Goal: Task Accomplishment & Management: Complete application form

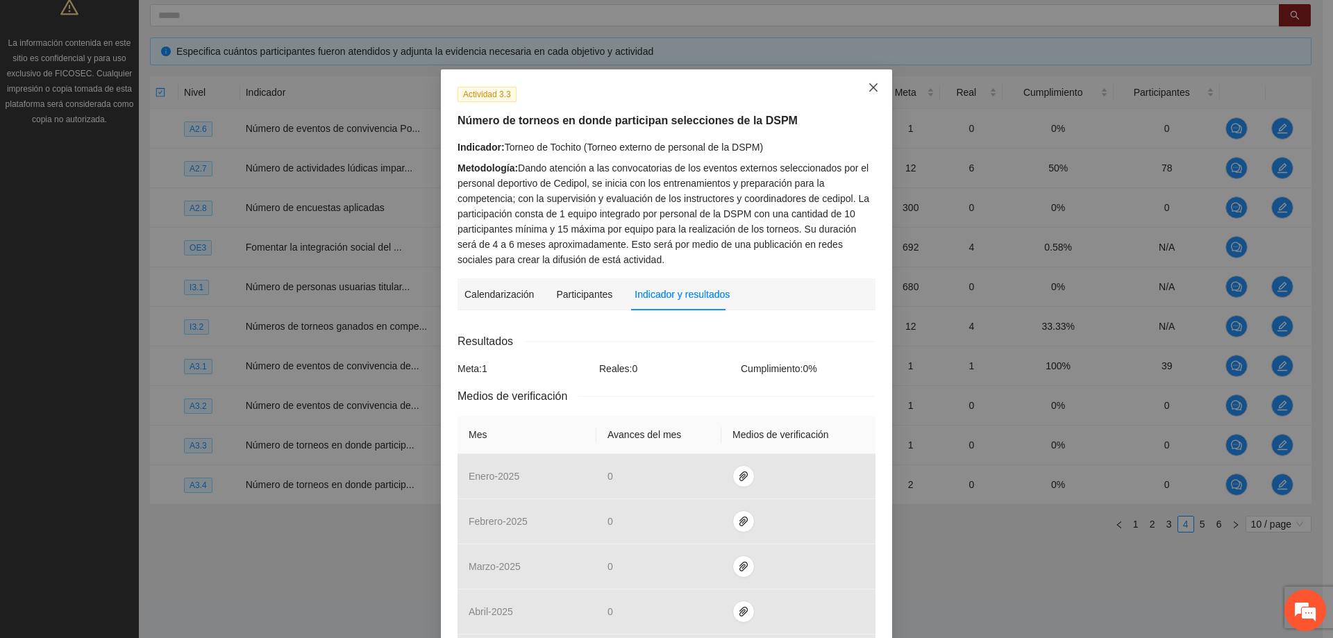
click at [868, 85] on icon "close" at bounding box center [873, 87] width 11 height 11
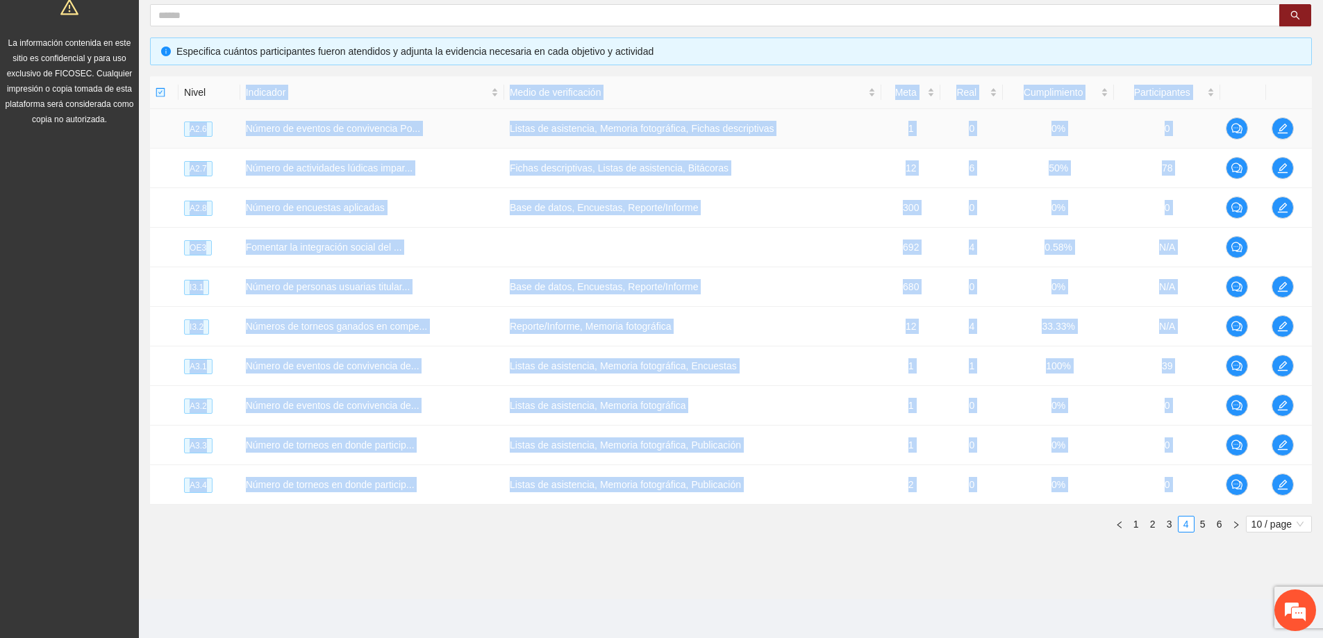
drag, startPoint x: 673, startPoint y: 562, endPoint x: 163, endPoint y: 144, distance: 659.2
click at [185, 102] on section "Monitoreo técnico Asistentes Beneficiarios Asistencias Objetivos y actividades …" at bounding box center [731, 193] width 1184 height 811
click at [567, 583] on section "Monitoreo técnico Asistentes Beneficiarios Asistencias Objetivos y actividades …" at bounding box center [731, 193] width 1184 height 811
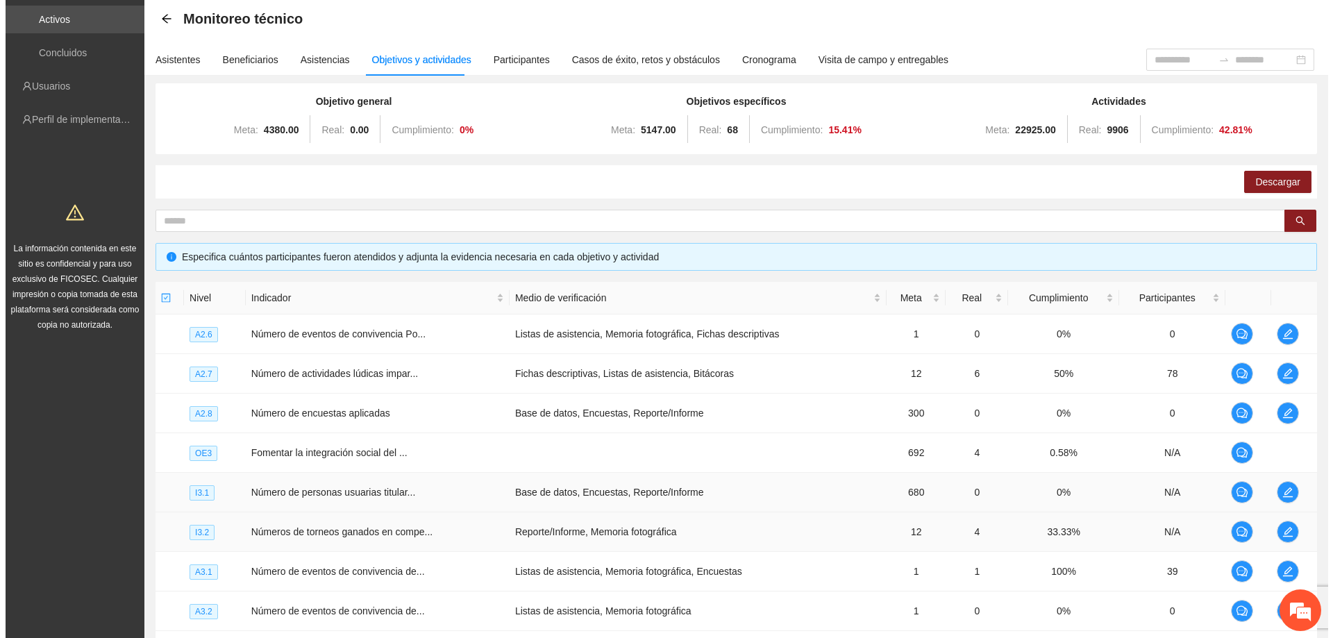
scroll to position [269, 0]
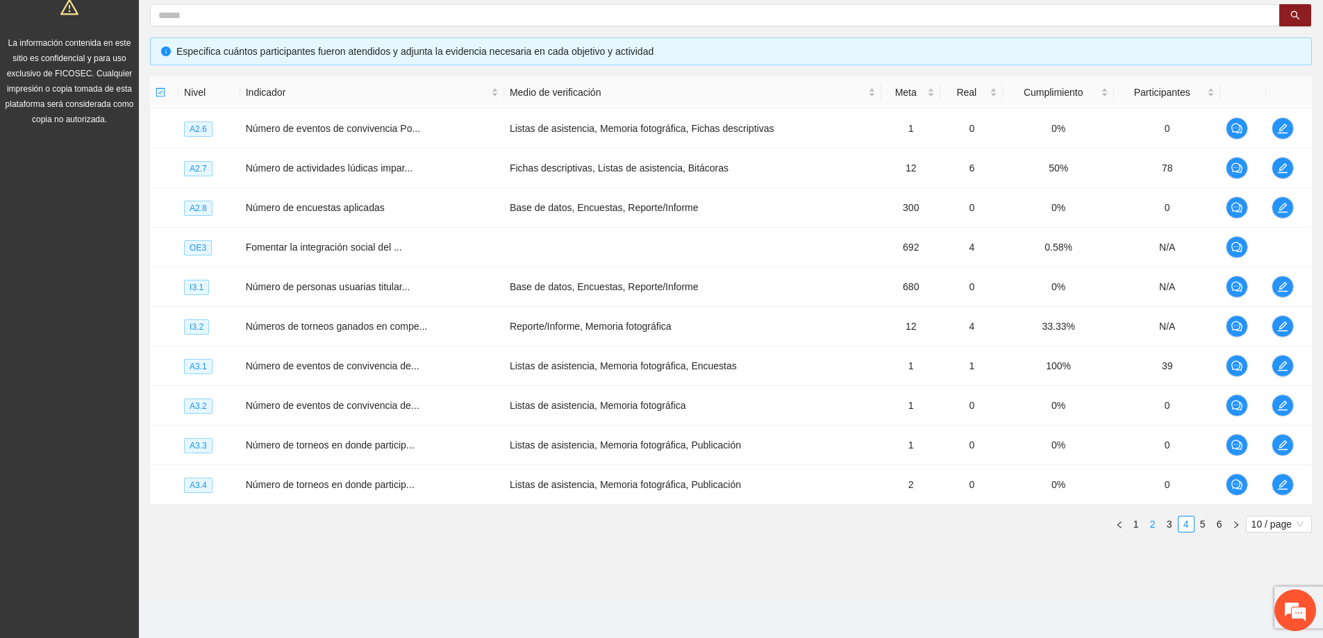
click at [1153, 521] on link "2" at bounding box center [1152, 524] width 15 height 15
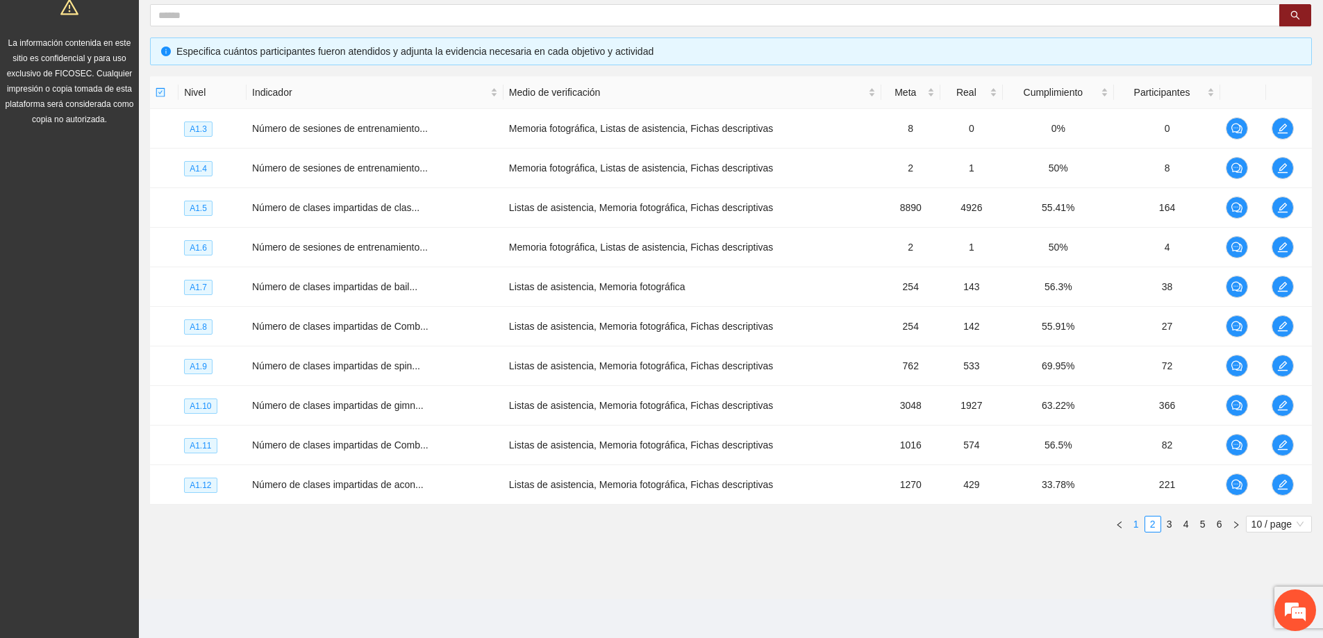
click at [1137, 528] on link "1" at bounding box center [1135, 524] width 15 height 15
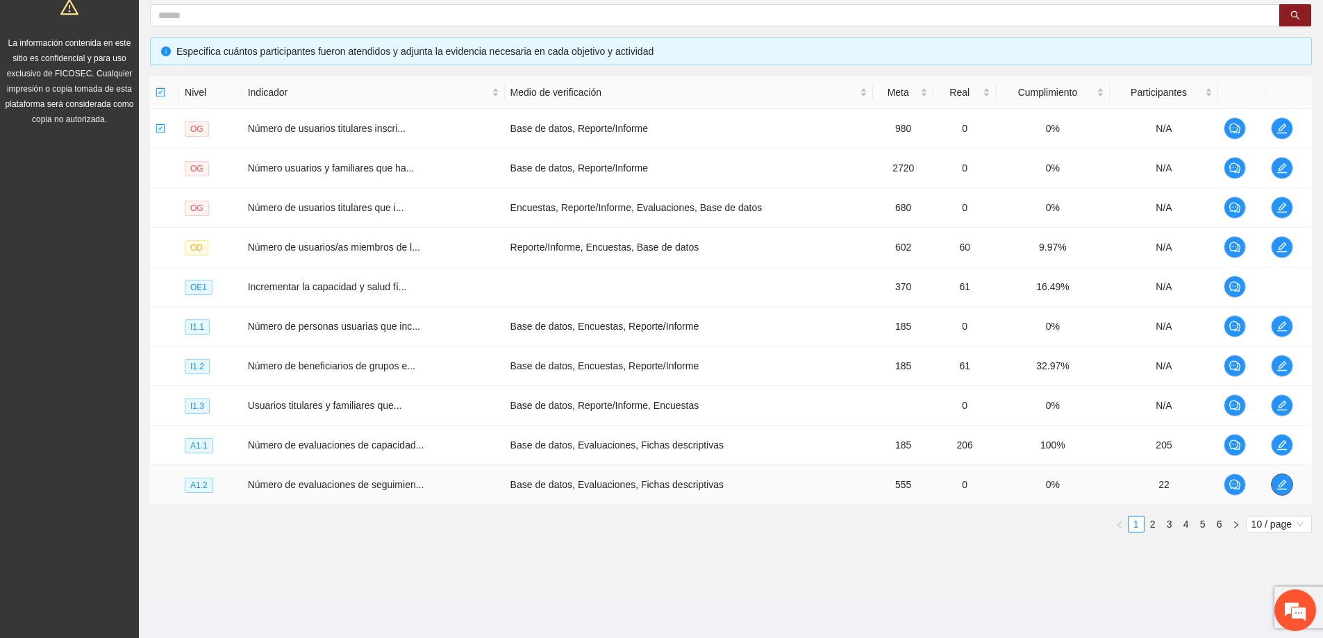
click at [1283, 491] on button "button" at bounding box center [1282, 485] width 22 height 22
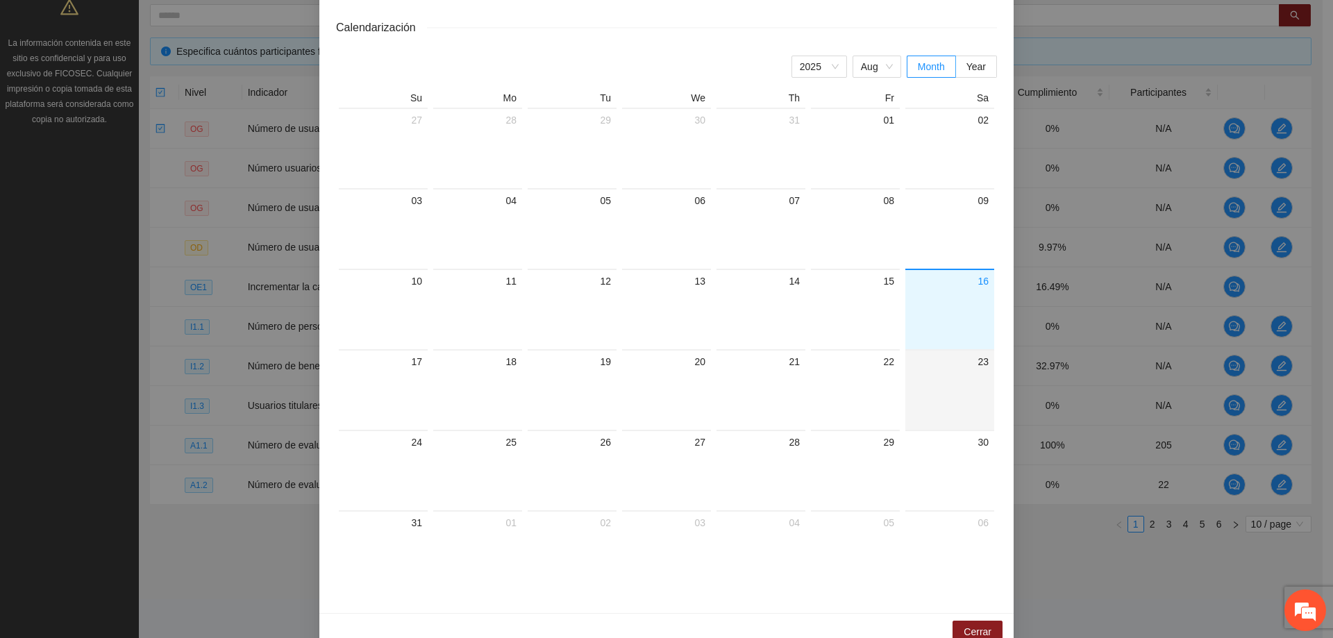
scroll to position [282, 0]
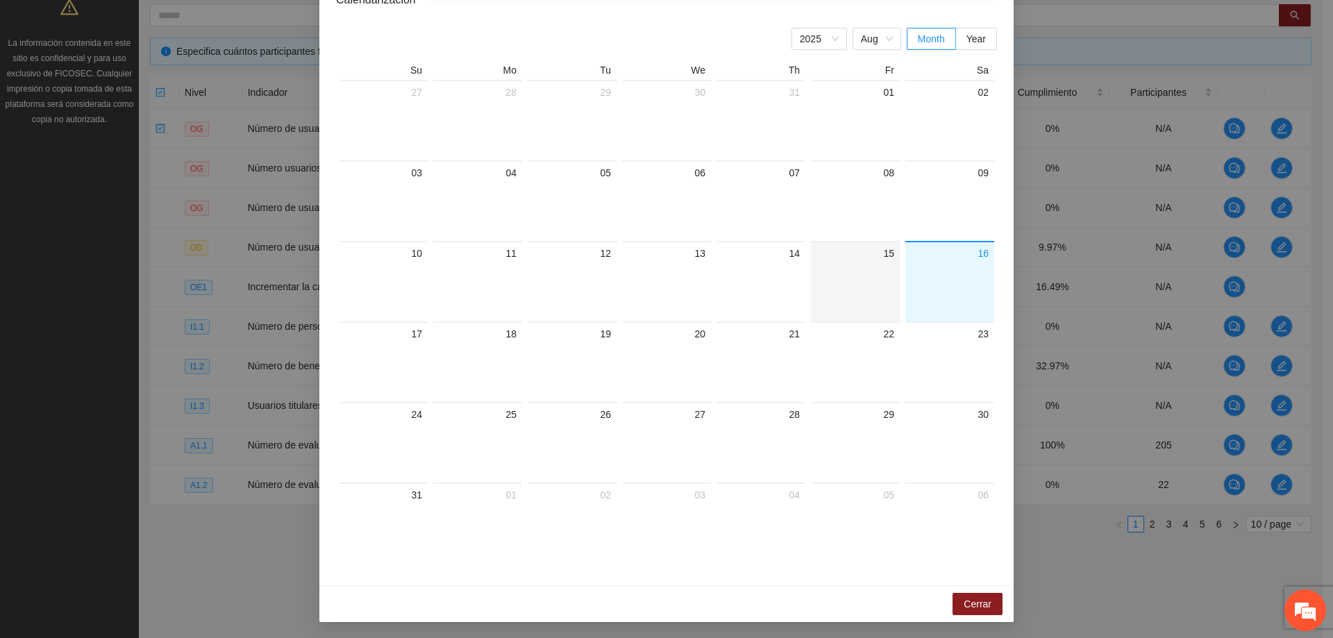
click at [892, 298] on div "15" at bounding box center [855, 281] width 89 height 81
click at [927, 289] on div at bounding box center [950, 292] width 78 height 60
click at [981, 603] on span "Cerrar" at bounding box center [978, 603] width 28 height 15
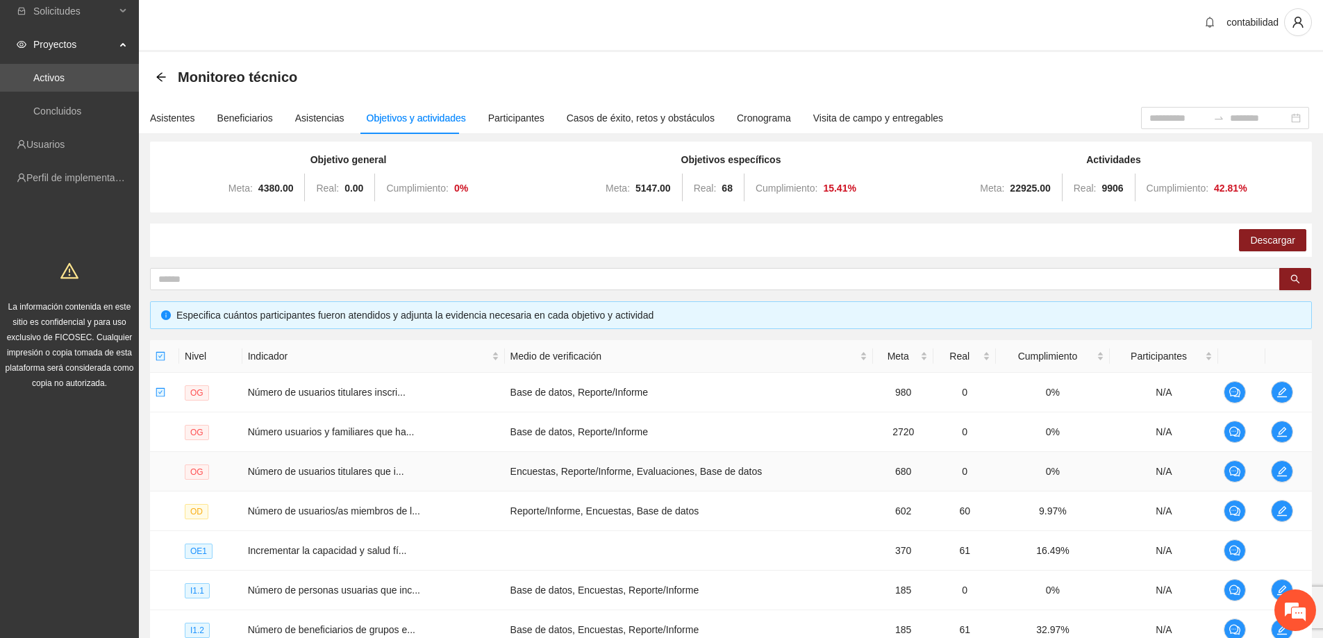
scroll to position [0, 0]
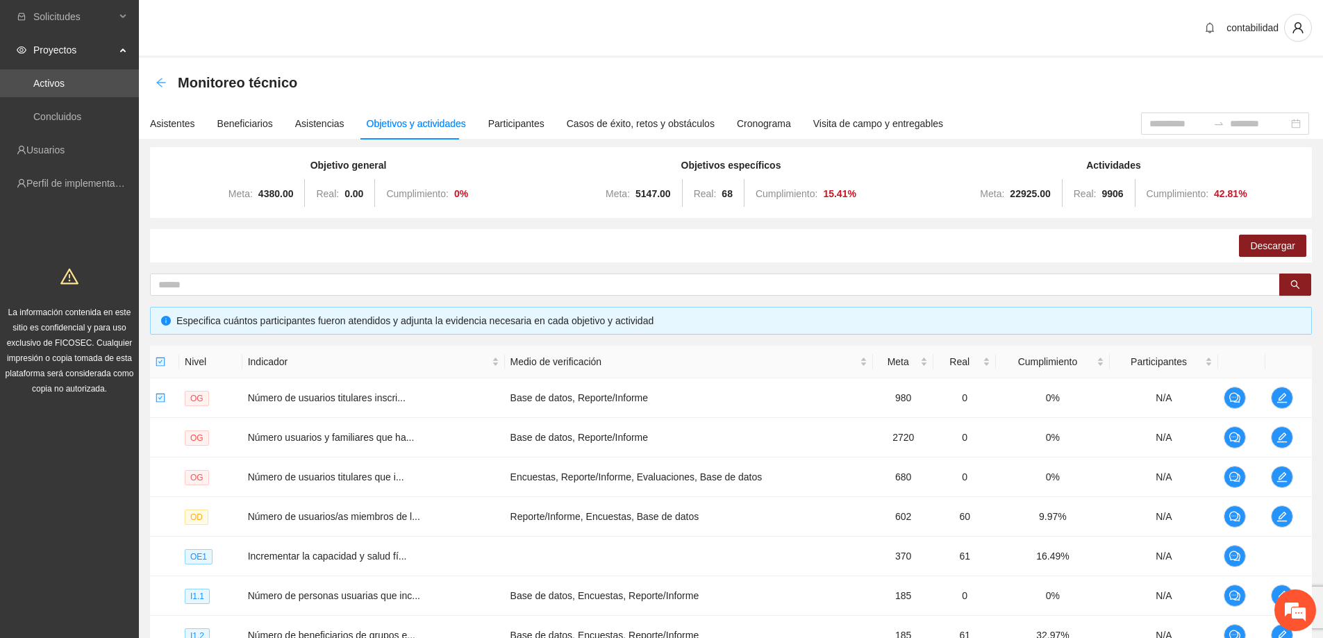
click at [163, 83] on icon "arrow-left" at bounding box center [161, 82] width 11 height 11
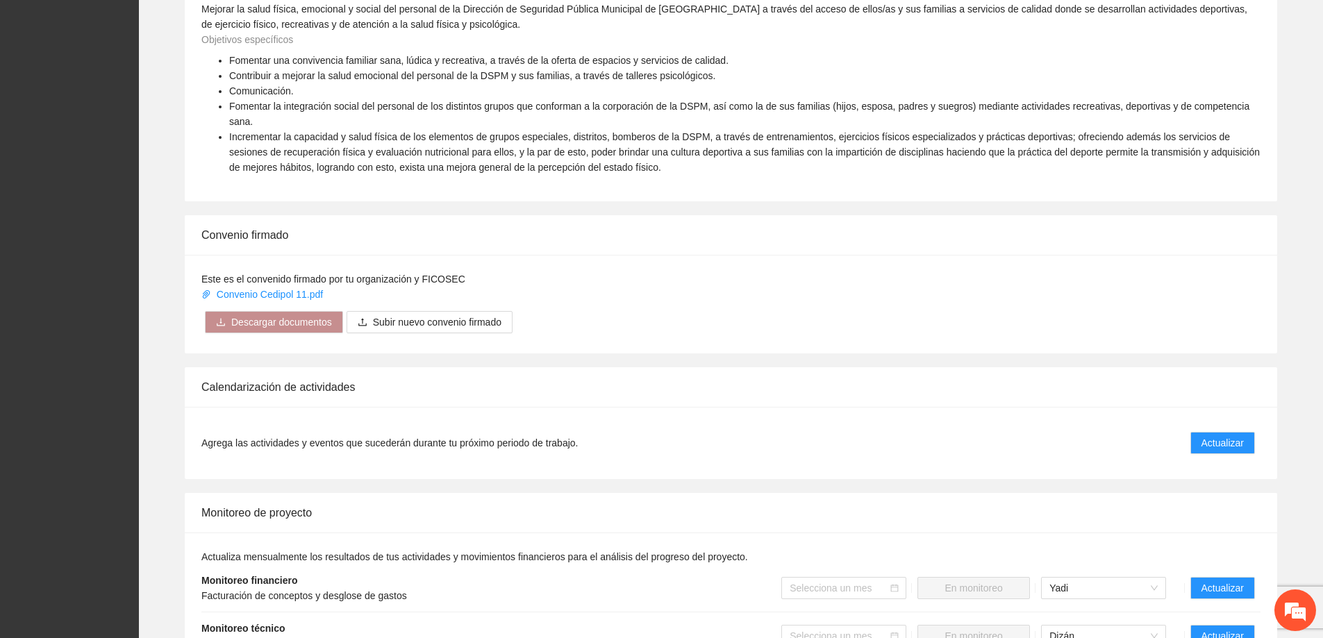
scroll to position [694, 0]
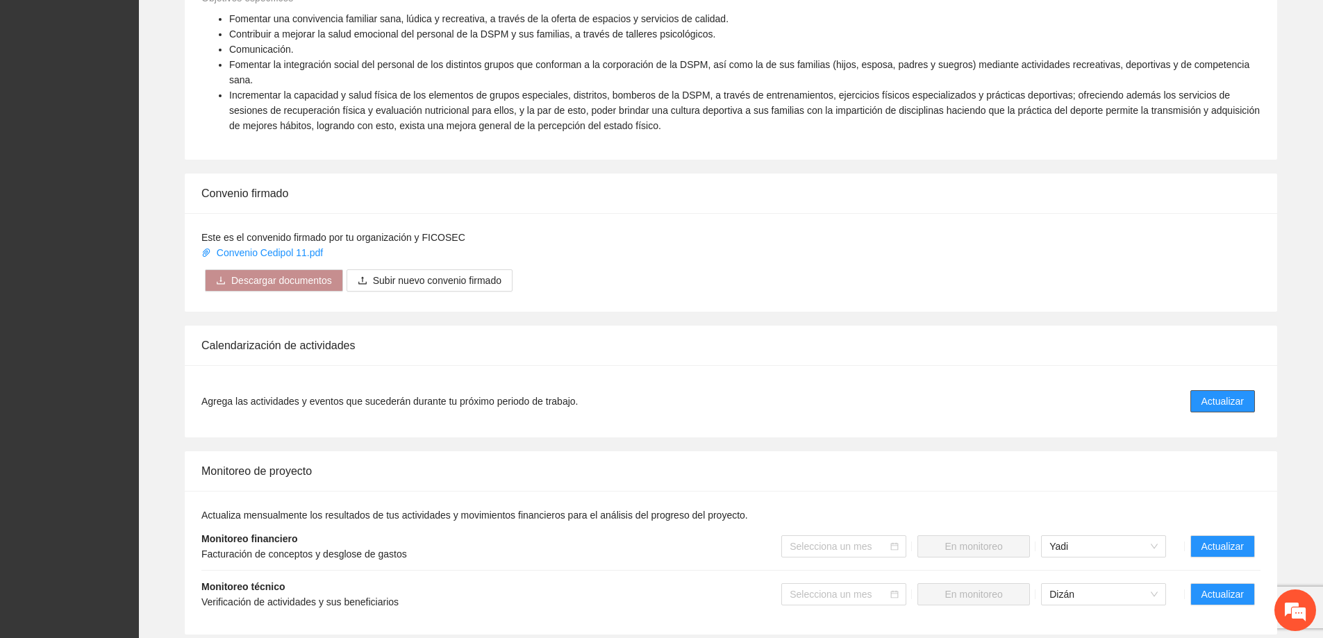
click at [1197, 390] on button "Actualizar" at bounding box center [1222, 401] width 65 height 22
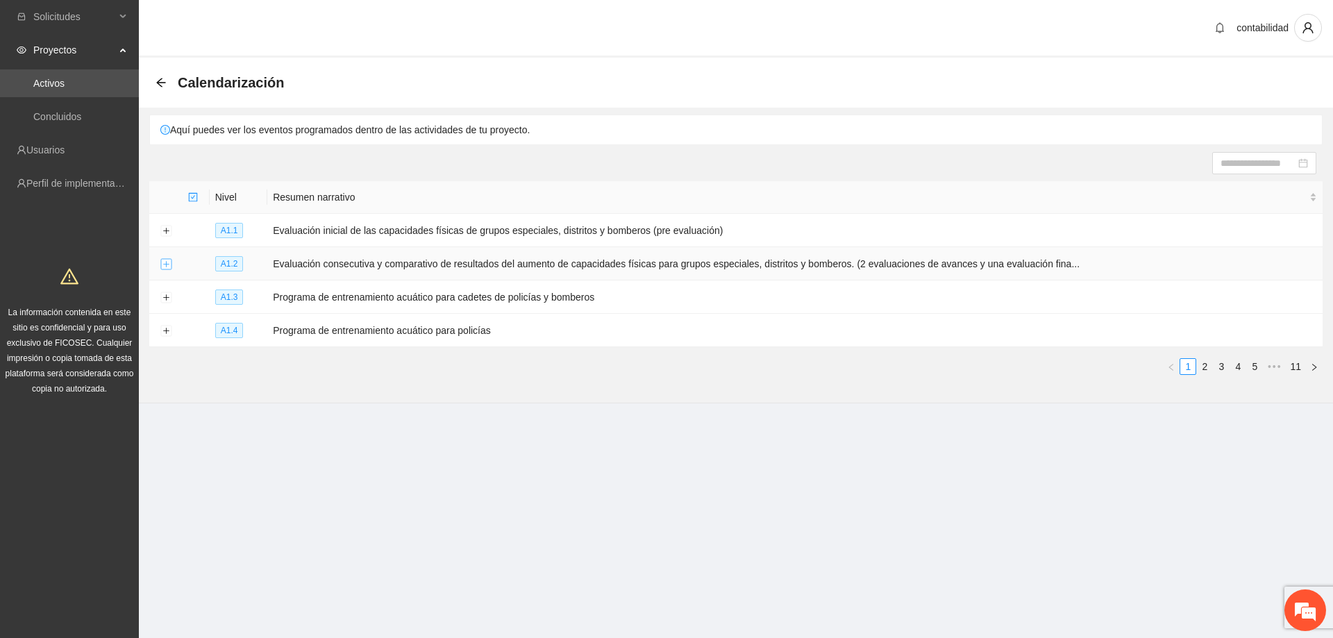
click at [162, 261] on button "Expand row" at bounding box center [165, 264] width 11 height 11
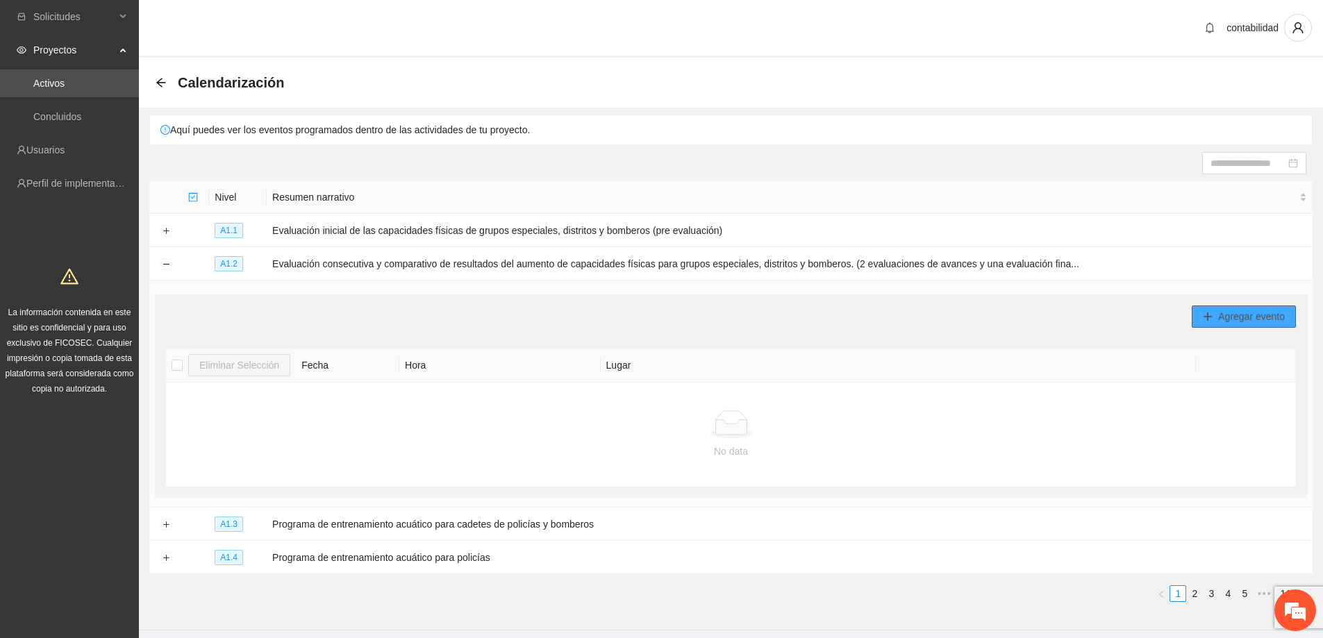
click at [1224, 319] on span "Agregar evento" at bounding box center [1251, 316] width 67 height 15
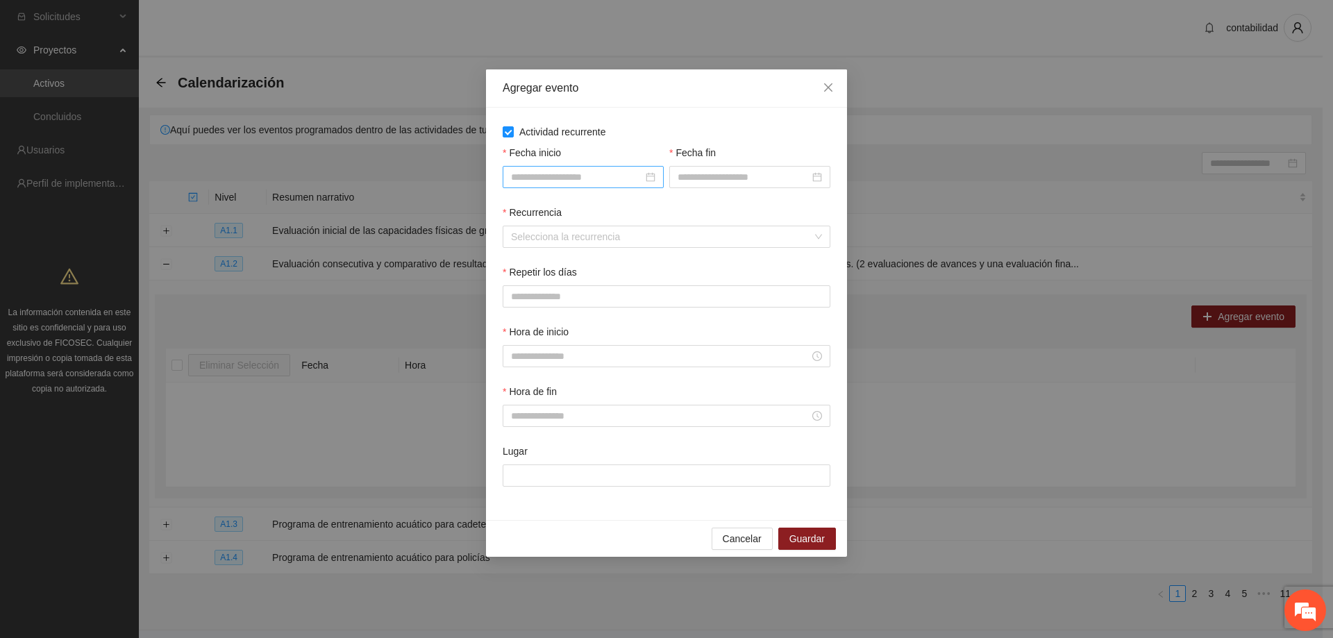
click at [653, 175] on div at bounding box center [583, 176] width 144 height 15
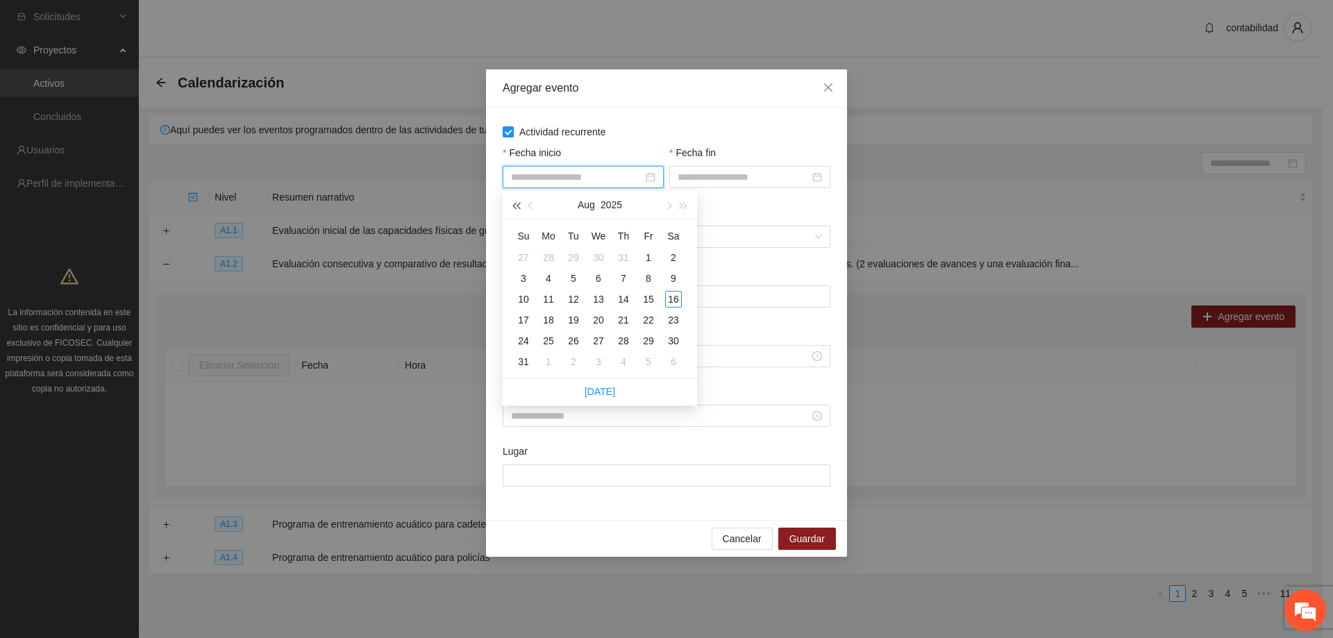
click at [519, 206] on span "button" at bounding box center [515, 206] width 7 height 7
click at [526, 206] on button "button" at bounding box center [531, 205] width 15 height 28
click at [665, 204] on button "button" at bounding box center [667, 205] width 15 height 28
click at [536, 206] on button "button" at bounding box center [531, 205] width 15 height 28
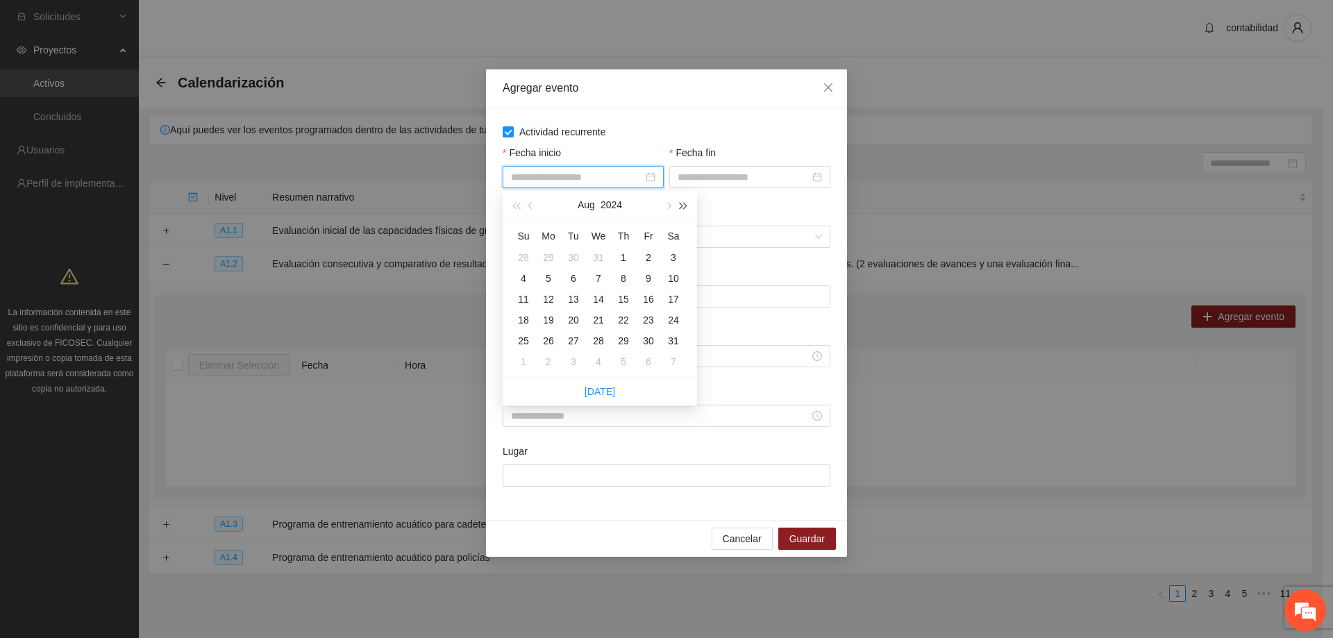
click at [683, 205] on span "button" at bounding box center [683, 206] width 7 height 7
click at [531, 205] on span "button" at bounding box center [531, 206] width 7 height 7
type input "**********"
click at [577, 262] on div "1" at bounding box center [573, 257] width 17 height 17
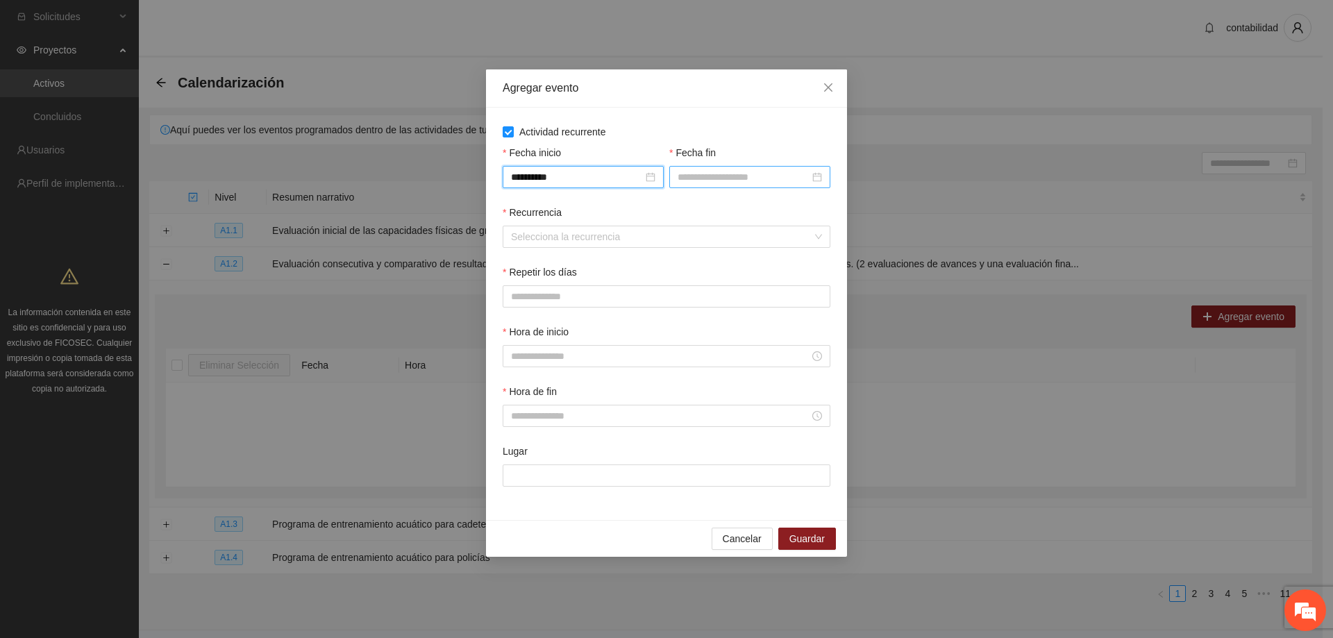
click at [819, 176] on div at bounding box center [750, 176] width 144 height 15
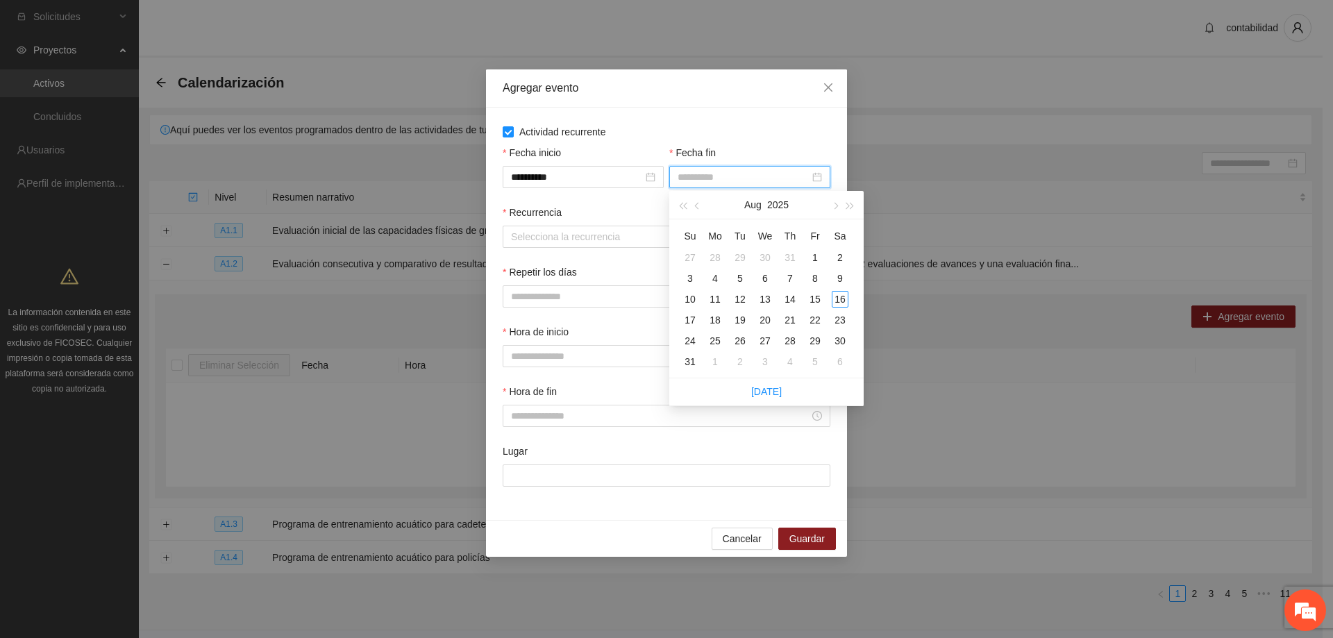
type input "**********"
click at [701, 206] on span "button" at bounding box center [698, 206] width 7 height 7
type input "**********"
click at [787, 340] on div "31" at bounding box center [790, 341] width 17 height 17
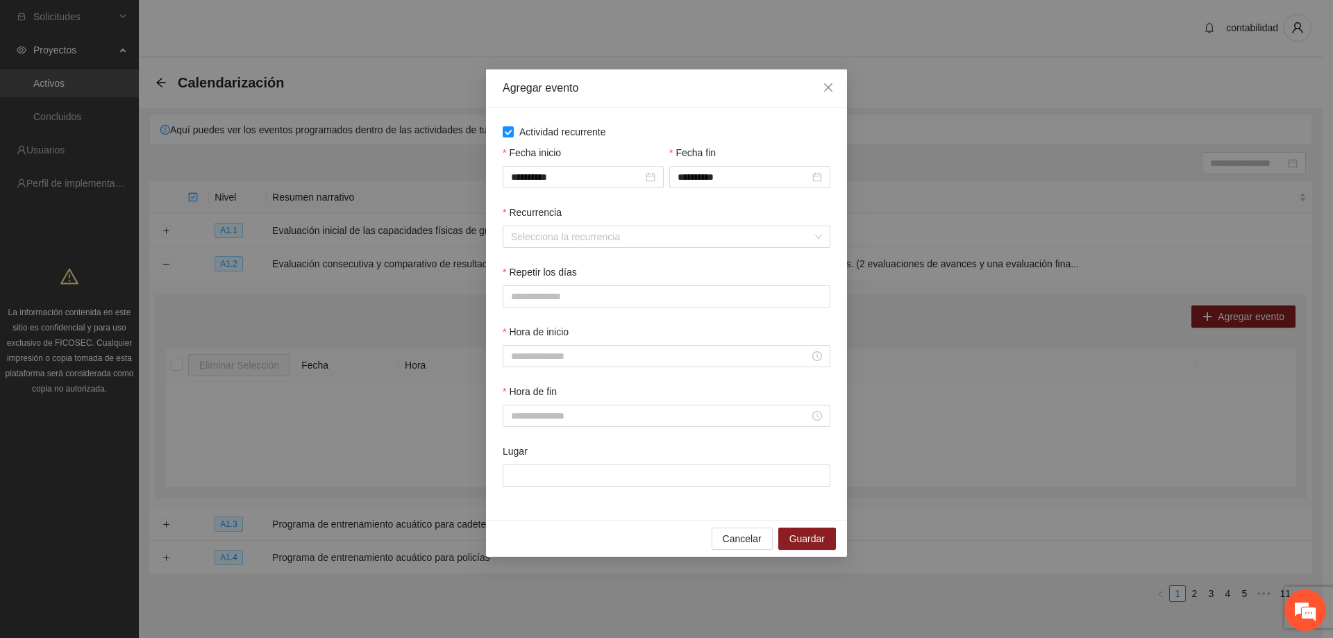
click at [715, 206] on div "Recurrencia" at bounding box center [667, 215] width 328 height 21
click at [671, 244] on input "Recurrencia" at bounding box center [661, 236] width 301 height 21
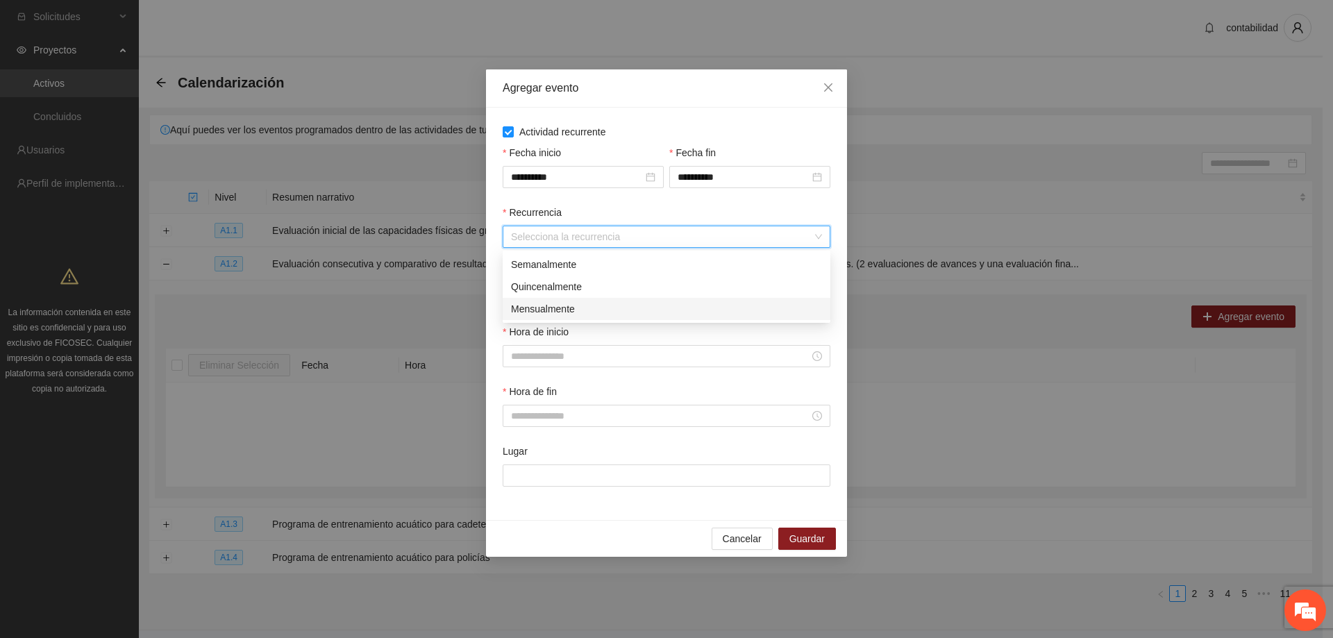
click at [620, 304] on div "Mensualmente" at bounding box center [666, 308] width 311 height 15
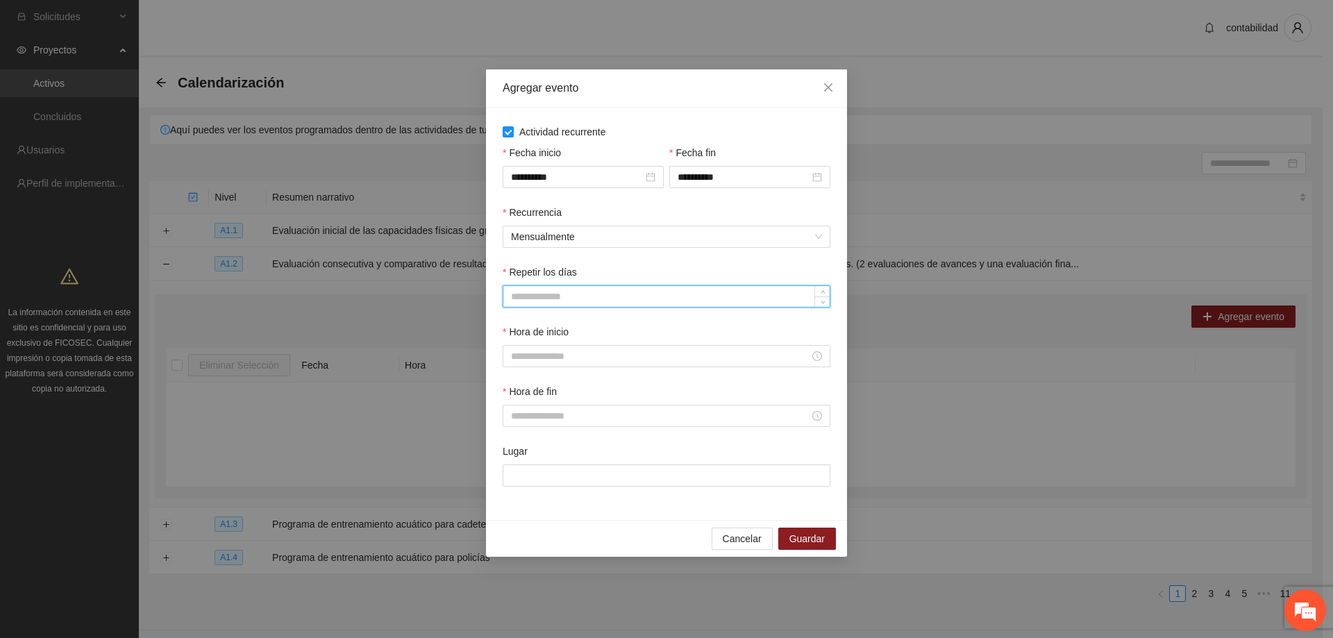
click at [621, 301] on input "Repetir los días" at bounding box center [666, 296] width 326 height 21
click at [828, 296] on span "Increase Value" at bounding box center [822, 292] width 15 height 12
click at [823, 301] on icon "down" at bounding box center [823, 301] width 5 height 5
click at [633, 319] on div "Repetir los días *" at bounding box center [666, 295] width 333 height 60
click at [820, 297] on span "down" at bounding box center [823, 301] width 8 height 8
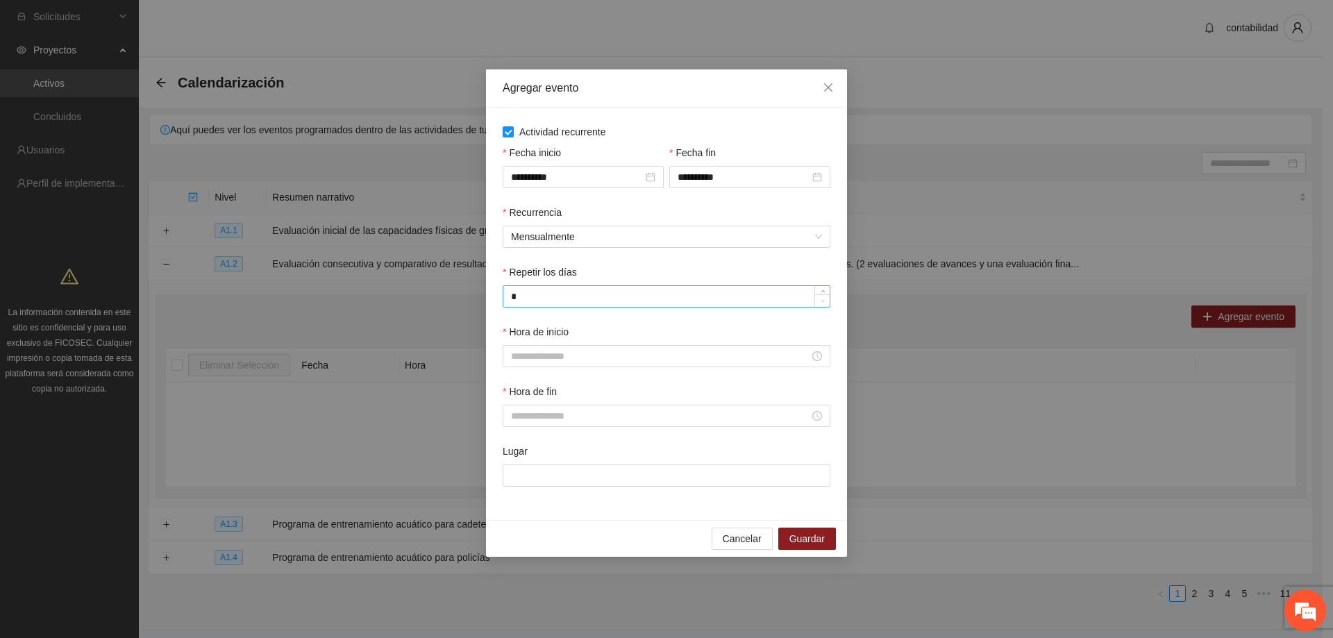
click at [821, 295] on span "Decrease Value" at bounding box center [822, 300] width 15 height 12
click at [821, 294] on icon "up" at bounding box center [823, 293] width 5 height 5
click at [821, 294] on icon "up" at bounding box center [823, 293] width 4 height 3
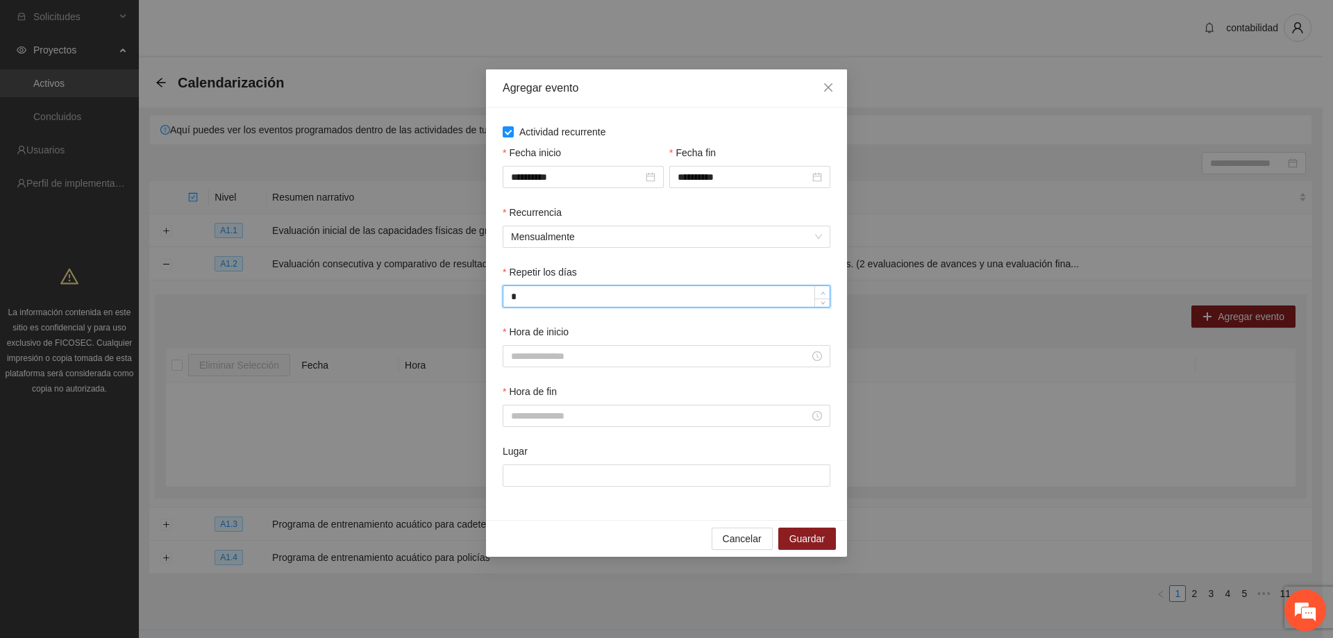
click at [821, 294] on icon "up" at bounding box center [823, 293] width 4 height 3
type input "**"
click at [821, 294] on icon "up" at bounding box center [823, 293] width 4 height 3
click at [783, 350] on input "Hora de inicio" at bounding box center [660, 356] width 299 height 15
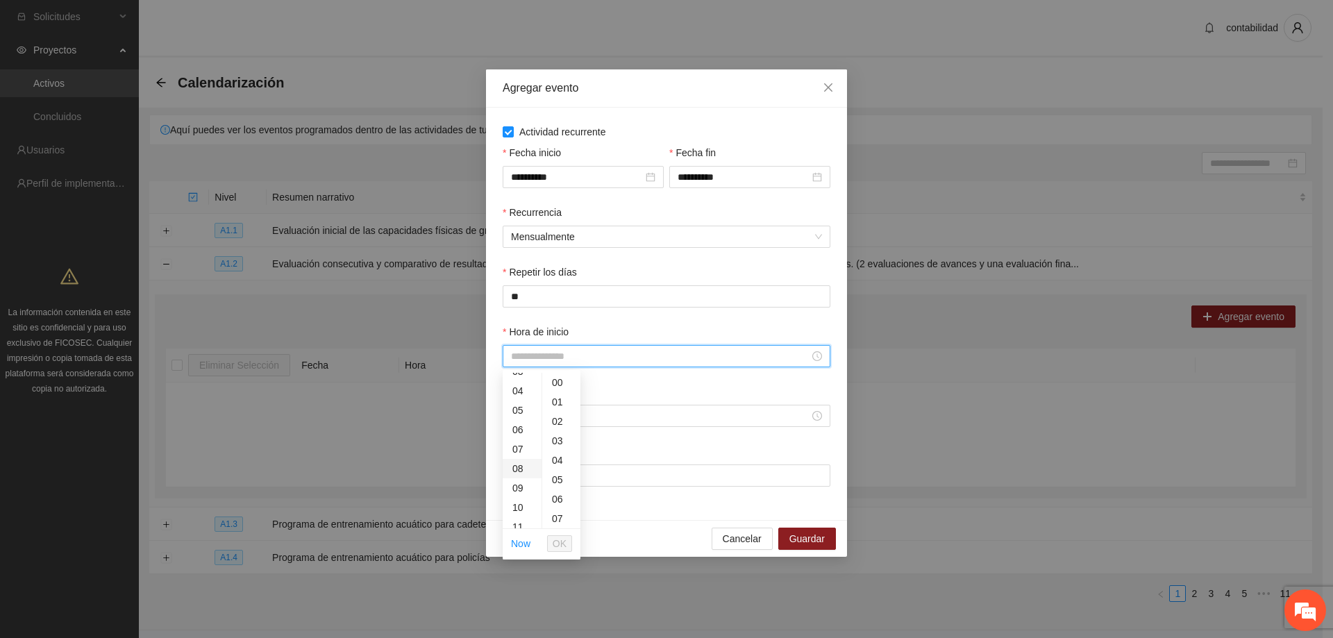
click at [516, 471] on div "08" at bounding box center [522, 468] width 39 height 19
type input "*****"
click at [558, 542] on span "OK" at bounding box center [560, 543] width 14 height 15
click at [572, 423] on input "Hora de fin" at bounding box center [660, 415] width 299 height 15
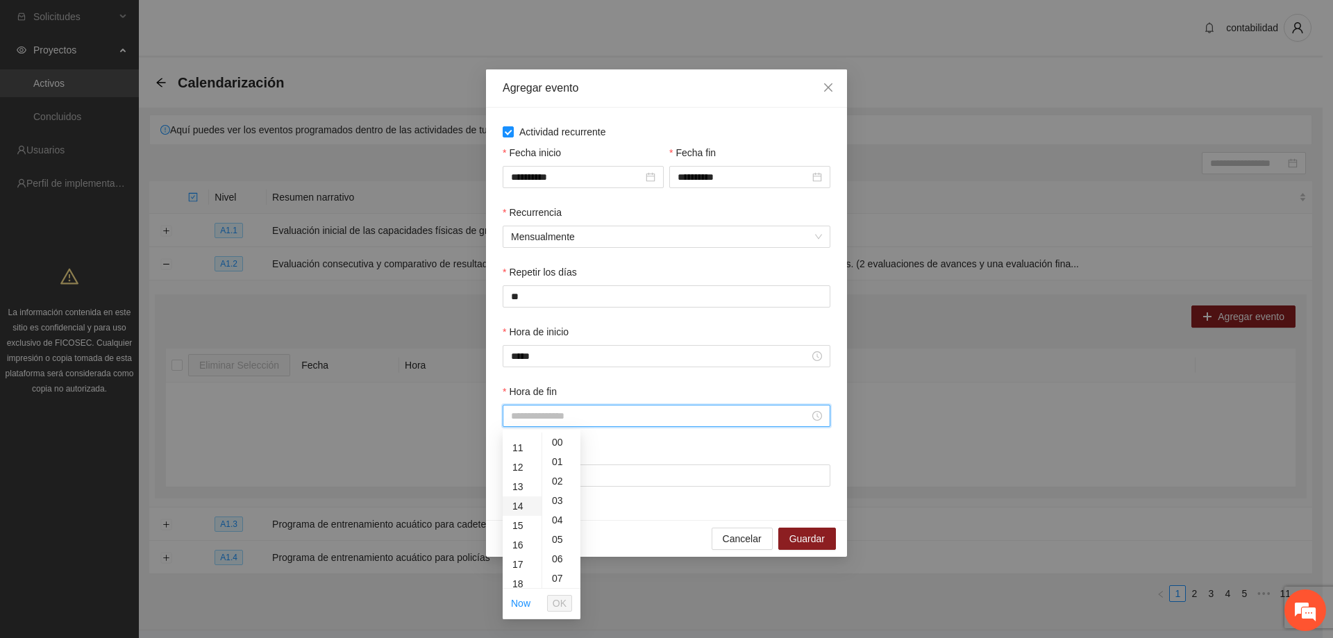
click at [525, 504] on div "14" at bounding box center [522, 505] width 39 height 19
click at [512, 495] on div "13" at bounding box center [522, 492] width 39 height 19
type input "*****"
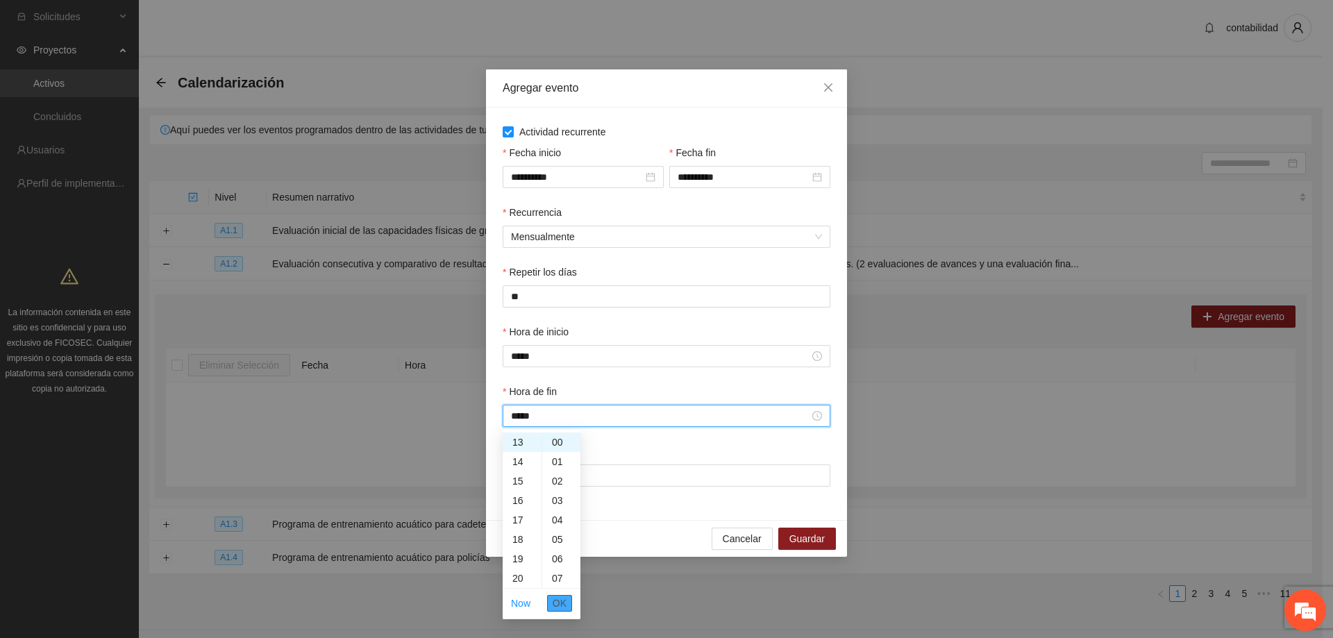
click at [559, 599] on span "OK" at bounding box center [560, 603] width 14 height 15
click at [579, 483] on input "Lugar" at bounding box center [667, 476] width 328 height 22
type input "**********"
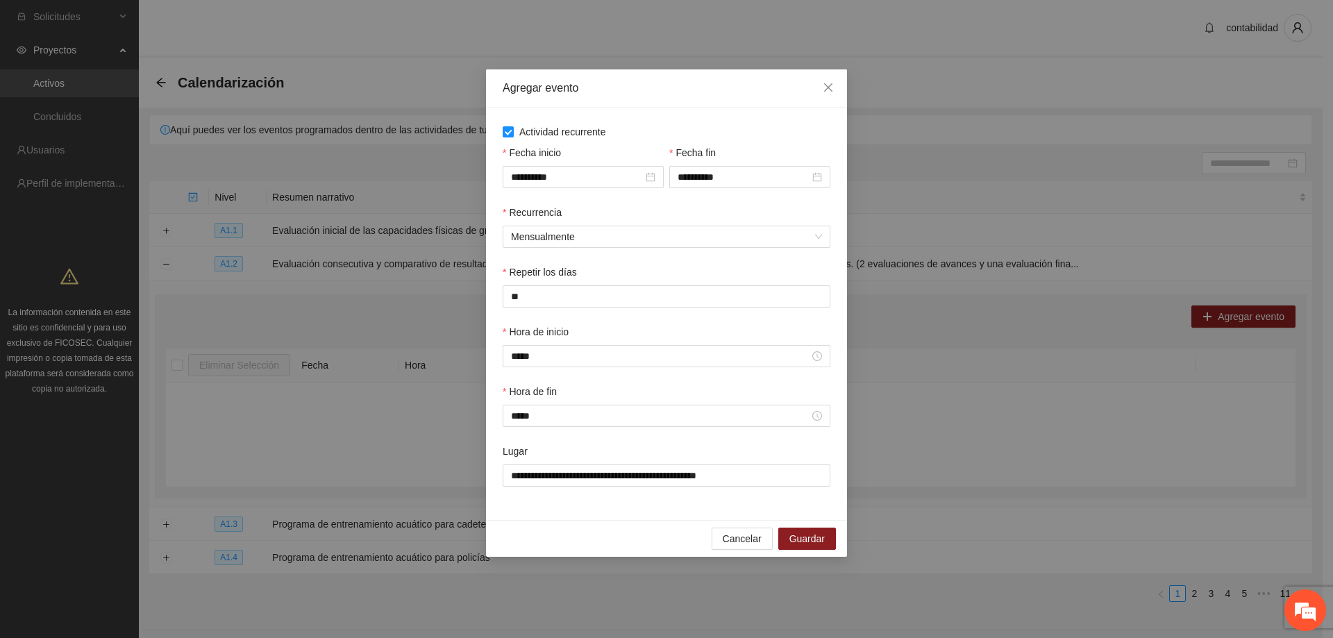
click at [578, 278] on div "Repetir los días" at bounding box center [667, 275] width 328 height 21
drag, startPoint x: 577, startPoint y: 276, endPoint x: 511, endPoint y: 274, distance: 66.0
click at [511, 274] on div "Repetir los días" at bounding box center [667, 275] width 328 height 21
click at [681, 269] on div "Repetir los días" at bounding box center [667, 275] width 328 height 21
click at [696, 507] on div "**********" at bounding box center [666, 314] width 361 height 412
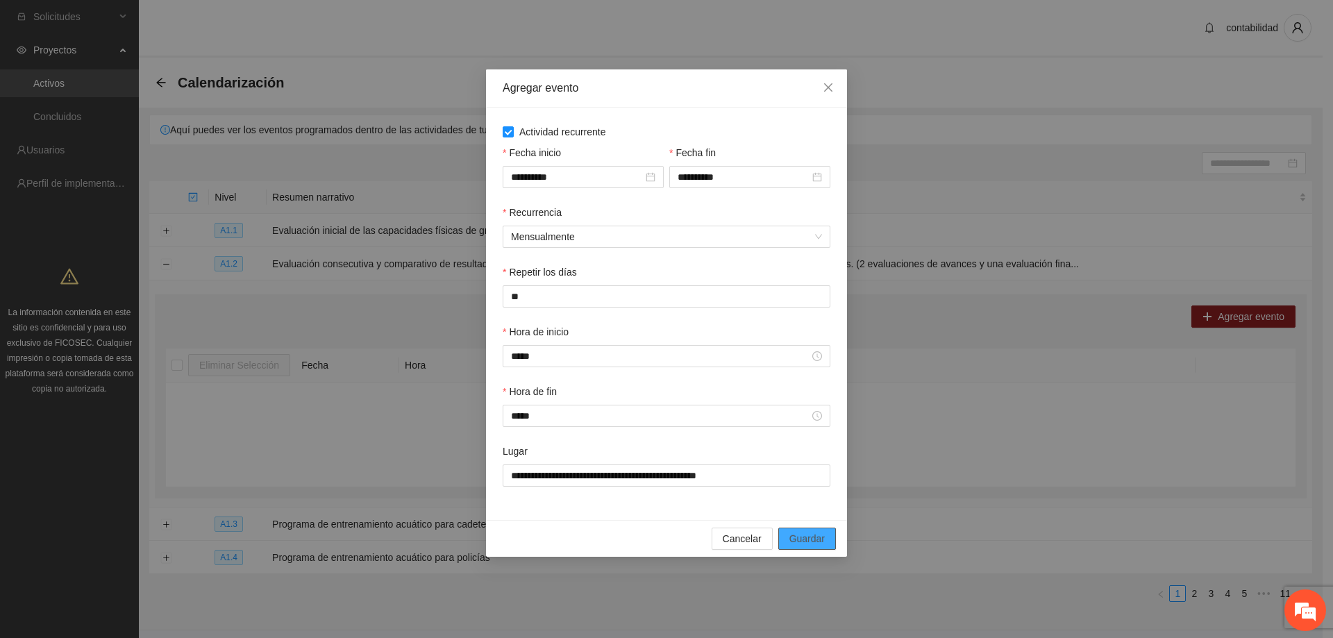
click at [805, 535] on span "Guardar" at bounding box center [807, 538] width 35 height 15
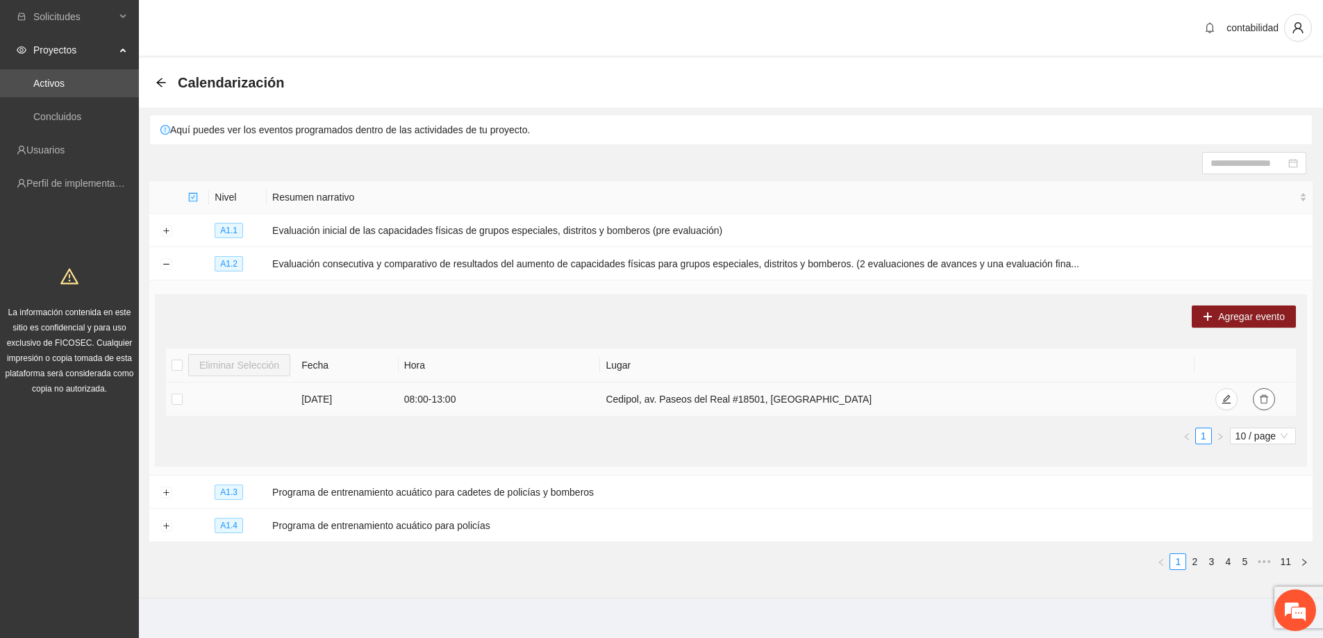
click at [1263, 401] on icon "delete" at bounding box center [1264, 399] width 8 height 9
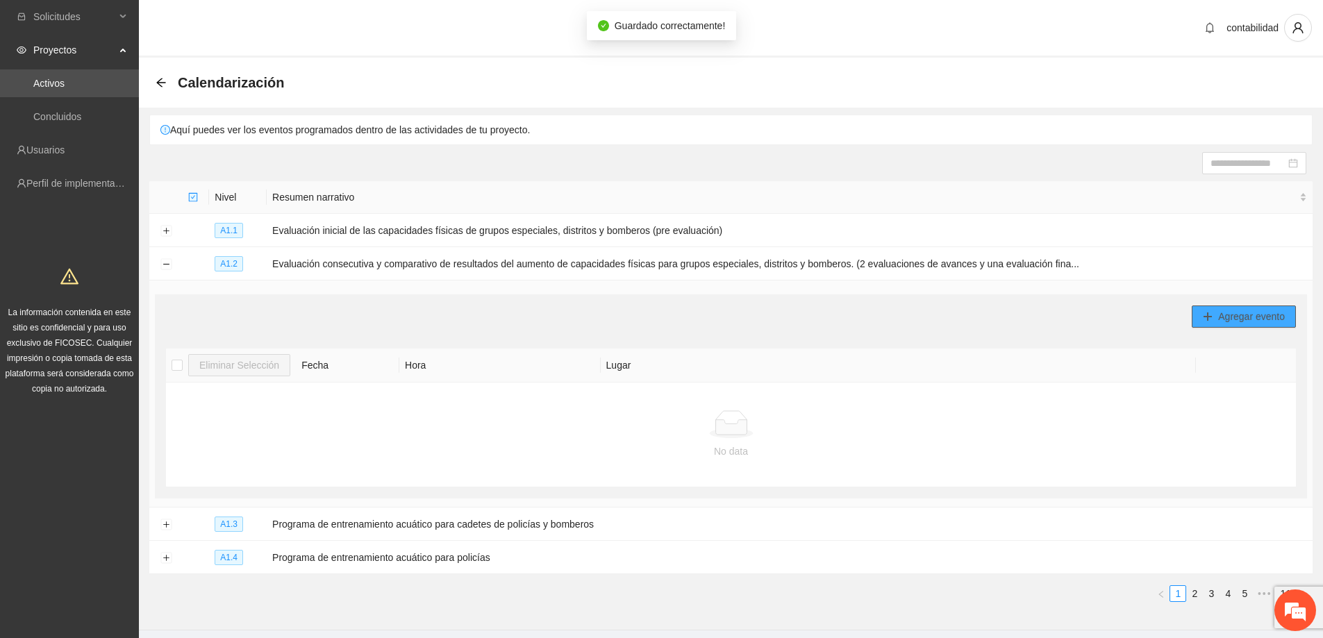
click at [1223, 321] on span "Agregar evento" at bounding box center [1251, 316] width 67 height 15
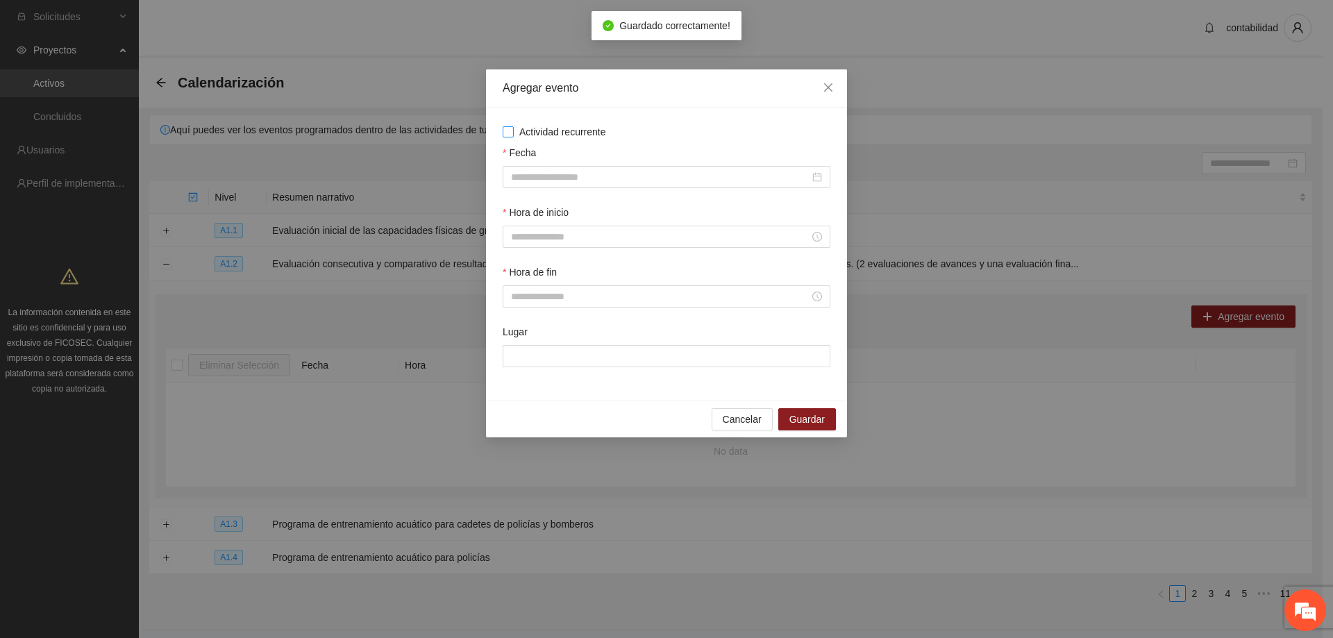
click at [515, 134] on span "Actividad recurrente" at bounding box center [563, 131] width 98 height 15
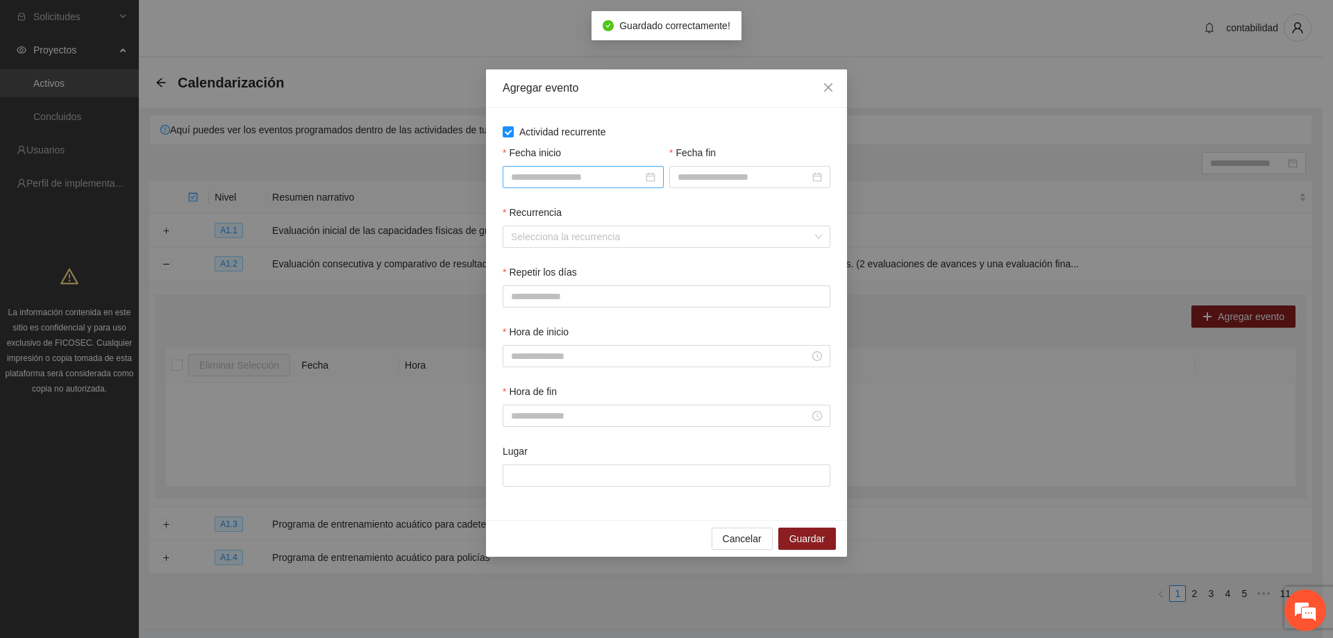
click at [576, 167] on div at bounding box center [583, 177] width 161 height 22
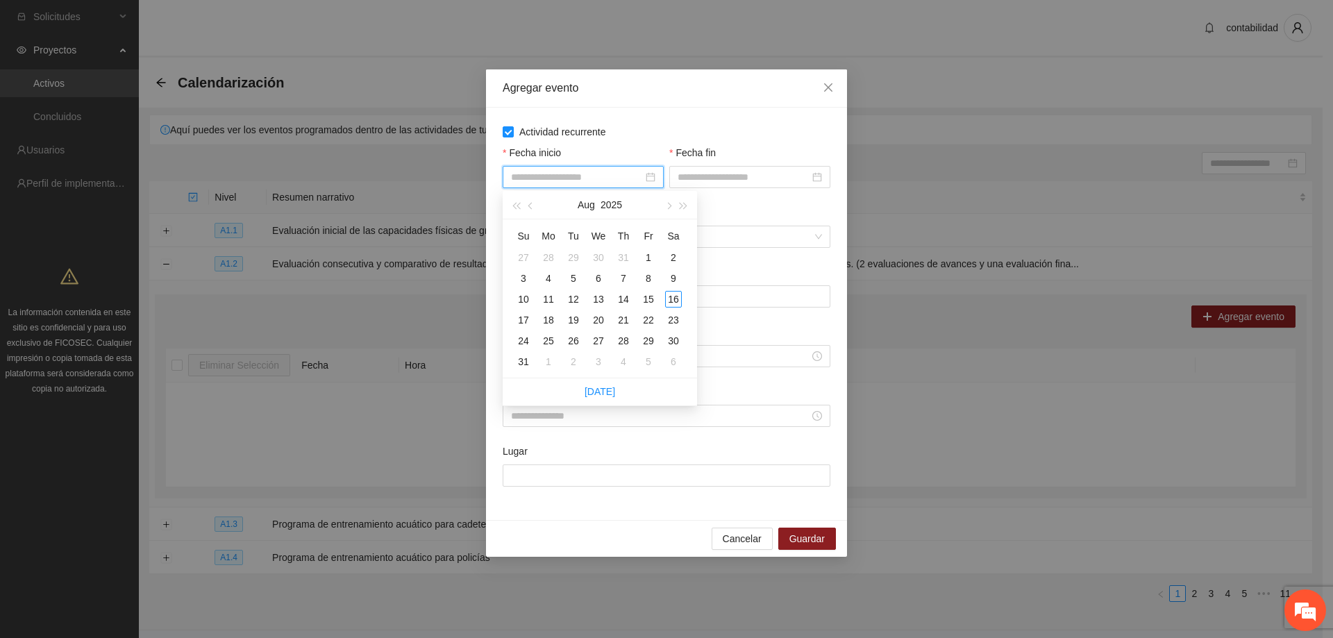
click at [584, 178] on input "Fecha inicio" at bounding box center [577, 176] width 132 height 15
type input "**********"
click at [653, 256] on div "1" at bounding box center [648, 257] width 17 height 17
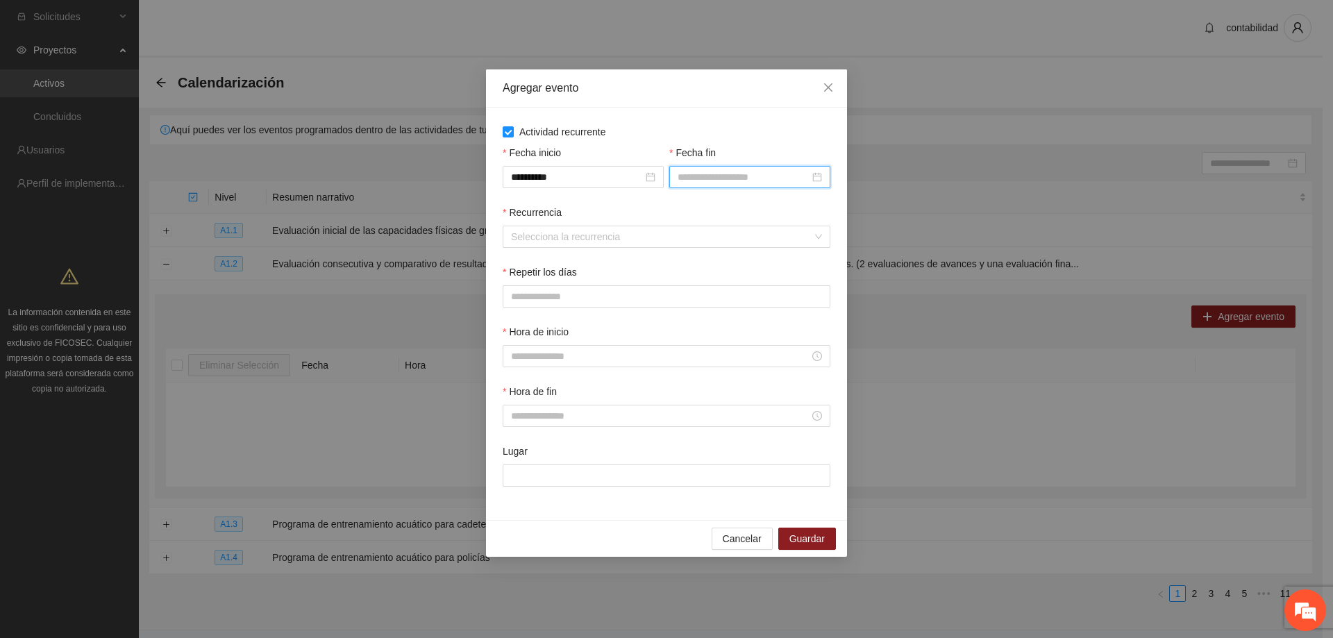
click at [738, 179] on input "Fecha fin" at bounding box center [744, 176] width 132 height 15
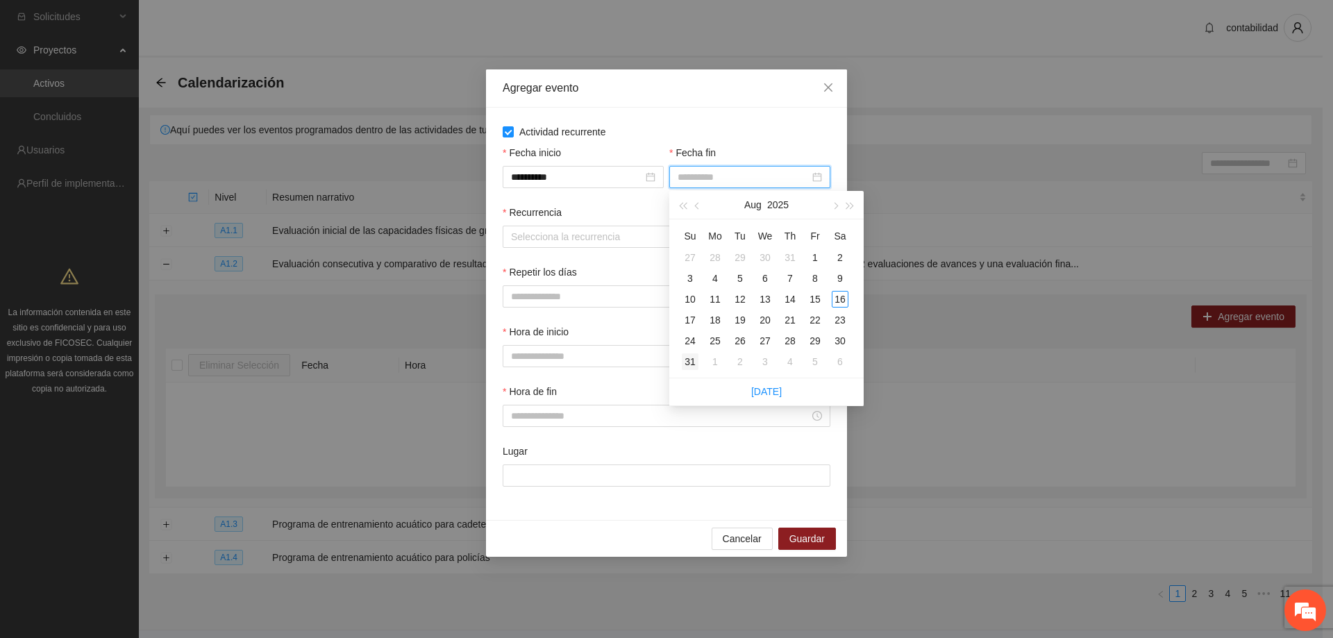
type input "**********"
click at [699, 360] on td "31" at bounding box center [690, 361] width 25 height 21
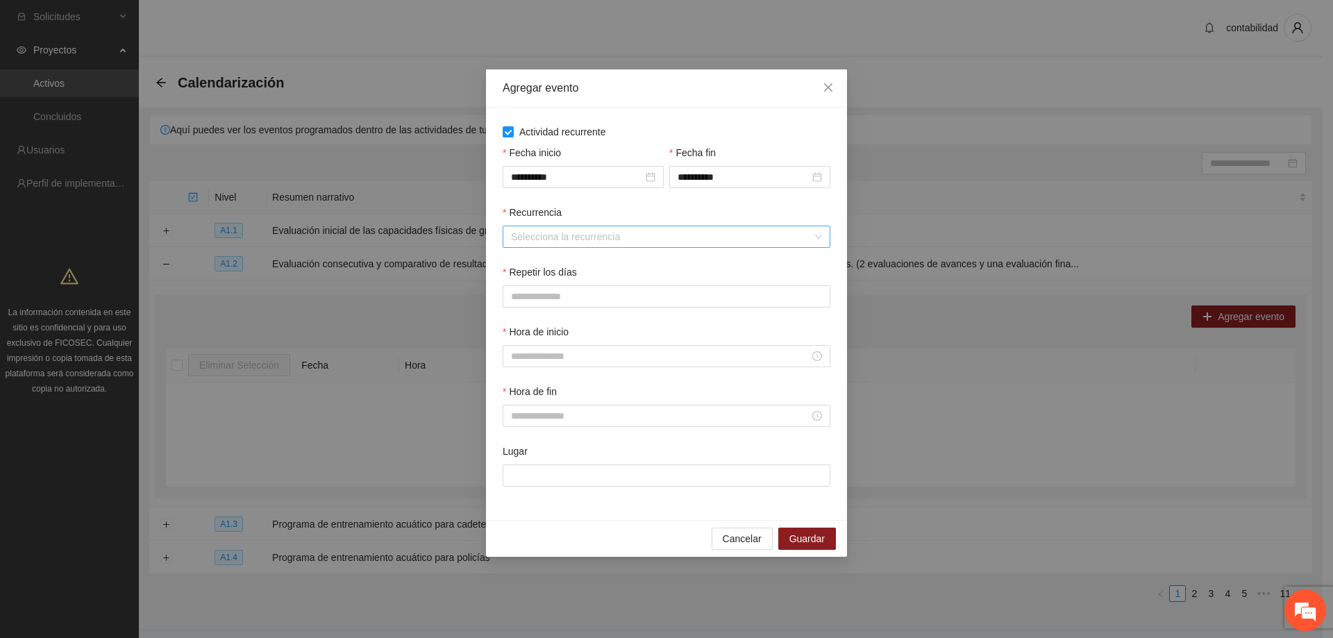
click at [604, 236] on input "Recurrencia" at bounding box center [661, 236] width 301 height 21
click at [583, 306] on div "Mensualmente" at bounding box center [666, 308] width 311 height 15
click at [571, 283] on div "Repetir los días" at bounding box center [667, 275] width 328 height 21
click at [566, 304] on input "Repetir los días" at bounding box center [666, 296] width 326 height 21
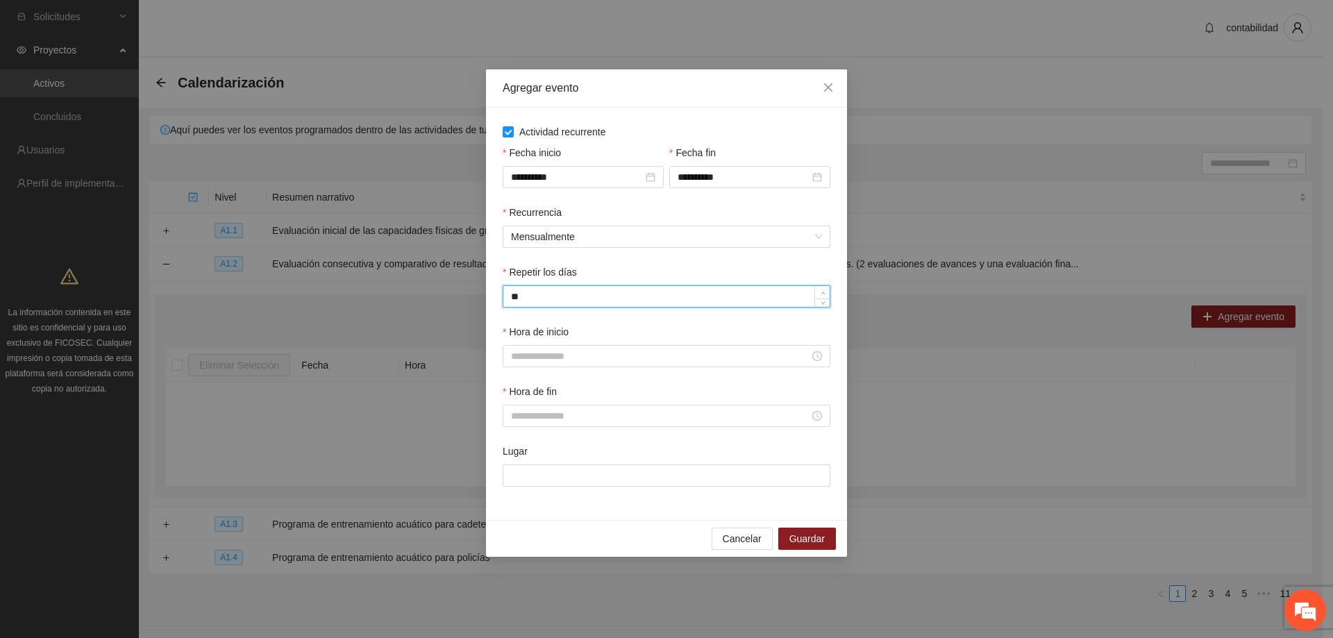
click at [821, 287] on span "Increase Value" at bounding box center [822, 292] width 15 height 12
type input "**"
click at [821, 287] on span "Increase Value" at bounding box center [822, 292] width 15 height 12
click at [585, 355] on input "Hora de inicio" at bounding box center [660, 356] width 299 height 15
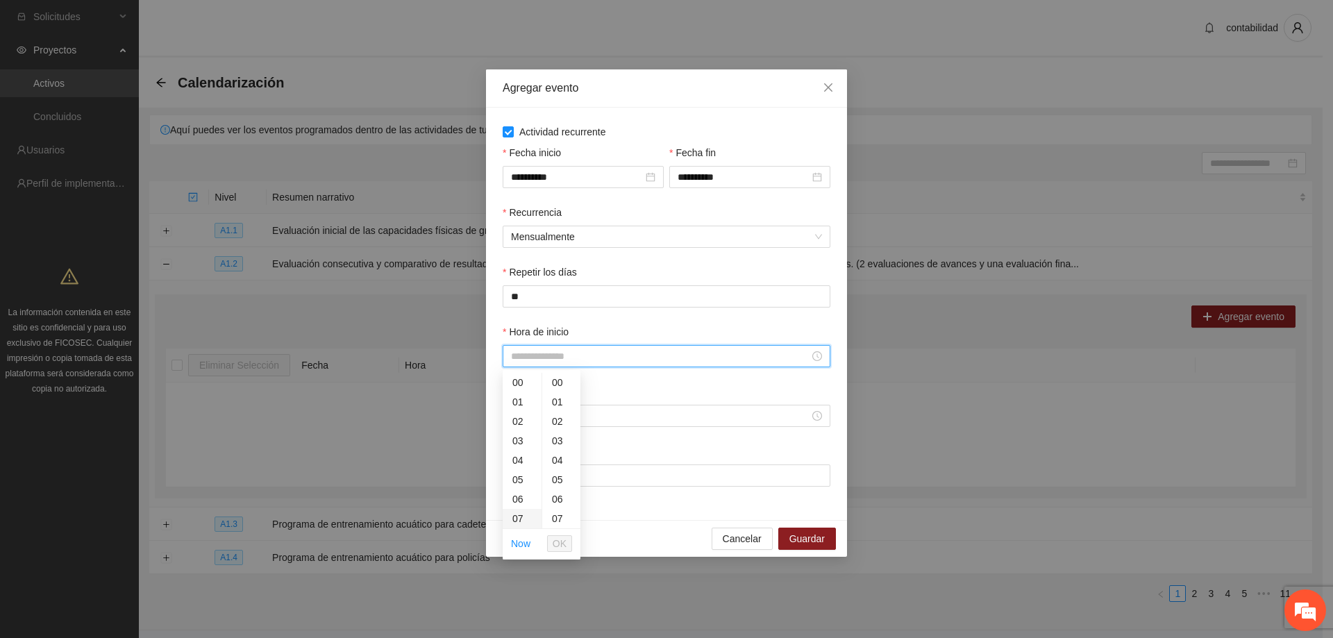
scroll to position [69, 0]
click at [519, 467] on div "08" at bounding box center [522, 468] width 39 height 19
type input "*****"
click at [559, 549] on span "OK" at bounding box center [560, 543] width 14 height 15
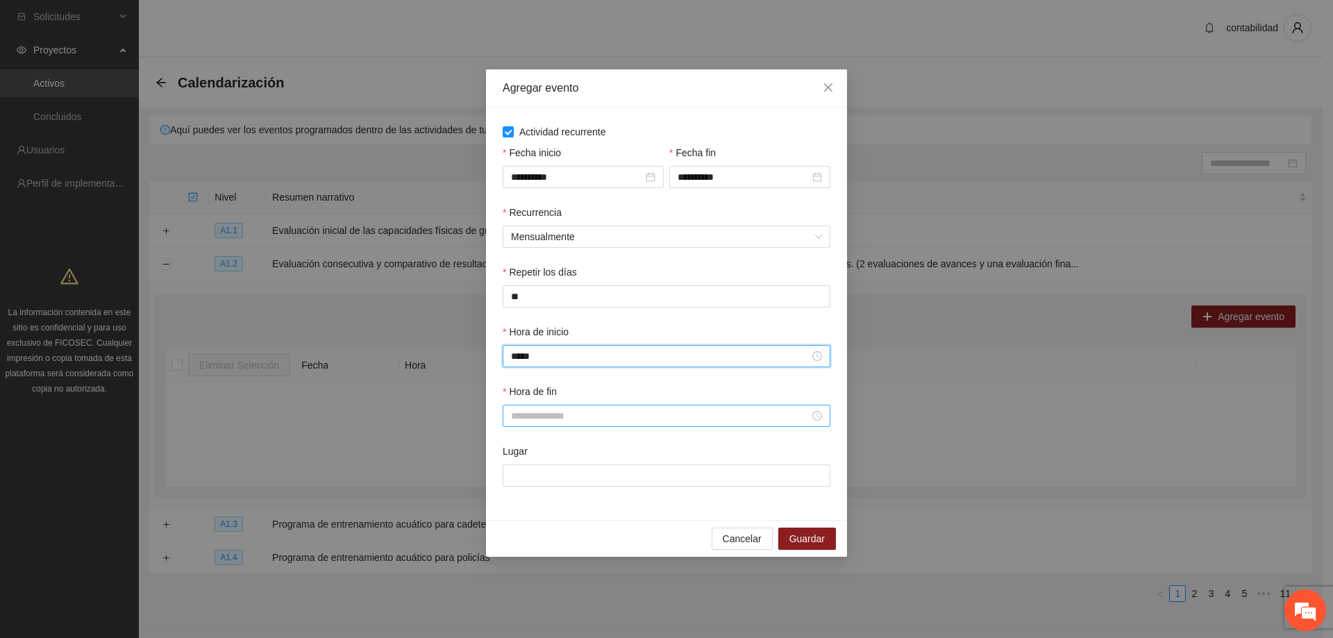
click at [658, 420] on input "Hora de fin" at bounding box center [660, 415] width 299 height 15
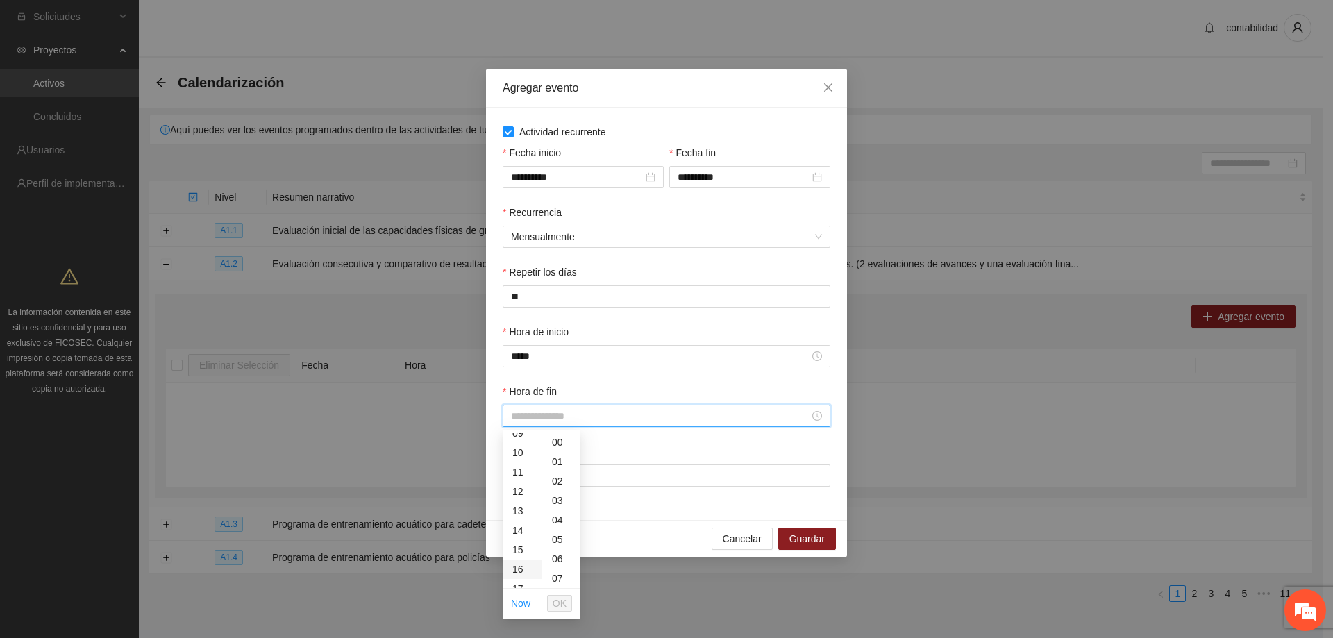
scroll to position [208, 0]
click at [519, 481] on div "13" at bounding box center [522, 486] width 39 height 19
type input "*****"
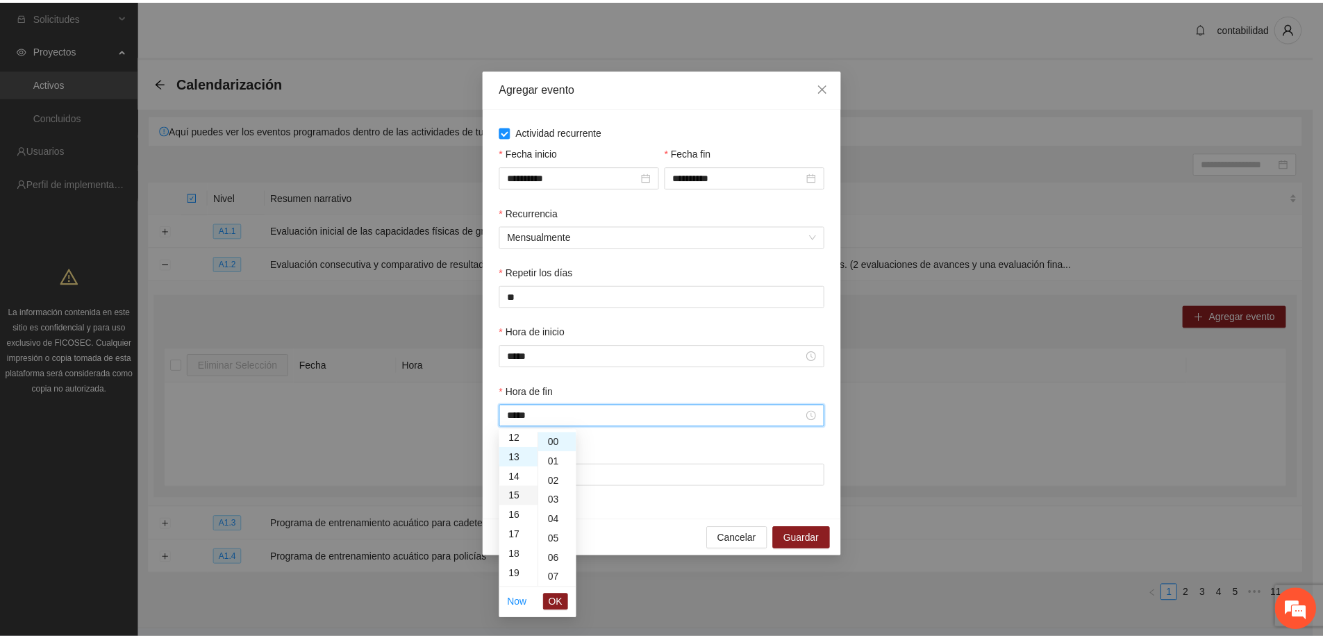
scroll to position [253, 0]
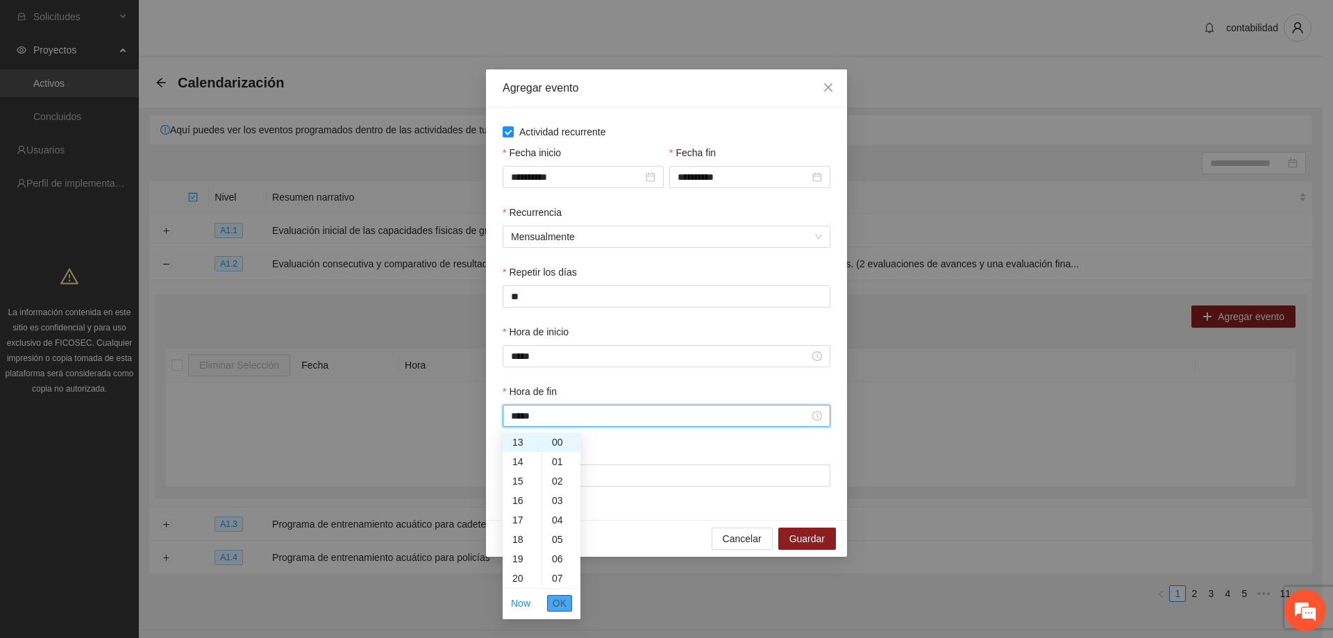
click at [560, 605] on span "OK" at bounding box center [560, 603] width 14 height 15
click at [582, 467] on input "Lugar" at bounding box center [667, 476] width 328 height 22
type input "**********"
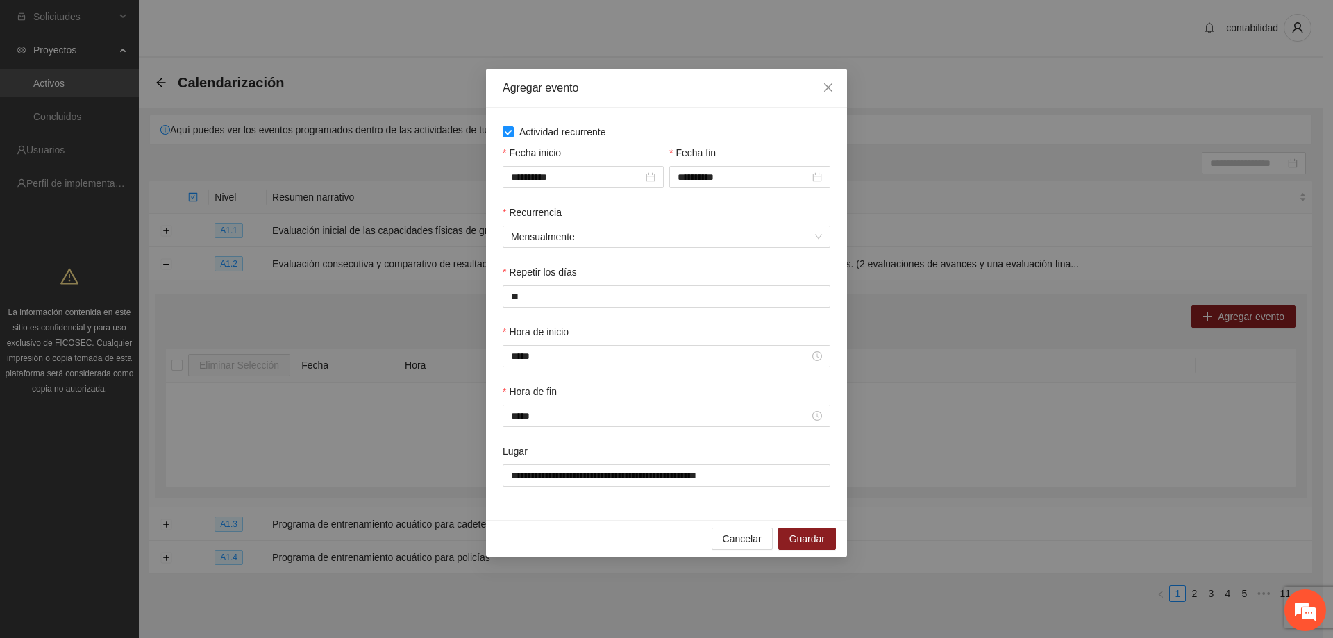
click at [650, 442] on div "Hora de fin *****" at bounding box center [666, 414] width 333 height 60
drag, startPoint x: 530, startPoint y: 450, endPoint x: 501, endPoint y: 451, distance: 28.5
click at [501, 451] on div "**********" at bounding box center [666, 474] width 333 height 60
click at [565, 449] on div "Lugar" at bounding box center [667, 454] width 328 height 21
click at [671, 385] on div "Hora de fin" at bounding box center [667, 394] width 328 height 21
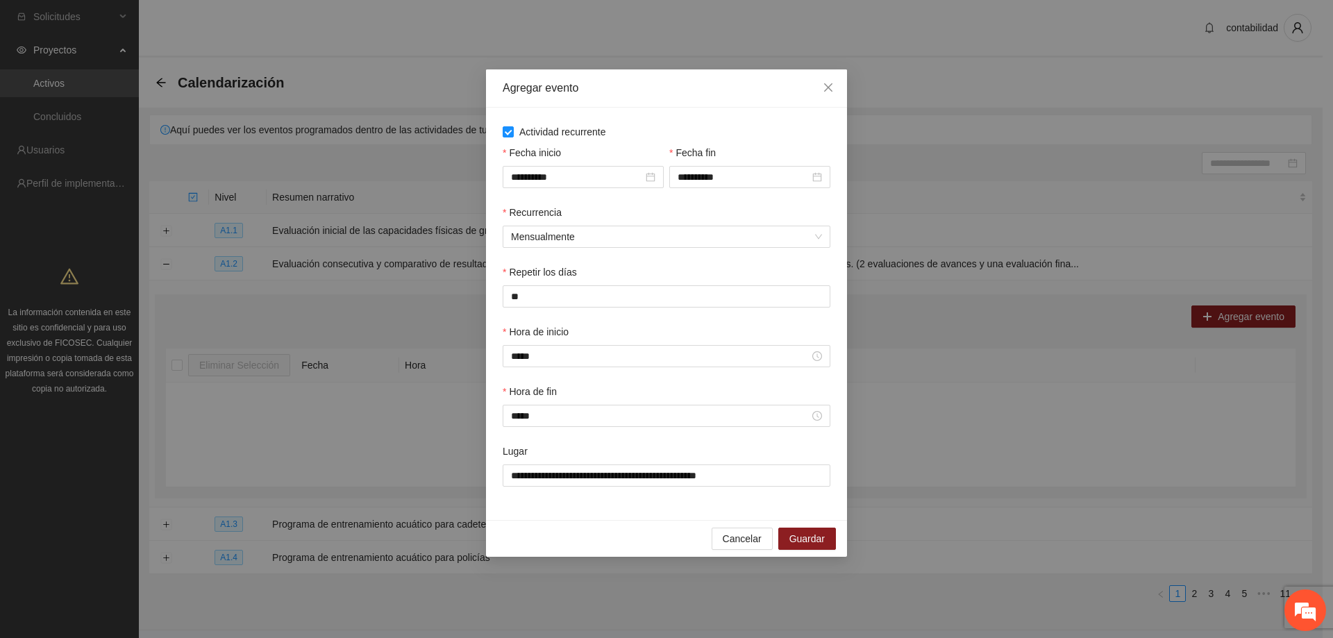
click at [637, 453] on div "Lugar" at bounding box center [667, 454] width 328 height 21
drag, startPoint x: 583, startPoint y: 271, endPoint x: 511, endPoint y: 278, distance: 71.9
click at [511, 278] on div "Repetir los días" at bounding box center [667, 275] width 328 height 21
click at [624, 262] on div "Recurrencia Mensualmente" at bounding box center [666, 235] width 333 height 60
click at [692, 268] on div "Repetir los días" at bounding box center [667, 275] width 328 height 21
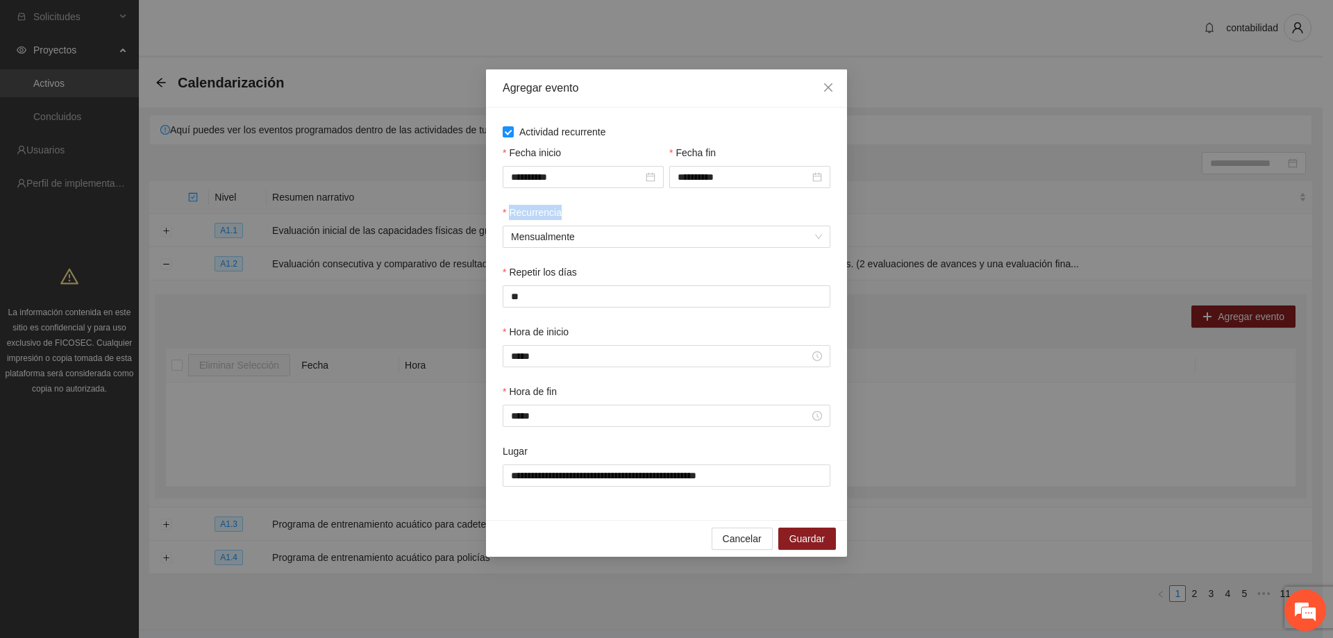
drag, startPoint x: 558, startPoint y: 215, endPoint x: 503, endPoint y: 215, distance: 55.6
click at [503, 215] on div "Recurrencia" at bounding box center [667, 215] width 328 height 21
click at [614, 212] on div "Recurrencia" at bounding box center [667, 215] width 328 height 21
drag, startPoint x: 573, startPoint y: 217, endPoint x: 508, endPoint y: 211, distance: 65.5
click at [508, 211] on div "Recurrencia" at bounding box center [667, 215] width 328 height 21
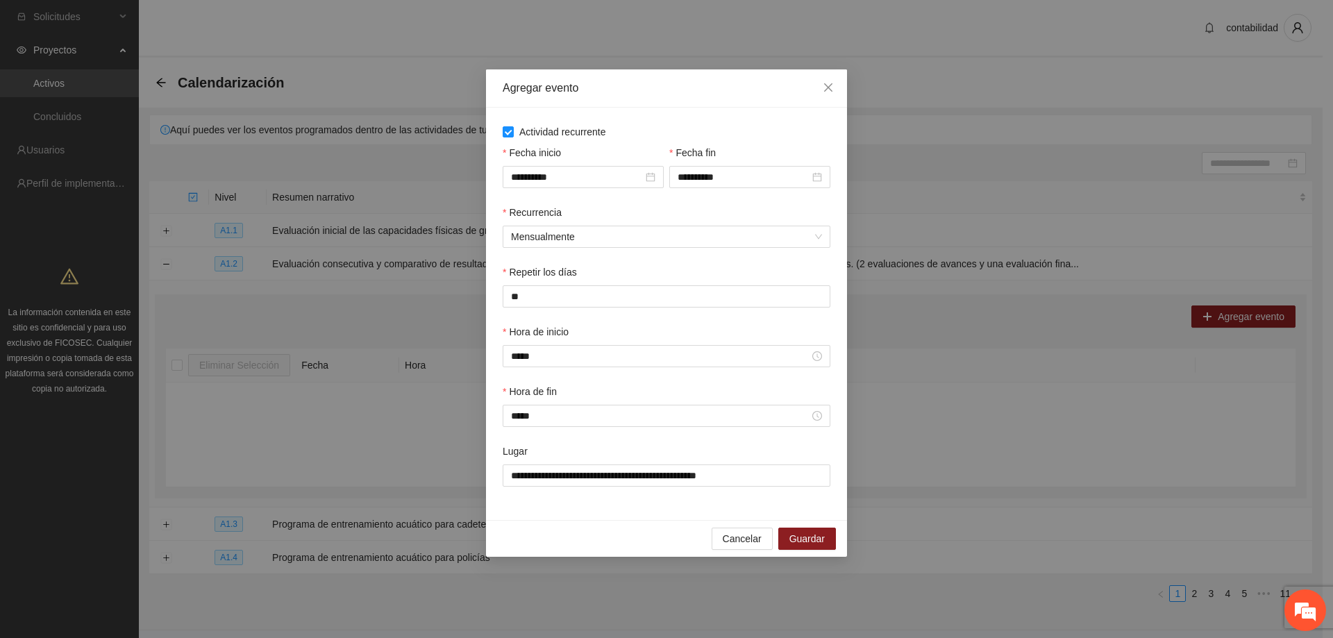
click at [633, 210] on div "Recurrencia" at bounding box center [667, 215] width 328 height 21
drag, startPoint x: 561, startPoint y: 393, endPoint x: 599, endPoint y: 396, distance: 38.3
click at [484, 386] on div "**********" at bounding box center [666, 319] width 1333 height 638
click at [658, 390] on div "Hora de fin" at bounding box center [667, 394] width 328 height 21
drag, startPoint x: 573, startPoint y: 394, endPoint x: 508, endPoint y: 386, distance: 65.8
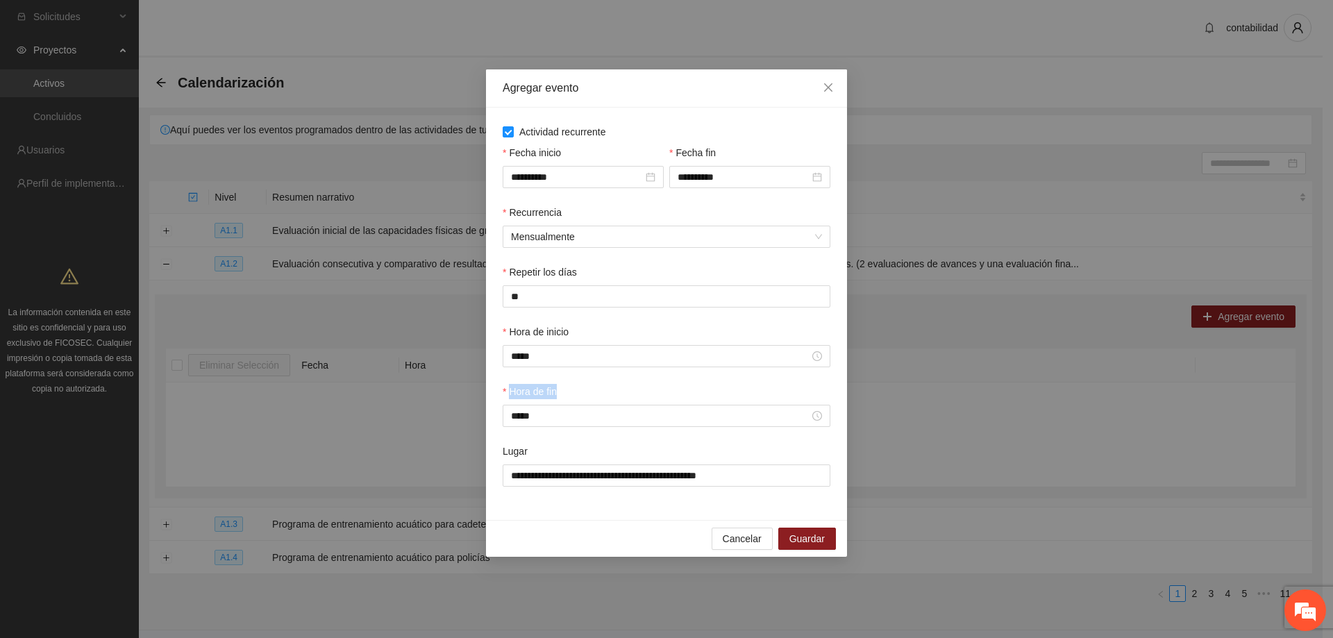
click at [508, 386] on div "Hora de fin" at bounding box center [667, 394] width 328 height 21
click at [621, 390] on div "Hora de fin" at bounding box center [667, 394] width 328 height 21
drag, startPoint x: 565, startPoint y: 391, endPoint x: 496, endPoint y: 396, distance: 68.9
click at [496, 396] on div "**********" at bounding box center [666, 314] width 361 height 412
click at [583, 392] on div "Hora de fin" at bounding box center [667, 394] width 328 height 21
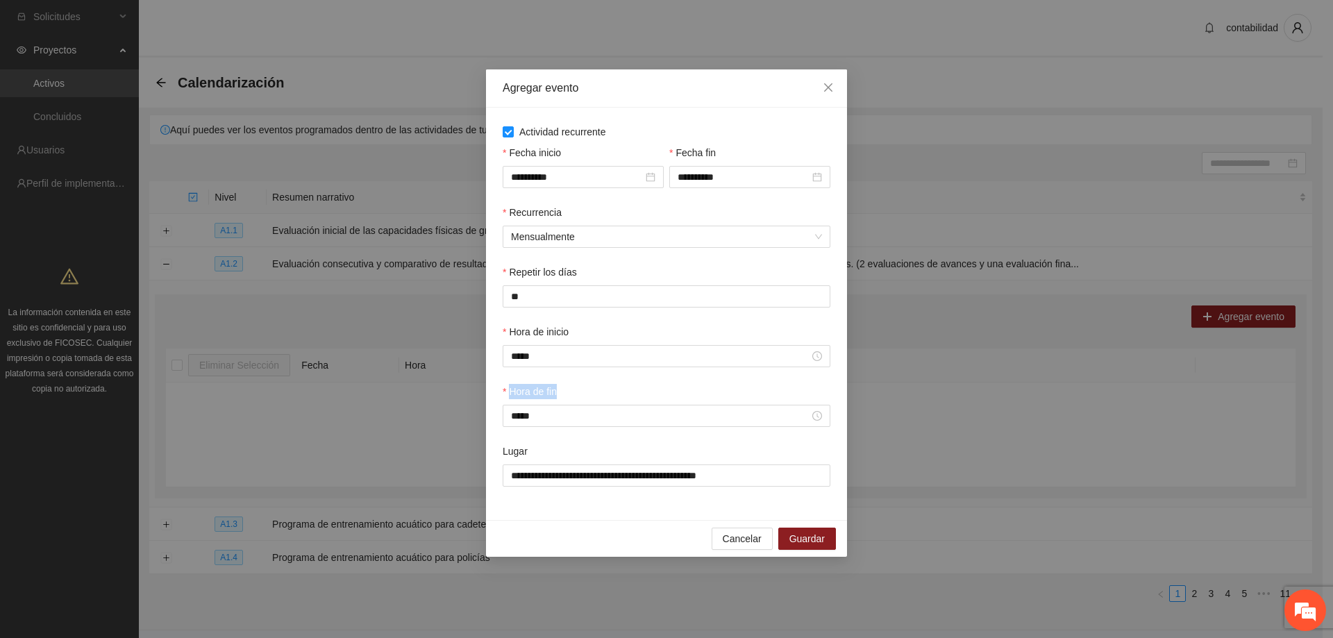
drag, startPoint x: 571, startPoint y: 390, endPoint x: 511, endPoint y: 390, distance: 59.7
click at [511, 390] on div "Hora de fin" at bounding box center [667, 394] width 328 height 21
click at [588, 386] on div "Hora de fin" at bounding box center [667, 394] width 328 height 21
click at [632, 318] on div "Repetir los días **" at bounding box center [666, 295] width 333 height 60
click at [655, 385] on div "Hora de fin" at bounding box center [667, 394] width 328 height 21
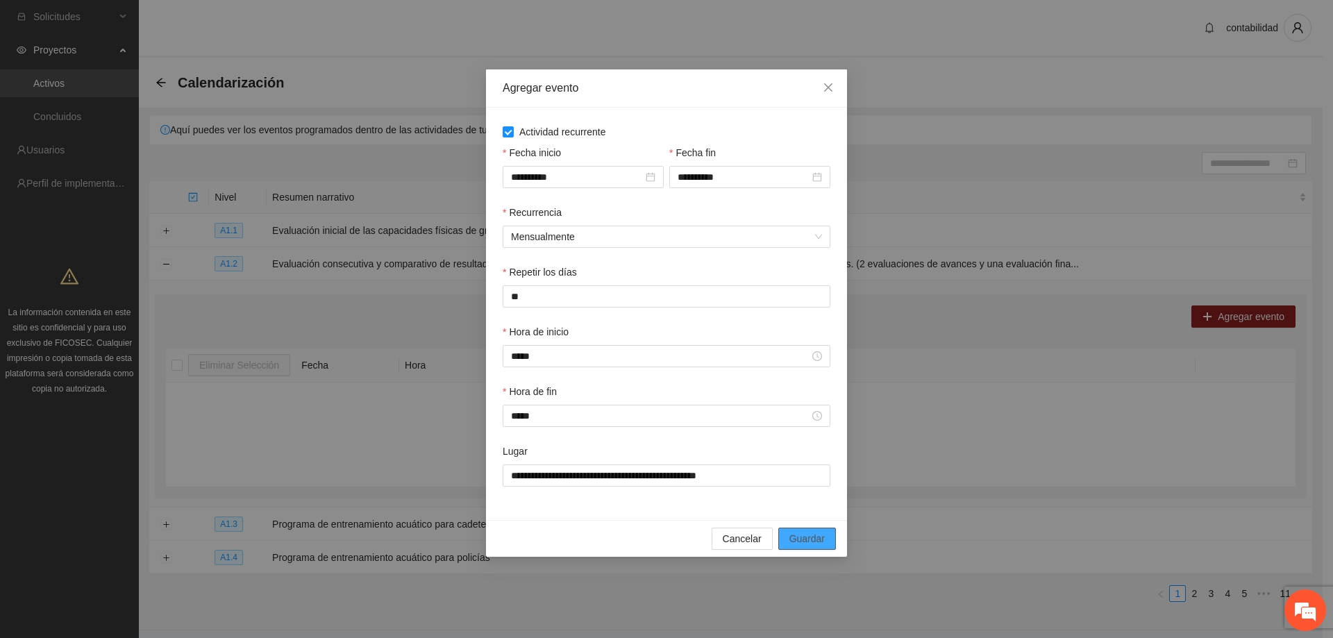
click at [815, 531] on button "Guardar" at bounding box center [807, 539] width 58 height 22
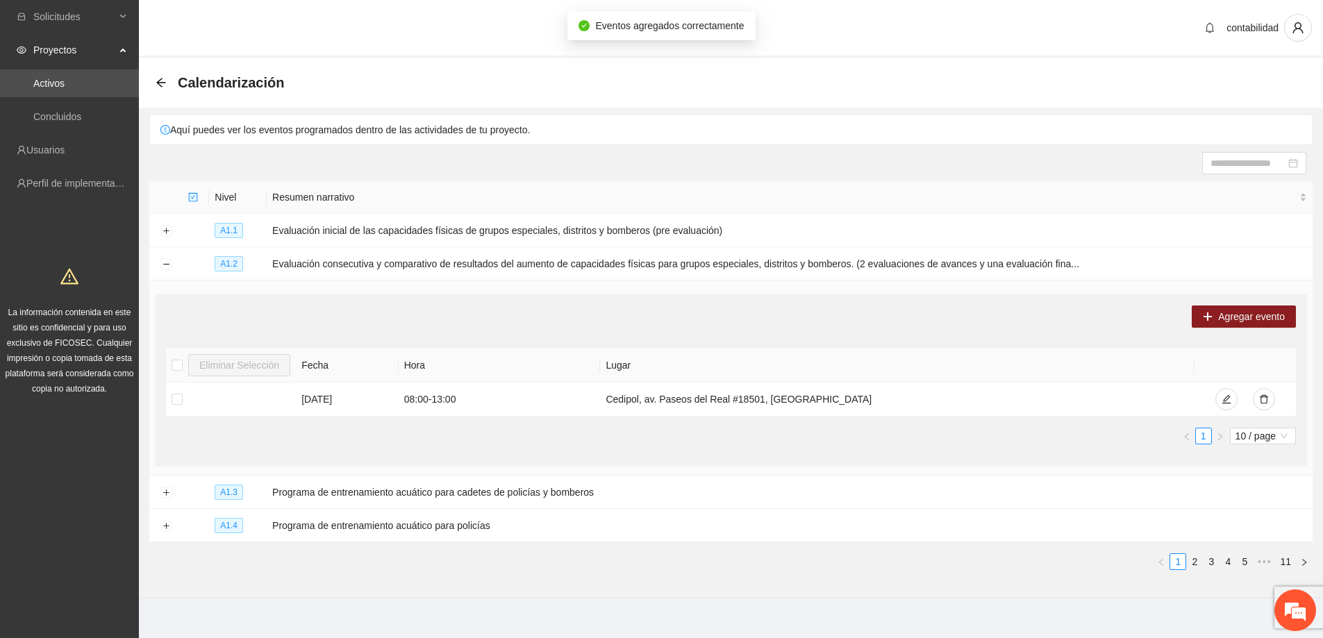
click at [865, 323] on div "Agregar evento" at bounding box center [731, 317] width 1130 height 22
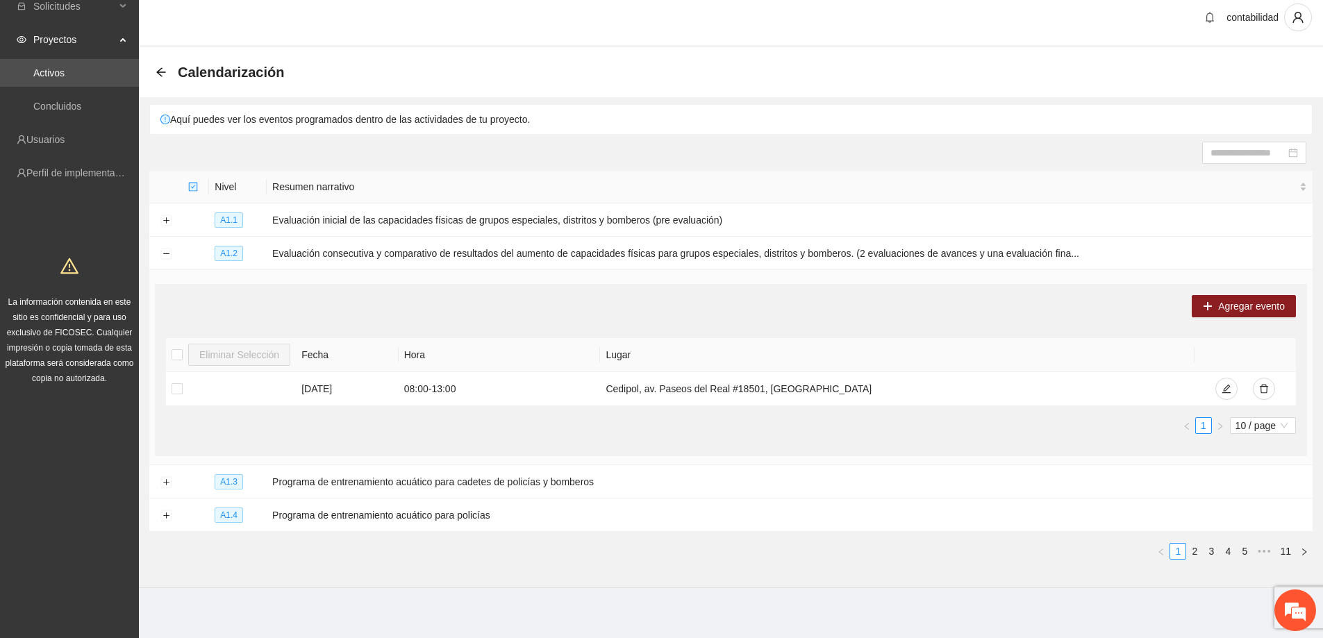
scroll to position [13, 0]
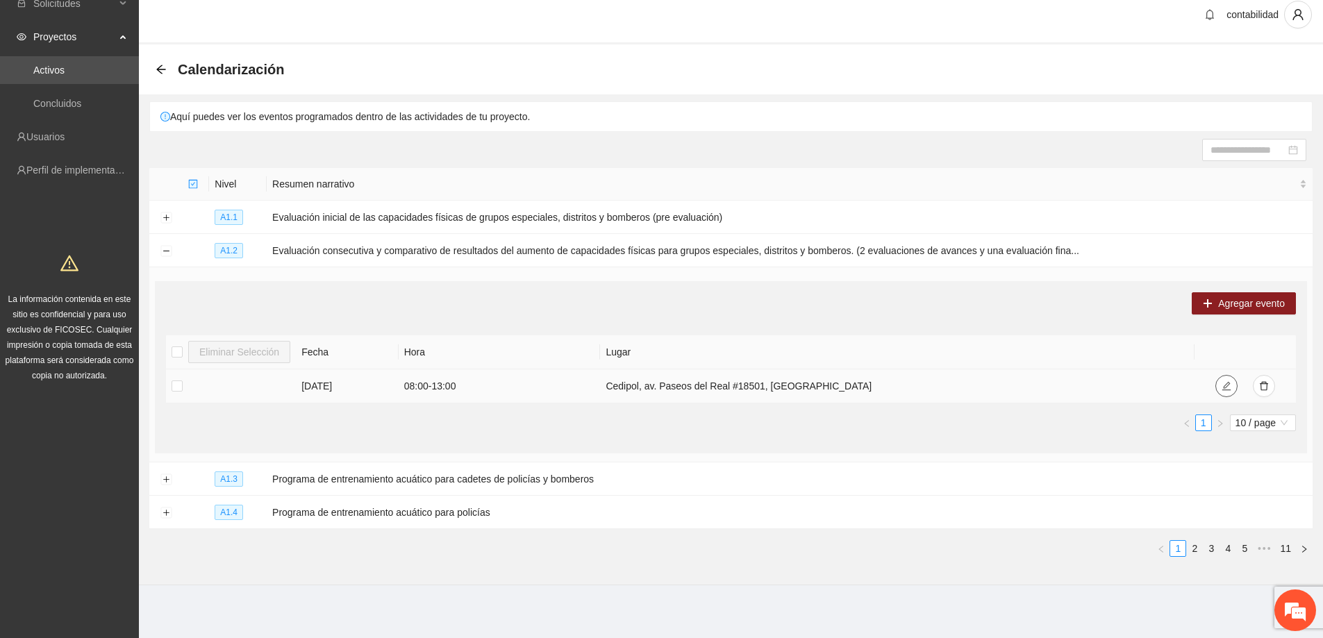
click at [1228, 381] on icon "edit" at bounding box center [1226, 386] width 10 height 10
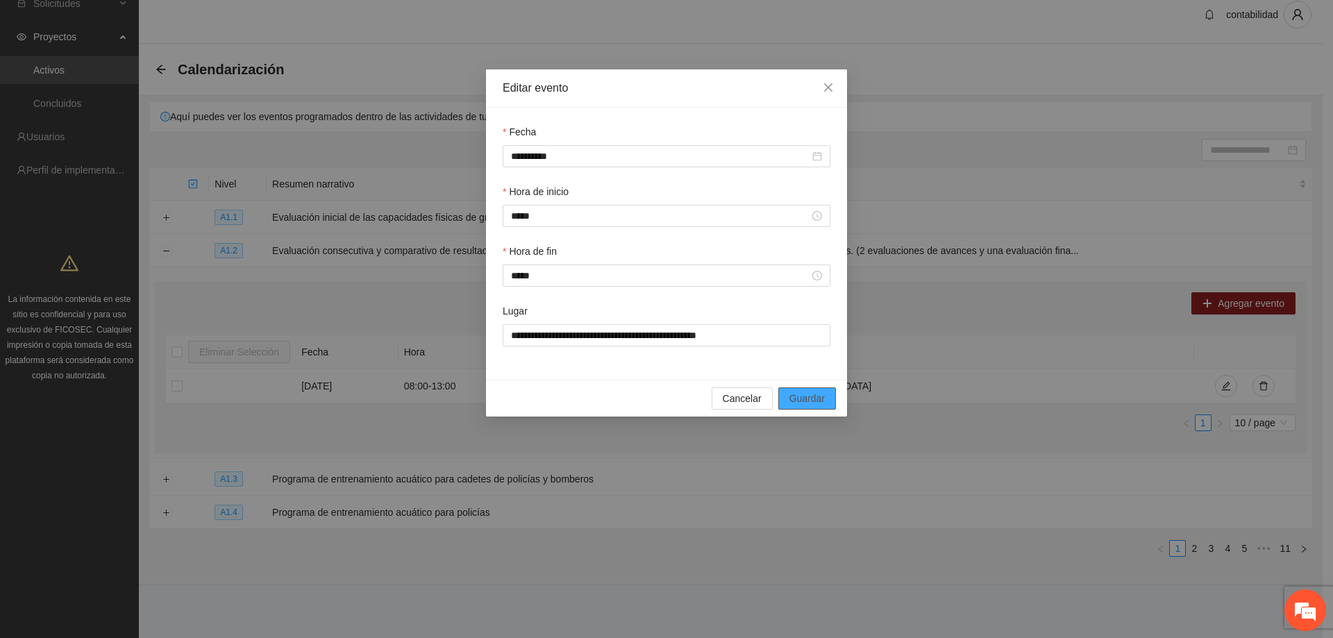
click at [797, 396] on span "Guardar" at bounding box center [807, 398] width 35 height 15
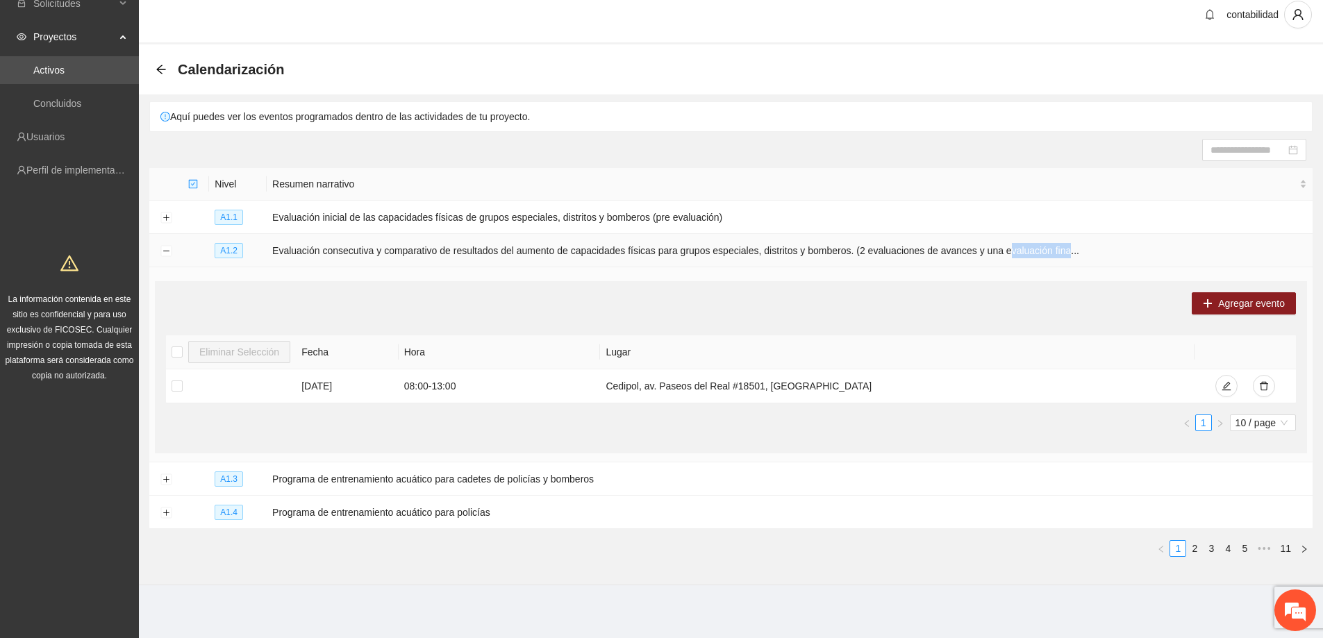
drag, startPoint x: 1055, startPoint y: 258, endPoint x: 996, endPoint y: 251, distance: 59.4
click at [996, 251] on td "Evaluación consecutiva y comparativo de resultados del aumento de capacidades f…" at bounding box center [790, 250] width 1046 height 33
click at [996, 292] on div "Agregar evento" at bounding box center [731, 303] width 1130 height 22
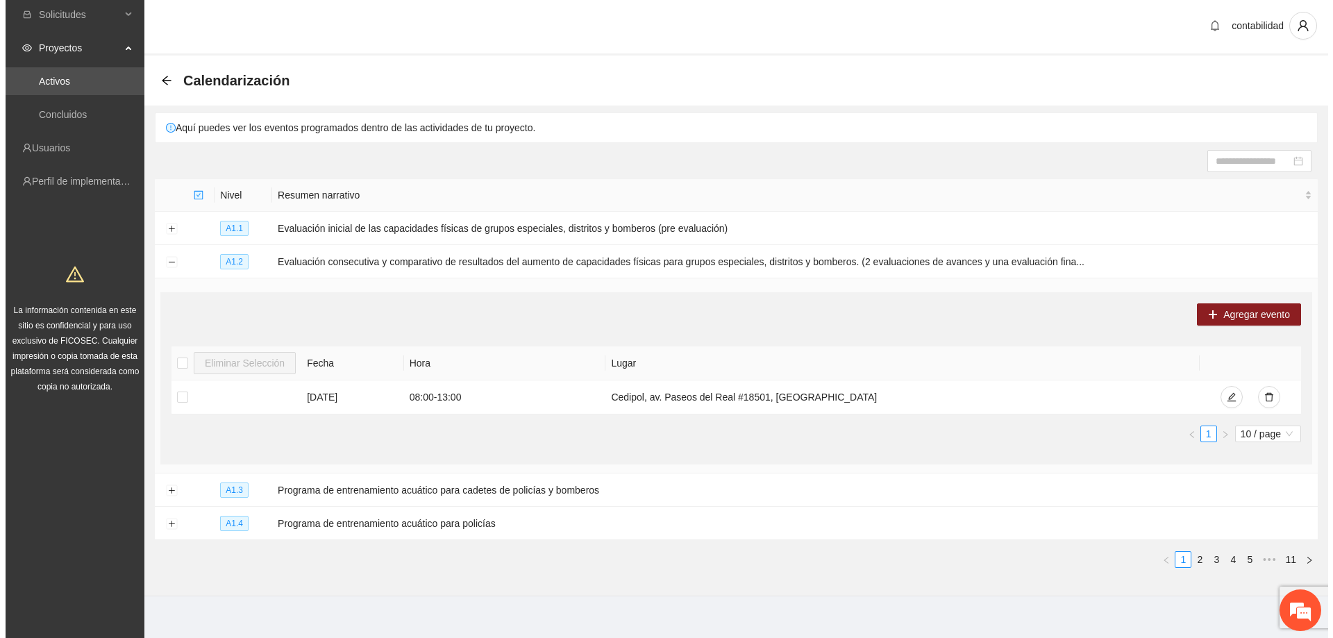
scroll to position [0, 0]
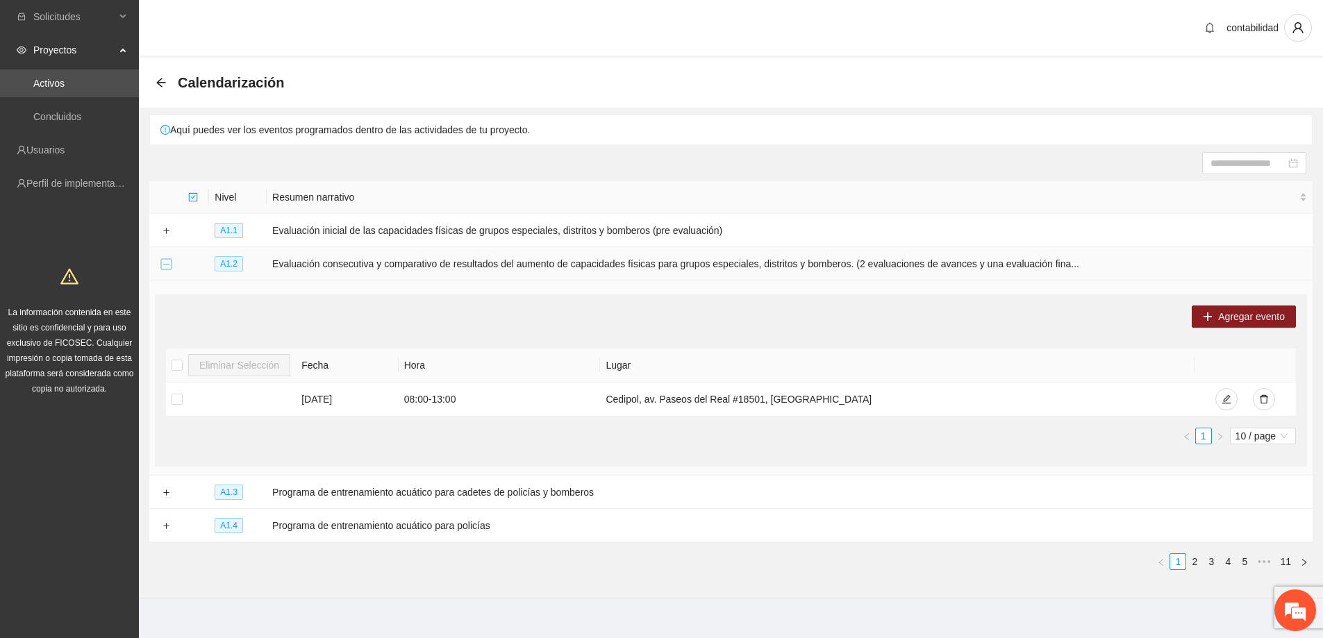
click at [166, 265] on button "Collapse row" at bounding box center [165, 264] width 11 height 11
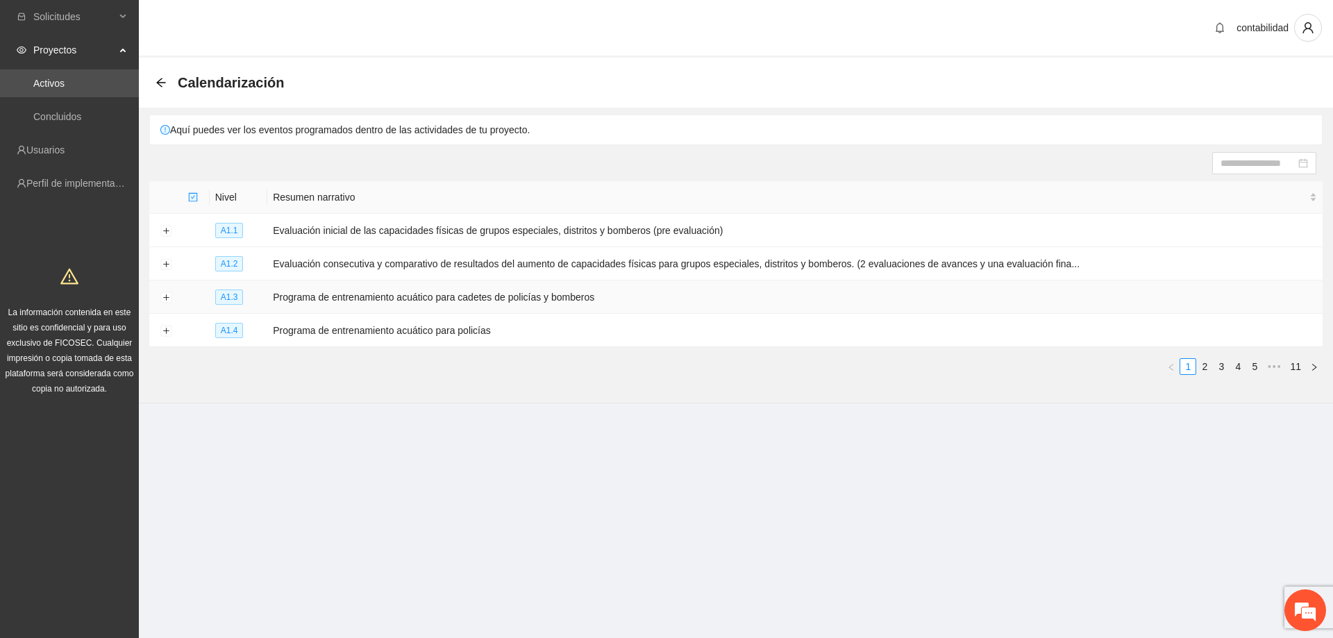
click at [172, 292] on td at bounding box center [165, 297] width 33 height 33
click at [169, 293] on button "Expand row" at bounding box center [165, 297] width 11 height 11
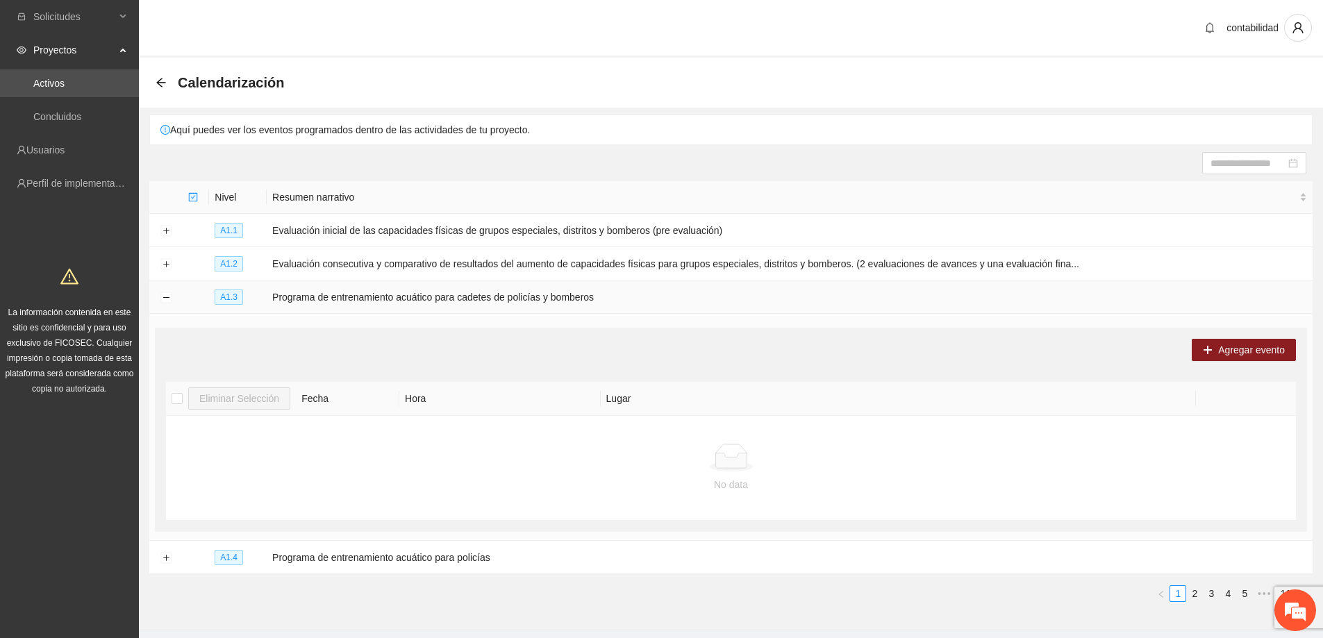
click at [300, 294] on td "Programa de entrenamiento acuático para cadetes de policías y bomberos" at bounding box center [790, 297] width 1046 height 33
click at [166, 297] on button "Collapse row" at bounding box center [165, 297] width 11 height 11
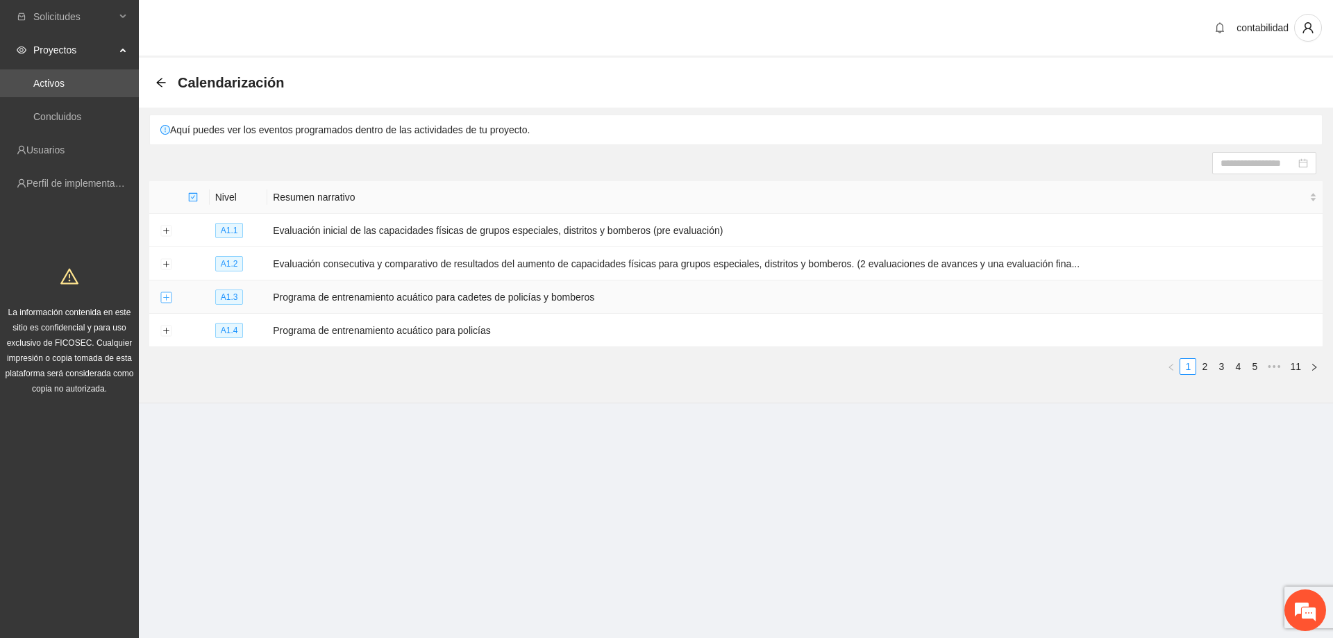
click at [166, 297] on button "Expand row" at bounding box center [165, 297] width 11 height 11
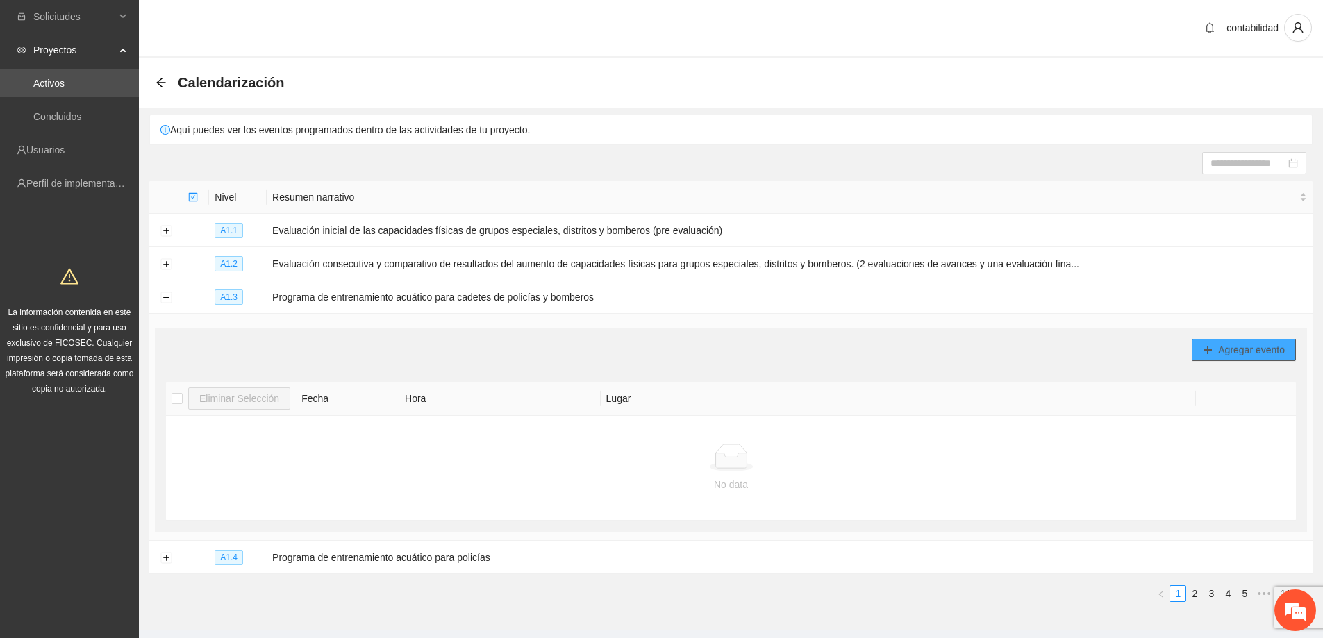
click at [1217, 339] on button "Agregar evento" at bounding box center [1244, 350] width 104 height 22
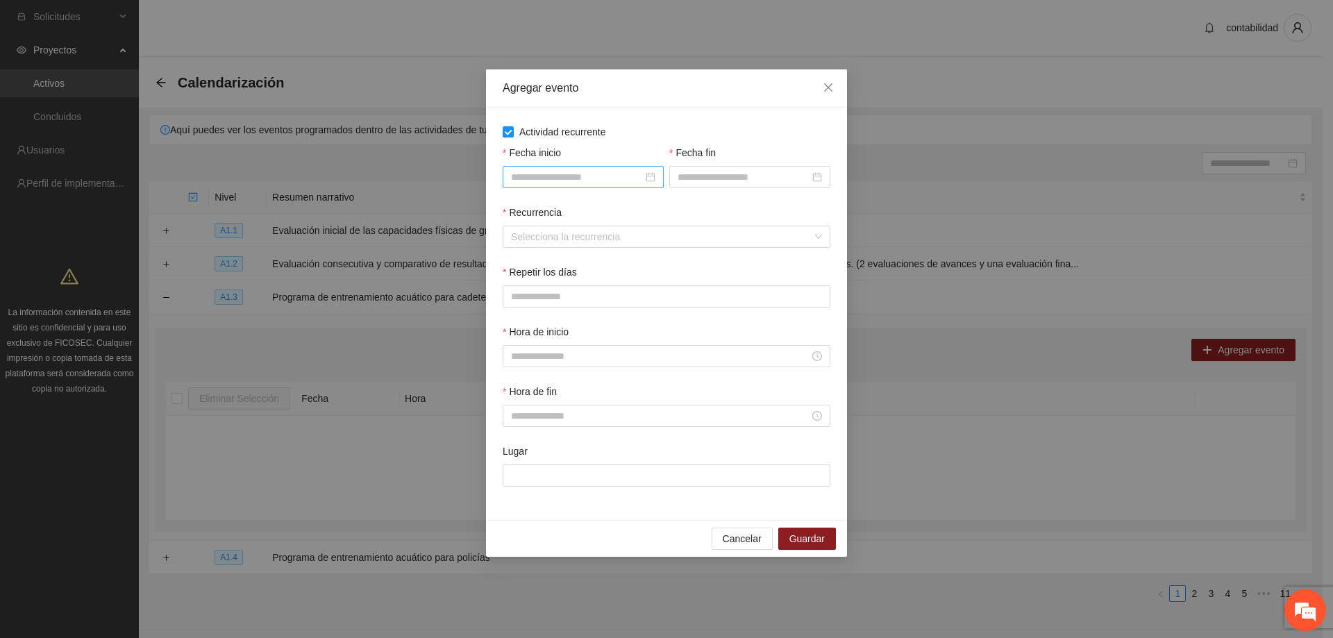
click at [650, 174] on div at bounding box center [583, 176] width 144 height 15
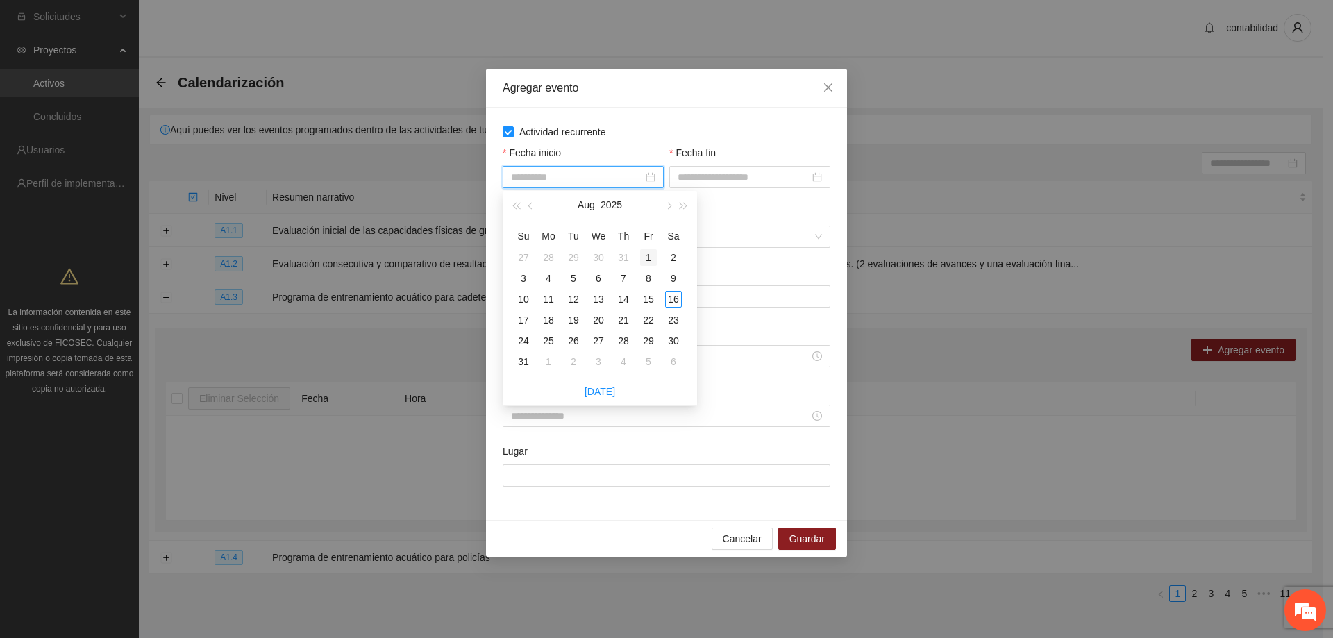
type input "**********"
click at [645, 256] on div "1" at bounding box center [648, 257] width 17 height 17
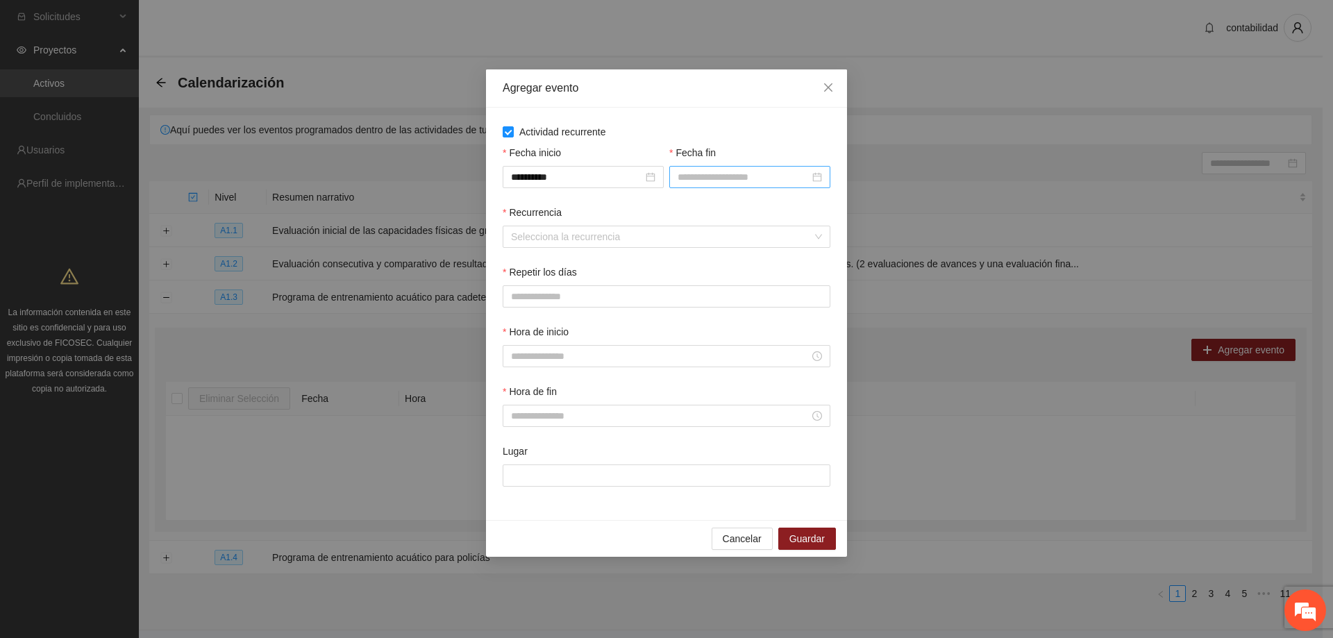
click at [817, 183] on div at bounding box center [750, 176] width 144 height 15
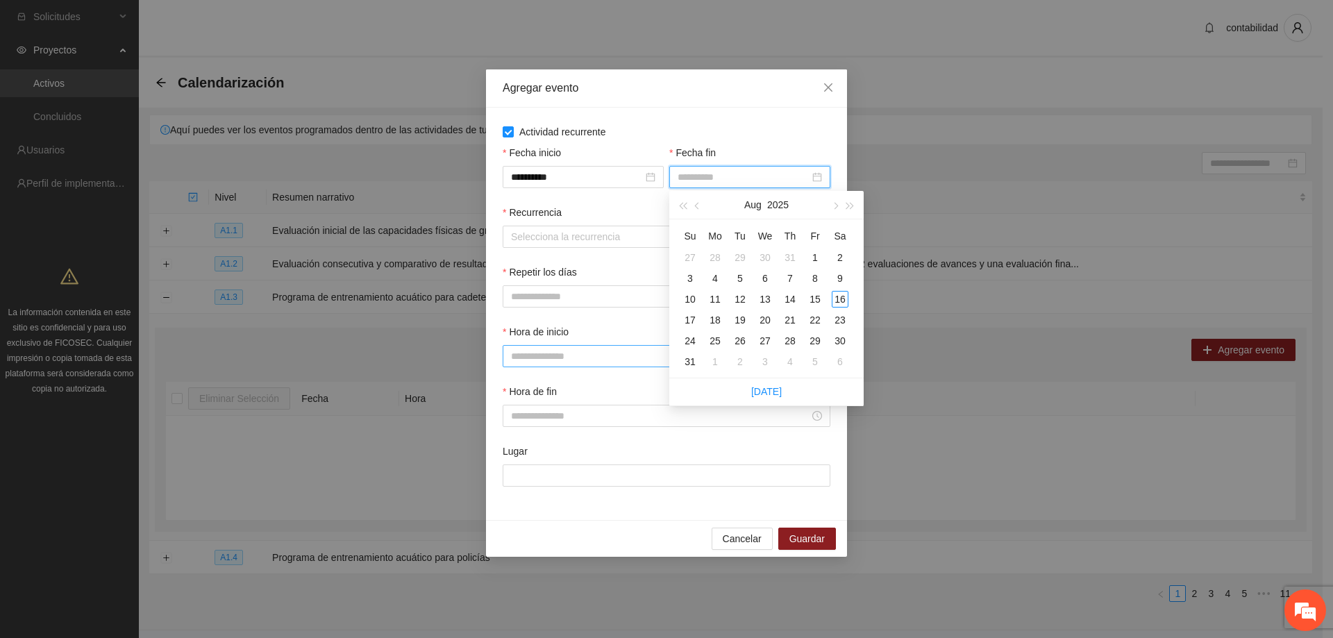
type input "**********"
drag, startPoint x: 694, startPoint y: 361, endPoint x: 700, endPoint y: 349, distance: 13.4
click at [692, 361] on div "31" at bounding box center [690, 361] width 17 height 17
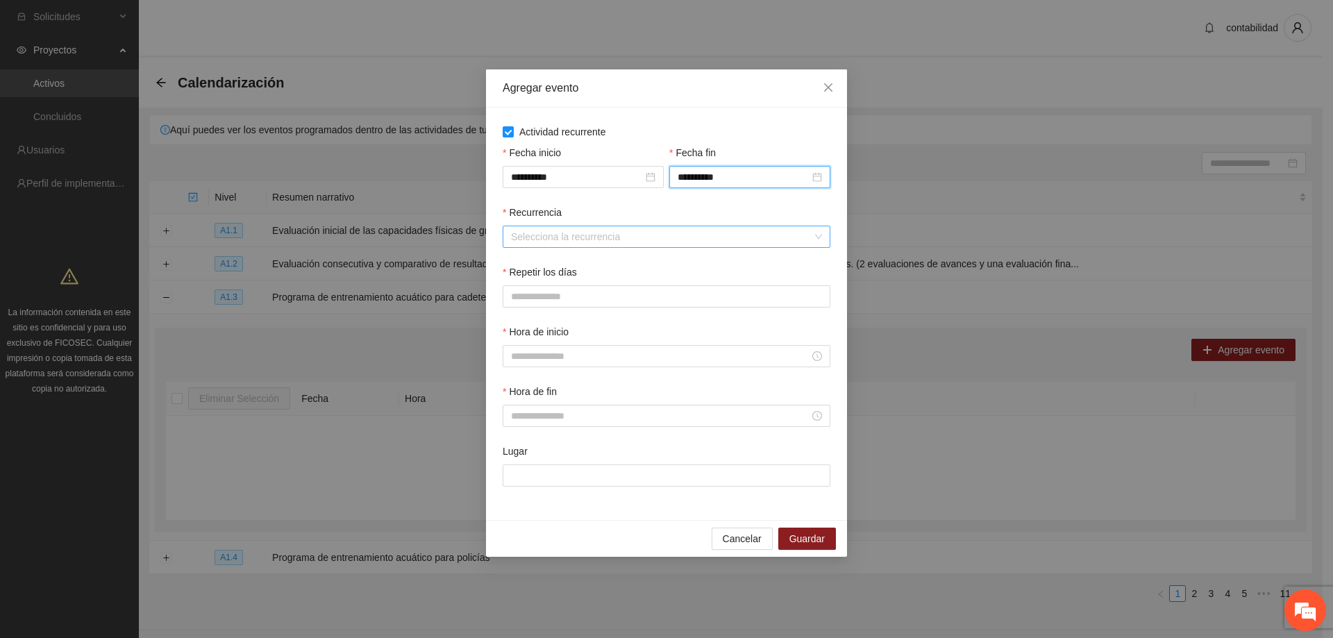
click at [557, 226] on div "Selecciona la recurrencia" at bounding box center [667, 237] width 328 height 22
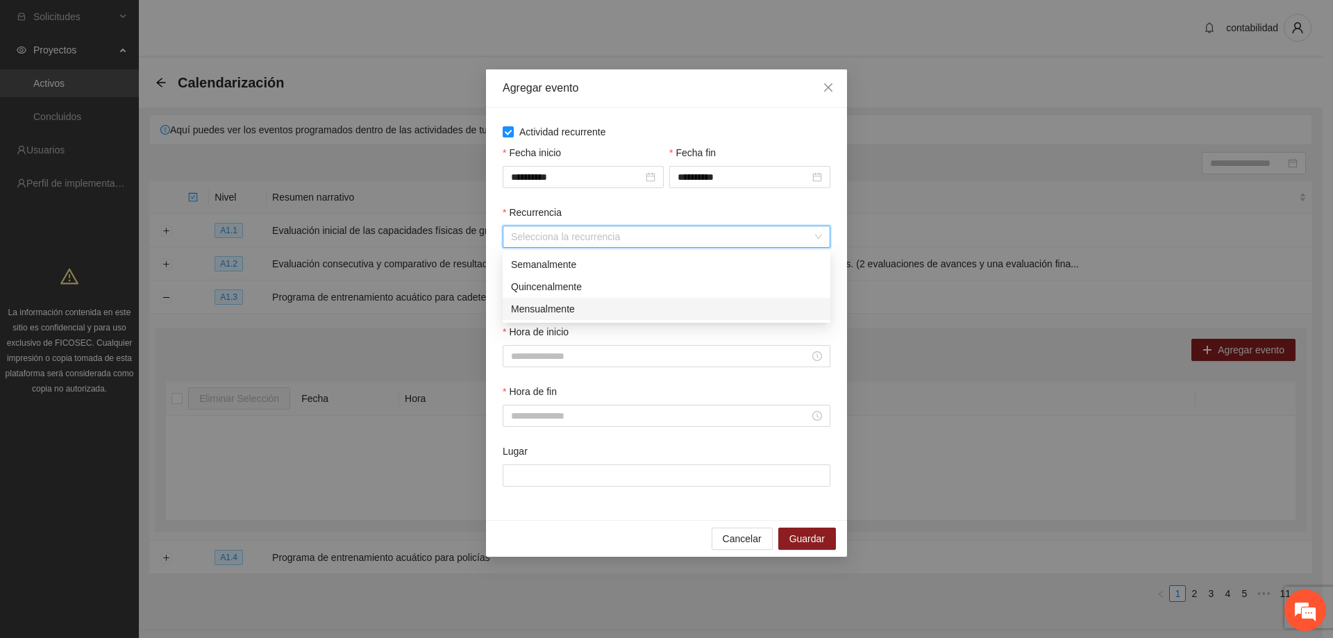
click at [571, 307] on div "Mensualmente" at bounding box center [666, 308] width 311 height 15
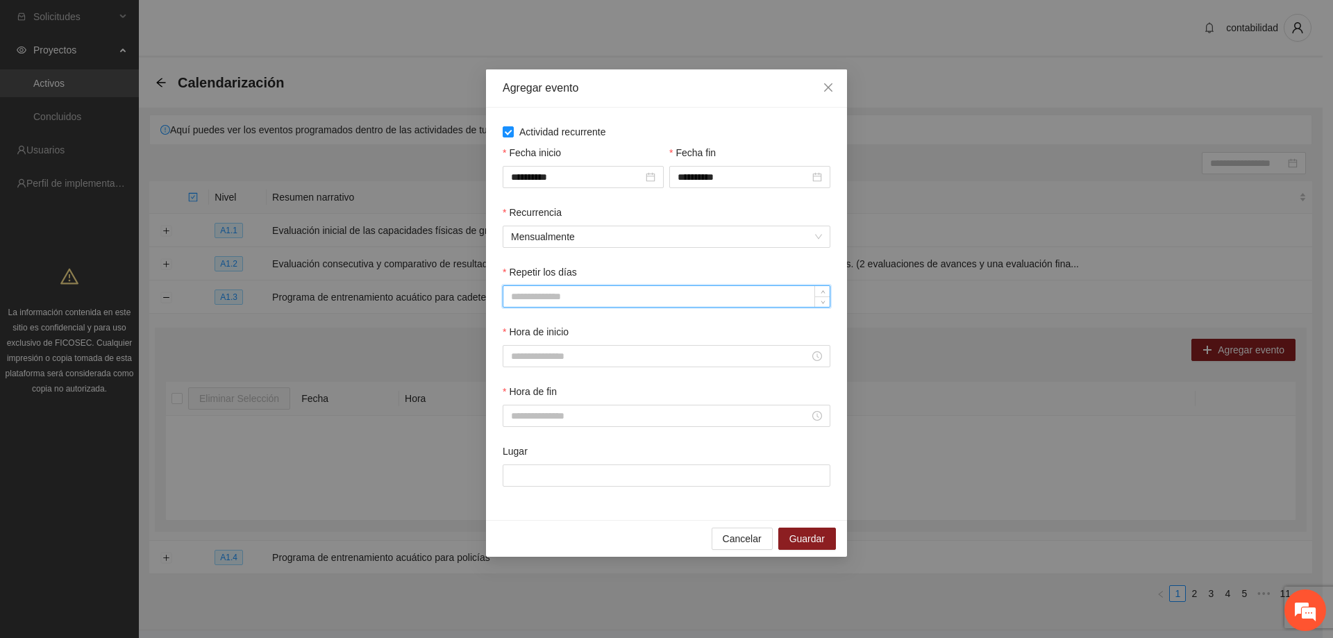
click at [592, 301] on input "Repetir los días" at bounding box center [666, 296] width 326 height 21
type input "**"
click at [812, 360] on div at bounding box center [666, 356] width 311 height 15
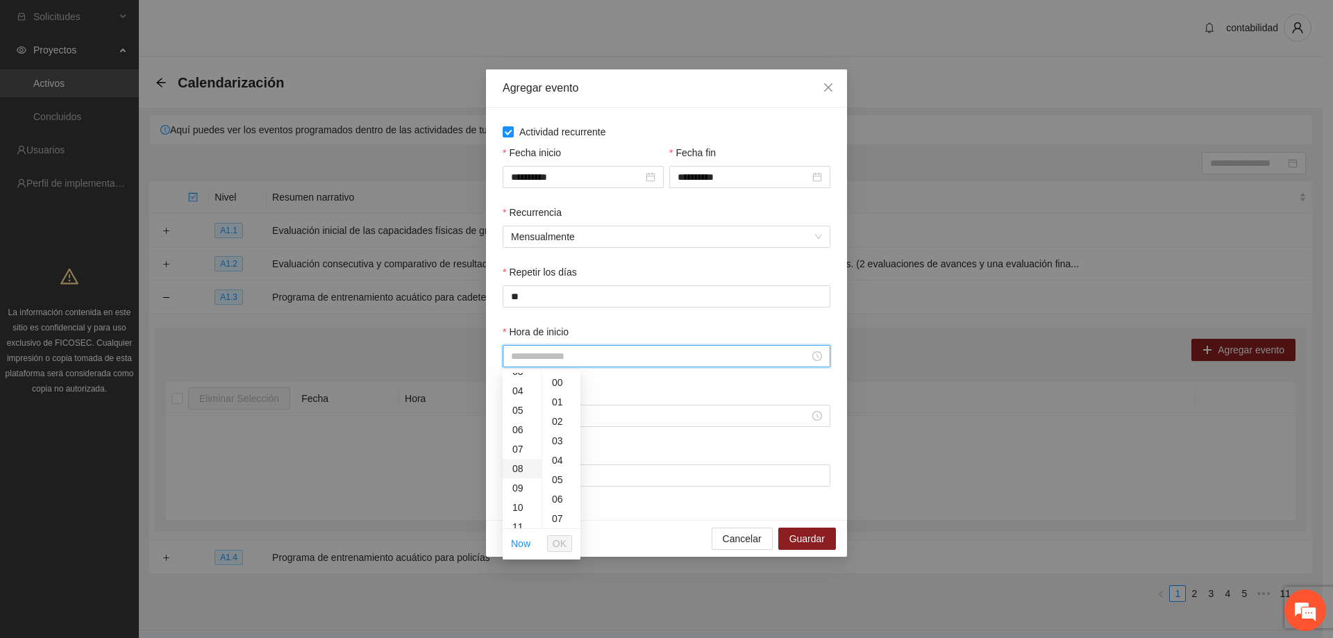
click at [517, 474] on div "08" at bounding box center [522, 468] width 39 height 19
type input "*****"
click at [562, 540] on span "OK" at bounding box center [560, 543] width 14 height 15
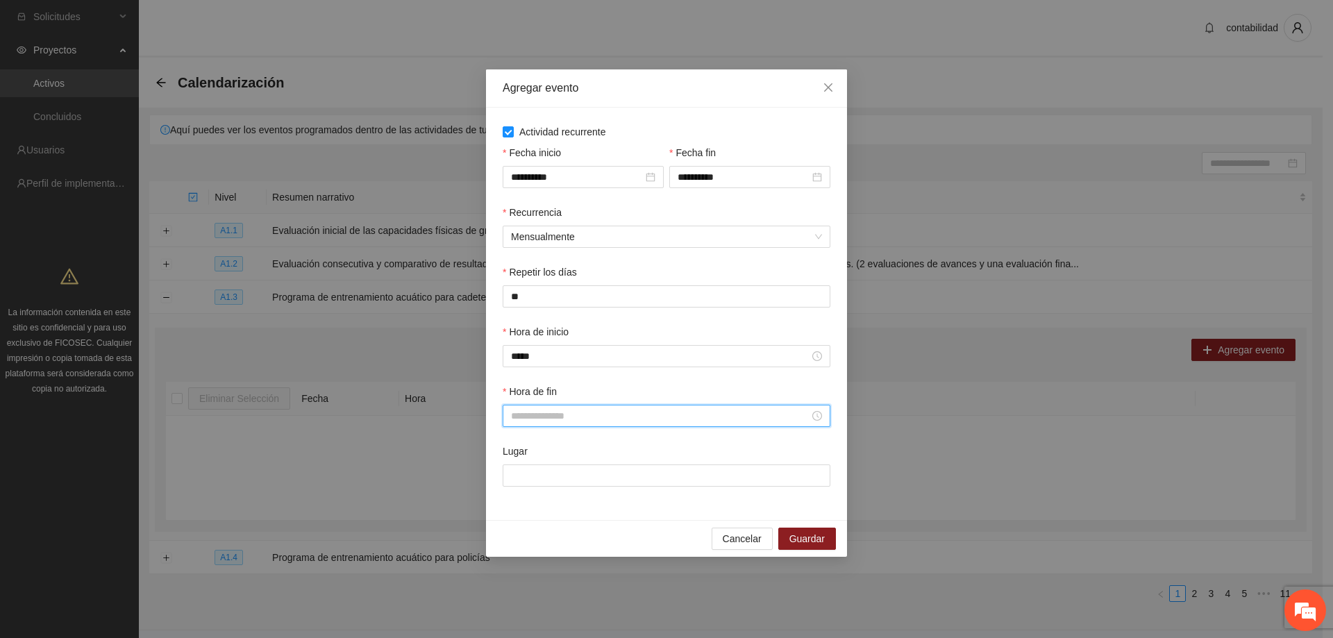
click at [574, 417] on input "Hora de fin" at bounding box center [660, 415] width 299 height 15
click at [524, 558] on div "13" at bounding box center [522, 555] width 39 height 19
type input "*****"
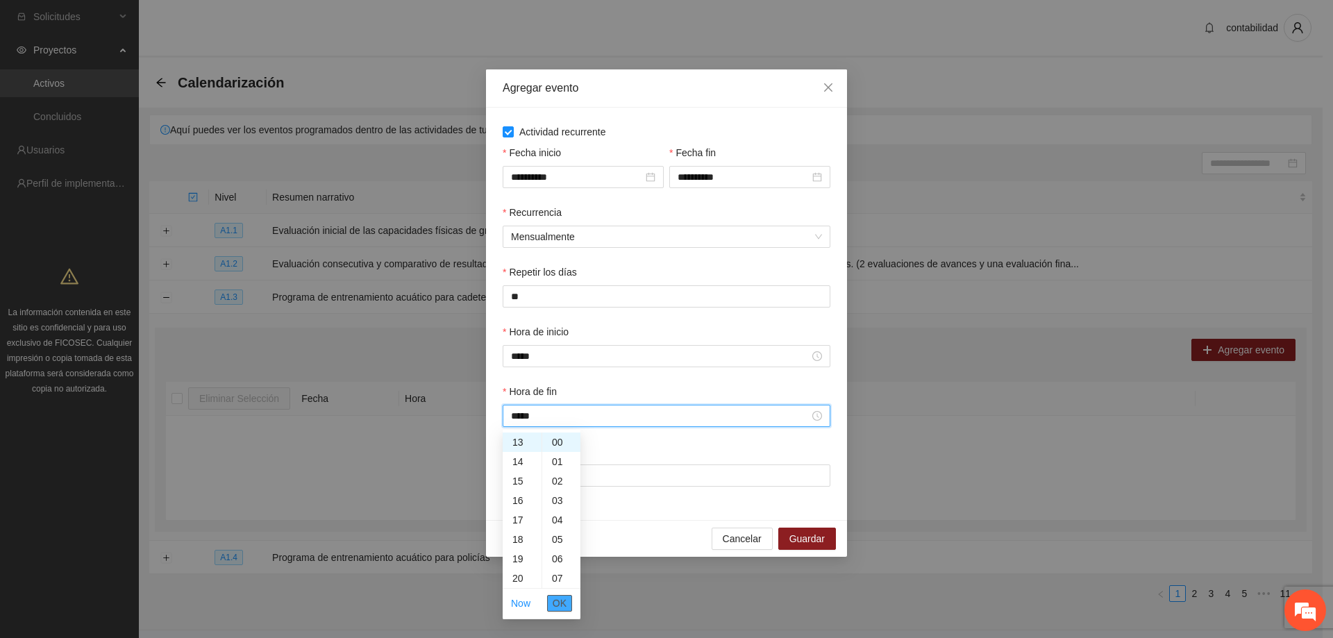
click at [567, 597] on button "OK" at bounding box center [559, 603] width 25 height 17
click at [576, 476] on input "Lugar" at bounding box center [667, 476] width 328 height 22
type input "**********"
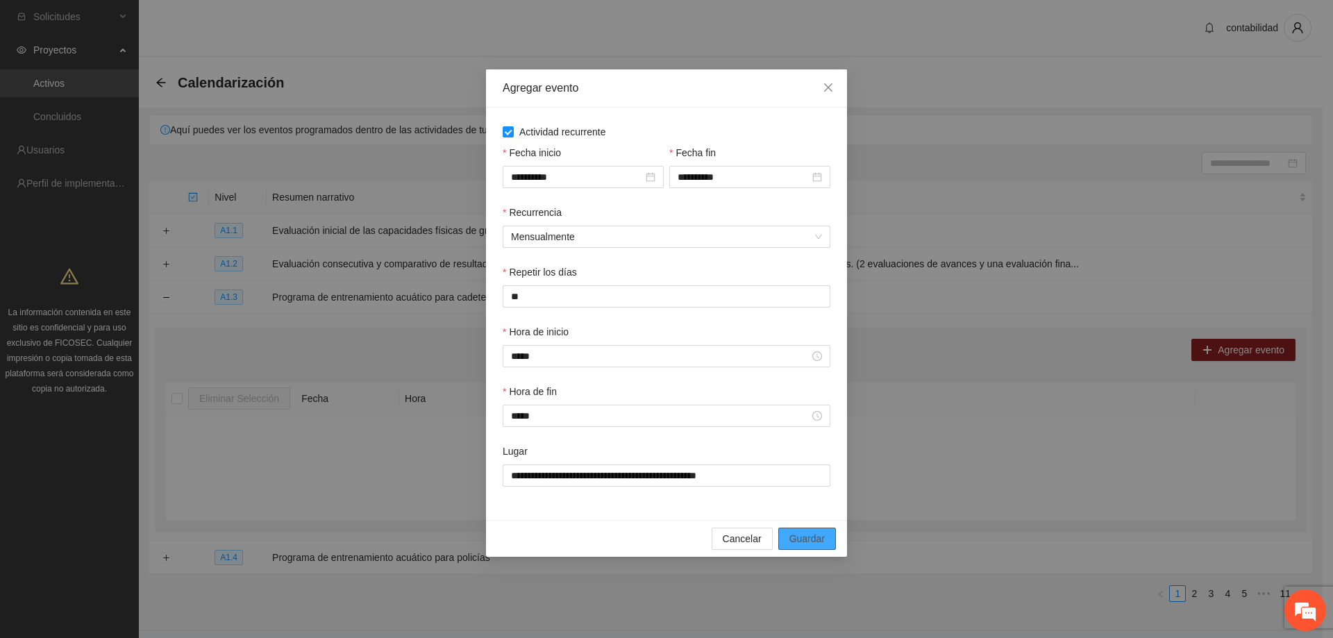
click at [829, 540] on button "Guardar" at bounding box center [807, 539] width 58 height 22
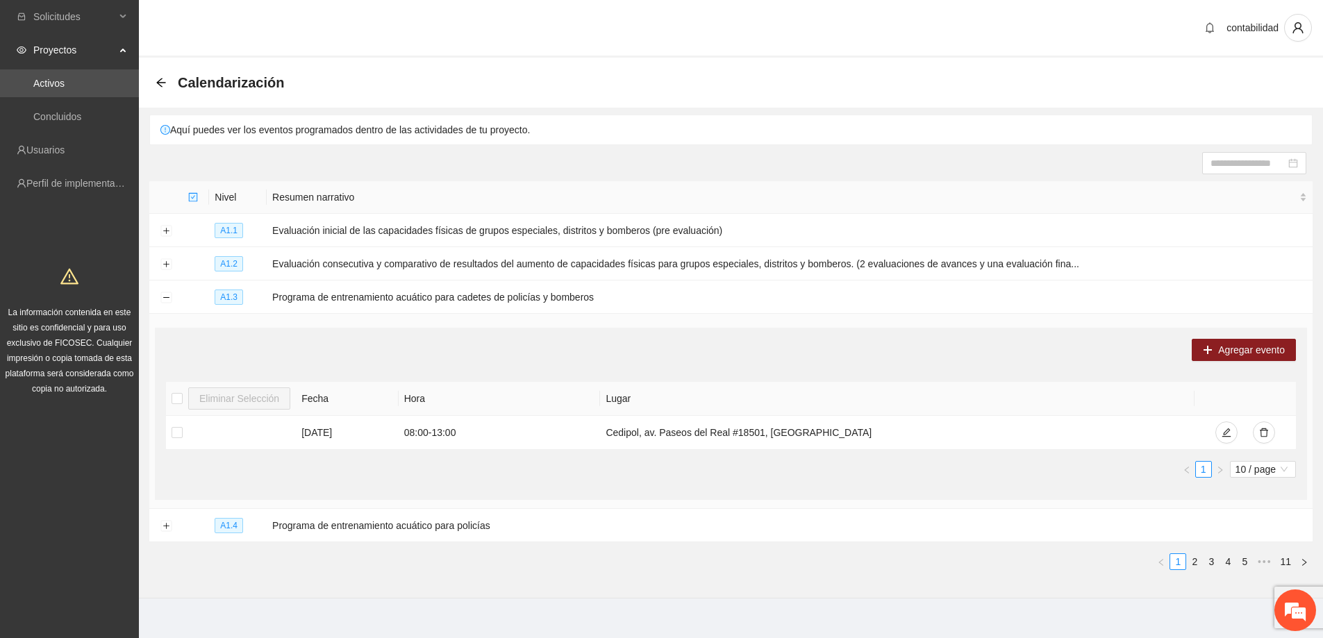
click at [1192, 554] on link "2" at bounding box center [1194, 561] width 15 height 15
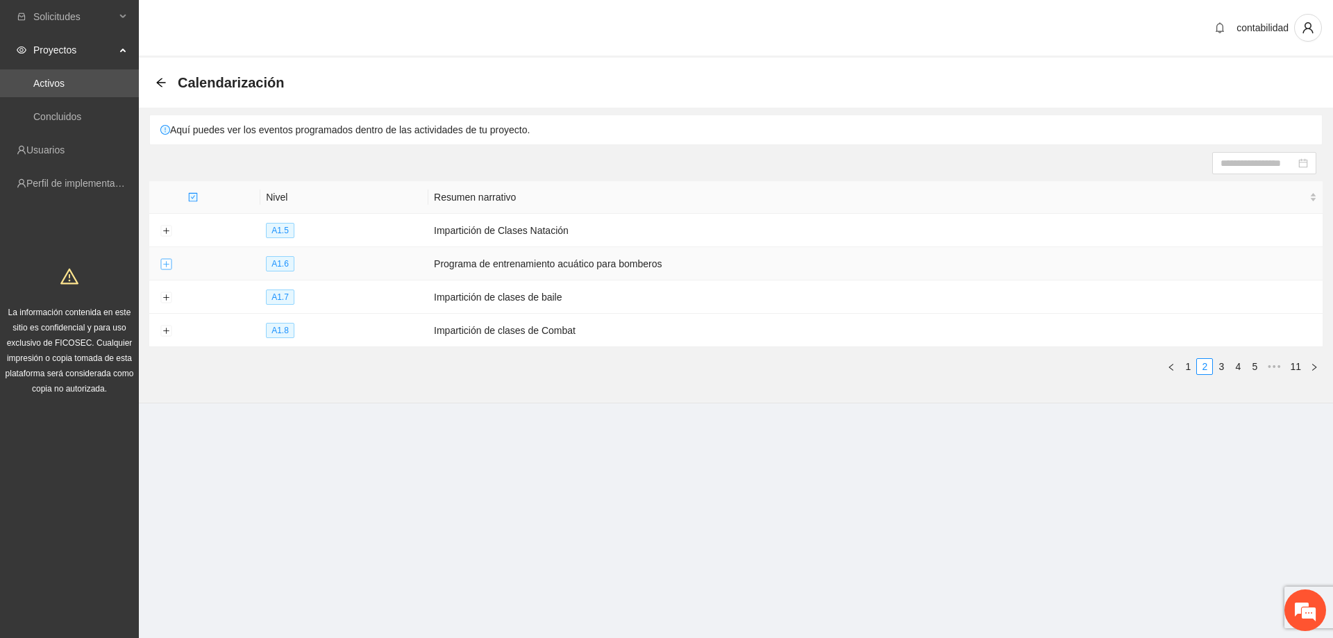
click at [169, 264] on button "Expand row" at bounding box center [165, 264] width 11 height 11
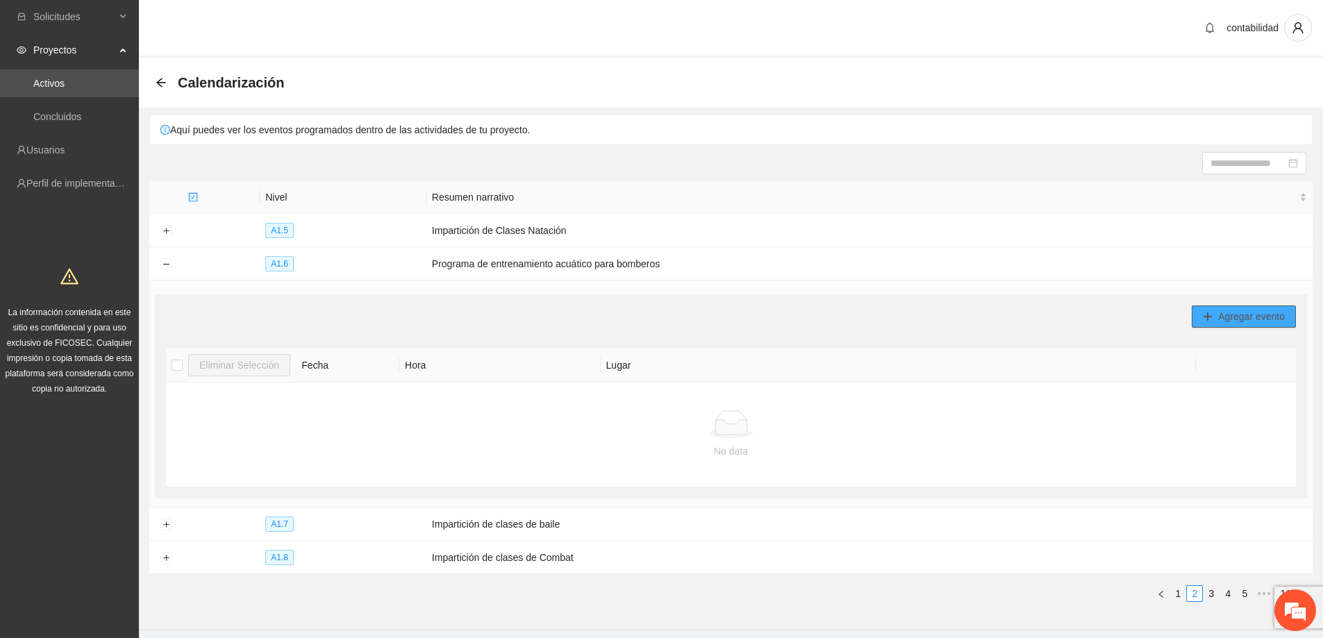
click at [1233, 317] on span "Agregar evento" at bounding box center [1251, 316] width 67 height 15
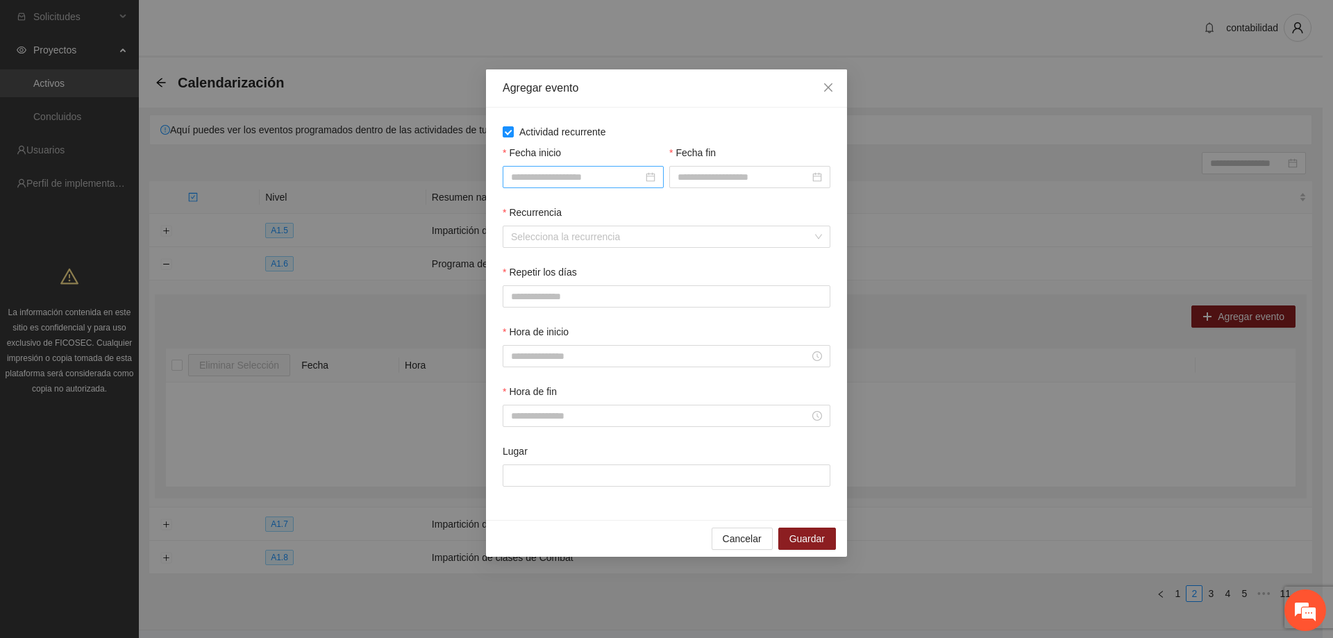
click at [649, 176] on div at bounding box center [583, 176] width 144 height 15
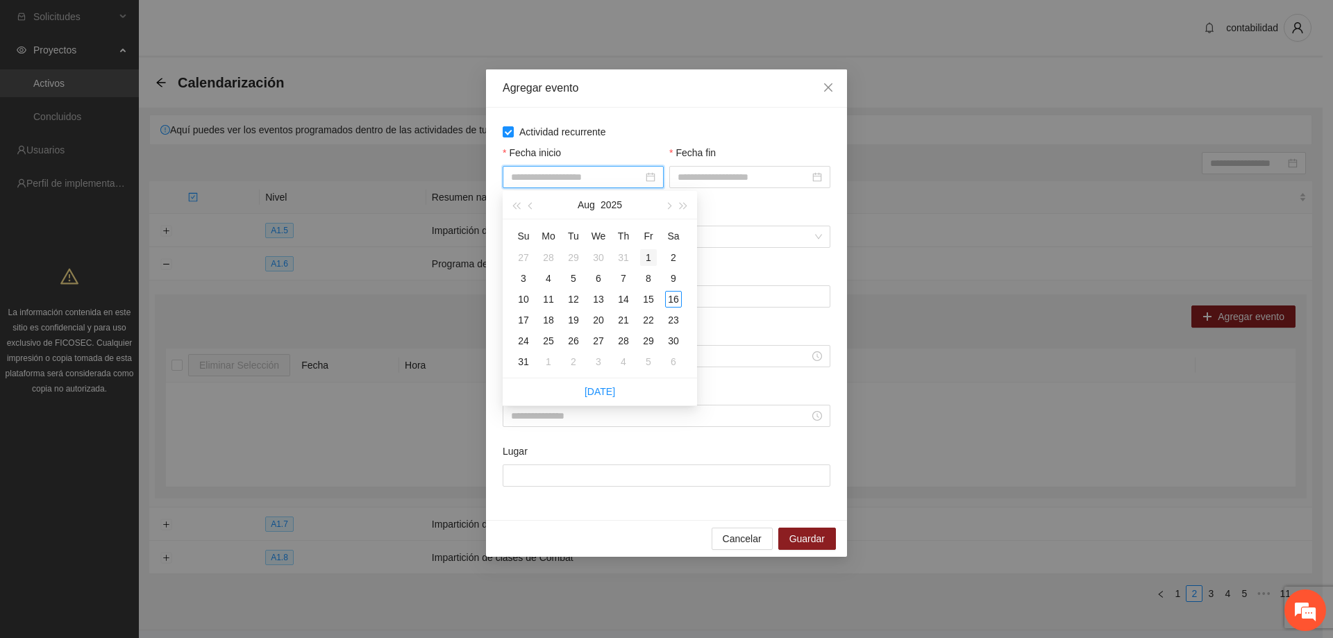
type input "**********"
drag, startPoint x: 650, startPoint y: 251, endPoint x: 644, endPoint y: 269, distance: 18.5
click at [650, 252] on div "1" at bounding box center [648, 257] width 17 height 17
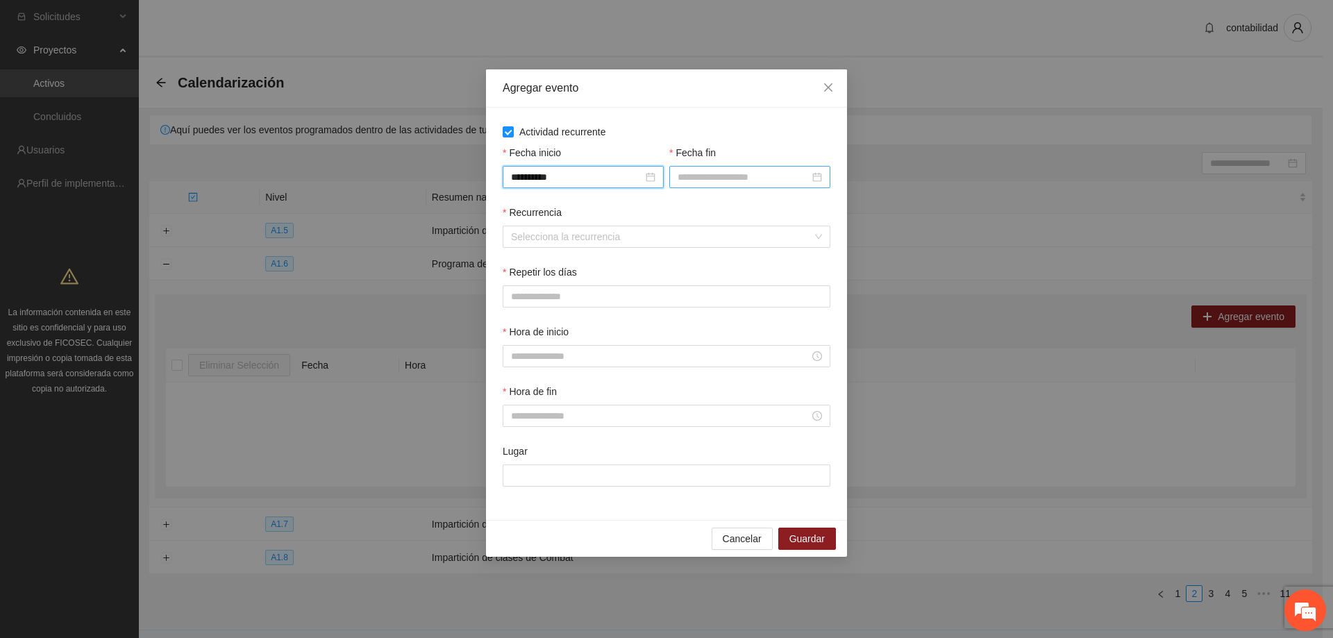
click at [820, 186] on div at bounding box center [749, 177] width 161 height 22
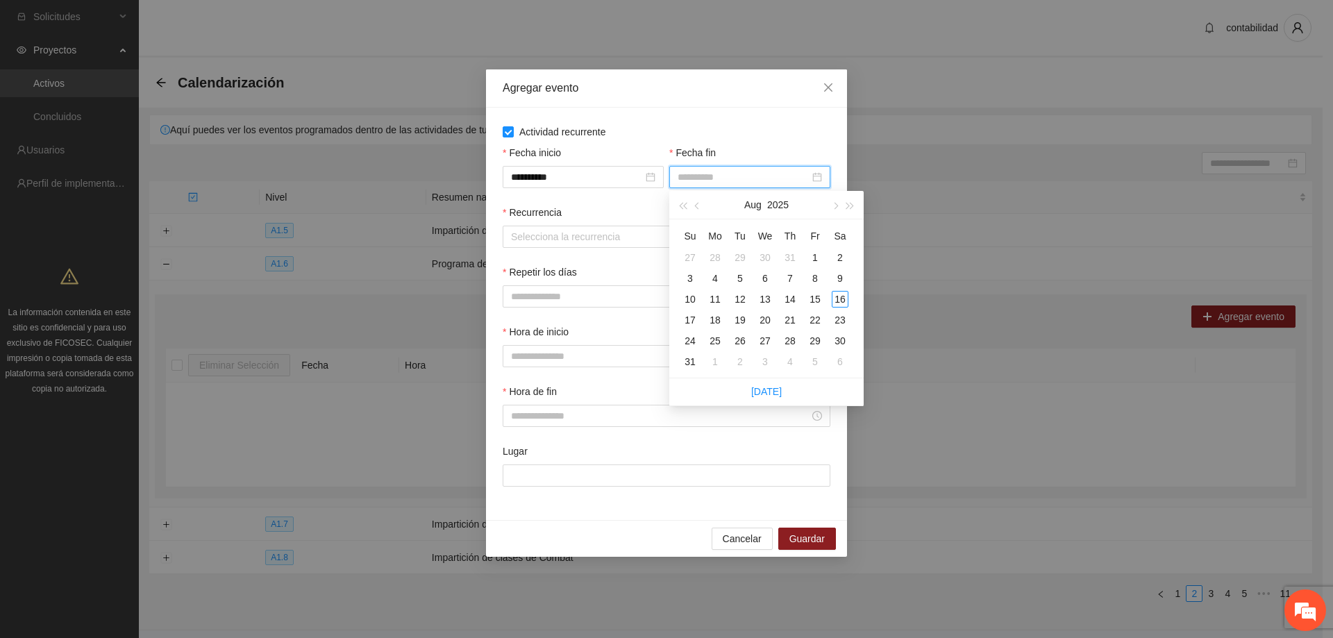
type input "**********"
click at [833, 206] on span "button" at bounding box center [834, 206] width 7 height 7
click at [834, 206] on span "button" at bounding box center [834, 206] width 7 height 7
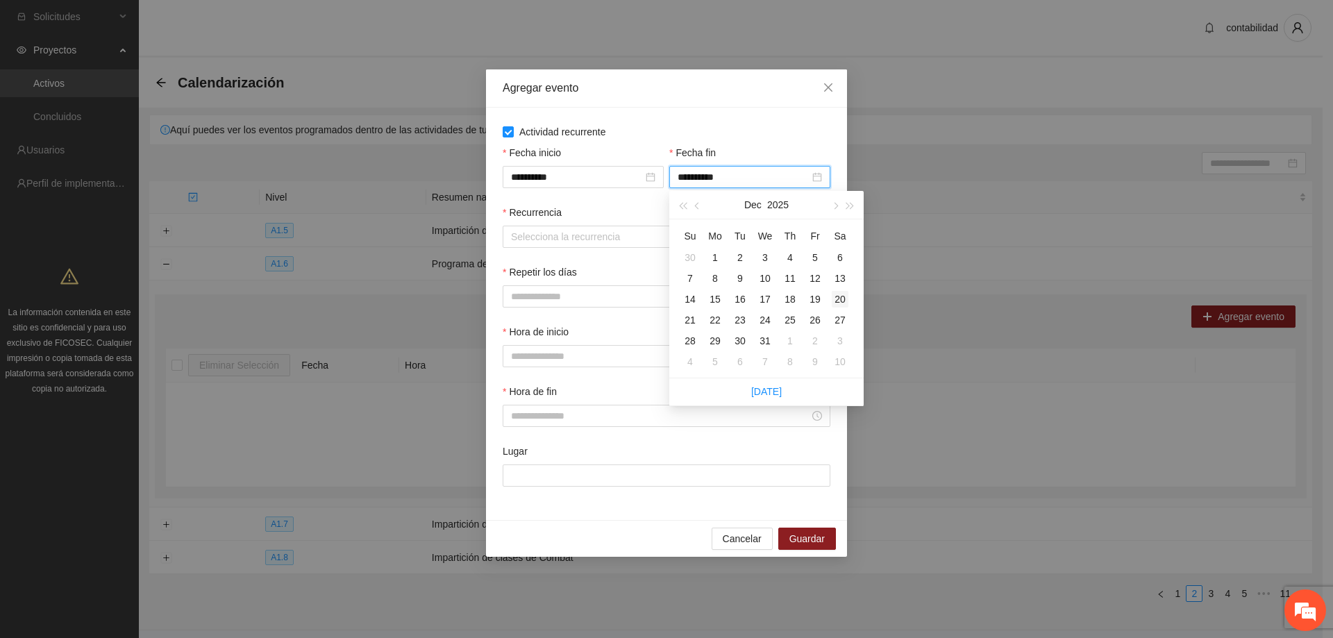
type input "**********"
drag, startPoint x: 762, startPoint y: 342, endPoint x: 770, endPoint y: 341, distance: 8.4
click at [763, 342] on div "31" at bounding box center [765, 341] width 17 height 17
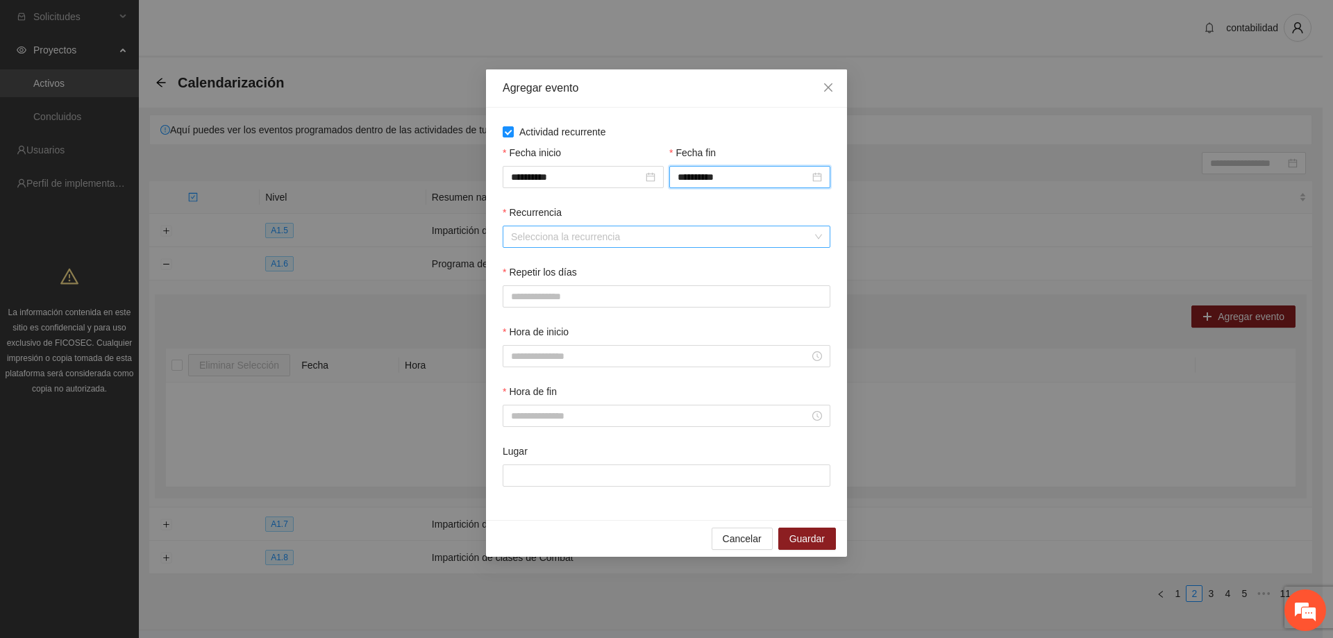
click at [677, 242] on input "Recurrencia" at bounding box center [661, 236] width 301 height 21
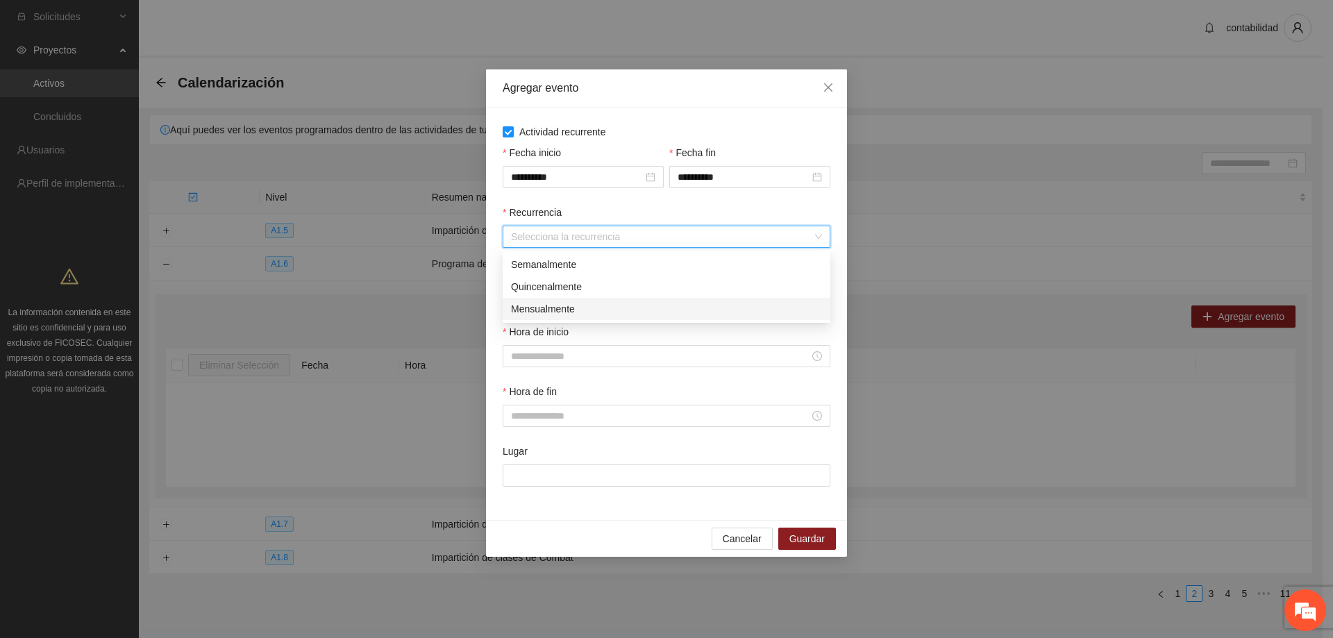
click at [603, 309] on div "Mensualmente" at bounding box center [666, 308] width 311 height 15
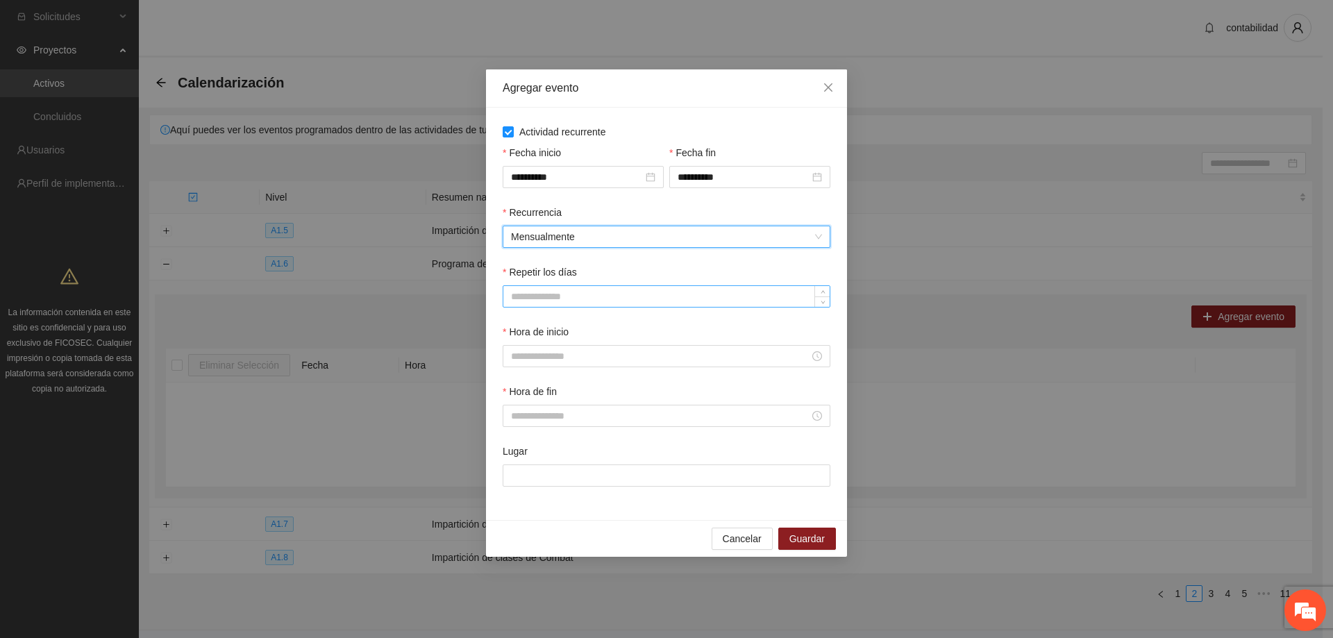
click at [799, 299] on input "Repetir los días" at bounding box center [666, 296] width 326 height 21
type input "**"
click at [817, 347] on div at bounding box center [667, 356] width 328 height 22
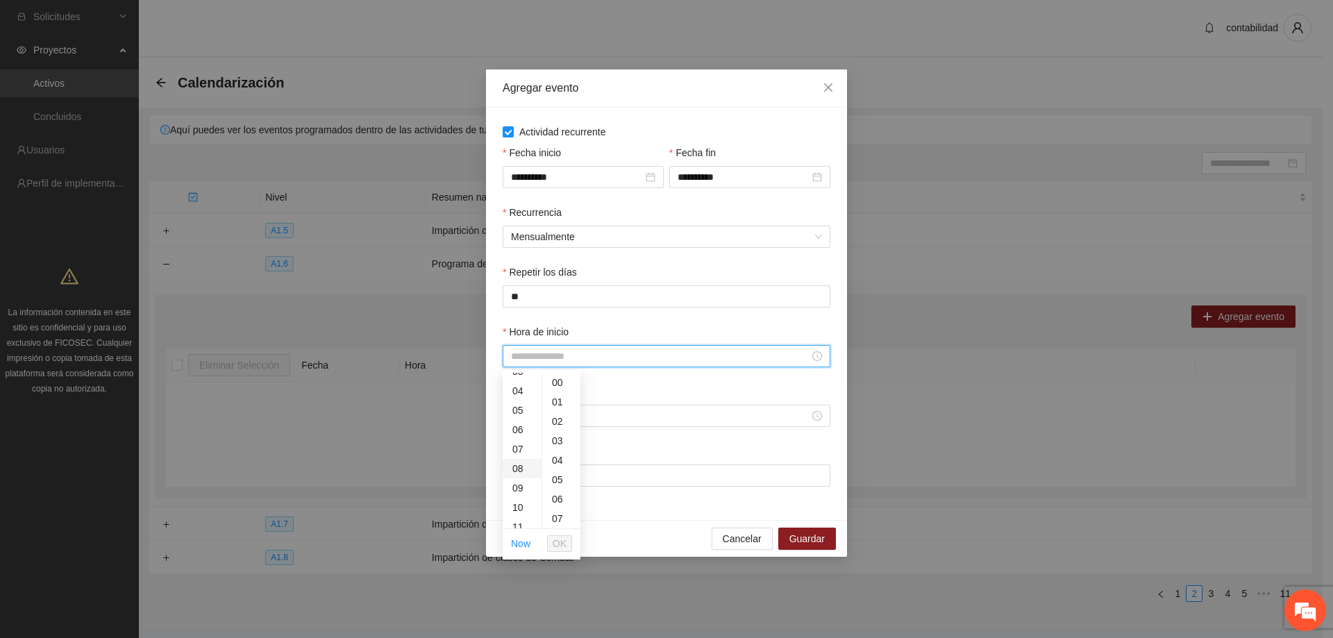
click at [522, 466] on div "08" at bounding box center [522, 468] width 39 height 19
type input "*****"
click at [565, 542] on span "OK" at bounding box center [560, 543] width 14 height 15
drag, startPoint x: 699, startPoint y: 417, endPoint x: 712, endPoint y: 417, distance: 13.2
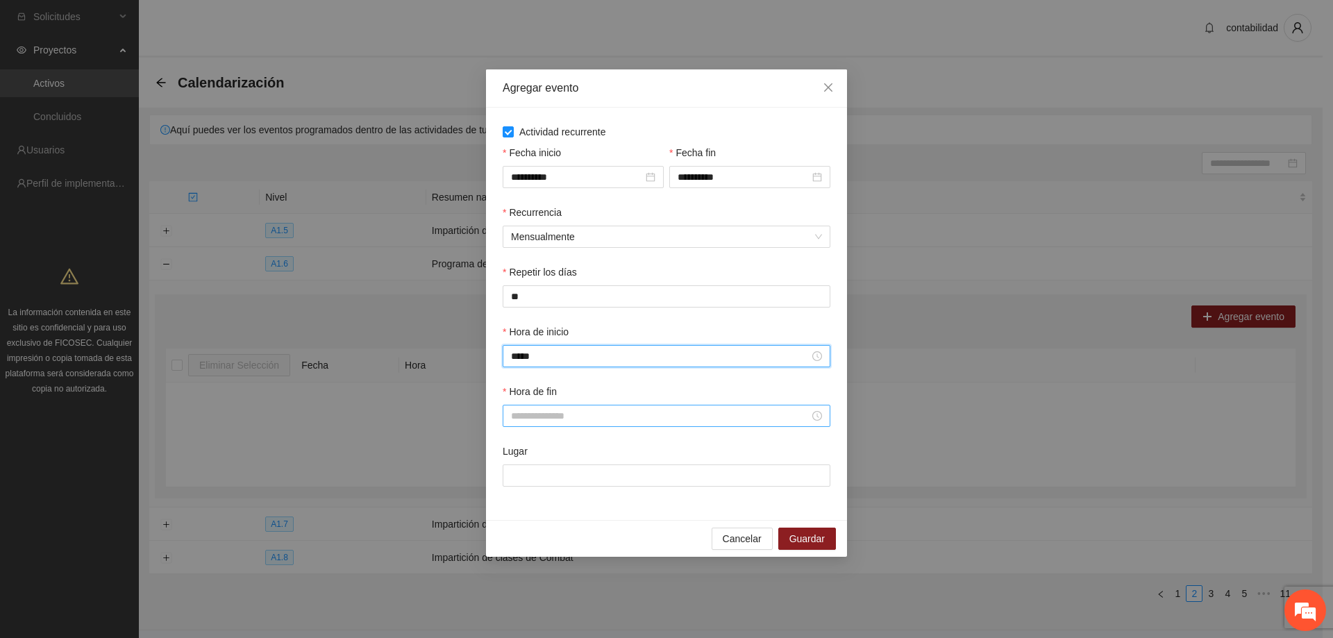
click at [700, 417] on input "Hora de fin" at bounding box center [660, 415] width 299 height 15
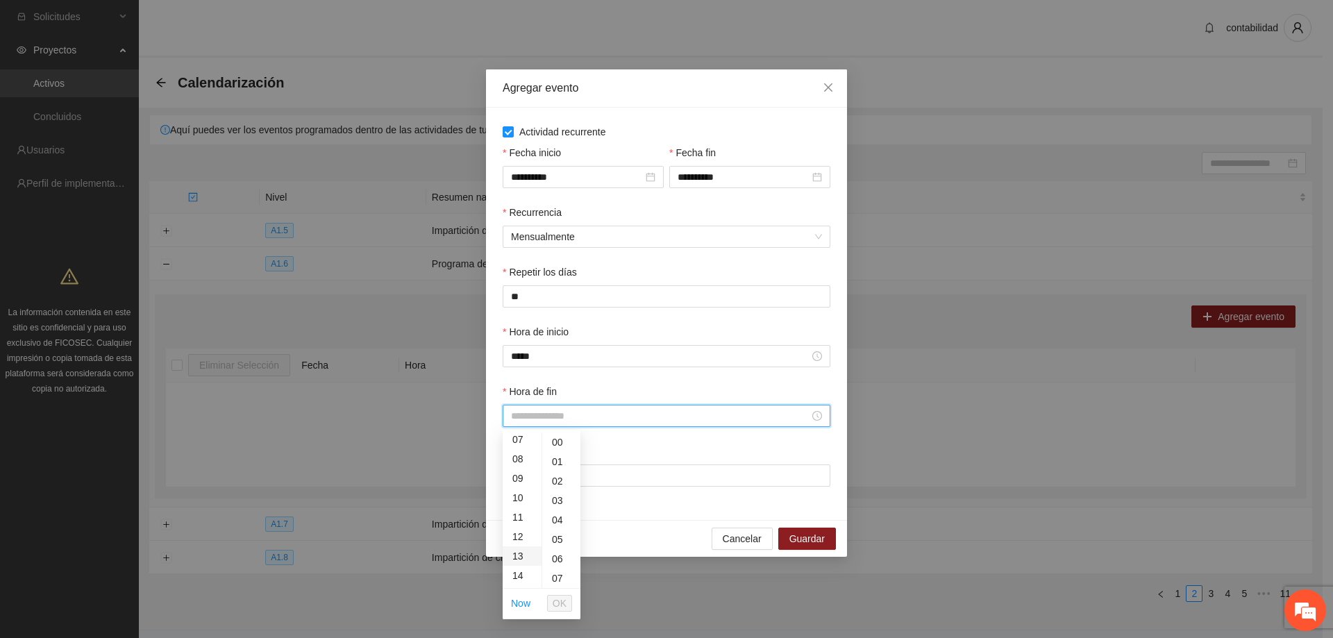
click at [517, 560] on div "13" at bounding box center [522, 555] width 39 height 19
type input "*****"
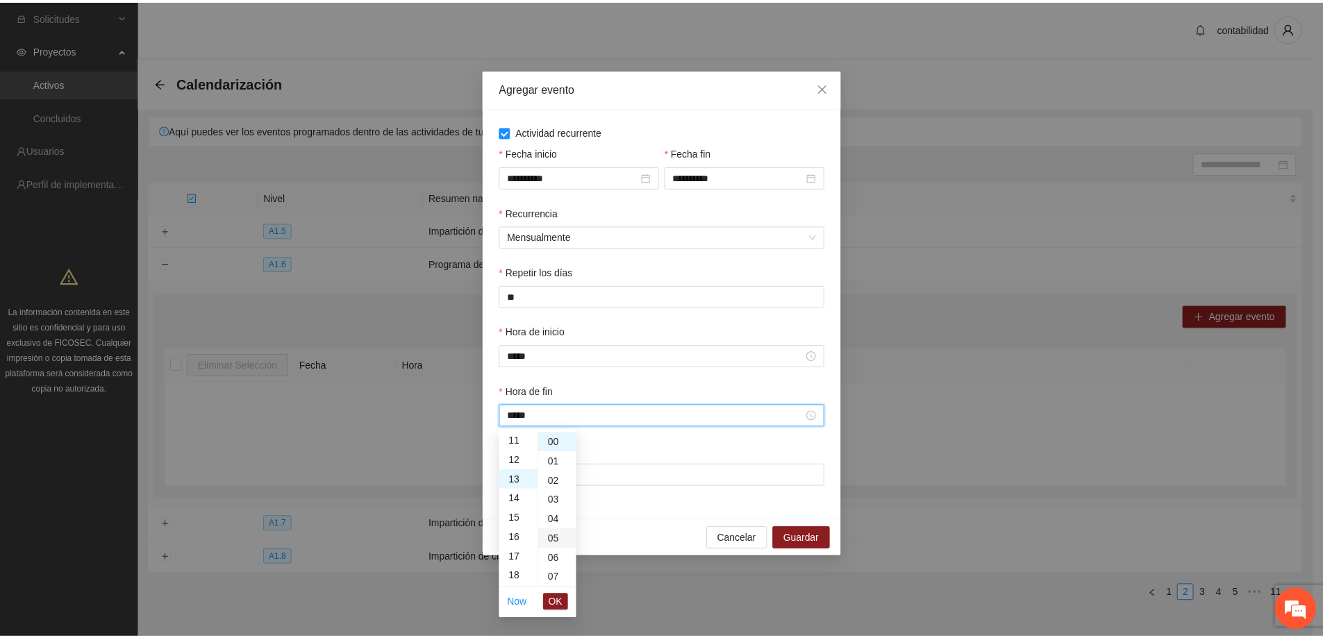
scroll to position [253, 0]
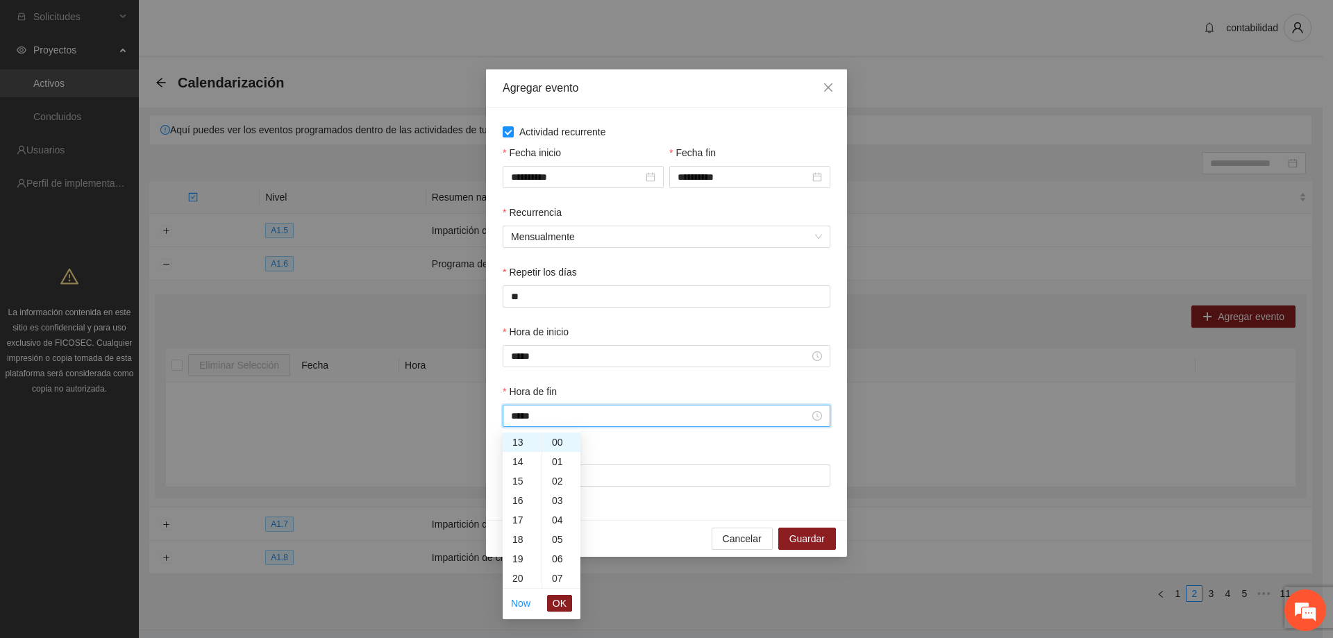
drag, startPoint x: 555, startPoint y: 610, endPoint x: 577, endPoint y: 607, distance: 22.4
click at [556, 610] on span "OK" at bounding box center [560, 603] width 14 height 15
click at [551, 482] on input "Lugar" at bounding box center [667, 476] width 328 height 22
type input "**********"
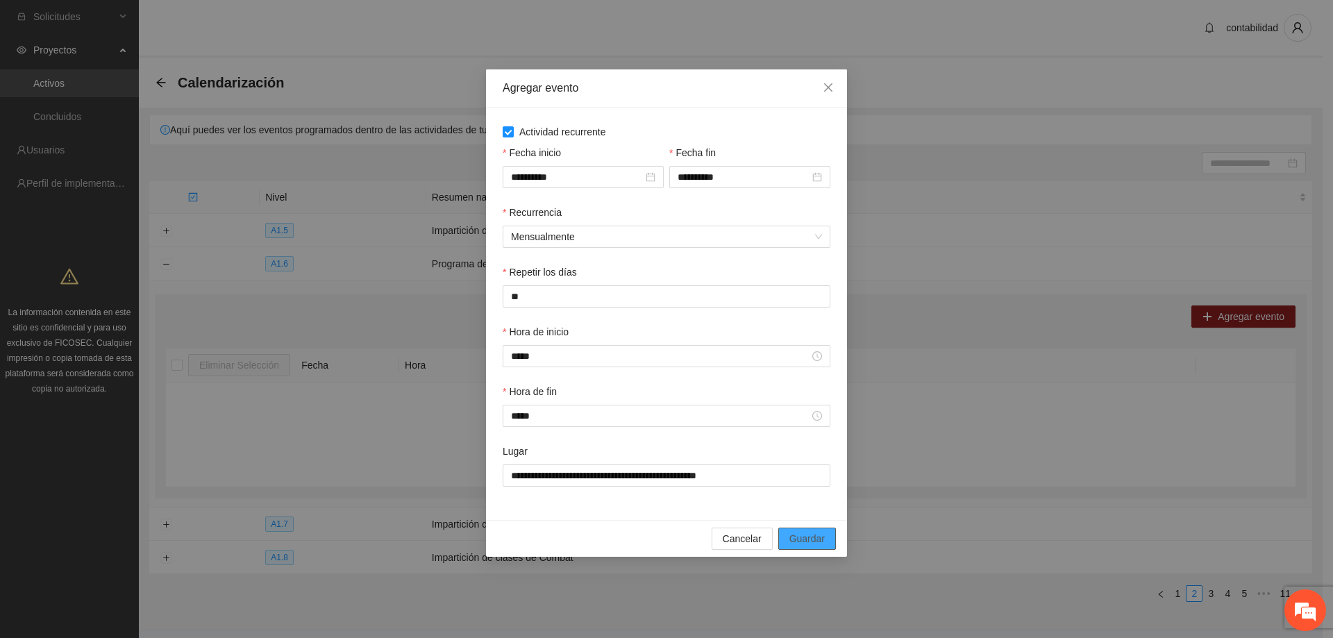
click at [799, 535] on span "Guardar" at bounding box center [807, 538] width 35 height 15
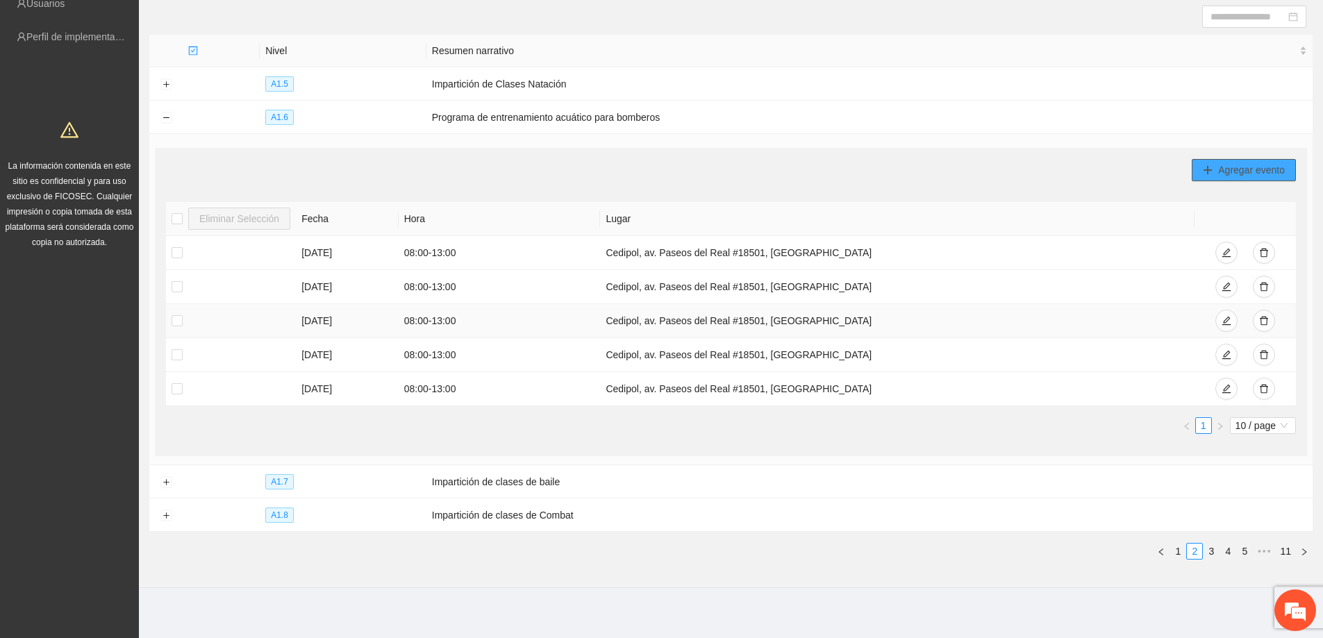
scroll to position [149, 0]
click at [169, 110] on button "Collapse row" at bounding box center [165, 115] width 11 height 11
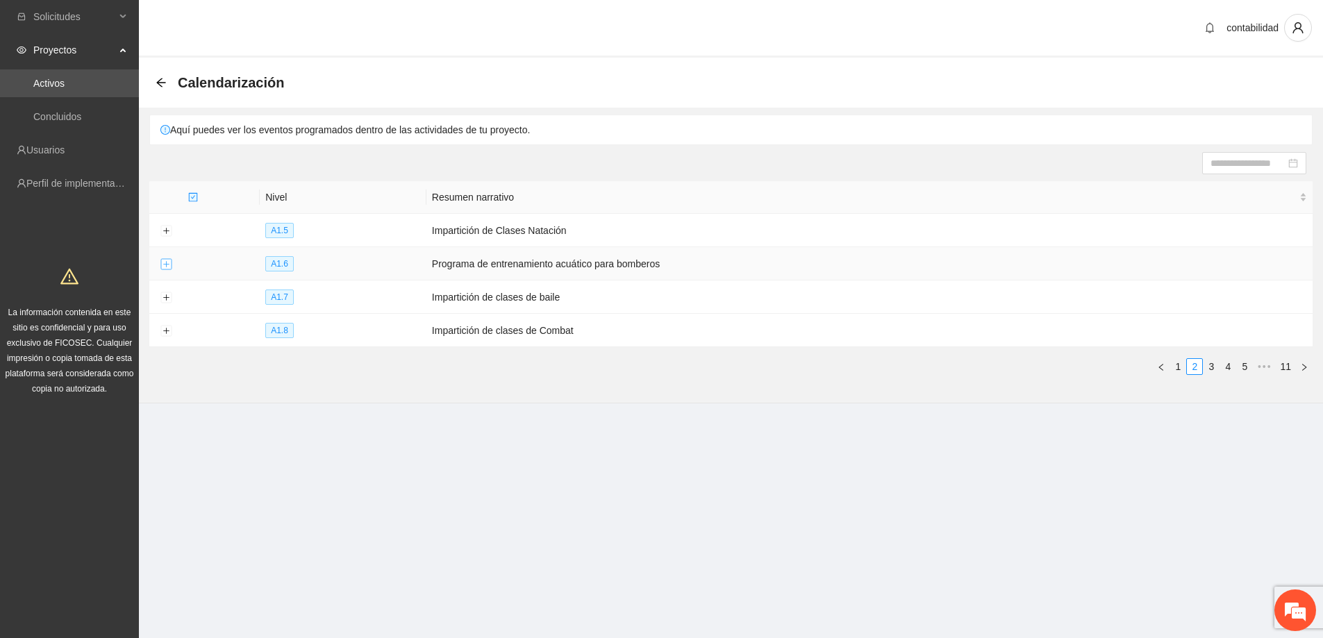
scroll to position [0, 0]
click at [168, 268] on button "Expand row" at bounding box center [165, 264] width 11 height 11
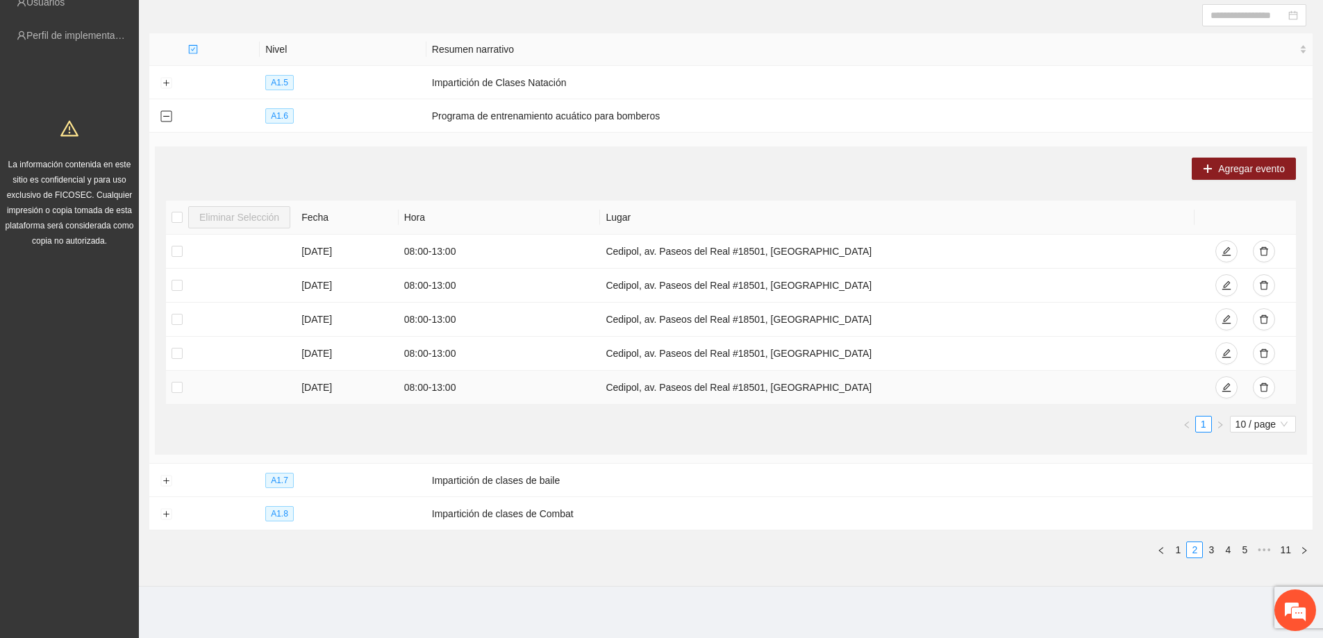
scroll to position [149, 0]
click at [167, 112] on button "Collapse row" at bounding box center [165, 115] width 11 height 11
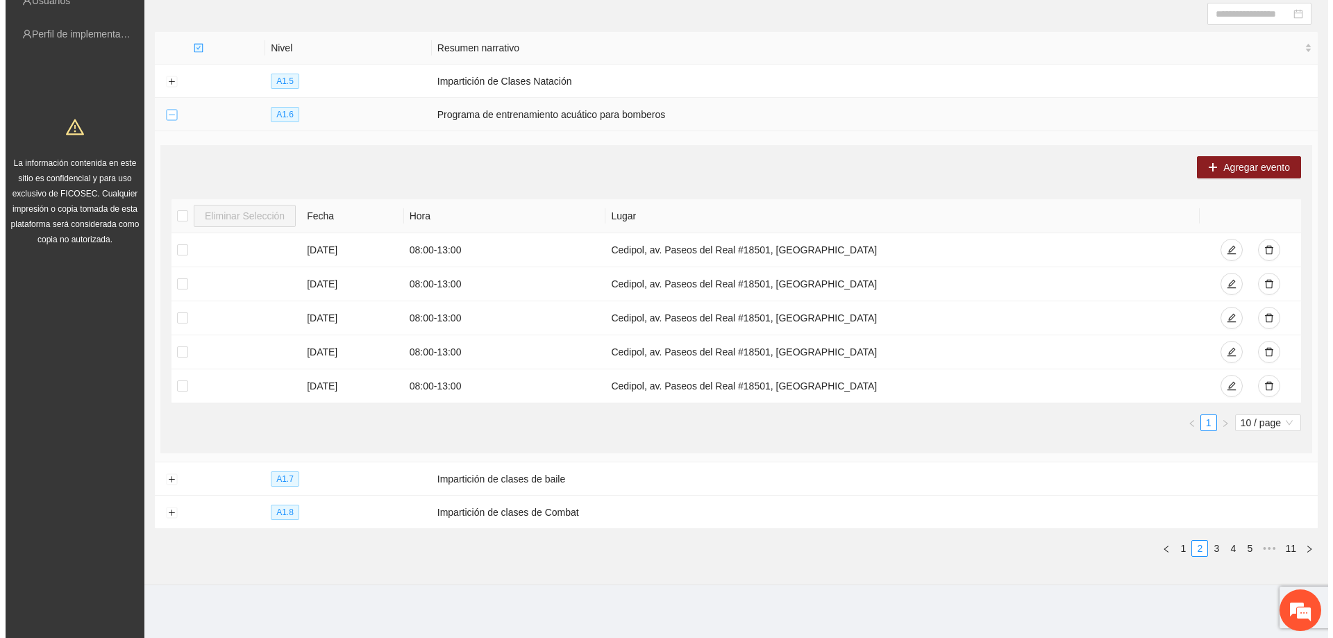
scroll to position [0, 0]
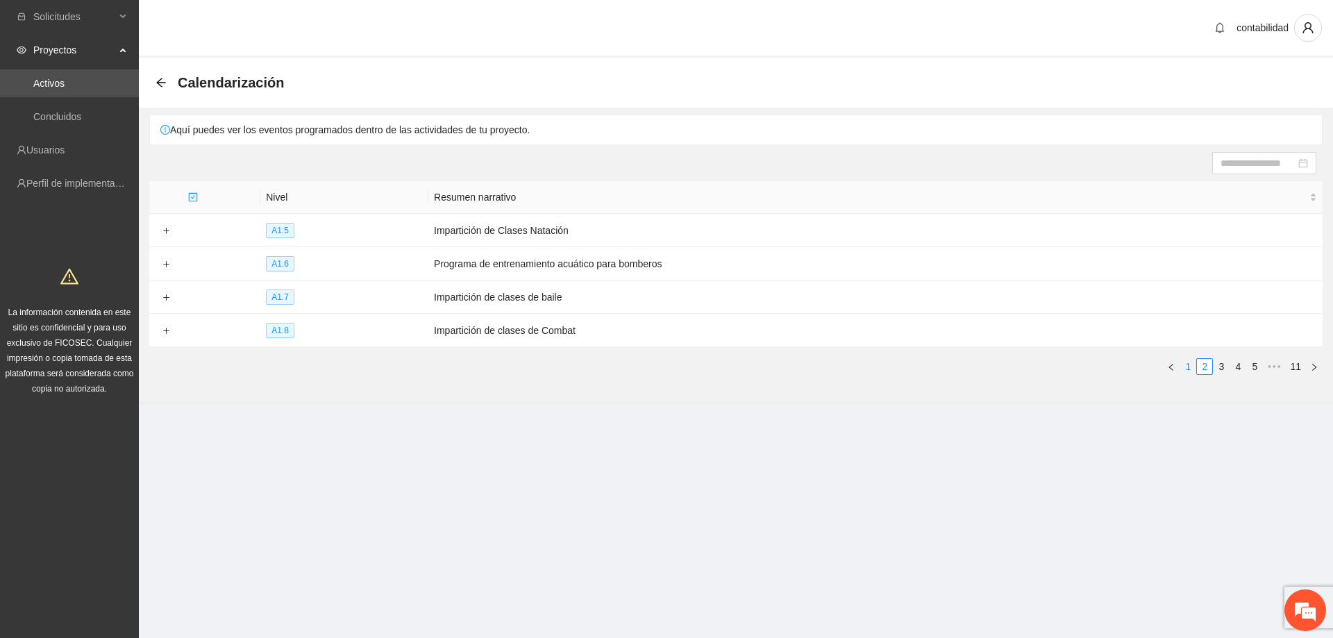
click at [1192, 361] on link "1" at bounding box center [1187, 366] width 15 height 15
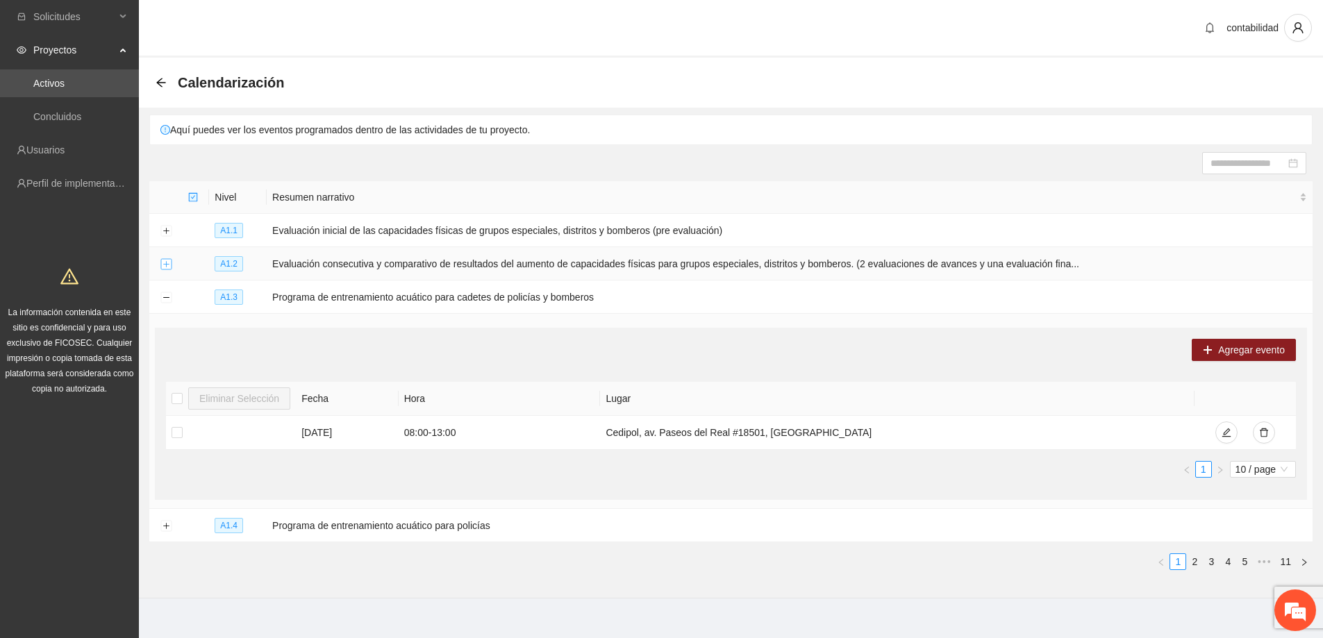
click at [171, 262] on button "Expand row" at bounding box center [165, 264] width 11 height 11
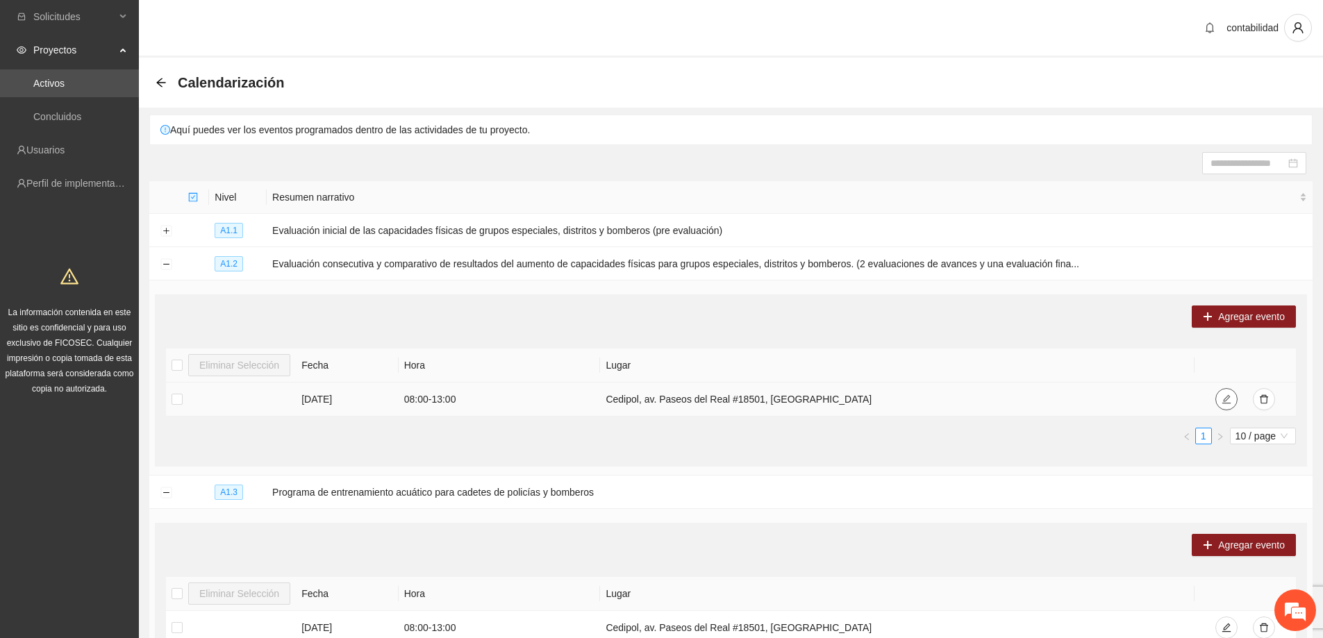
click at [1223, 402] on icon "edit" at bounding box center [1226, 399] width 9 height 9
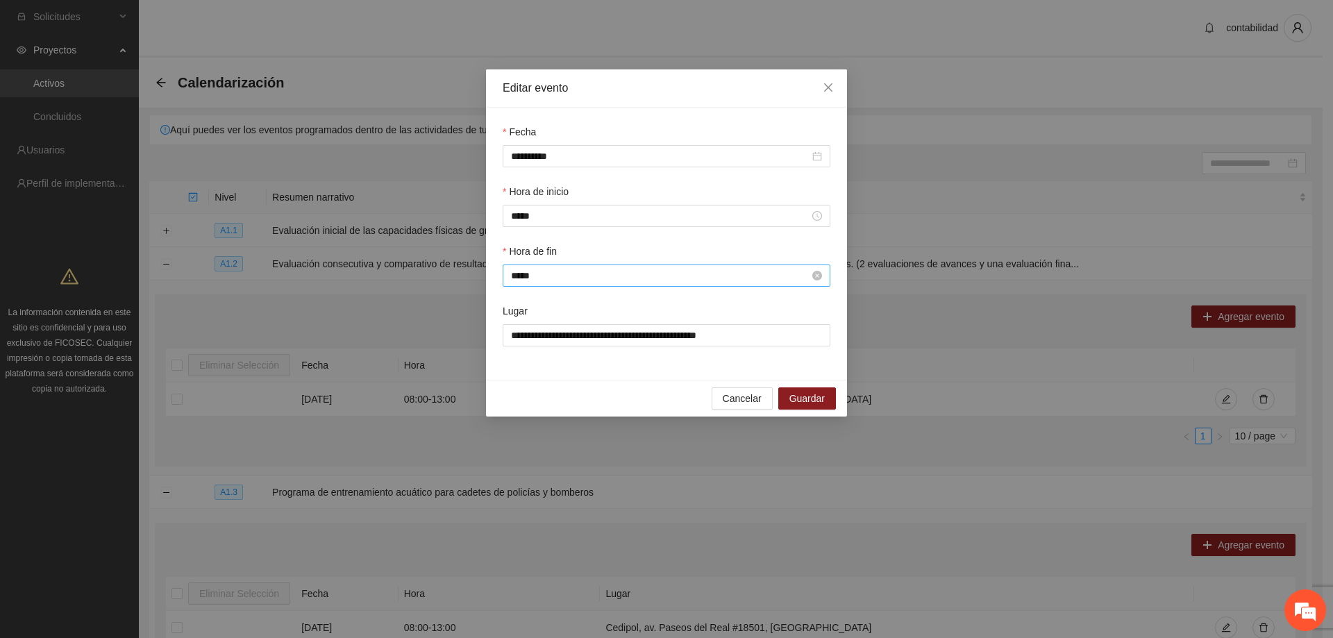
click at [581, 272] on input "*****" at bounding box center [660, 275] width 299 height 15
click at [655, 294] on div "Hora de fin *****" at bounding box center [666, 274] width 333 height 60
click at [735, 396] on span "Cancelar" at bounding box center [742, 398] width 39 height 15
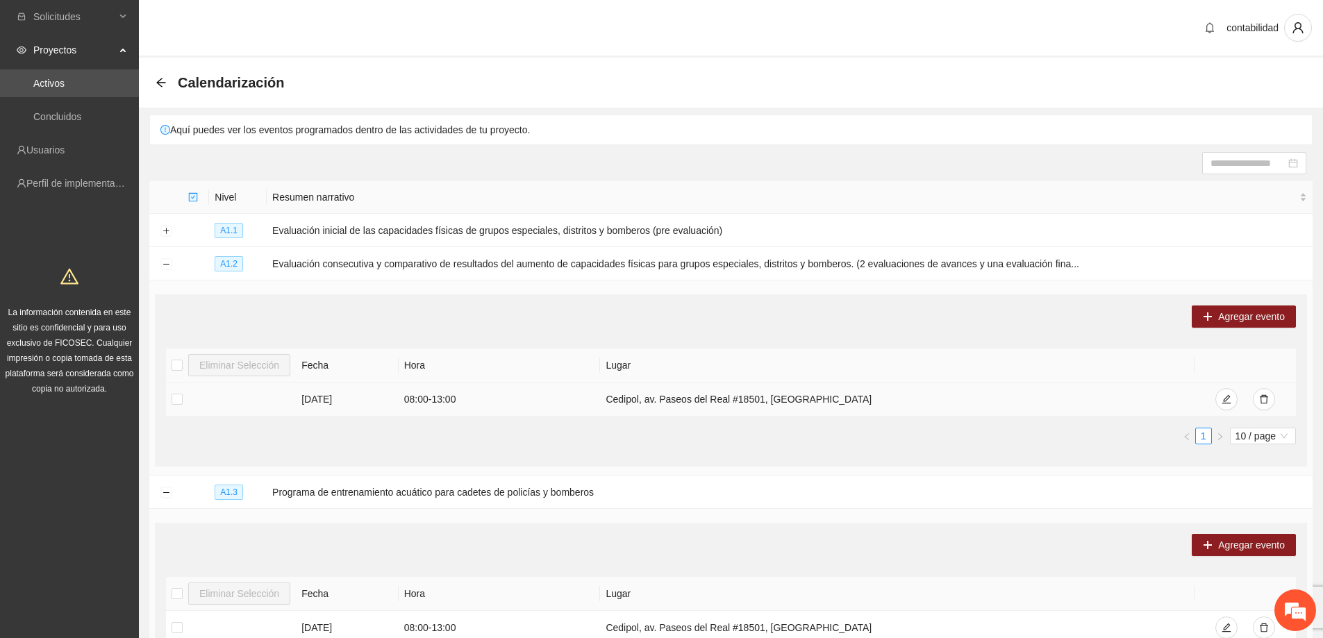
click at [184, 401] on td at bounding box center [231, 400] width 130 height 34
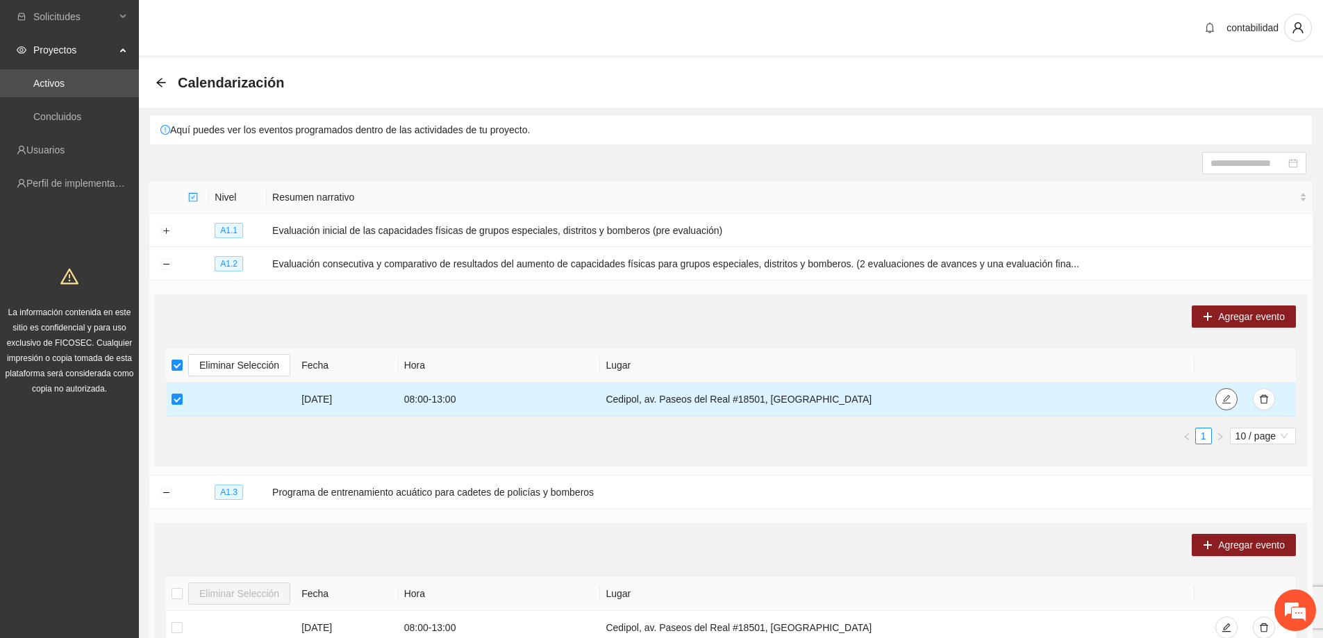
click at [1222, 398] on icon "edit" at bounding box center [1226, 399] width 10 height 10
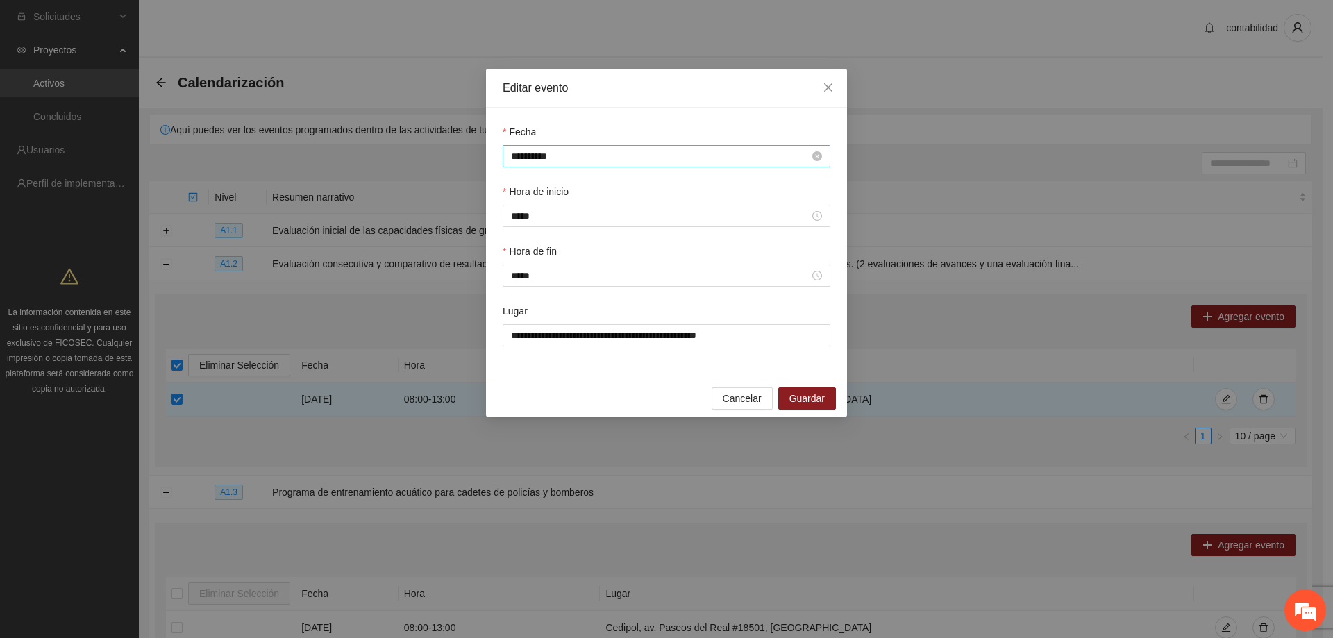
click at [811, 158] on div "**********" at bounding box center [666, 156] width 311 height 15
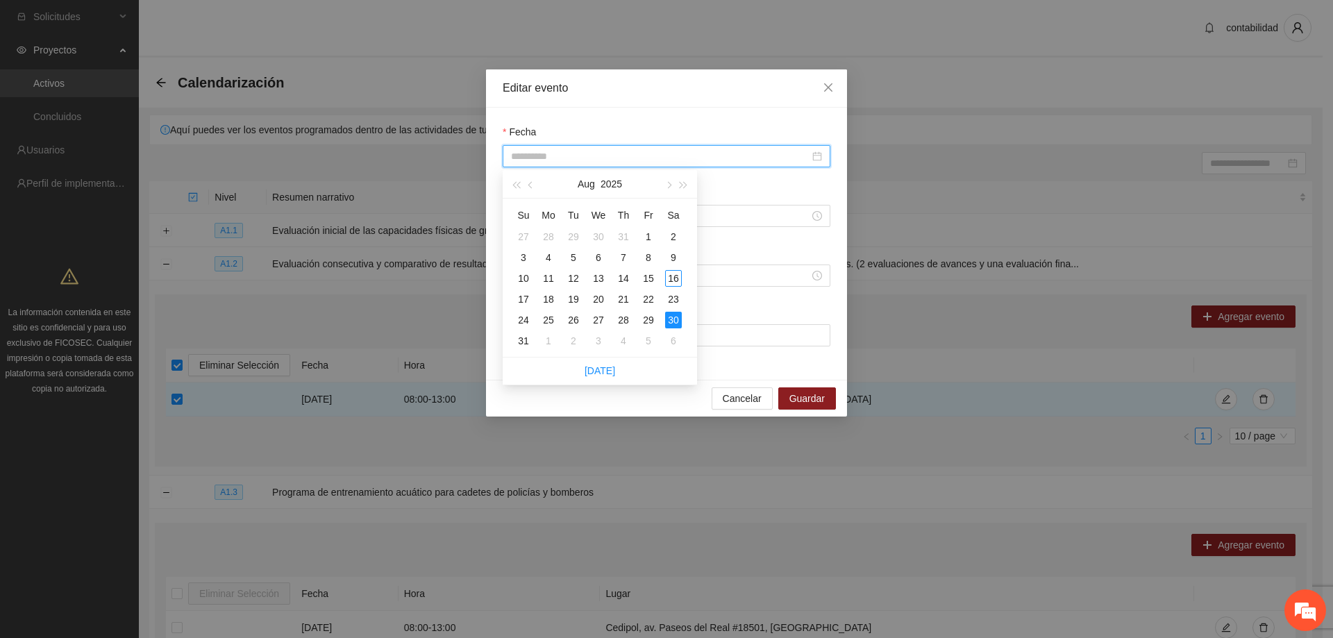
type input "**********"
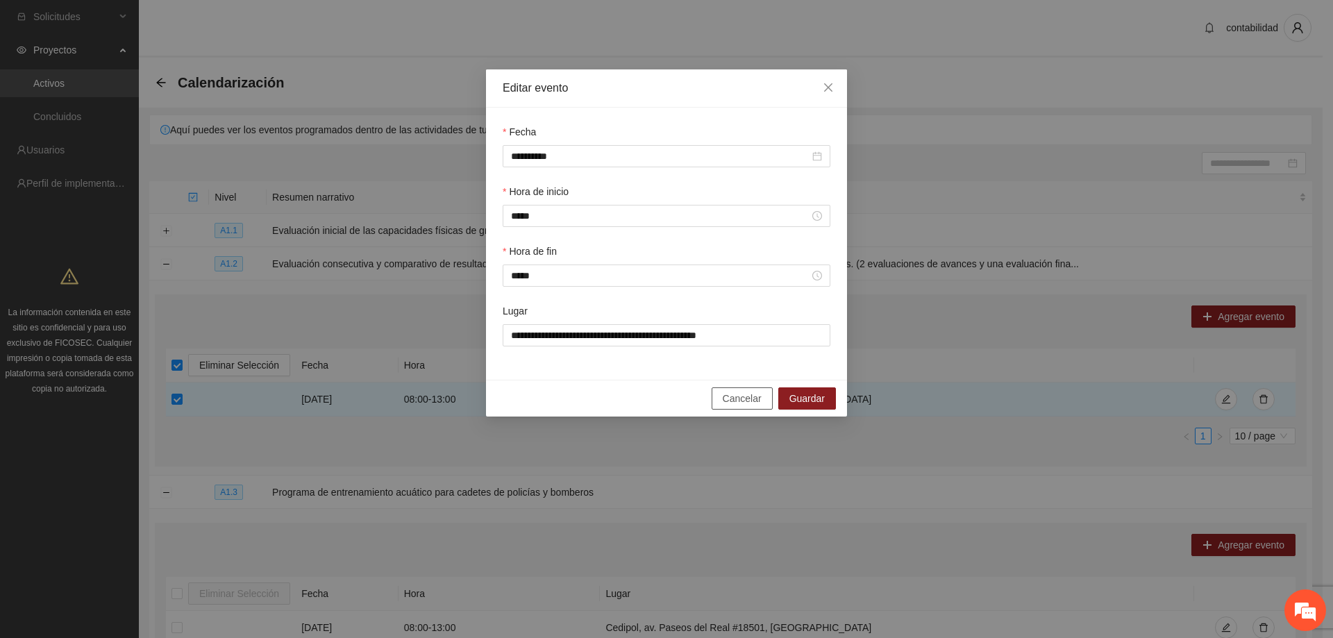
click at [729, 392] on span "Cancelar" at bounding box center [742, 398] width 39 height 15
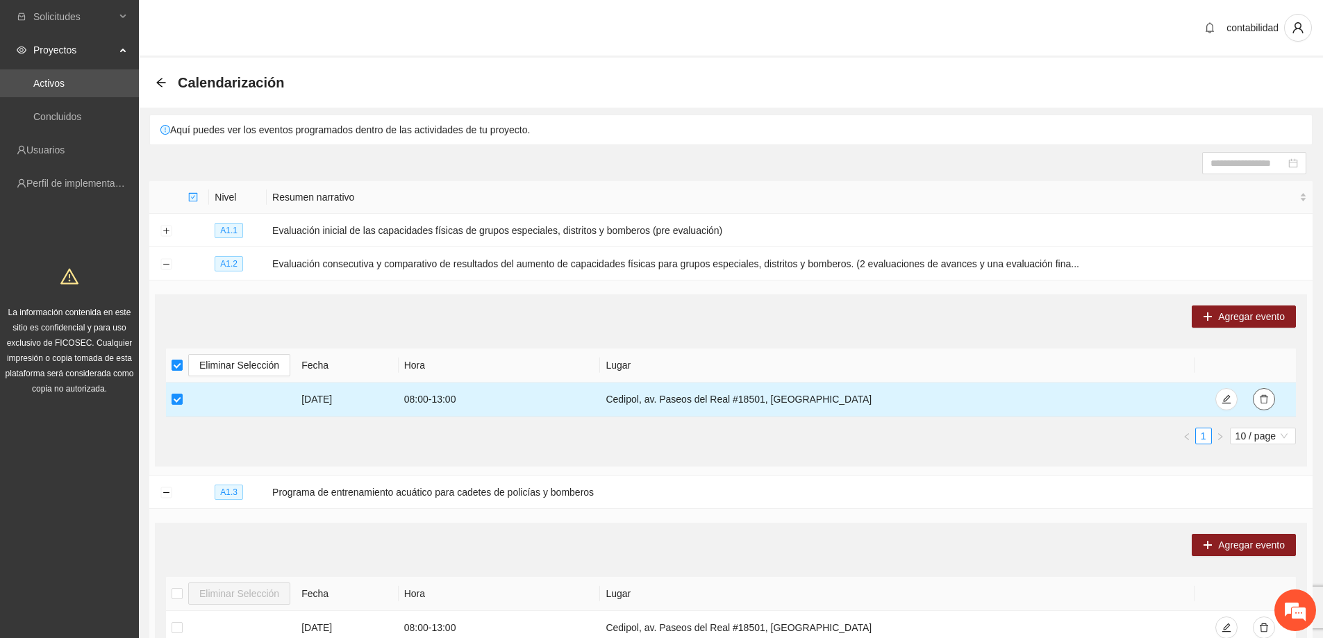
click at [1261, 402] on icon "delete" at bounding box center [1264, 399] width 8 height 9
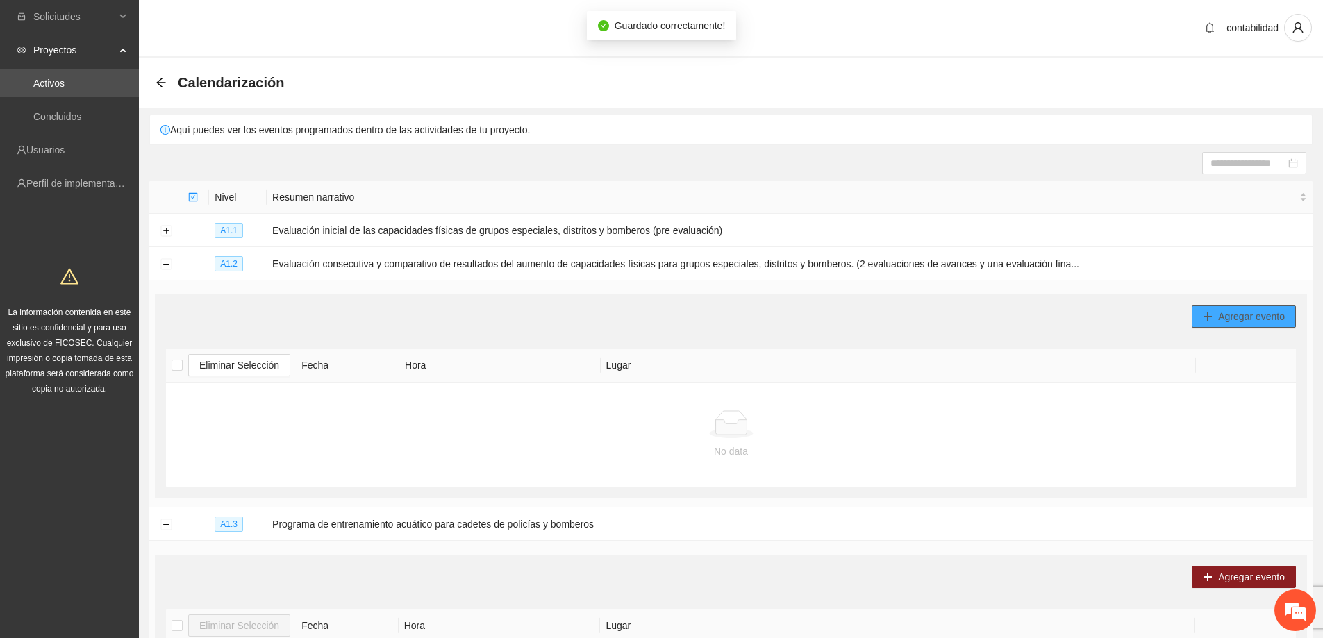
click at [1258, 309] on span "Agregar evento" at bounding box center [1251, 316] width 67 height 15
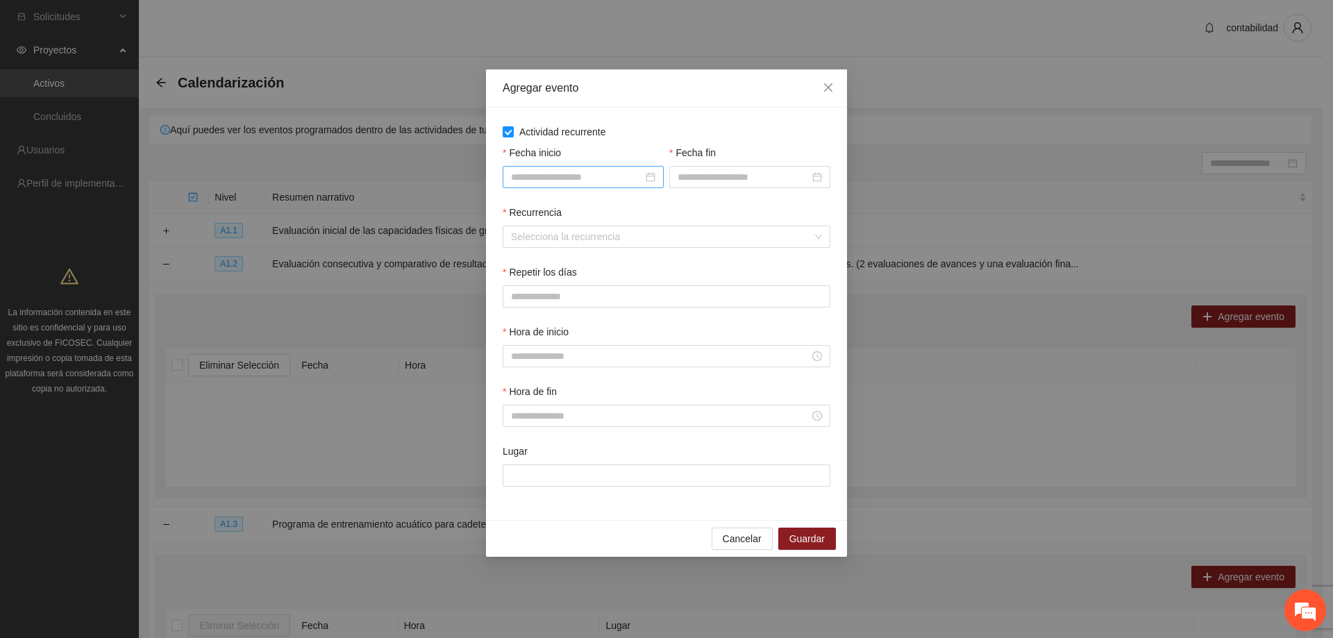
click at [646, 180] on div at bounding box center [583, 176] width 144 height 15
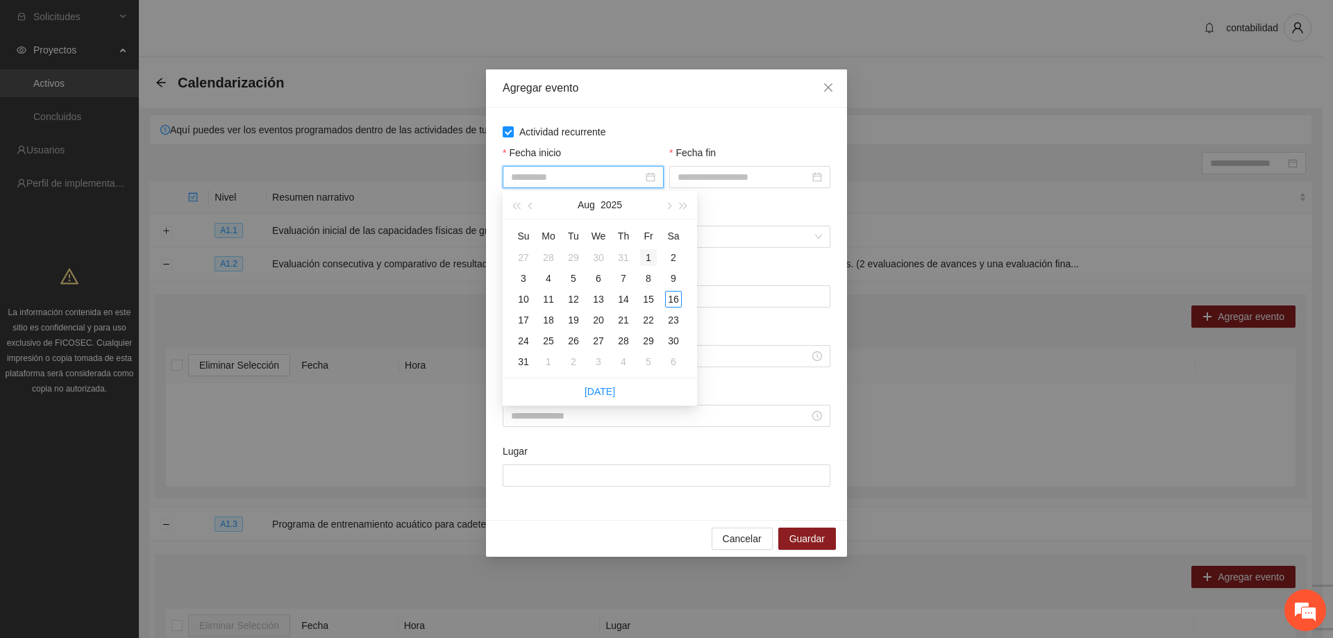
type input "**********"
click at [646, 255] on div "1" at bounding box center [648, 257] width 17 height 17
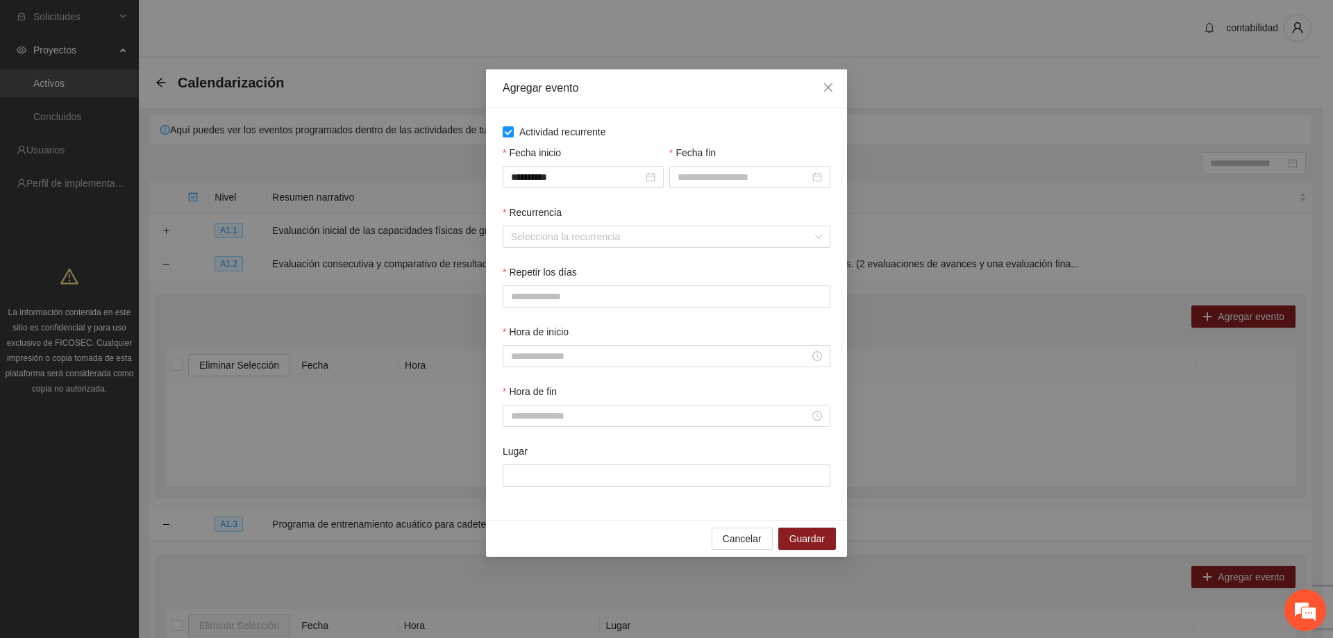
click at [780, 162] on div "Fecha fin" at bounding box center [749, 155] width 161 height 21
click at [778, 169] on input "Fecha fin" at bounding box center [744, 176] width 132 height 15
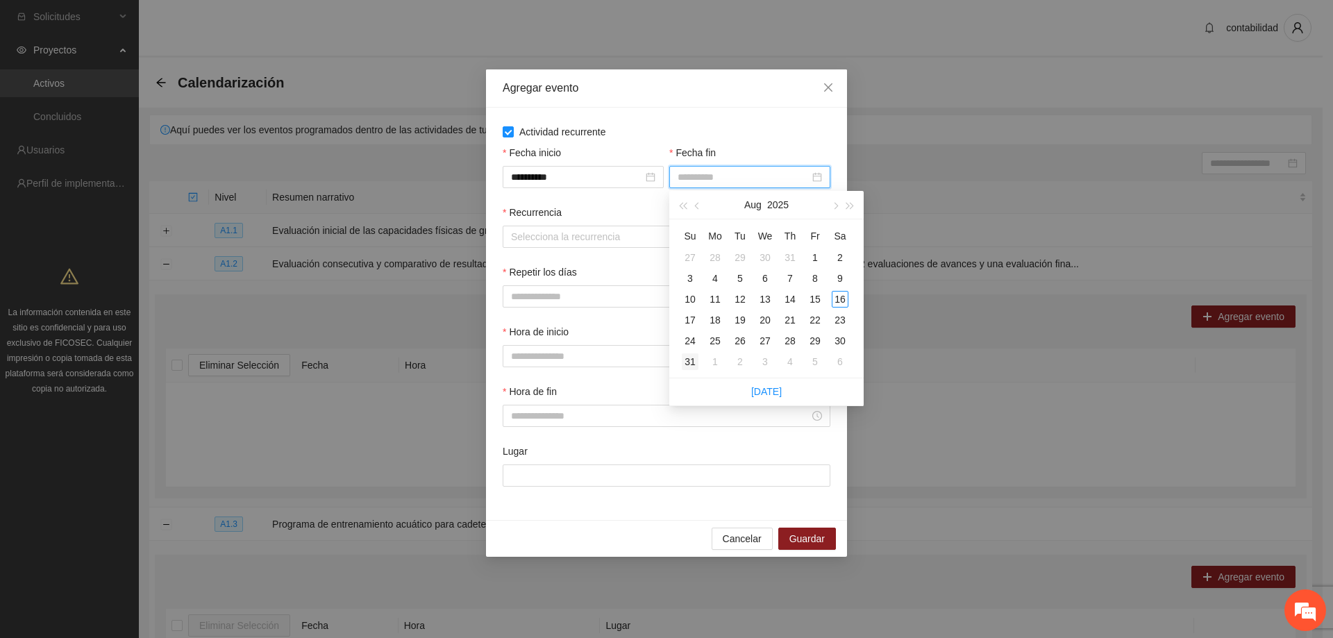
type input "**********"
click at [698, 357] on div "31" at bounding box center [690, 361] width 17 height 17
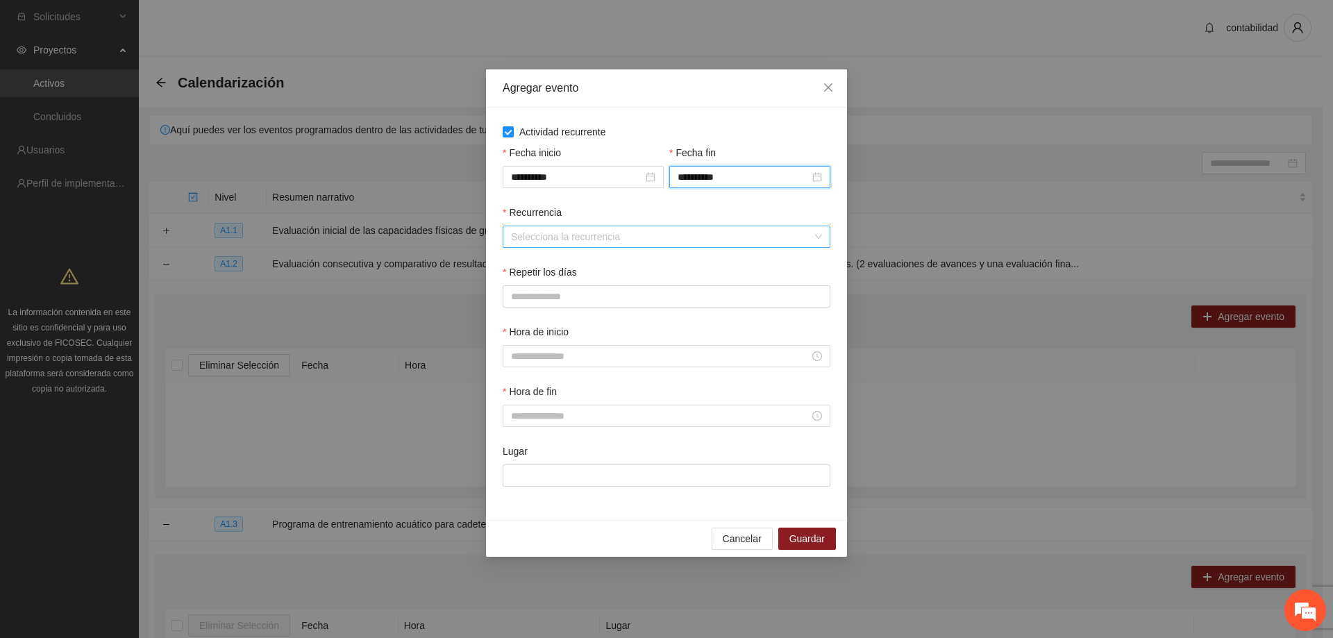
click at [575, 233] on input "Recurrencia" at bounding box center [661, 236] width 301 height 21
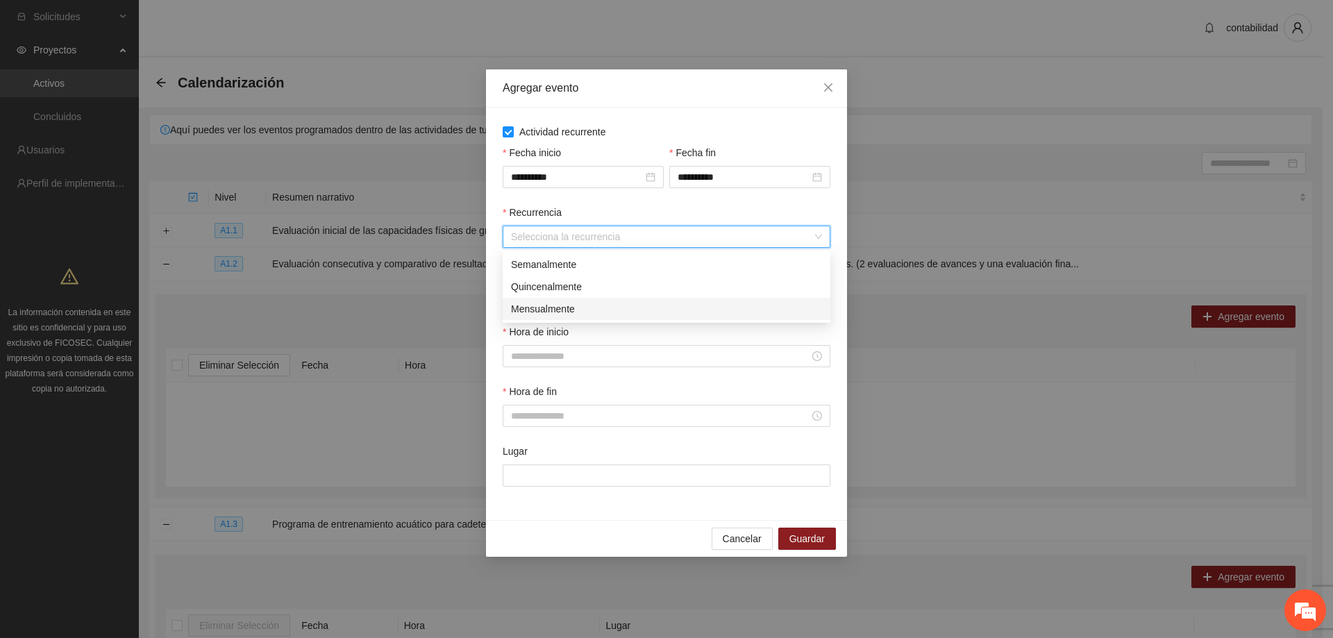
click at [566, 308] on div "Mensualmente" at bounding box center [666, 308] width 311 height 15
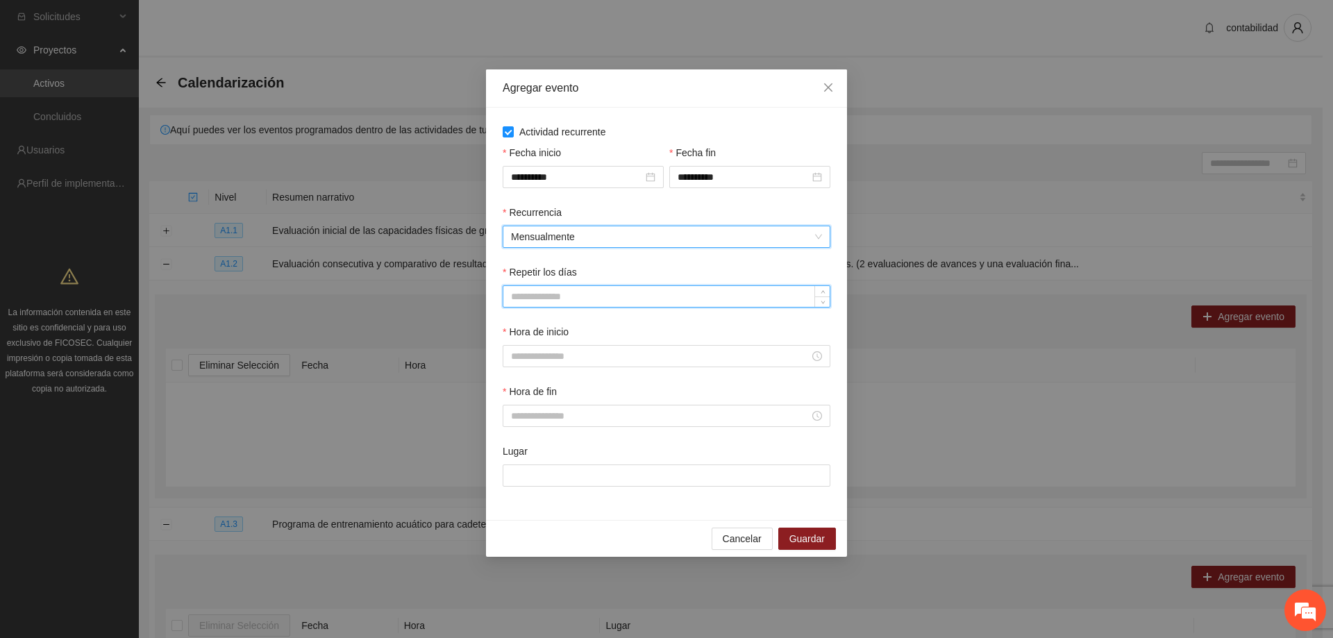
click at [551, 299] on input "Repetir los días" at bounding box center [666, 296] width 326 height 21
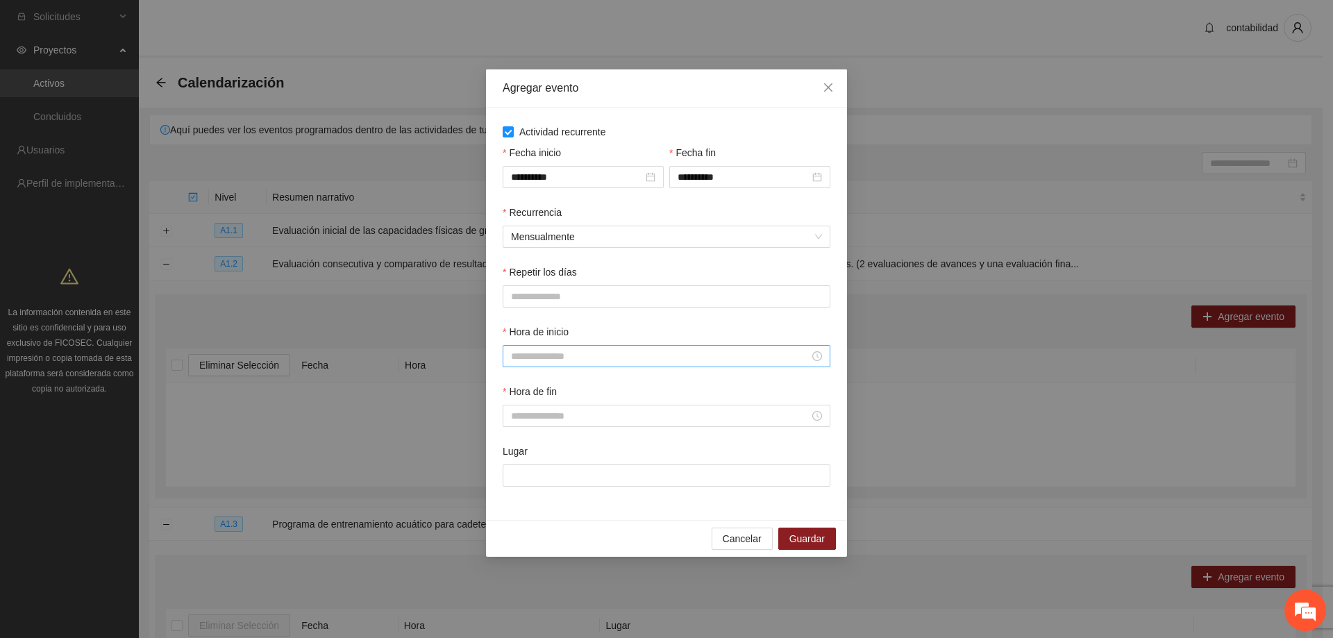
click at [817, 356] on div at bounding box center [666, 356] width 311 height 15
click at [524, 467] on div "08" at bounding box center [522, 468] width 39 height 19
type input "*****"
click at [665, 459] on div "Lugar" at bounding box center [667, 454] width 328 height 21
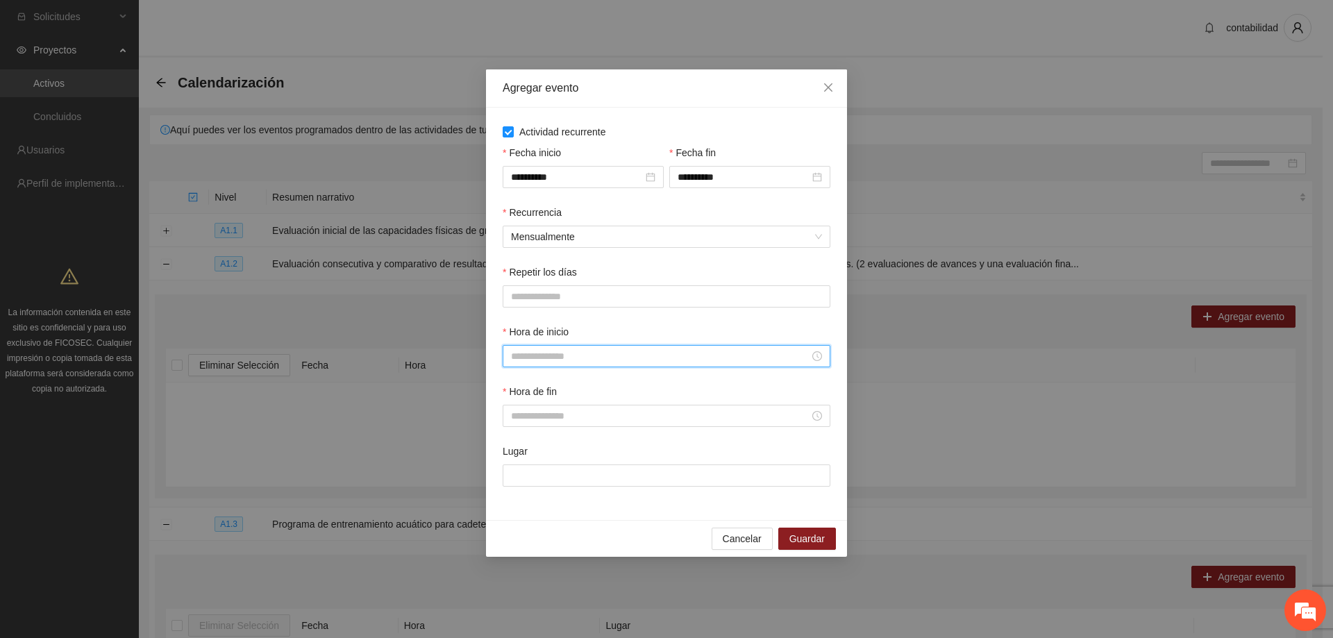
click at [583, 354] on input "Hora de inicio" at bounding box center [660, 356] width 299 height 15
click at [520, 384] on div "08" at bounding box center [522, 382] width 39 height 19
type input "*****"
click at [563, 542] on span "OK" at bounding box center [560, 543] width 14 height 15
click at [642, 433] on div "Hora de fin" at bounding box center [666, 414] width 333 height 60
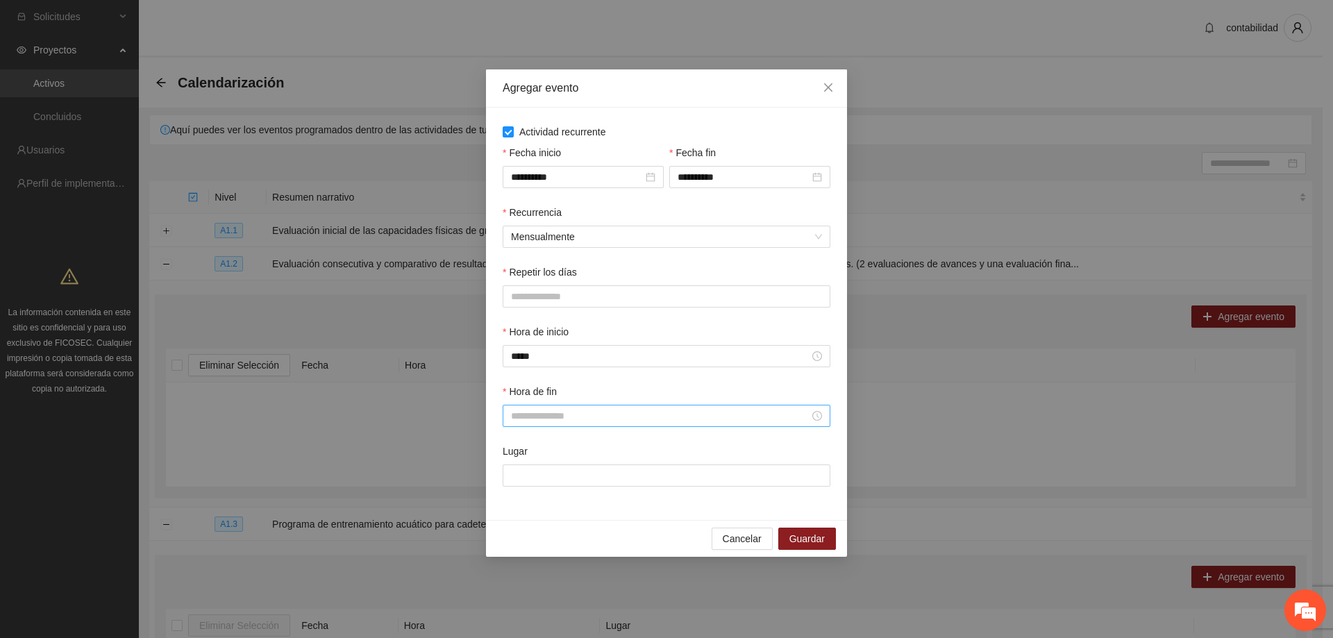
click at [648, 421] on input "Hora de fin" at bounding box center [660, 415] width 299 height 15
click at [520, 484] on div "13" at bounding box center [522, 486] width 39 height 19
type input "*****"
drag, startPoint x: 566, startPoint y: 603, endPoint x: 569, endPoint y: 580, distance: 23.9
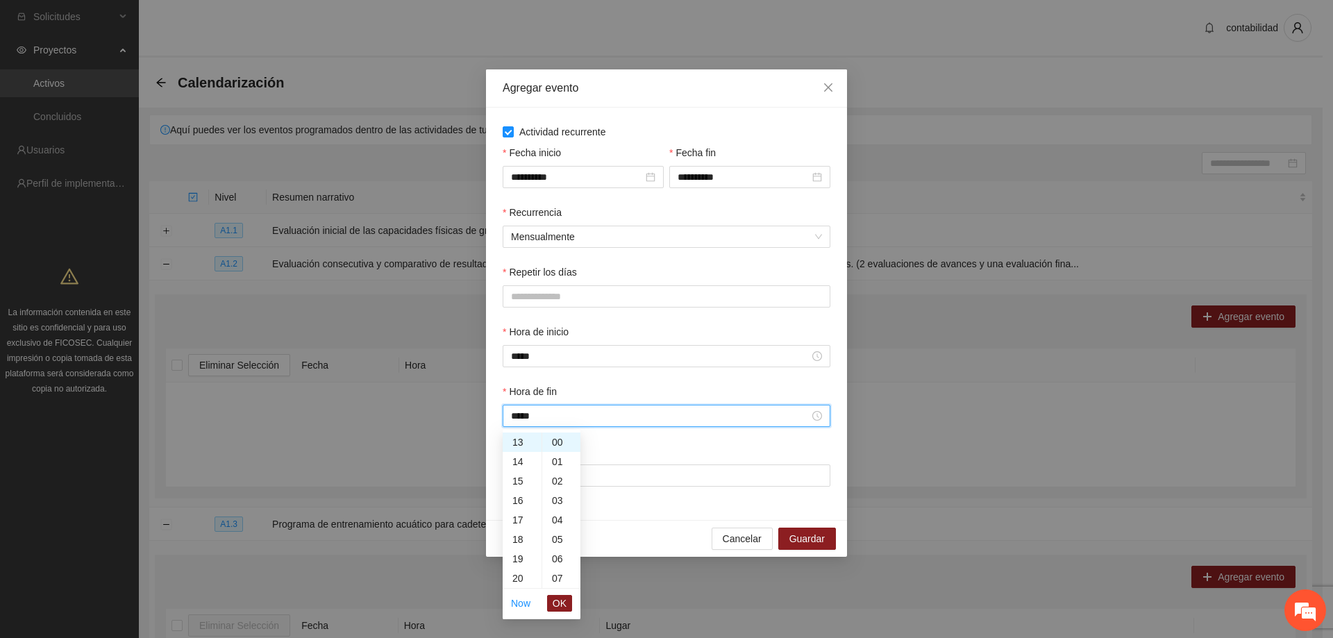
click at [565, 603] on span "OK" at bounding box center [560, 603] width 14 height 15
click at [563, 472] on input "Lugar" at bounding box center [667, 476] width 328 height 22
type input "**********"
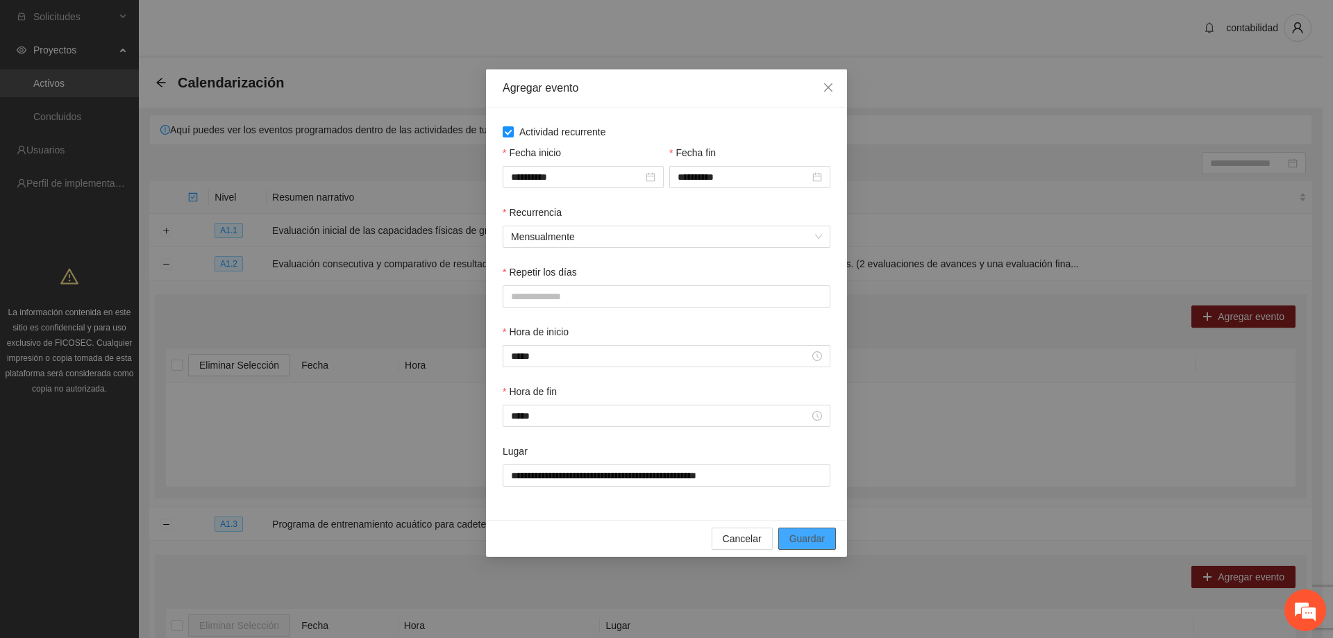
click at [790, 535] on button "Guardar" at bounding box center [807, 539] width 58 height 22
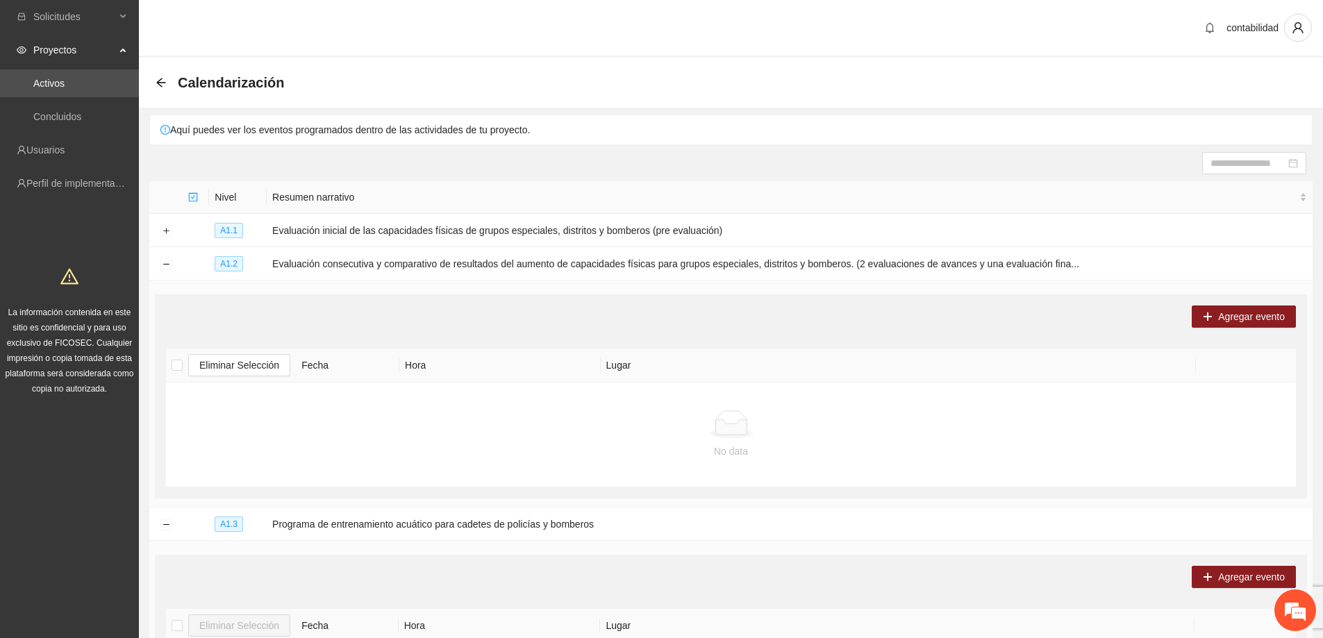
click at [565, 400] on td "No data" at bounding box center [731, 435] width 1130 height 105
click at [167, 264] on button "Collapse row" at bounding box center [165, 264] width 11 height 11
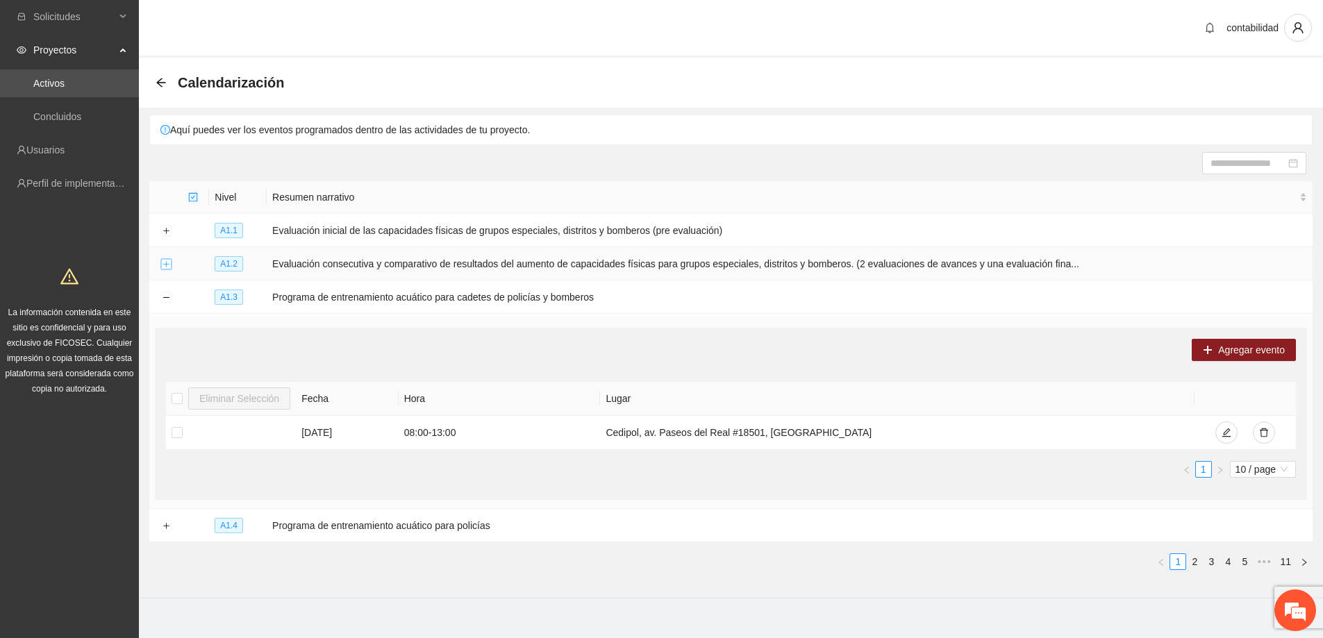
click at [169, 259] on button "Expand row" at bounding box center [165, 264] width 11 height 11
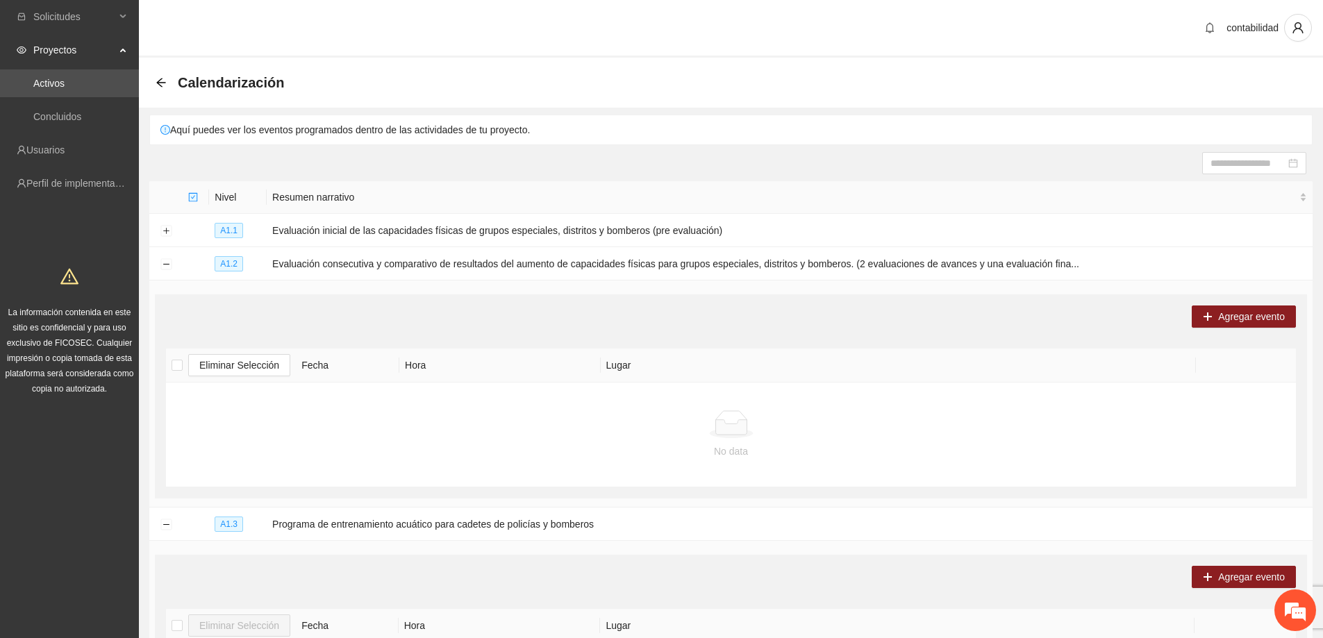
click at [707, 446] on div "No data" at bounding box center [731, 451] width 1119 height 15
click at [172, 237] on td at bounding box center [165, 230] width 33 height 33
click at [167, 233] on button "Expand row" at bounding box center [165, 231] width 11 height 11
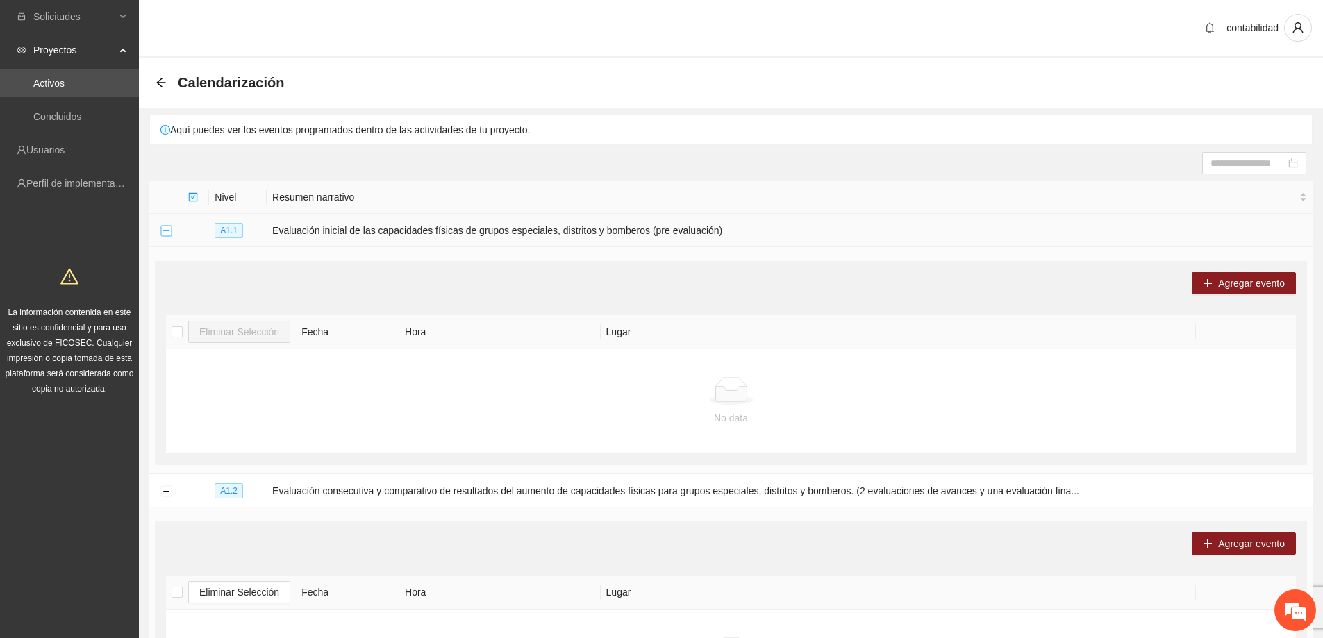
click at [167, 233] on button "Collapse row" at bounding box center [165, 231] width 11 height 11
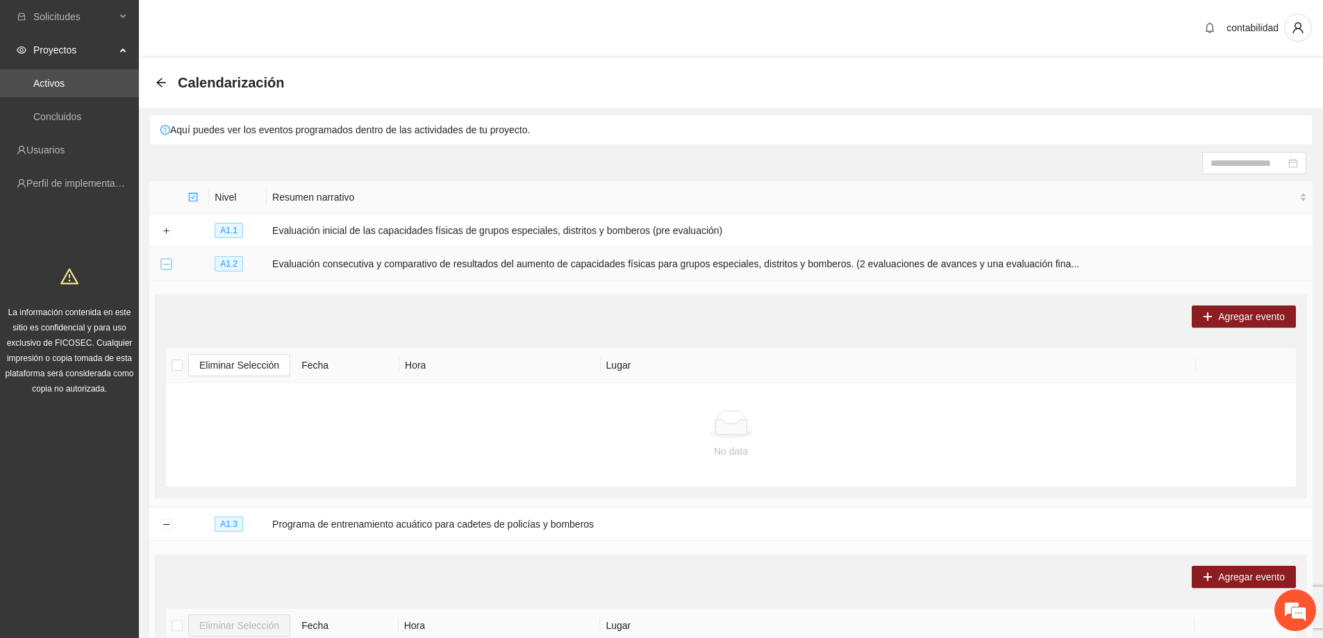
click at [165, 262] on button "Collapse row" at bounding box center [165, 264] width 11 height 11
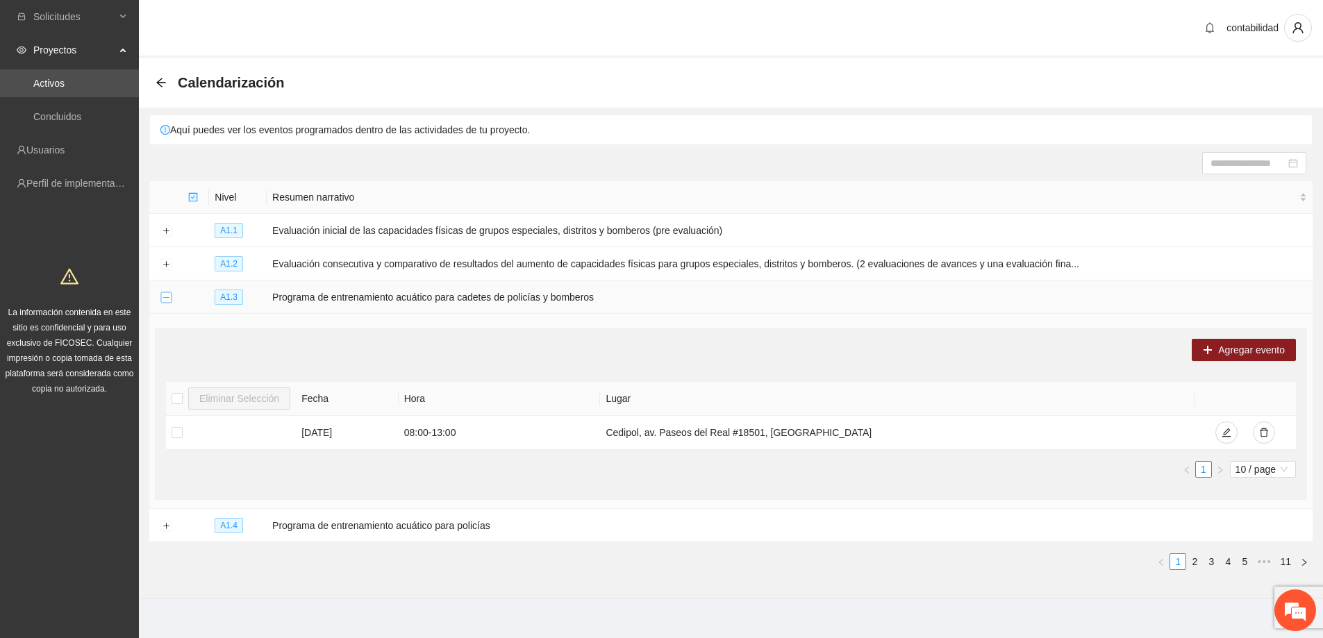
click at [170, 292] on td at bounding box center [165, 297] width 33 height 33
click at [170, 292] on button "Collapse row" at bounding box center [165, 297] width 11 height 11
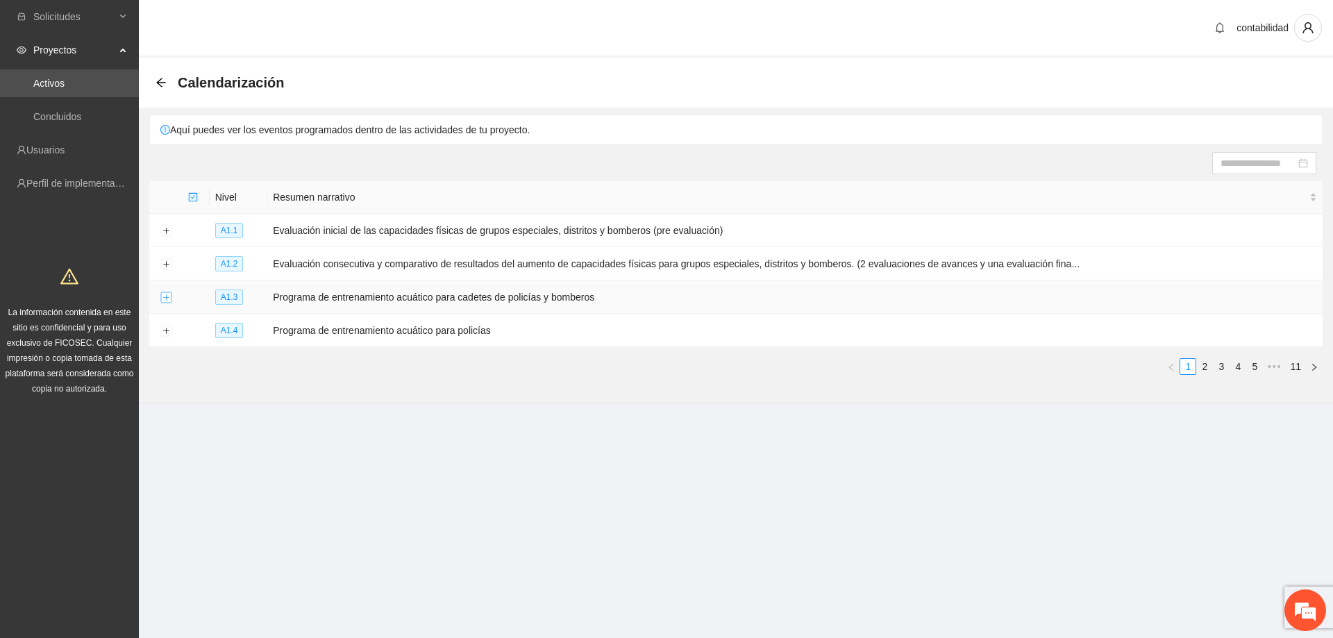
click at [170, 292] on button "Expand row" at bounding box center [165, 297] width 11 height 11
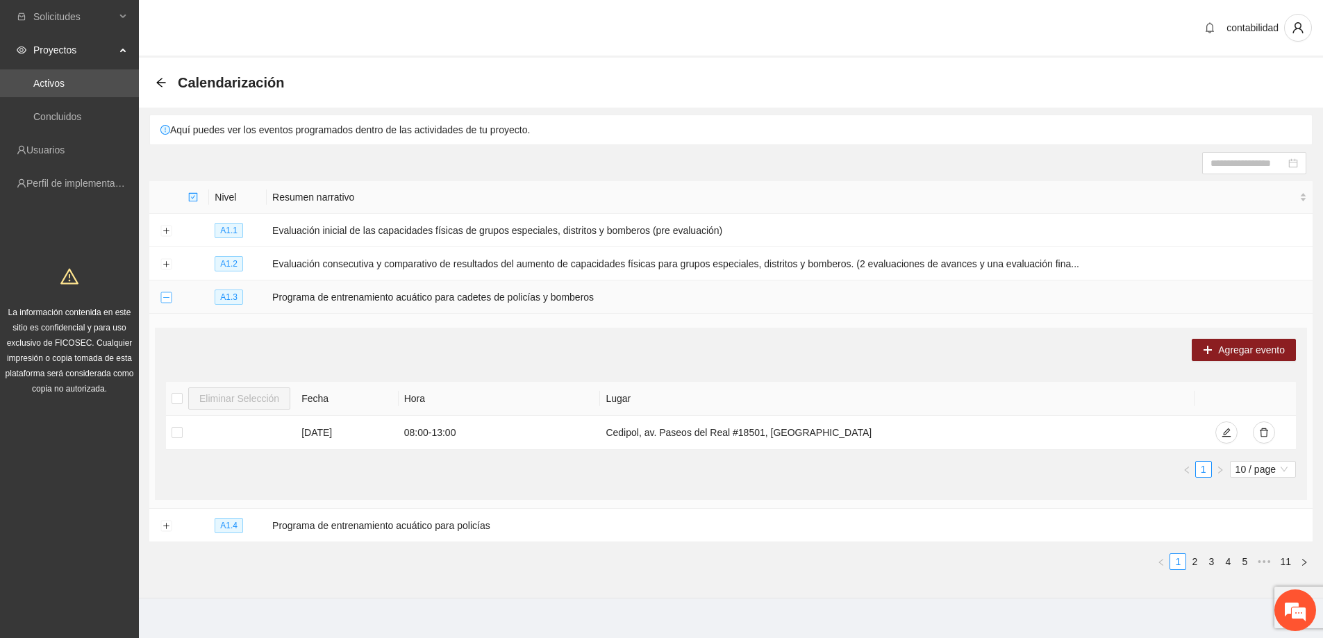
click at [170, 293] on button "Collapse row" at bounding box center [165, 297] width 11 height 11
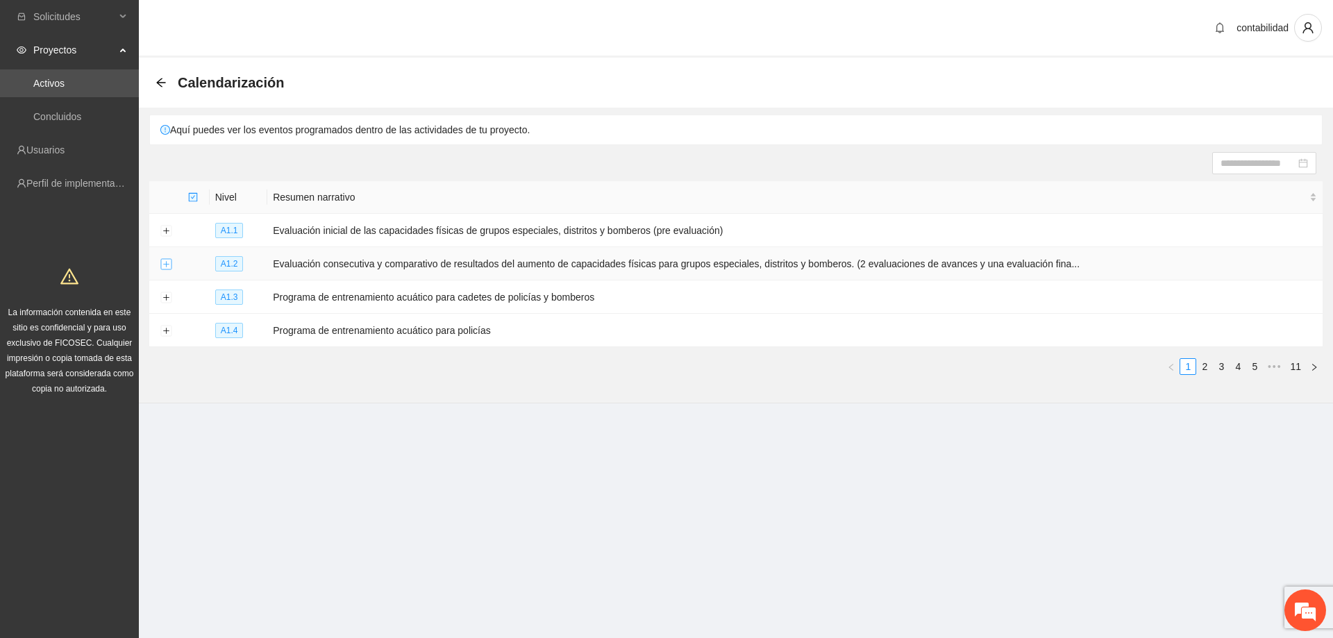
click at [163, 268] on button "Expand row" at bounding box center [165, 264] width 11 height 11
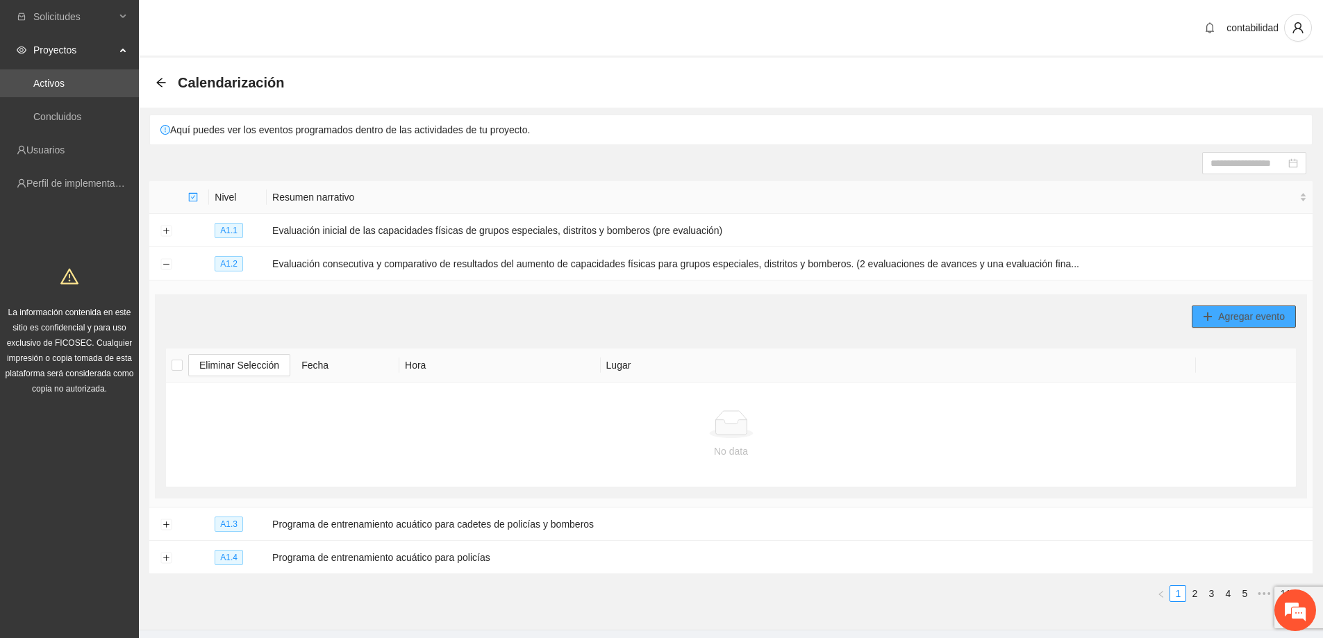
click at [1269, 325] on button "Agregar evento" at bounding box center [1244, 317] width 104 height 22
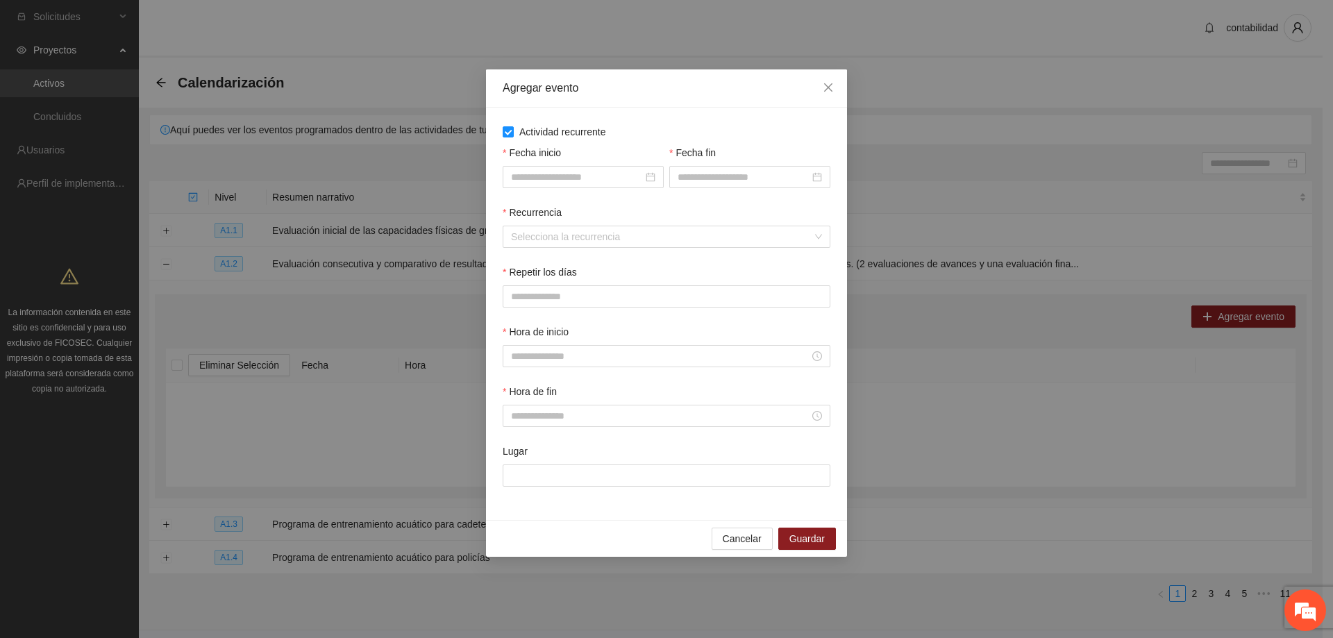
click at [576, 194] on div "Fecha inicio" at bounding box center [583, 175] width 167 height 60
click at [590, 182] on input "Fecha inicio" at bounding box center [577, 176] width 132 height 15
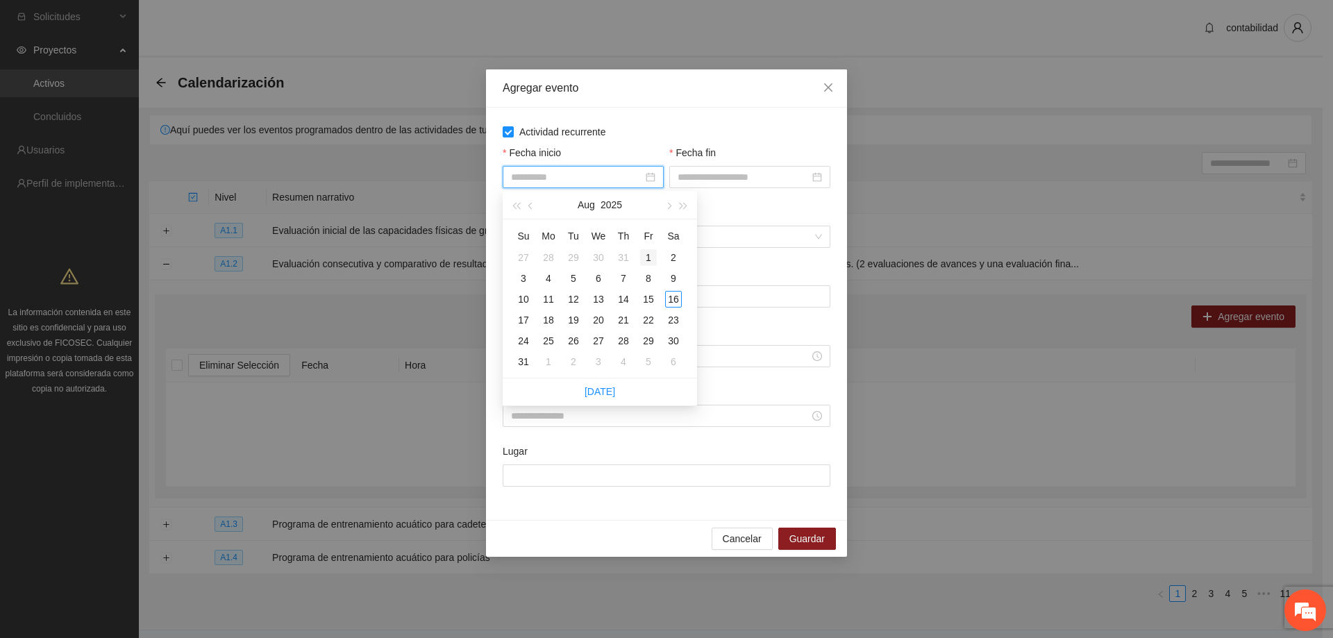
type input "**********"
click at [653, 257] on div "1" at bounding box center [648, 257] width 17 height 17
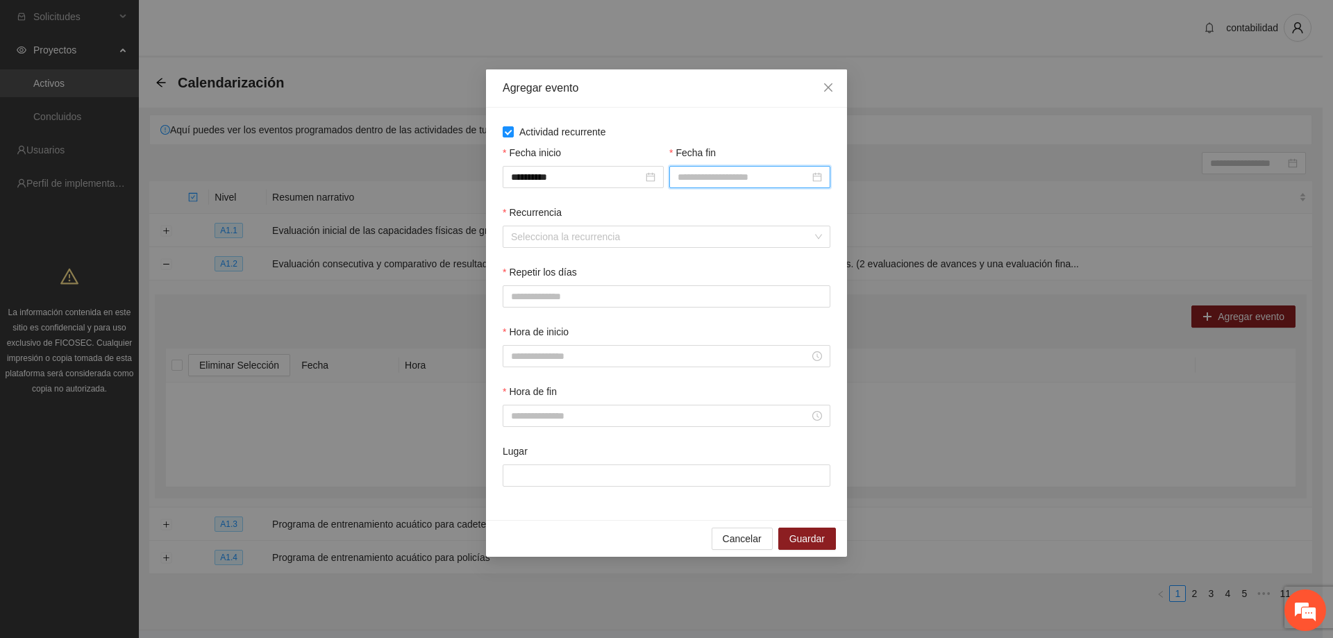
click at [742, 181] on input "Fecha fin" at bounding box center [744, 176] width 132 height 15
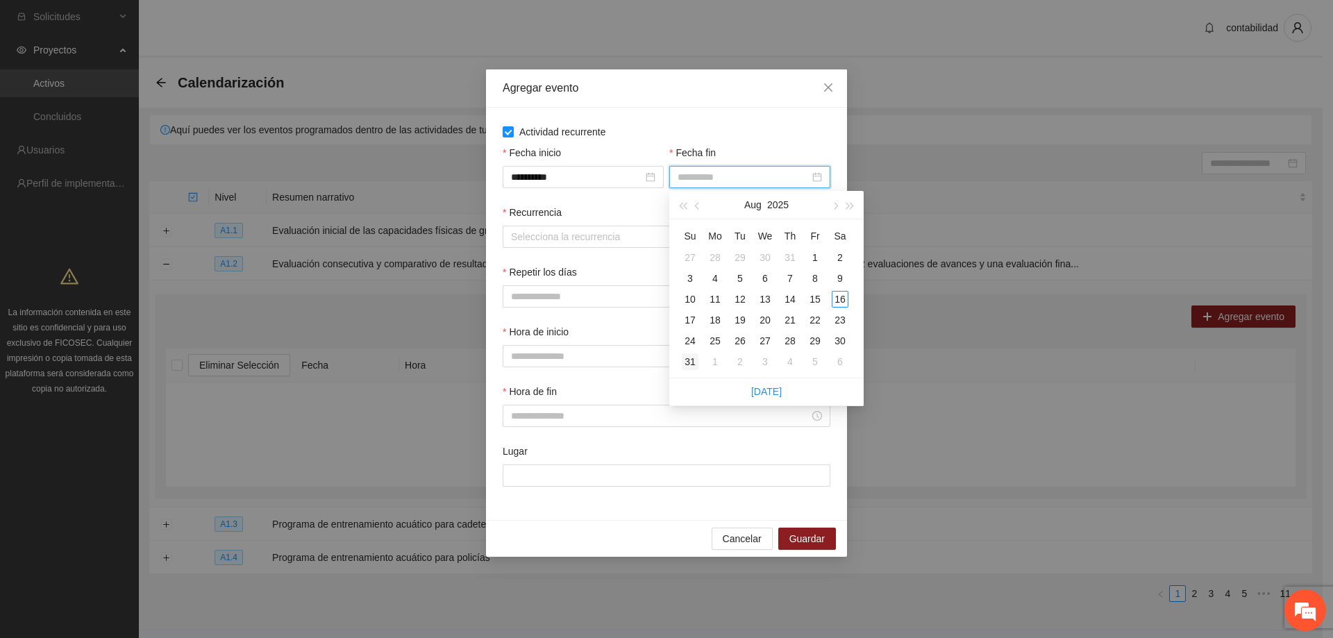
type input "**********"
click at [694, 360] on div "31" at bounding box center [690, 361] width 17 height 17
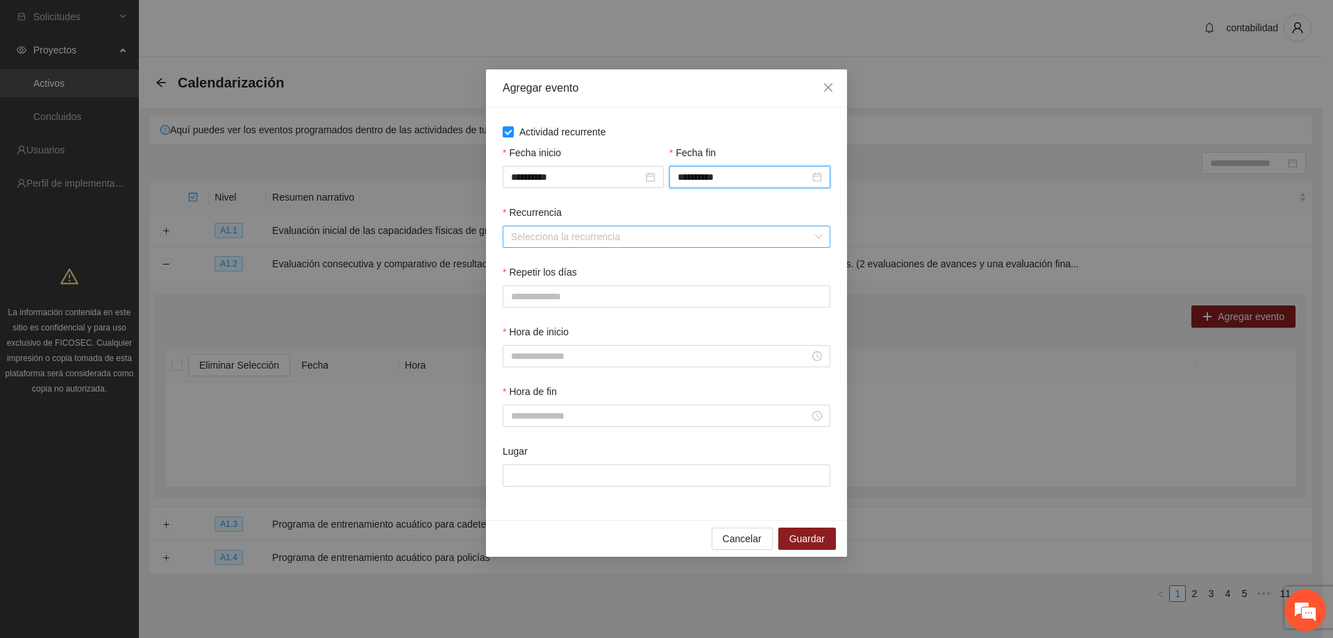
click at [667, 231] on input "Recurrencia" at bounding box center [661, 236] width 301 height 21
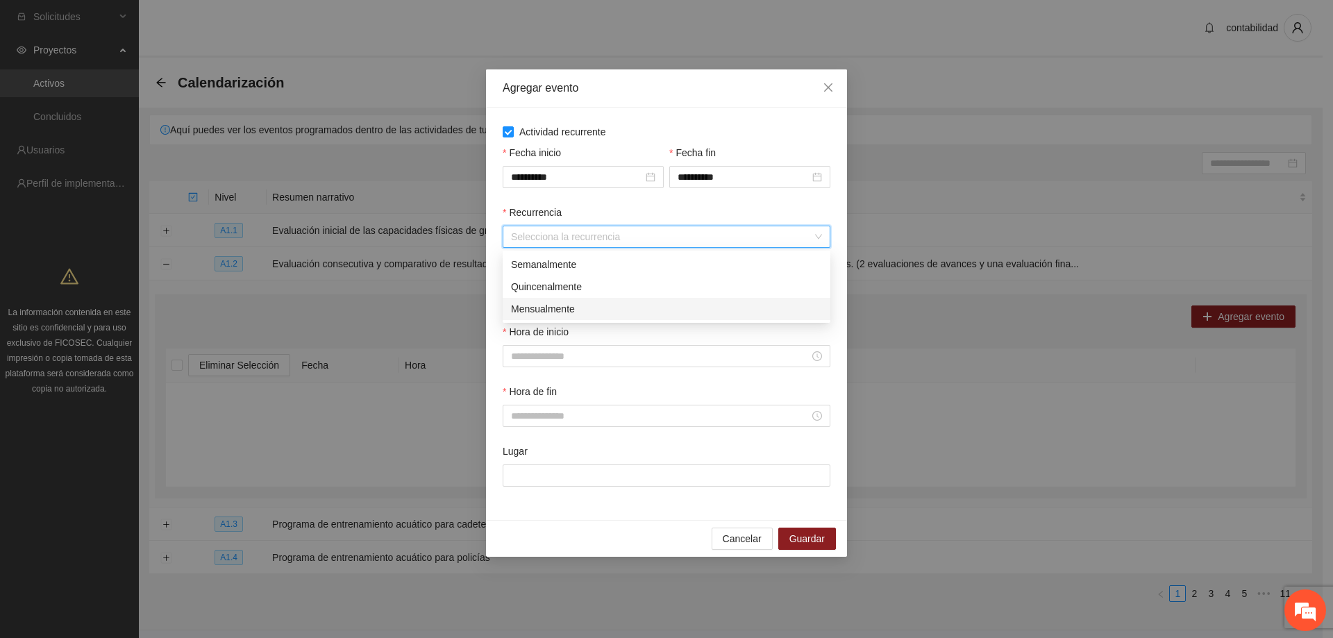
click at [558, 311] on div "Mensualmente" at bounding box center [666, 308] width 311 height 15
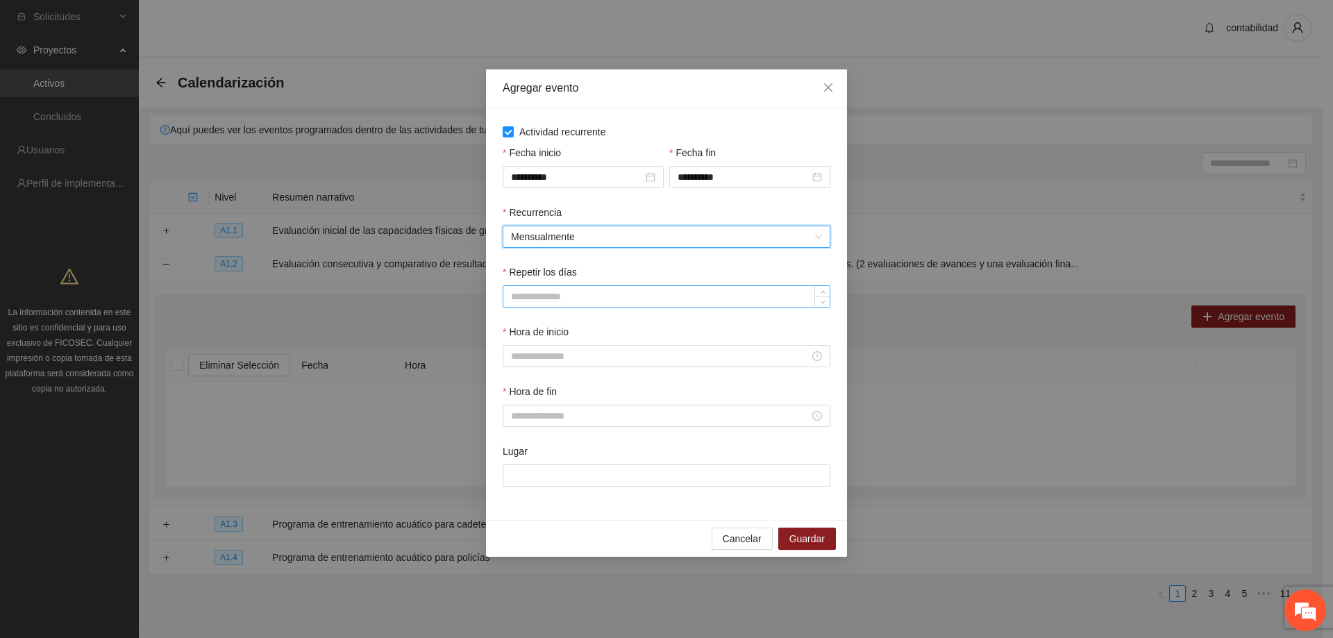
click at [583, 294] on input "Repetir los días" at bounding box center [666, 296] width 326 height 21
click at [824, 290] on span "up" at bounding box center [823, 293] width 8 height 8
type input "**"
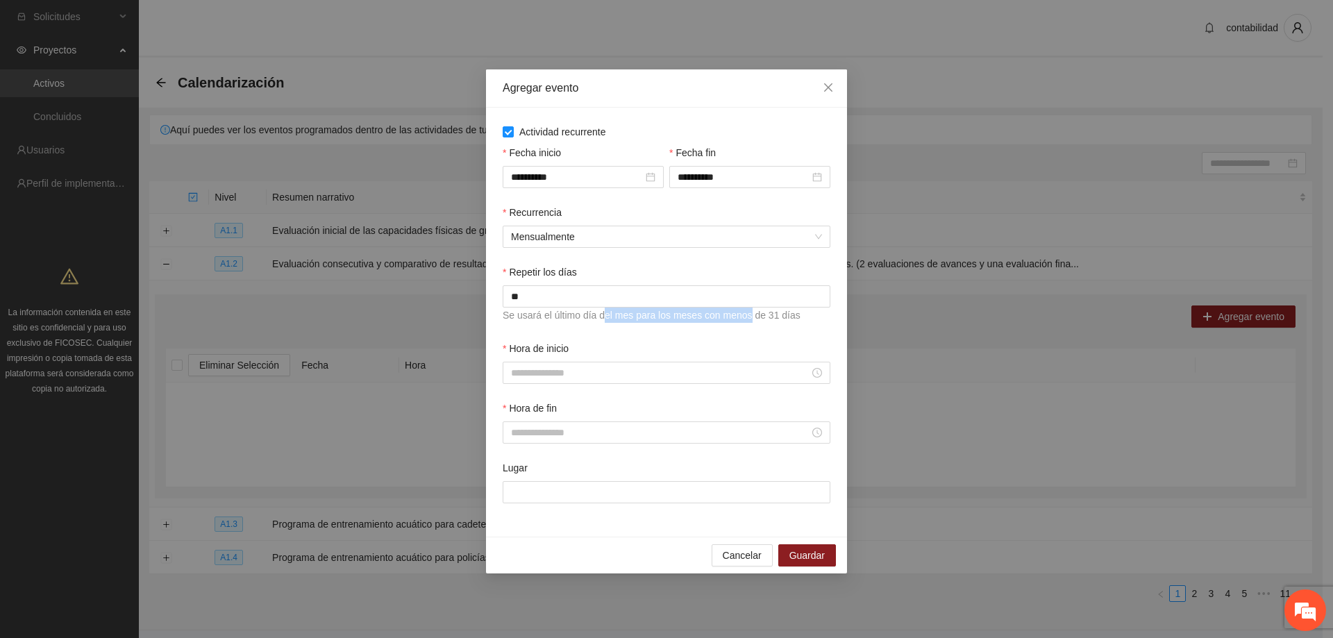
drag, startPoint x: 622, startPoint y: 319, endPoint x: 747, endPoint y: 319, distance: 125.0
click at [747, 319] on label "Se usará el último día del mes para los meses con menos de 31 días" at bounding box center [652, 315] width 298 height 11
drag, startPoint x: 704, startPoint y: 337, endPoint x: 708, endPoint y: 321, distance: 15.7
click at [703, 337] on div "Repetir los días ** Se usará el último día del mes para los meses con menos de …" at bounding box center [666, 303] width 333 height 76
drag, startPoint x: 585, startPoint y: 323, endPoint x: 594, endPoint y: 321, distance: 9.3
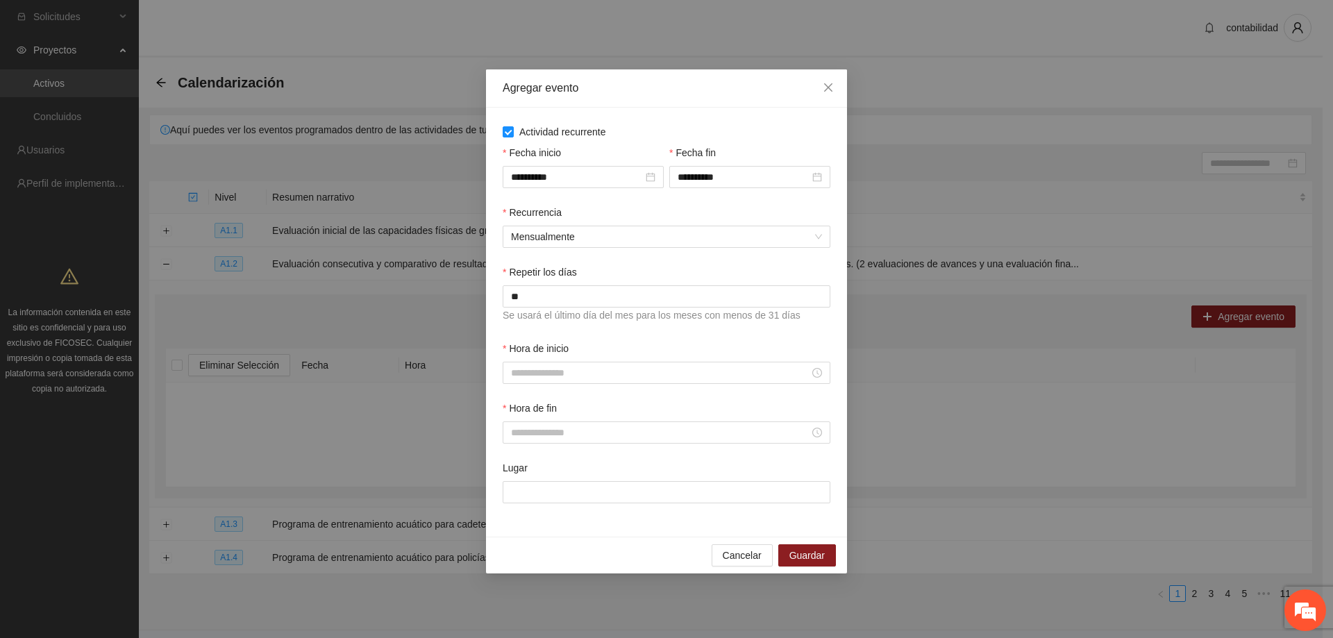
click at [587, 324] on div "Se usará el último día del mes para los meses con menos de 31 días" at bounding box center [667, 316] width 328 height 17
click at [537, 289] on input "**" at bounding box center [666, 296] width 326 height 21
click at [602, 376] on input "Hora de inicio" at bounding box center [660, 372] width 299 height 15
click at [813, 376] on div at bounding box center [666, 372] width 311 height 15
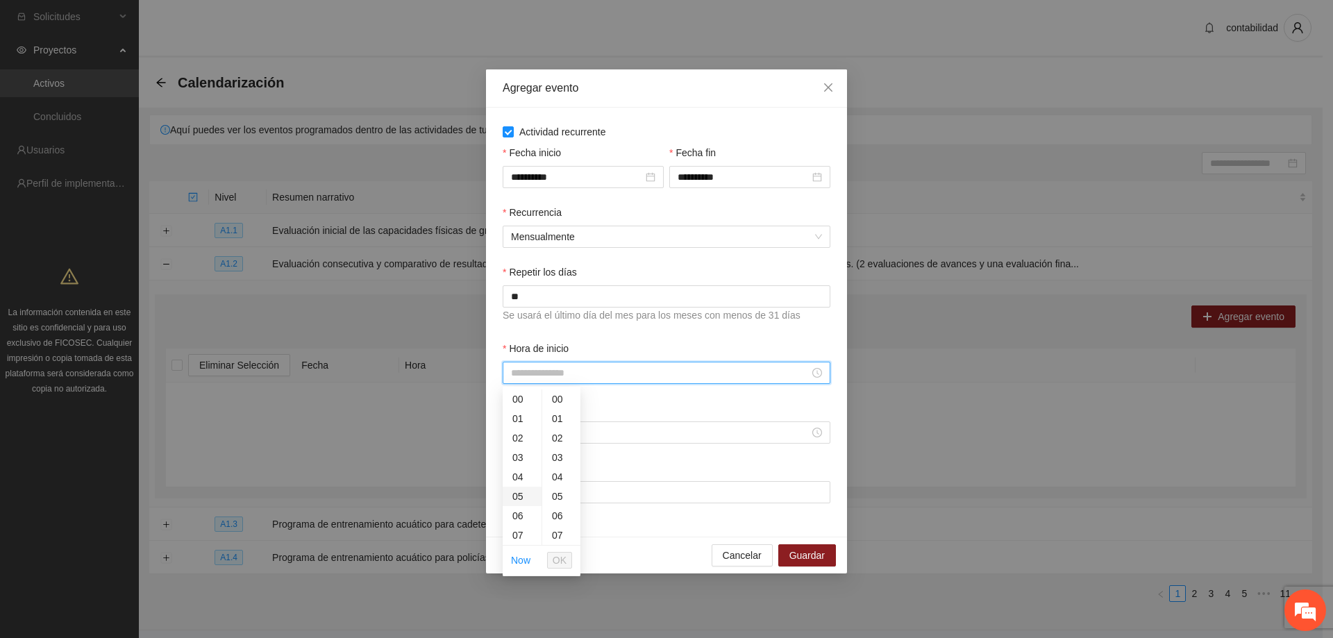
scroll to position [69, 0]
click at [520, 484] on div "08" at bounding box center [522, 485] width 39 height 19
type input "*****"
drag, startPoint x: 654, startPoint y: 446, endPoint x: 655, endPoint y: 456, distance: 9.7
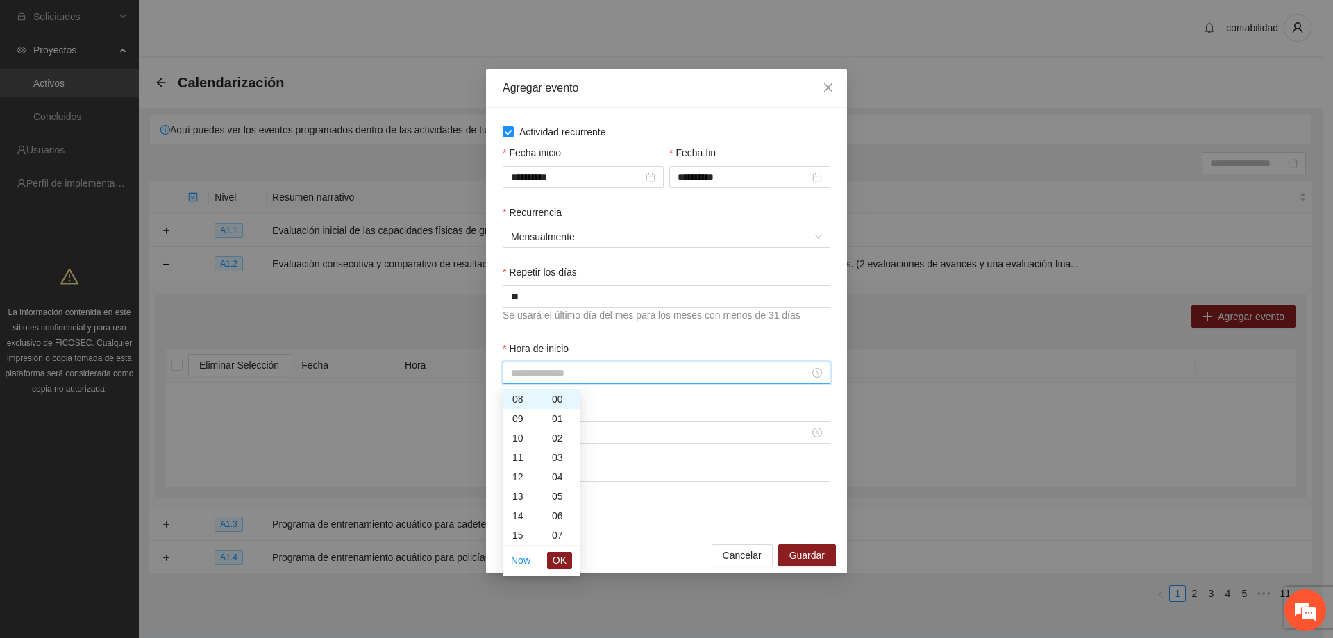
click at [654, 451] on div "Hora de fin" at bounding box center [666, 431] width 333 height 60
click at [784, 371] on input "Hora de inicio" at bounding box center [660, 372] width 299 height 15
click at [511, 401] on div "08" at bounding box center [522, 399] width 39 height 19
type input "*****"
click at [546, 562] on ul "Now OK" at bounding box center [542, 560] width 78 height 29
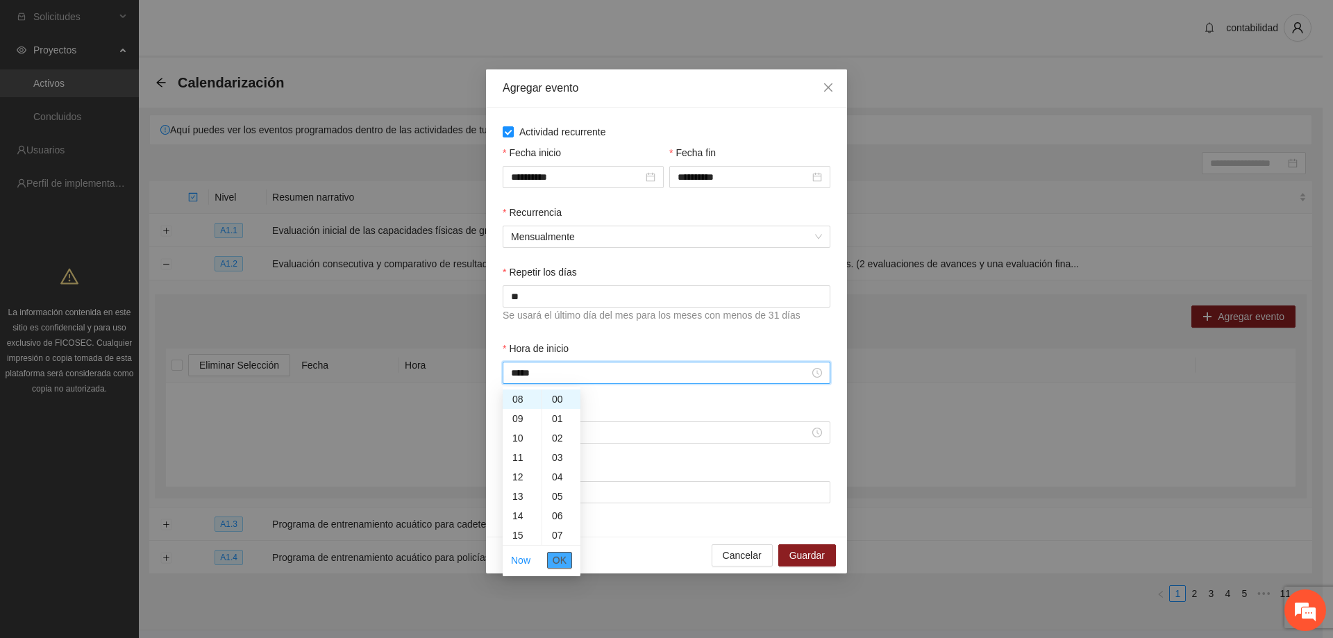
click at [549, 560] on button "OK" at bounding box center [559, 560] width 25 height 17
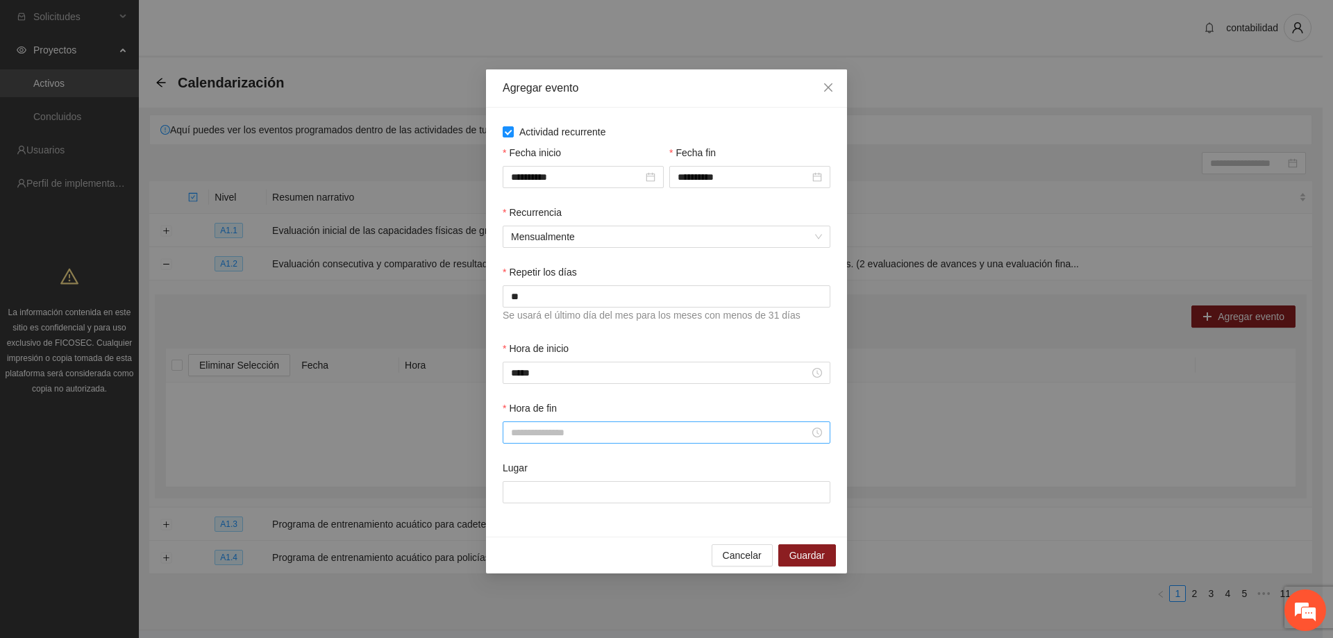
click at [819, 437] on div at bounding box center [666, 432] width 311 height 15
click at [515, 504] on div "13" at bounding box center [522, 503] width 39 height 19
type input "*****"
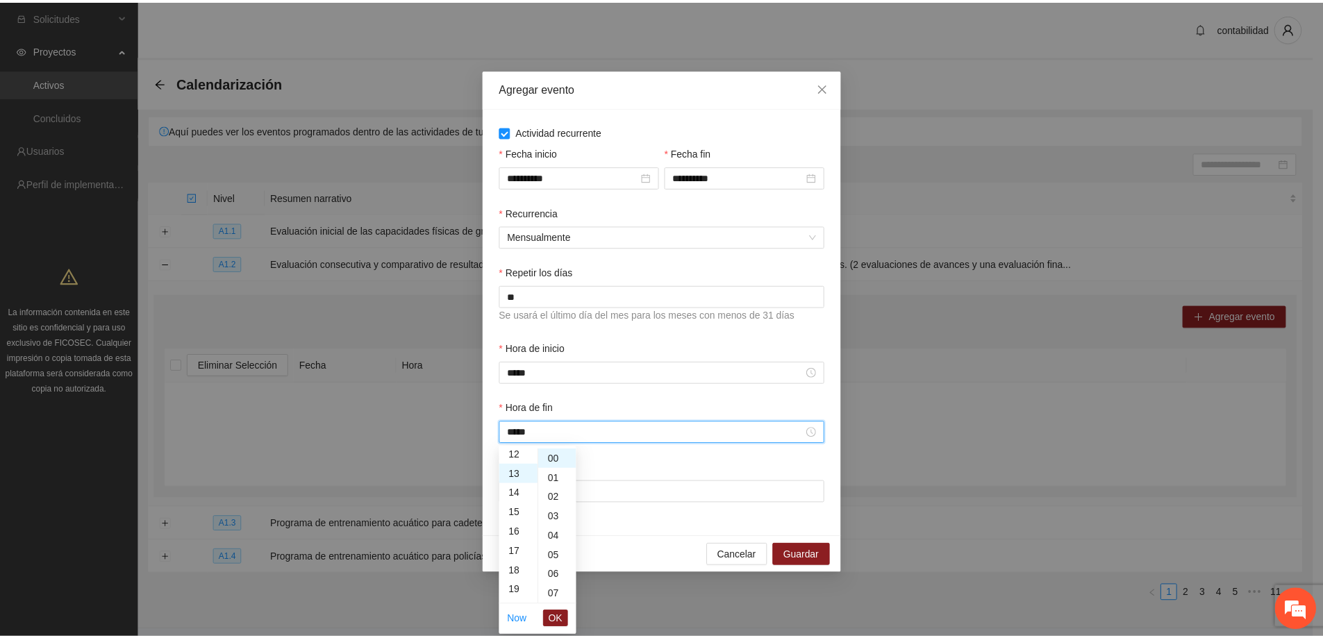
scroll to position [253, 0]
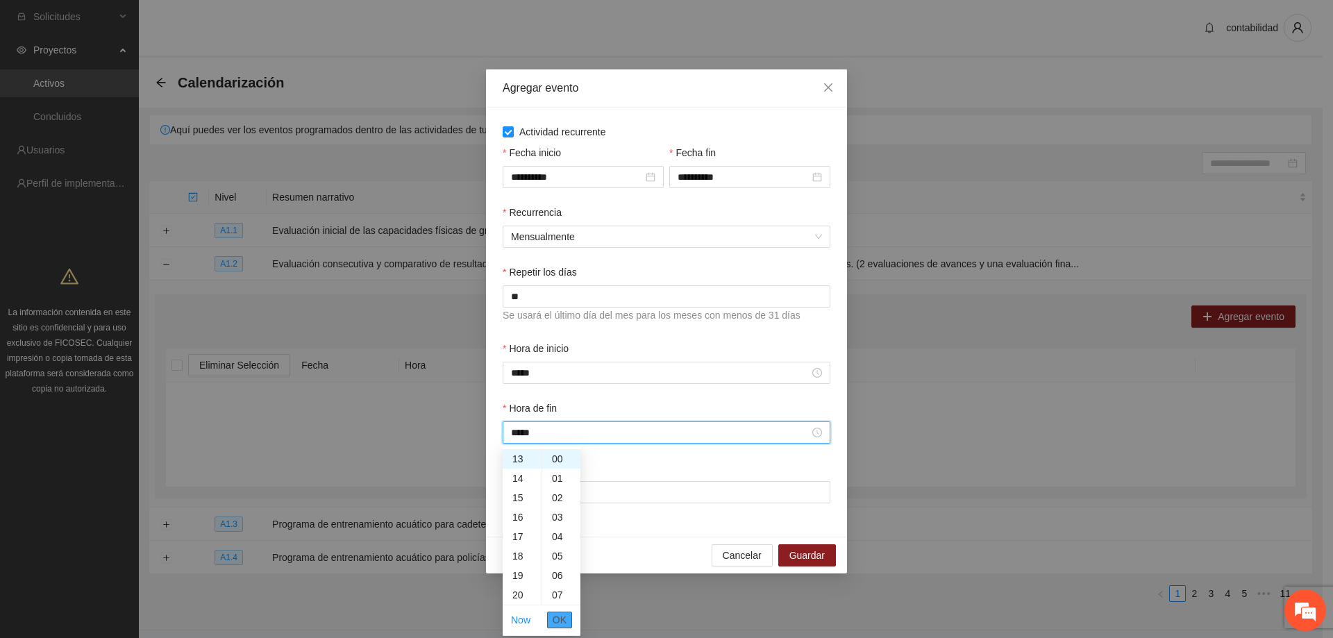
click at [567, 627] on button "OK" at bounding box center [559, 620] width 25 height 17
click at [565, 485] on input "Lugar" at bounding box center [667, 492] width 328 height 22
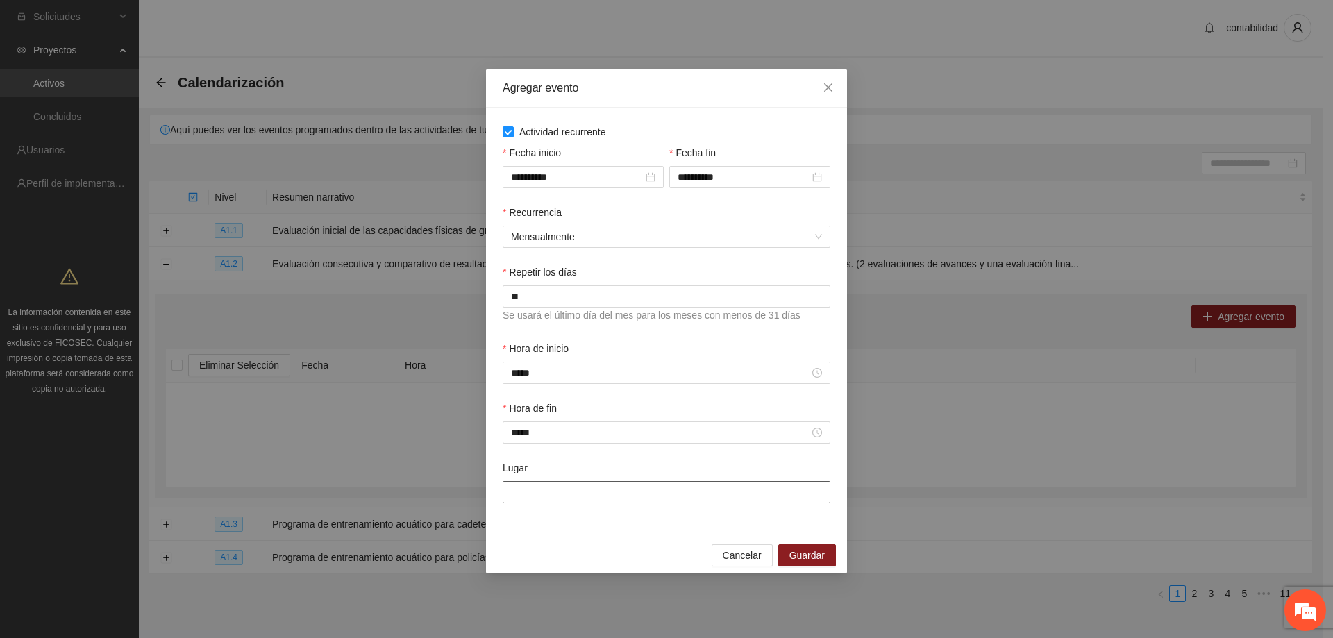
type input "**********"
click at [823, 553] on span "Guardar" at bounding box center [807, 555] width 35 height 15
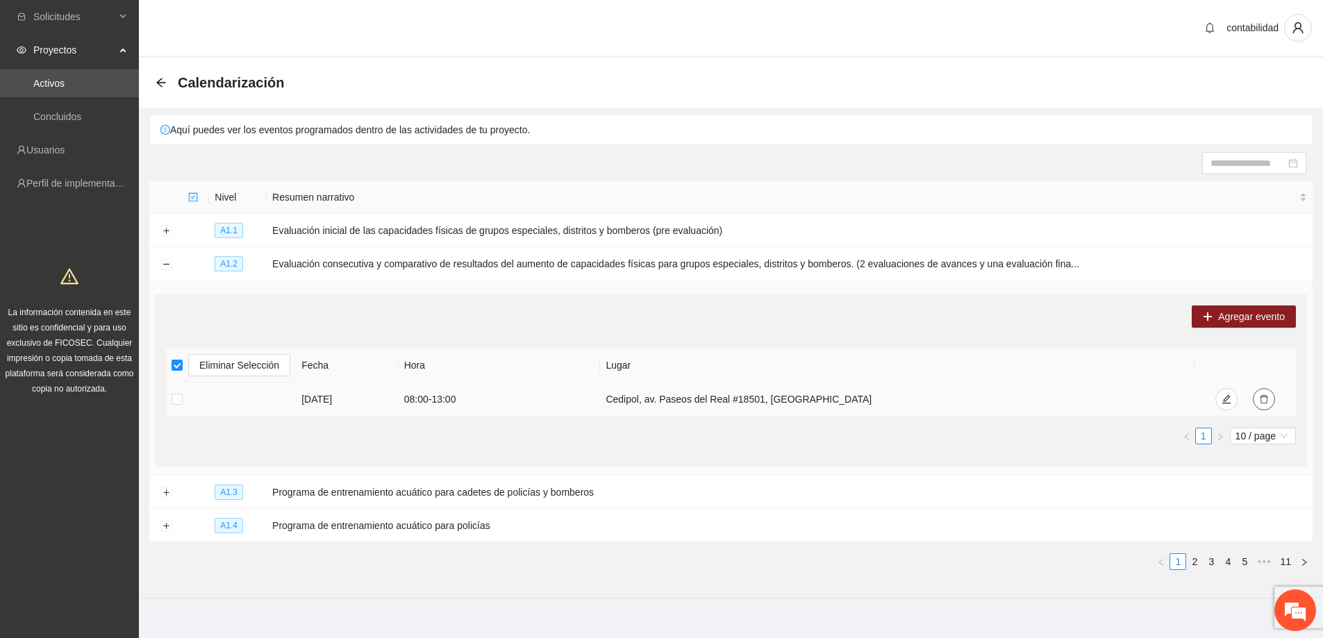
click at [1260, 403] on span "delete" at bounding box center [1264, 399] width 10 height 11
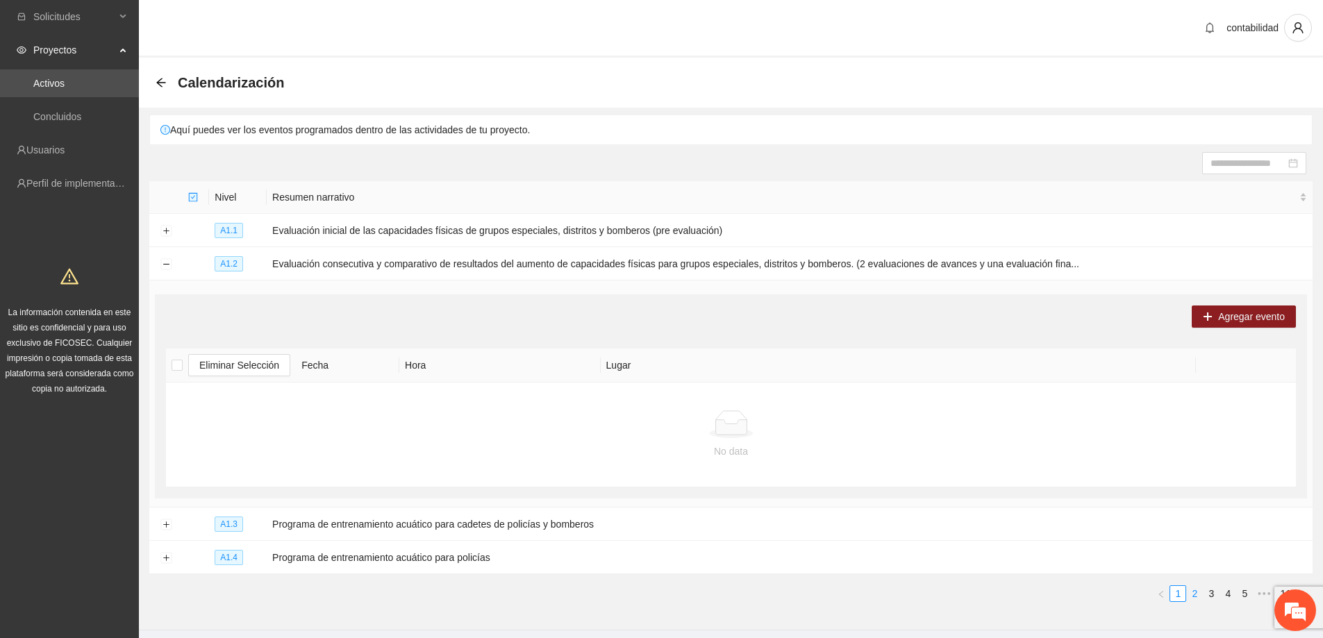
click at [1196, 596] on link "2" at bounding box center [1194, 593] width 15 height 15
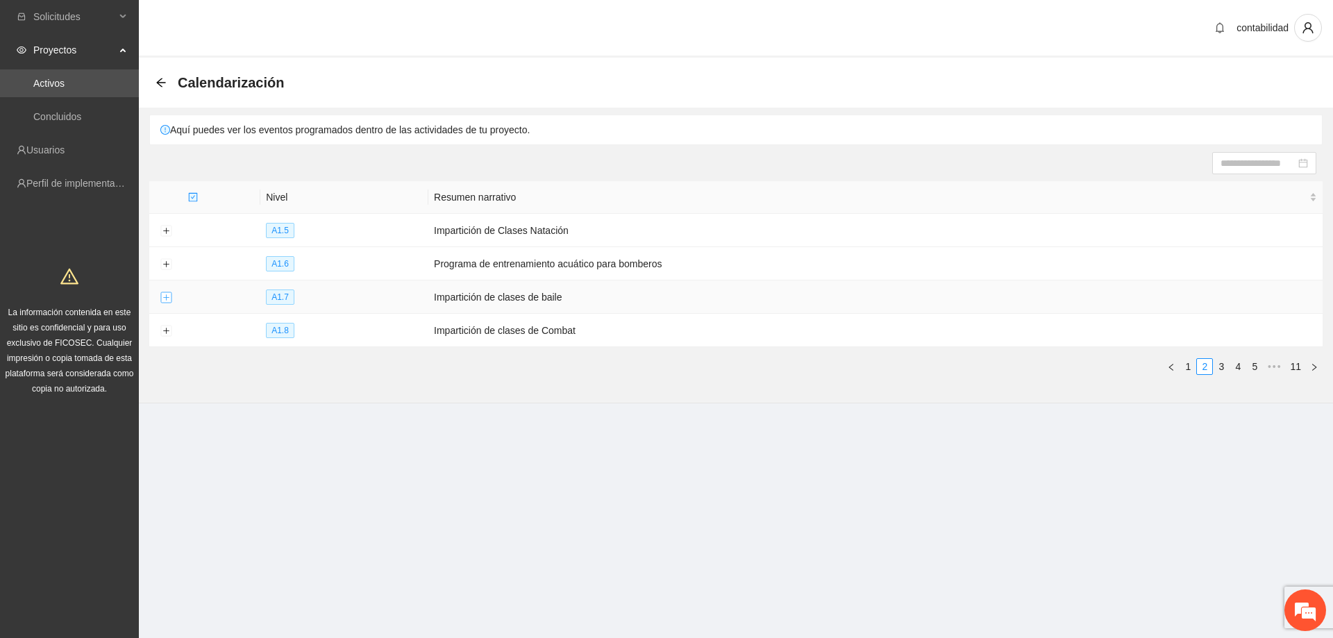
click at [168, 294] on button "Expand row" at bounding box center [165, 297] width 11 height 11
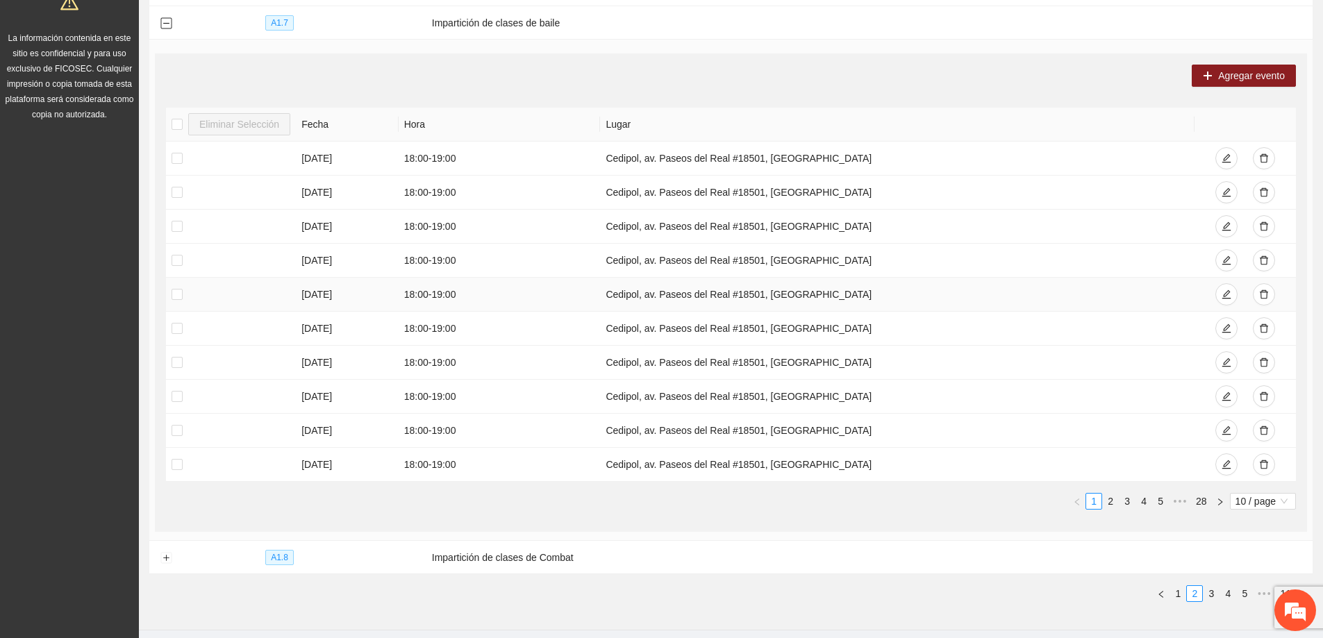
scroll to position [250, 0]
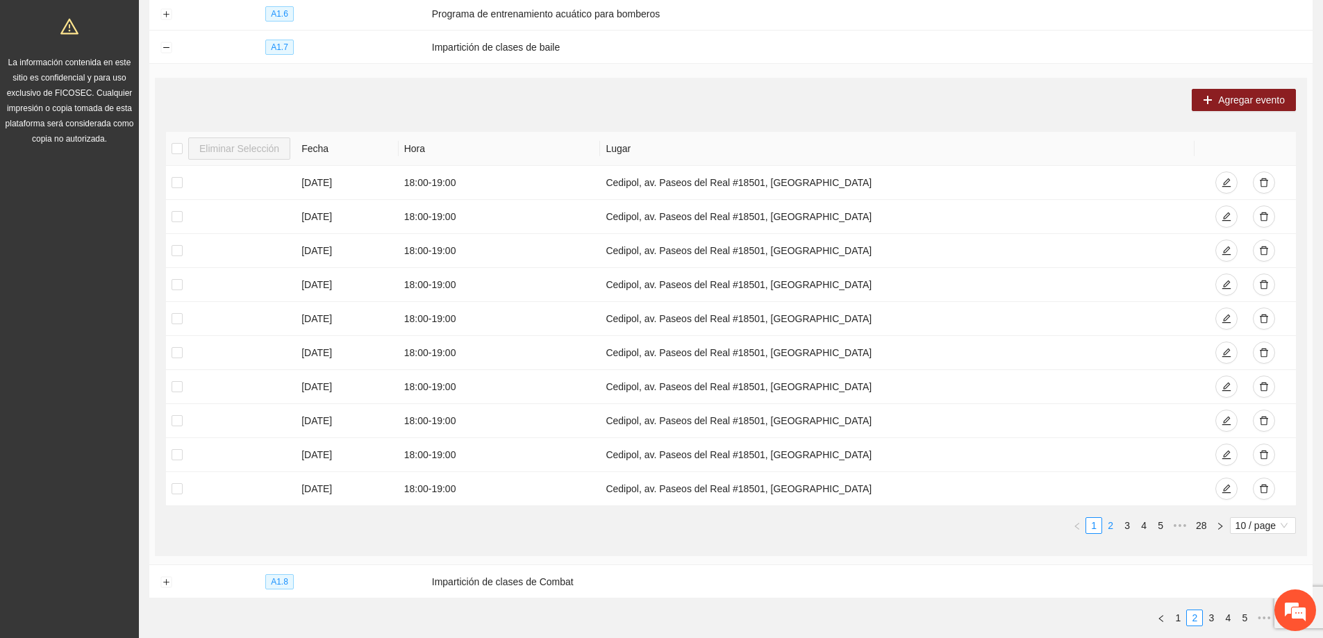
click at [1114, 526] on link "2" at bounding box center [1110, 525] width 15 height 15
click at [1134, 521] on link "3" at bounding box center [1126, 525] width 15 height 15
click at [1144, 521] on link "4" at bounding box center [1143, 525] width 15 height 15
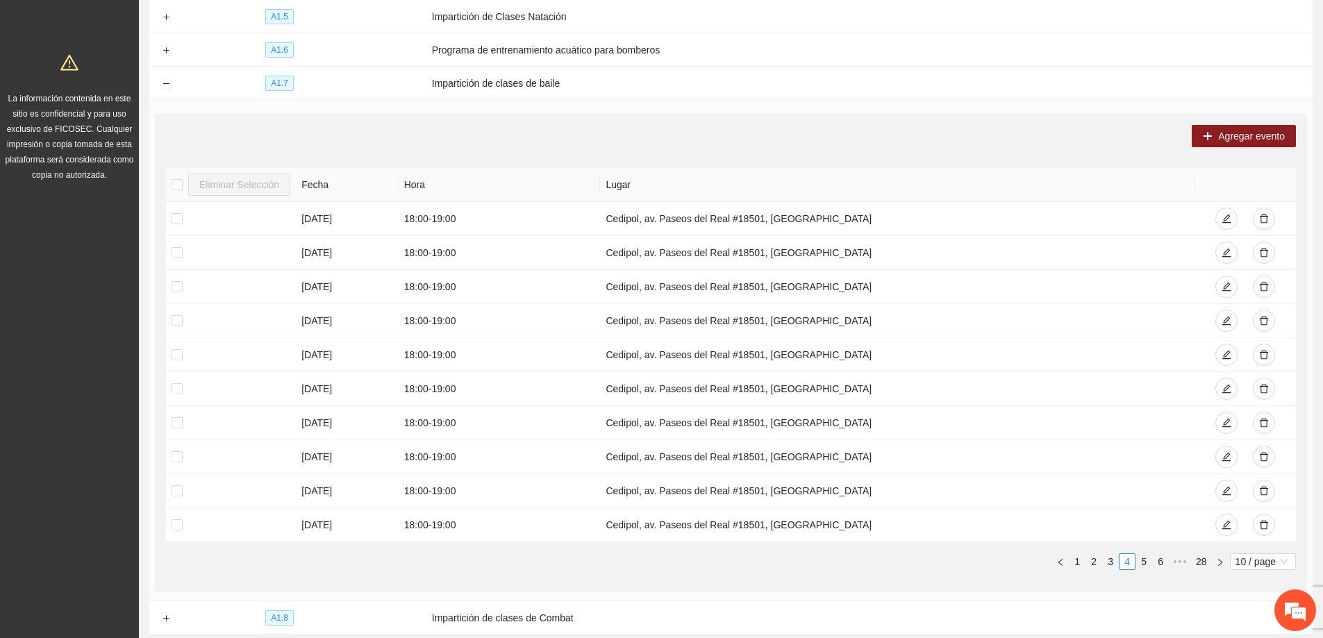
scroll to position [181, 0]
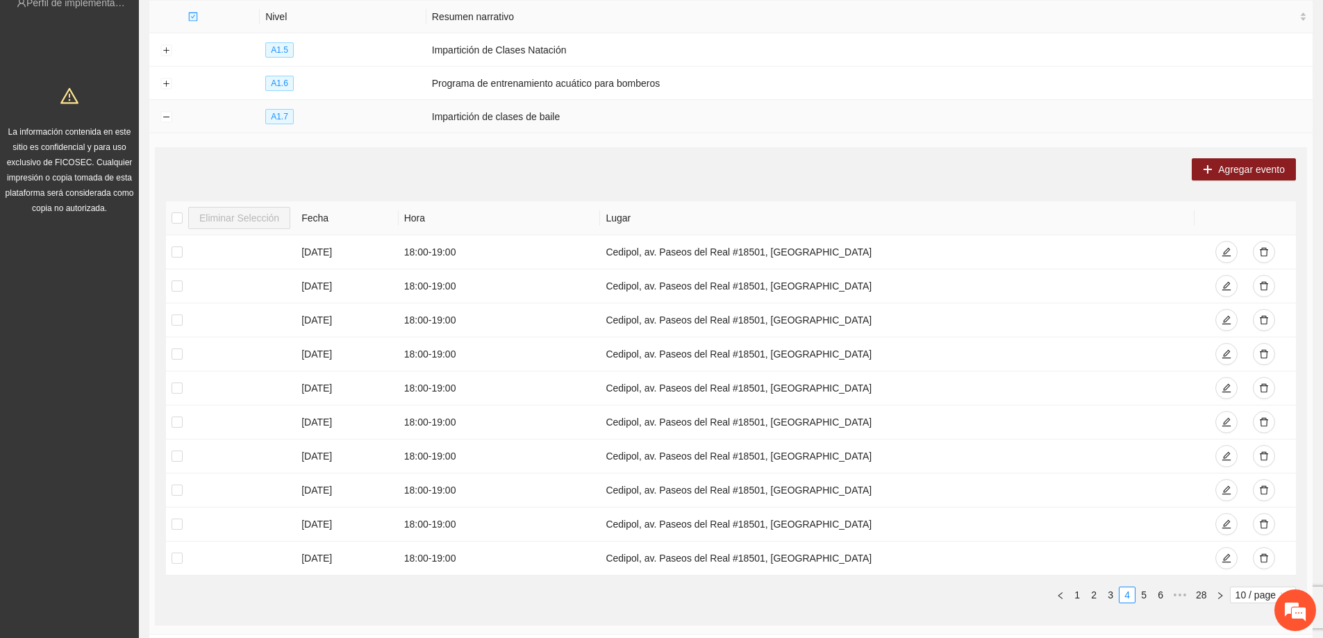
click at [159, 114] on td at bounding box center [165, 116] width 33 height 33
click at [165, 118] on button "Collapse row" at bounding box center [165, 117] width 11 height 11
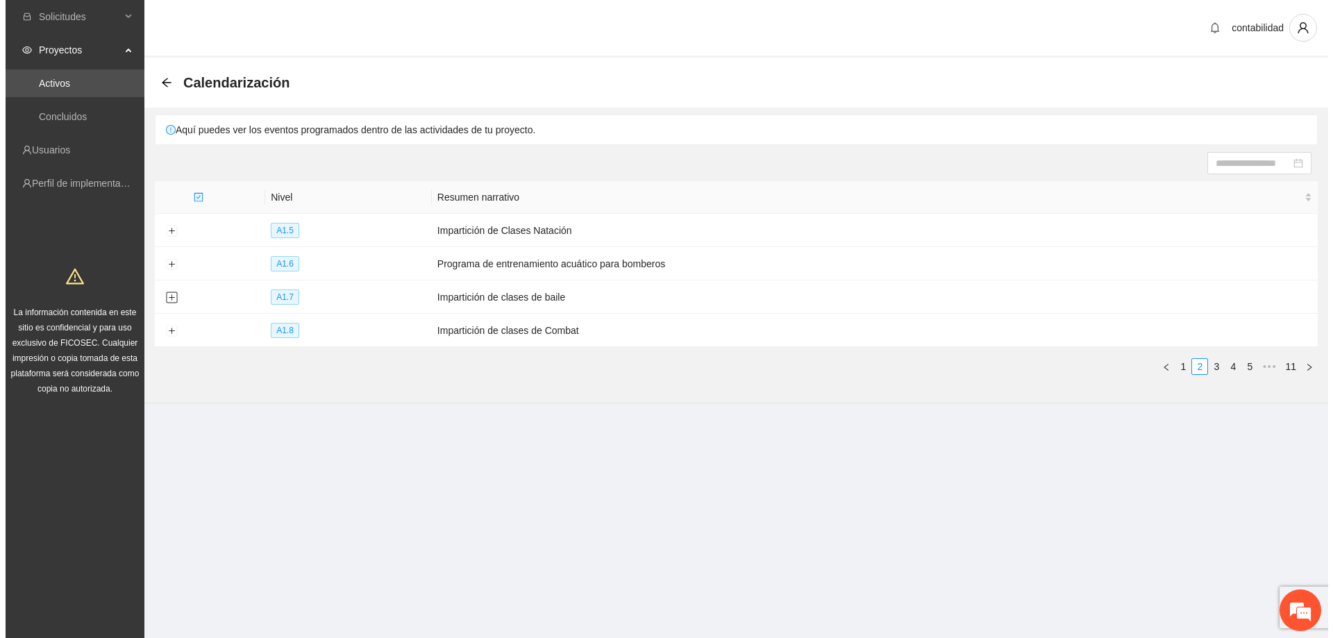
scroll to position [0, 0]
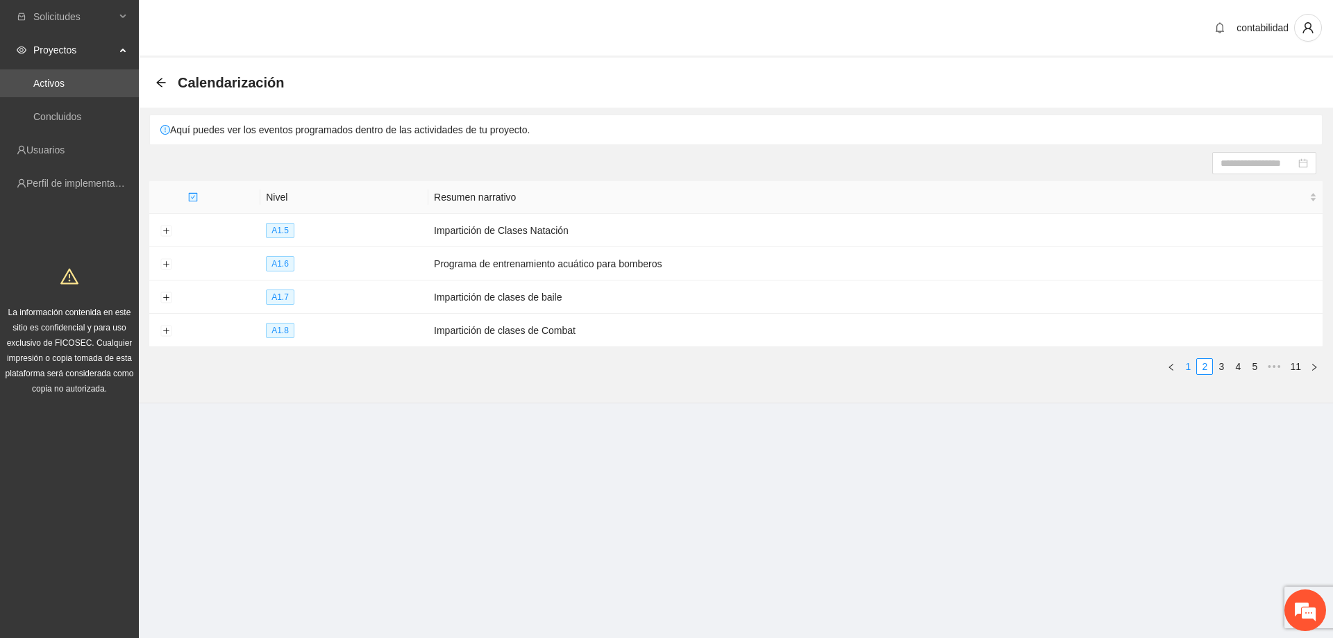
click at [1186, 368] on link "1" at bounding box center [1187, 366] width 15 height 15
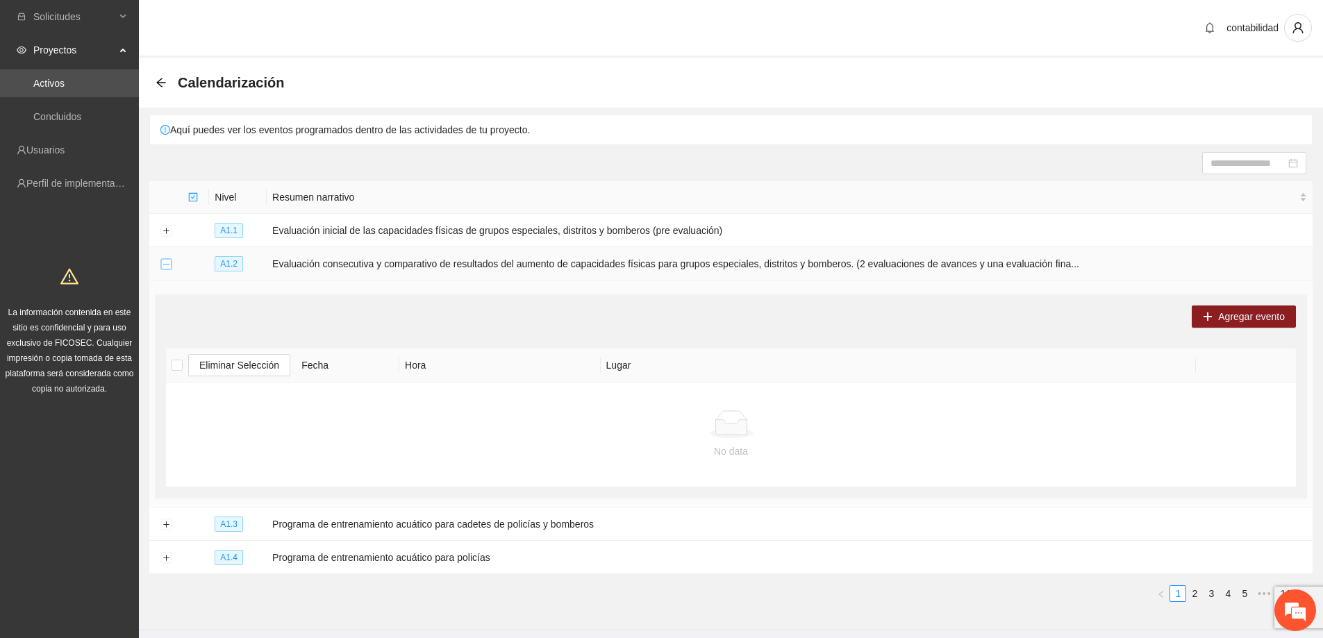
click at [167, 262] on button "Collapse row" at bounding box center [165, 264] width 11 height 11
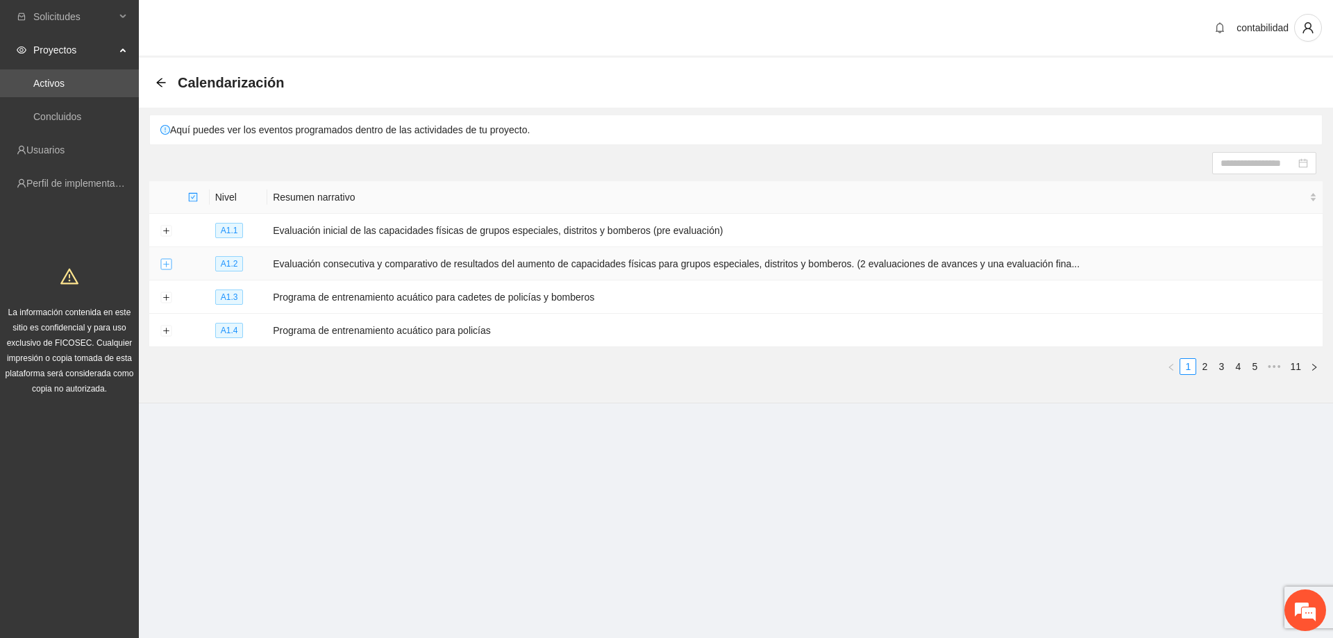
click at [170, 265] on button "Expand row" at bounding box center [165, 264] width 11 height 11
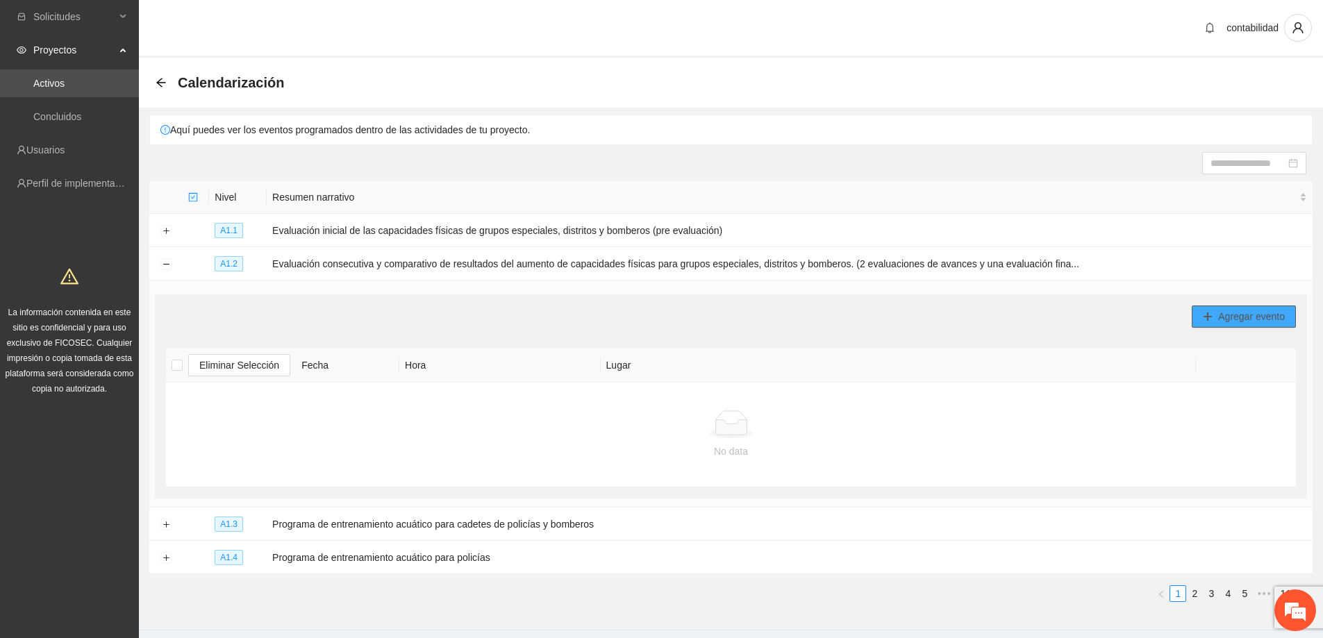
click at [1236, 312] on span "Agregar evento" at bounding box center [1251, 316] width 67 height 15
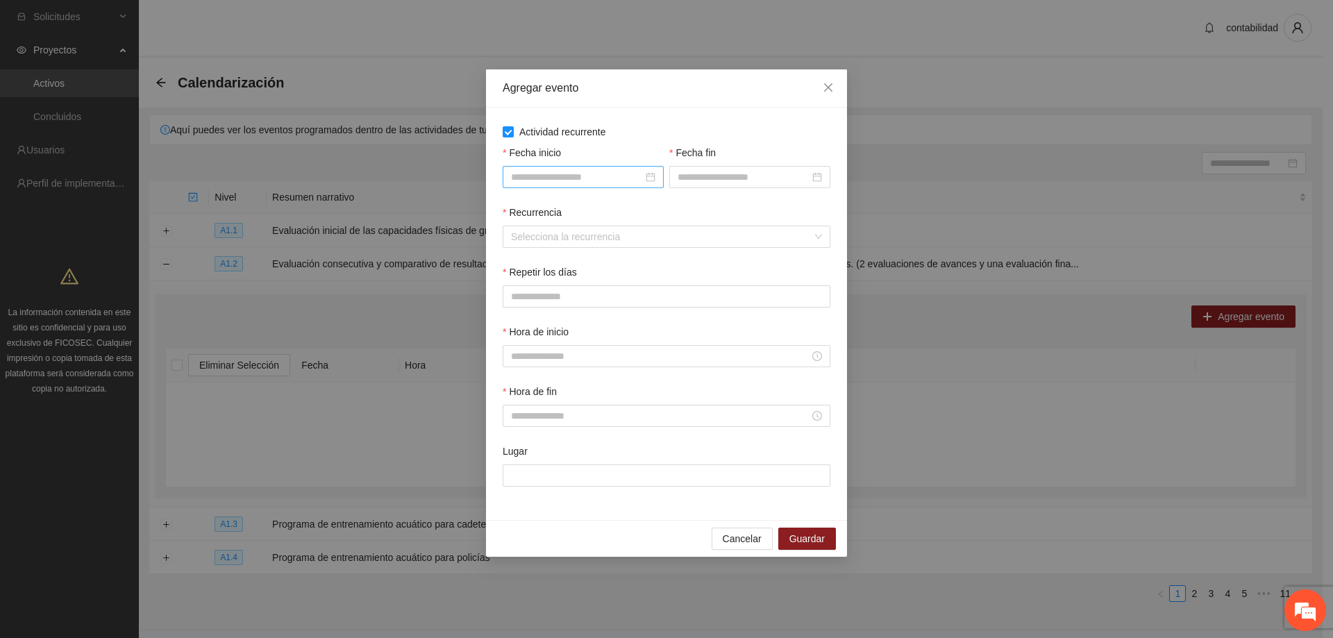
click at [655, 177] on div at bounding box center [583, 177] width 161 height 22
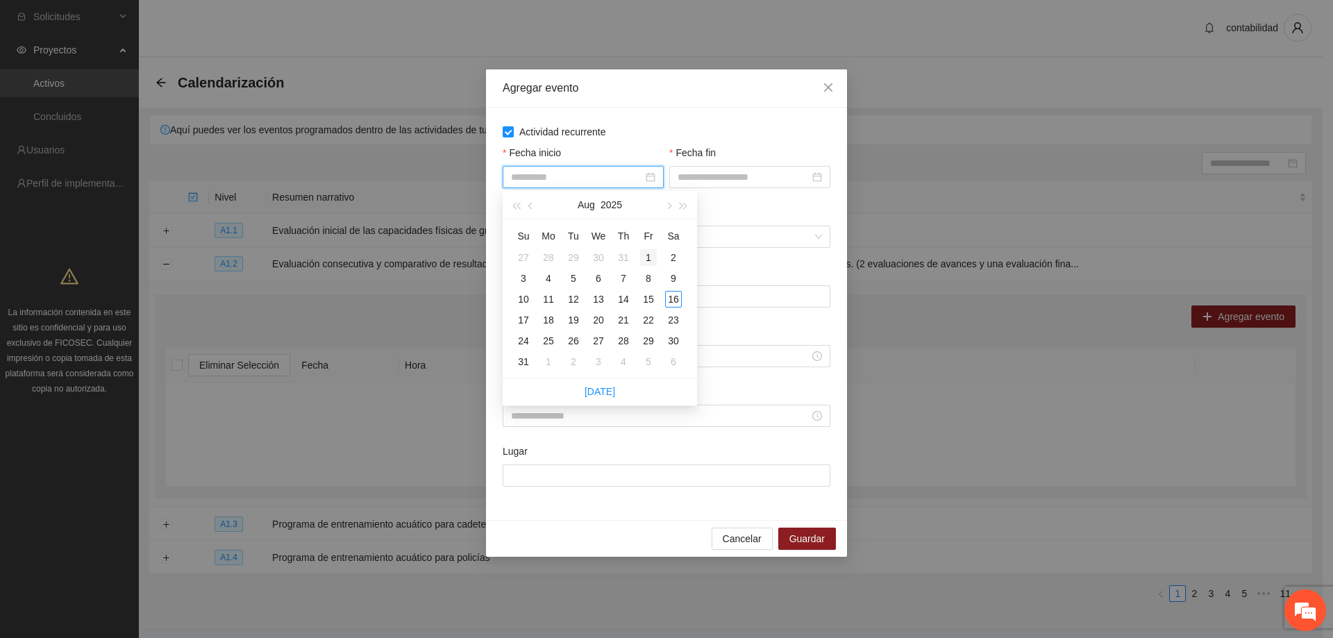
type input "**********"
click at [648, 258] on div "1" at bounding box center [648, 257] width 17 height 17
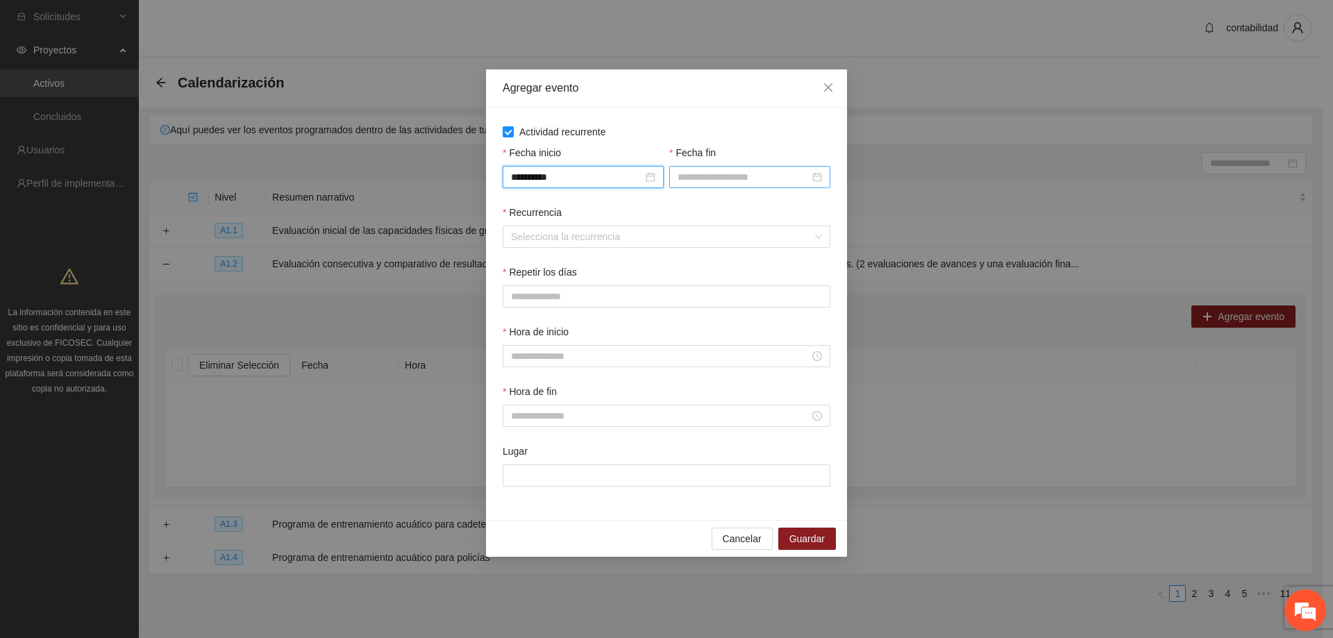
click at [817, 179] on div at bounding box center [750, 176] width 144 height 15
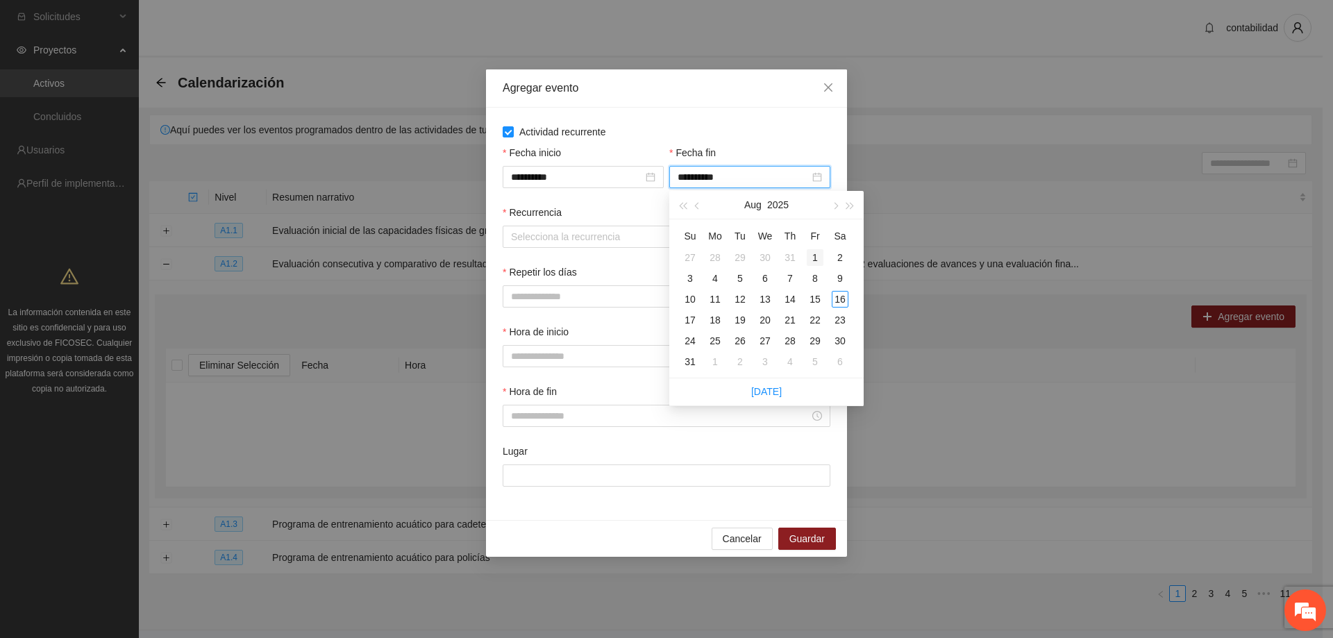
type input "**********"
click at [838, 206] on span "button" at bounding box center [834, 206] width 7 height 7
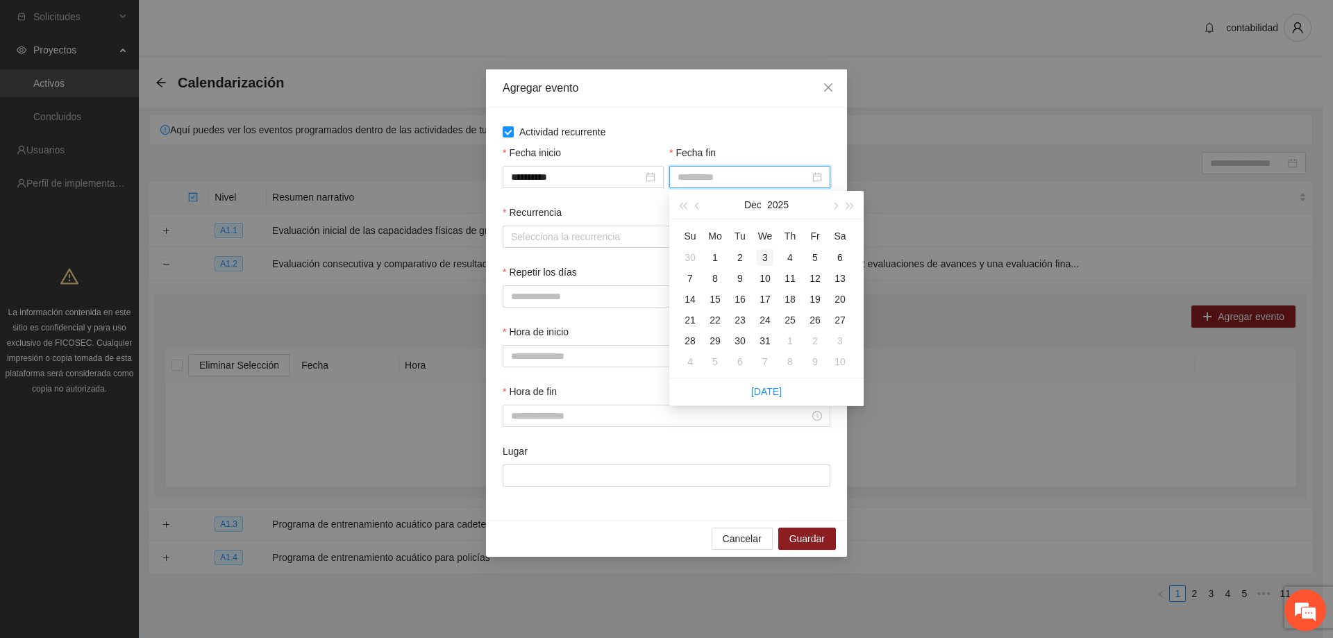
type input "**********"
click at [701, 206] on span "button" at bounding box center [698, 206] width 7 height 7
click at [837, 206] on span "button" at bounding box center [834, 206] width 7 height 7
type input "**********"
click at [698, 208] on span "button" at bounding box center [698, 206] width 7 height 7
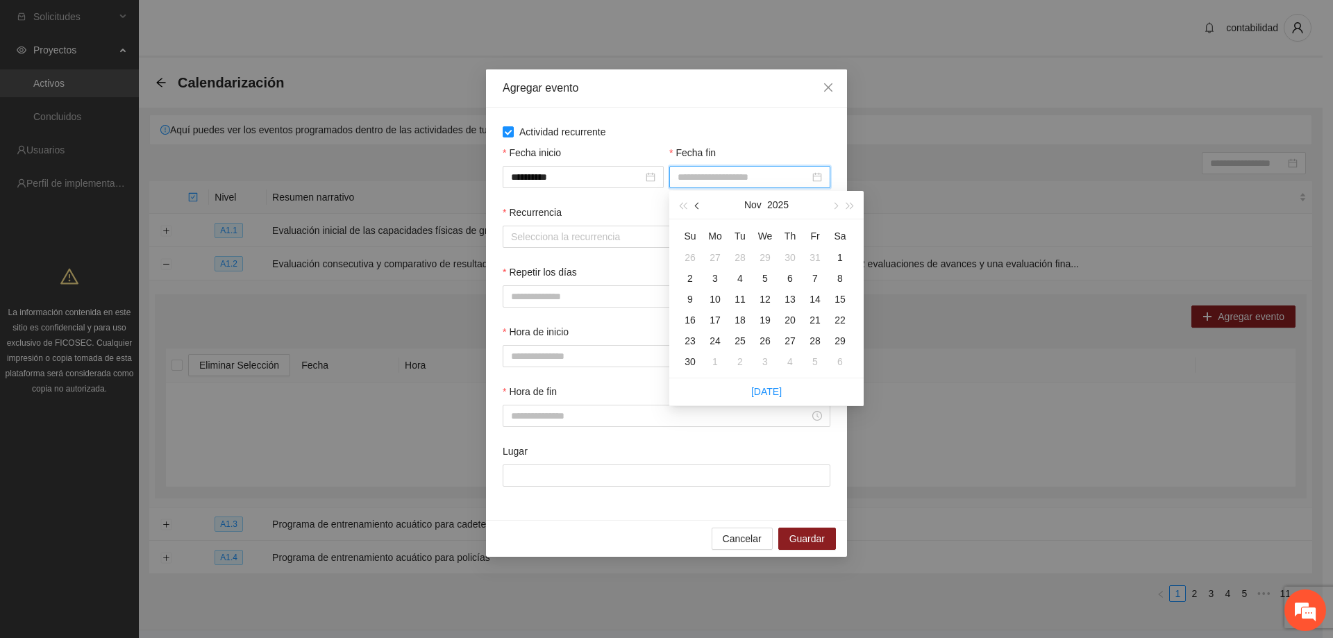
click at [698, 208] on span "button" at bounding box center [698, 206] width 7 height 7
type input "**********"
click at [689, 361] on div "31" at bounding box center [690, 361] width 17 height 17
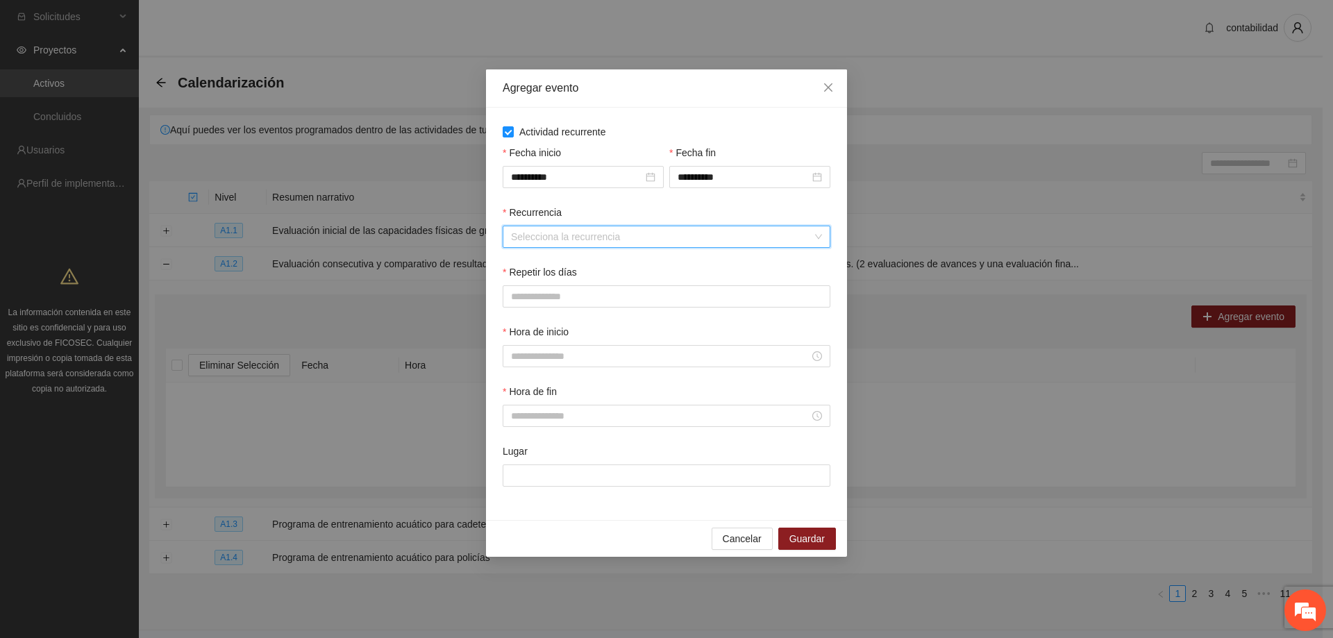
click at [682, 239] on input "Recurrencia" at bounding box center [661, 236] width 301 height 21
click at [568, 269] on div "Semanalmente" at bounding box center [666, 264] width 311 height 15
click at [520, 298] on button "L" at bounding box center [517, 296] width 28 height 22
click at [550, 298] on span "M" at bounding box center [551, 296] width 8 height 15
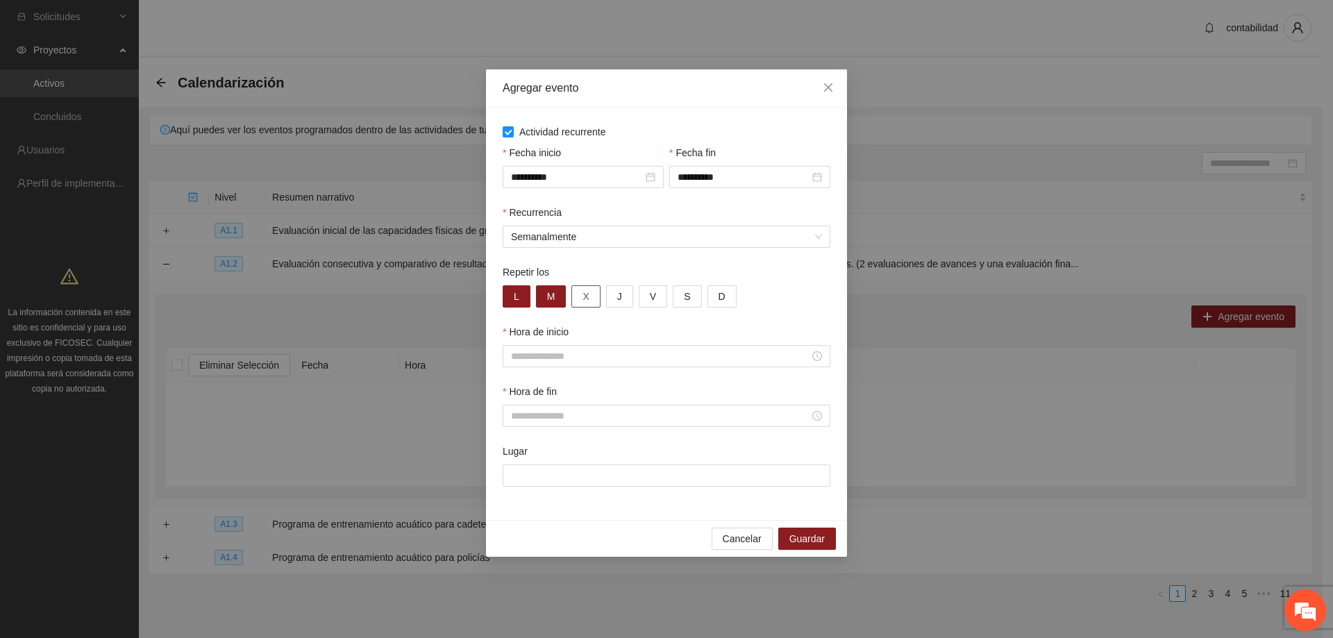
click at [599, 295] on button "X" at bounding box center [585, 296] width 28 height 22
click at [613, 295] on button "J" at bounding box center [619, 296] width 27 height 22
click at [653, 297] on span "V" at bounding box center [653, 296] width 6 height 15
click at [690, 317] on div "Repetir los L M X J V S D" at bounding box center [666, 295] width 333 height 60
click at [599, 358] on input "Hora de inicio" at bounding box center [660, 356] width 299 height 15
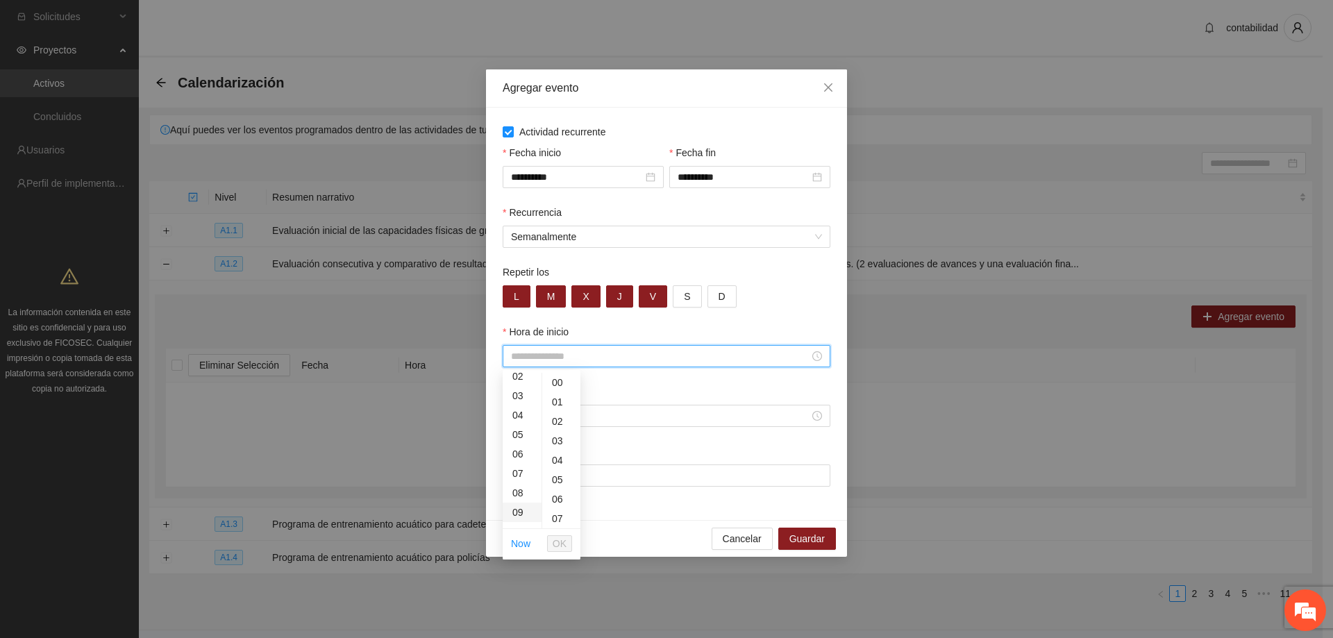
scroll to position [69, 0]
click at [519, 469] on div "08" at bounding box center [522, 468] width 39 height 19
type input "*****"
click at [566, 546] on span "OK" at bounding box center [560, 543] width 14 height 15
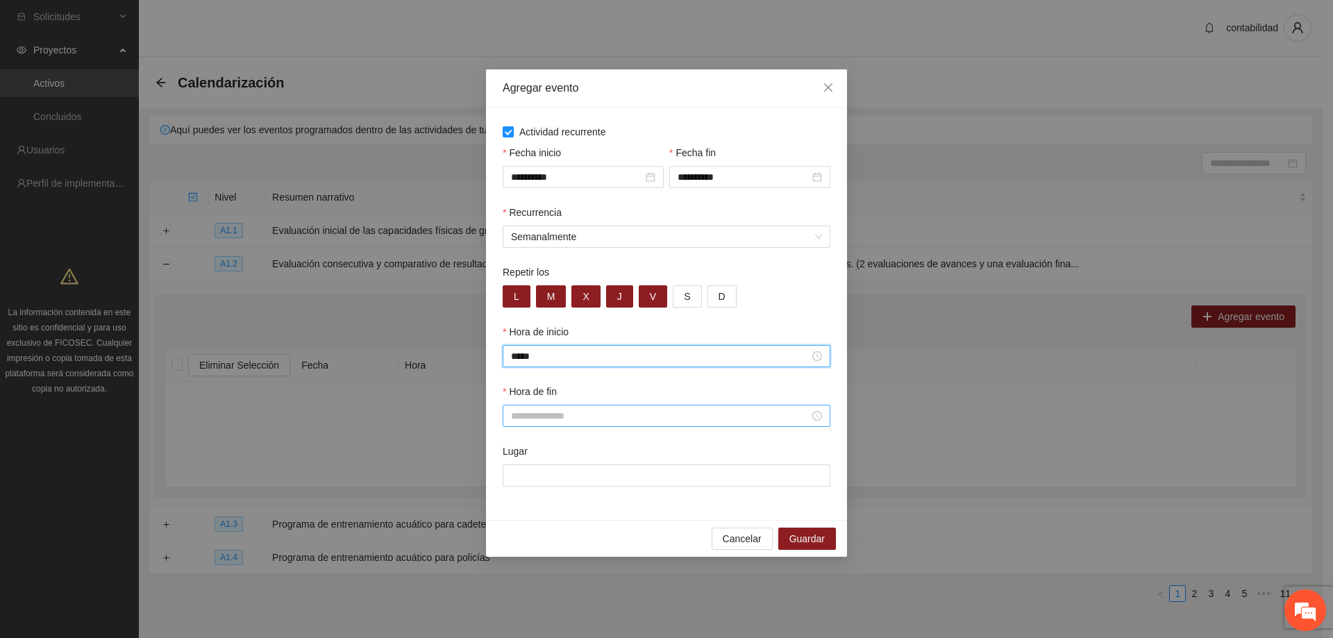
click at [630, 408] on div at bounding box center [667, 416] width 328 height 22
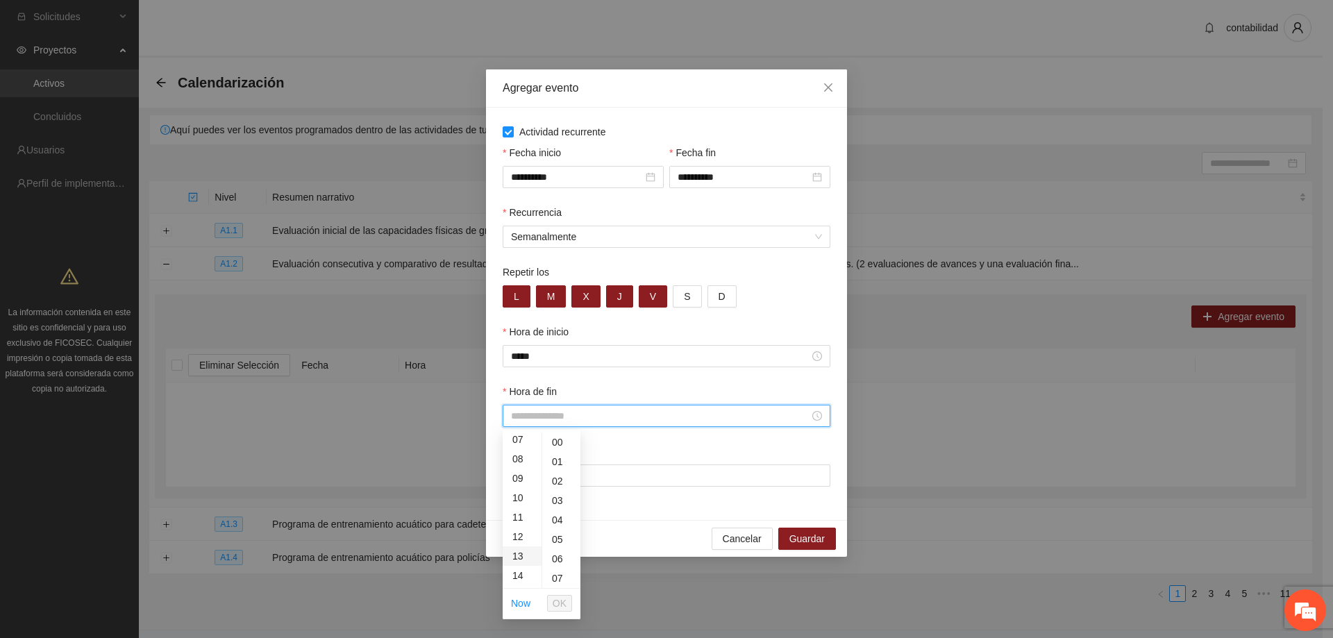
click at [521, 550] on div "13" at bounding box center [522, 555] width 39 height 19
type input "*****"
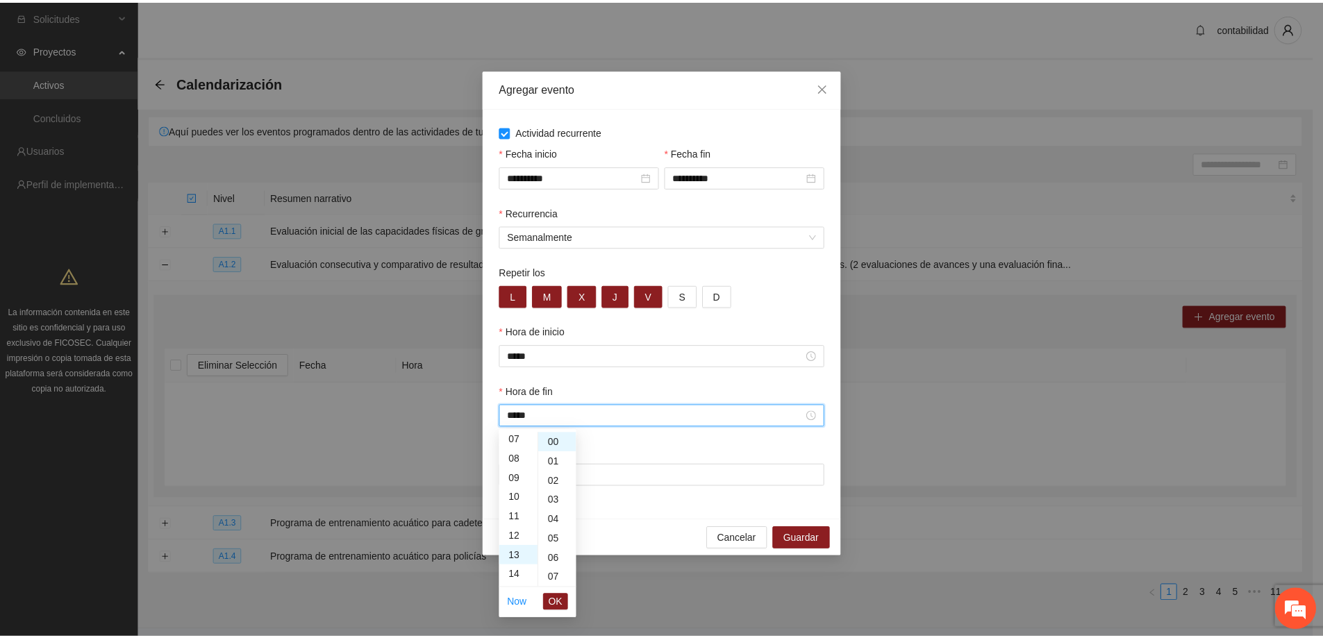
scroll to position [253, 0]
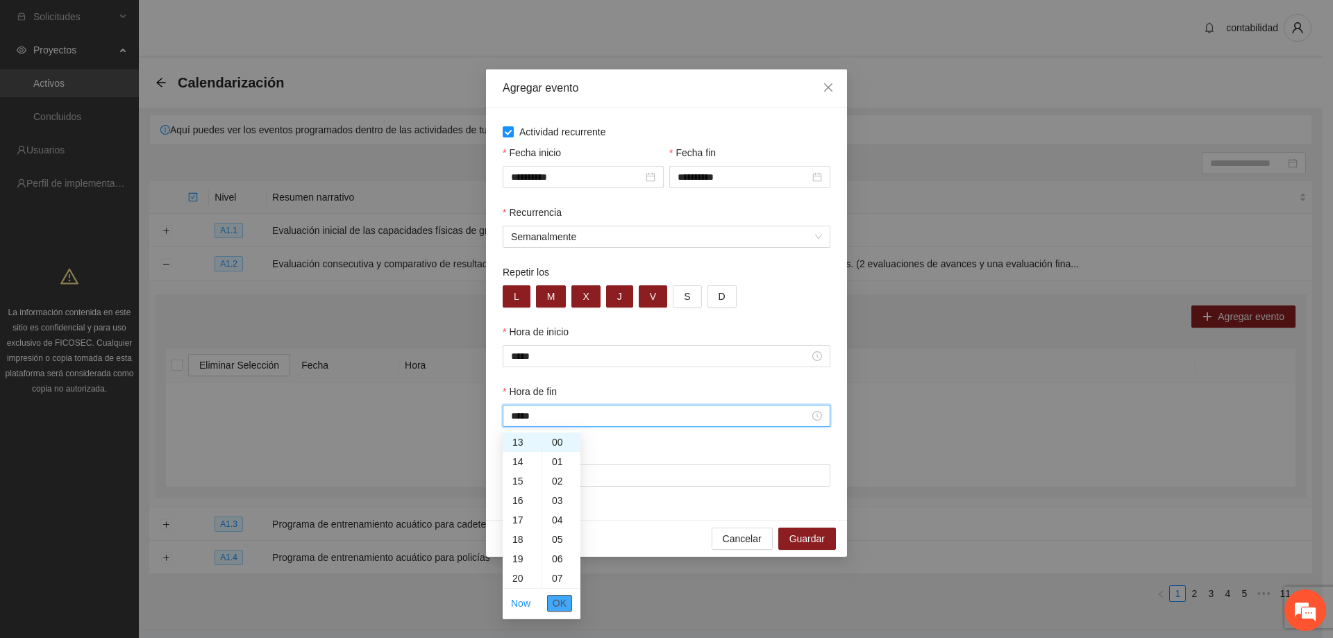
click at [562, 602] on span "OK" at bounding box center [560, 603] width 14 height 15
click at [575, 478] on input "Lugar" at bounding box center [667, 476] width 328 height 22
type input "**********"
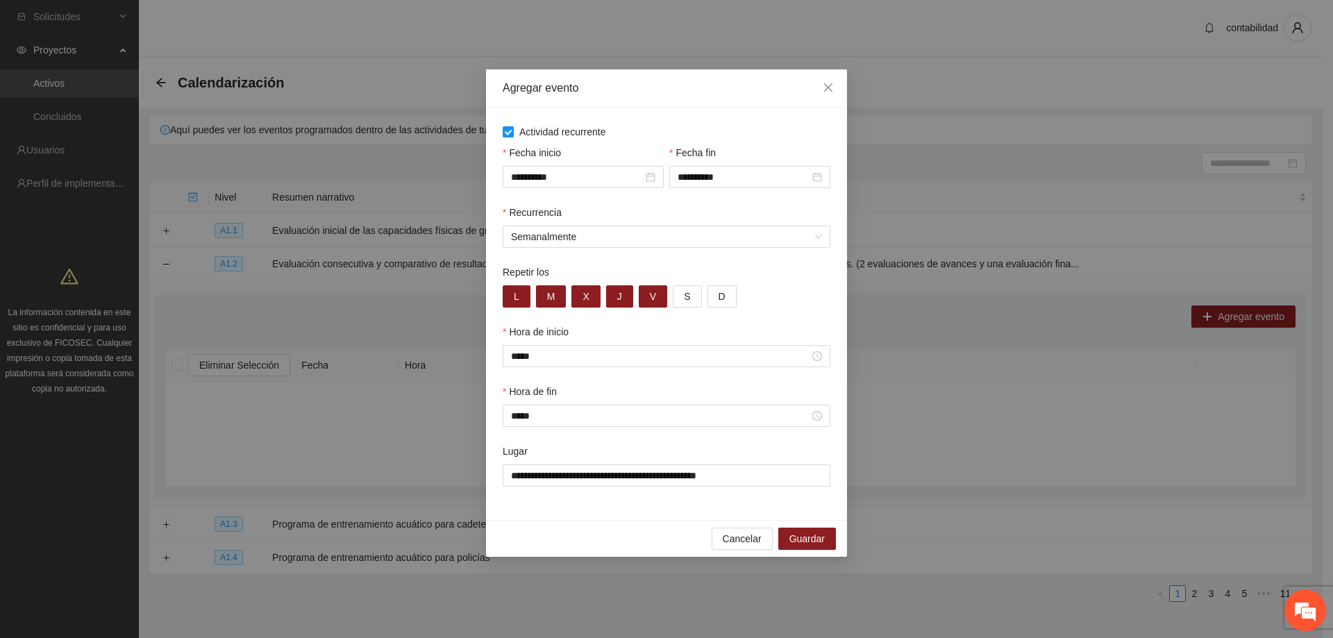
click at [675, 451] on div "Lugar" at bounding box center [667, 454] width 328 height 21
click at [643, 449] on div "Lugar" at bounding box center [667, 454] width 328 height 21
click at [814, 540] on span "Guardar" at bounding box center [807, 538] width 35 height 15
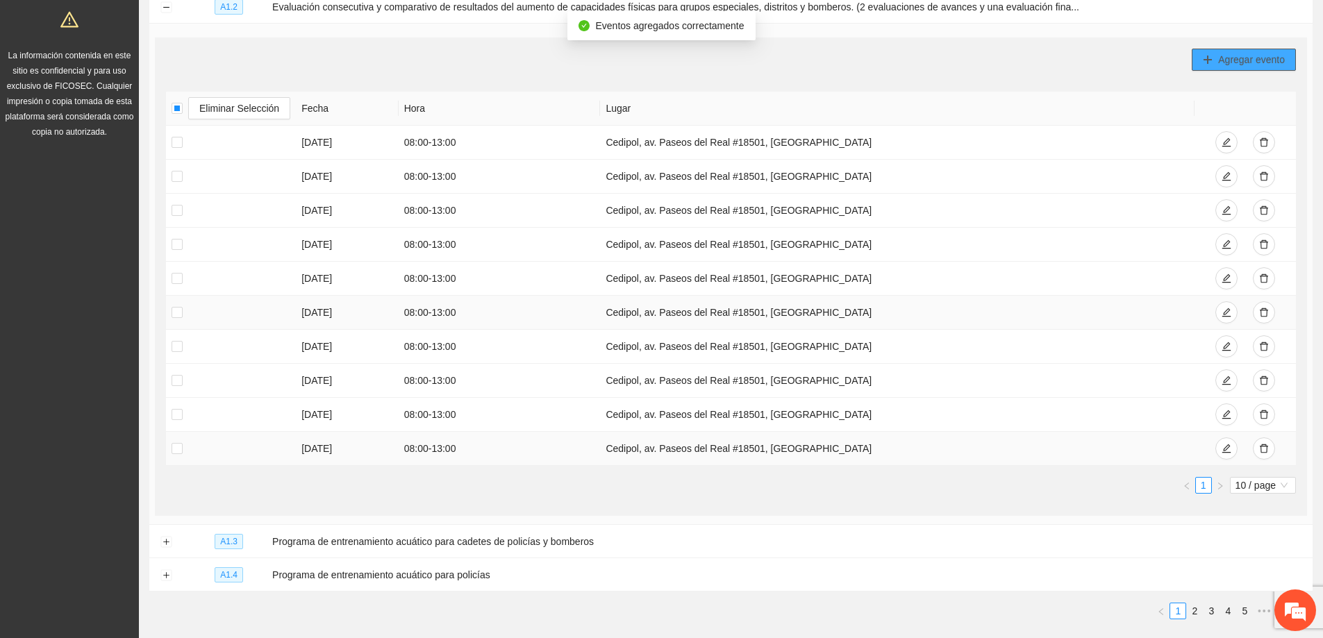
scroll to position [181, 0]
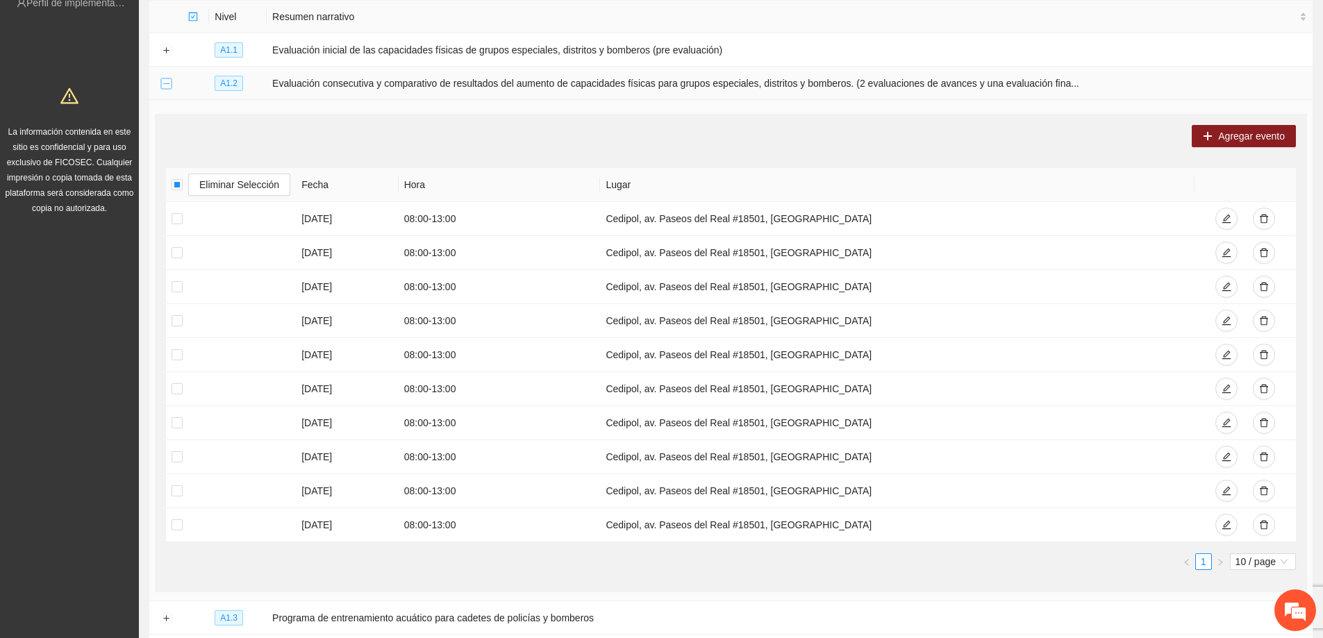
click at [169, 83] on button "Collapse row" at bounding box center [165, 83] width 11 height 11
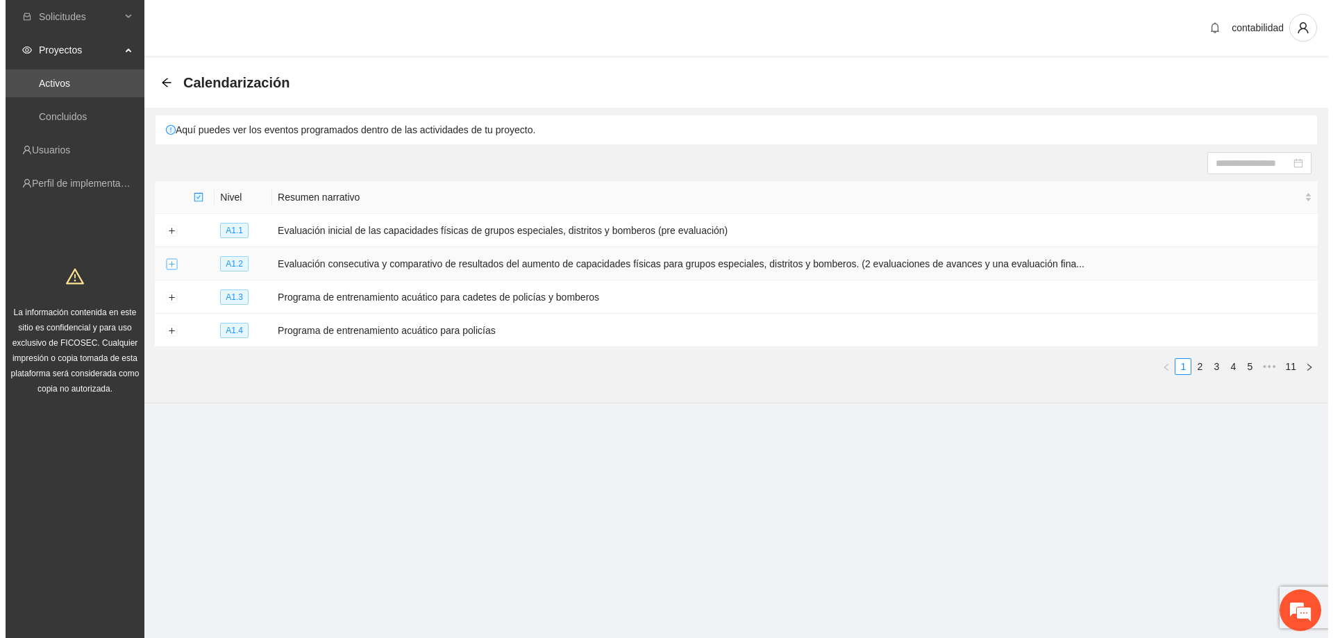
scroll to position [0, 0]
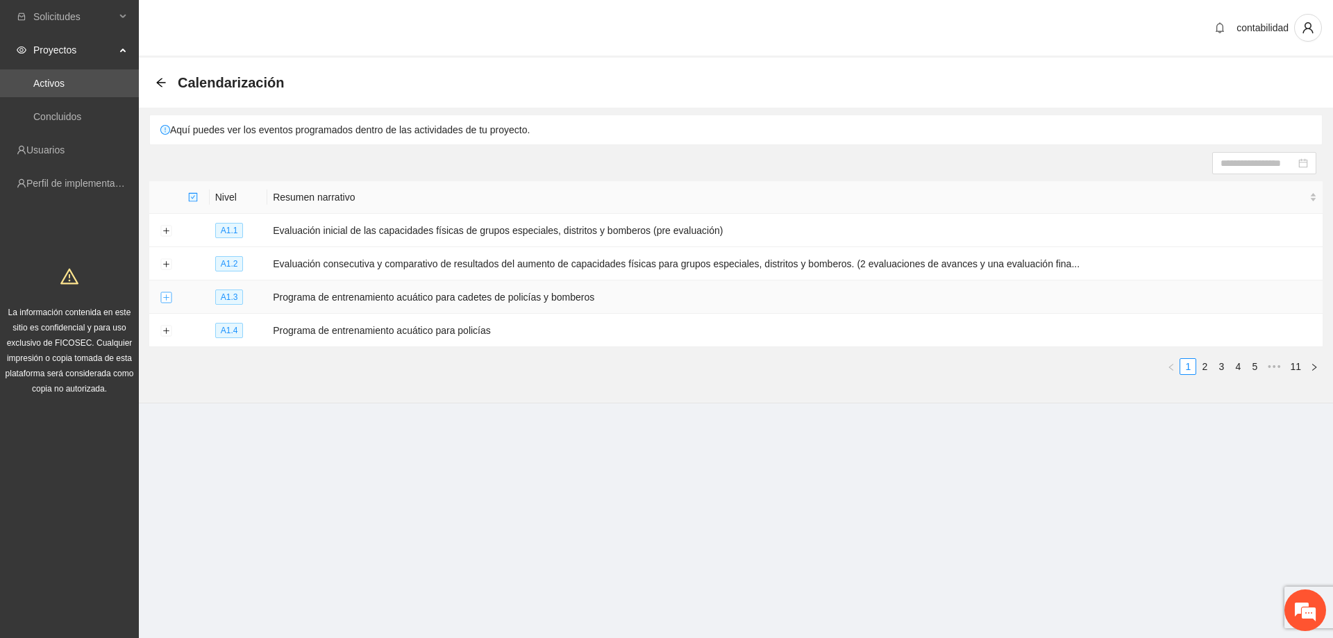
click at [167, 299] on button "Expand row" at bounding box center [165, 297] width 11 height 11
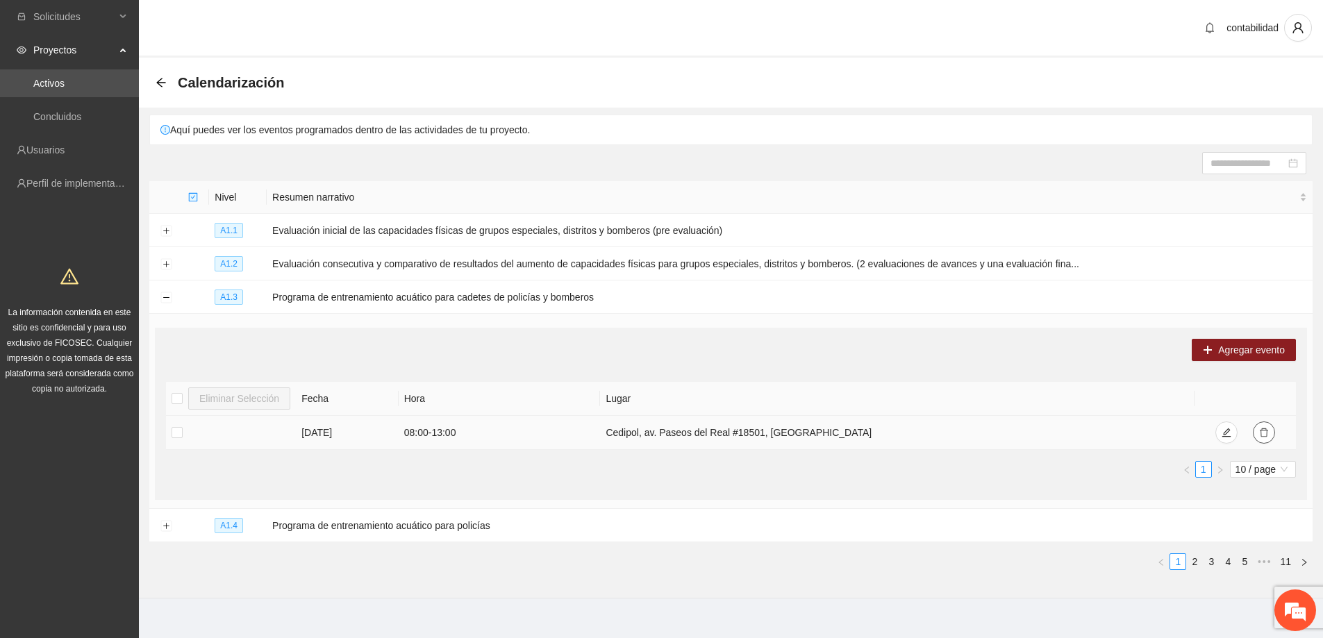
click at [1266, 437] on button "button" at bounding box center [1264, 432] width 22 height 22
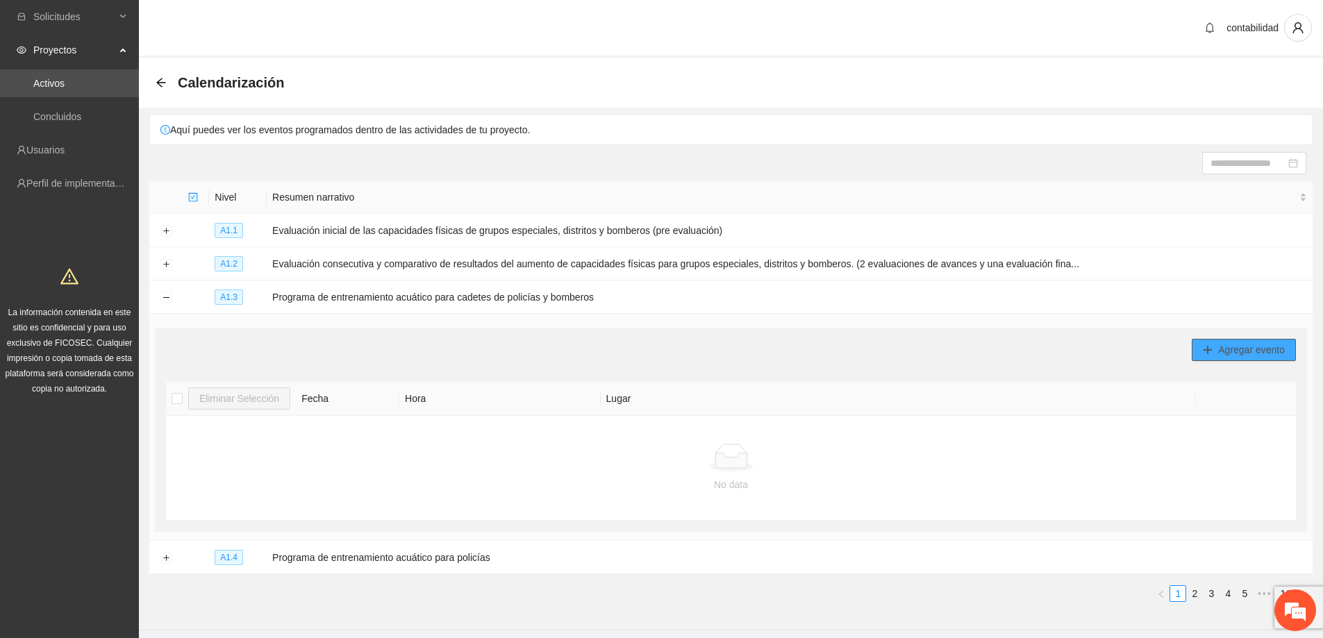
click at [1243, 355] on span "Agregar evento" at bounding box center [1251, 349] width 67 height 15
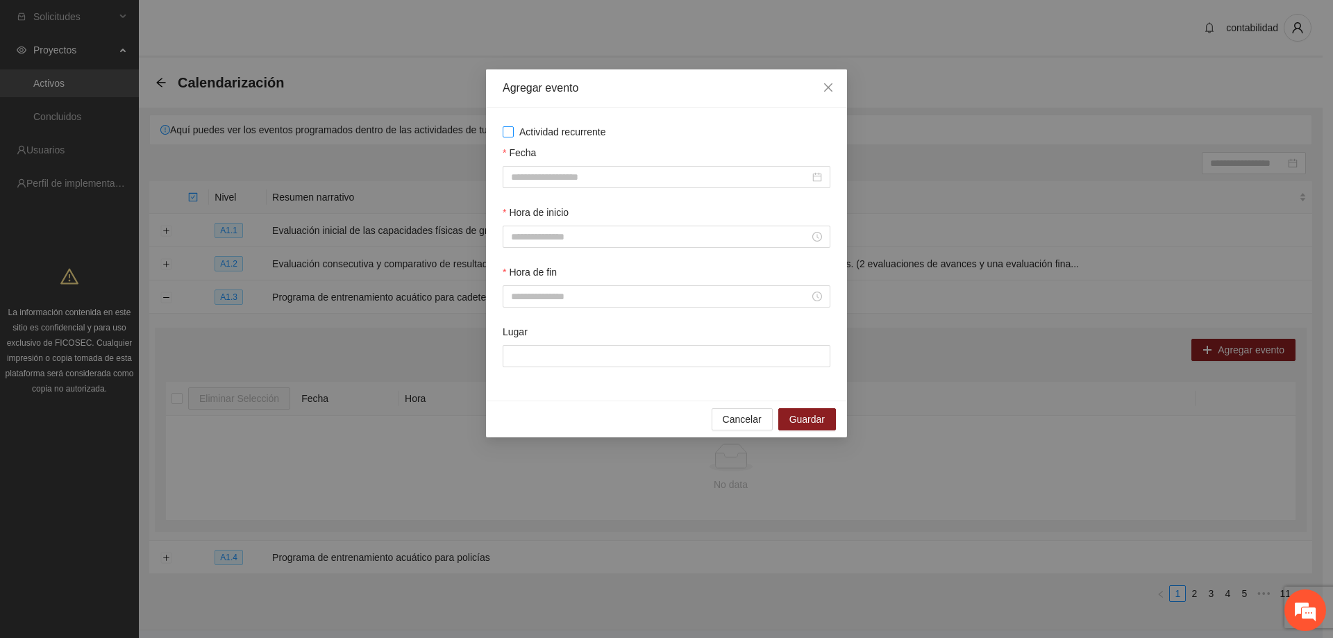
click at [515, 133] on span "Actividad recurrente" at bounding box center [563, 131] width 98 height 15
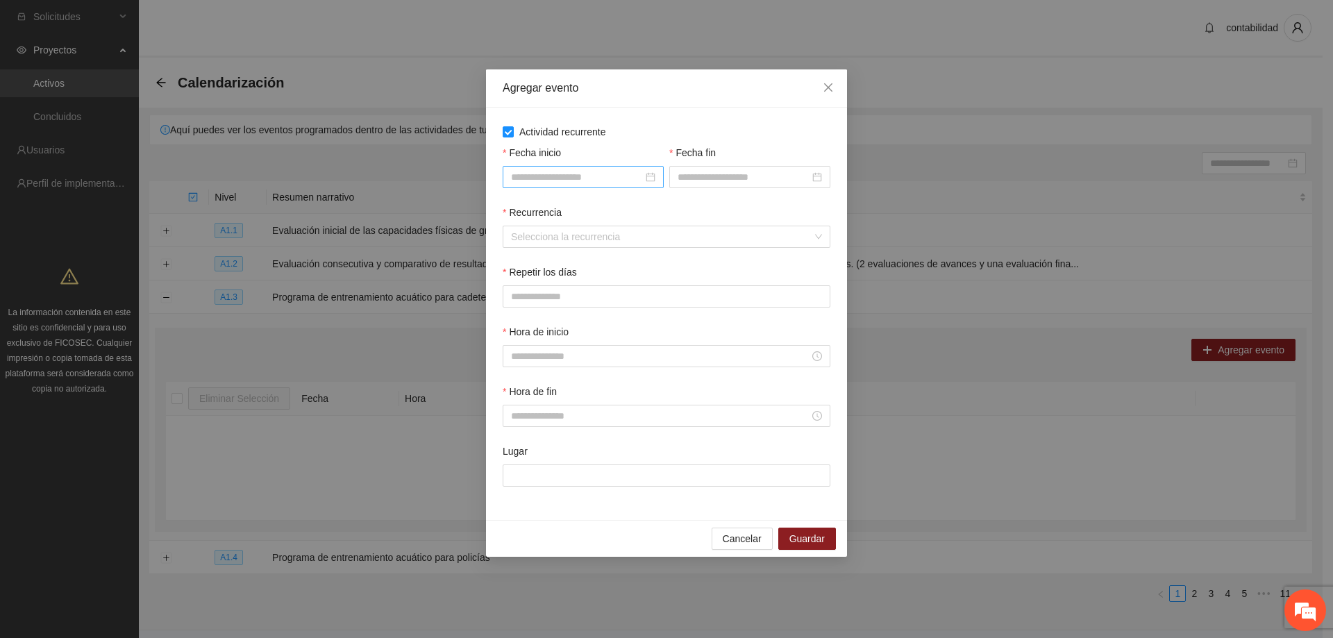
click at [650, 185] on div at bounding box center [583, 177] width 161 height 22
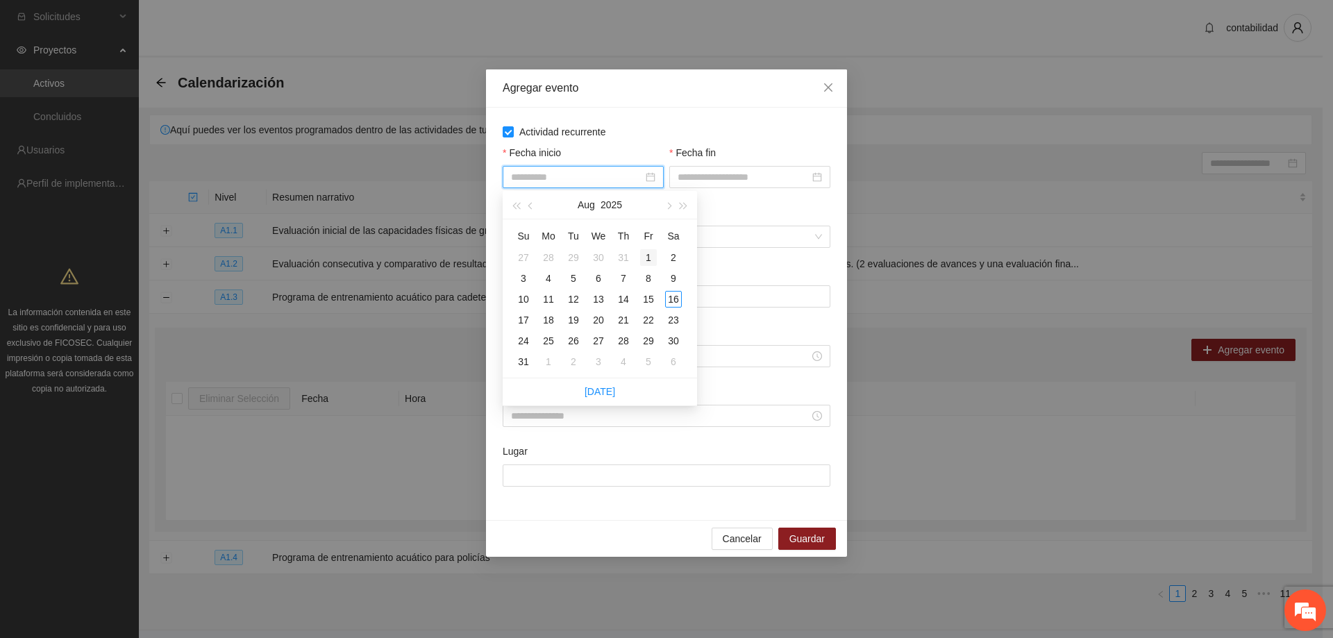
type input "**********"
click at [642, 259] on div "1" at bounding box center [648, 257] width 17 height 17
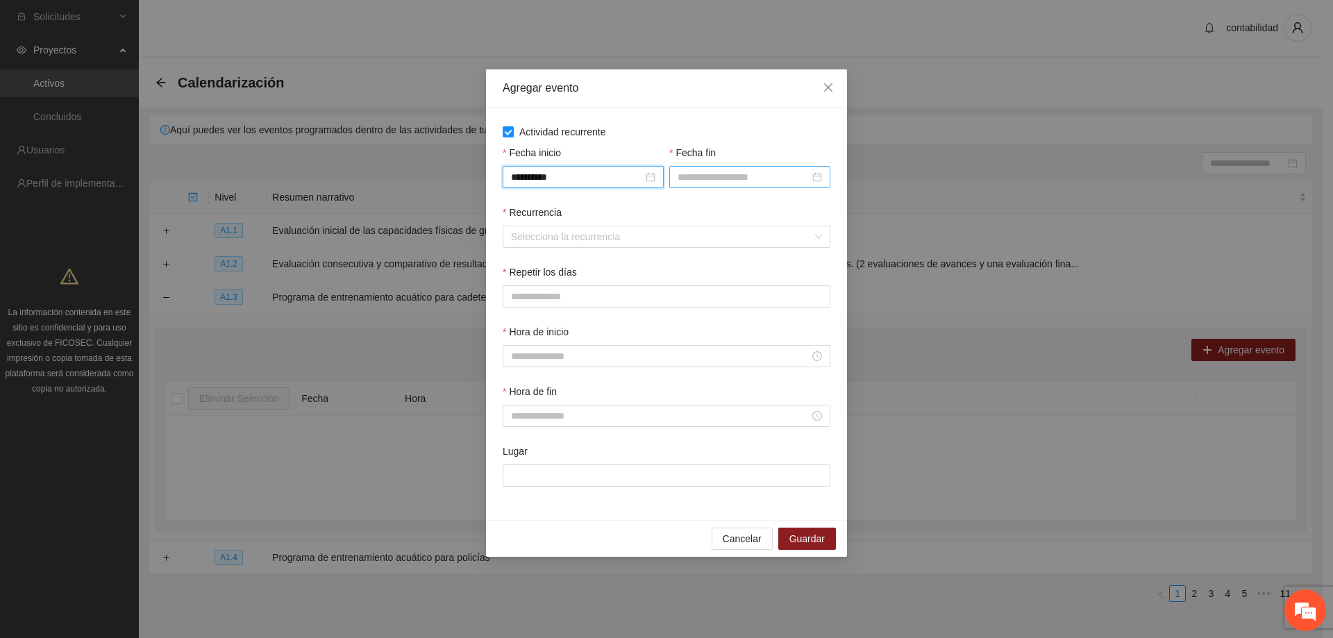
click at [821, 185] on div at bounding box center [749, 177] width 161 height 22
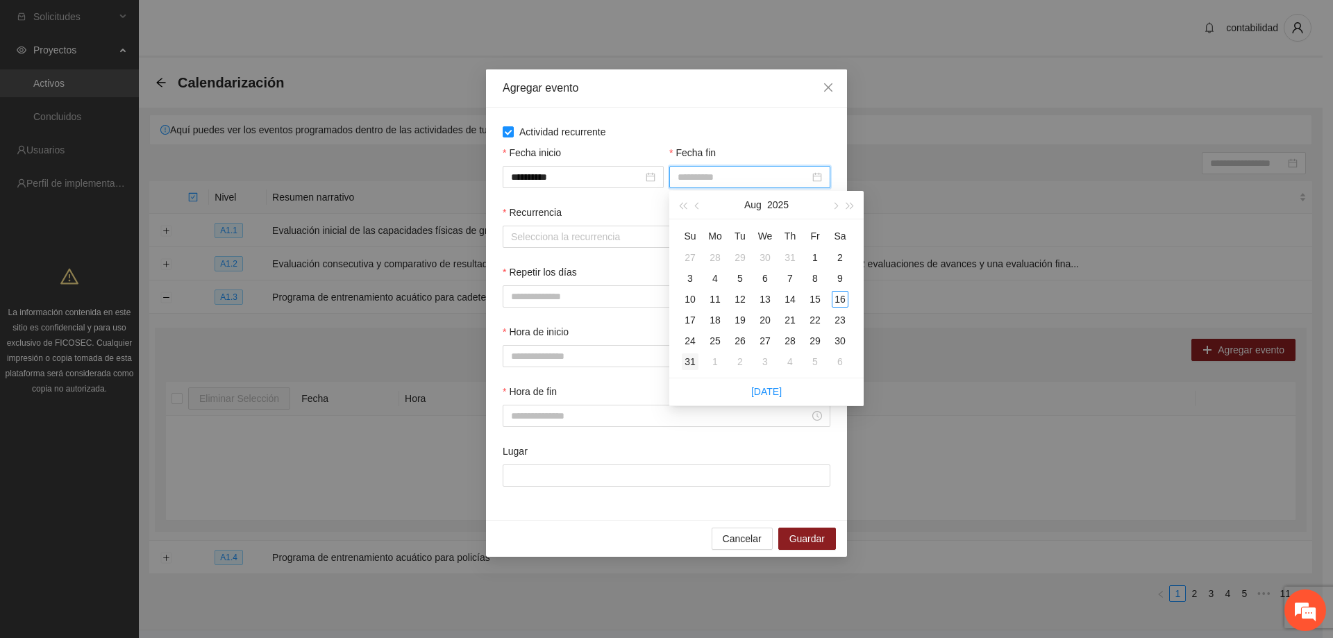
type input "**********"
click at [695, 359] on div "31" at bounding box center [690, 361] width 17 height 17
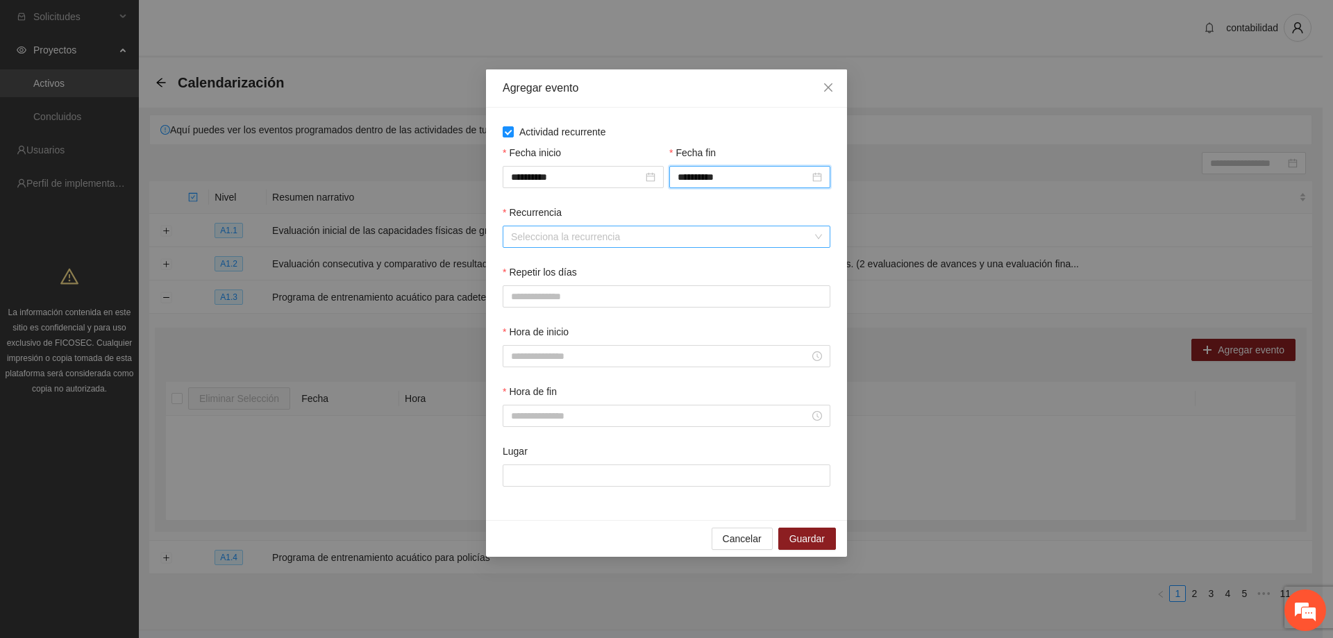
click at [585, 235] on input "Recurrencia" at bounding box center [661, 236] width 301 height 21
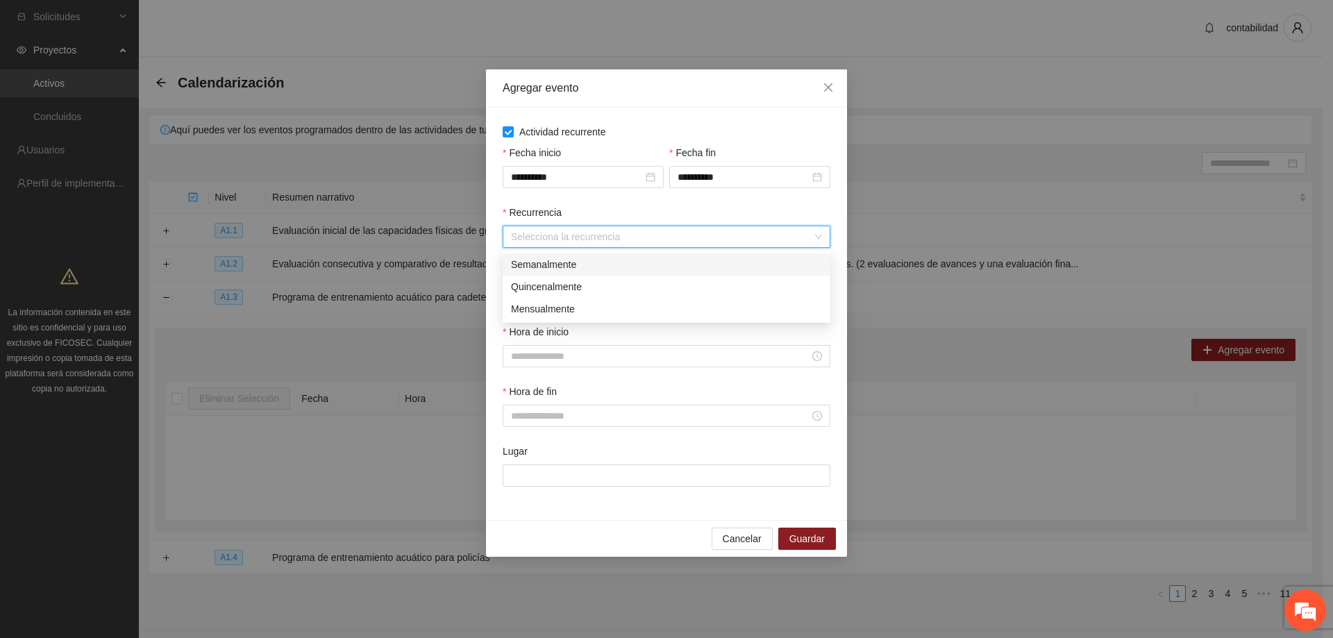
click at [581, 264] on div "Semanalmente" at bounding box center [666, 264] width 311 height 15
click at [536, 296] on button "M" at bounding box center [551, 296] width 31 height 22
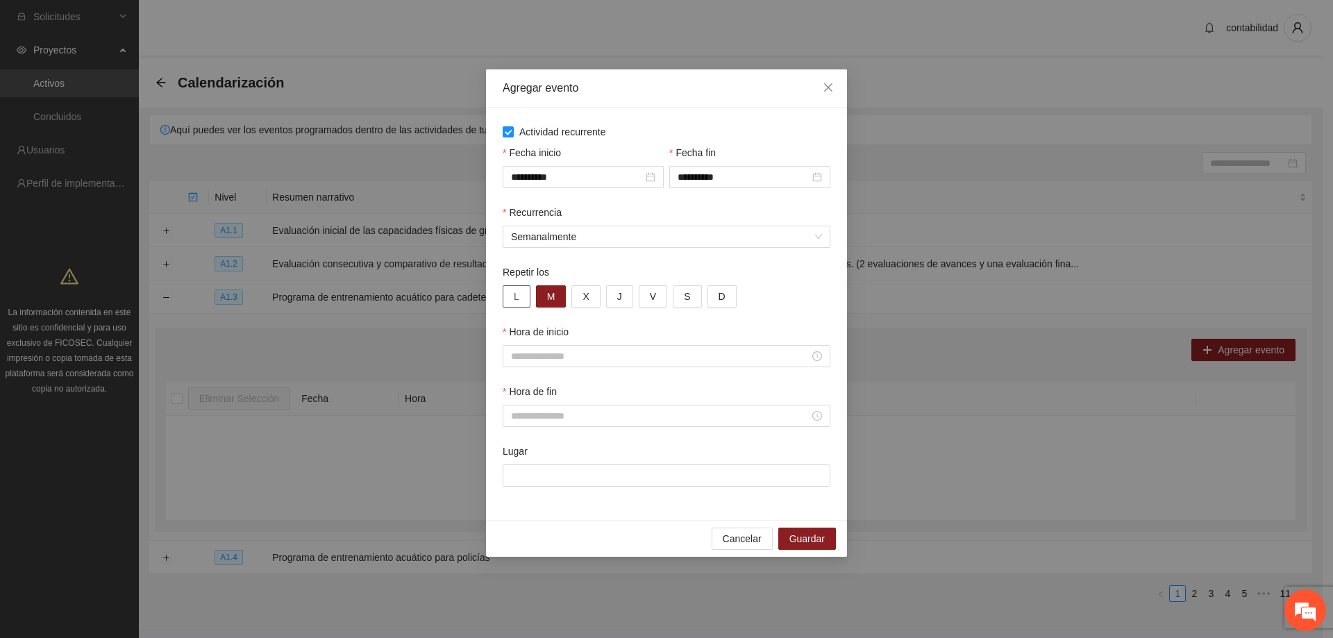
click at [519, 292] on button "L" at bounding box center [517, 296] width 28 height 22
click at [541, 297] on button "M" at bounding box center [551, 296] width 31 height 22
click at [521, 299] on button "L" at bounding box center [517, 296] width 28 height 22
click at [520, 299] on button "L" at bounding box center [517, 296] width 28 height 22
drag, startPoint x: 539, startPoint y: 296, endPoint x: 546, endPoint y: 294, distance: 7.9
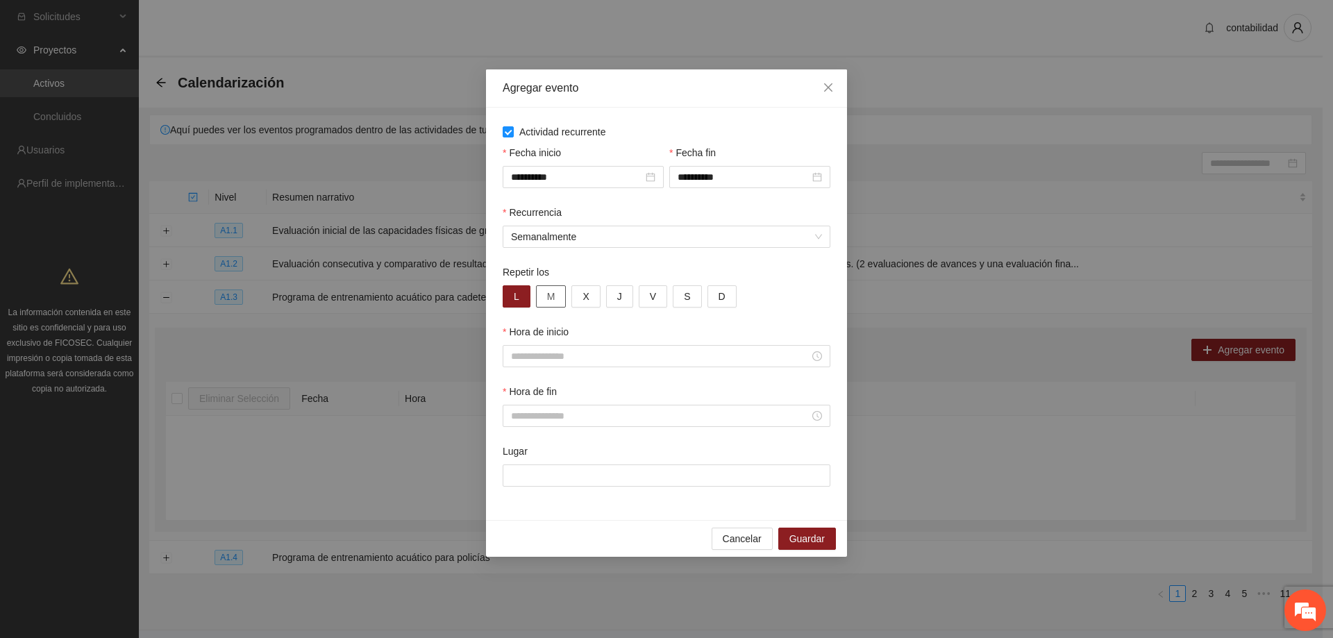
click at [541, 296] on button "M" at bounding box center [551, 296] width 31 height 22
click at [587, 294] on span "X" at bounding box center [586, 296] width 6 height 15
click at [621, 295] on button "J" at bounding box center [619, 296] width 27 height 22
click at [651, 294] on span "V" at bounding box center [653, 296] width 6 height 15
click at [622, 364] on div at bounding box center [667, 356] width 328 height 22
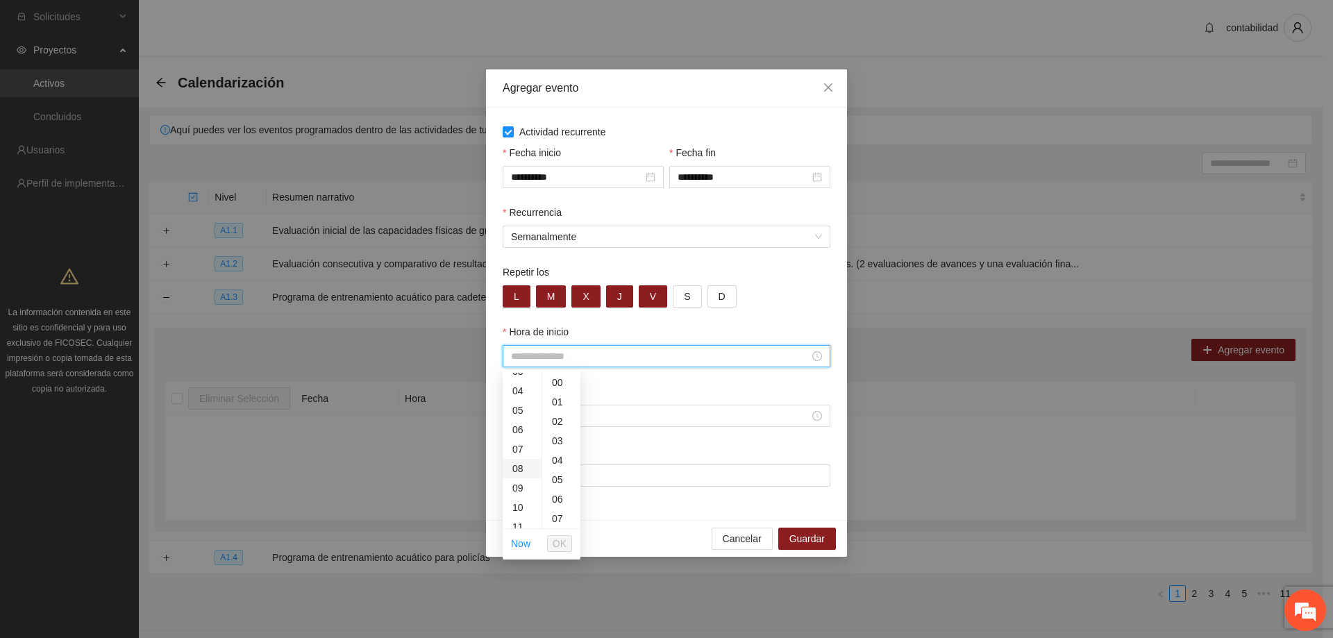
click at [513, 469] on div "08" at bounding box center [522, 468] width 39 height 19
type input "*****"
click at [566, 546] on span "OK" at bounding box center [560, 543] width 14 height 15
click at [571, 417] on input "Hora de fin" at bounding box center [660, 415] width 299 height 15
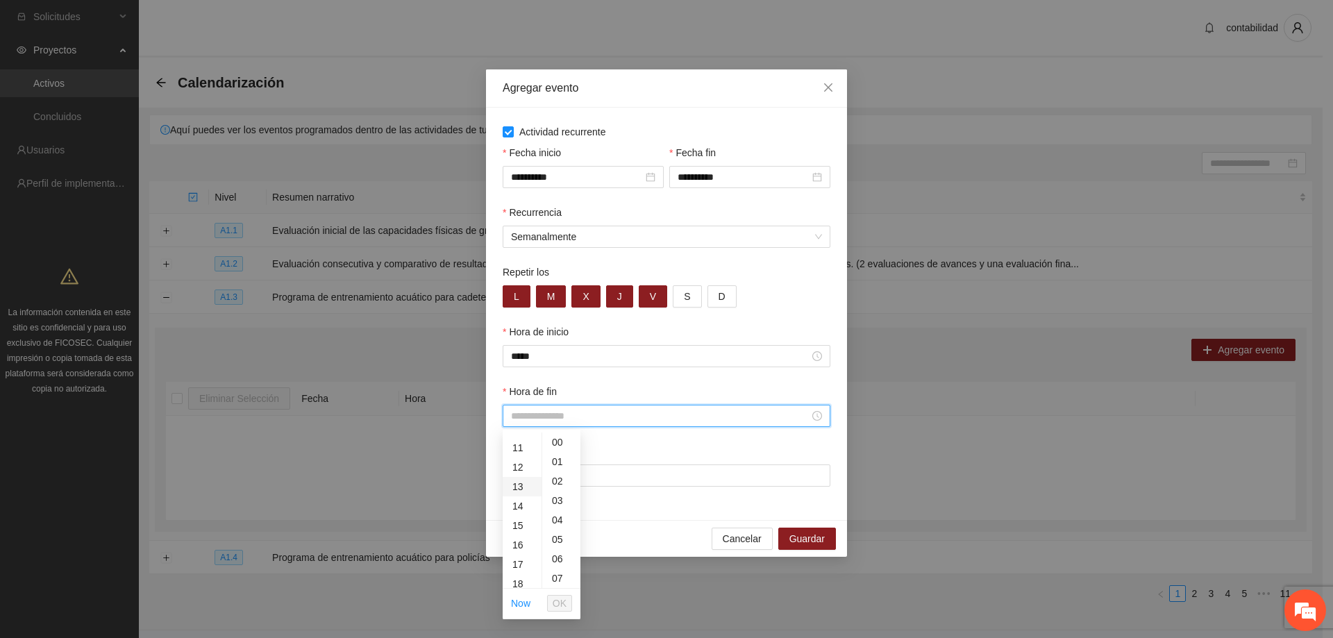
click at [515, 485] on div "13" at bounding box center [522, 486] width 39 height 19
type input "*****"
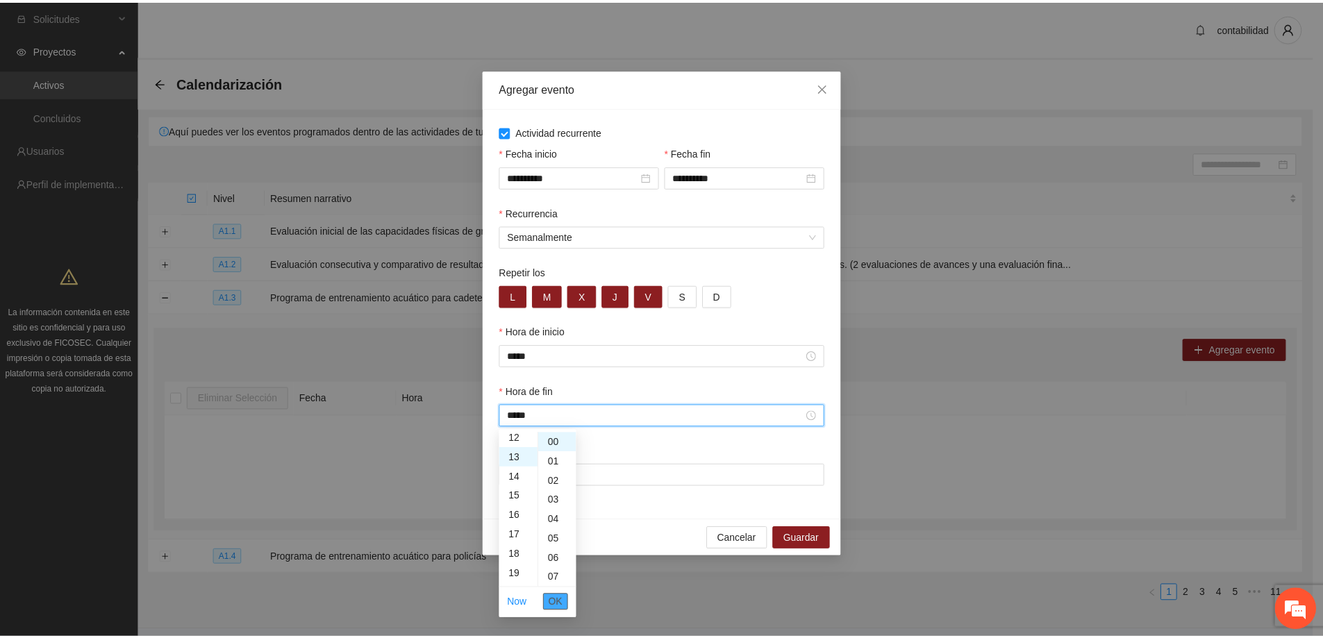
scroll to position [253, 0]
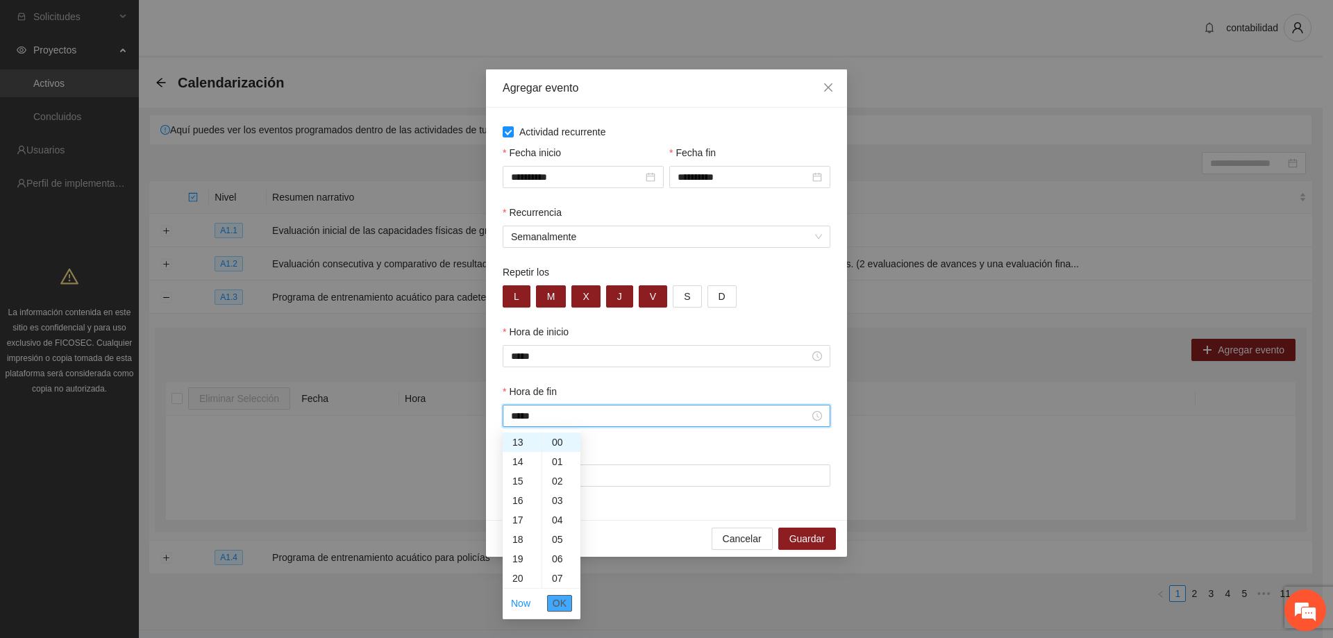
click at [571, 604] on ul "Now OK" at bounding box center [542, 603] width 78 height 29
click at [548, 599] on button "OK" at bounding box center [559, 603] width 25 height 17
click at [558, 475] on input "Lugar" at bounding box center [667, 476] width 328 height 22
type input "**********"
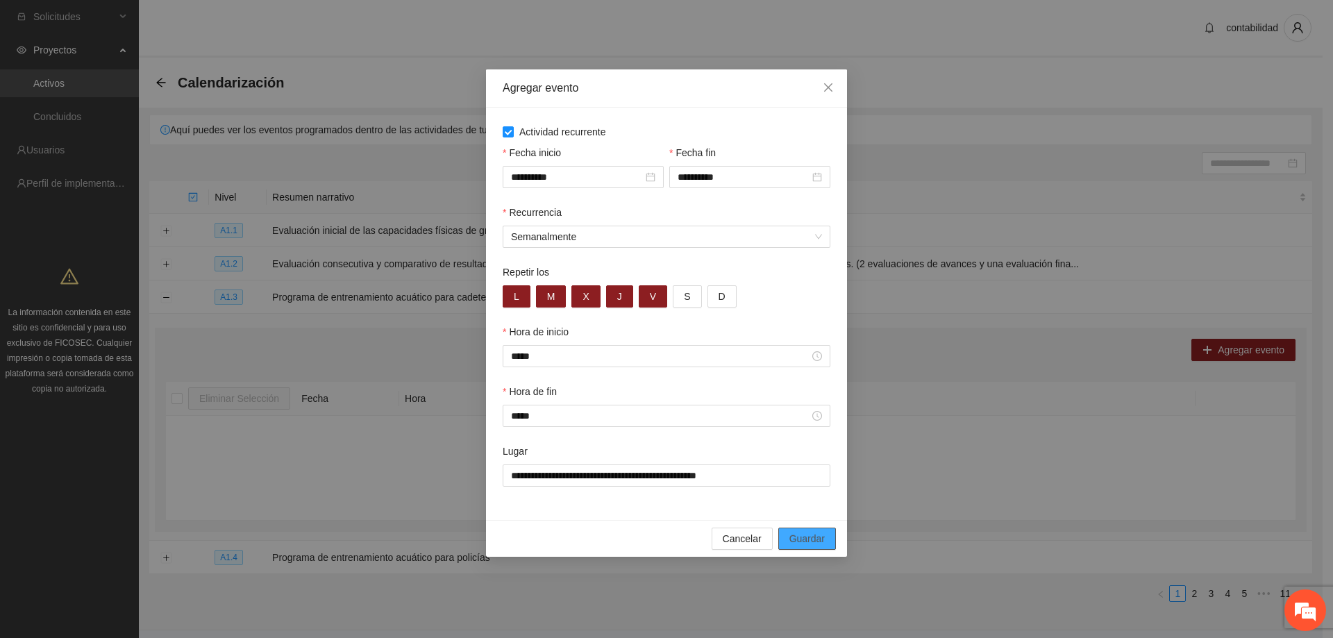
click at [803, 533] on span "Guardar" at bounding box center [807, 538] width 35 height 15
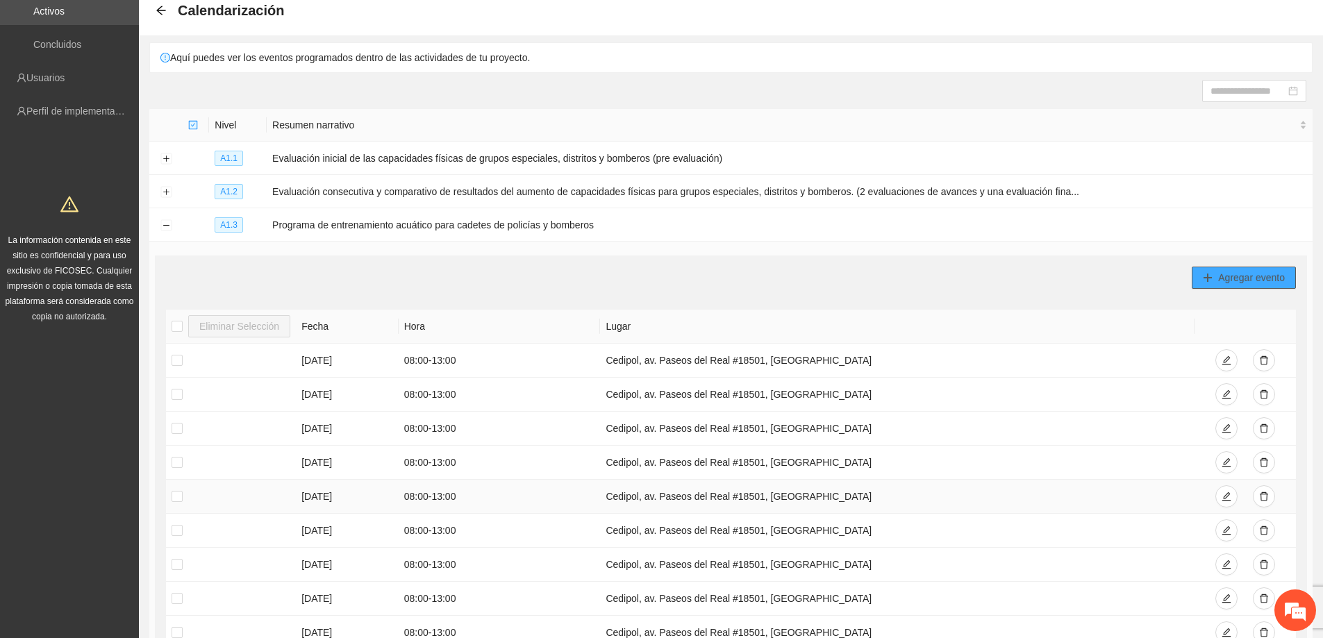
scroll to position [42, 0]
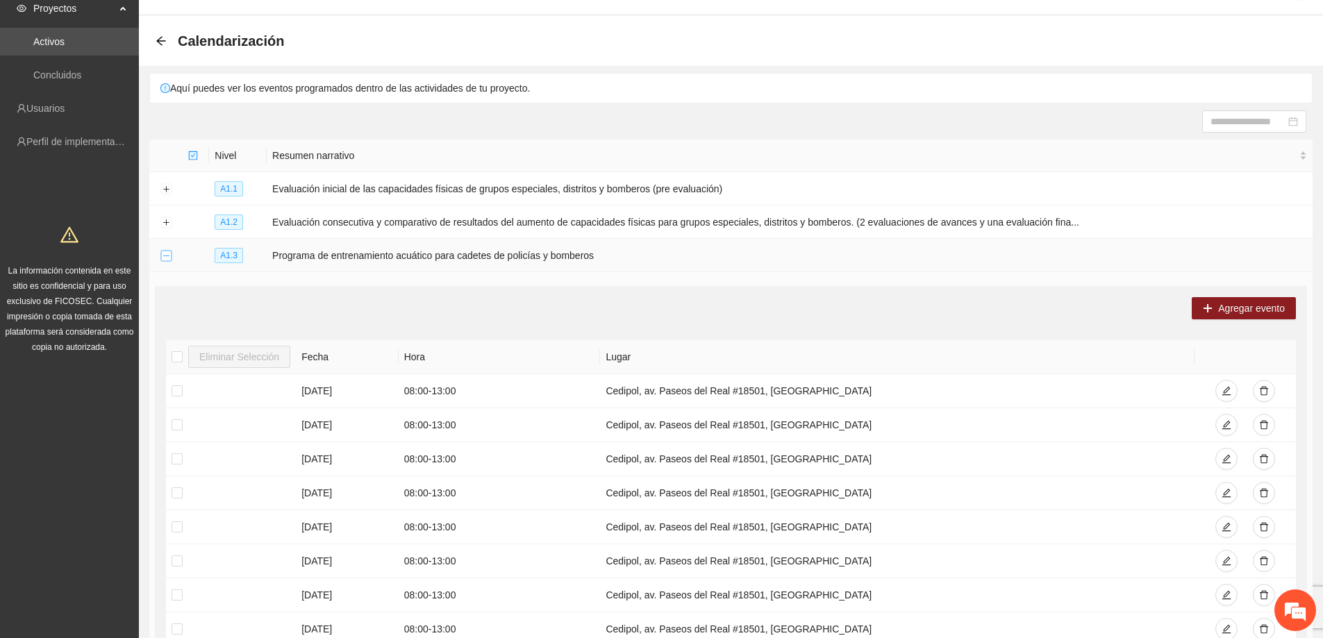
click at [171, 255] on button "Collapse row" at bounding box center [165, 256] width 11 height 11
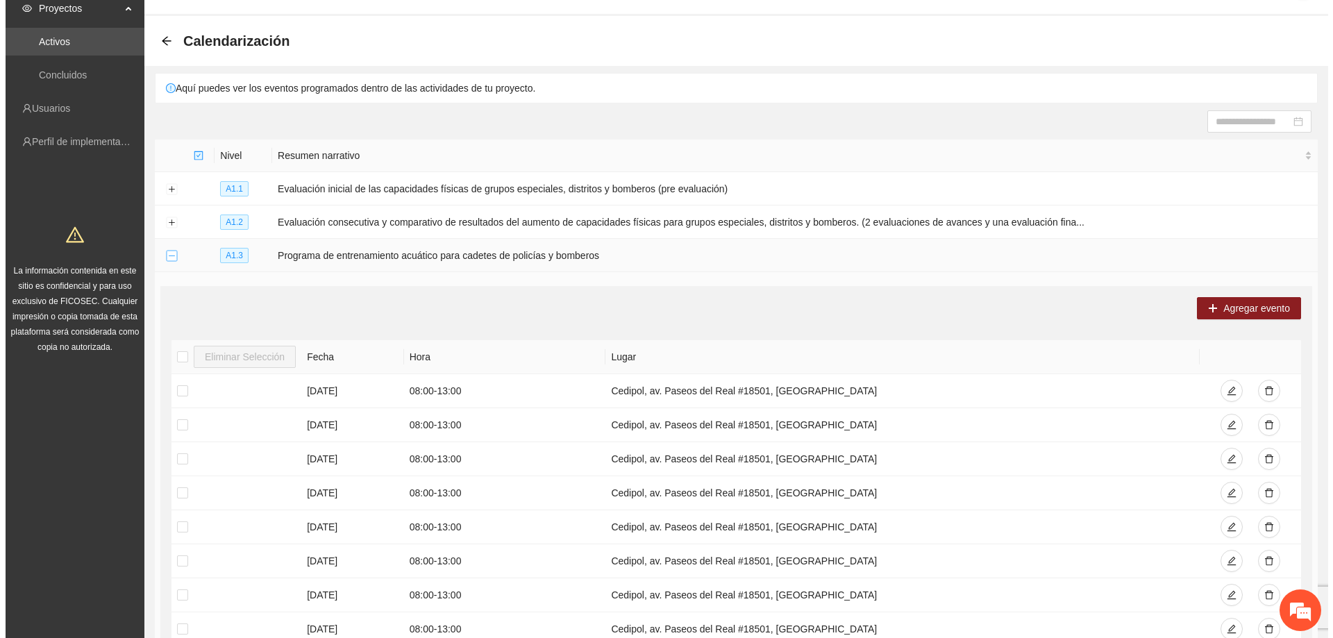
scroll to position [0, 0]
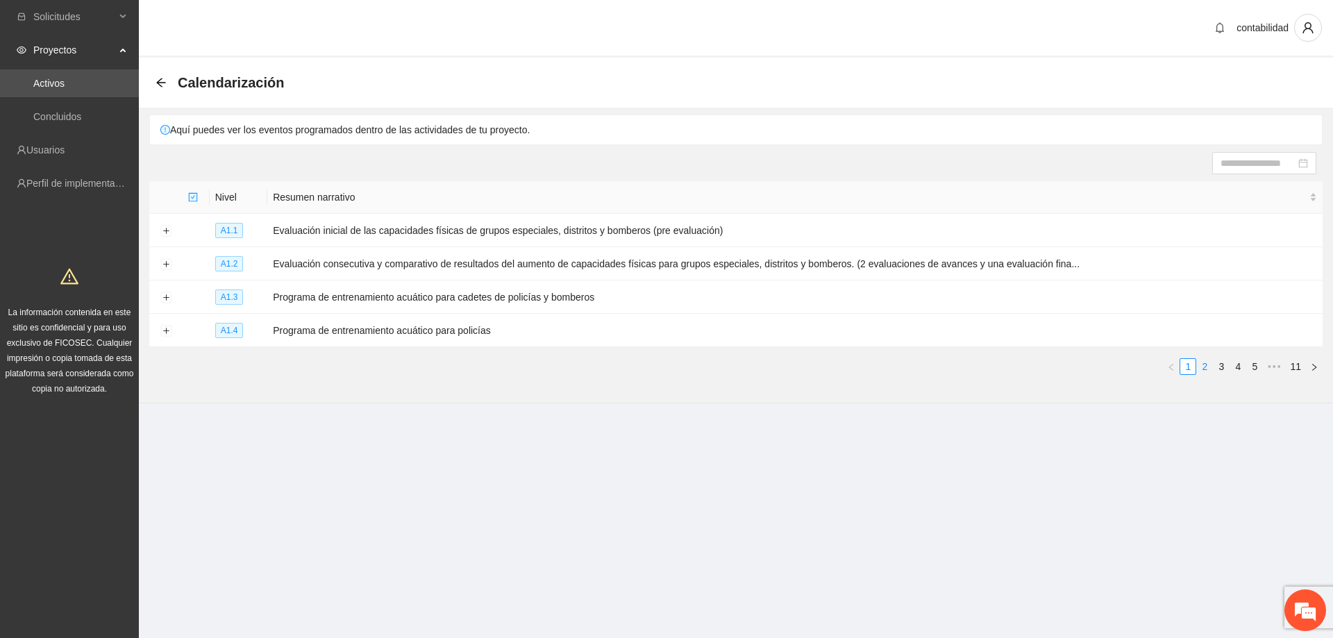
click at [1208, 367] on link "2" at bounding box center [1204, 366] width 15 height 15
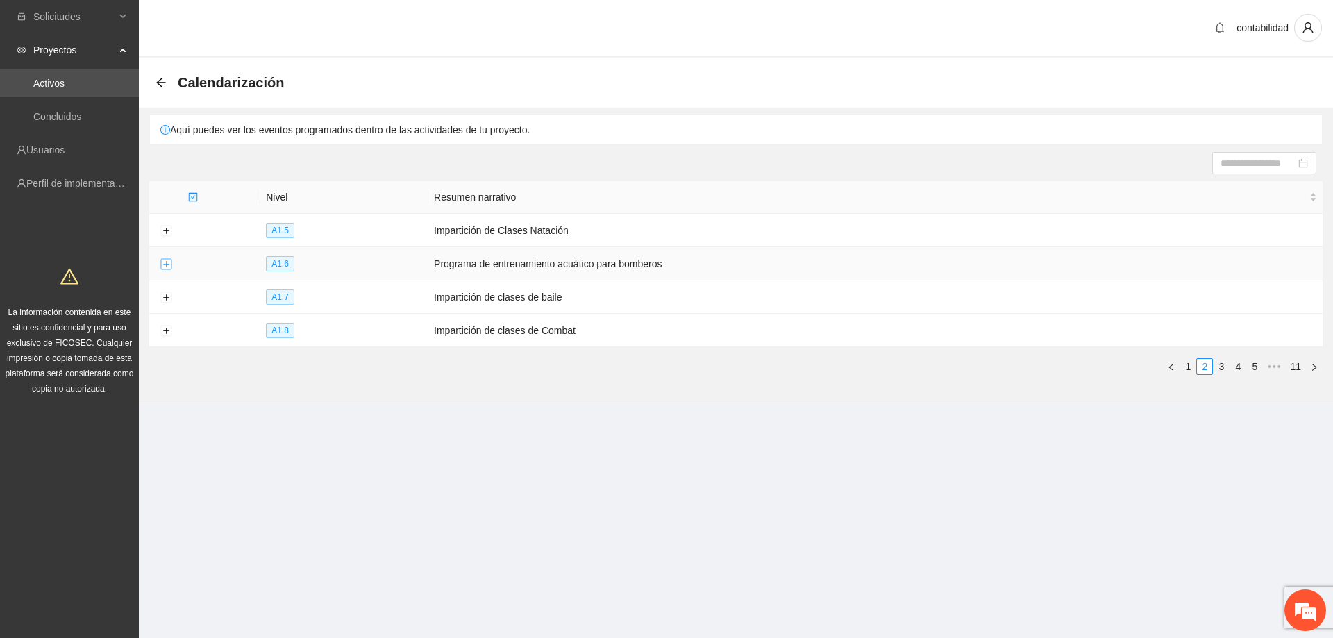
click at [163, 263] on button "Expand row" at bounding box center [165, 264] width 11 height 11
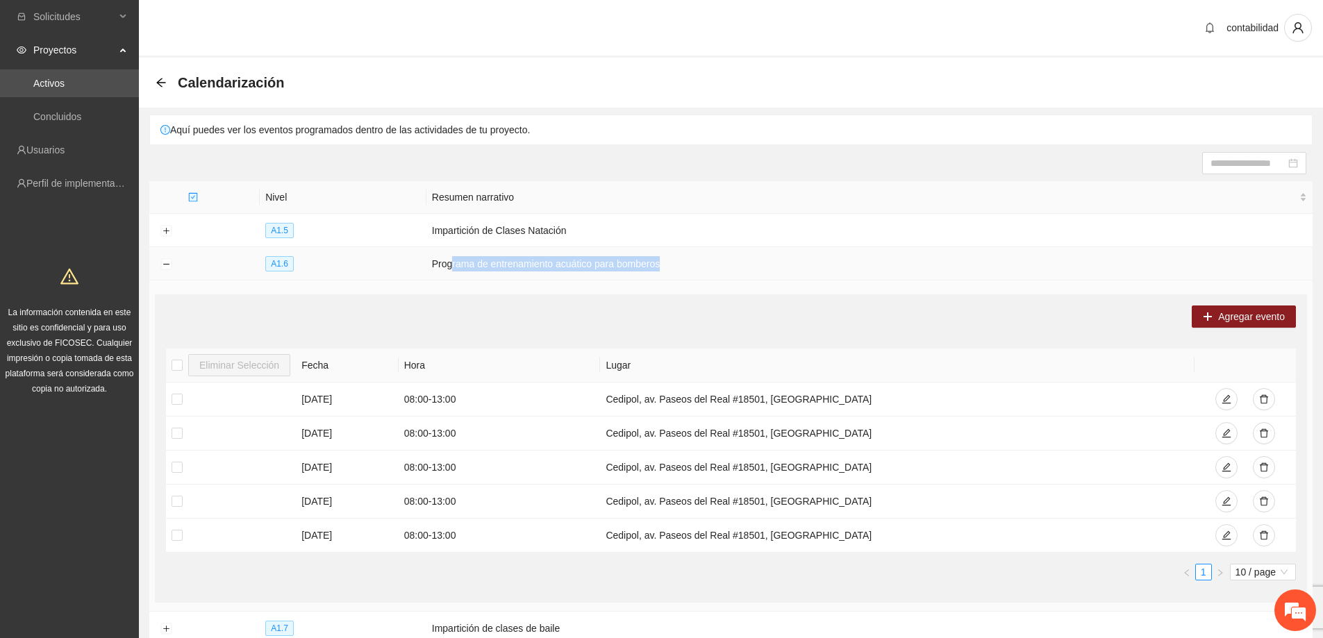
drag, startPoint x: 447, startPoint y: 264, endPoint x: 676, endPoint y: 266, distance: 228.5
click at [671, 265] on td "Programa de entrenamiento acuático para bomberos" at bounding box center [869, 263] width 886 height 33
click at [682, 267] on td "Programa de entrenamiento acuático para bomberos" at bounding box center [869, 263] width 886 height 33
click at [674, 260] on td "Programa de entrenamiento acuático para bomberos" at bounding box center [869, 263] width 886 height 33
drag, startPoint x: 673, startPoint y: 264, endPoint x: 427, endPoint y: 265, distance: 245.8
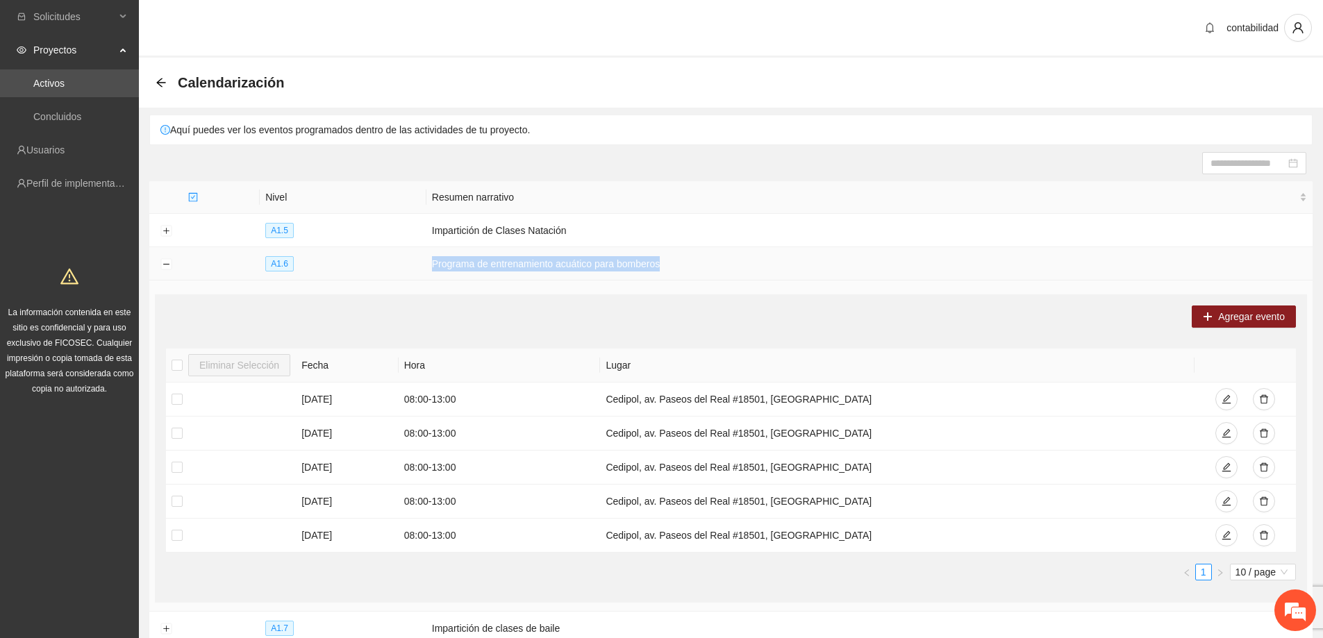
click at [427, 265] on td "Programa de entrenamiento acuático para bomberos" at bounding box center [869, 263] width 886 height 33
click at [511, 276] on td "Programa de entrenamiento acuático para bomberos" at bounding box center [869, 263] width 886 height 33
drag, startPoint x: 665, startPoint y: 267, endPoint x: 432, endPoint y: 272, distance: 233.4
click at [432, 272] on td "Programa de entrenamiento acuático para bomberos" at bounding box center [869, 263] width 886 height 33
click at [628, 281] on td "Agregar evento Eliminar Selección [PERSON_NAME] [DATE] 08:00 - 13:00 Cedipol, […" at bounding box center [730, 446] width 1163 height 331
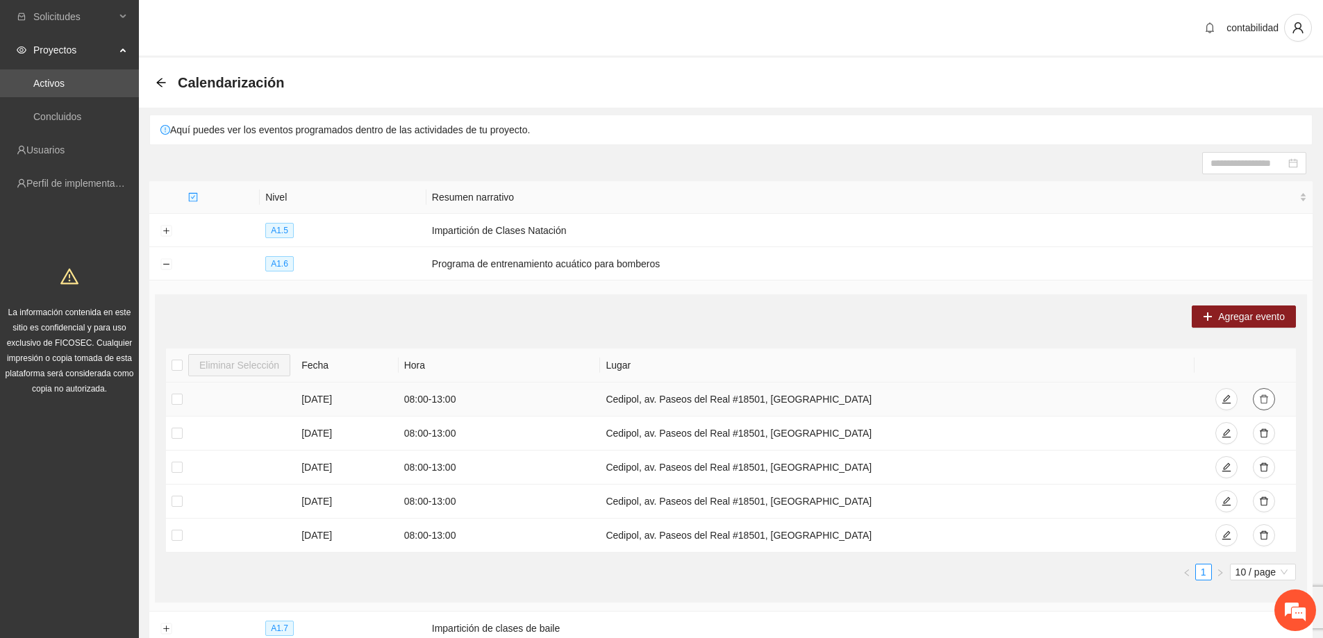
click at [1262, 395] on icon "delete" at bounding box center [1264, 399] width 8 height 9
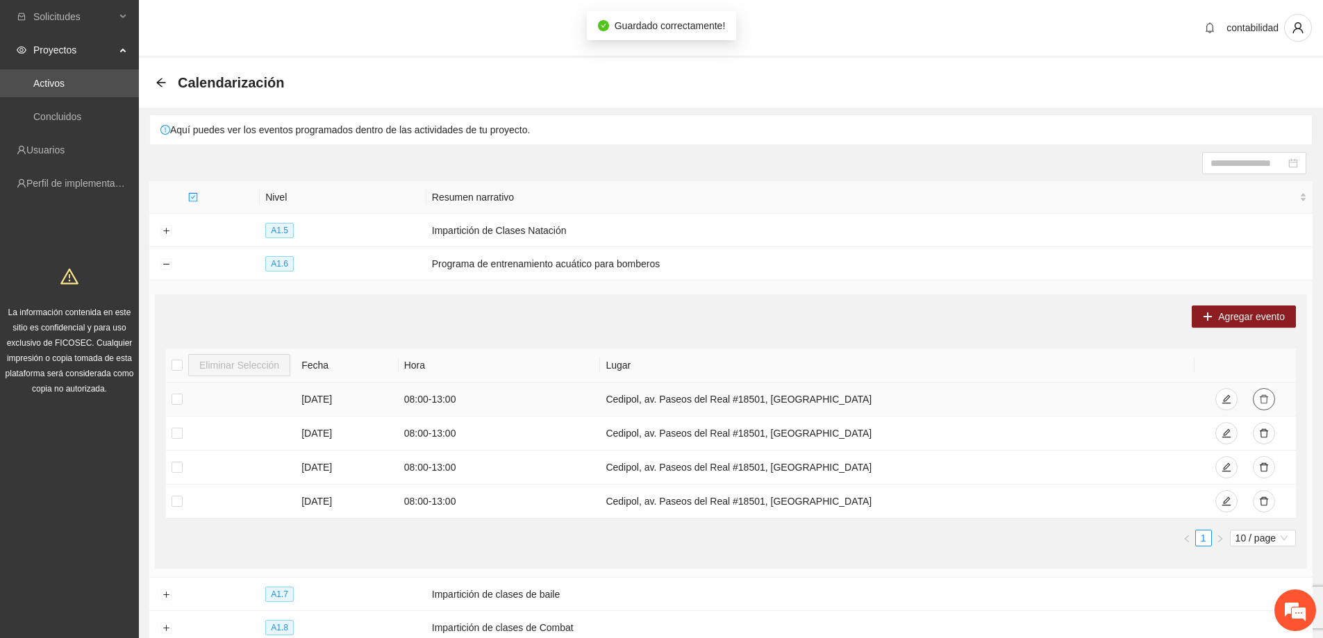
click at [1263, 394] on icon "delete" at bounding box center [1264, 399] width 10 height 10
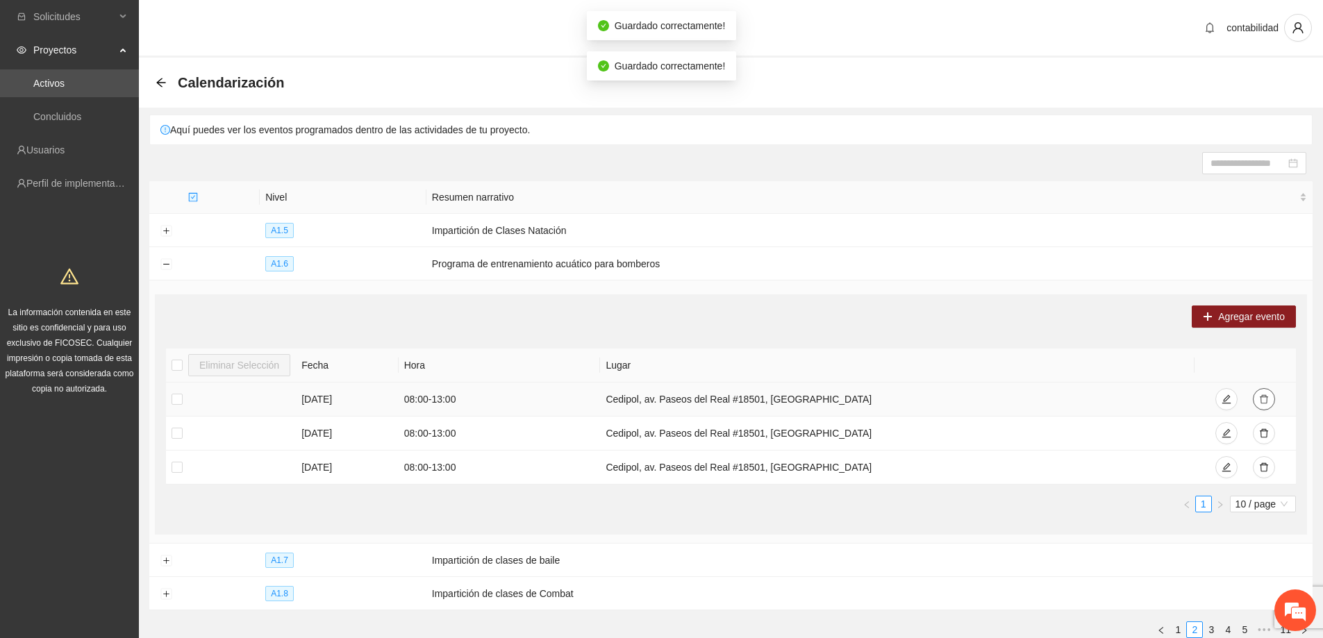
click at [1267, 406] on button "button" at bounding box center [1264, 399] width 22 height 22
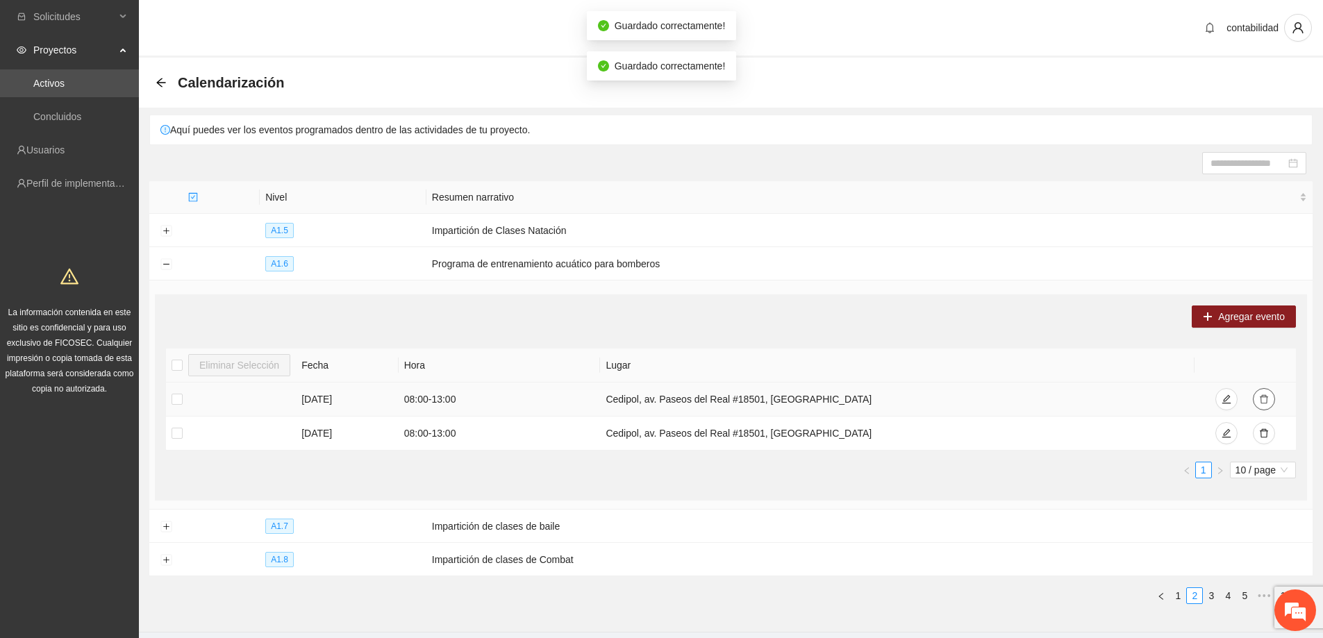
click at [1264, 406] on button "button" at bounding box center [1264, 399] width 22 height 22
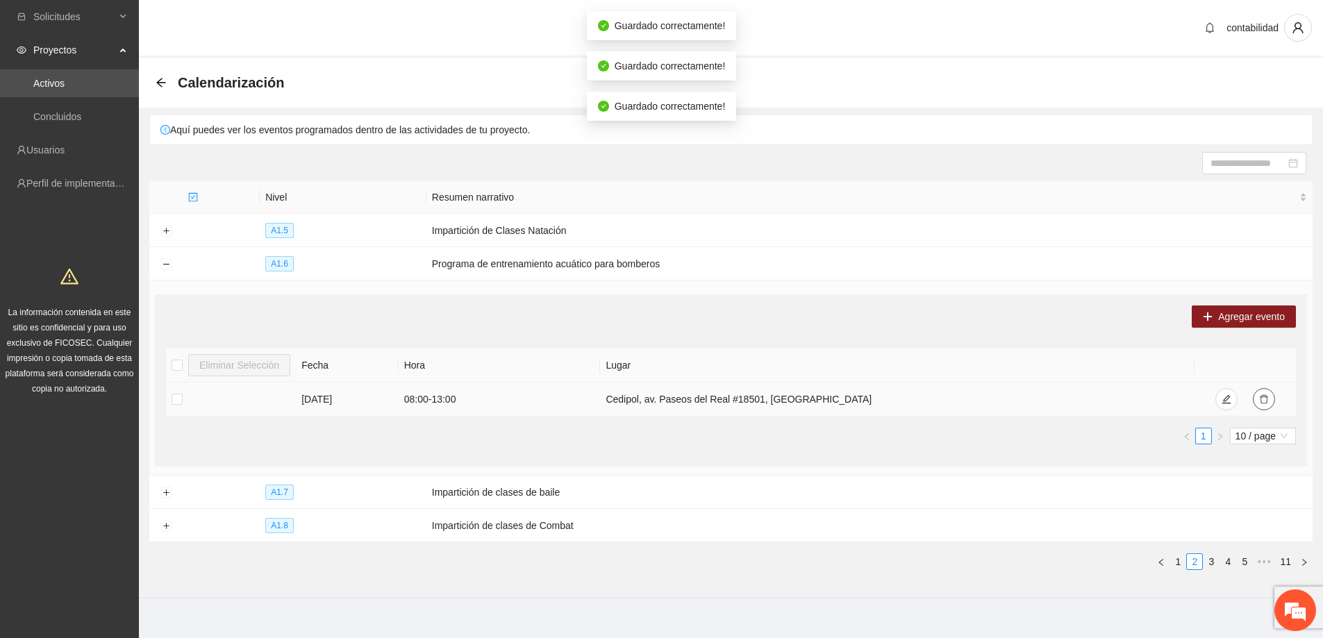
click at [1267, 408] on button "button" at bounding box center [1264, 399] width 22 height 22
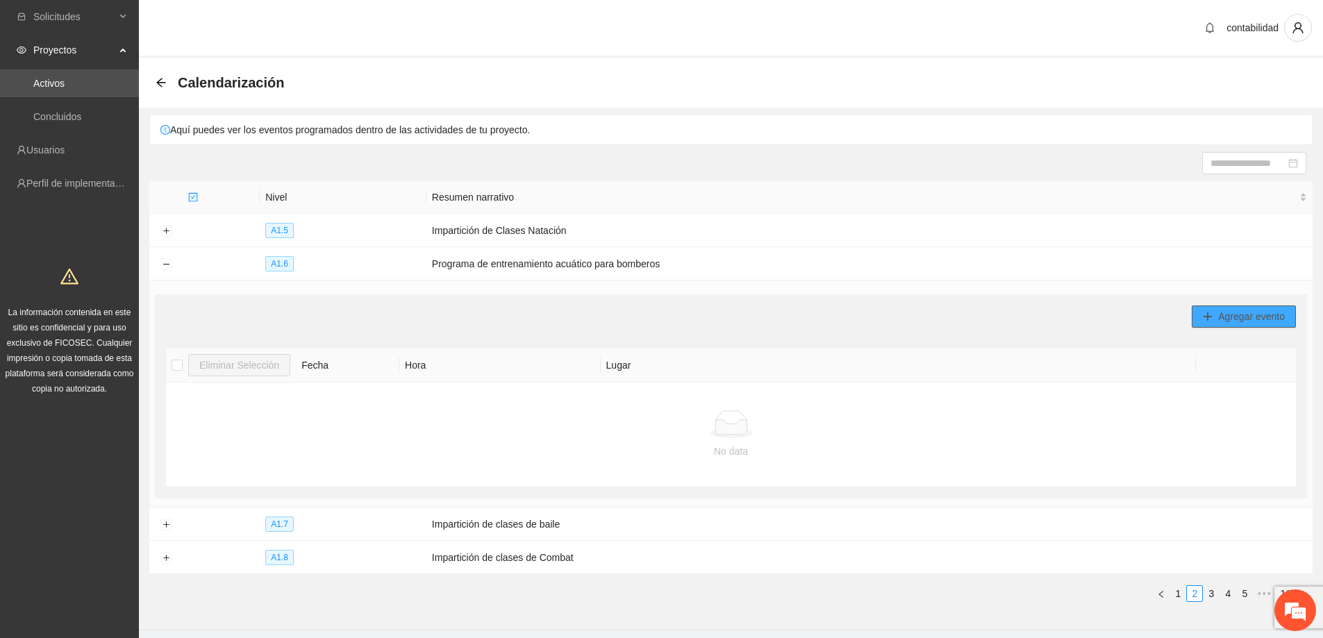
click at [1205, 323] on button "Agregar evento" at bounding box center [1244, 317] width 104 height 22
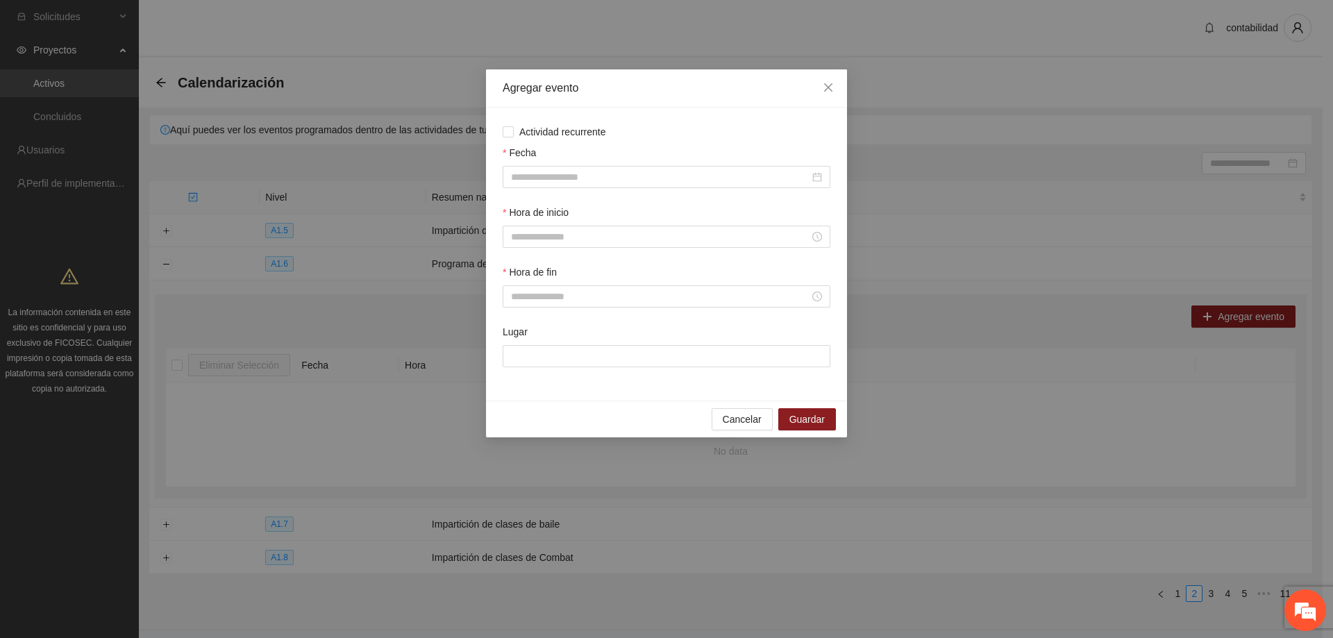
click at [499, 130] on div "Actividad recurrente Fecha Hora de inicio Hora de fin Lugar" at bounding box center [666, 254] width 361 height 293
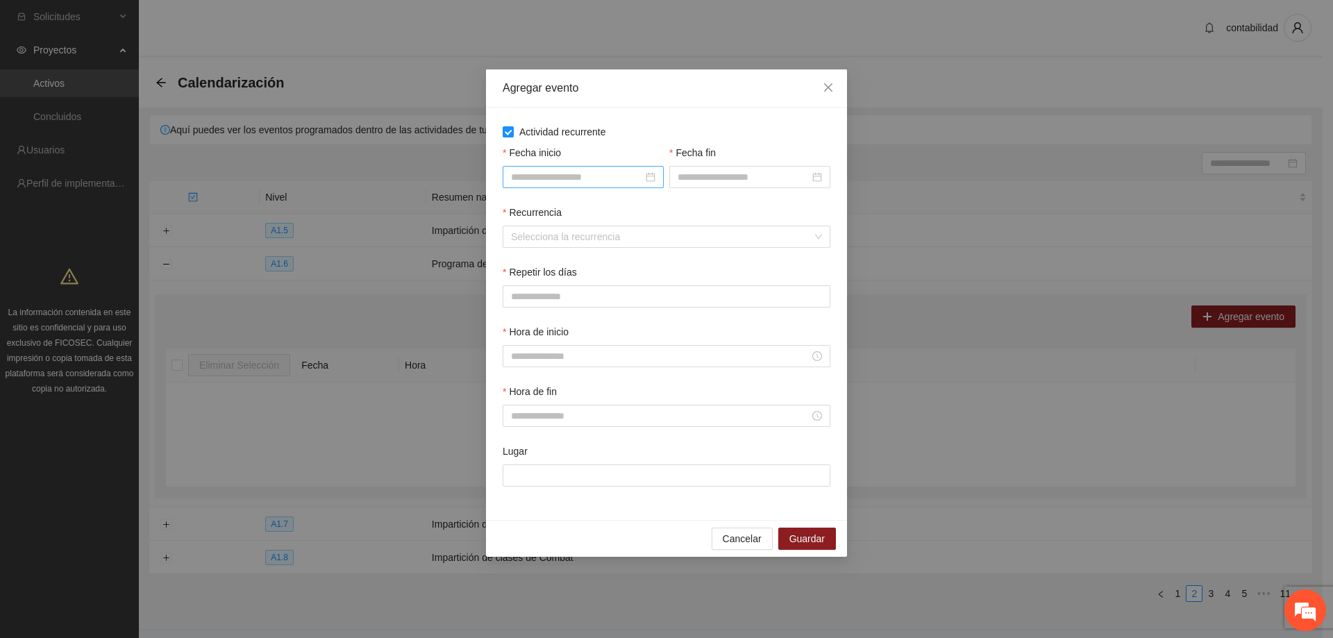
click at [654, 176] on div at bounding box center [583, 176] width 144 height 15
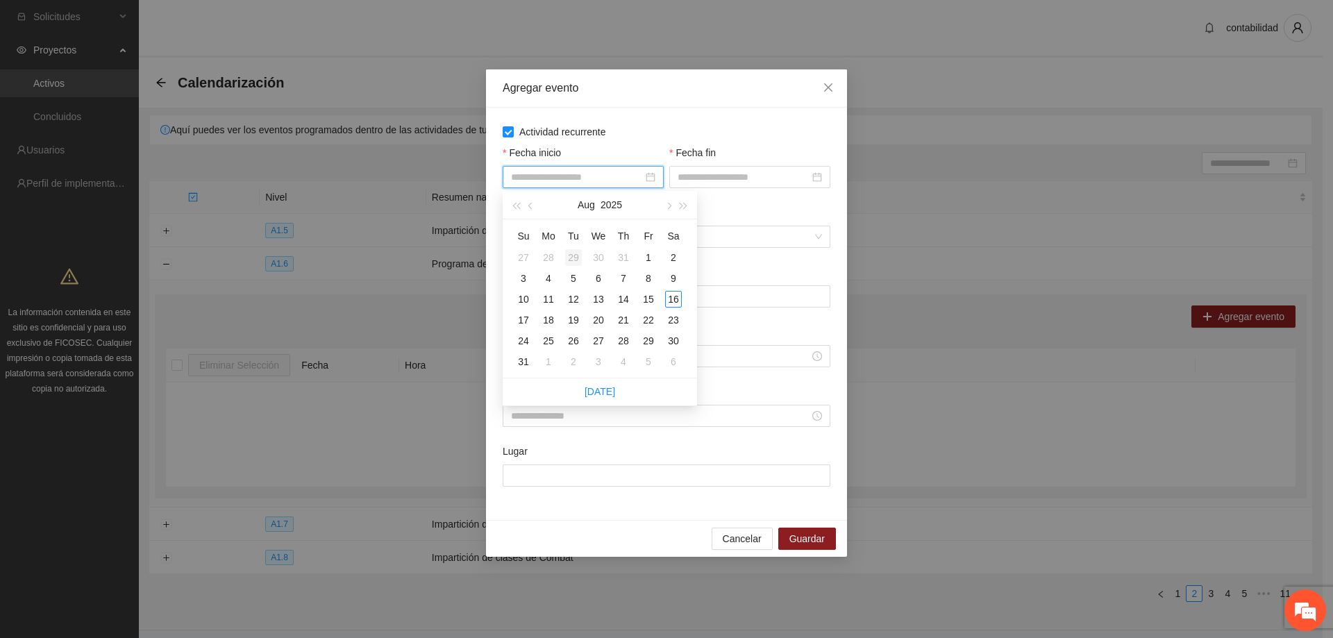
type input "**********"
click at [644, 258] on div "1" at bounding box center [648, 257] width 17 height 17
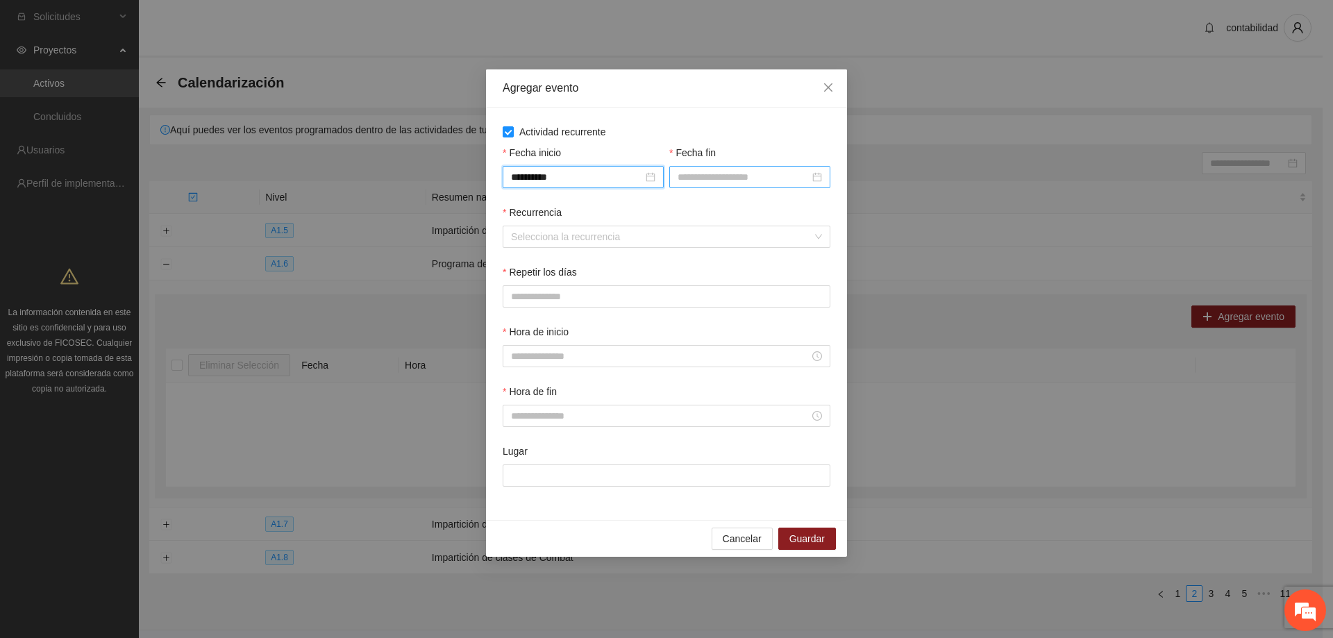
click at [815, 178] on div at bounding box center [750, 176] width 144 height 15
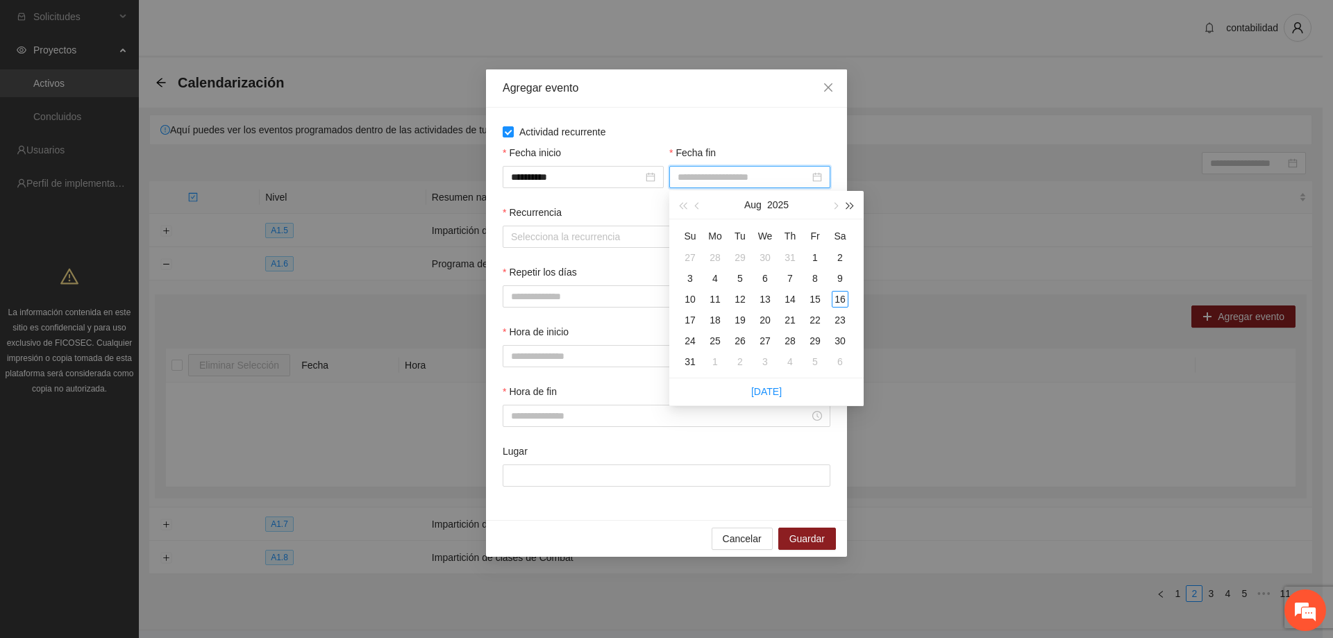
click at [847, 208] on span "button" at bounding box center [850, 206] width 7 height 7
click at [690, 203] on button "button" at bounding box center [682, 205] width 15 height 28
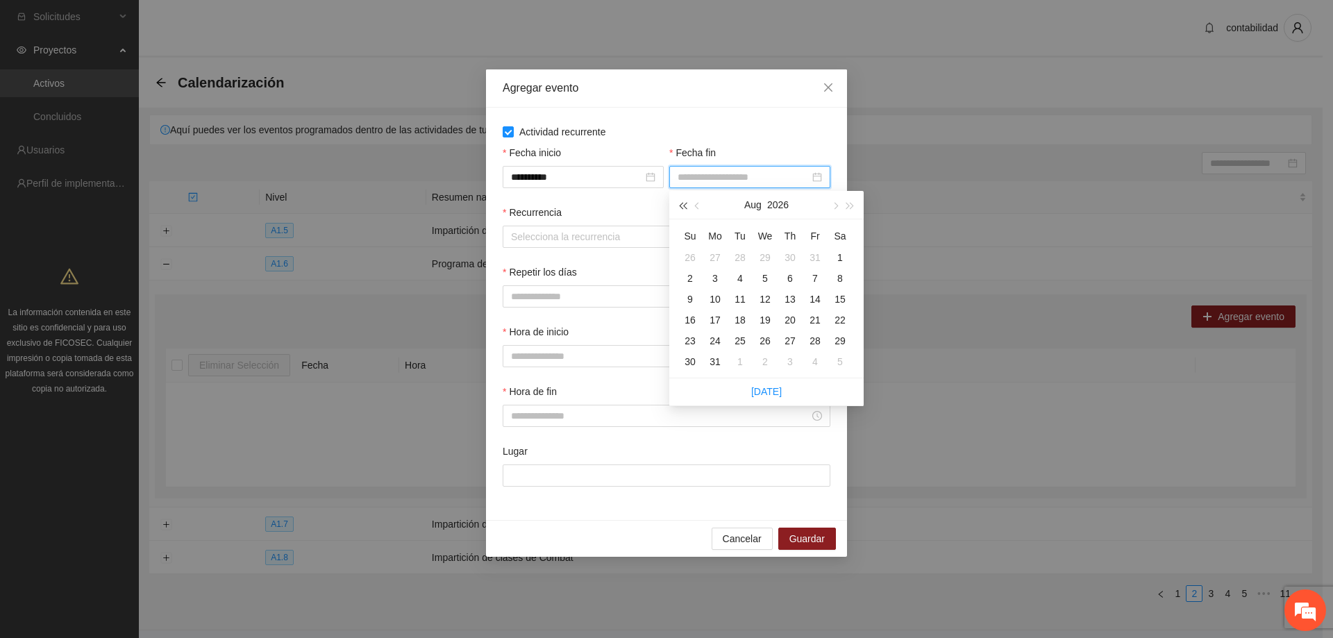
click at [689, 203] on button "button" at bounding box center [682, 205] width 15 height 28
click at [837, 207] on span "button" at bounding box center [834, 206] width 7 height 7
click at [835, 207] on span "button" at bounding box center [834, 206] width 7 height 7
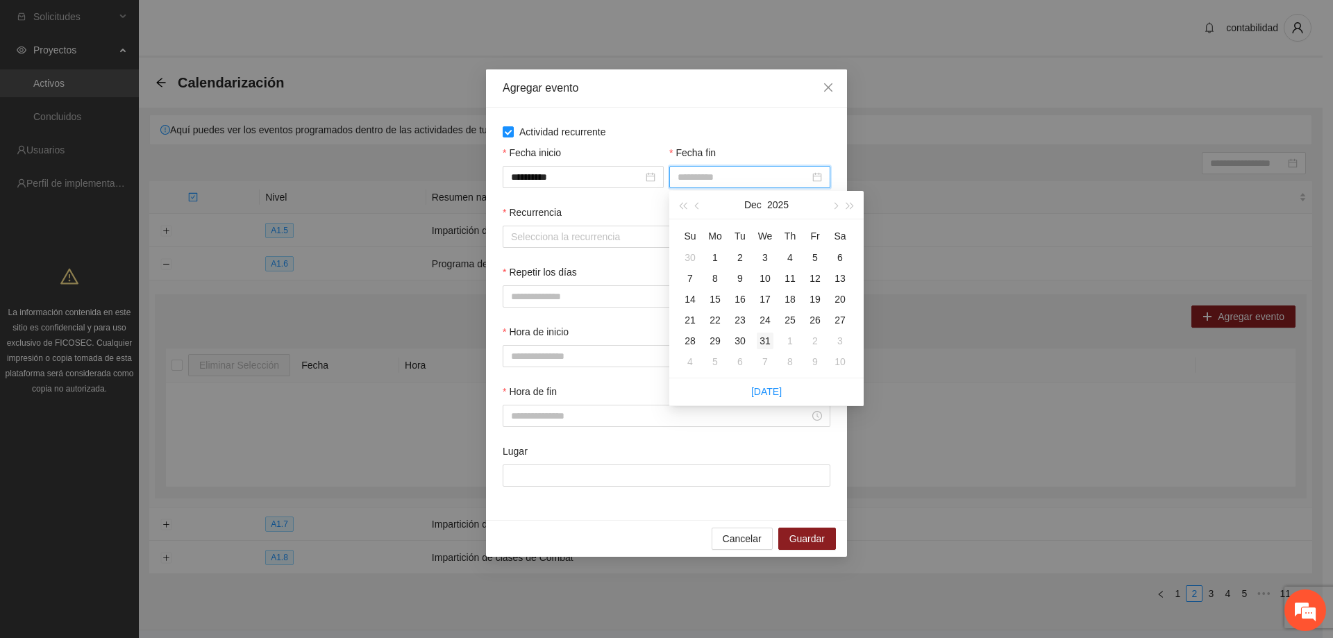
type input "**********"
click at [762, 337] on div "31" at bounding box center [765, 341] width 17 height 17
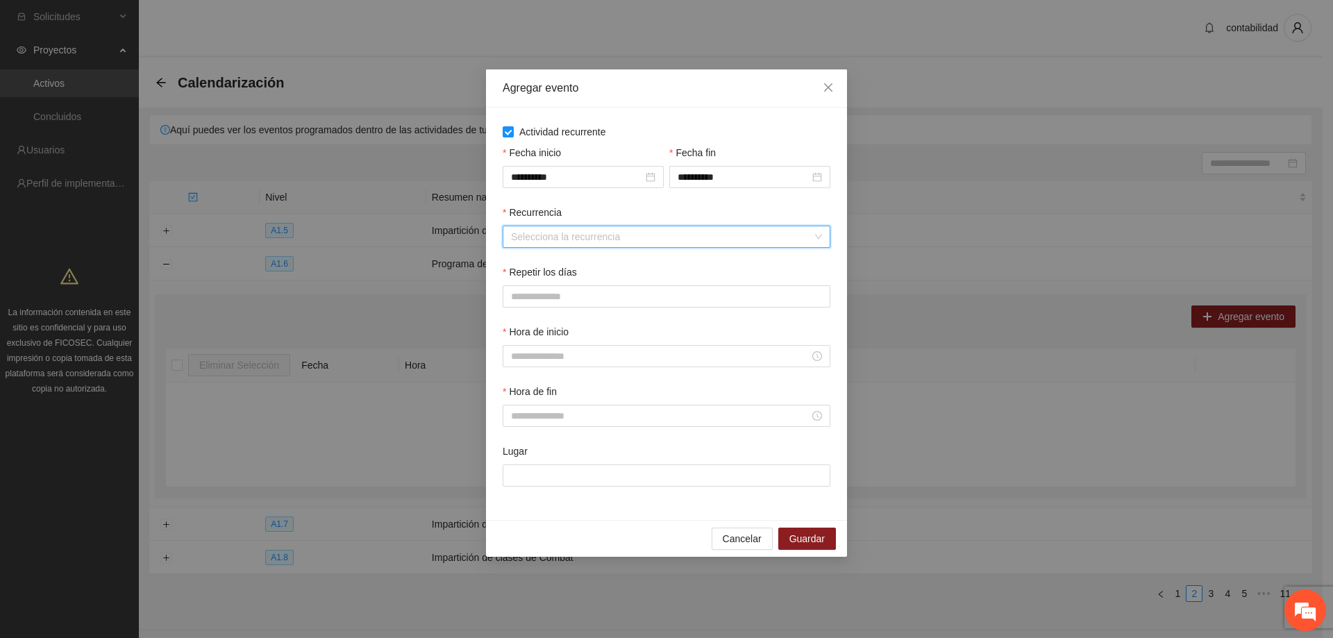
click at [598, 233] on input "Recurrencia" at bounding box center [661, 236] width 301 height 21
click at [551, 269] on div "Semanalmente" at bounding box center [666, 264] width 311 height 15
click at [524, 295] on button "L" at bounding box center [517, 296] width 28 height 22
click at [560, 296] on button "M" at bounding box center [551, 296] width 31 height 22
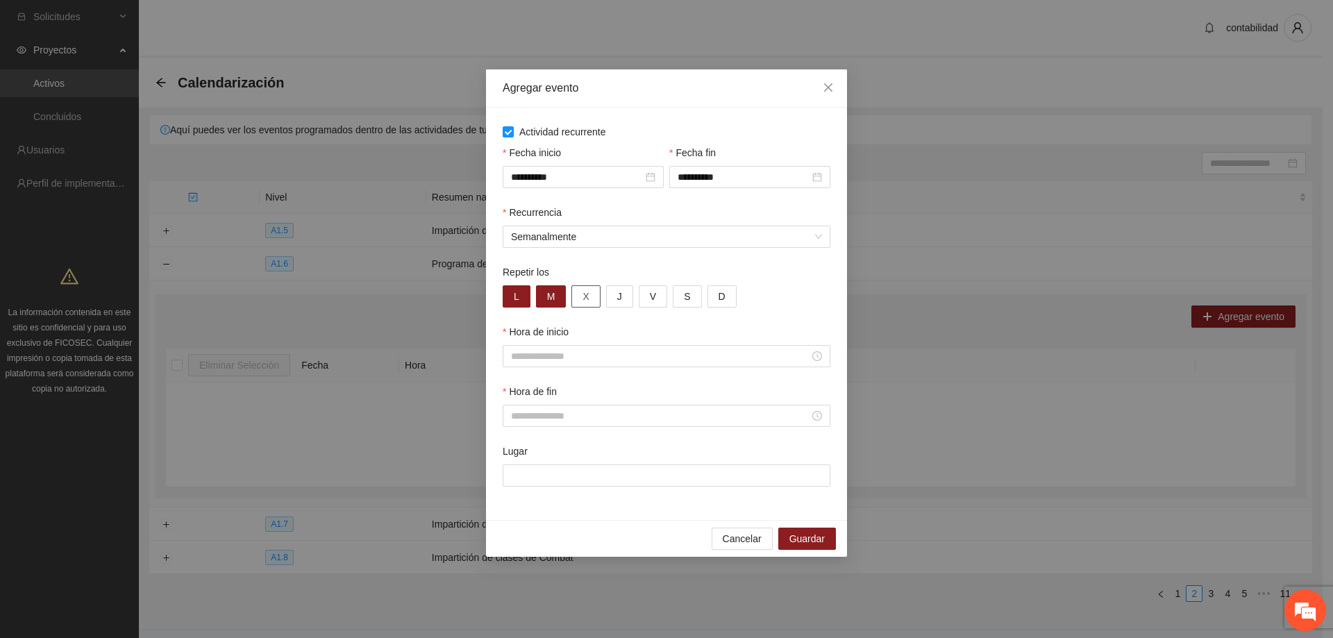
click at [590, 295] on button "X" at bounding box center [585, 296] width 28 height 22
drag, startPoint x: 623, startPoint y: 294, endPoint x: 629, endPoint y: 298, distance: 7.1
click at [623, 296] on button "J" at bounding box center [619, 296] width 27 height 22
click at [644, 296] on button "V" at bounding box center [653, 296] width 28 height 22
click at [649, 359] on input "Hora de inicio" at bounding box center [660, 356] width 299 height 15
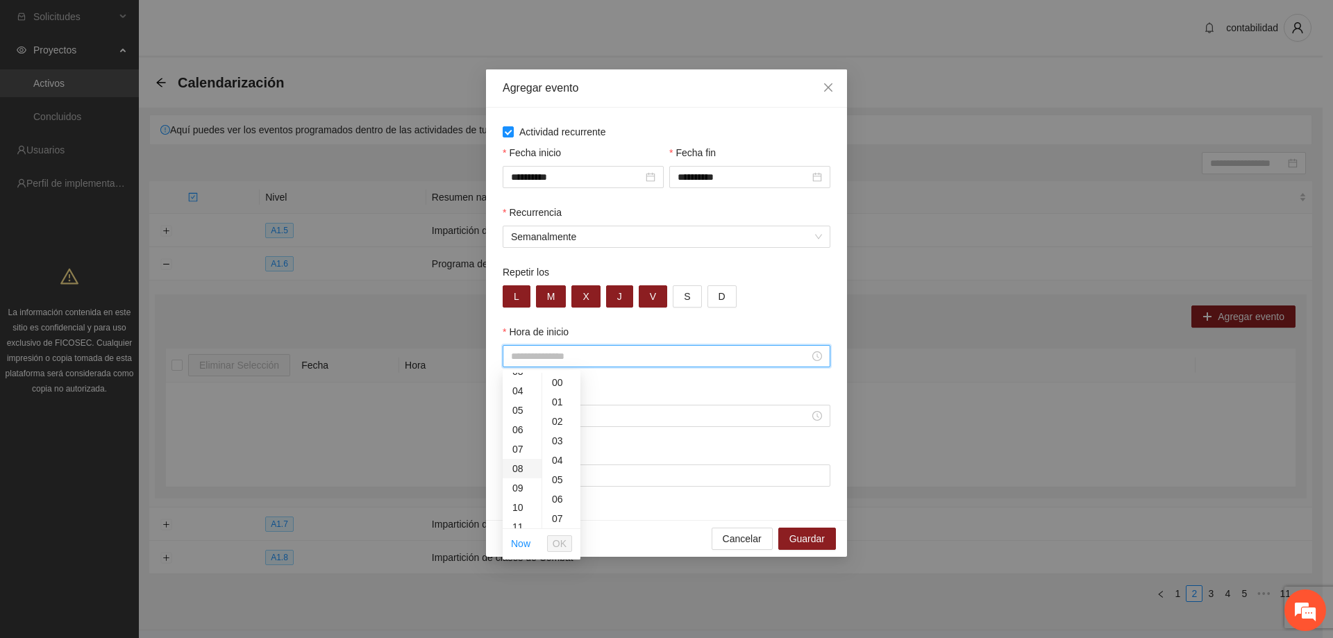
click at [516, 467] on div "08" at bounding box center [522, 468] width 39 height 19
type input "*****"
click at [561, 542] on span "OK" at bounding box center [560, 543] width 14 height 15
click at [609, 426] on div at bounding box center [667, 416] width 328 height 22
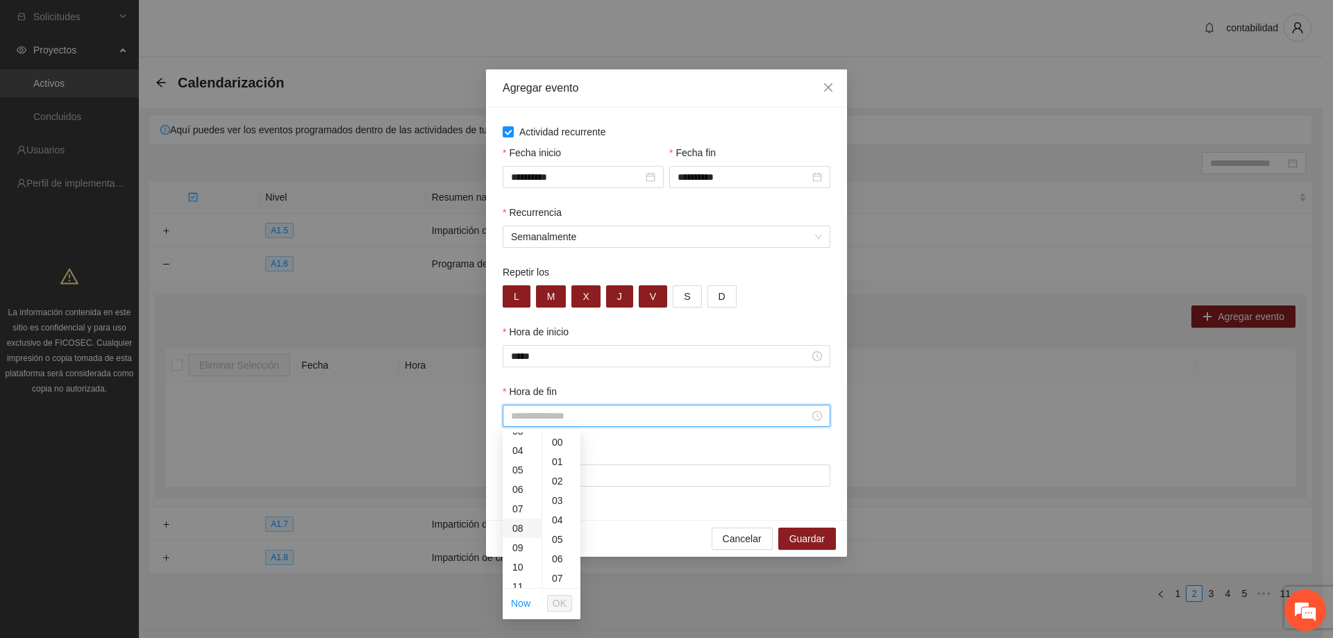
scroll to position [139, 0]
click at [524, 558] on div "13" at bounding box center [522, 555] width 39 height 19
type input "*****"
click at [561, 610] on span "OK" at bounding box center [560, 603] width 14 height 15
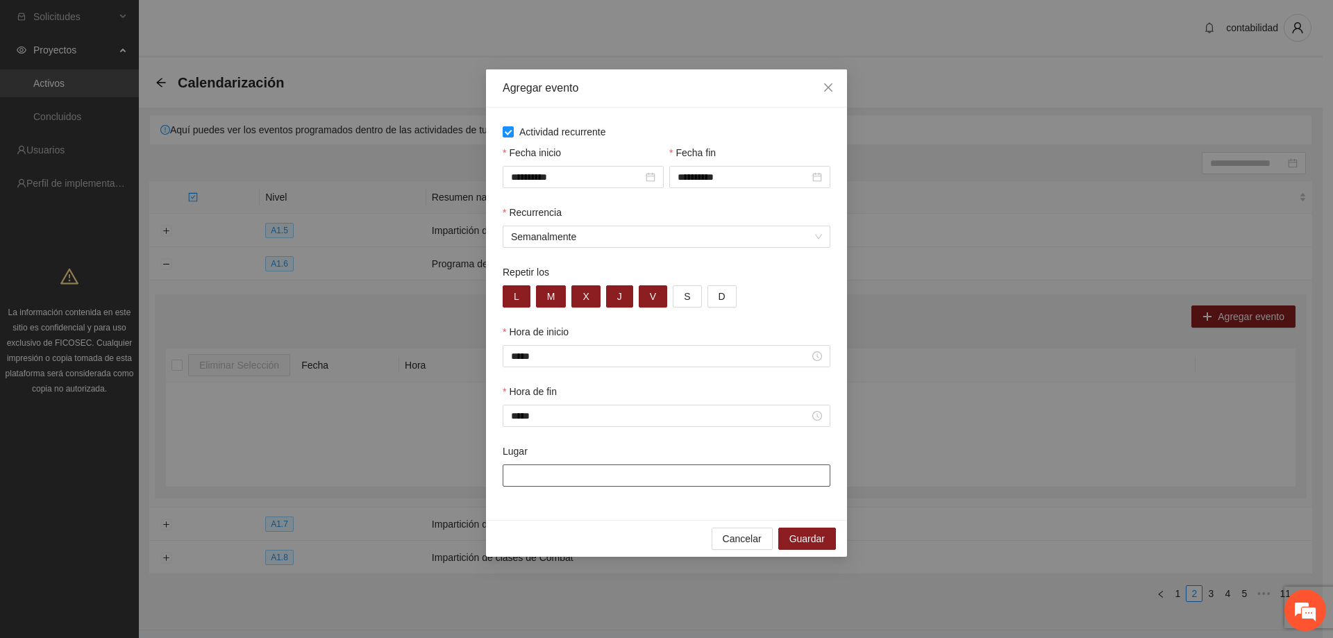
click at [637, 478] on input "Lugar" at bounding box center [667, 476] width 328 height 22
type input "**********"
click at [640, 535] on div "Cancelar Guardar" at bounding box center [666, 538] width 361 height 37
click at [801, 533] on span "Guardar" at bounding box center [807, 538] width 35 height 15
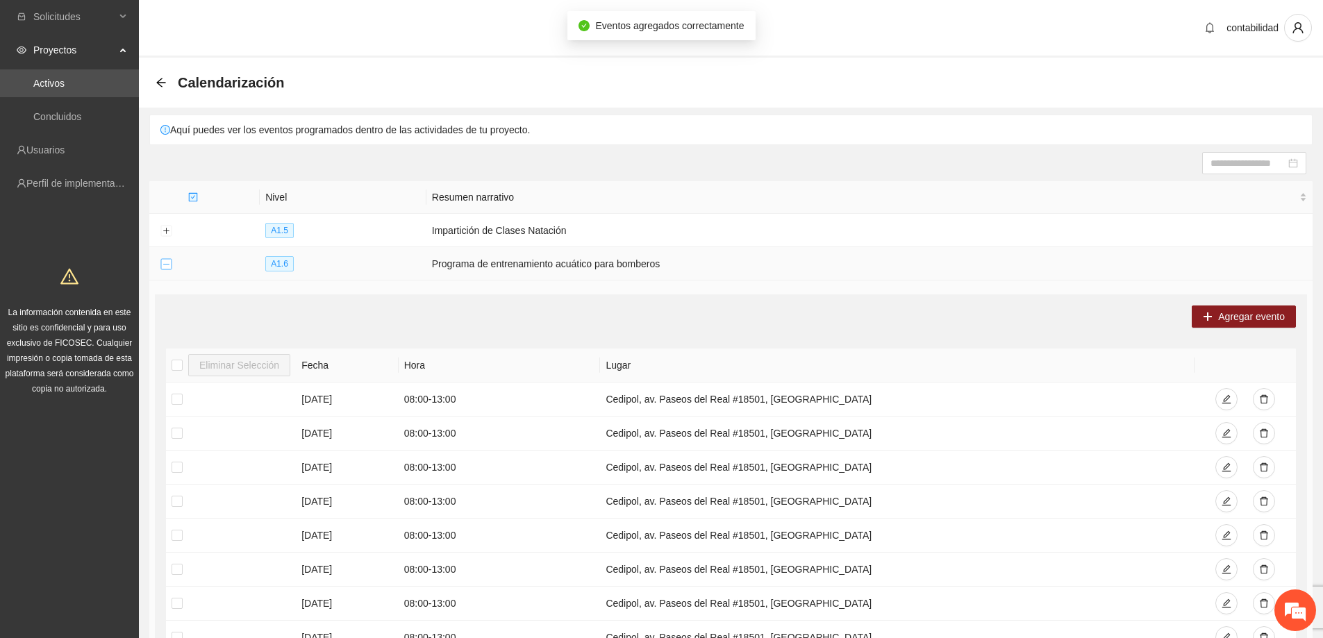
click at [171, 262] on button "Collapse row" at bounding box center [165, 264] width 11 height 11
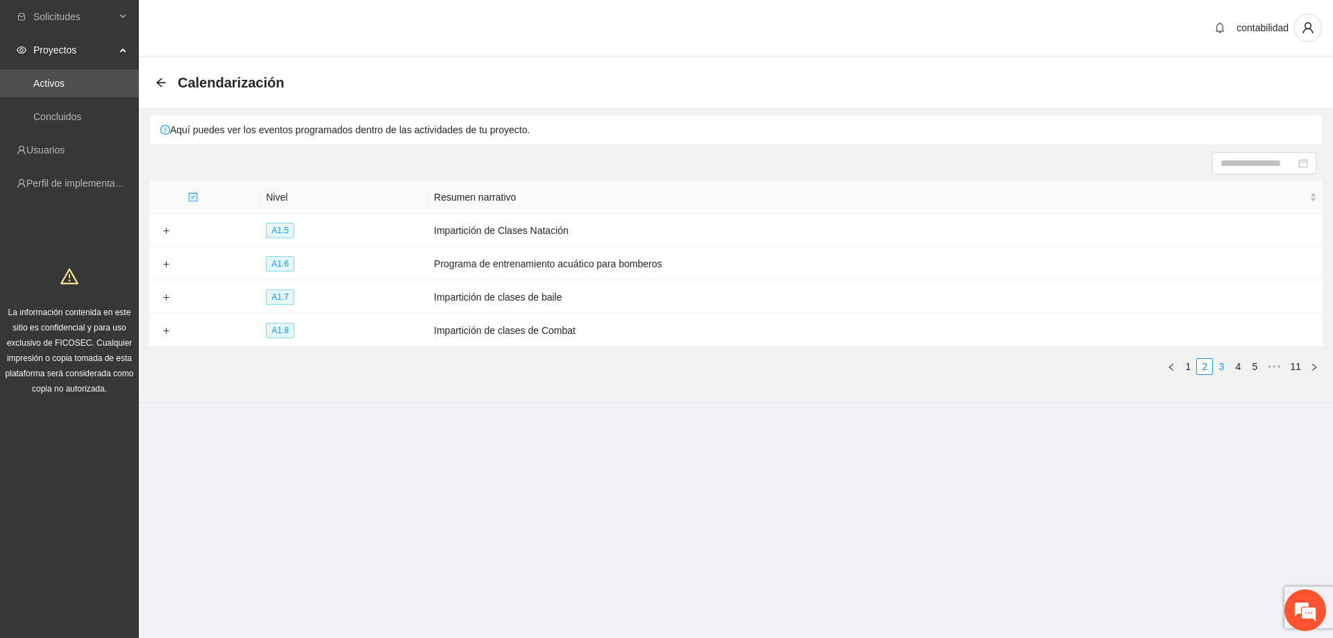
click at [1222, 362] on link "3" at bounding box center [1221, 366] width 15 height 15
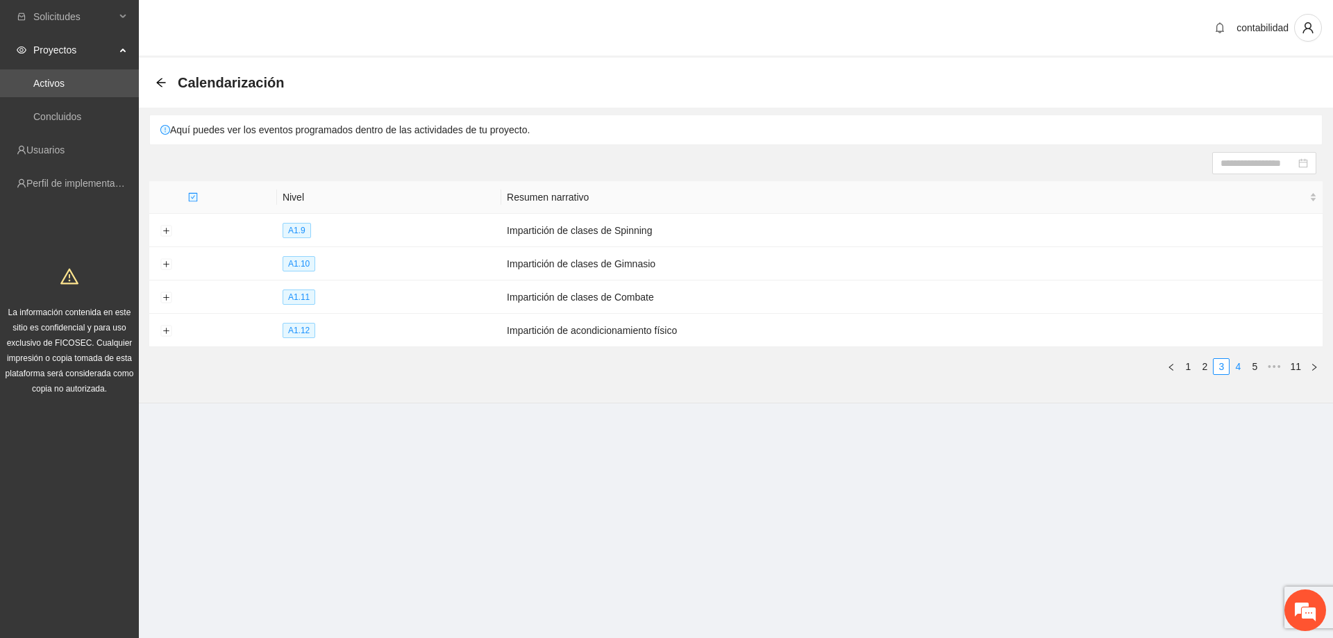
click at [1239, 371] on link "4" at bounding box center [1237, 366] width 15 height 15
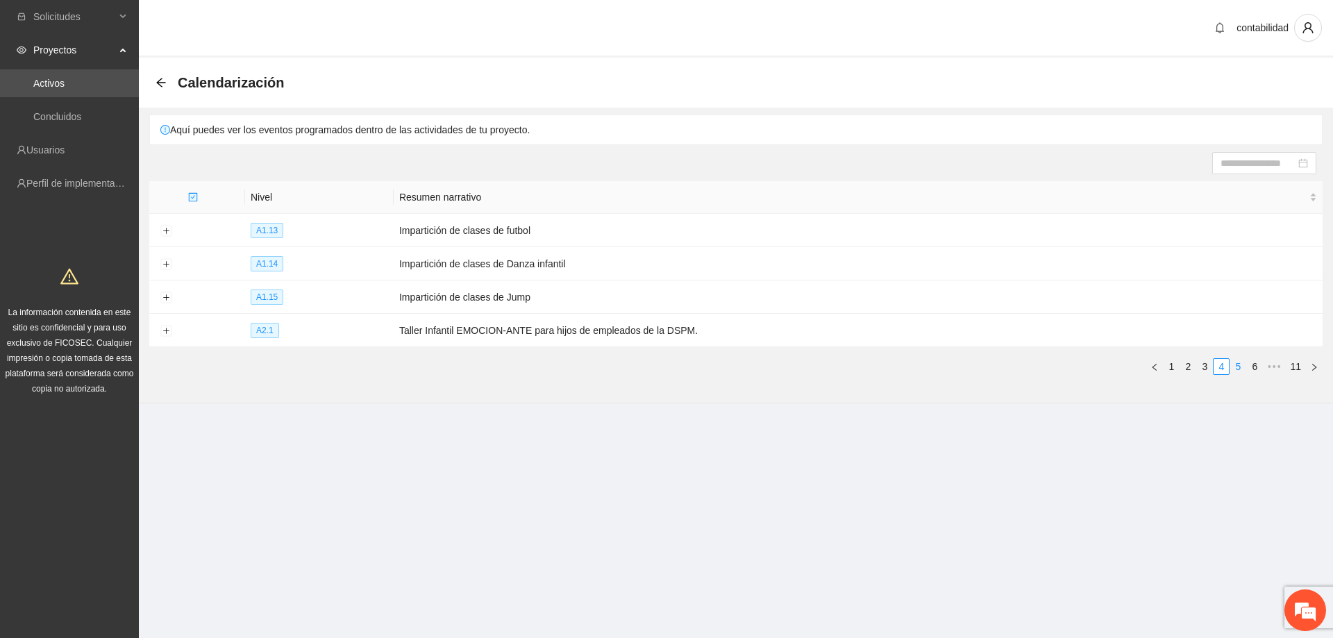
click at [1242, 362] on link "5" at bounding box center [1237, 366] width 15 height 15
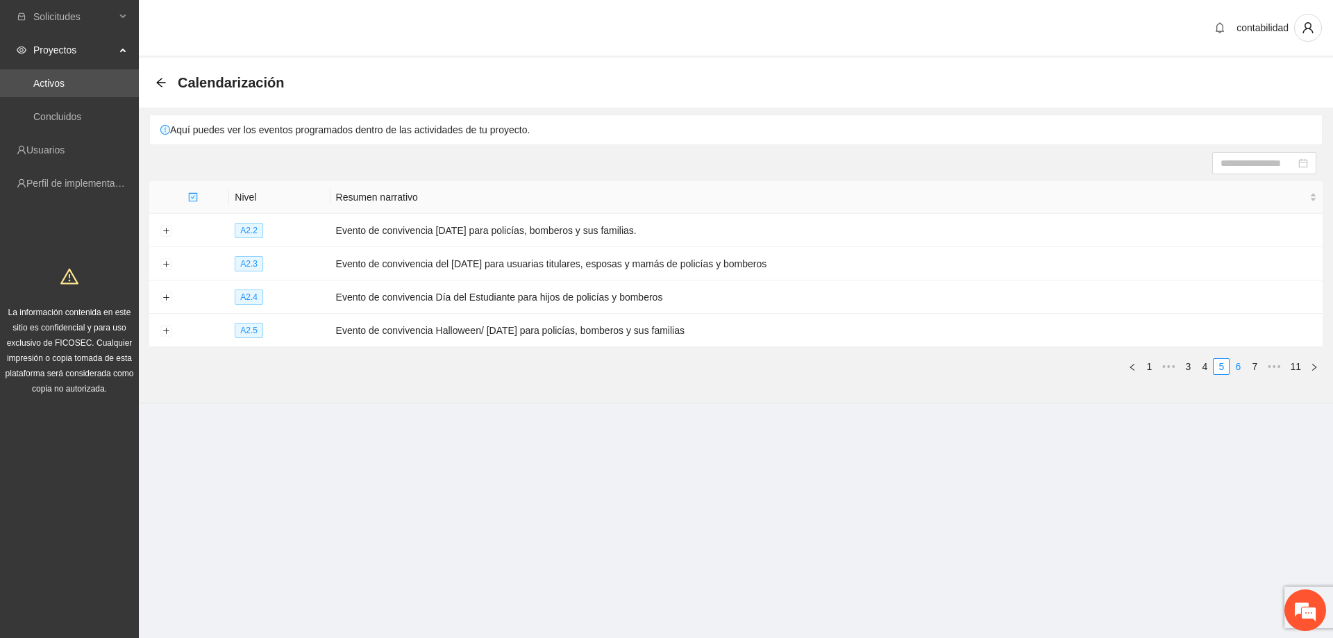
click at [1244, 360] on link "6" at bounding box center [1237, 366] width 15 height 15
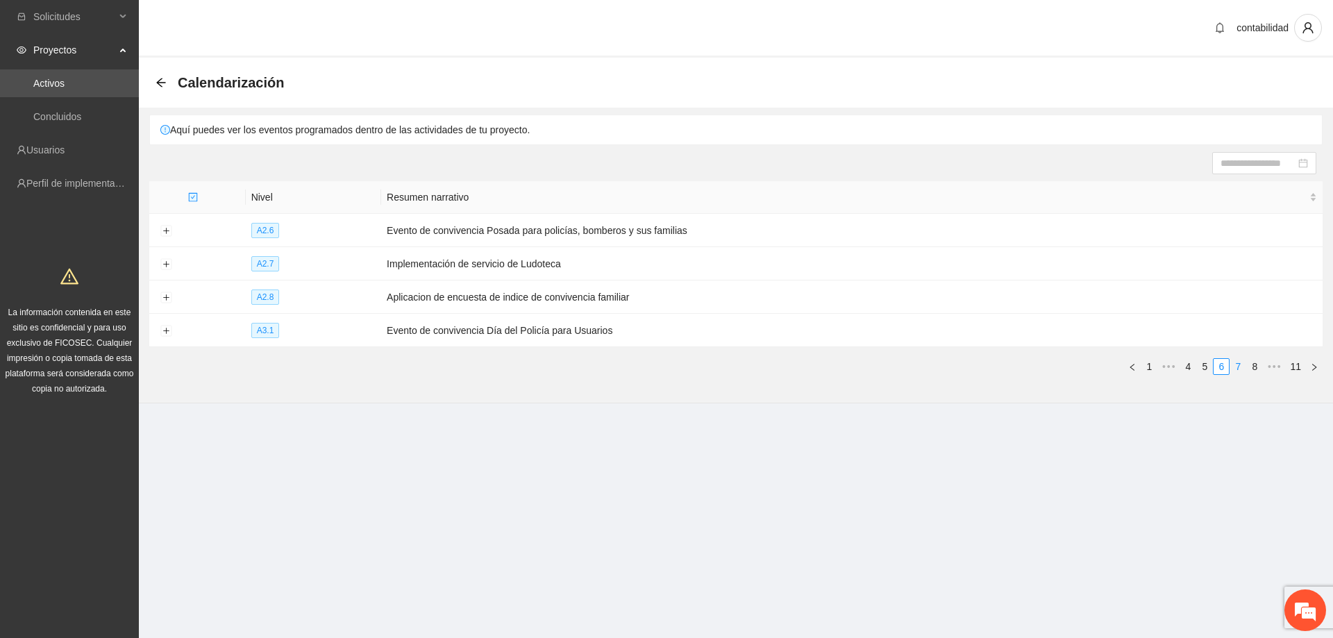
click at [1241, 361] on link "7" at bounding box center [1237, 366] width 15 height 15
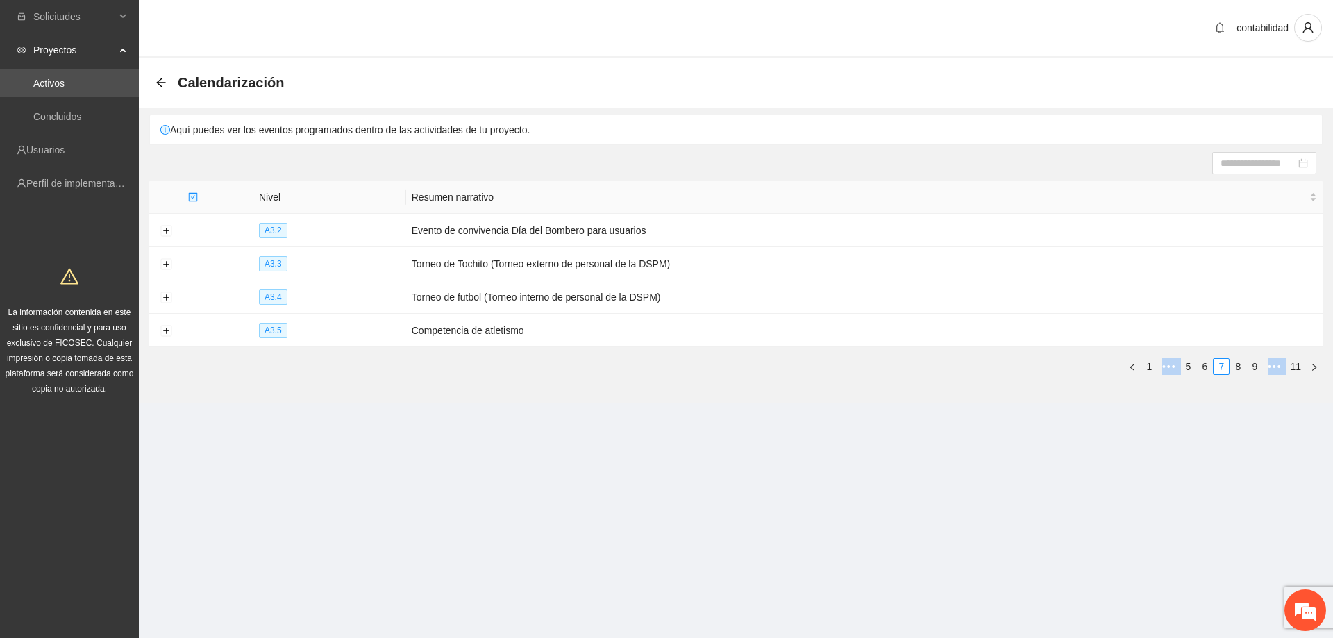
drag, startPoint x: 747, startPoint y: 367, endPoint x: 591, endPoint y: 417, distance: 164.3
click at [591, 417] on section "contabilidad Calendarización Aquí puedes ver los eventos programados dentro de …" at bounding box center [736, 229] width 1194 height 459
click at [619, 378] on div "Nivel Resumen narrativo A3.2 Evento de convivencia Día [PERSON_NAME] para usuar…" at bounding box center [736, 283] width 1174 height 205
drag, startPoint x: 503, startPoint y: 203, endPoint x: 396, endPoint y: 199, distance: 107.0
click at [396, 199] on tr "Nivel Resumen narrativo" at bounding box center [736, 197] width 1174 height 33
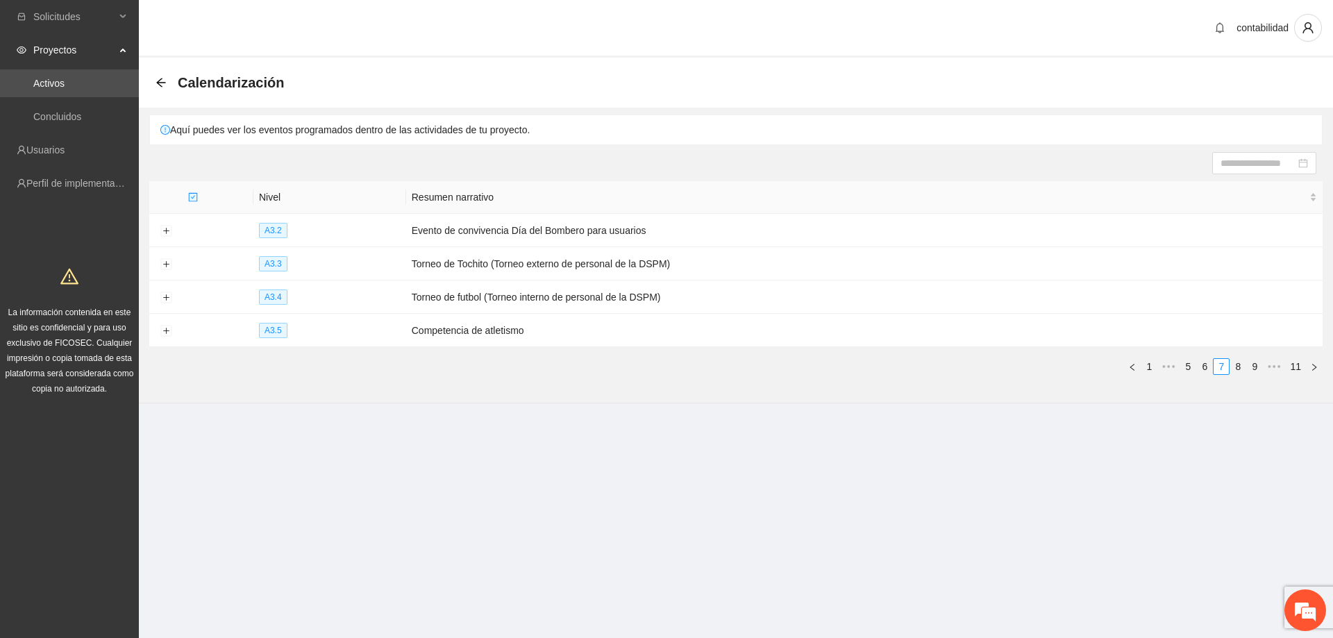
click at [580, 368] on ul "1 ••• 5 6 7 8 9 ••• 11" at bounding box center [736, 366] width 1174 height 17
click at [167, 231] on button "Expand row" at bounding box center [165, 231] width 11 height 11
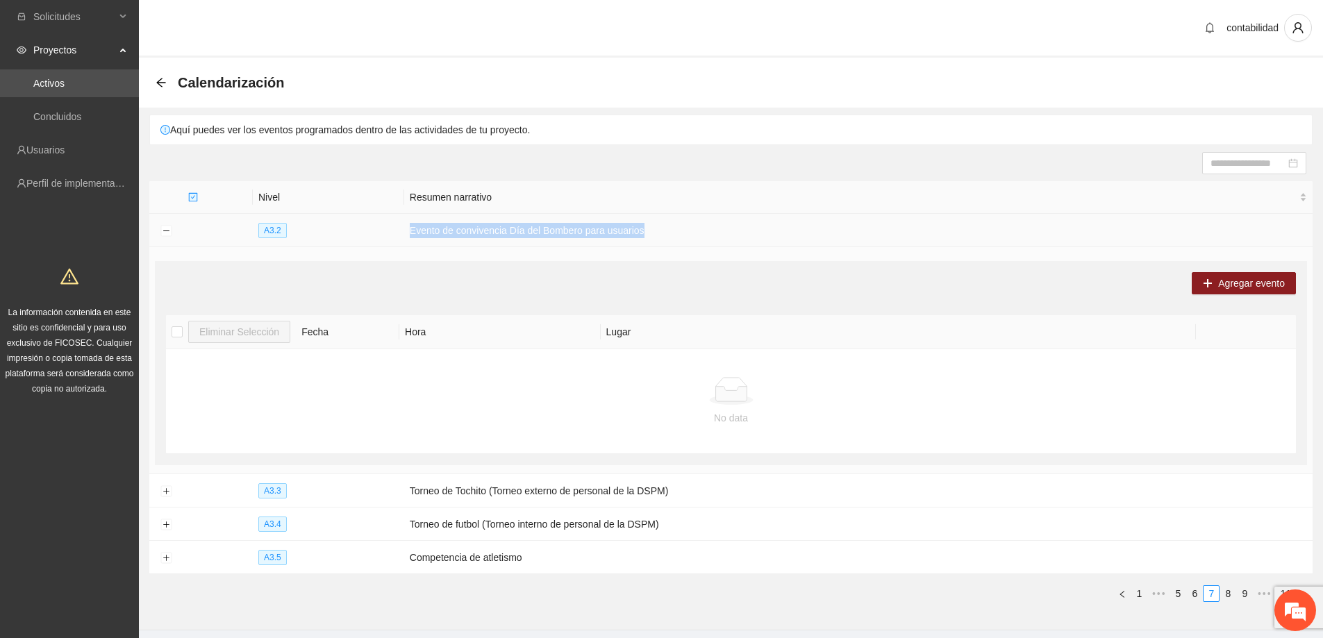
drag, startPoint x: 645, startPoint y: 228, endPoint x: 388, endPoint y: 234, distance: 257.0
click at [388, 234] on tr "A3.2 Evento de convivencia Día [PERSON_NAME] para usuarios" at bounding box center [730, 230] width 1163 height 33
click at [481, 278] on div "Agregar evento" at bounding box center [731, 283] width 1130 height 22
drag, startPoint x: 651, startPoint y: 232, endPoint x: 408, endPoint y: 229, distance: 243.0
click at [408, 229] on td "Evento de convivencia Día del Bombero para usuarios" at bounding box center [858, 230] width 908 height 33
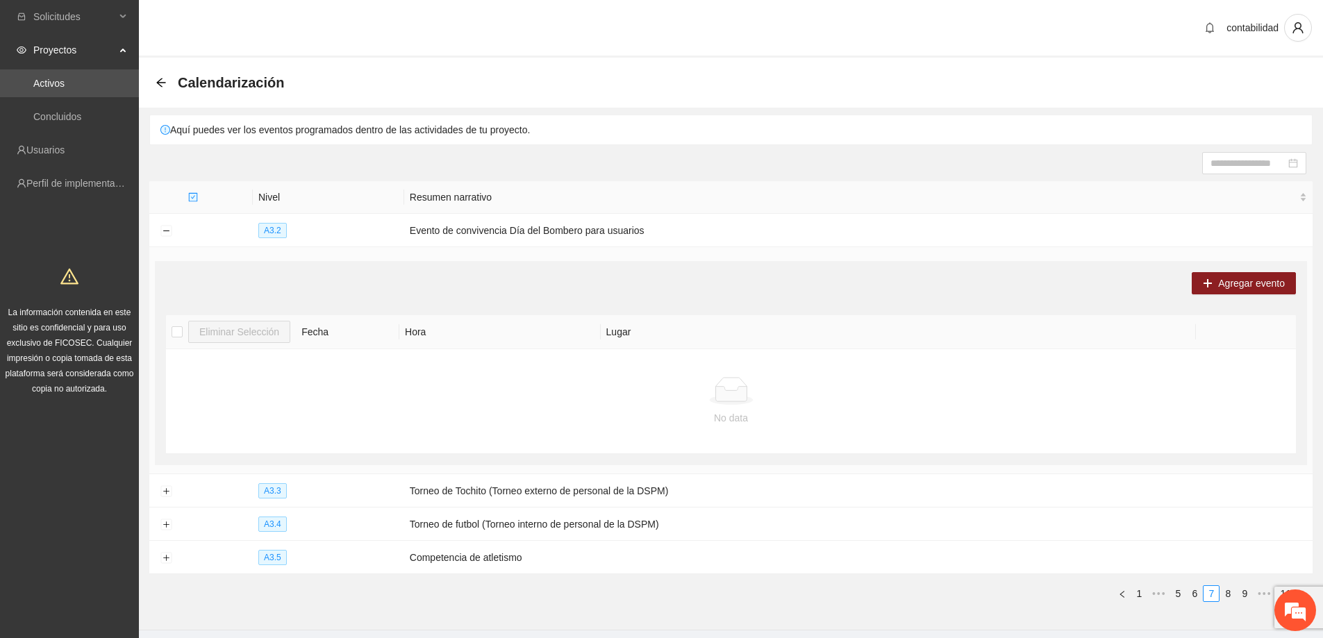
drag, startPoint x: 517, startPoint y: 279, endPoint x: 525, endPoint y: 252, distance: 28.1
click at [517, 278] on div "Agregar evento" at bounding box center [731, 283] width 1130 height 22
drag, startPoint x: 593, startPoint y: 325, endPoint x: 583, endPoint y: 324, distance: 10.4
click at [583, 324] on tr "Eliminar Selección [PERSON_NAME]" at bounding box center [731, 332] width 1130 height 34
click at [606, 298] on div "Agregar evento Eliminar Selección Fecha Hora Lugar No data" at bounding box center [731, 363] width 1152 height 204
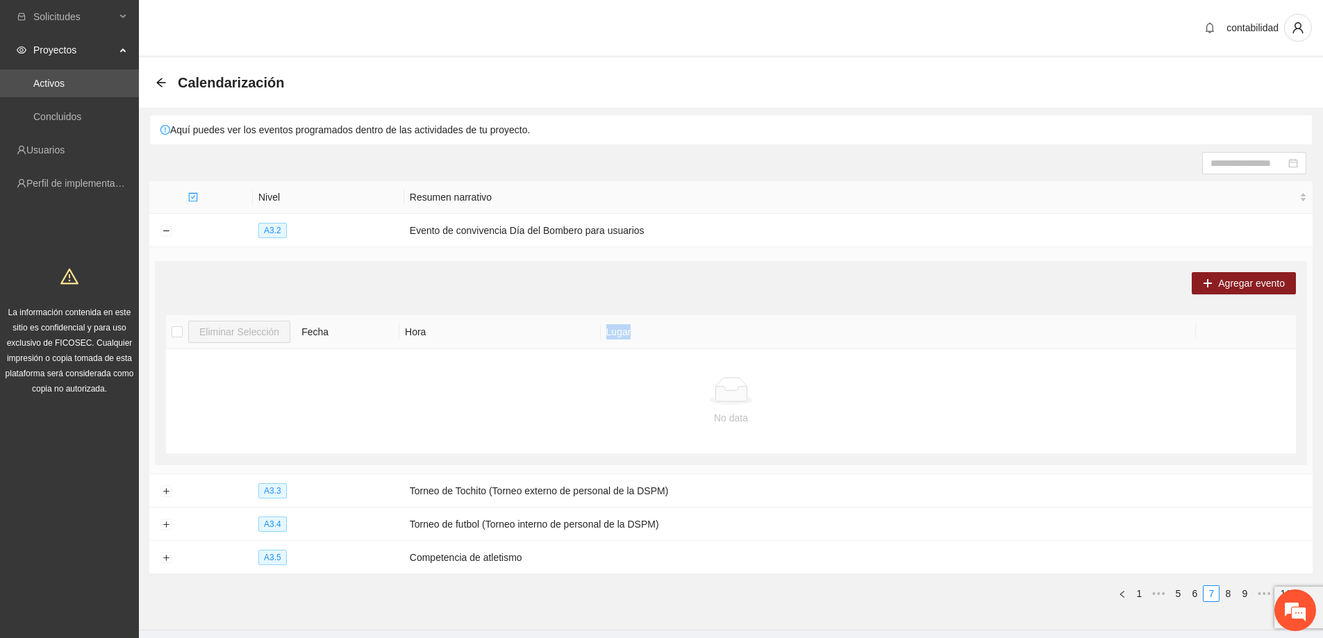
drag, startPoint x: 666, startPoint y: 332, endPoint x: 600, endPoint y: 331, distance: 66.0
click at [601, 331] on th "Lugar" at bounding box center [899, 332] width 596 height 34
click at [762, 329] on th "Lugar" at bounding box center [899, 332] width 596 height 34
drag, startPoint x: 649, startPoint y: 329, endPoint x: 597, endPoint y: 332, distance: 51.5
click at [597, 332] on tr "Eliminar Selección [PERSON_NAME]" at bounding box center [731, 332] width 1130 height 34
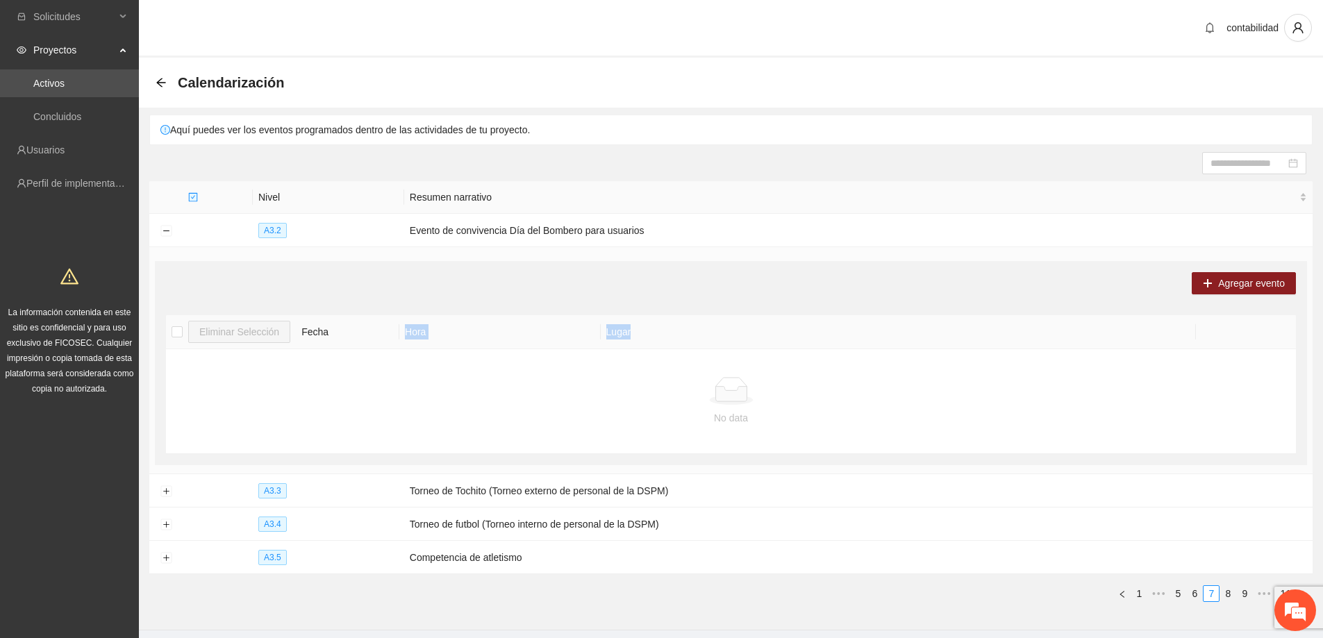
click at [637, 332] on th "Lugar" at bounding box center [899, 332] width 596 height 34
drag, startPoint x: 646, startPoint y: 332, endPoint x: 591, endPoint y: 328, distance: 55.0
click at [591, 328] on tr "Eliminar Selección [PERSON_NAME]" at bounding box center [731, 332] width 1130 height 34
click at [629, 327] on th "Lugar" at bounding box center [899, 332] width 596 height 34
drag, startPoint x: 628, startPoint y: 336, endPoint x: 580, endPoint y: 333, distance: 48.0
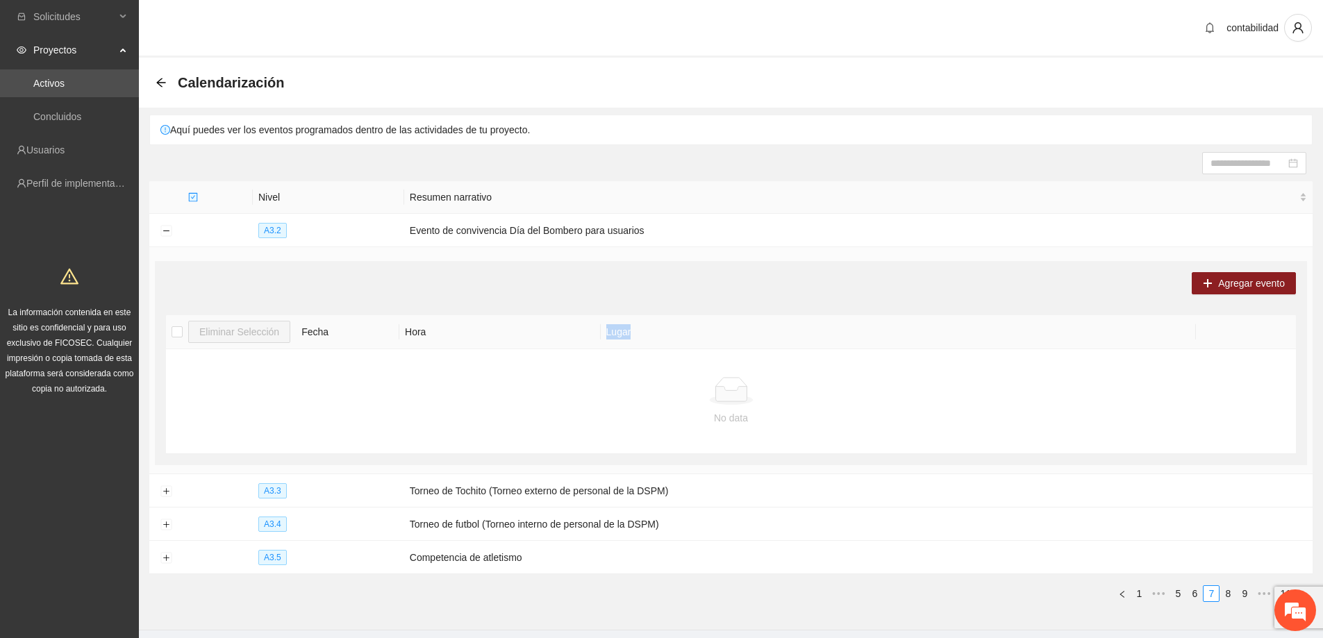
click at [580, 333] on tr "Eliminar Selección [PERSON_NAME]" at bounding box center [731, 332] width 1130 height 34
click at [653, 331] on th "Lugar" at bounding box center [899, 332] width 596 height 34
drag, startPoint x: 619, startPoint y: 330, endPoint x: 588, endPoint y: 333, distance: 31.4
click at [588, 333] on tr "Eliminar Selección [PERSON_NAME]" at bounding box center [731, 332] width 1130 height 34
click at [638, 337] on th "Lugar" at bounding box center [899, 332] width 596 height 34
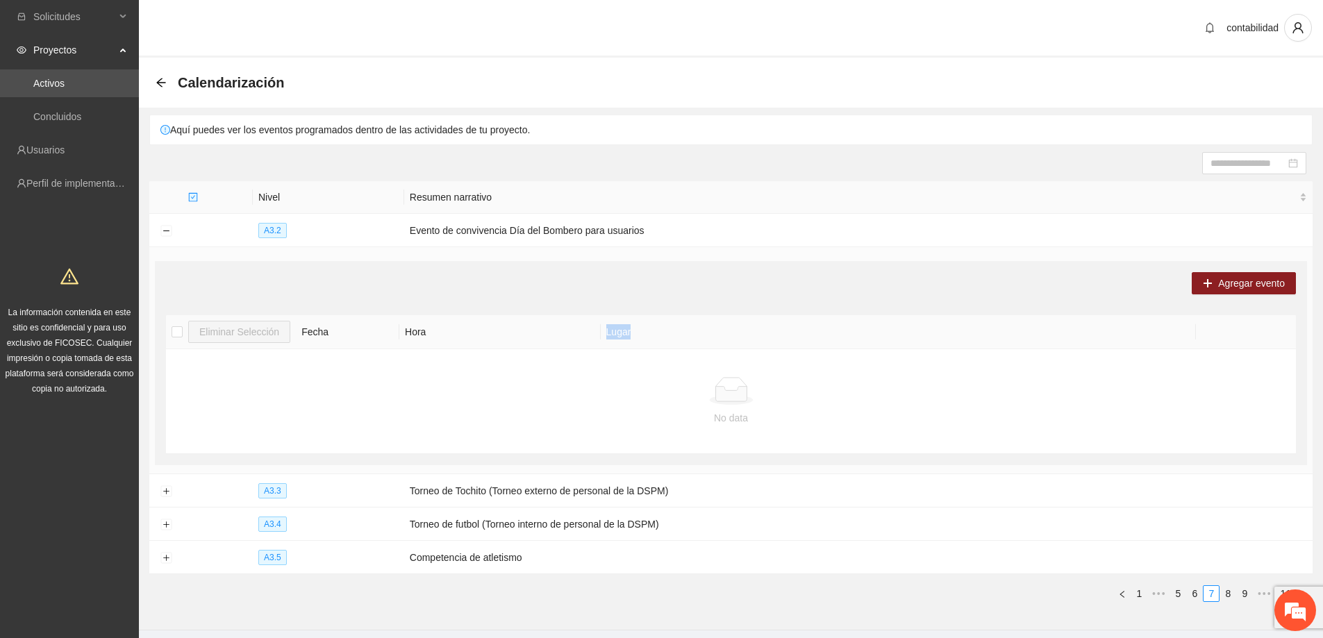
drag, startPoint x: 655, startPoint y: 334, endPoint x: 603, endPoint y: 335, distance: 52.1
click at [603, 335] on th "Lugar" at bounding box center [899, 332] width 596 height 34
click at [656, 337] on th "Lugar" at bounding box center [899, 332] width 596 height 34
click at [719, 344] on th "Lugar" at bounding box center [899, 332] width 596 height 34
click at [1235, 276] on span "Agregar evento" at bounding box center [1251, 283] width 67 height 15
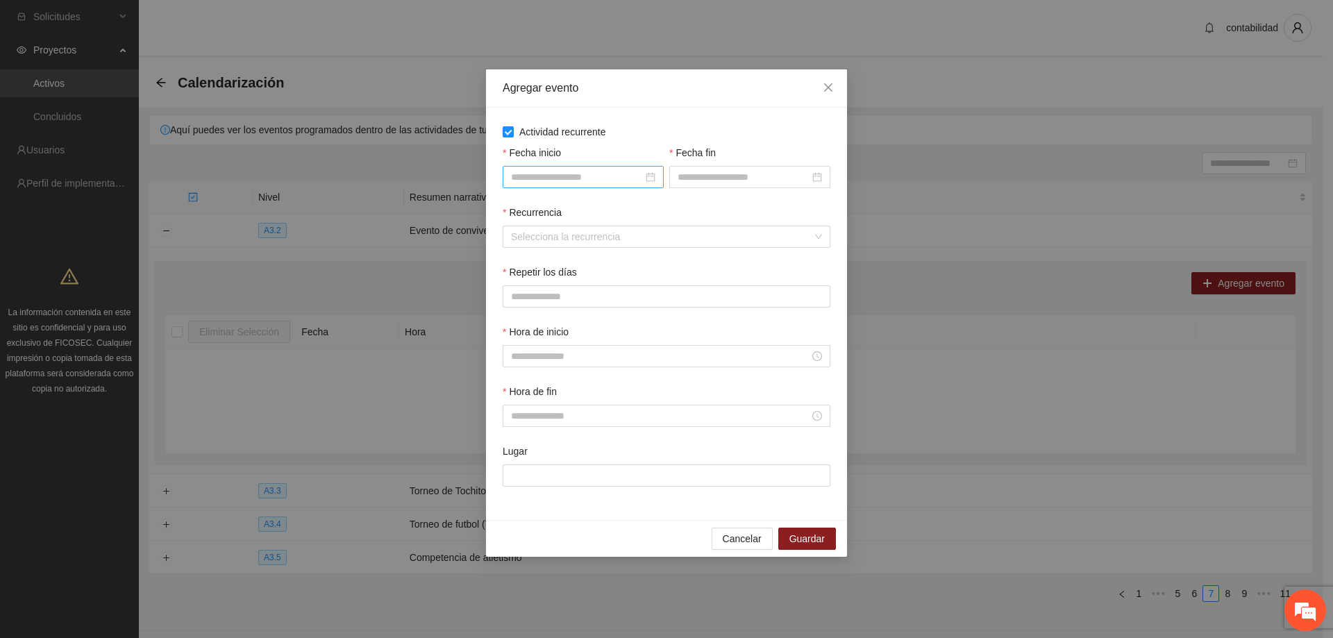
click at [654, 176] on div at bounding box center [583, 176] width 144 height 15
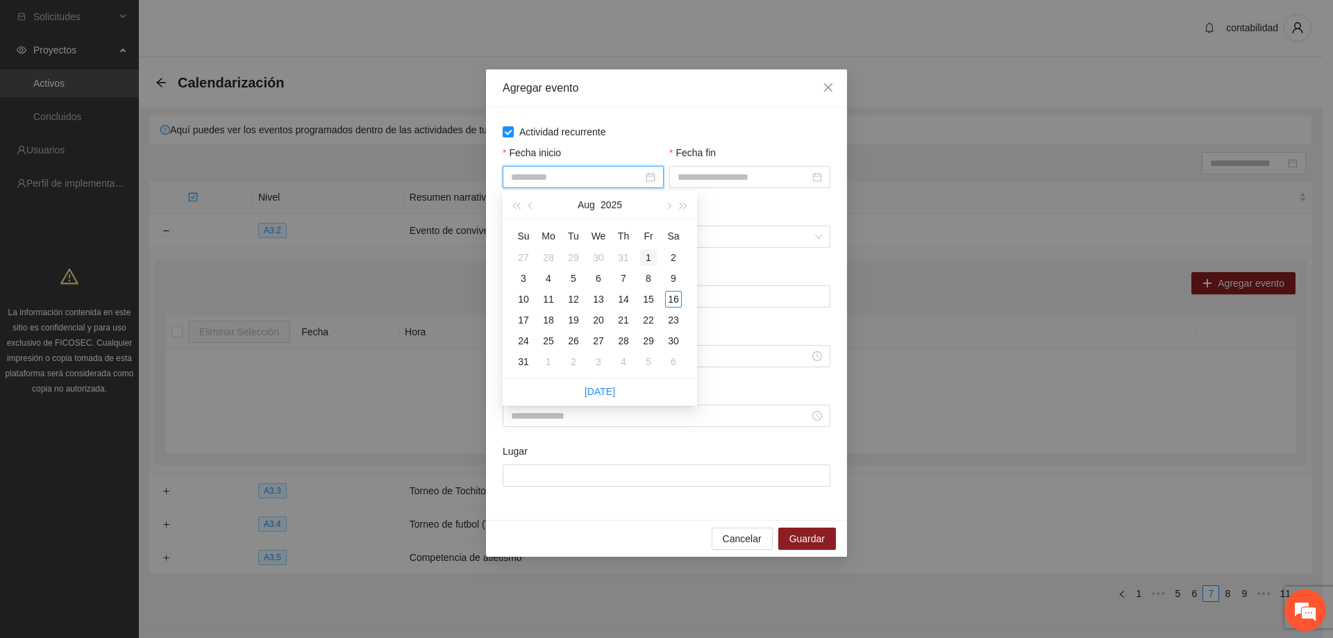
type input "**********"
click at [644, 256] on div "1" at bounding box center [648, 257] width 17 height 17
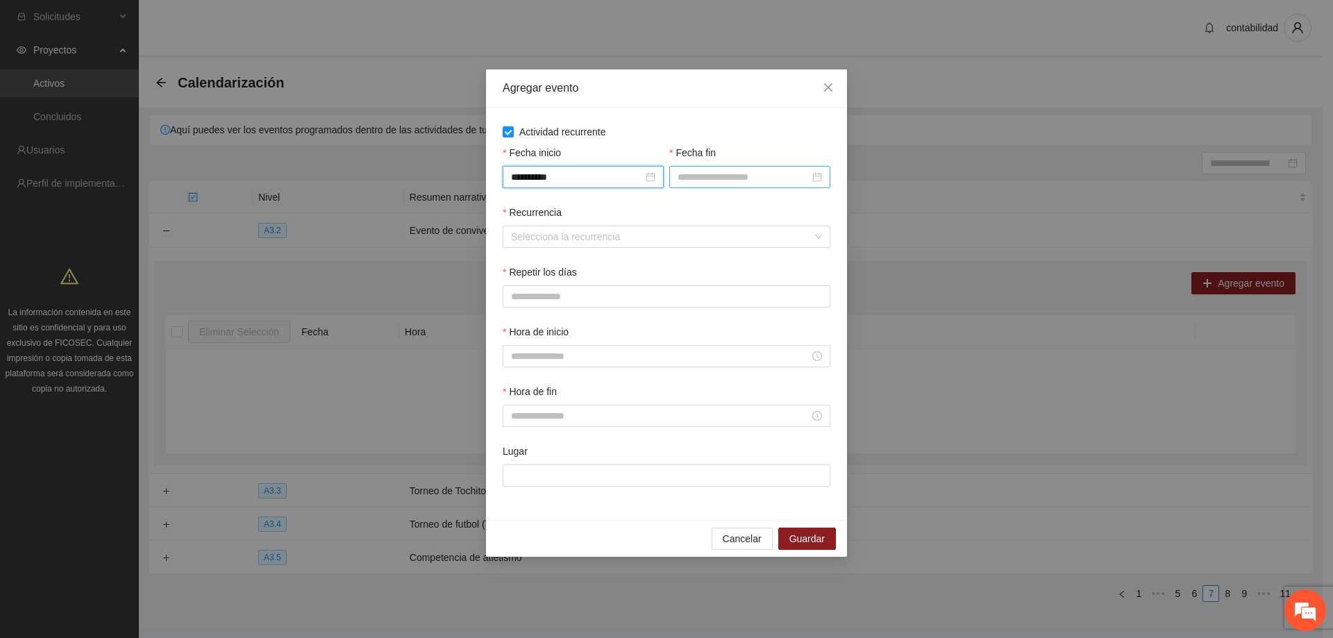
click at [811, 178] on div at bounding box center [750, 176] width 144 height 15
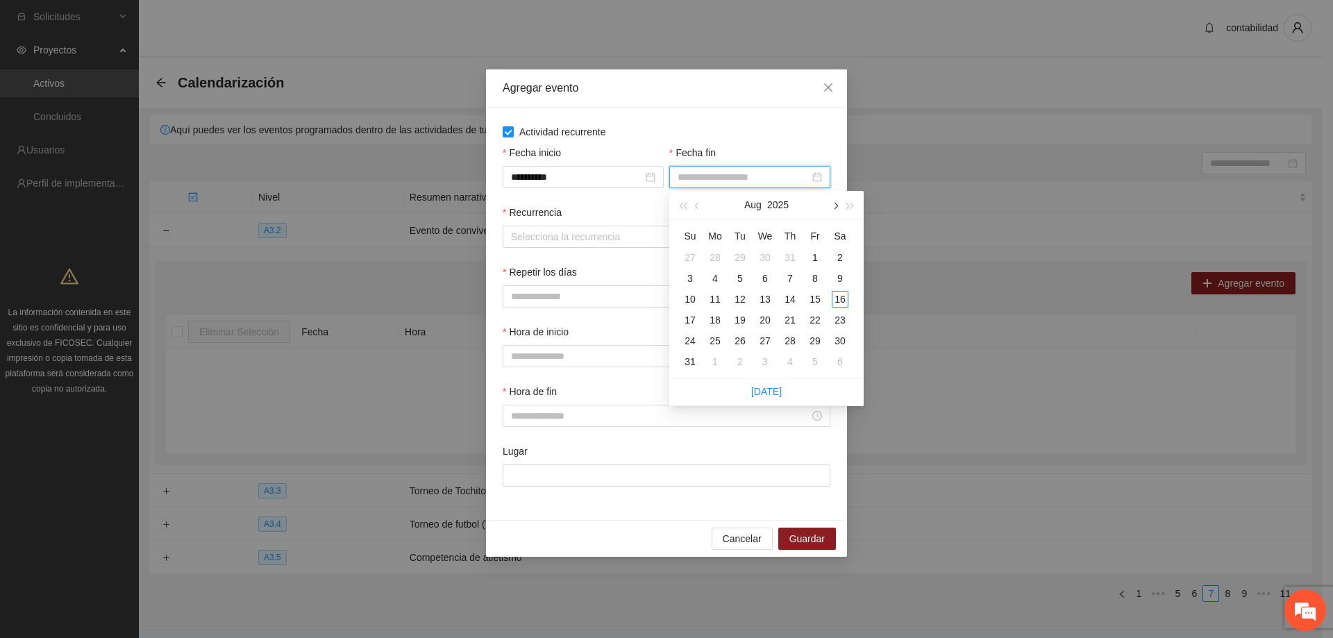
click at [840, 205] on button "button" at bounding box center [834, 205] width 15 height 28
type input "**********"
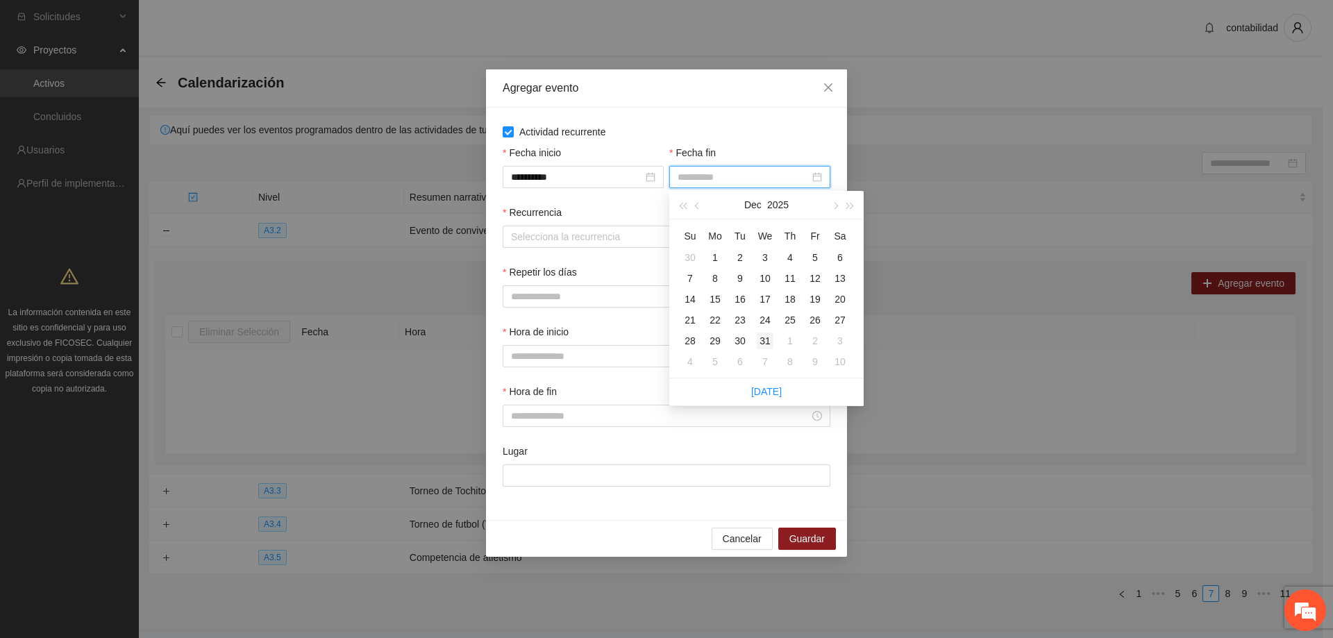
click at [759, 340] on div "31" at bounding box center [765, 341] width 17 height 17
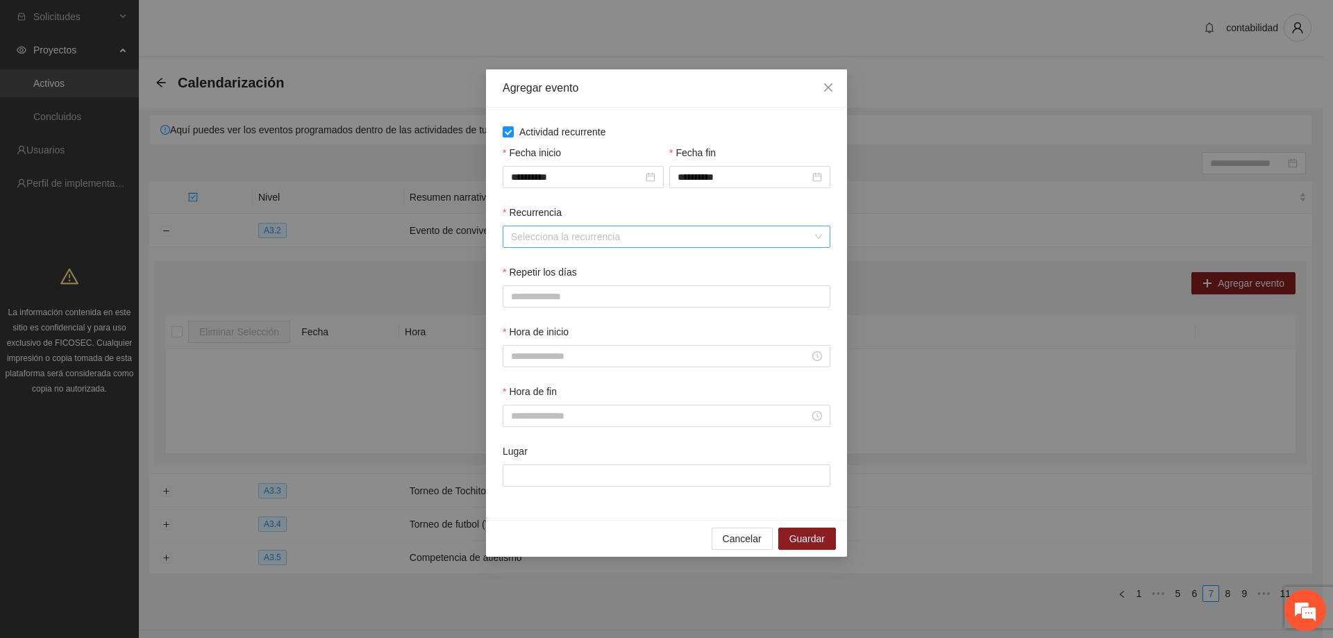
click at [623, 229] on input "Recurrencia" at bounding box center [661, 236] width 301 height 21
click at [564, 262] on div "Semanalmente" at bounding box center [666, 264] width 311 height 15
click at [519, 299] on button "L" at bounding box center [517, 296] width 28 height 22
click at [550, 298] on span "M" at bounding box center [551, 296] width 8 height 15
click at [592, 294] on button "X" at bounding box center [585, 296] width 28 height 22
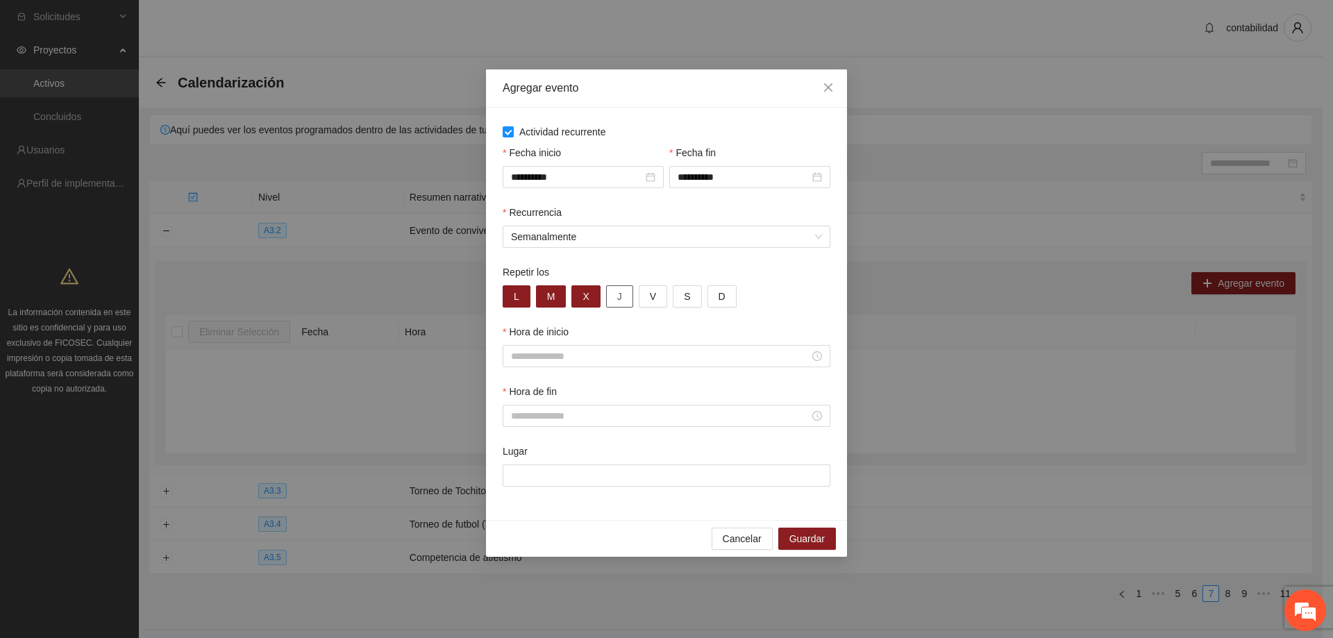
click at [628, 298] on button "J" at bounding box center [619, 296] width 27 height 22
click at [640, 298] on button "V" at bounding box center [653, 296] width 28 height 22
click at [799, 308] on div "Repetir los L M X J V S D" at bounding box center [666, 295] width 333 height 60
click at [770, 357] on input "Hora de inicio" at bounding box center [660, 356] width 299 height 15
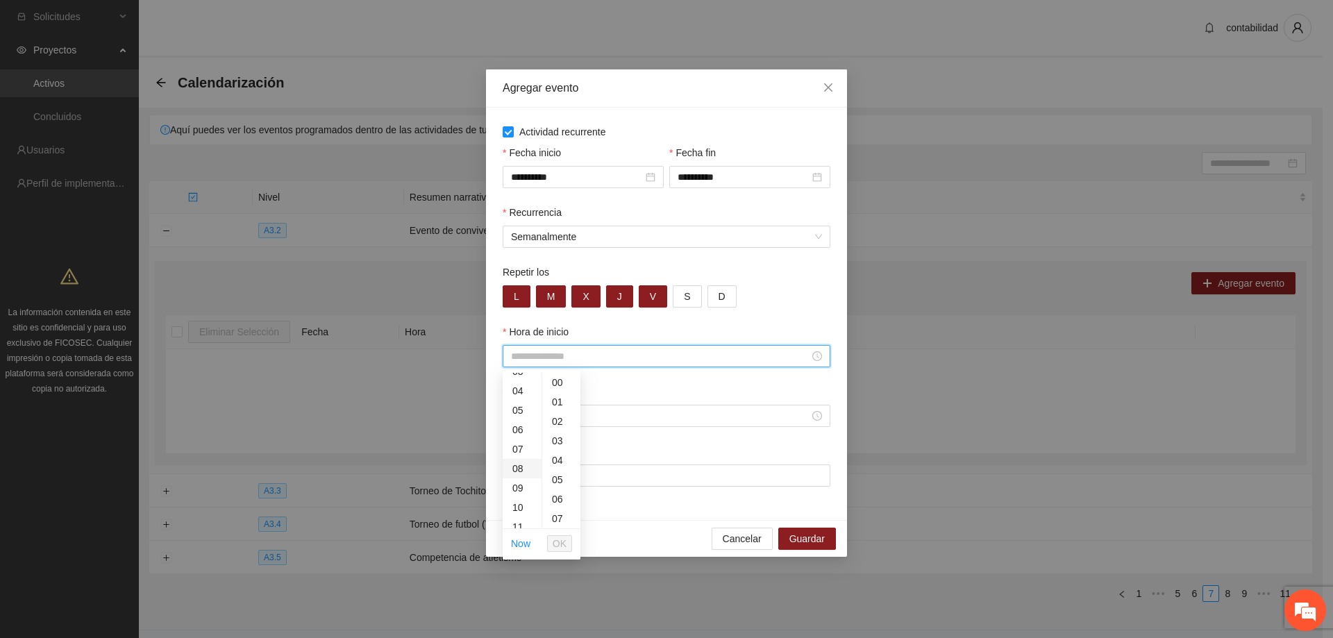
click at [521, 467] on div "08" at bounding box center [522, 468] width 39 height 19
type input "*****"
click at [558, 540] on span "OK" at bounding box center [560, 543] width 14 height 15
click at [558, 428] on div "Hora de fin" at bounding box center [666, 414] width 333 height 60
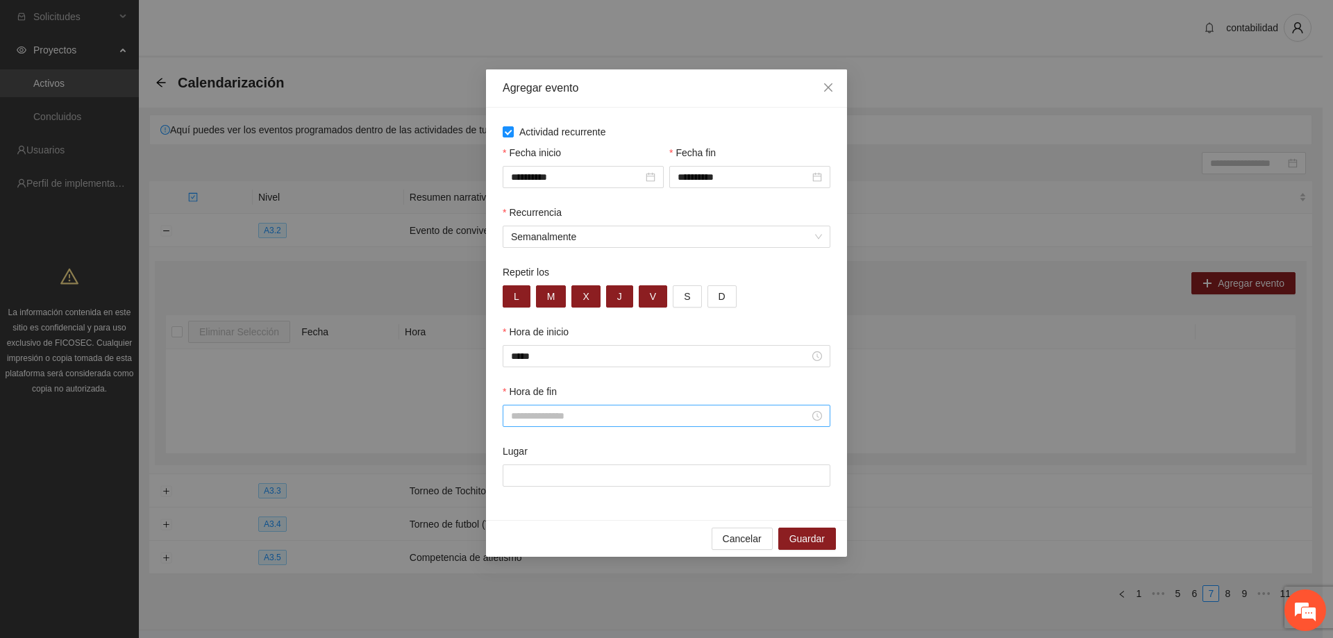
click at [569, 422] on input "Hora de fin" at bounding box center [660, 415] width 299 height 15
click at [514, 489] on div "13" at bounding box center [522, 486] width 39 height 19
type input "*****"
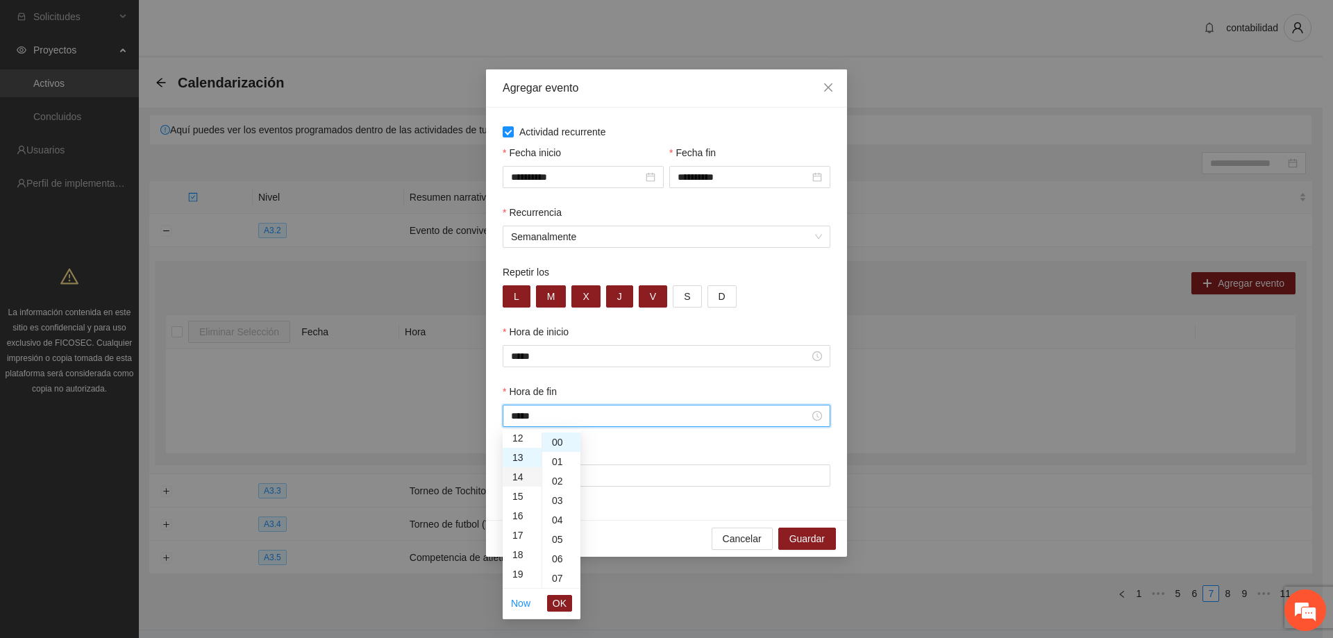
scroll to position [253, 0]
click at [553, 600] on button "OK" at bounding box center [559, 603] width 25 height 17
click at [584, 483] on input "Lugar" at bounding box center [667, 476] width 328 height 22
type input "**********"
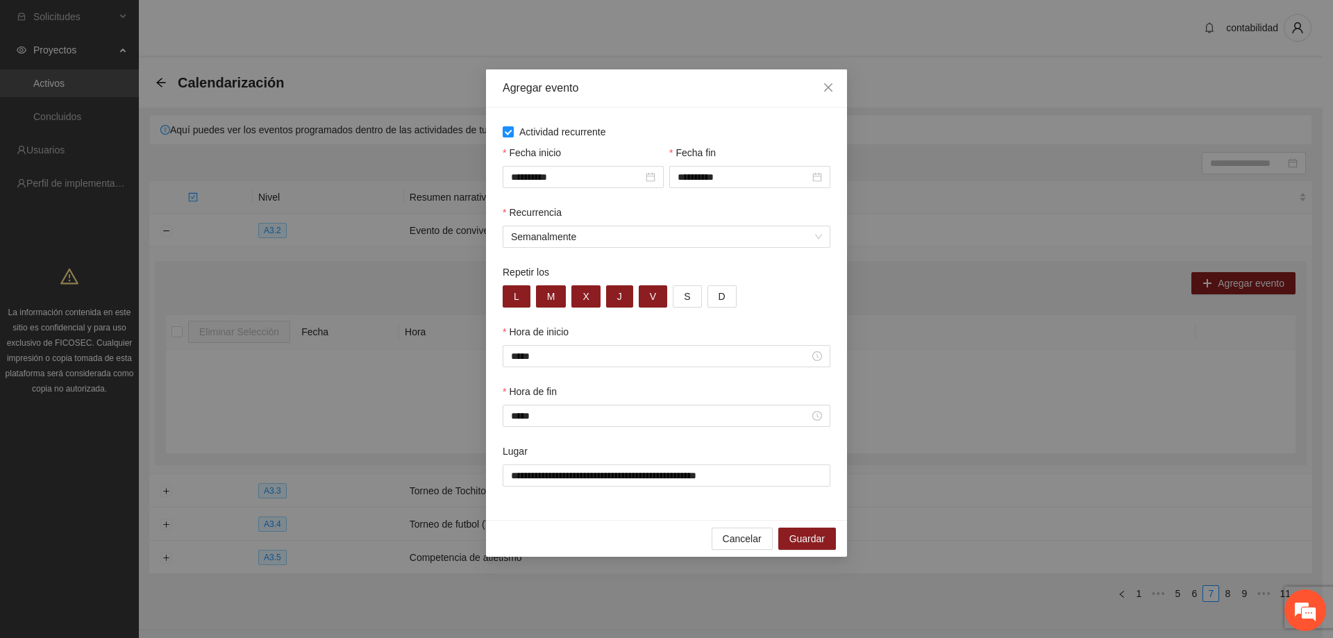
click at [615, 520] on div "Cancelar Guardar" at bounding box center [666, 538] width 361 height 37
click at [666, 506] on div "**********" at bounding box center [666, 314] width 361 height 412
click at [660, 507] on div "**********" at bounding box center [666, 314] width 361 height 412
click at [690, 444] on div "Lugar" at bounding box center [667, 454] width 328 height 21
click at [808, 535] on span "Guardar" at bounding box center [807, 538] width 35 height 15
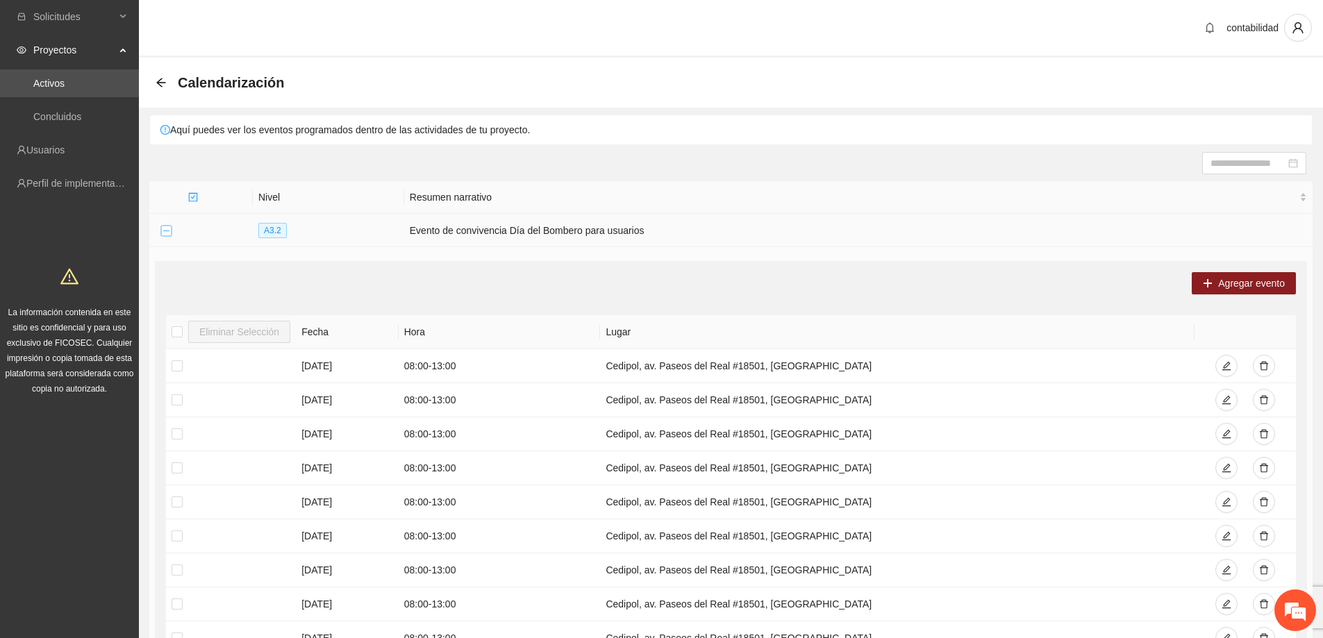
click at [166, 226] on button "Collapse row" at bounding box center [165, 231] width 11 height 11
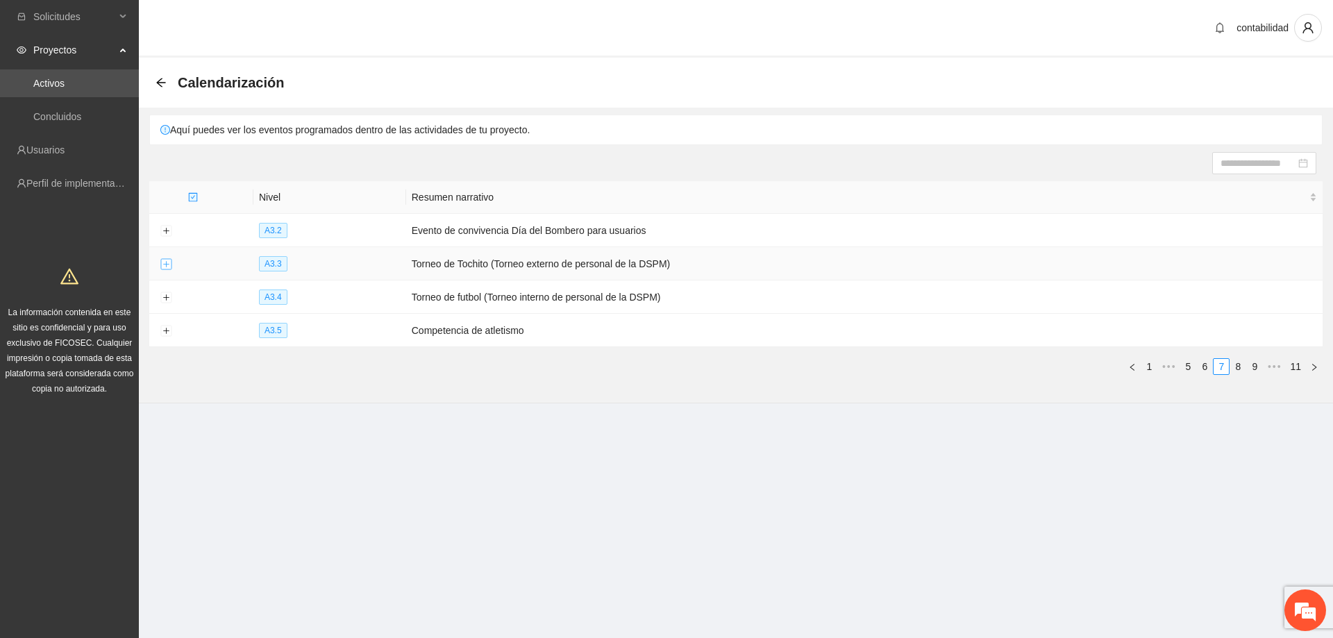
click at [171, 260] on button "Expand row" at bounding box center [165, 264] width 11 height 11
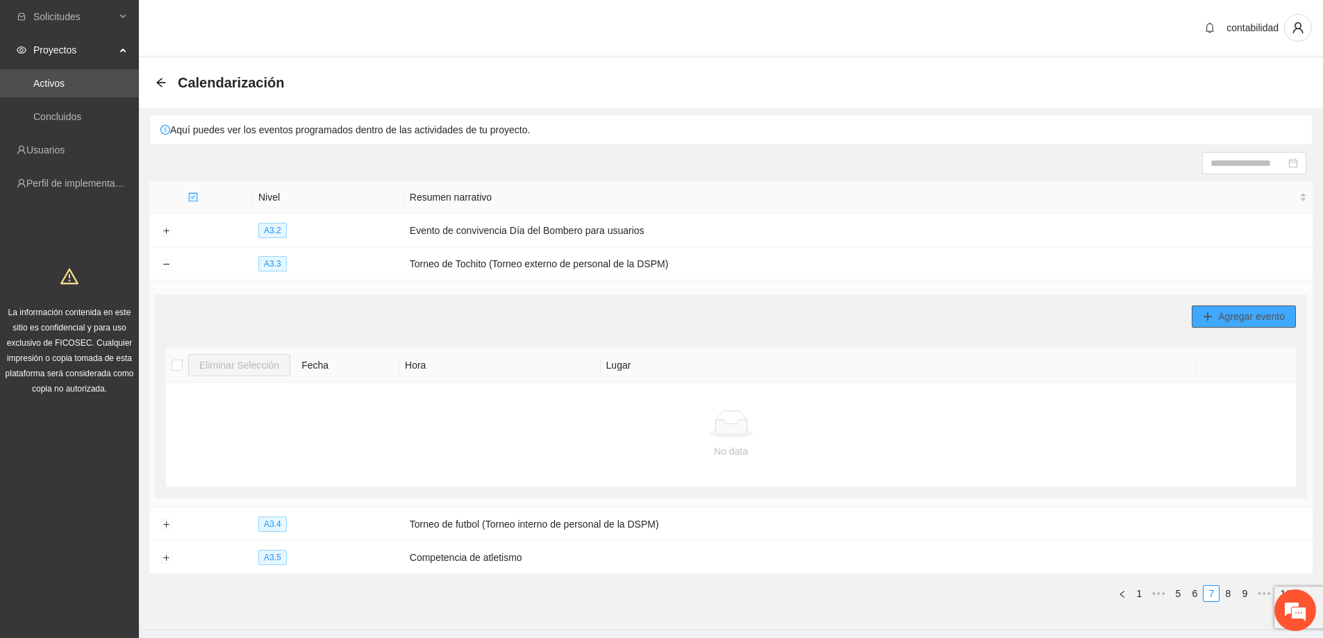
click at [1242, 317] on span "Agregar evento" at bounding box center [1251, 316] width 67 height 15
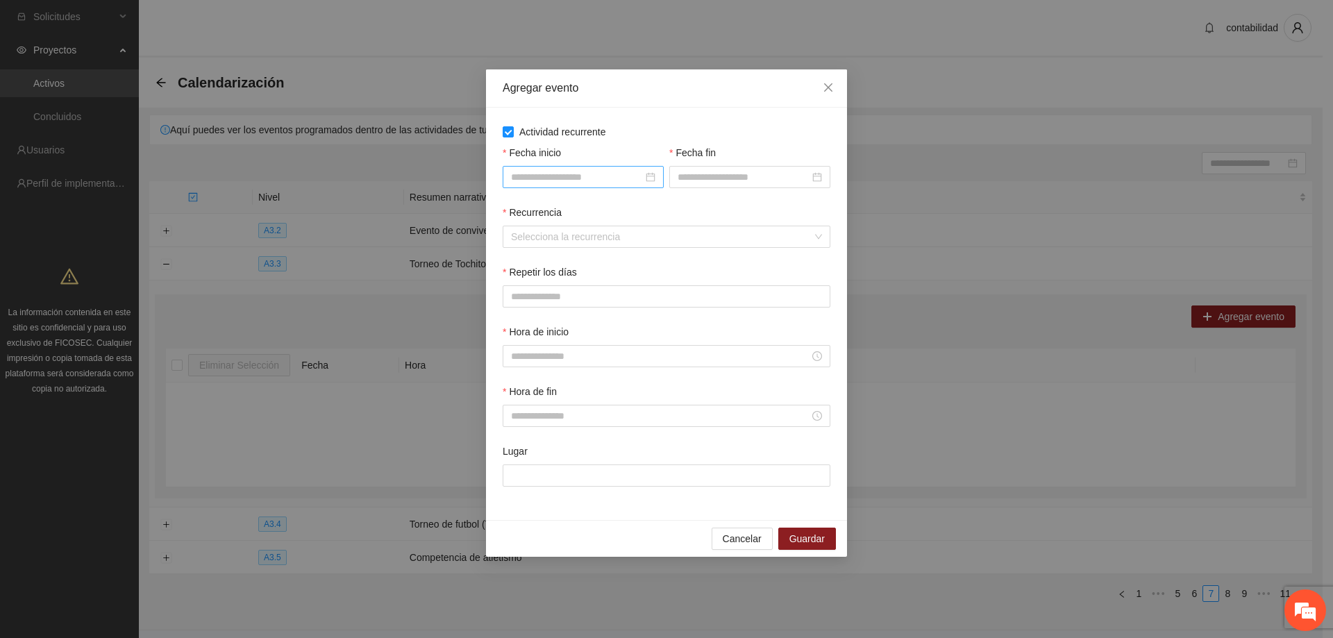
click at [656, 174] on div at bounding box center [583, 177] width 161 height 22
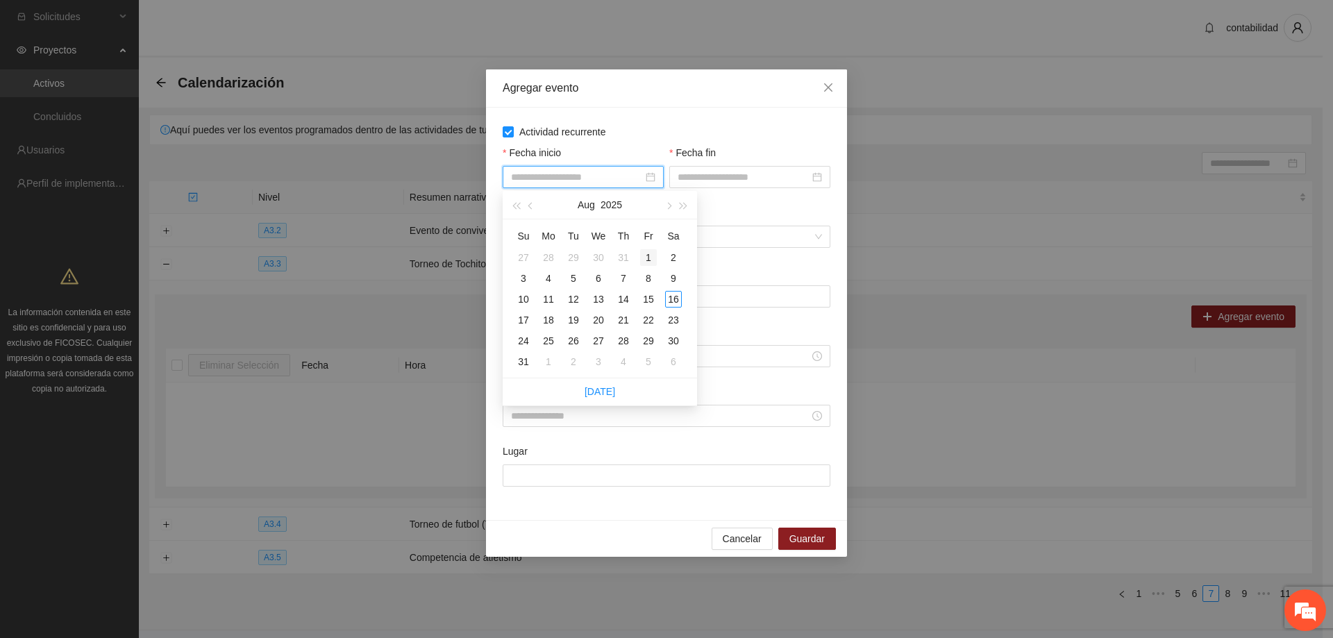
type input "**********"
click at [640, 255] on td "1" at bounding box center [648, 257] width 25 height 21
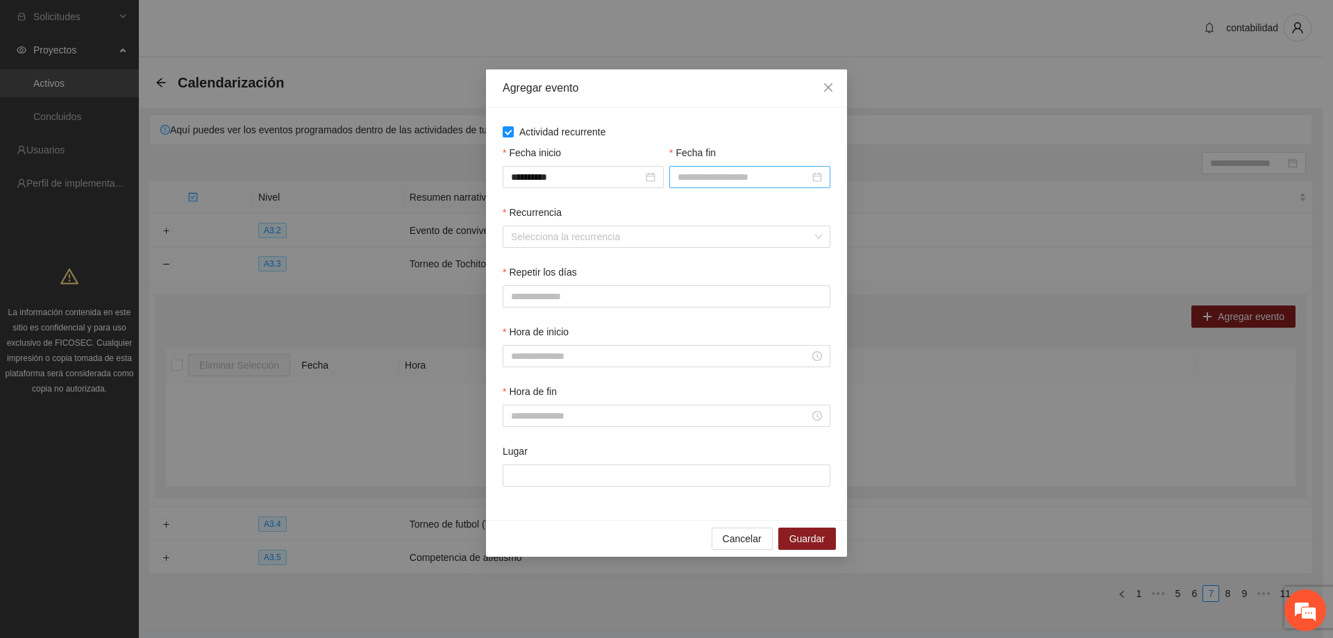
click at [819, 176] on div at bounding box center [750, 176] width 144 height 15
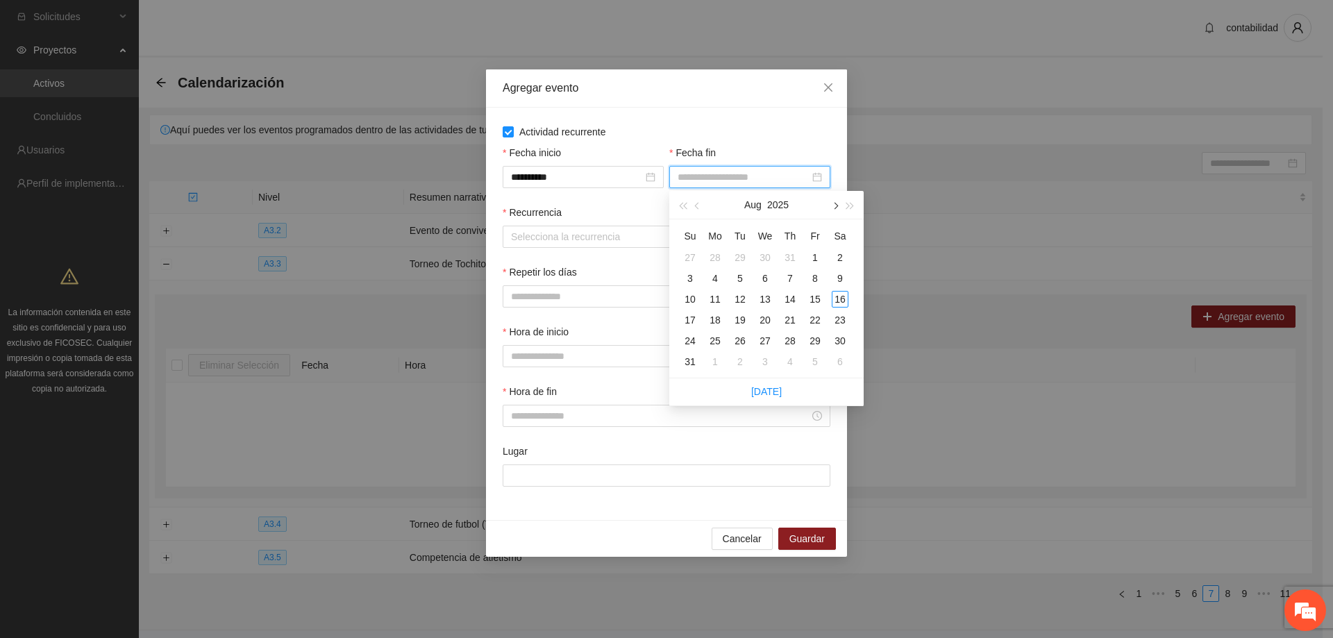
click at [833, 210] on button "button" at bounding box center [834, 205] width 15 height 28
click at [832, 210] on button "button" at bounding box center [834, 205] width 15 height 28
type input "**********"
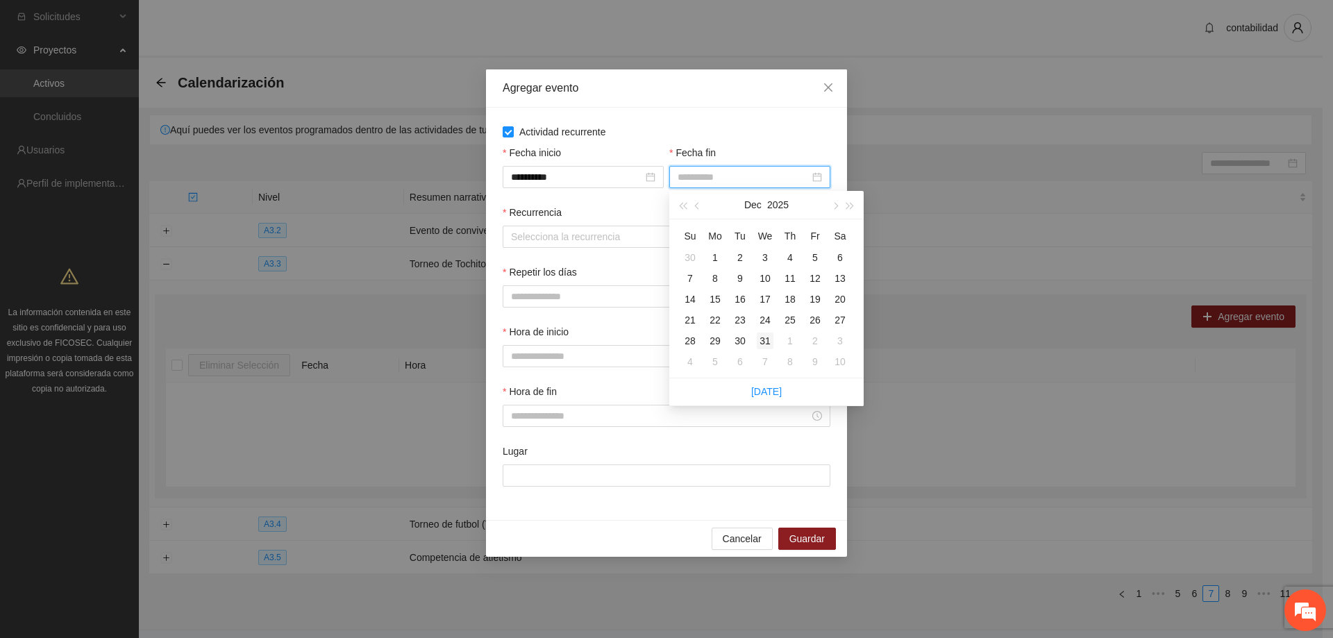
click at [762, 335] on div "31" at bounding box center [765, 341] width 17 height 17
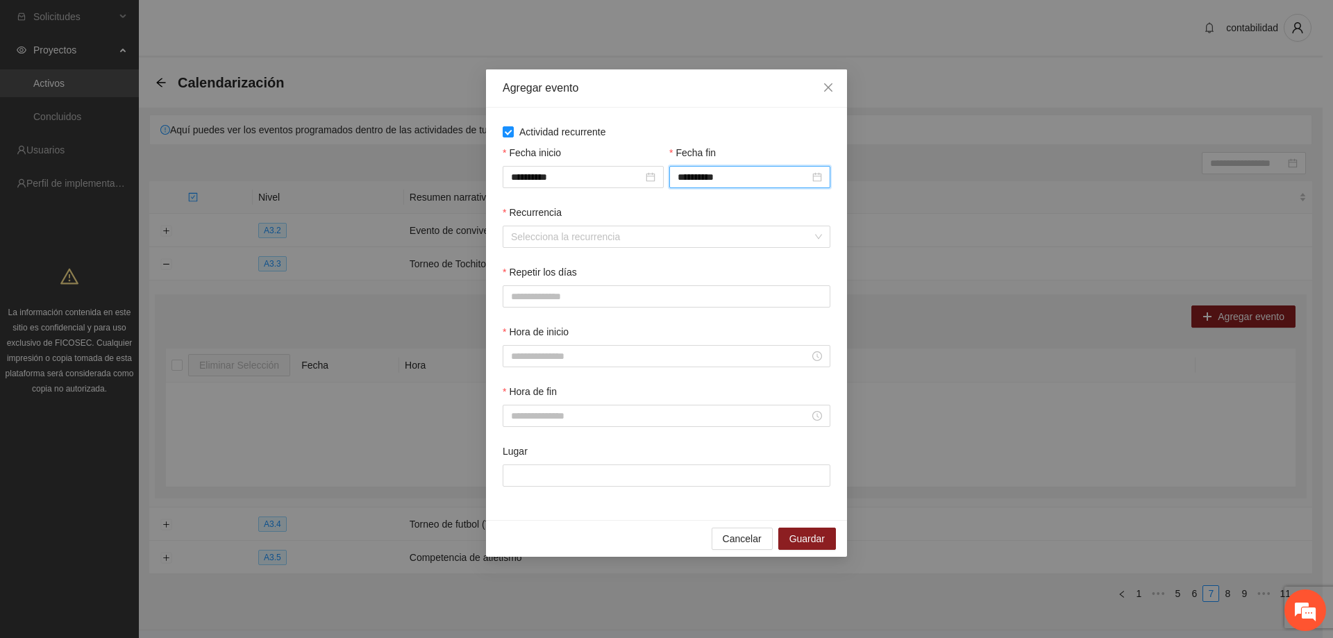
click at [674, 212] on div "Recurrencia" at bounding box center [667, 215] width 328 height 21
click at [590, 235] on input "Recurrencia" at bounding box center [661, 236] width 301 height 21
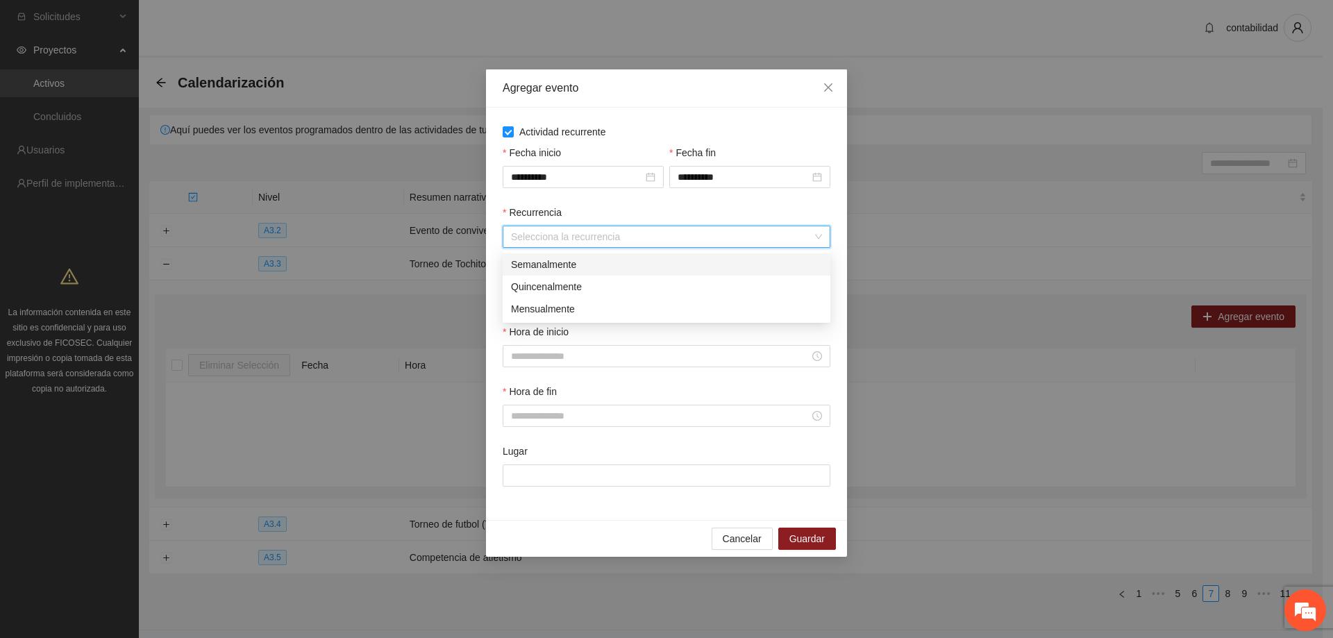
click at [579, 267] on div "Semanalmente" at bounding box center [666, 264] width 311 height 15
click at [515, 295] on button "L" at bounding box center [517, 296] width 28 height 22
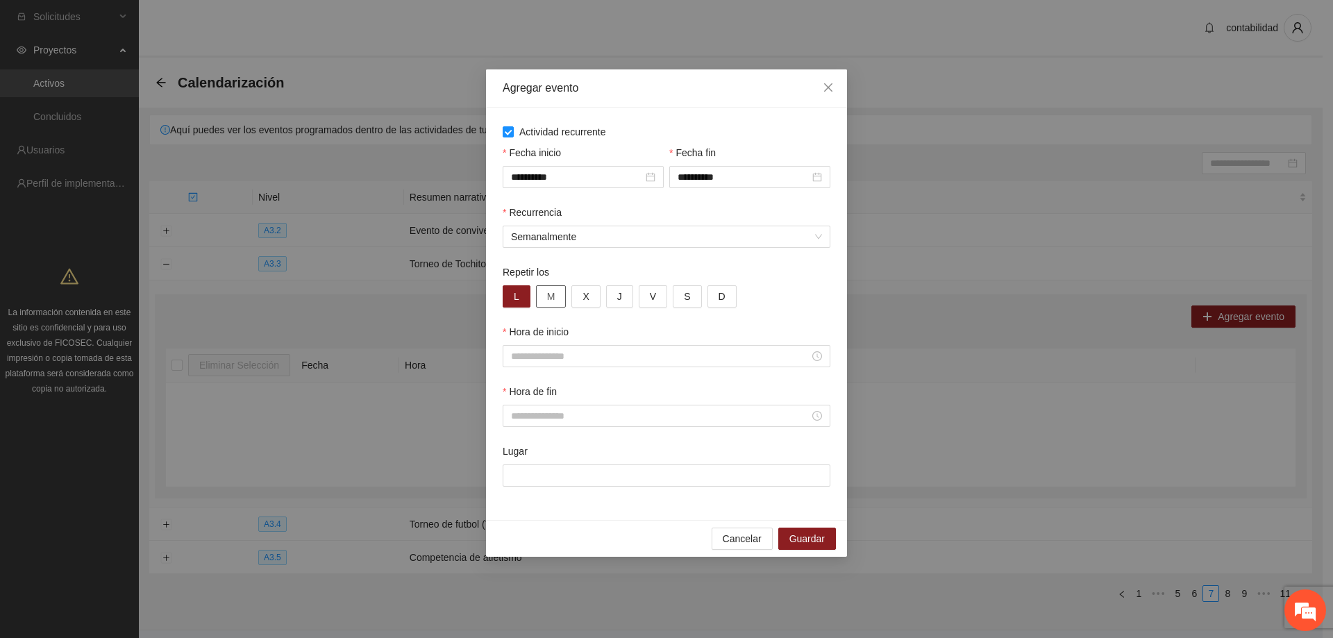
click at [556, 298] on button "M" at bounding box center [551, 296] width 31 height 22
click at [579, 301] on button "X" at bounding box center [585, 296] width 28 height 22
click at [606, 293] on button "J" at bounding box center [619, 296] width 27 height 22
click at [639, 300] on button "V" at bounding box center [653, 296] width 28 height 22
click at [587, 351] on input "Hora de inicio" at bounding box center [660, 356] width 299 height 15
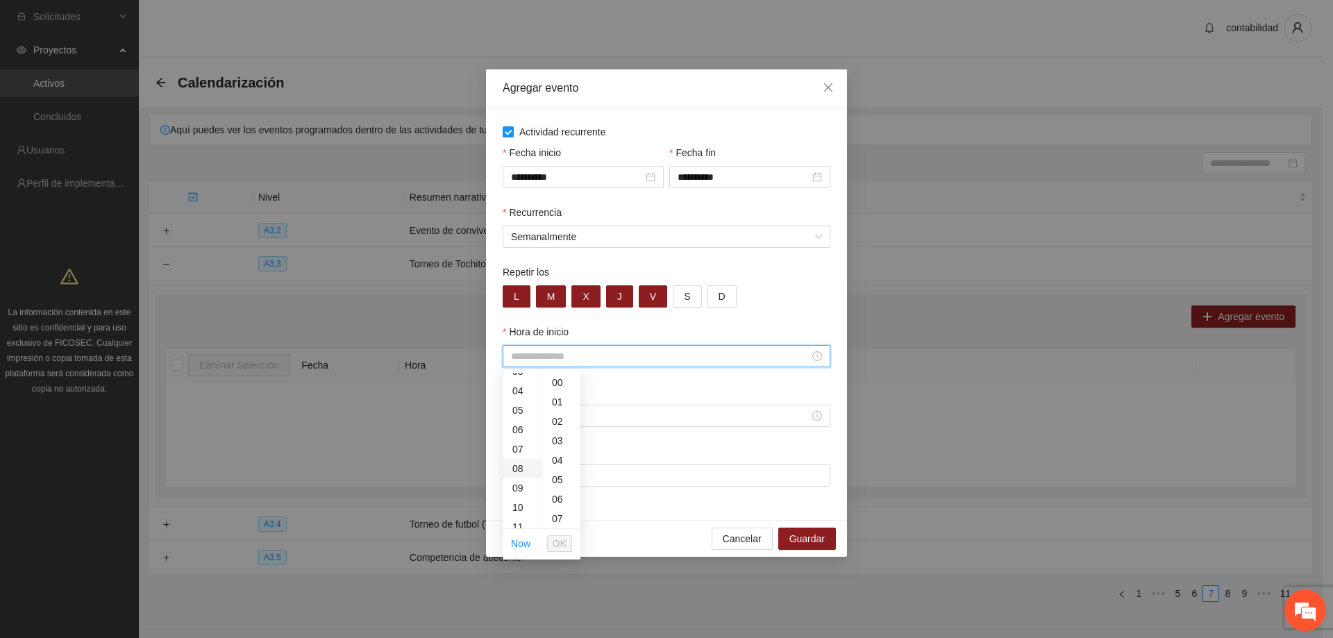
click at [525, 470] on div "08" at bounding box center [522, 468] width 39 height 19
type input "*****"
click at [560, 544] on span "OK" at bounding box center [560, 543] width 14 height 15
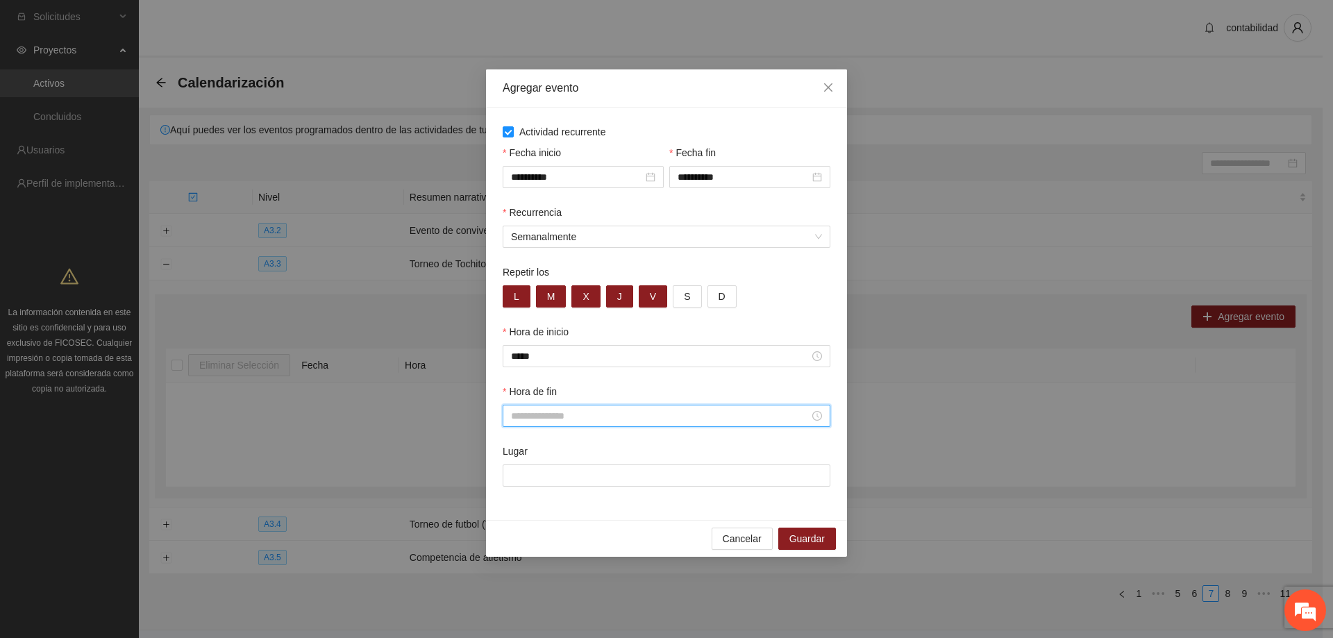
click at [612, 421] on input "Hora de fin" at bounding box center [660, 415] width 299 height 15
click at [515, 552] on div "13" at bounding box center [522, 555] width 39 height 19
type input "*****"
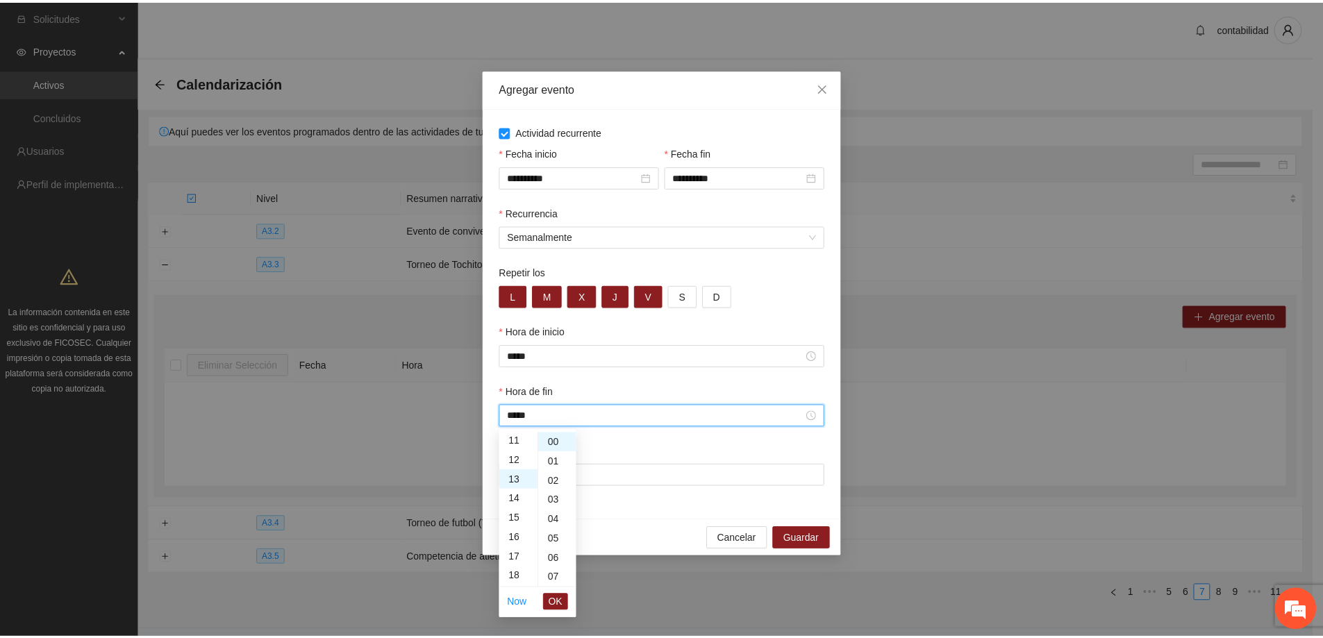
scroll to position [253, 0]
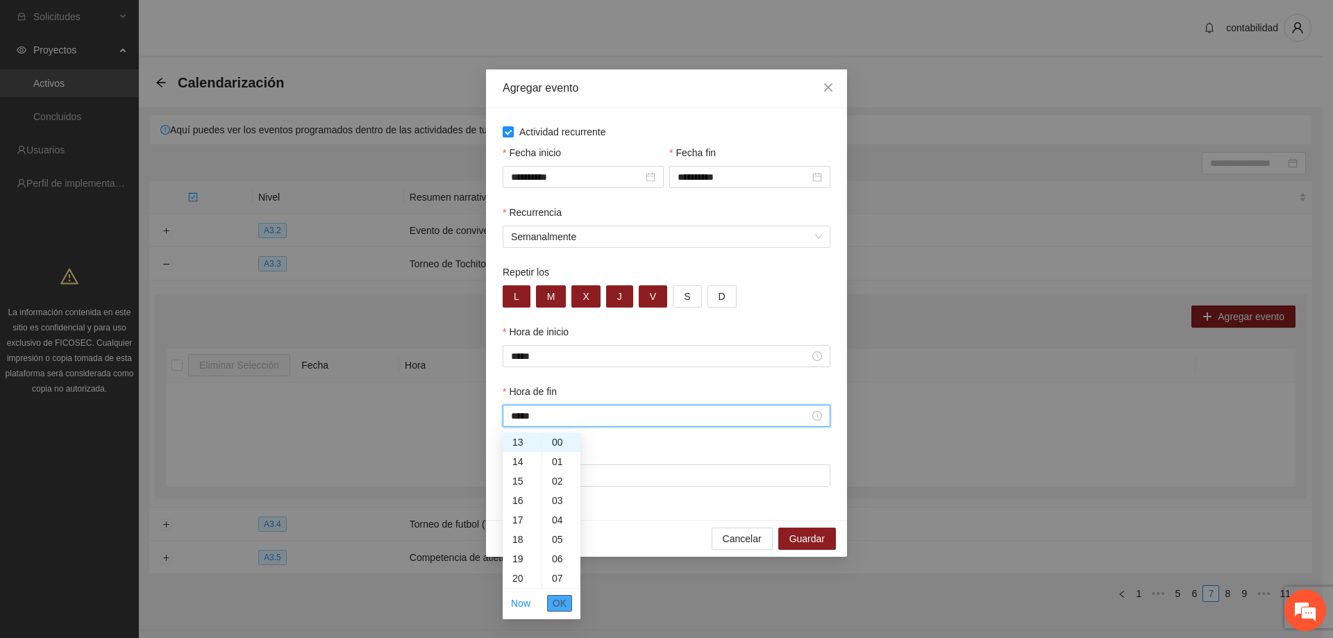
click at [565, 603] on span "OK" at bounding box center [560, 603] width 14 height 15
click at [588, 483] on input "Lugar" at bounding box center [667, 476] width 328 height 22
type input "**********"
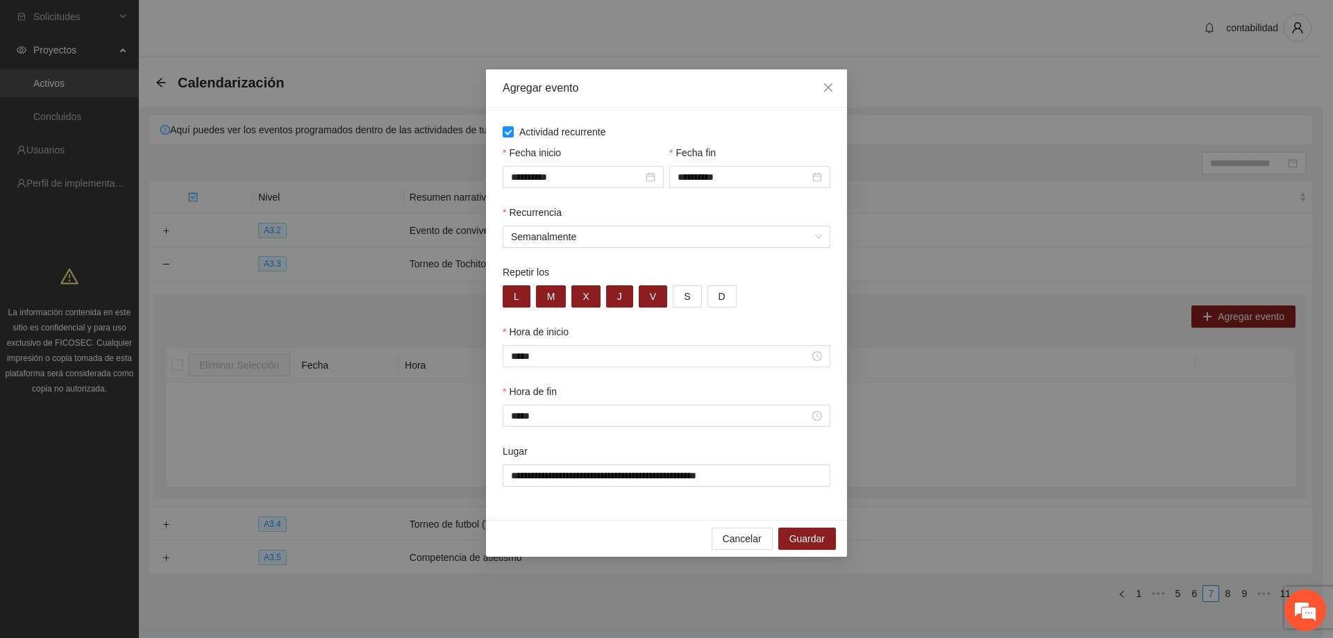
click at [641, 503] on div "**********" at bounding box center [666, 474] width 333 height 60
click at [687, 292] on button "S" at bounding box center [687, 296] width 28 height 22
click at [712, 297] on button "D" at bounding box center [722, 296] width 29 height 22
click at [742, 306] on div "L M X J V S D" at bounding box center [667, 296] width 328 height 22
click at [796, 536] on span "Guardar" at bounding box center [807, 538] width 35 height 15
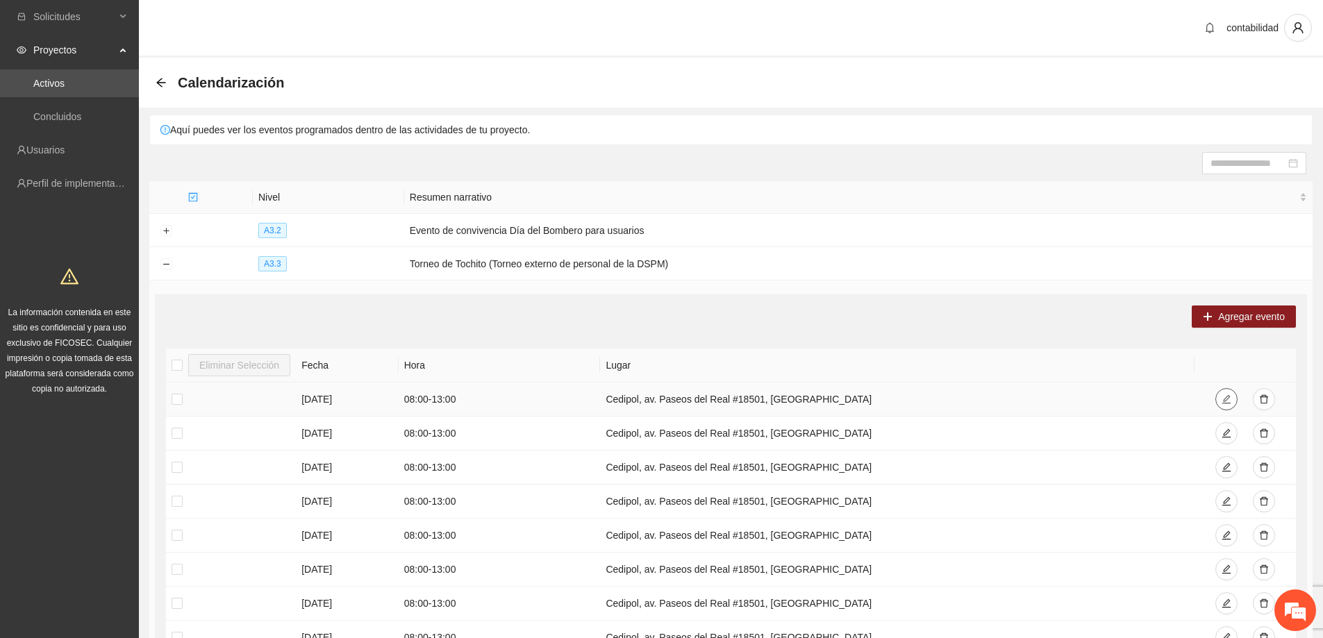
click at [1228, 396] on icon "edit" at bounding box center [1226, 399] width 10 height 10
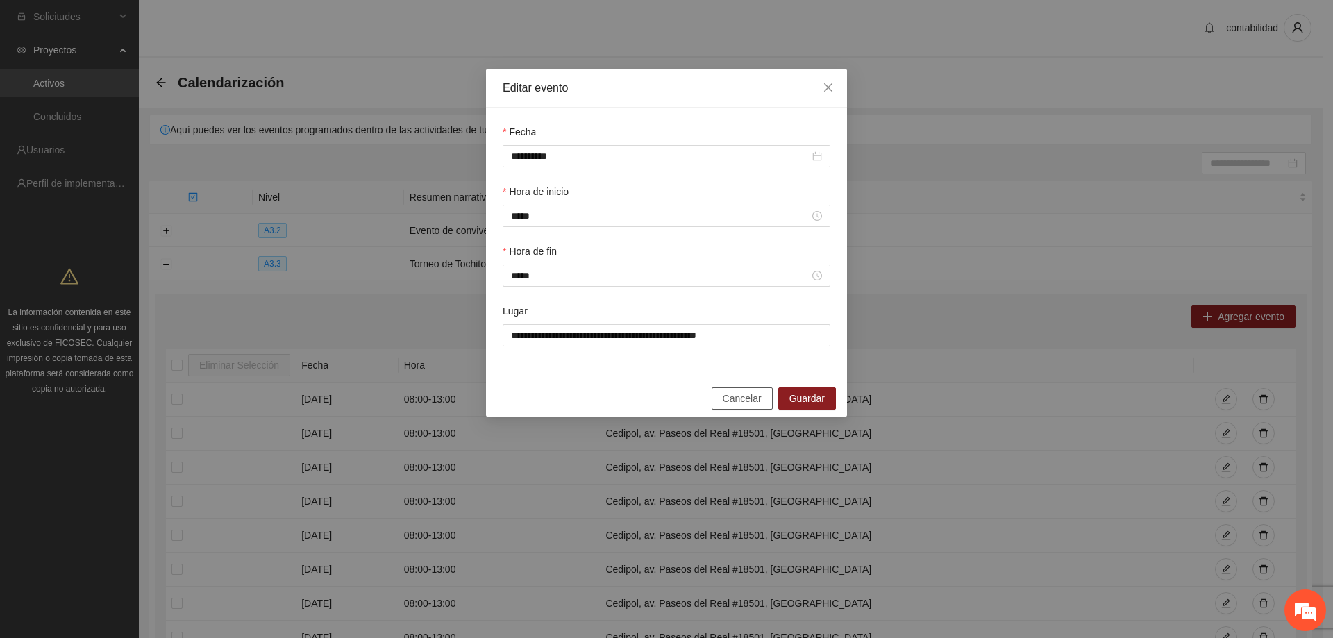
click at [734, 399] on span "Cancelar" at bounding box center [742, 398] width 39 height 15
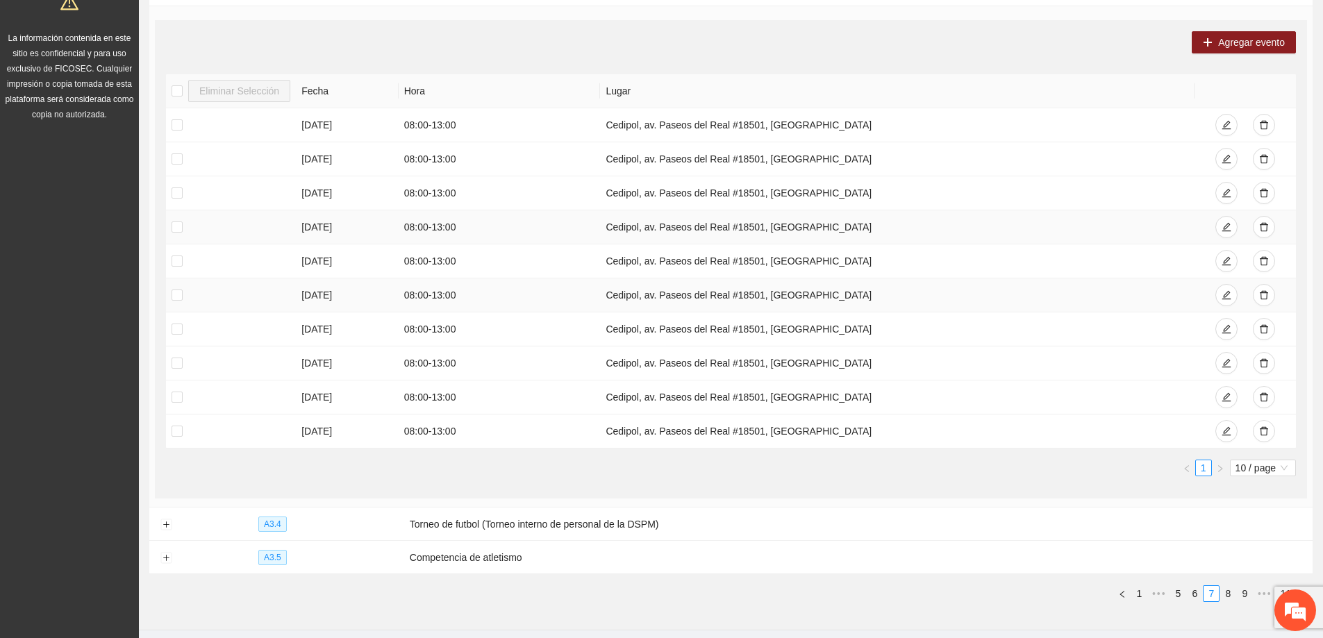
scroll to position [250, 0]
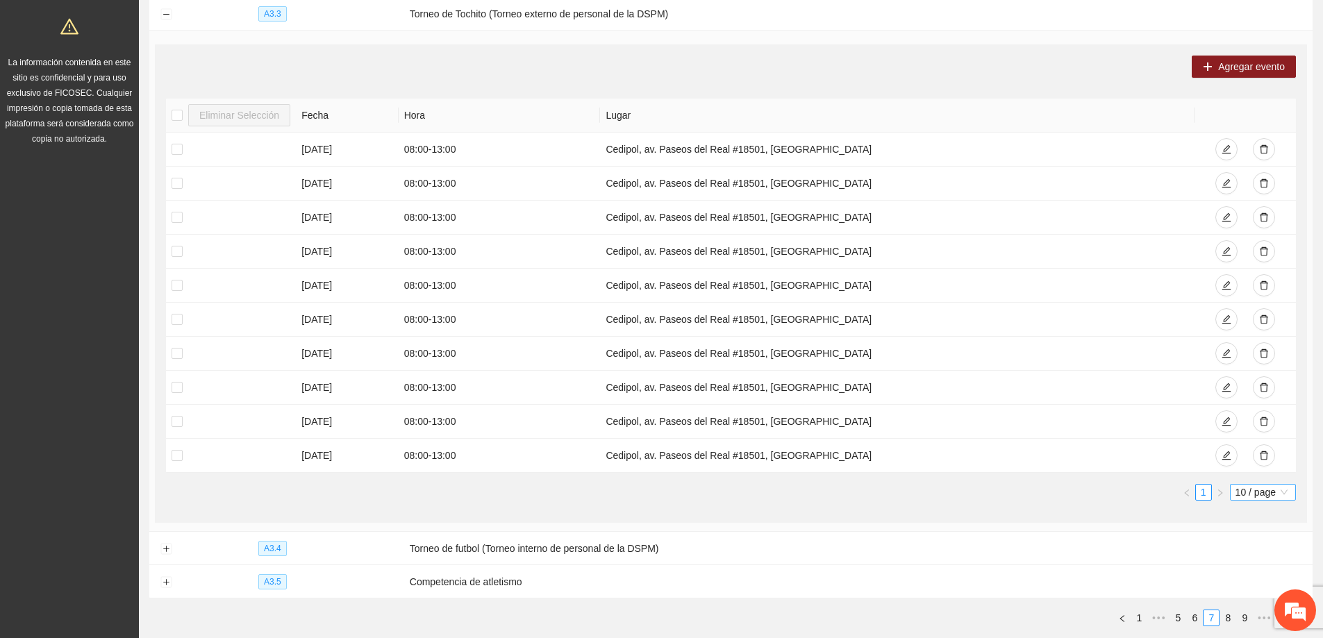
click at [1276, 495] on span "10 / page" at bounding box center [1262, 492] width 55 height 15
click at [1258, 581] on div "100 / page" at bounding box center [1263, 583] width 50 height 15
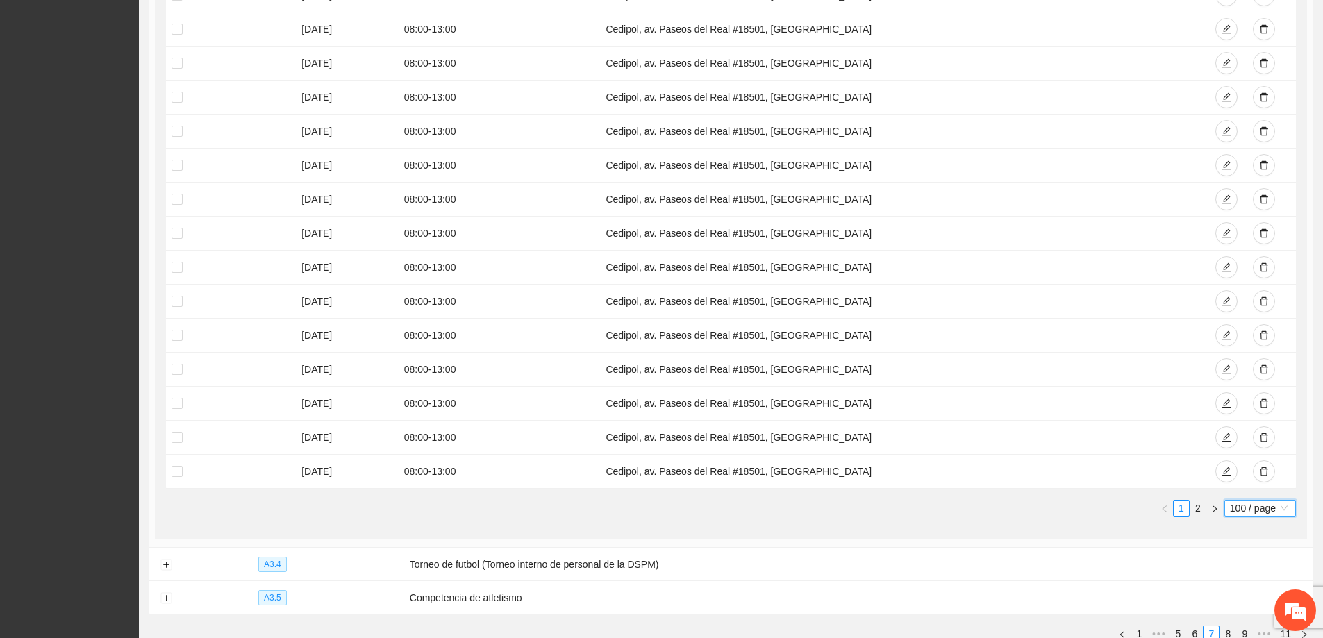
scroll to position [3382, 0]
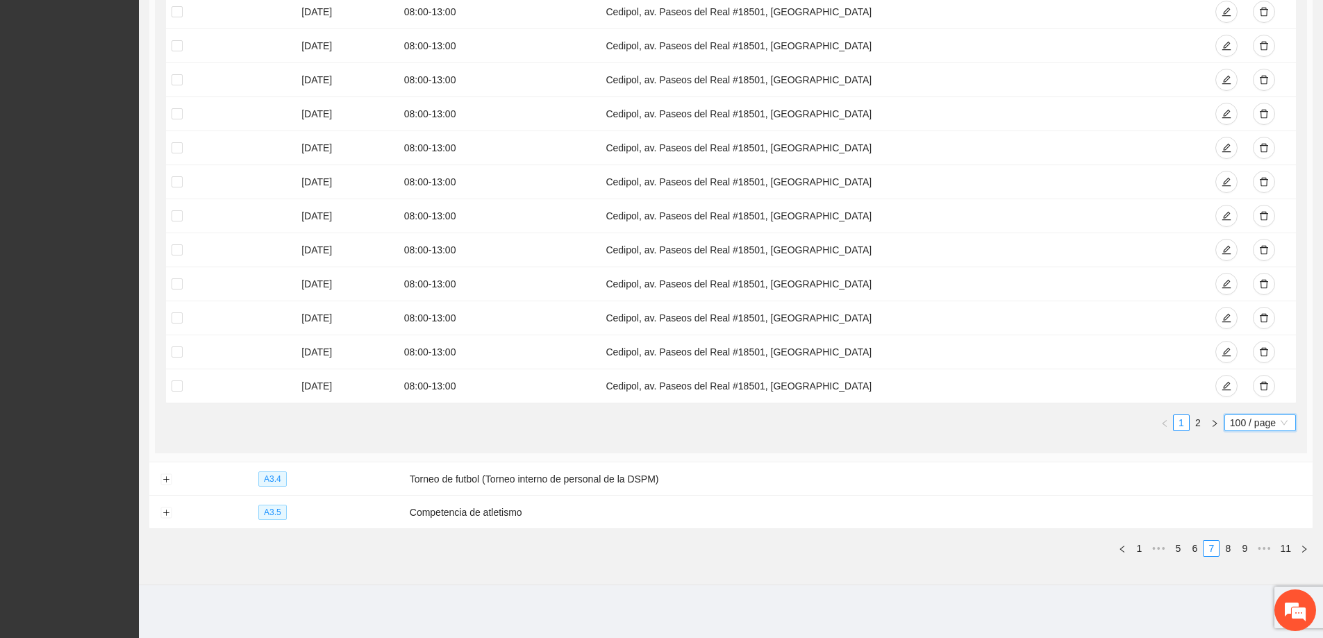
click at [1285, 416] on span "100 / page" at bounding box center [1260, 422] width 60 height 15
click at [1272, 442] on div "10 / page" at bounding box center [1261, 447] width 56 height 15
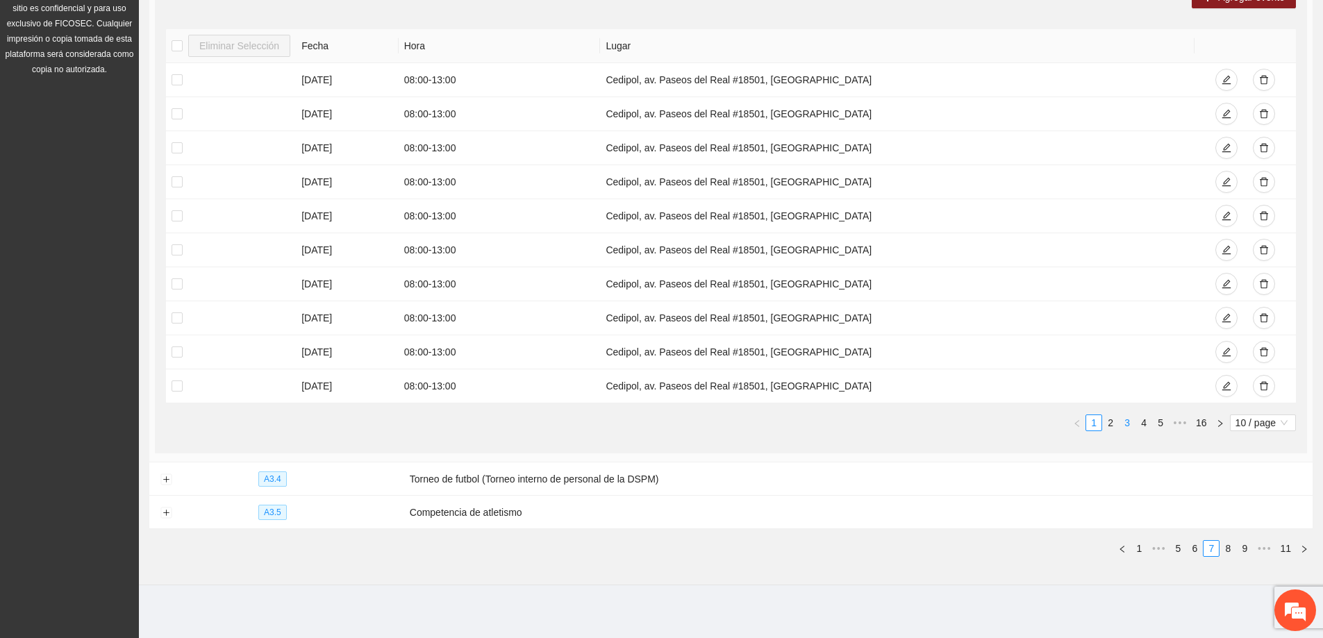
drag, startPoint x: 1108, startPoint y: 418, endPoint x: 1121, endPoint y: 420, distance: 13.4
click at [1108, 419] on link "2" at bounding box center [1110, 422] width 15 height 15
click at [1127, 421] on link "3" at bounding box center [1126, 422] width 15 height 15
click at [1162, 419] on link "5" at bounding box center [1160, 422] width 15 height 15
click at [1041, 427] on button "button" at bounding box center [1038, 423] width 17 height 17
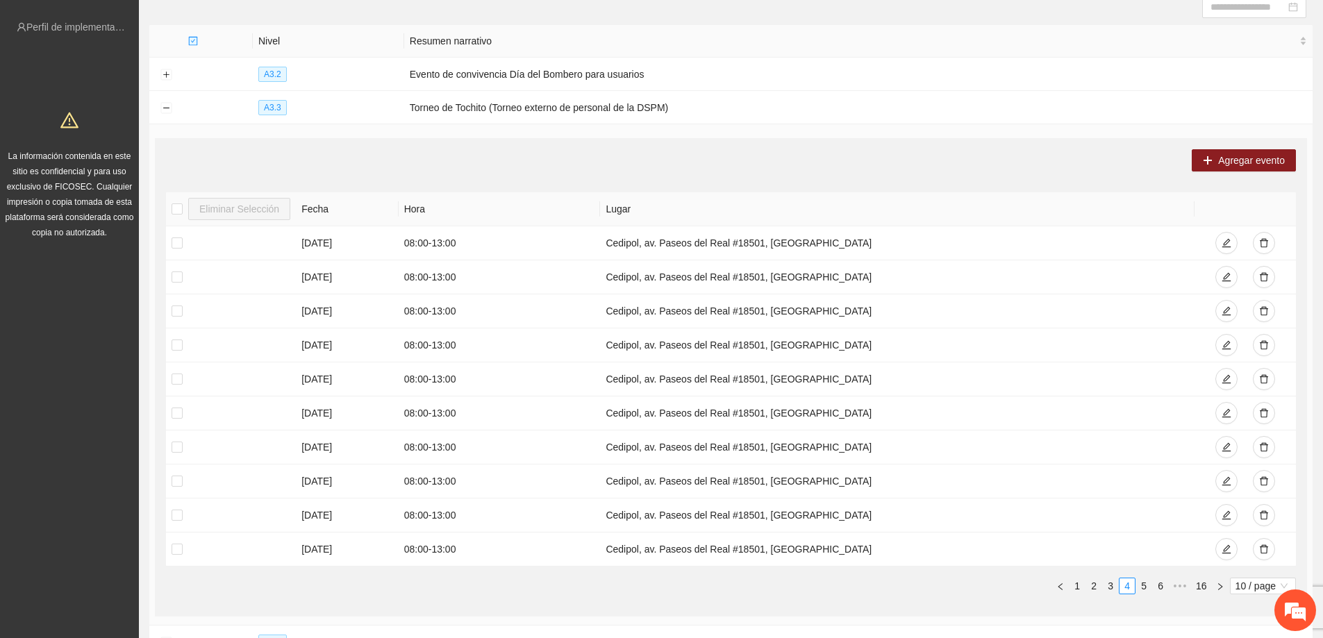
scroll to position [181, 0]
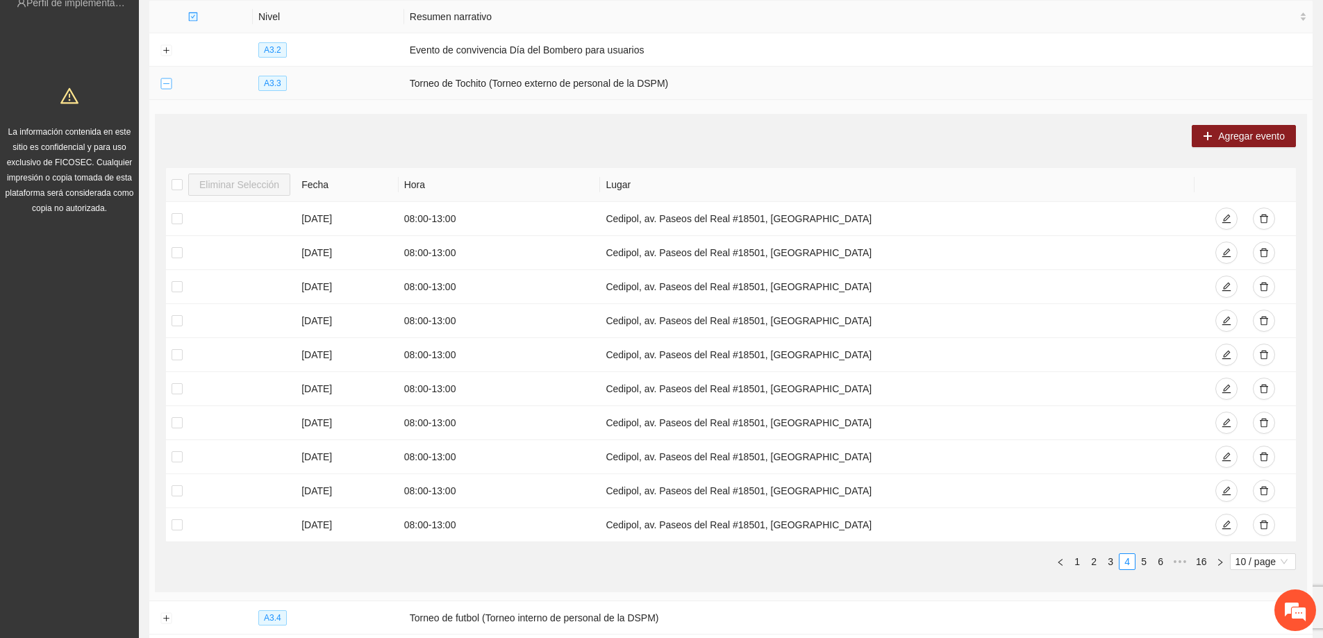
click at [162, 83] on button "Collapse row" at bounding box center [165, 83] width 11 height 11
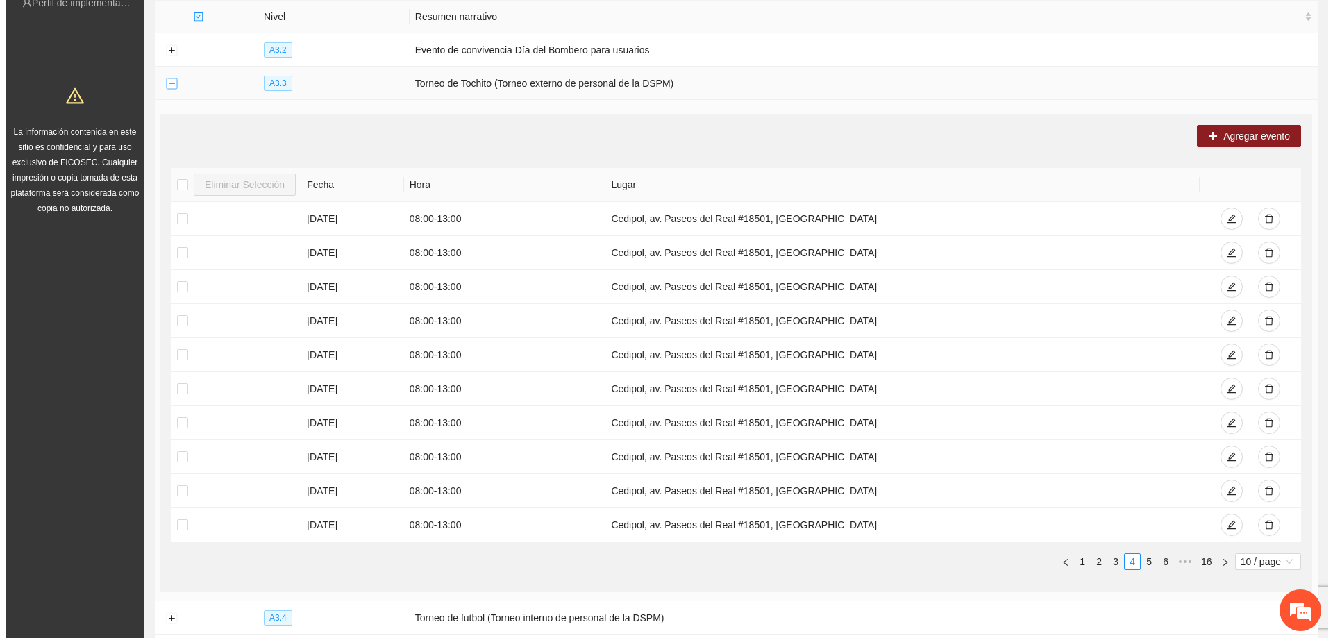
scroll to position [0, 0]
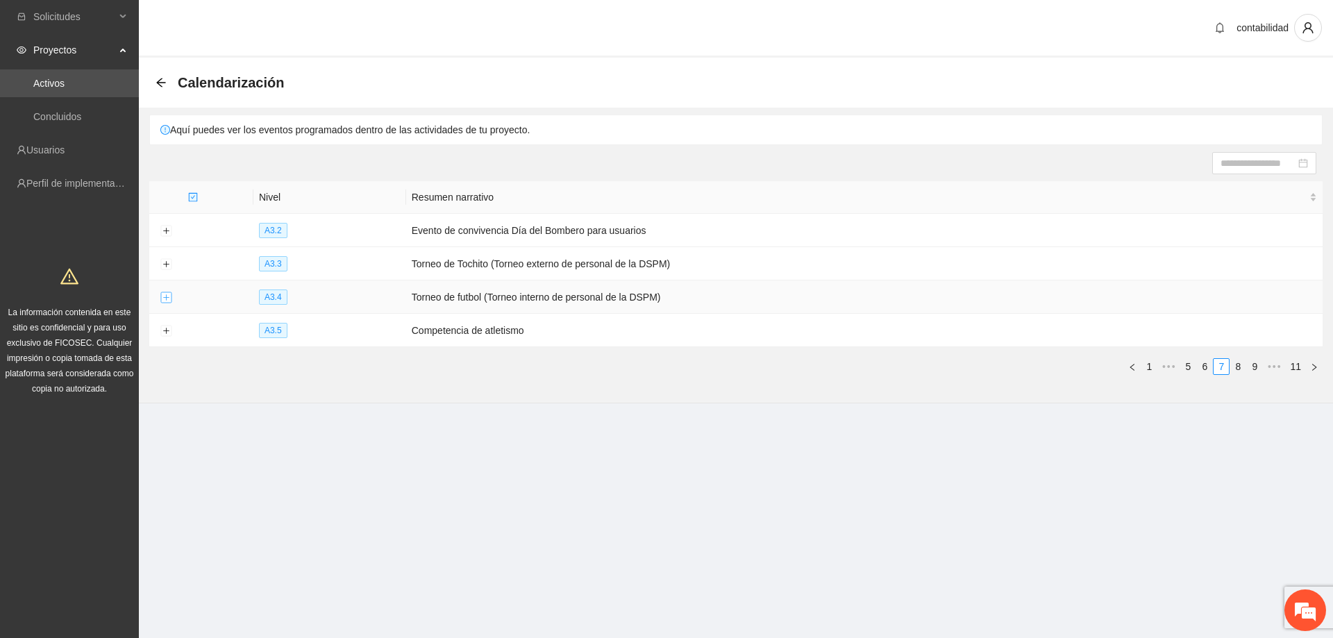
click at [170, 298] on button "Expand row" at bounding box center [165, 297] width 11 height 11
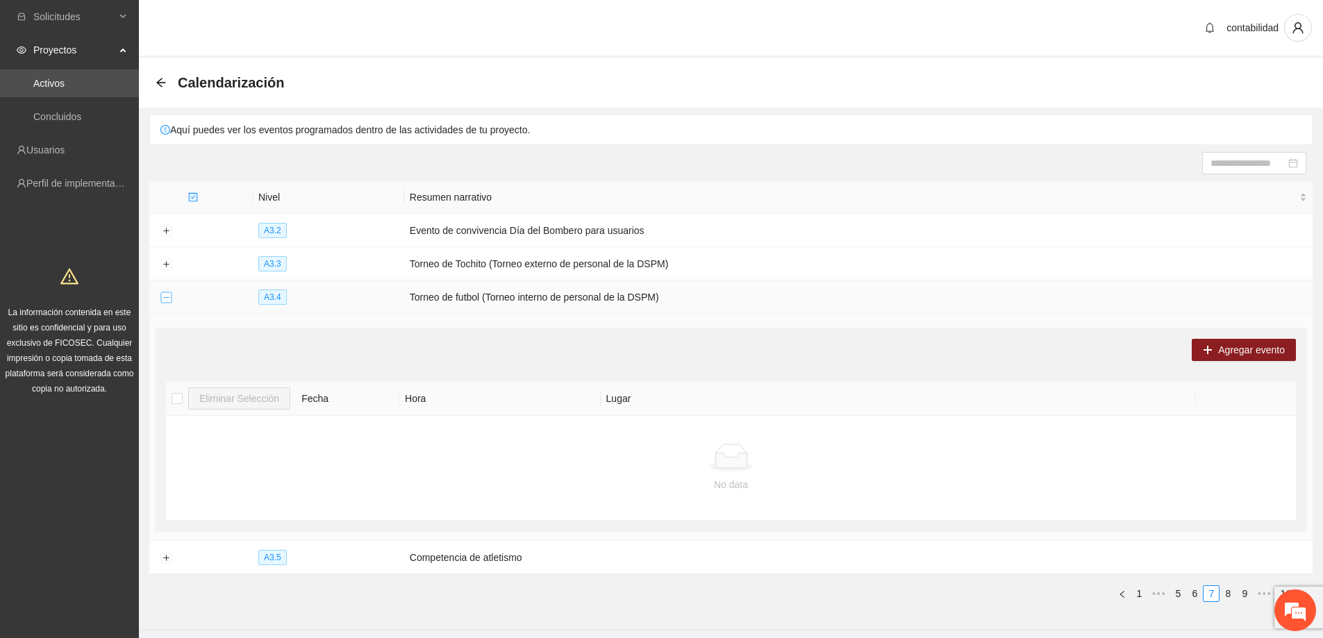
click at [169, 298] on button "Collapse row" at bounding box center [165, 297] width 11 height 11
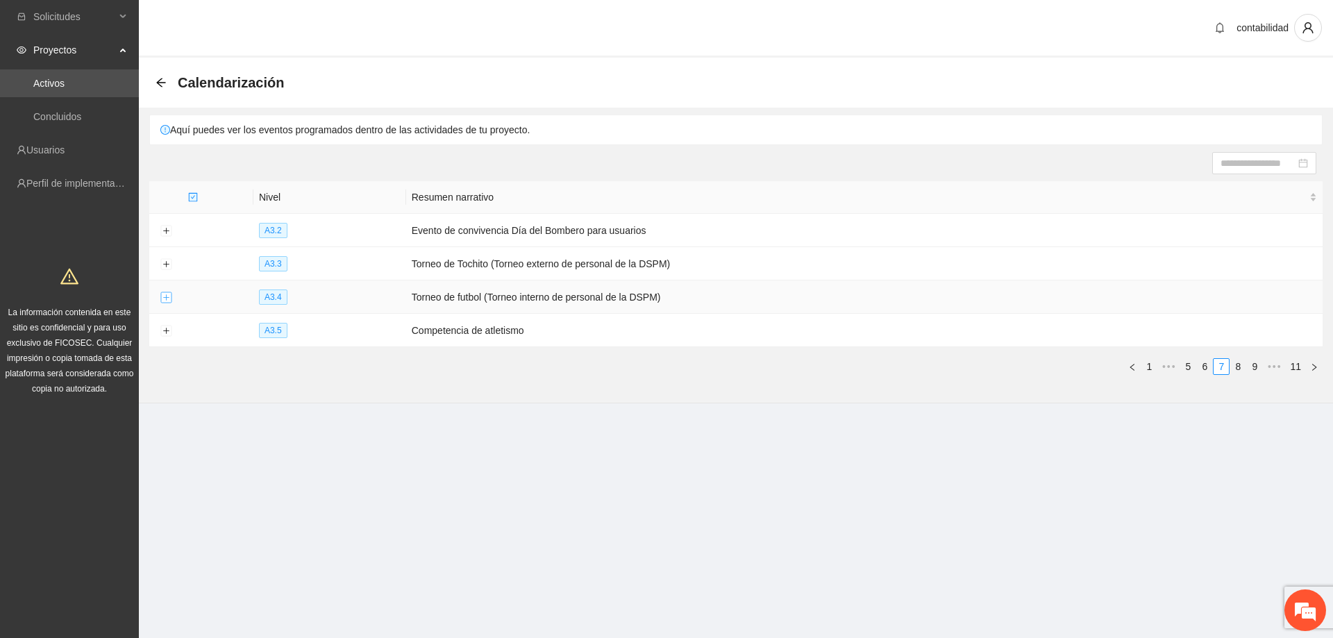
click at [165, 294] on button "Expand row" at bounding box center [165, 297] width 11 height 11
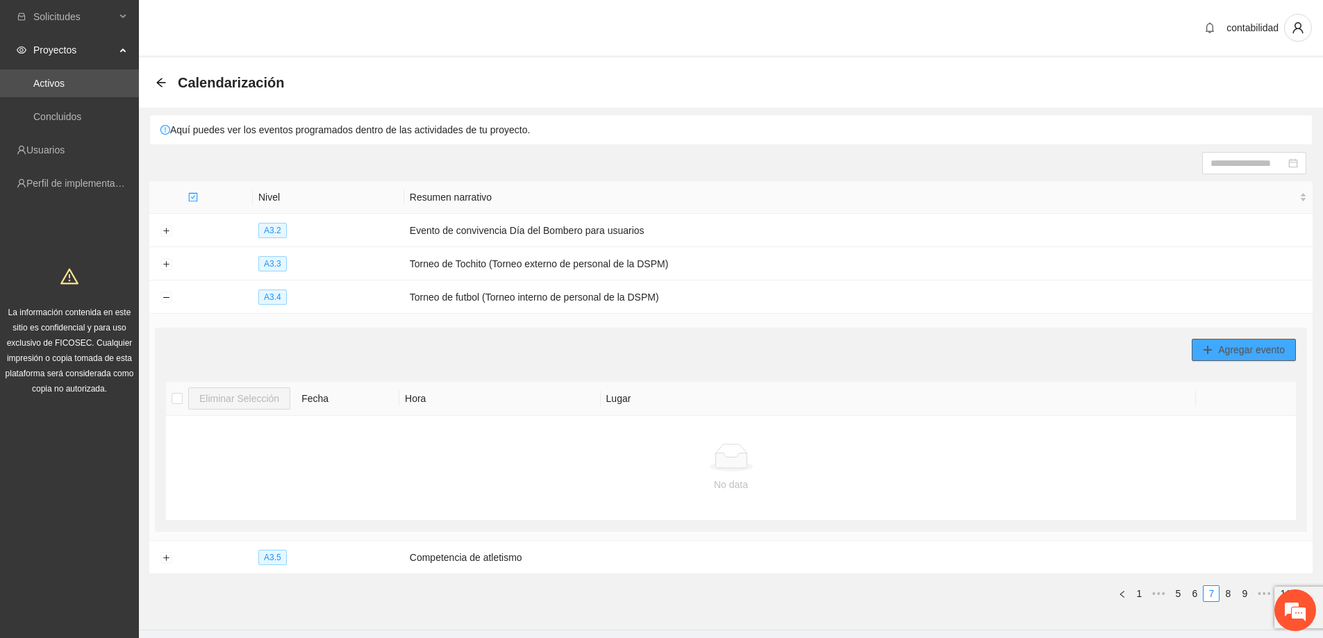
click at [1214, 346] on button "Agregar evento" at bounding box center [1244, 350] width 104 height 22
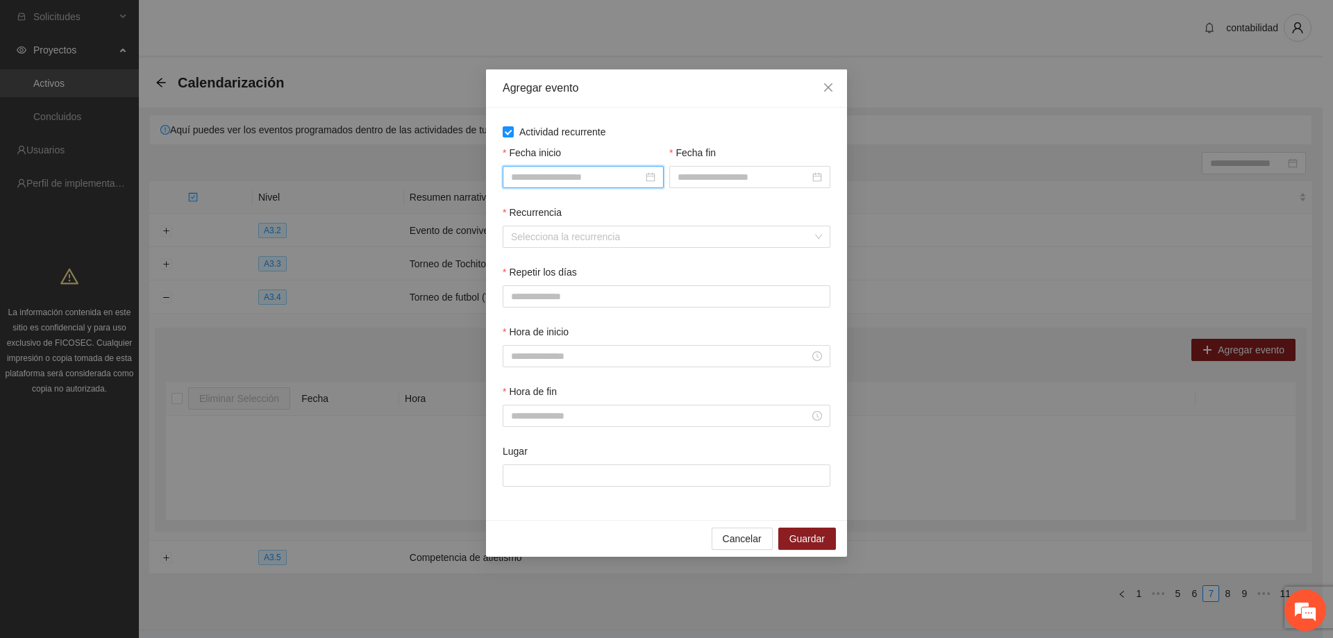
click at [601, 180] on input "Fecha inicio" at bounding box center [577, 176] width 132 height 15
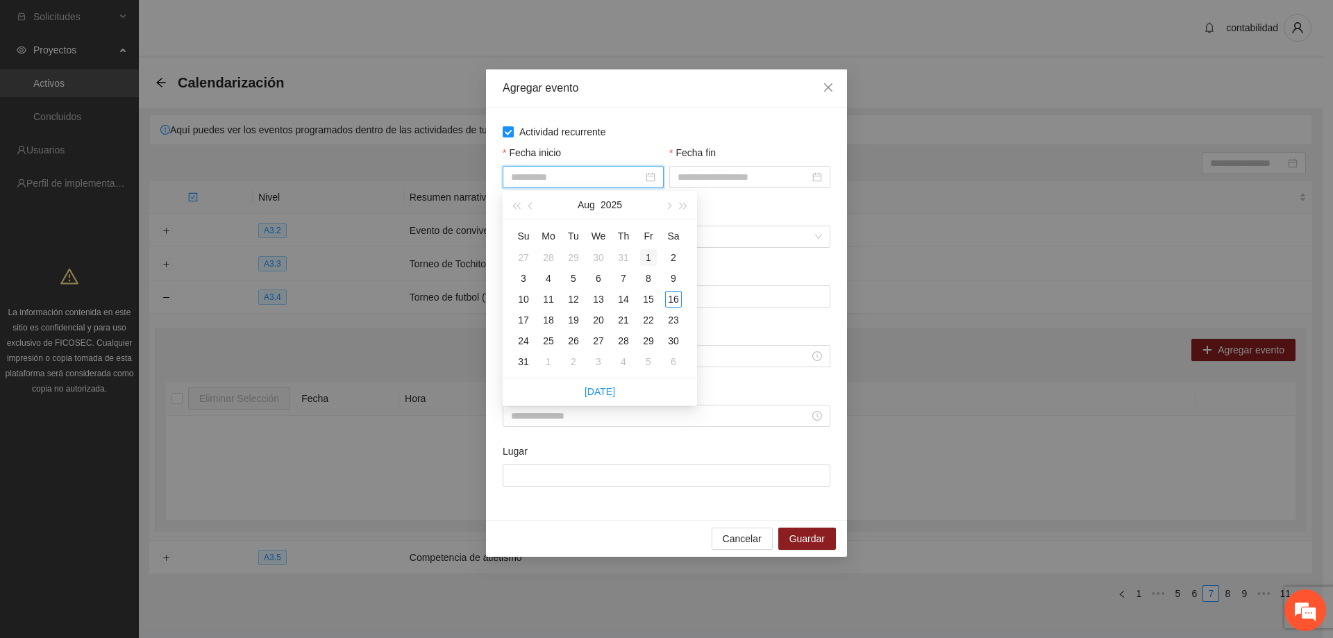
type input "**********"
drag, startPoint x: 649, startPoint y: 260, endPoint x: 654, endPoint y: 255, distance: 7.9
click at [648, 260] on div "1" at bounding box center [648, 257] width 17 height 17
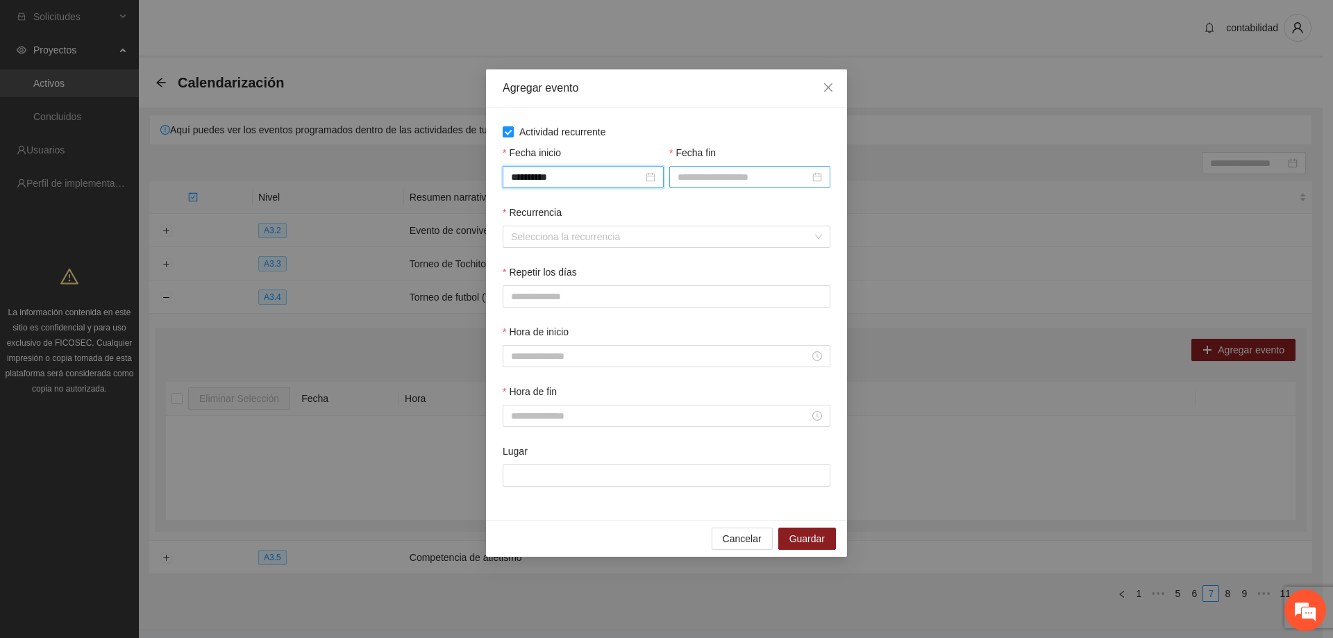
click at [818, 178] on div at bounding box center [750, 176] width 144 height 15
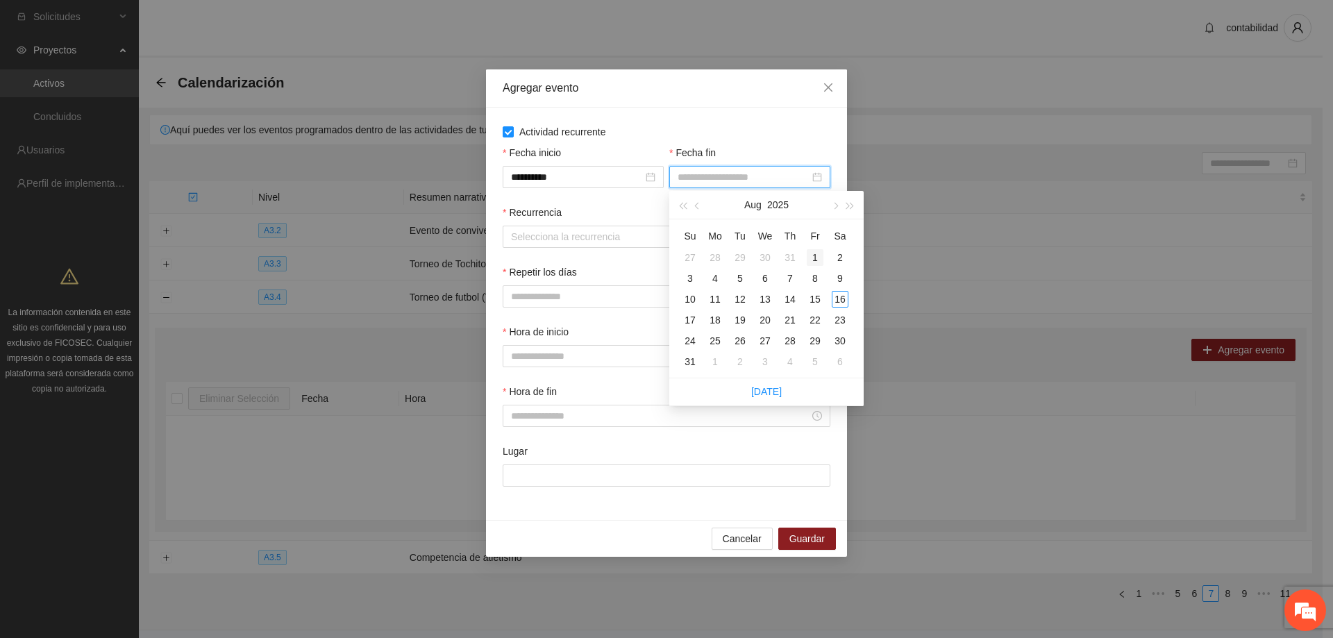
type input "**********"
click at [833, 205] on span "button" at bounding box center [834, 206] width 7 height 7
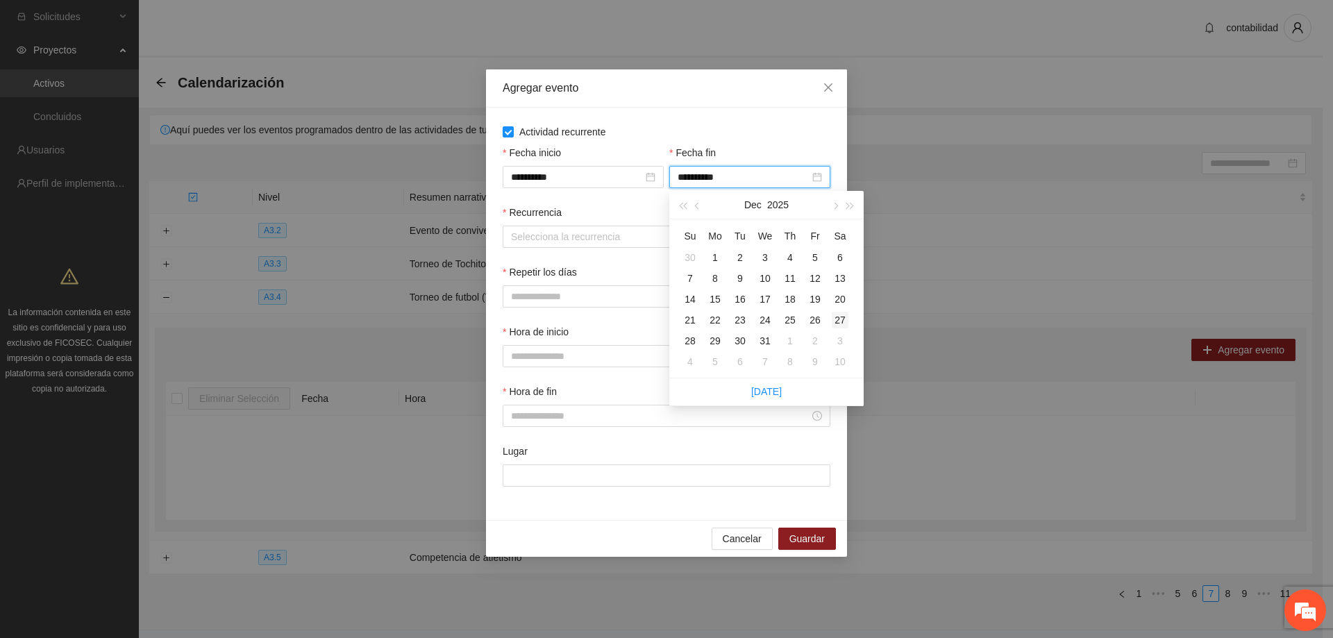
type input "**********"
click at [761, 340] on div "31" at bounding box center [765, 341] width 17 height 17
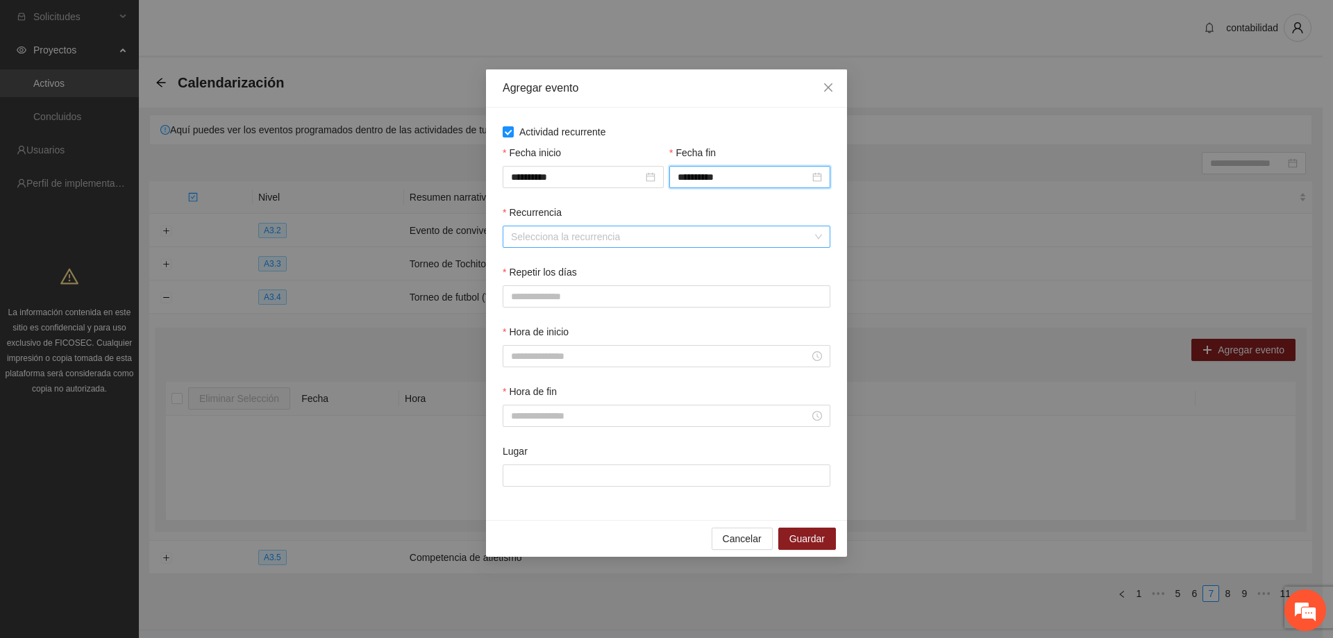
click at [607, 240] on input "Recurrencia" at bounding box center [661, 236] width 301 height 21
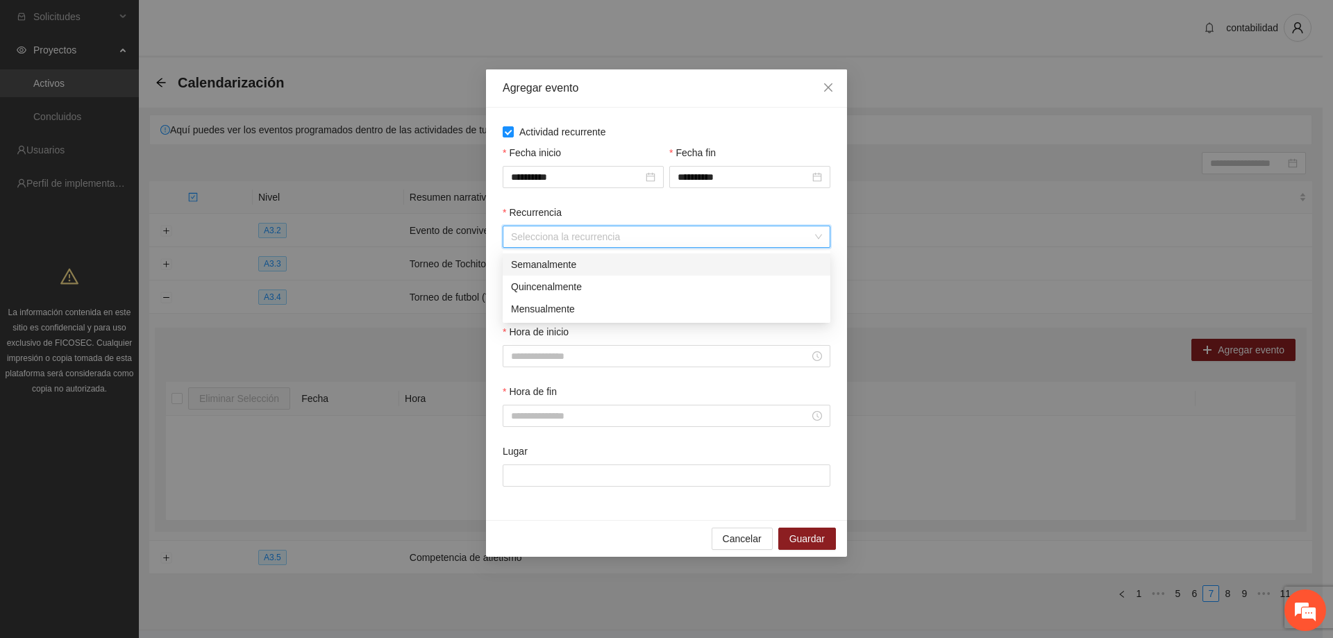
click at [583, 265] on div "Semanalmente" at bounding box center [666, 264] width 311 height 15
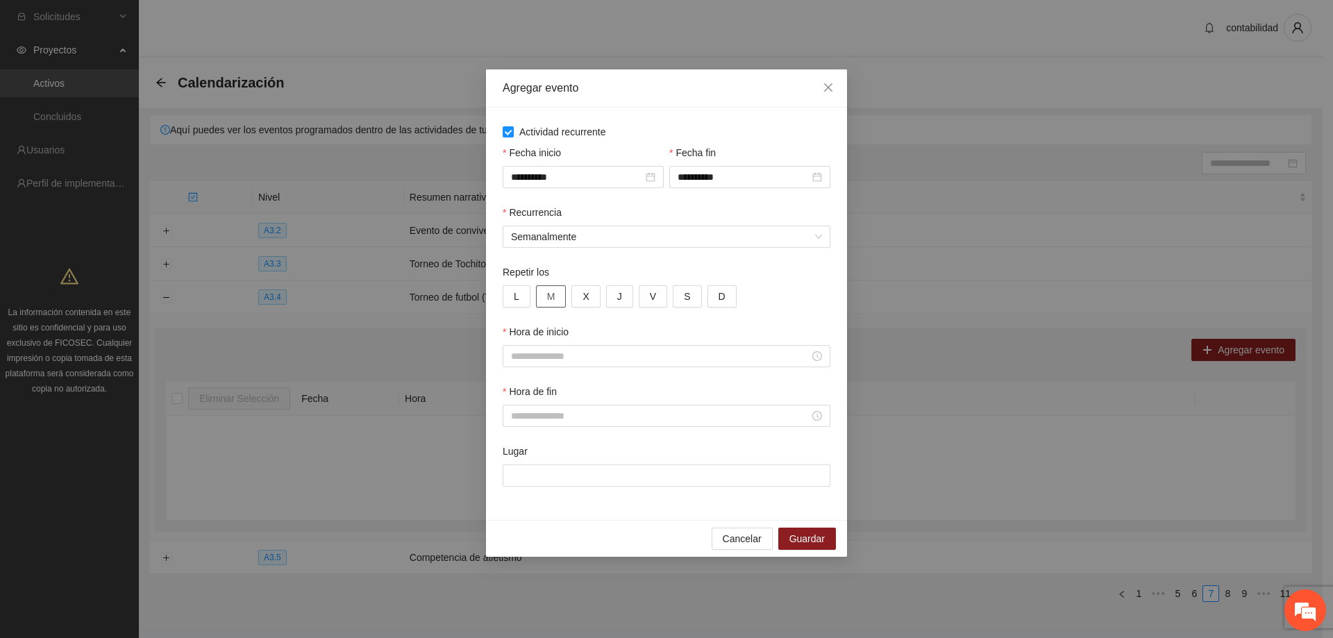
click at [536, 293] on button "M" at bounding box center [551, 296] width 31 height 22
click at [512, 294] on button "L" at bounding box center [517, 296] width 28 height 22
click at [521, 295] on button "L" at bounding box center [517, 296] width 28 height 22
click at [545, 294] on button "M" at bounding box center [551, 296] width 31 height 22
click at [521, 295] on button "L" at bounding box center [517, 296] width 28 height 22
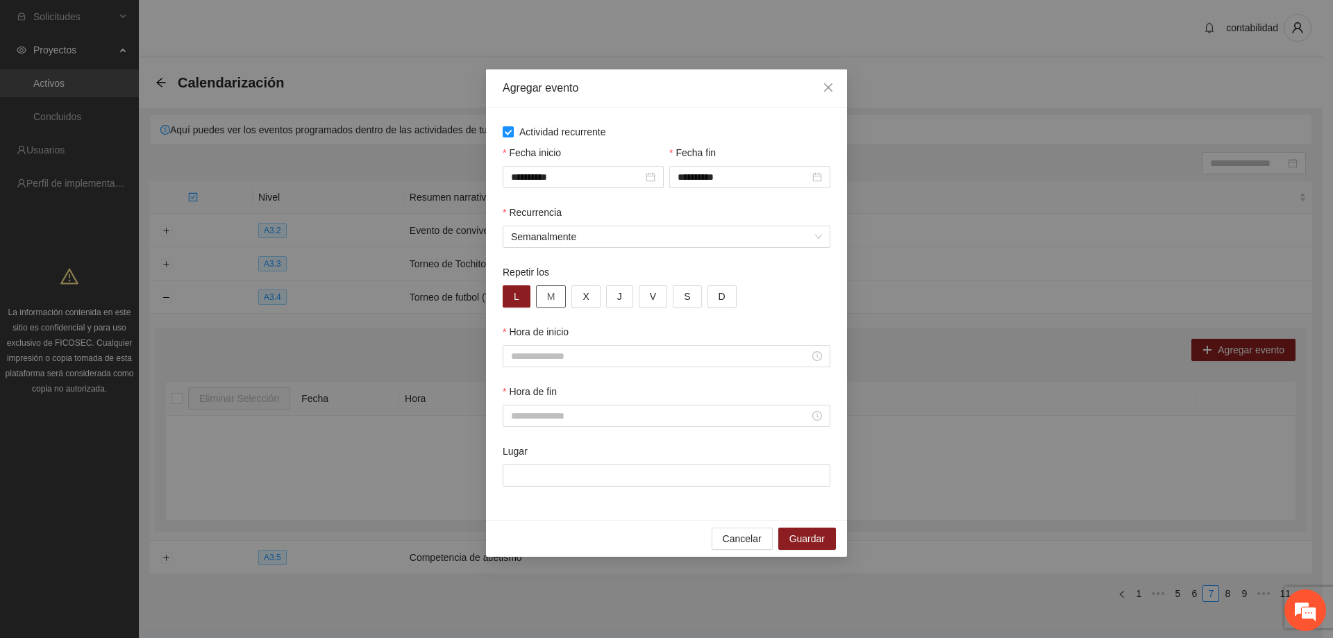
click at [547, 298] on span "M" at bounding box center [551, 296] width 8 height 15
click at [589, 292] on button "X" at bounding box center [585, 296] width 28 height 22
click at [623, 301] on button "J" at bounding box center [619, 296] width 27 height 22
click at [650, 293] on span "V" at bounding box center [653, 296] width 6 height 15
click at [674, 295] on button "S" at bounding box center [687, 296] width 28 height 22
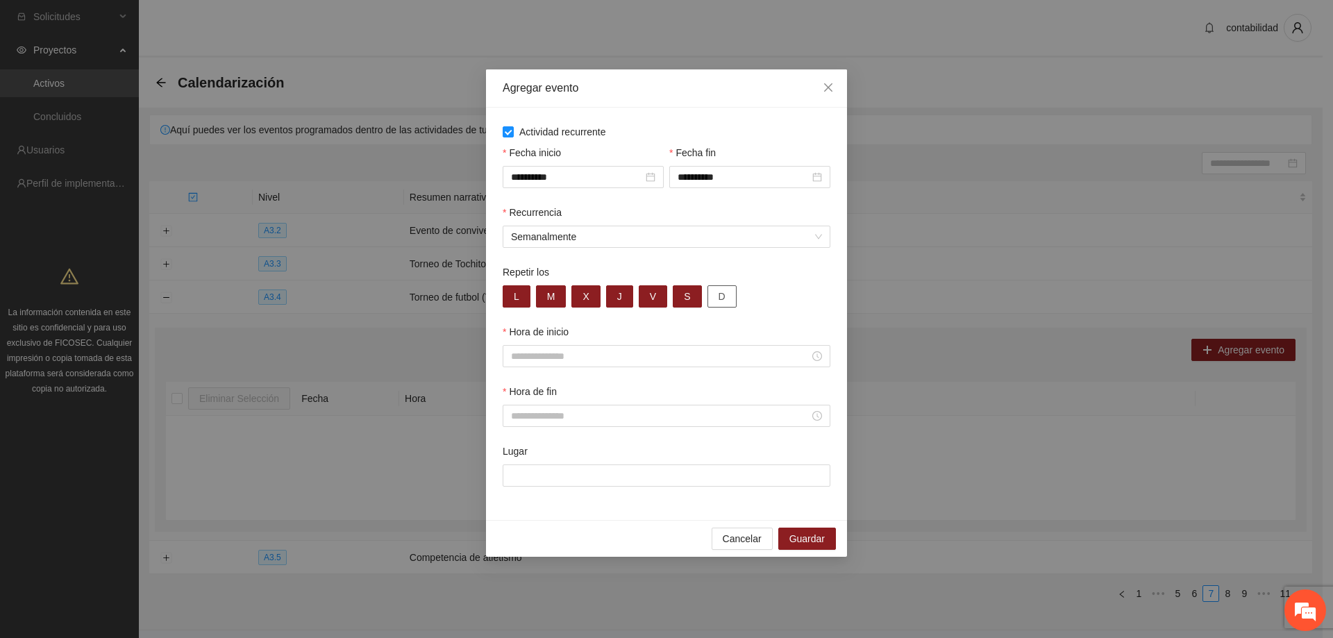
click at [724, 304] on button "D" at bounding box center [722, 296] width 29 height 22
click at [678, 356] on input "Hora de inicio" at bounding box center [660, 356] width 299 height 15
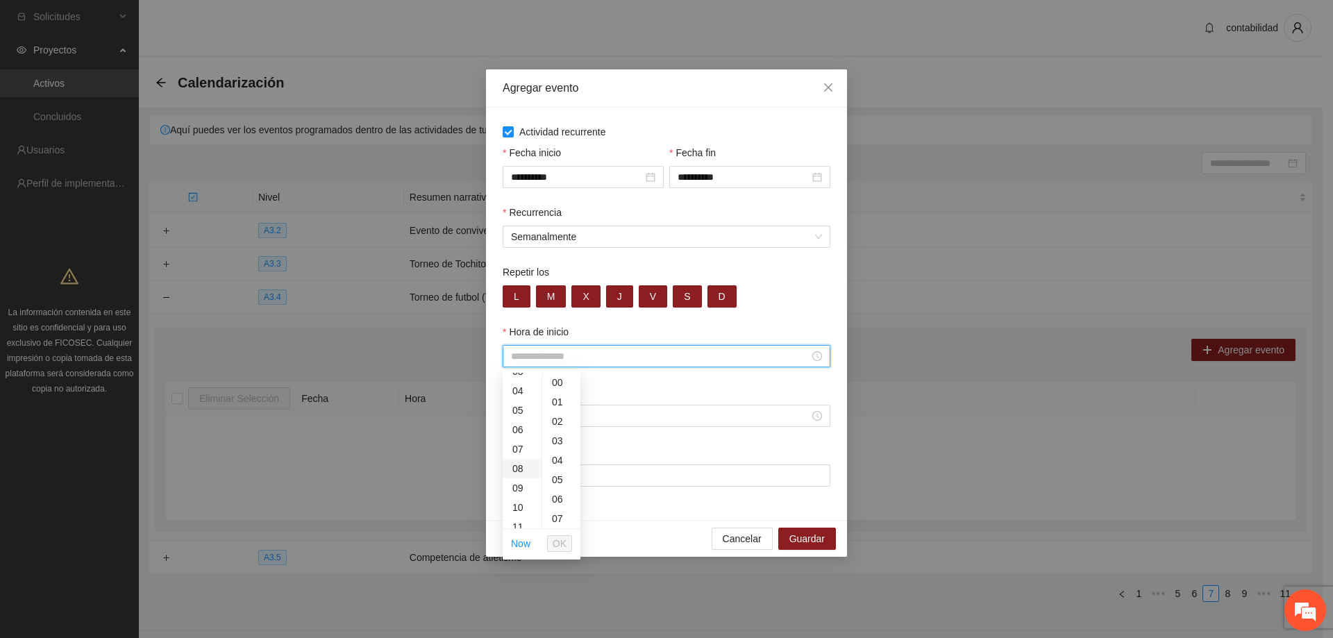
click at [515, 468] on div "08" at bounding box center [522, 468] width 39 height 19
type input "*****"
click at [564, 545] on span "OK" at bounding box center [560, 543] width 14 height 15
click at [819, 419] on div at bounding box center [666, 415] width 311 height 15
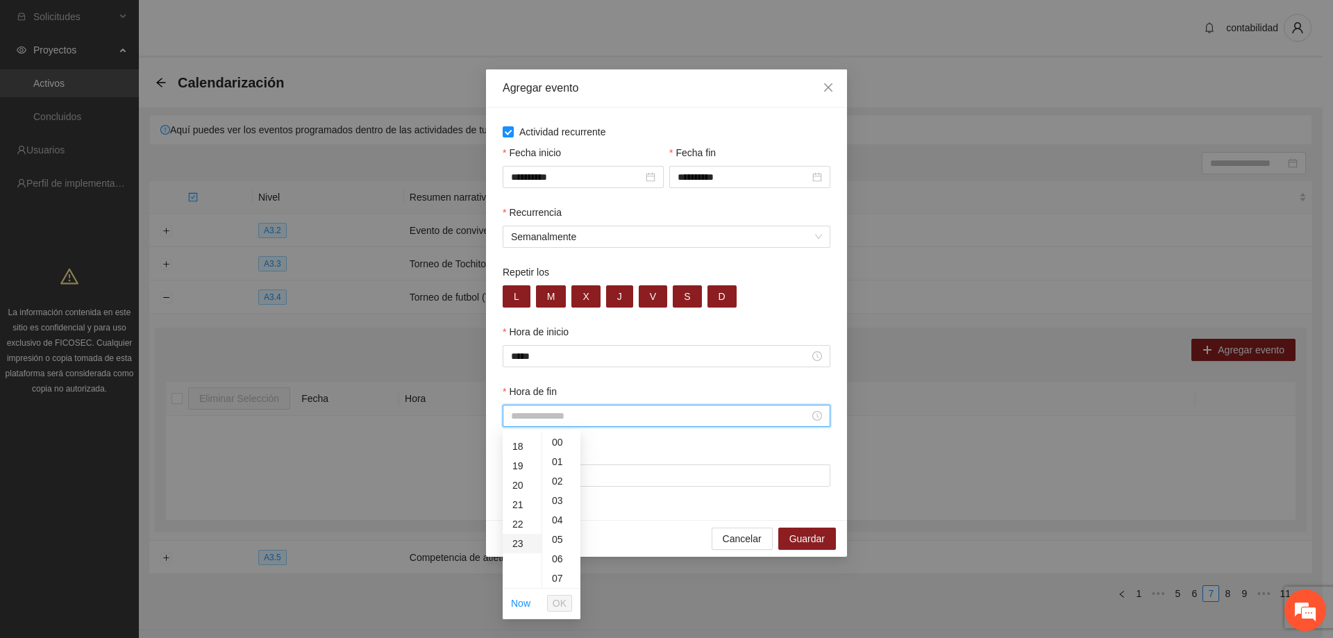
scroll to position [347, 0]
click at [520, 523] on div "22" at bounding box center [522, 522] width 39 height 19
type input "*****"
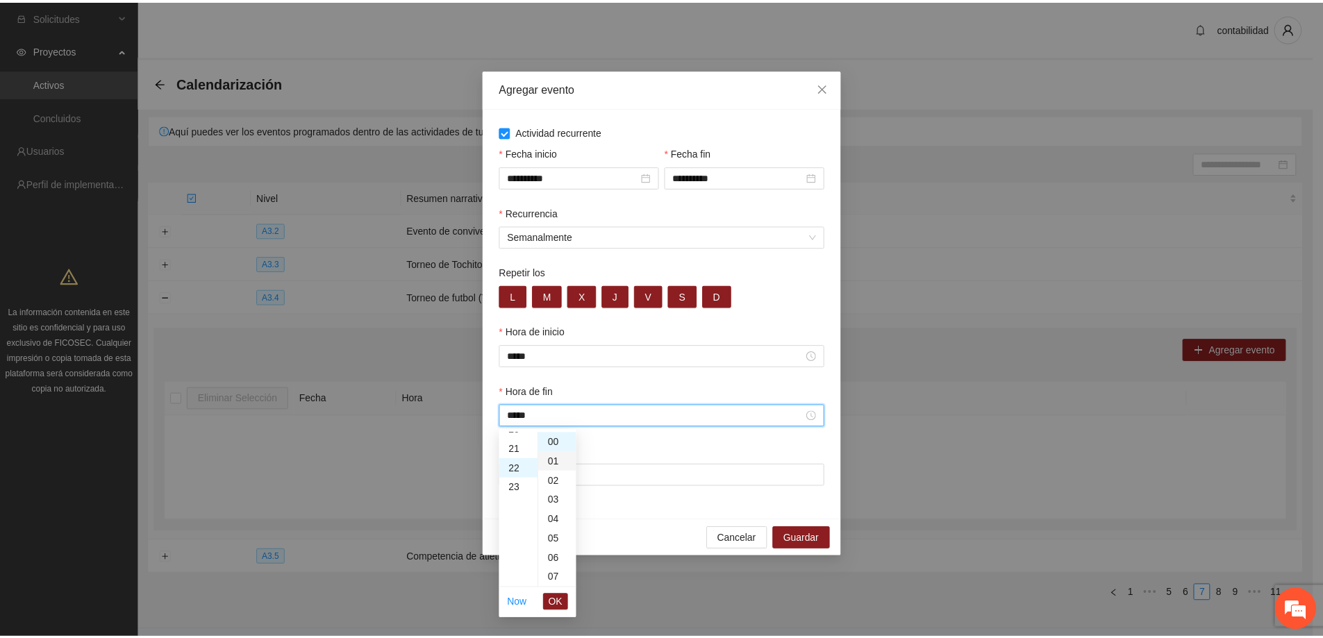
scroll to position [428, 0]
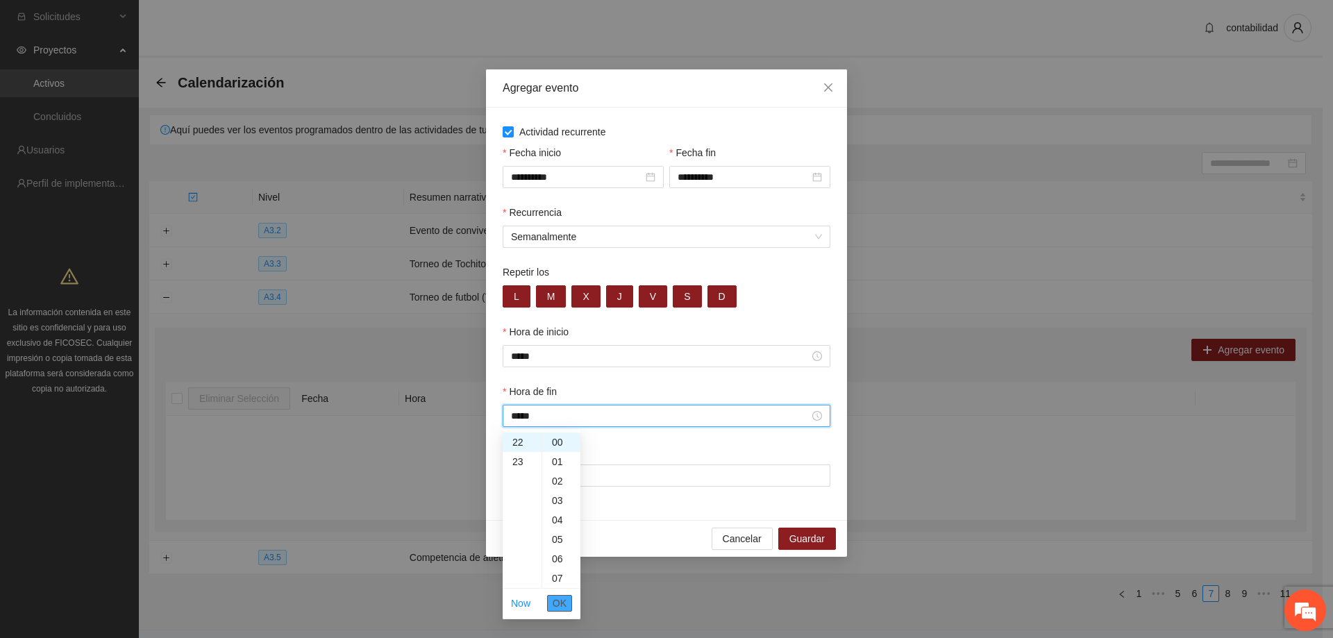
click at [566, 608] on span "OK" at bounding box center [560, 603] width 14 height 15
click at [549, 479] on input "Lugar" at bounding box center [667, 476] width 328 height 22
type input "**********"
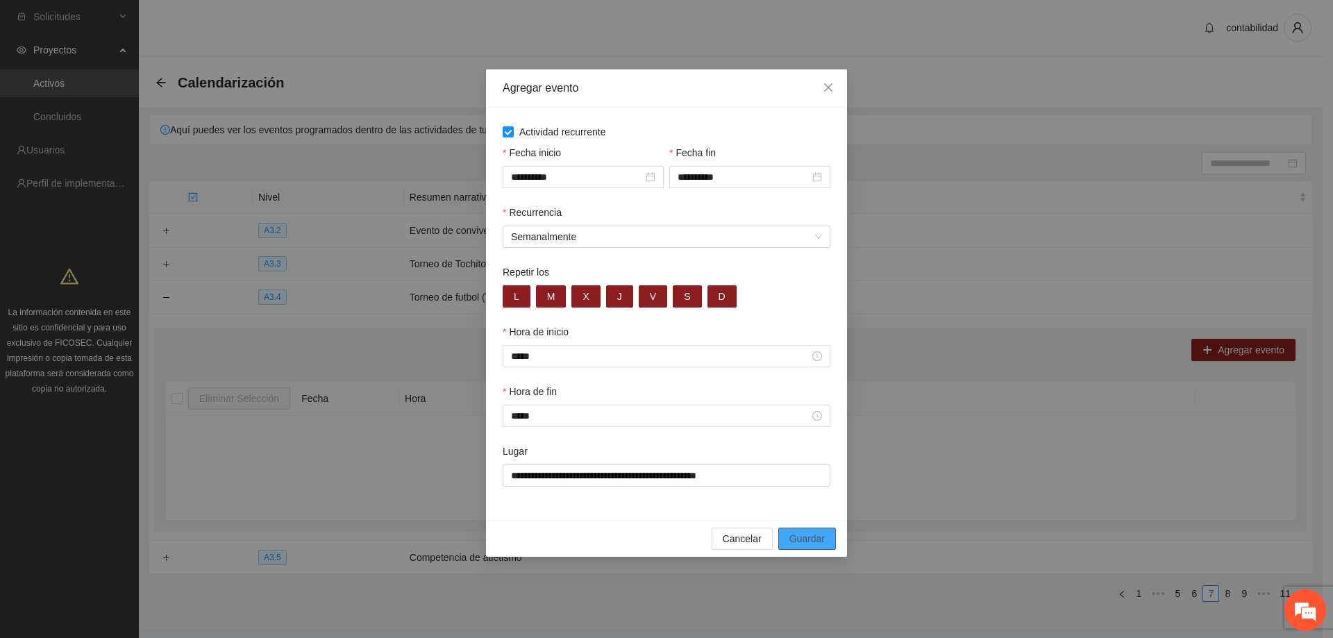
click at [810, 540] on span "Guardar" at bounding box center [807, 538] width 35 height 15
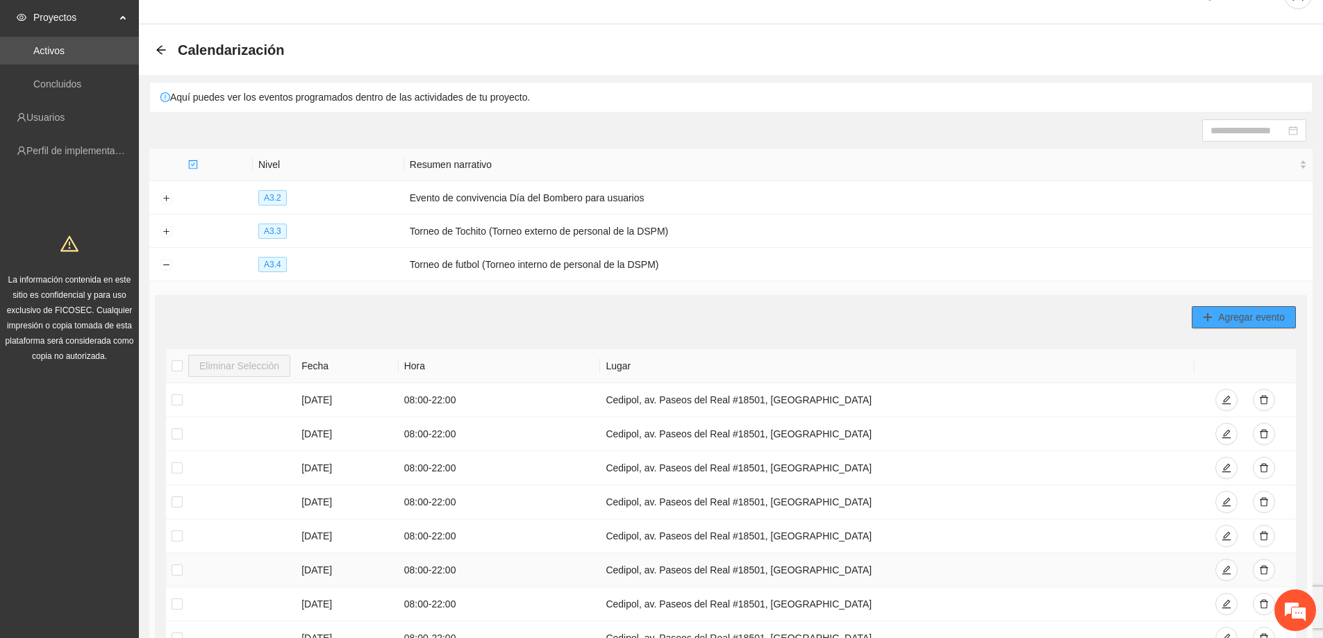
scroll to position [0, 0]
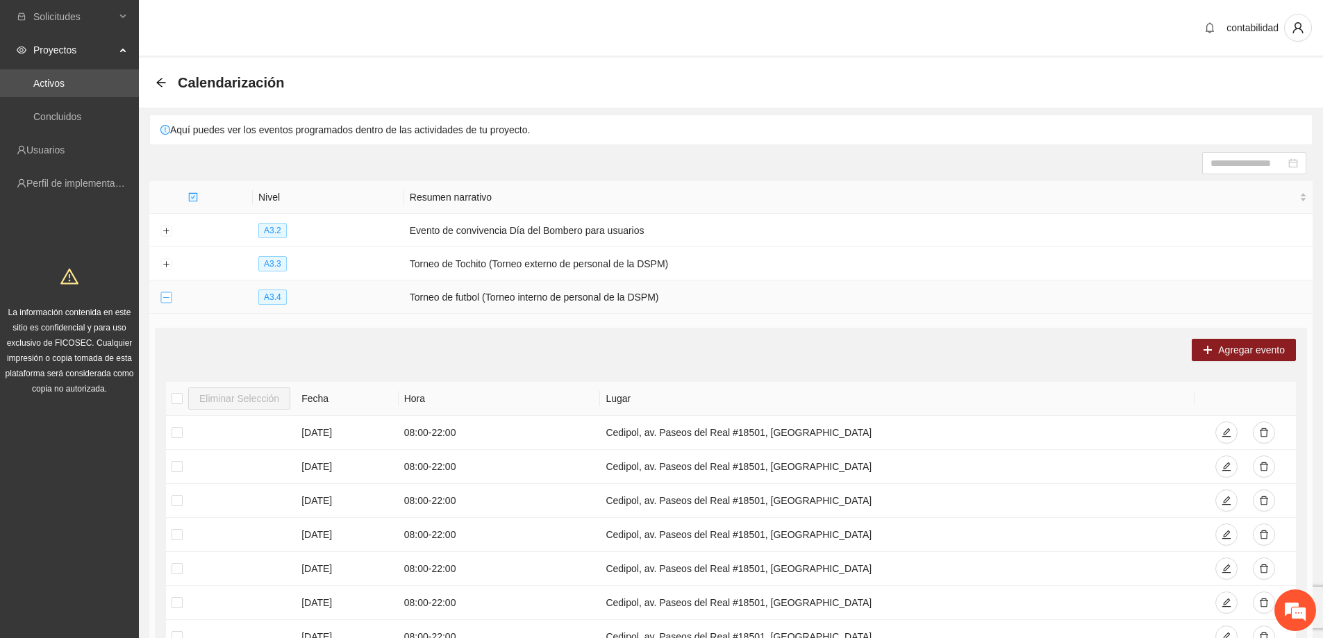
click at [166, 297] on button "Collapse row" at bounding box center [165, 297] width 11 height 11
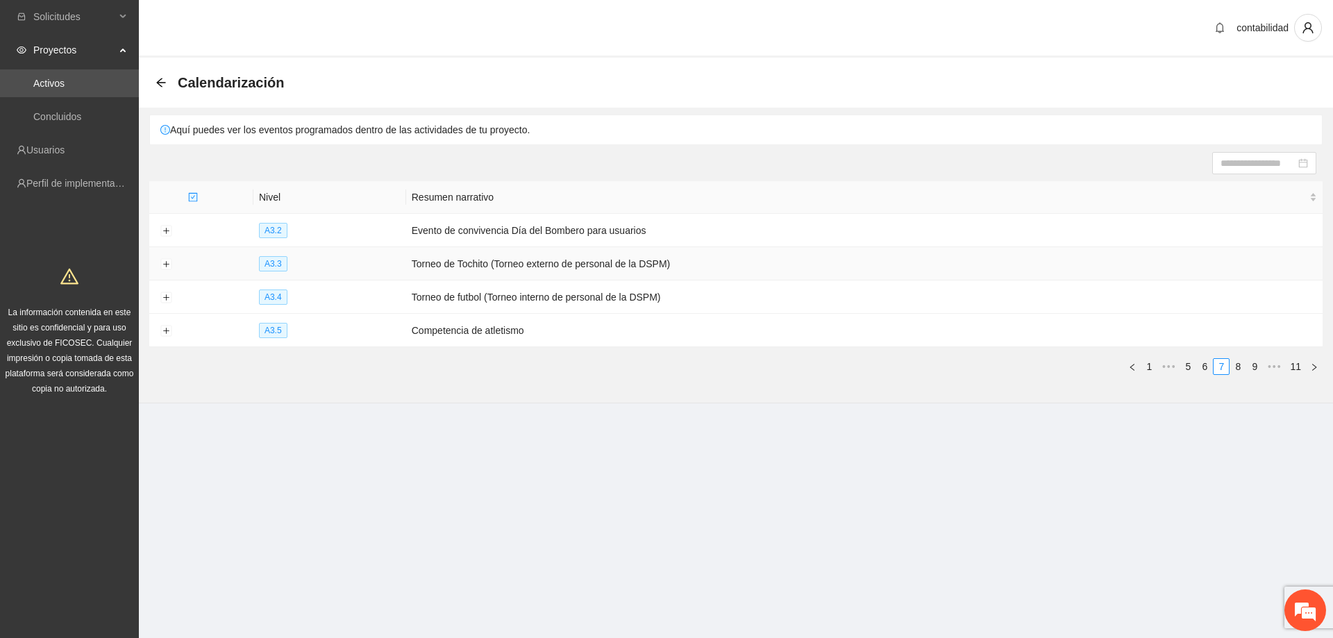
click at [166, 257] on td at bounding box center [165, 263] width 33 height 33
click at [169, 265] on button "Expand row" at bounding box center [165, 264] width 11 height 11
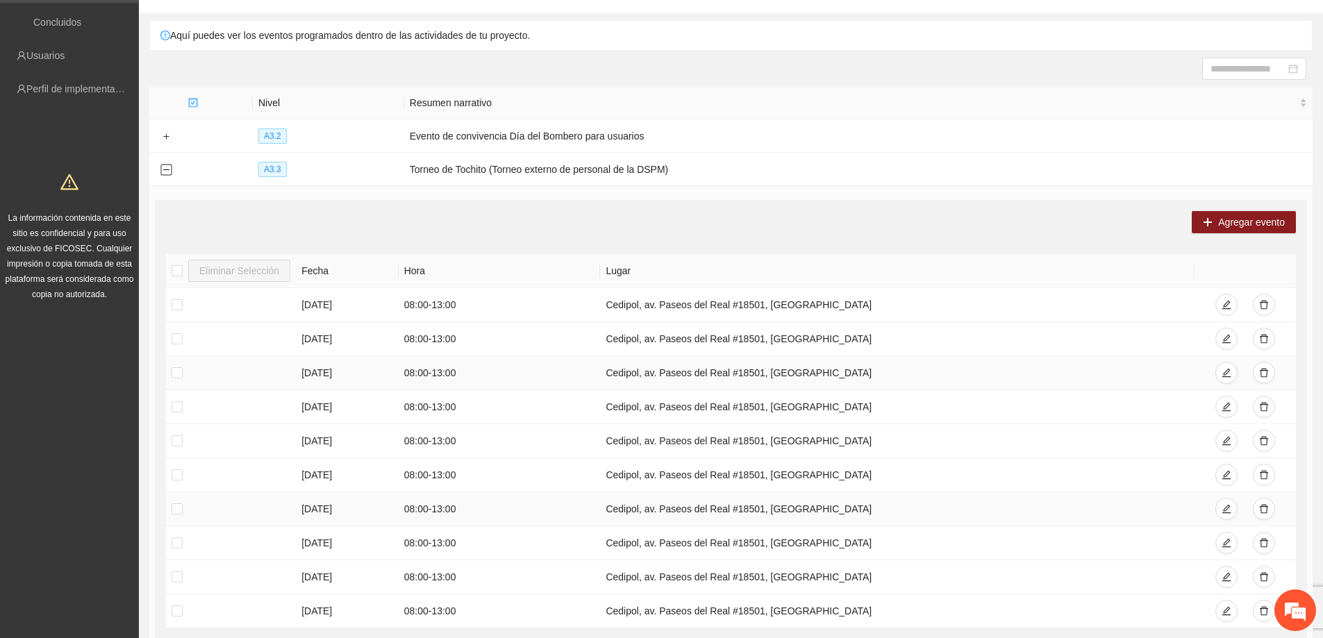
scroll to position [69, 0]
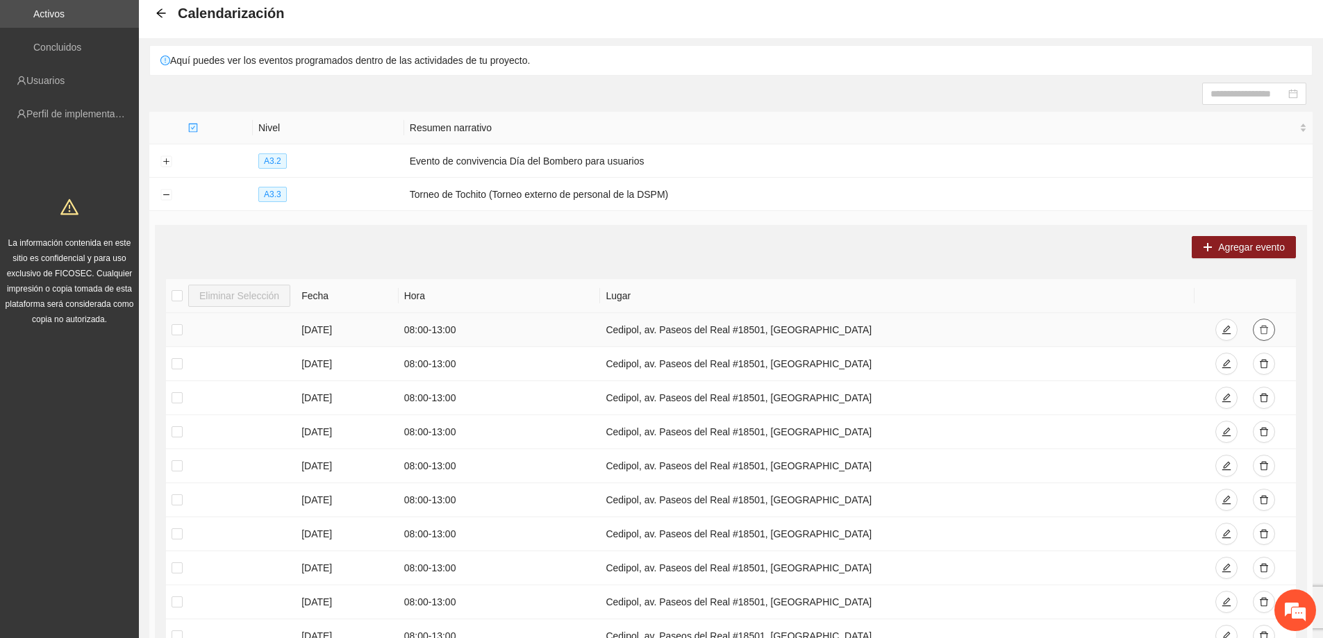
click at [1262, 326] on icon "delete" at bounding box center [1264, 330] width 8 height 9
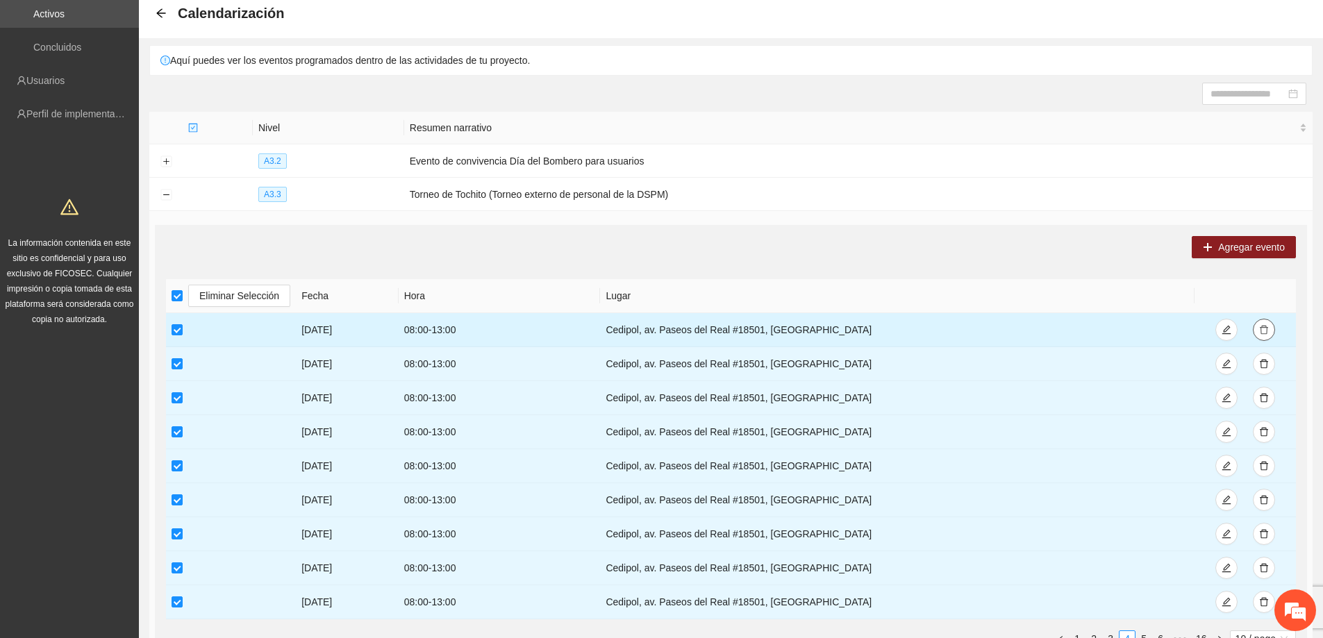
click at [1270, 328] on button "button" at bounding box center [1264, 330] width 22 height 22
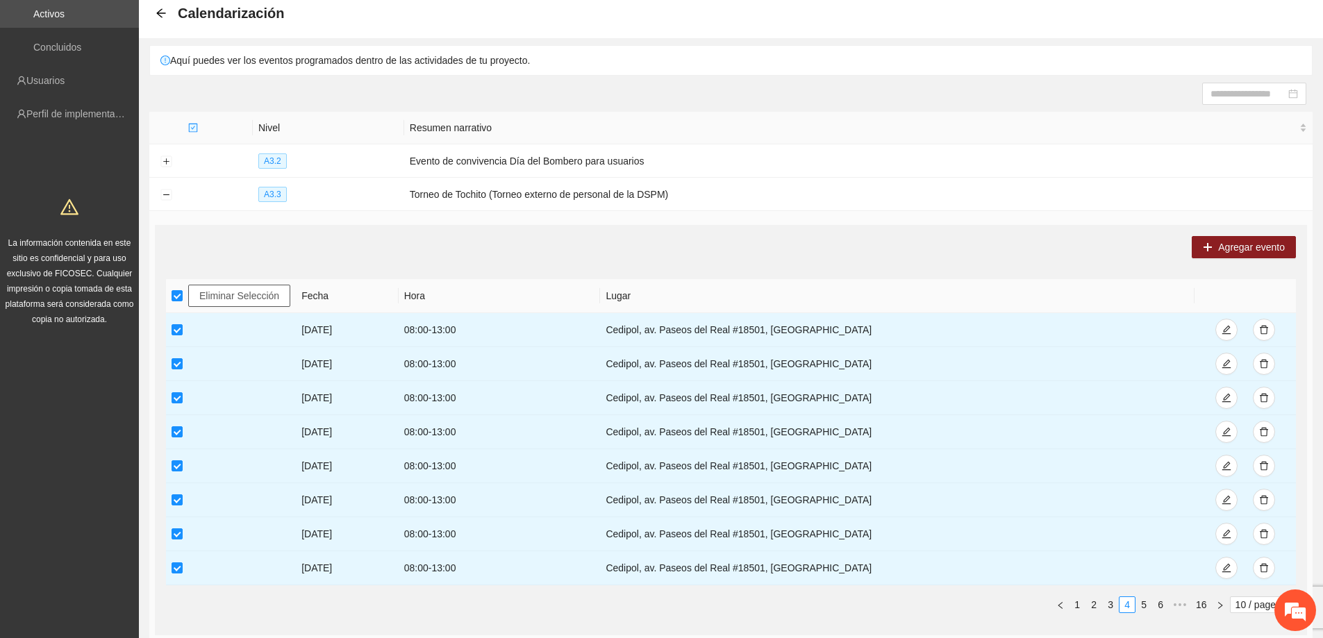
click at [237, 286] on button "Eliminar Selección" at bounding box center [239, 296] width 102 height 22
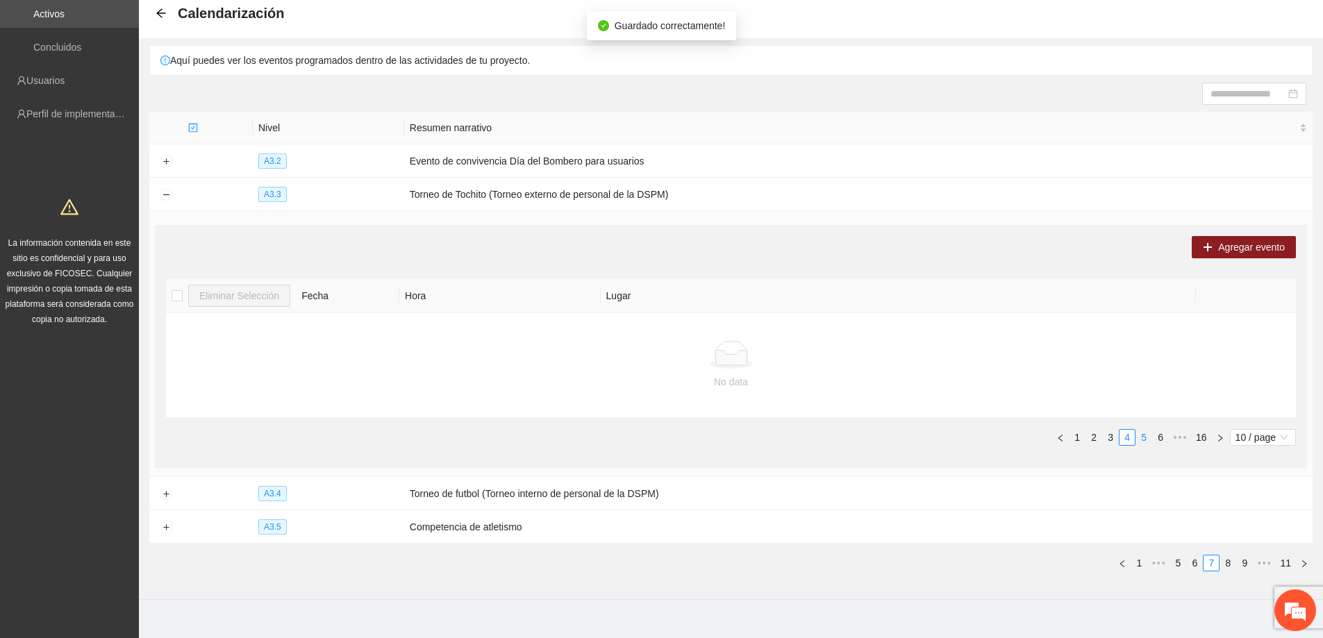
click at [1145, 431] on link "5" at bounding box center [1143, 437] width 15 height 15
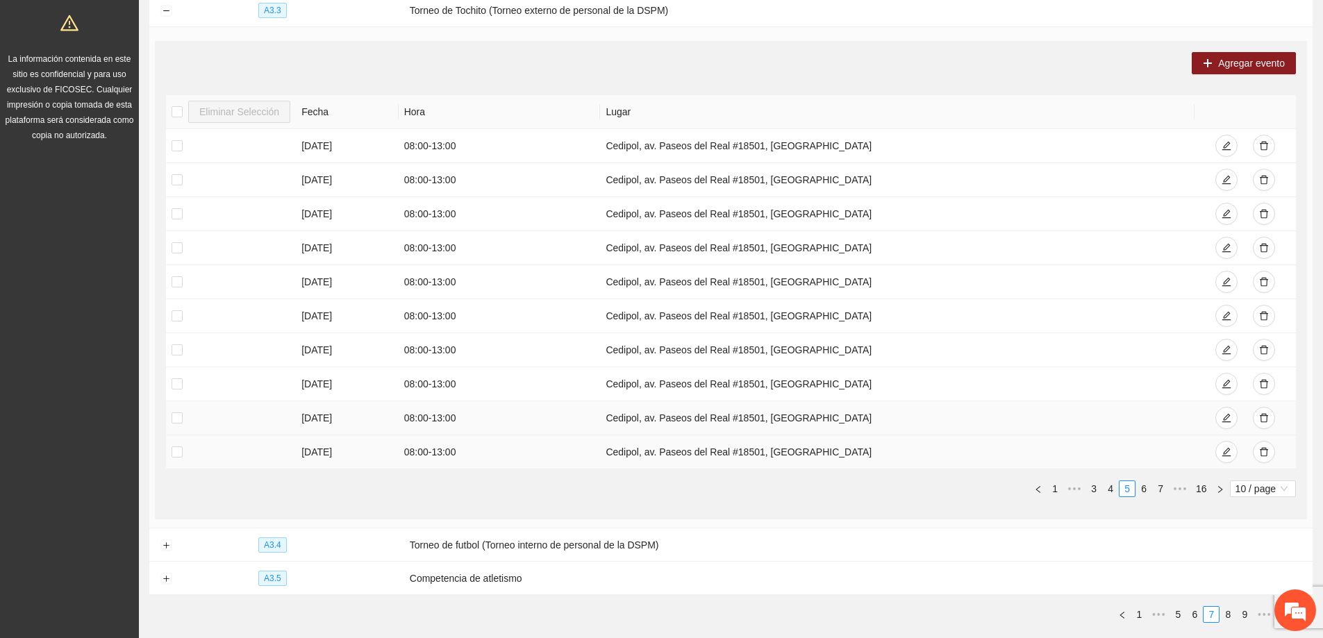
scroll to position [278, 0]
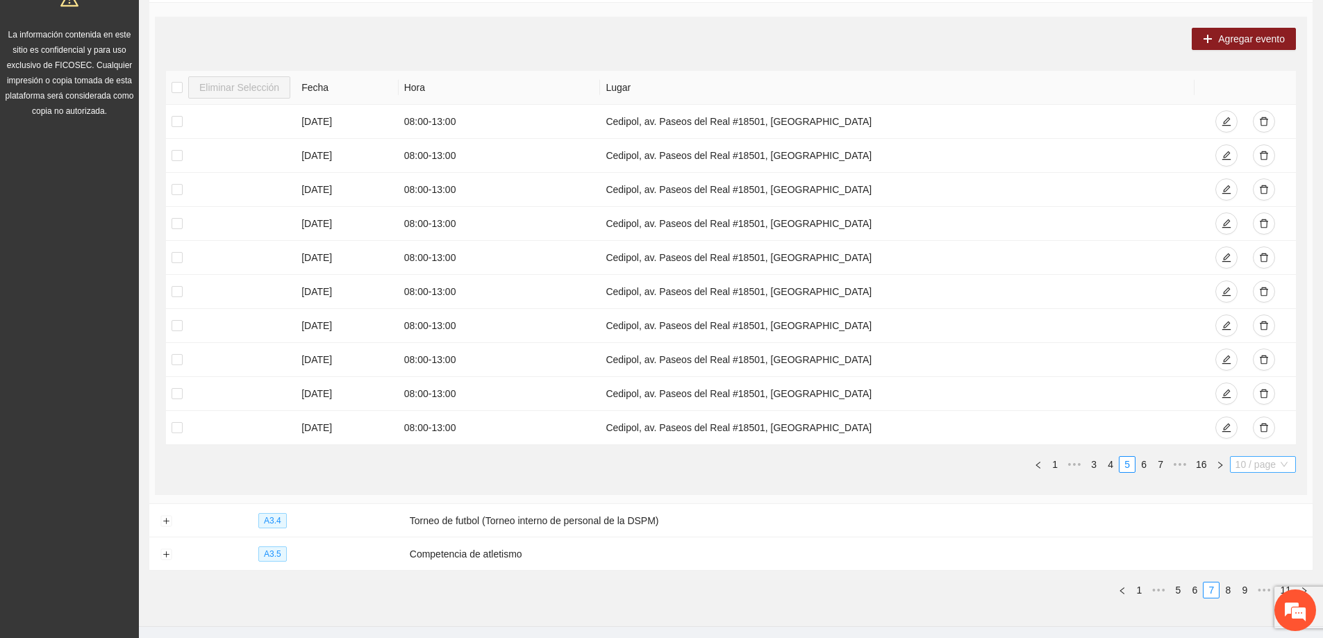
click at [1244, 462] on span "10 / page" at bounding box center [1262, 464] width 55 height 15
click at [1250, 552] on div "100 / page" at bounding box center [1263, 556] width 50 height 15
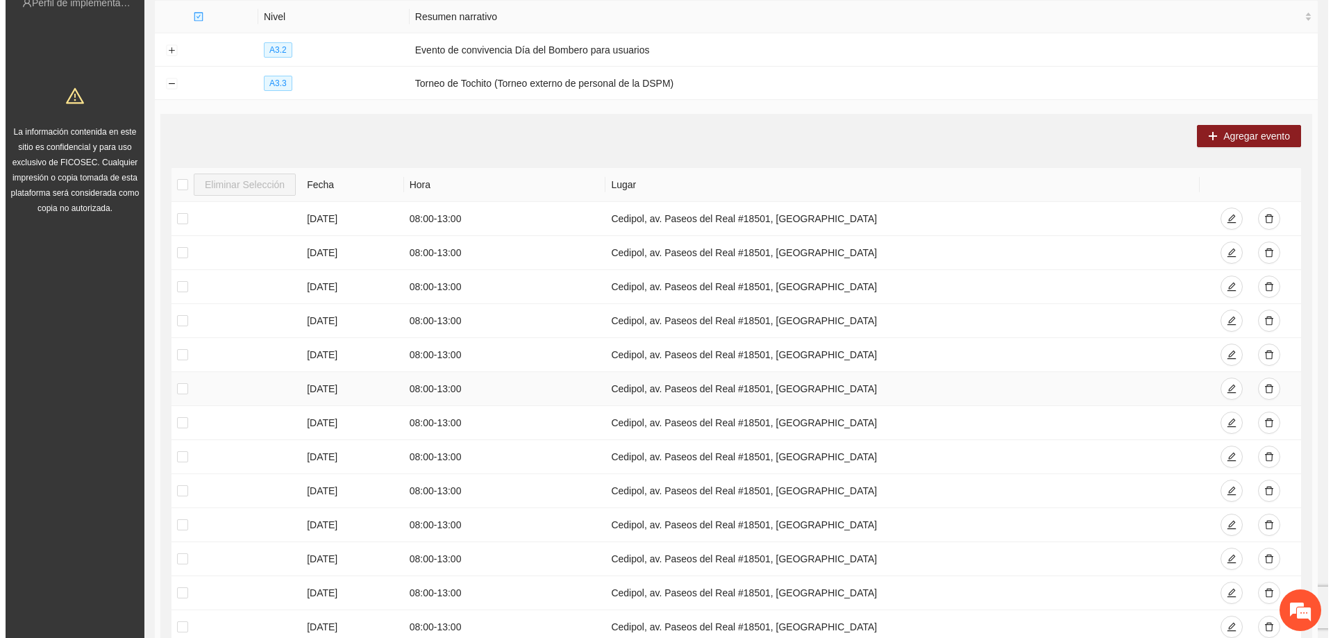
scroll to position [69, 0]
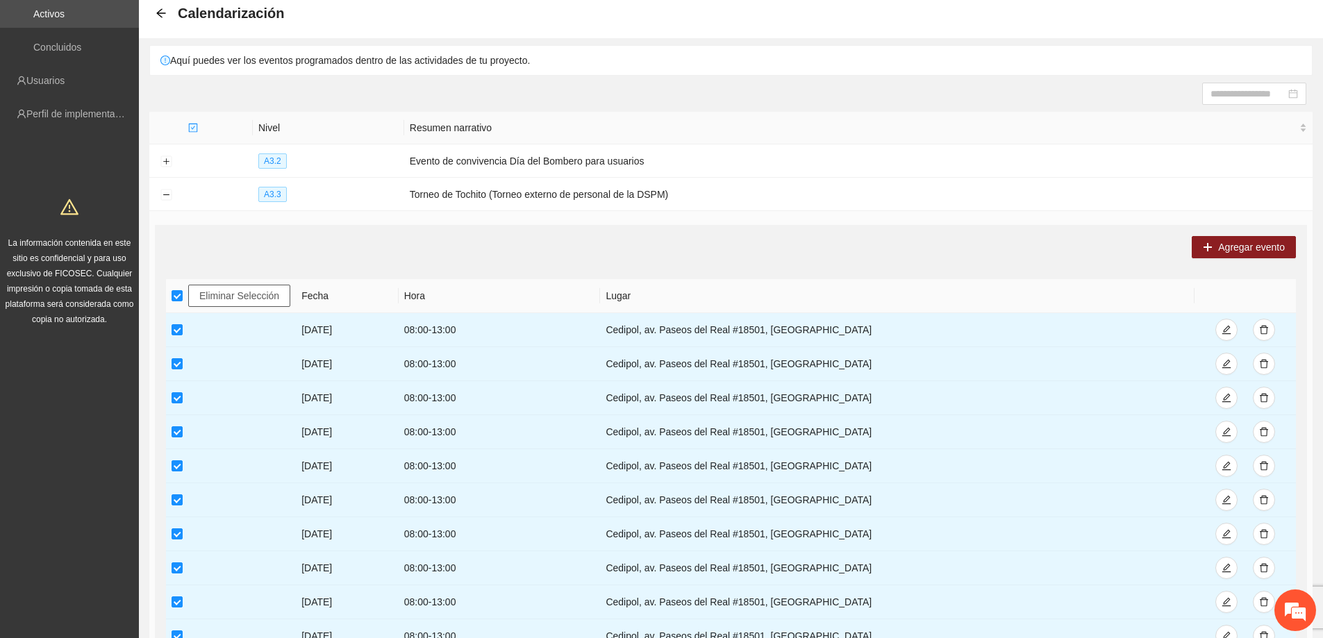
click at [234, 292] on span "Eliminar Selección" at bounding box center [239, 295] width 80 height 15
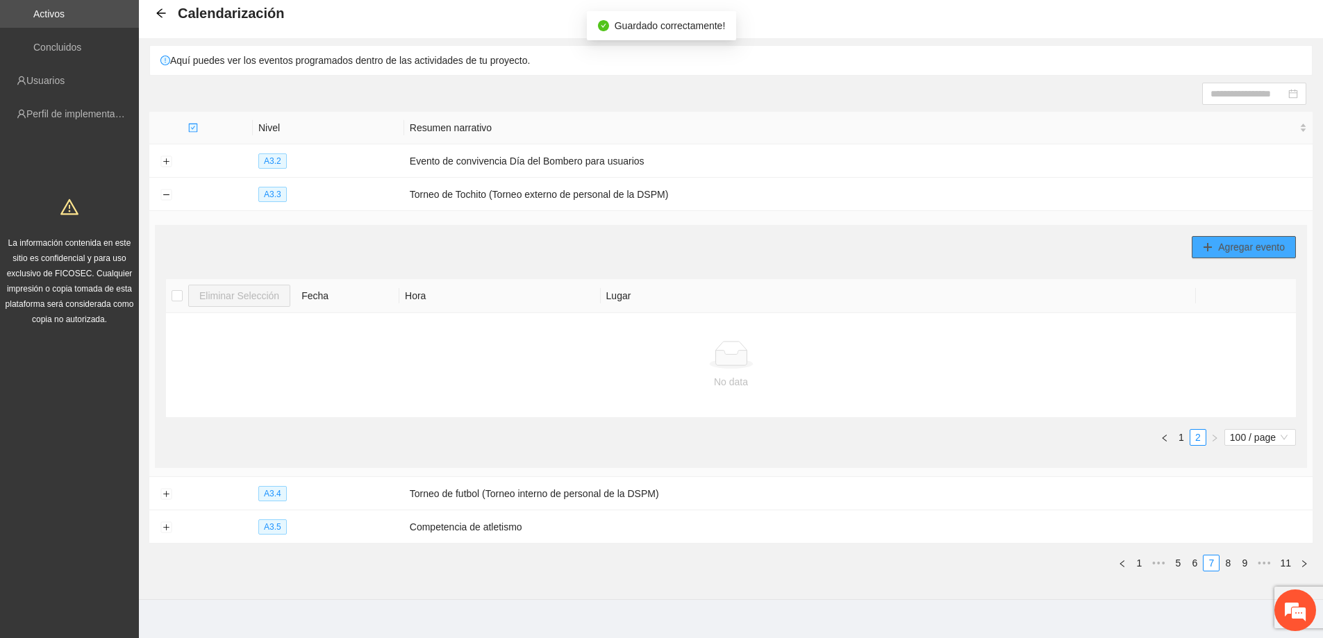
click at [1271, 243] on span "Agregar evento" at bounding box center [1251, 247] width 67 height 15
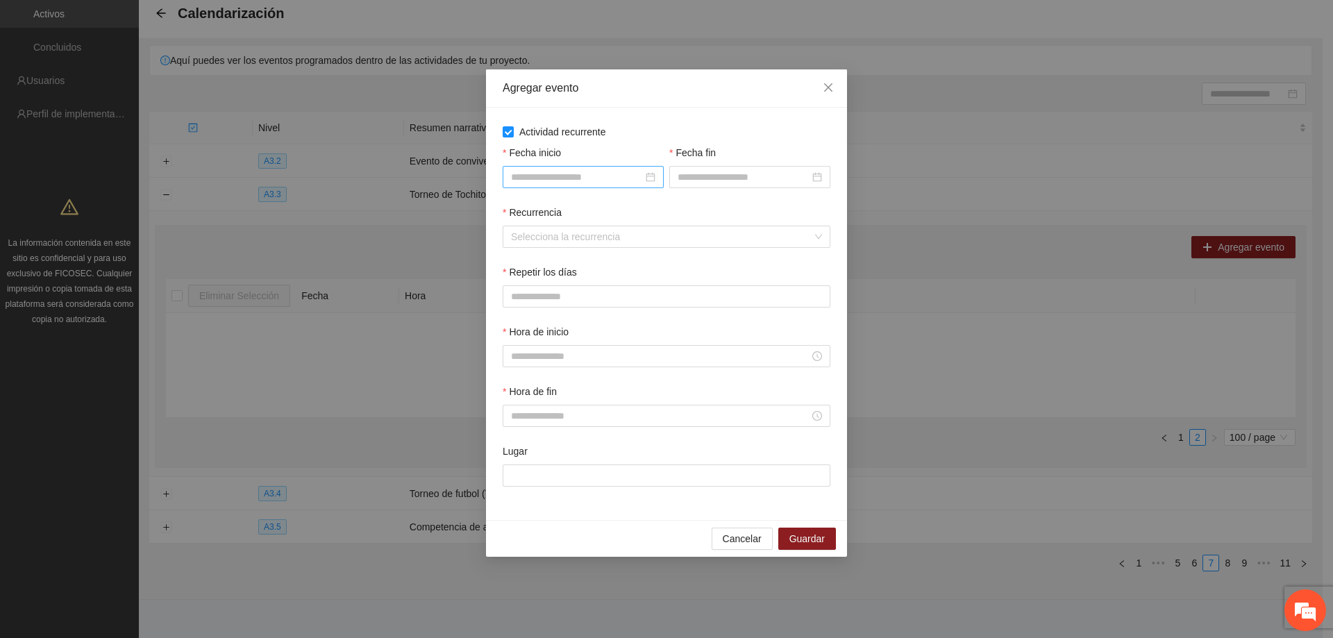
click at [653, 178] on div at bounding box center [583, 176] width 144 height 15
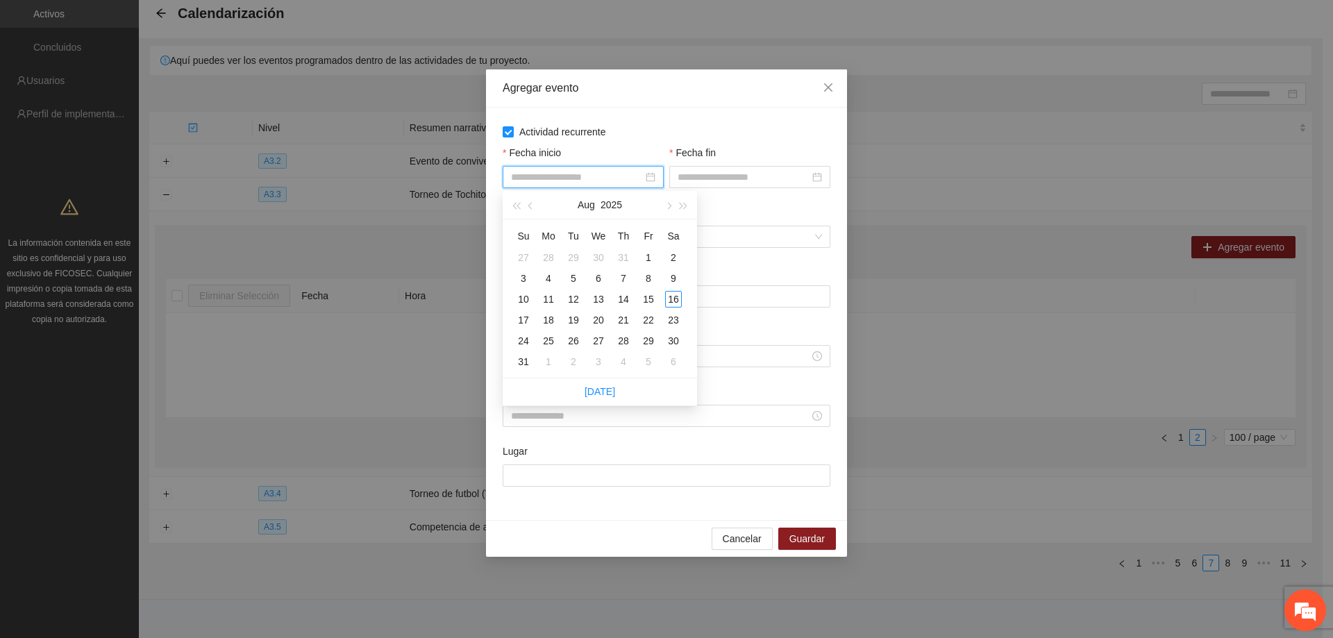
click at [646, 247] on th "Fr" at bounding box center [648, 236] width 25 height 22
type input "**********"
click at [651, 256] on div "1" at bounding box center [648, 257] width 17 height 17
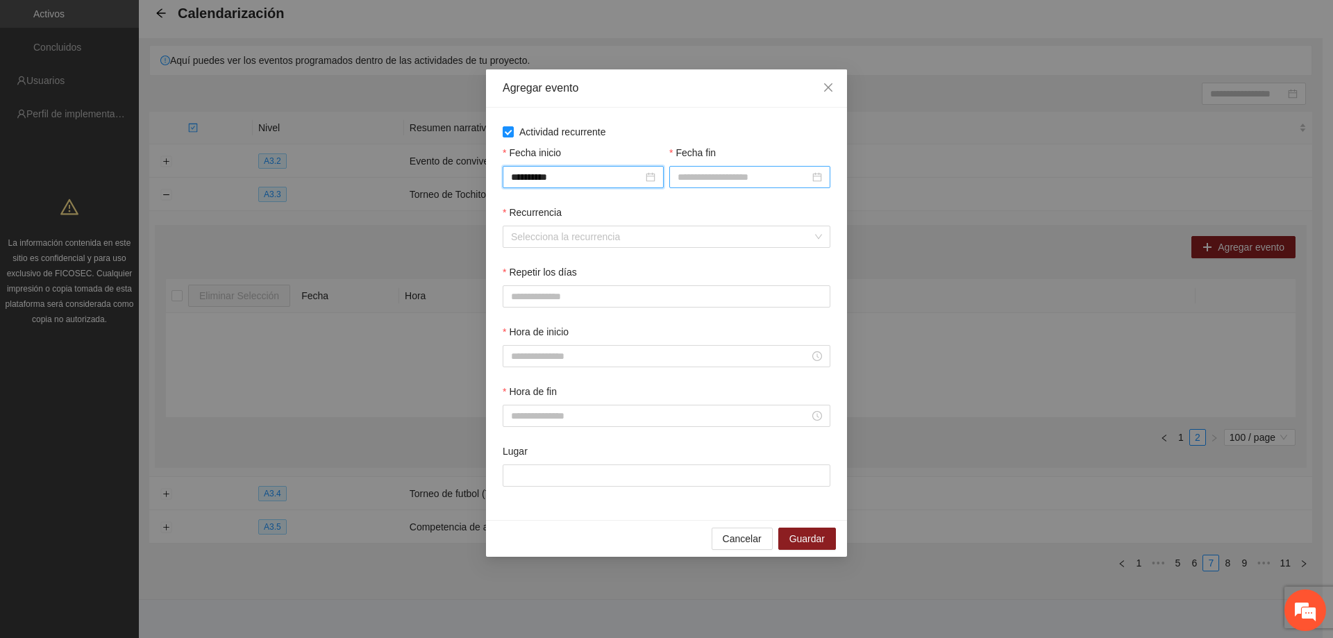
click at [819, 182] on div at bounding box center [750, 176] width 144 height 15
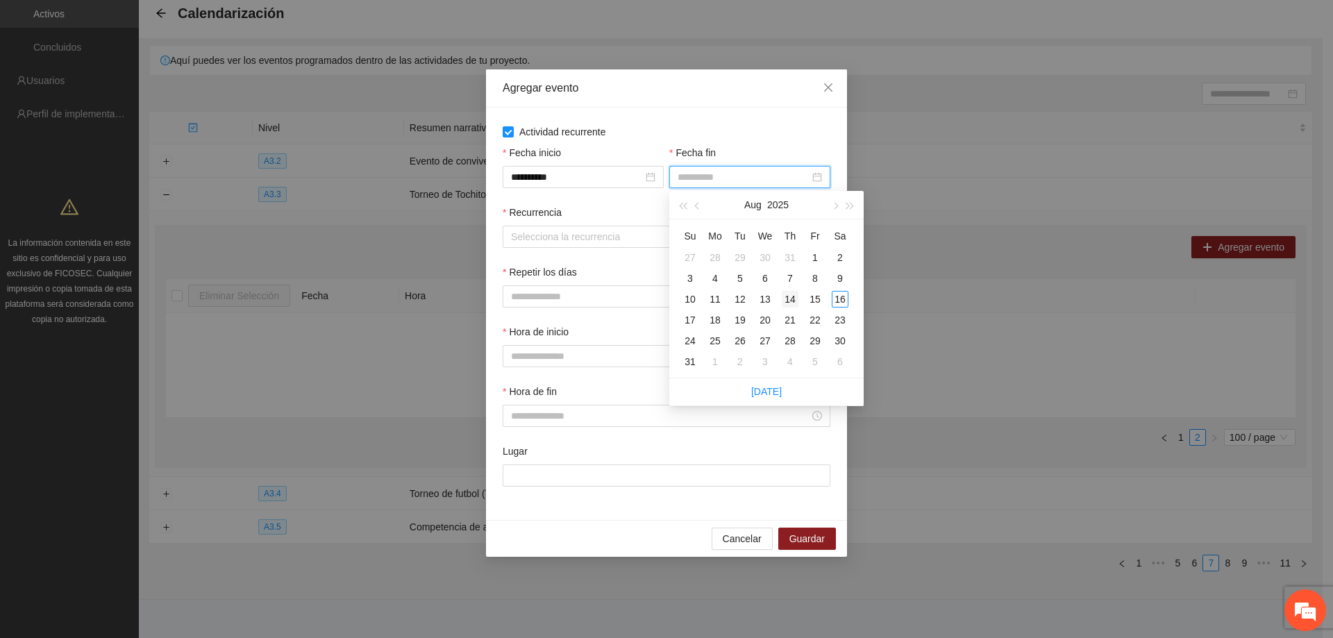
type input "**********"
click at [837, 206] on span "button" at bounding box center [834, 206] width 7 height 7
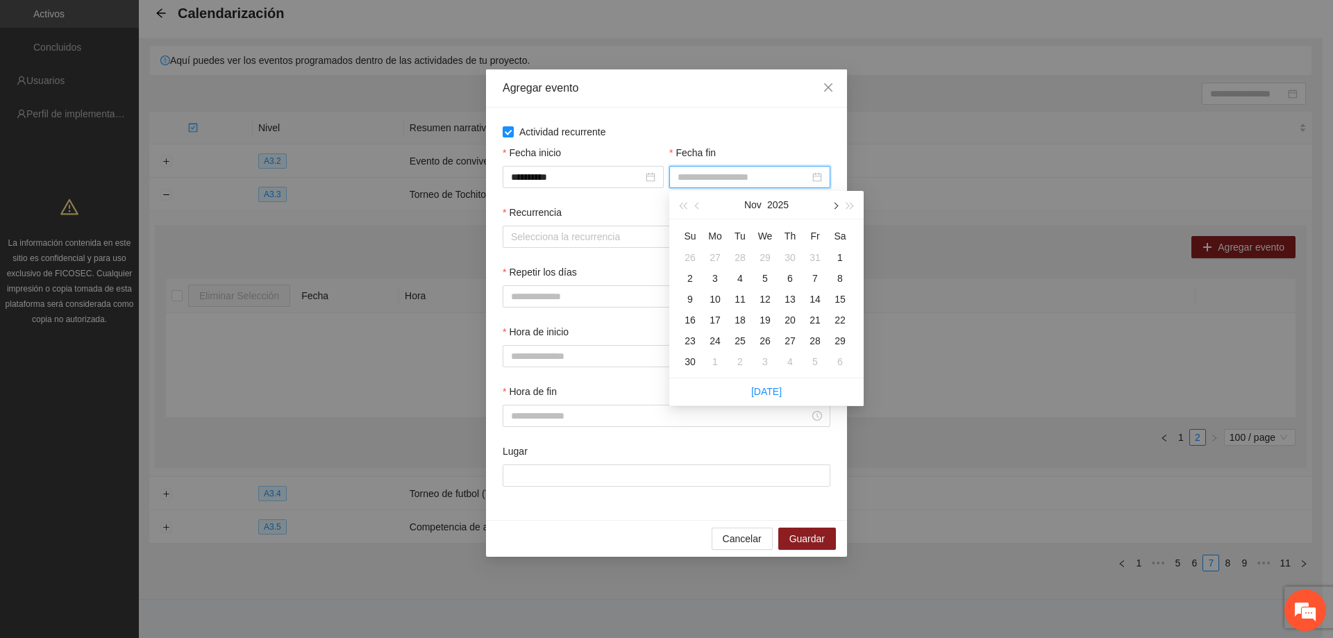
click at [837, 208] on button "button" at bounding box center [834, 205] width 15 height 28
type input "**********"
click at [770, 340] on div "31" at bounding box center [765, 341] width 17 height 17
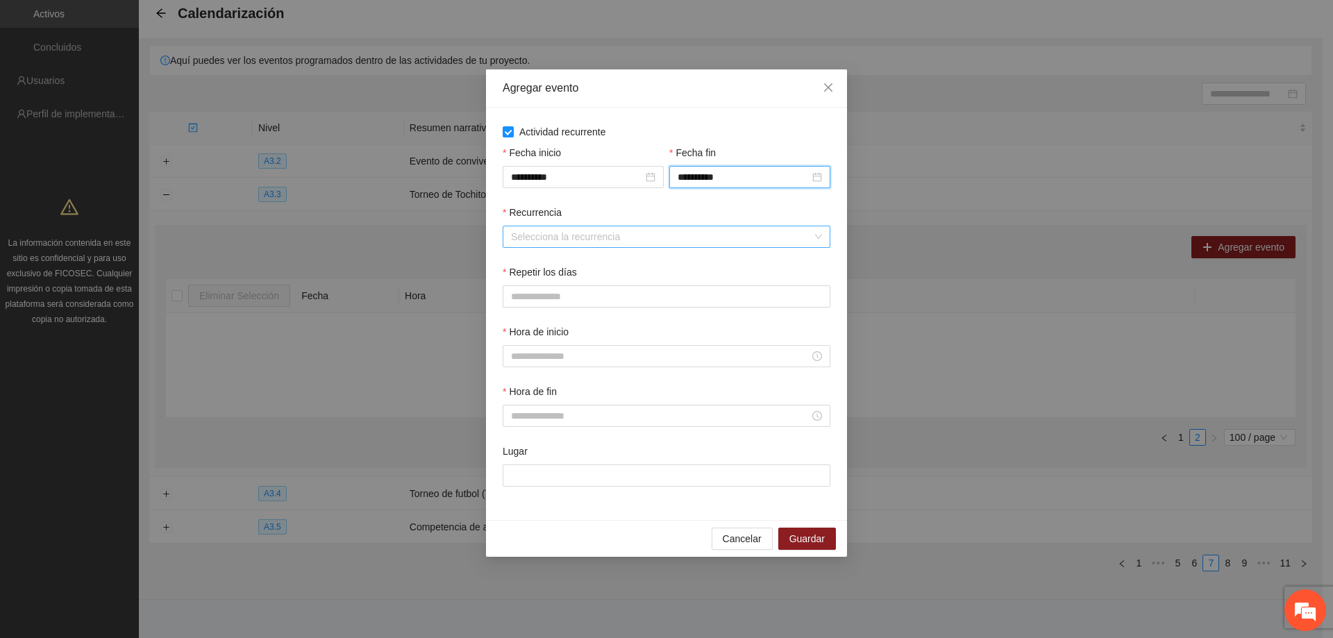
click at [663, 233] on input "Recurrencia" at bounding box center [661, 236] width 301 height 21
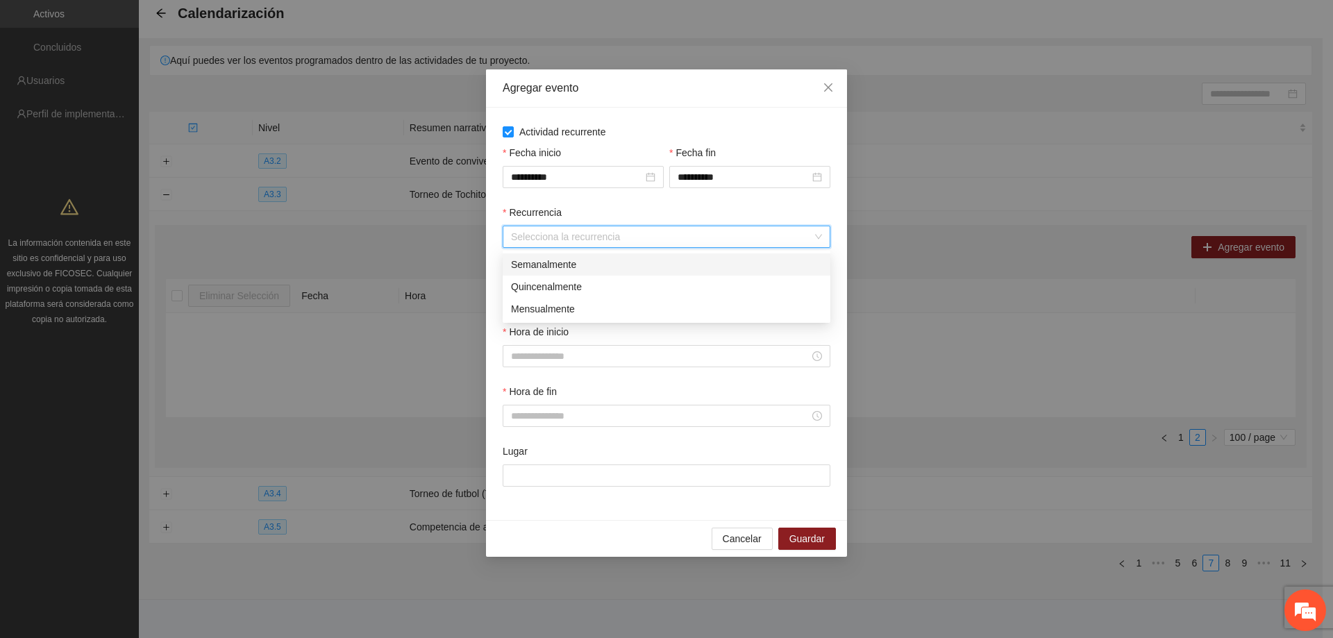
click at [611, 263] on div "Semanalmente" at bounding box center [666, 264] width 311 height 15
click at [526, 294] on button "L" at bounding box center [517, 296] width 28 height 22
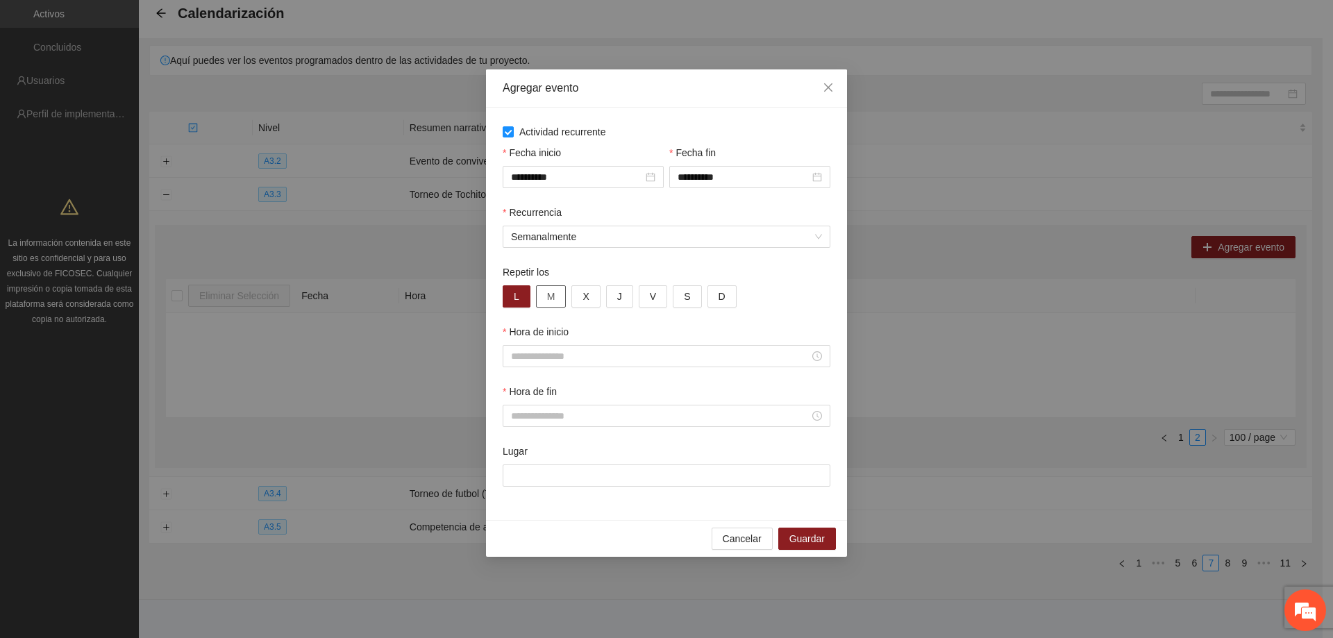
click at [548, 299] on span "M" at bounding box center [551, 296] width 8 height 15
drag, startPoint x: 556, startPoint y: 294, endPoint x: 604, endPoint y: 301, distance: 48.4
click at [557, 294] on button "M" at bounding box center [551, 296] width 31 height 22
click at [563, 301] on button "M" at bounding box center [551, 296] width 31 height 22
click at [594, 301] on button "X" at bounding box center [585, 296] width 28 height 22
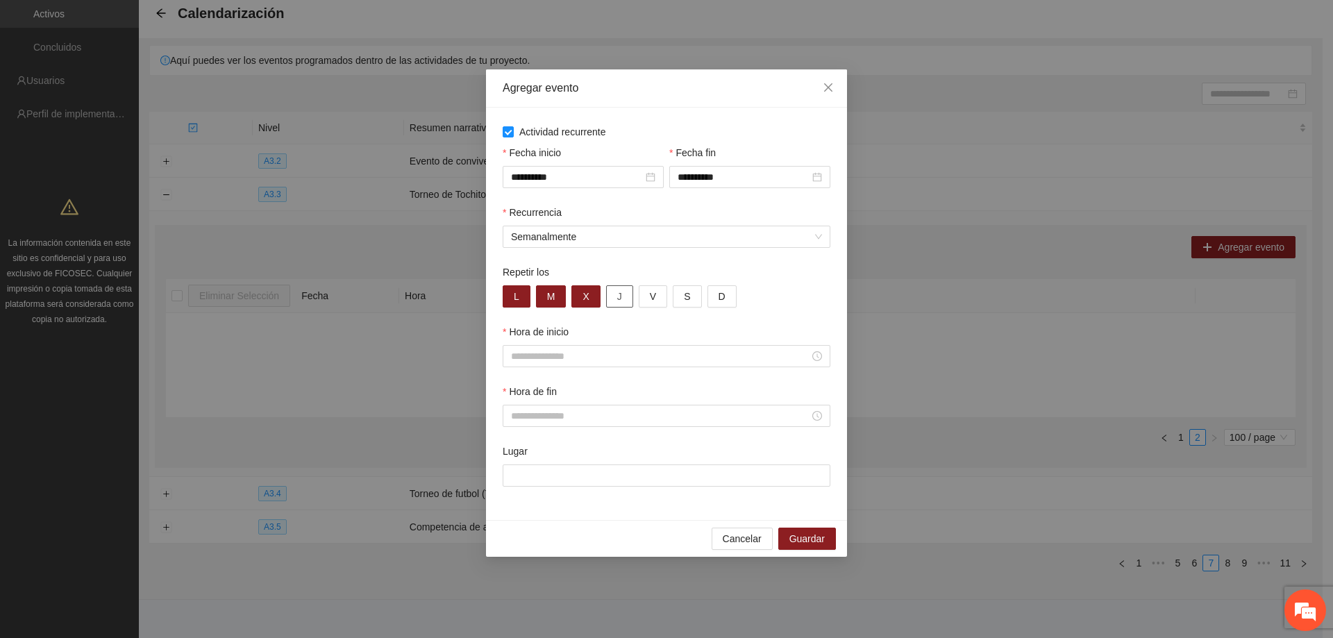
click at [612, 303] on button "J" at bounding box center [619, 296] width 27 height 22
click at [641, 297] on button "V" at bounding box center [653, 296] width 28 height 22
click at [674, 295] on div "L M X J V S D" at bounding box center [667, 296] width 328 height 22
click at [674, 295] on button "S" at bounding box center [687, 296] width 28 height 22
click at [719, 298] on span "D" at bounding box center [722, 296] width 7 height 15
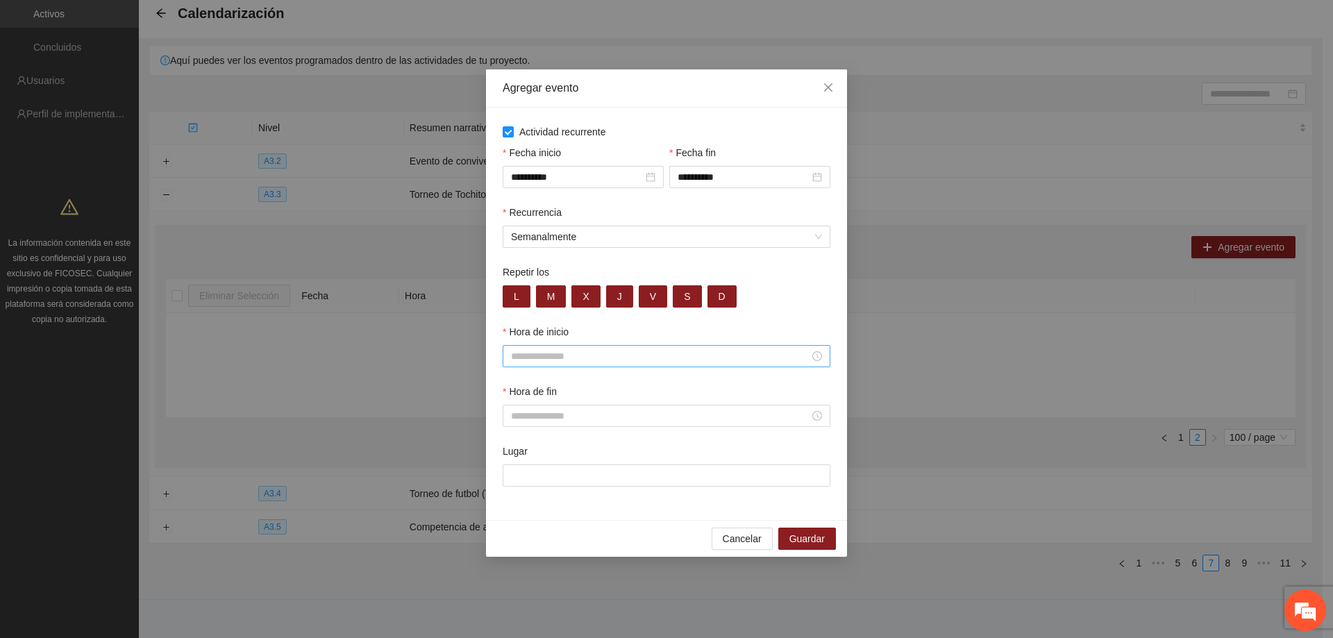
click at [610, 355] on input "Hora de inicio" at bounding box center [660, 356] width 299 height 15
click at [517, 460] on div "08" at bounding box center [522, 468] width 39 height 19
type input "*****"
click at [562, 545] on span "OK" at bounding box center [560, 543] width 14 height 15
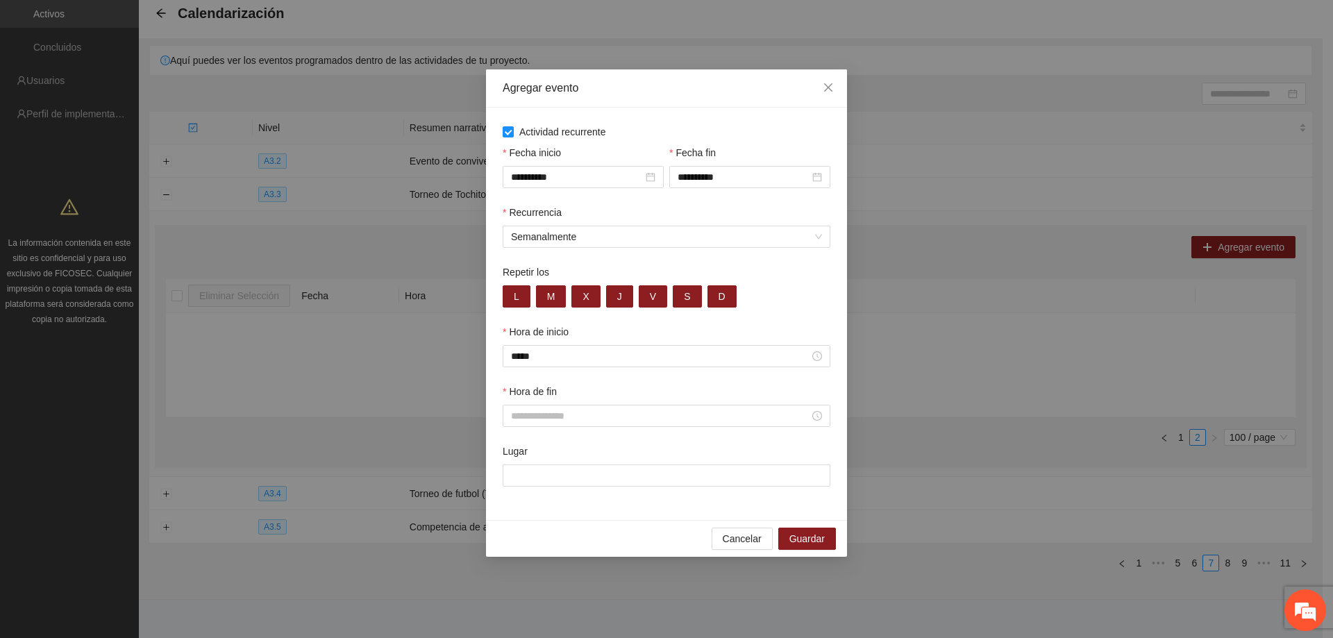
drag, startPoint x: 581, startPoint y: 431, endPoint x: 601, endPoint y: 421, distance: 22.7
click at [581, 431] on div "Hora de fin" at bounding box center [666, 414] width 333 height 60
click at [602, 420] on input "Hora de fin" at bounding box center [660, 415] width 299 height 15
click at [513, 456] on div "22" at bounding box center [522, 453] width 39 height 19
type input "*****"
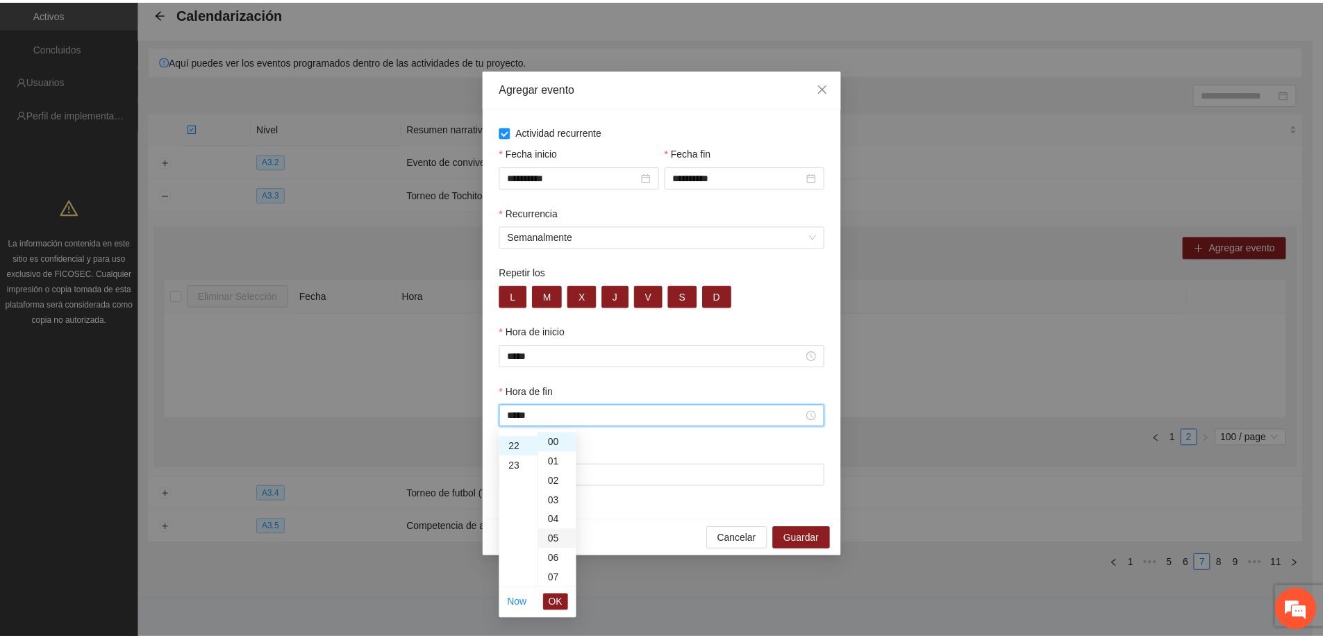
scroll to position [428, 0]
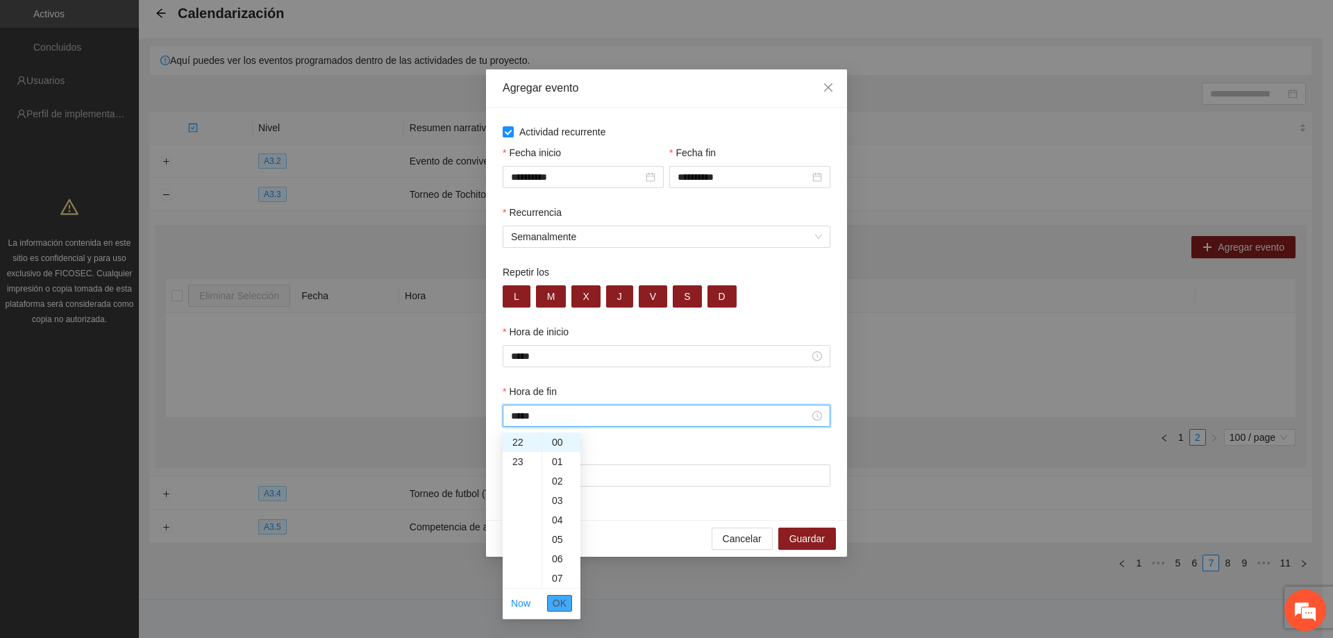
click at [558, 599] on span "OK" at bounding box center [560, 603] width 14 height 15
click at [595, 471] on input "Lugar" at bounding box center [667, 476] width 328 height 22
type input "**********"
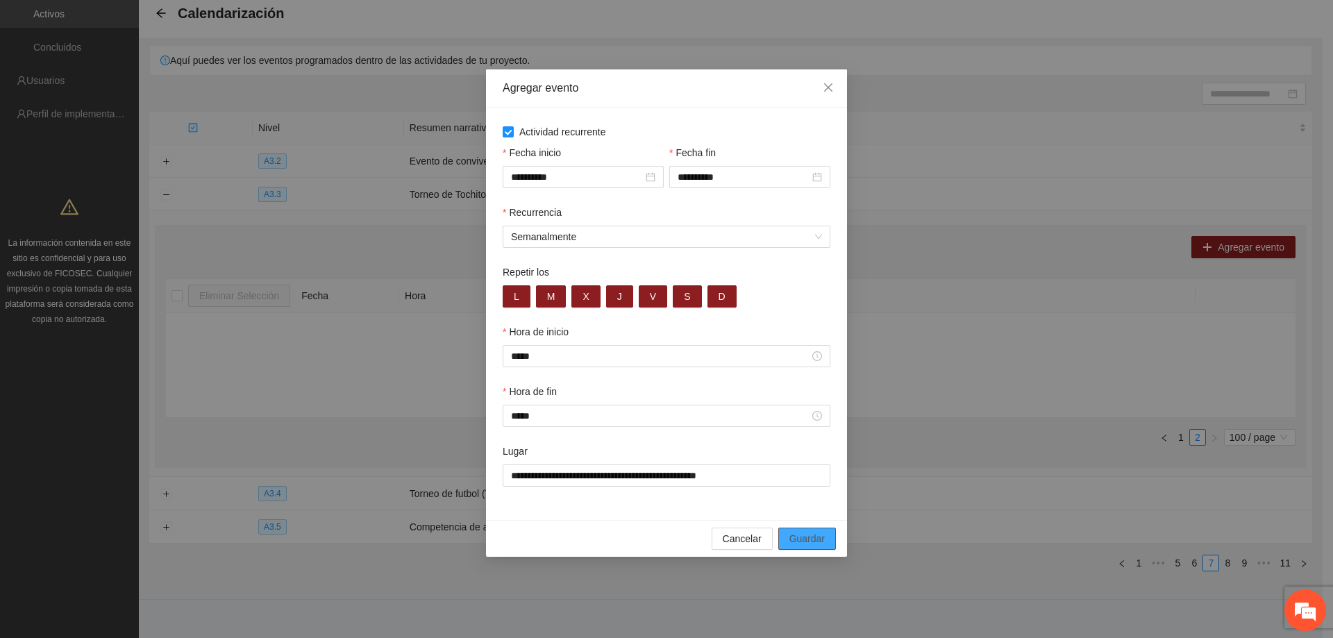
click at [805, 534] on span "Guardar" at bounding box center [807, 538] width 35 height 15
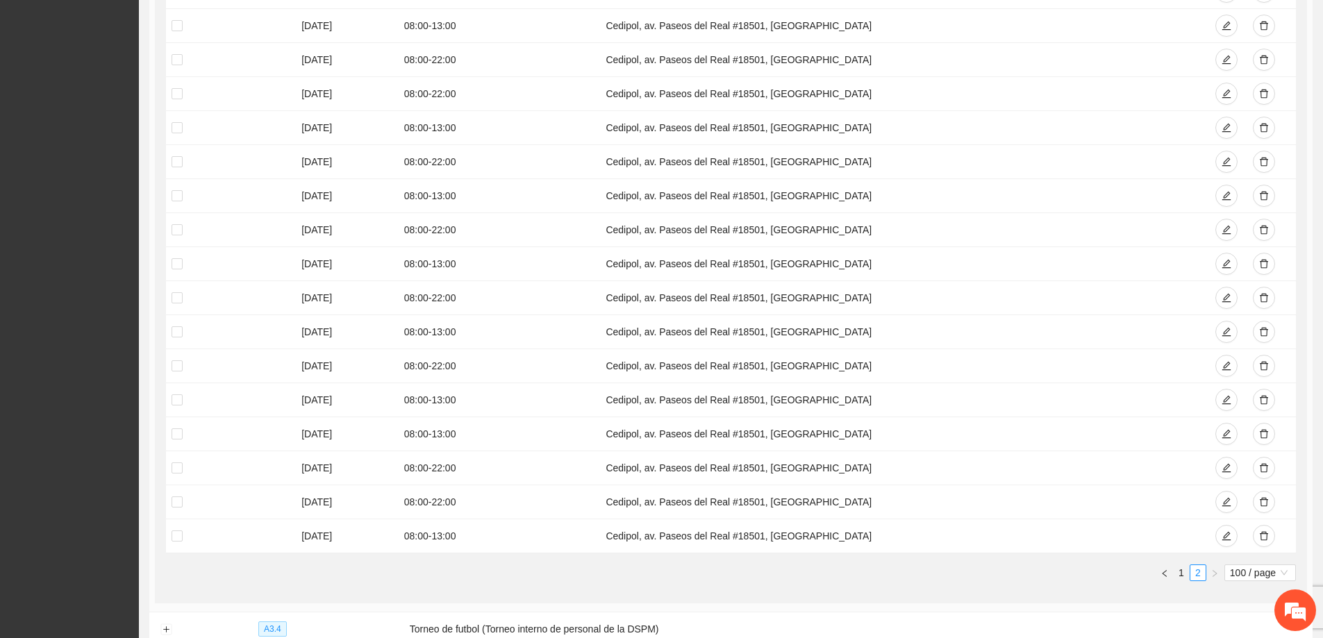
scroll to position [3382, 0]
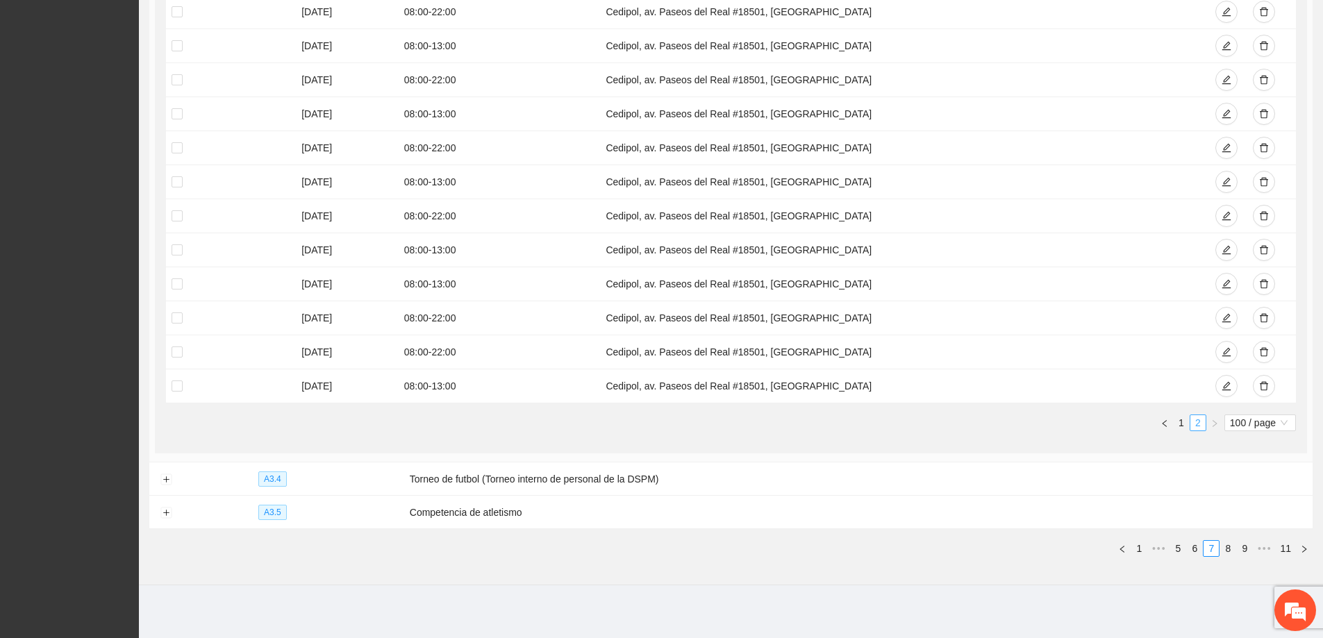
click at [1180, 421] on link "1" at bounding box center [1181, 422] width 15 height 15
click at [1182, 424] on link "2" at bounding box center [1181, 422] width 15 height 15
click at [1167, 420] on link "1" at bounding box center [1164, 422] width 15 height 15
click at [1194, 417] on link "3" at bounding box center [1197, 422] width 15 height 15
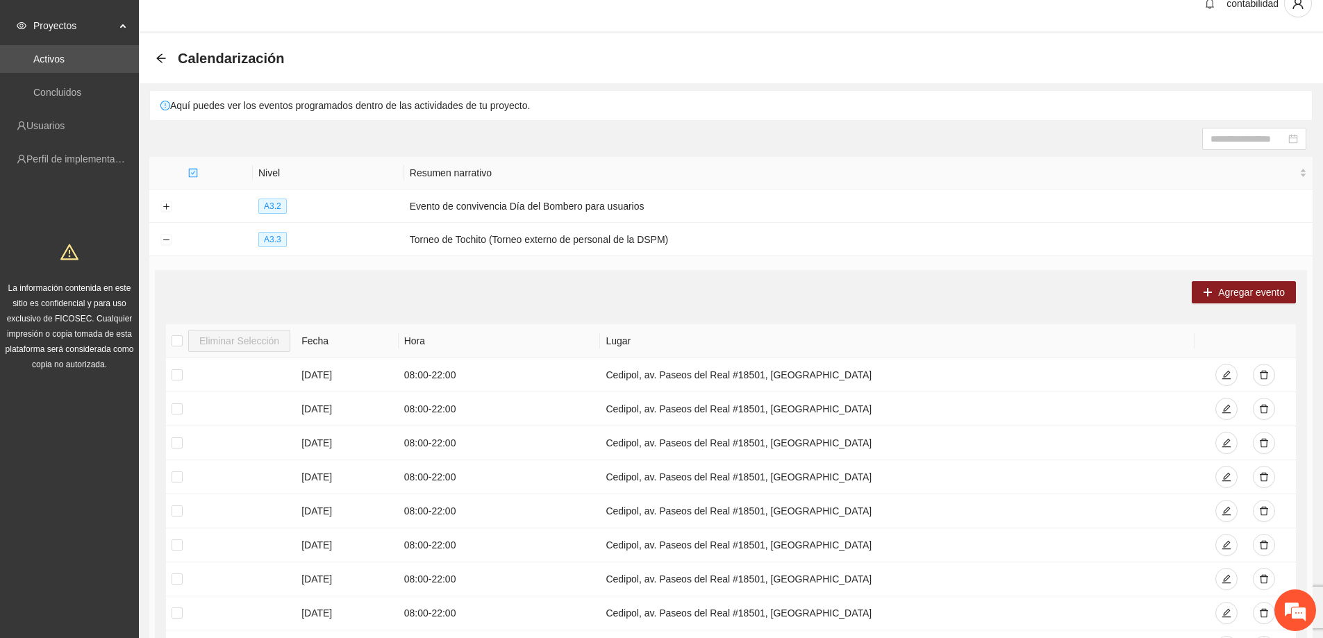
scroll to position [0, 0]
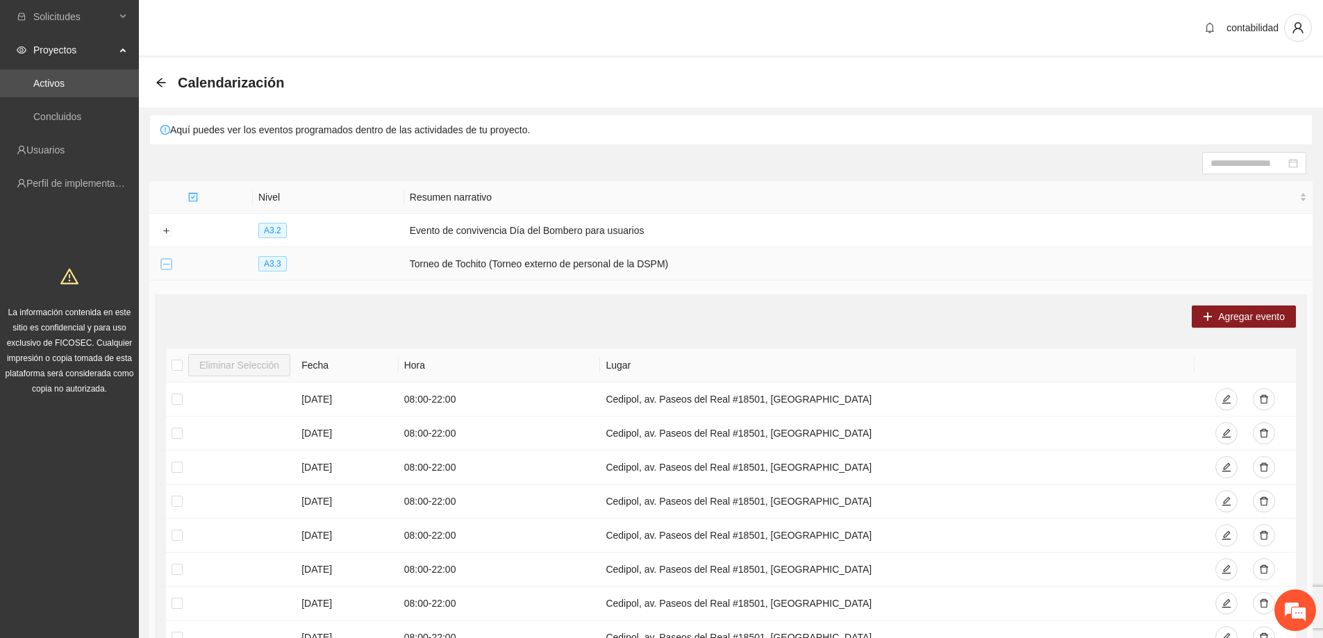
click at [171, 263] on button "Collapse row" at bounding box center [165, 264] width 11 height 11
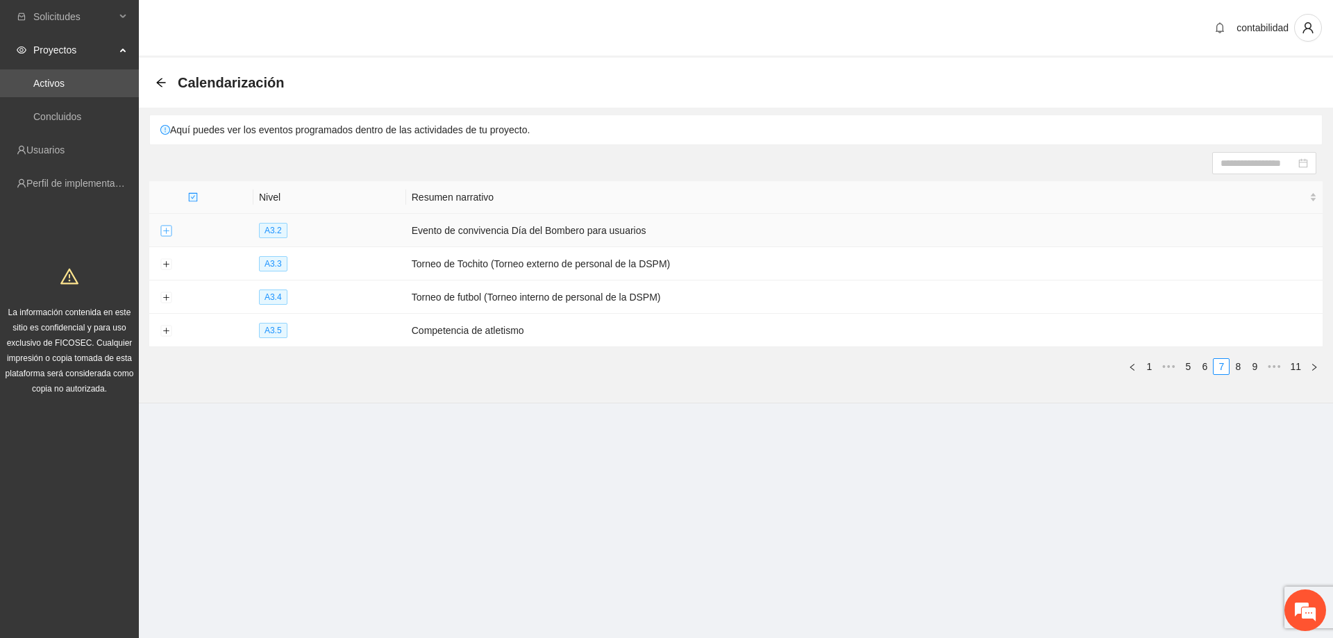
click at [166, 231] on button "Expand row" at bounding box center [165, 231] width 11 height 11
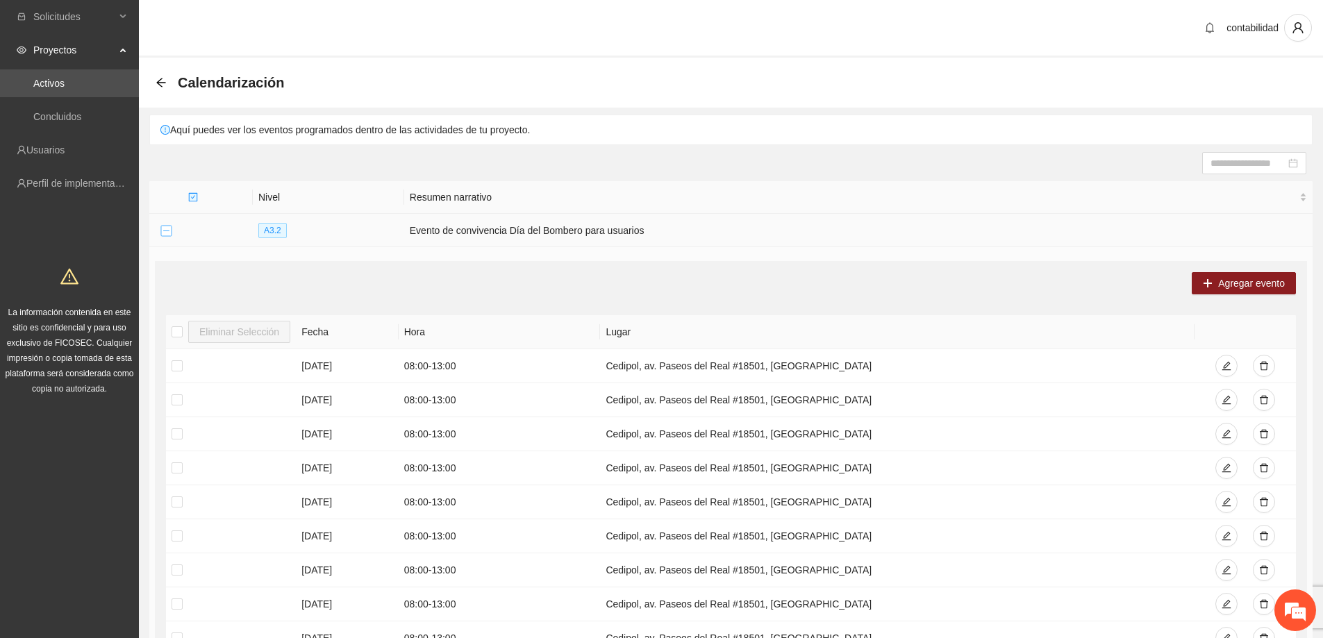
click at [162, 229] on button "Collapse row" at bounding box center [165, 231] width 11 height 11
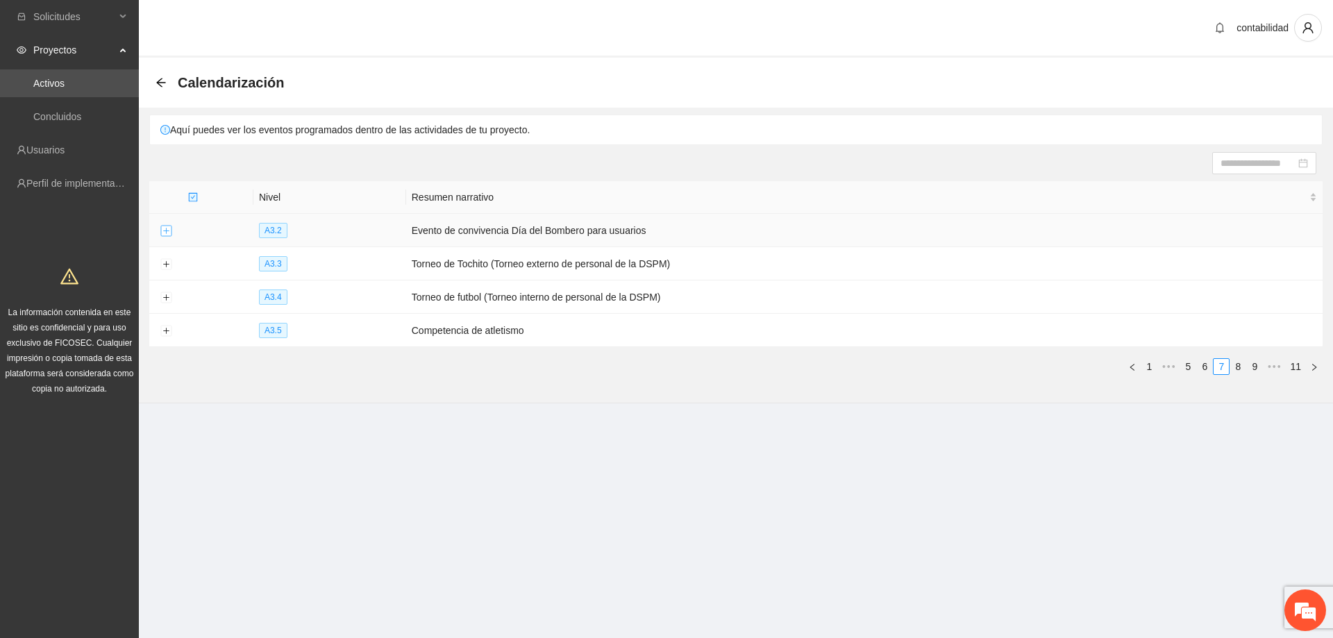
click at [162, 228] on button "Expand row" at bounding box center [165, 231] width 11 height 11
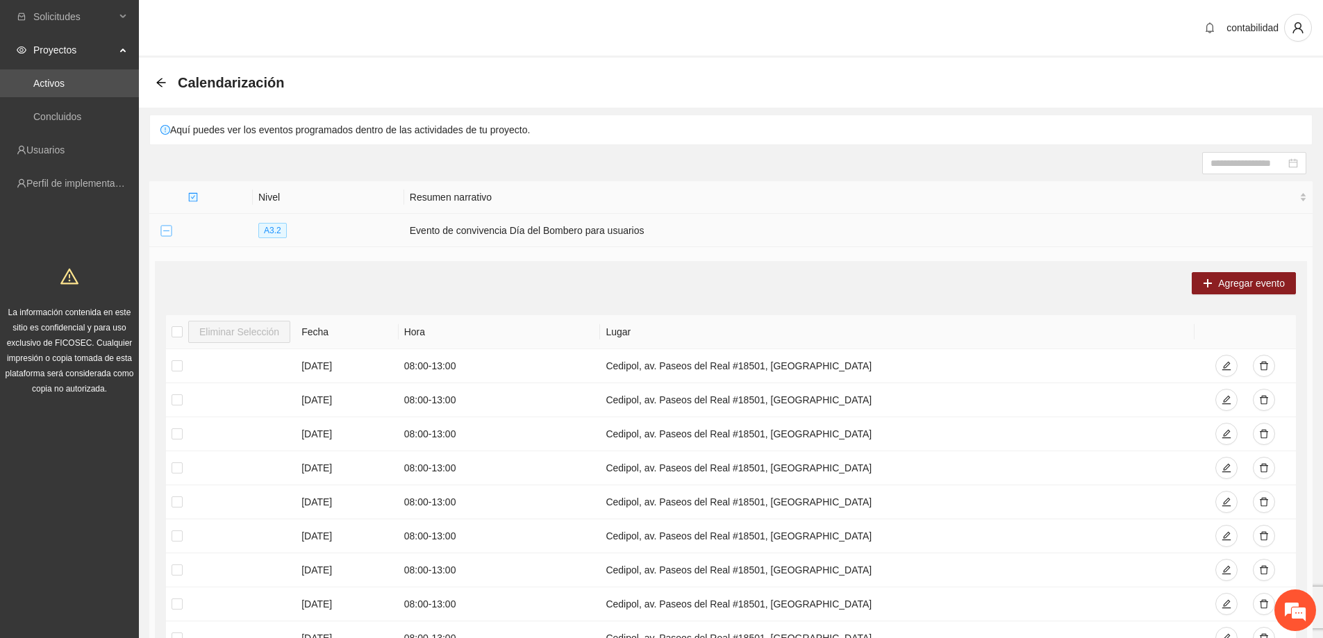
click at [162, 228] on button "Collapse row" at bounding box center [165, 231] width 11 height 11
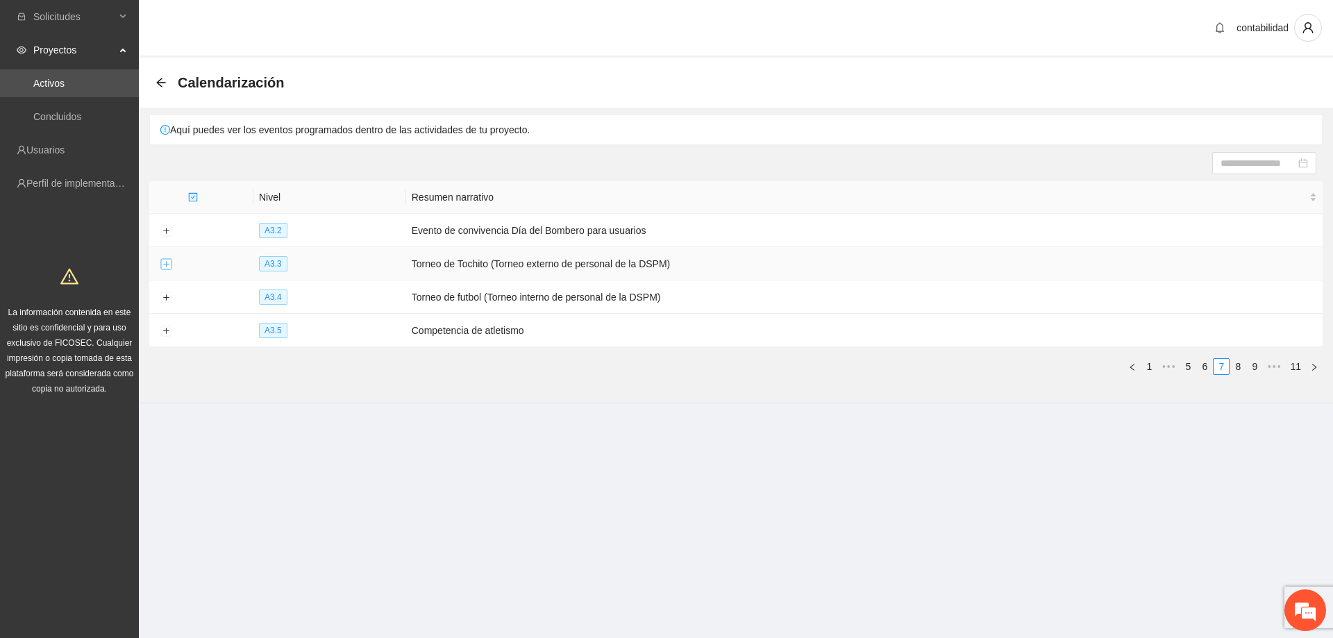
click at [162, 262] on button "Expand row" at bounding box center [165, 264] width 11 height 11
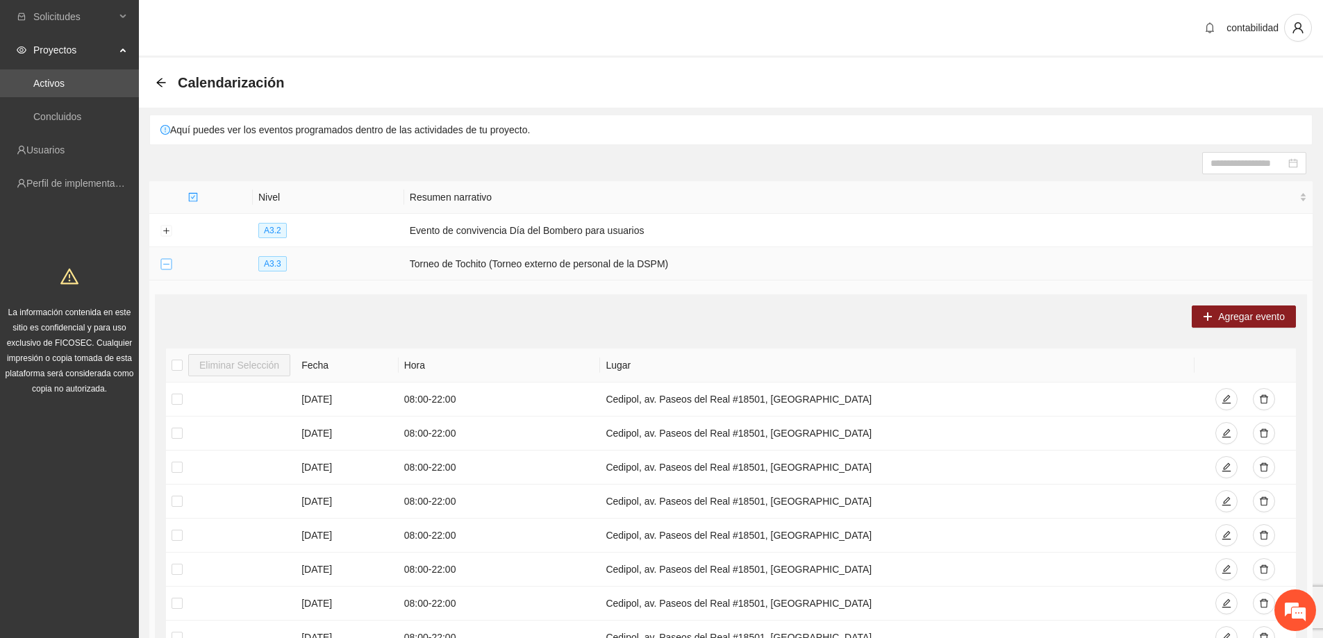
click at [162, 262] on button "Collapse row" at bounding box center [165, 264] width 11 height 11
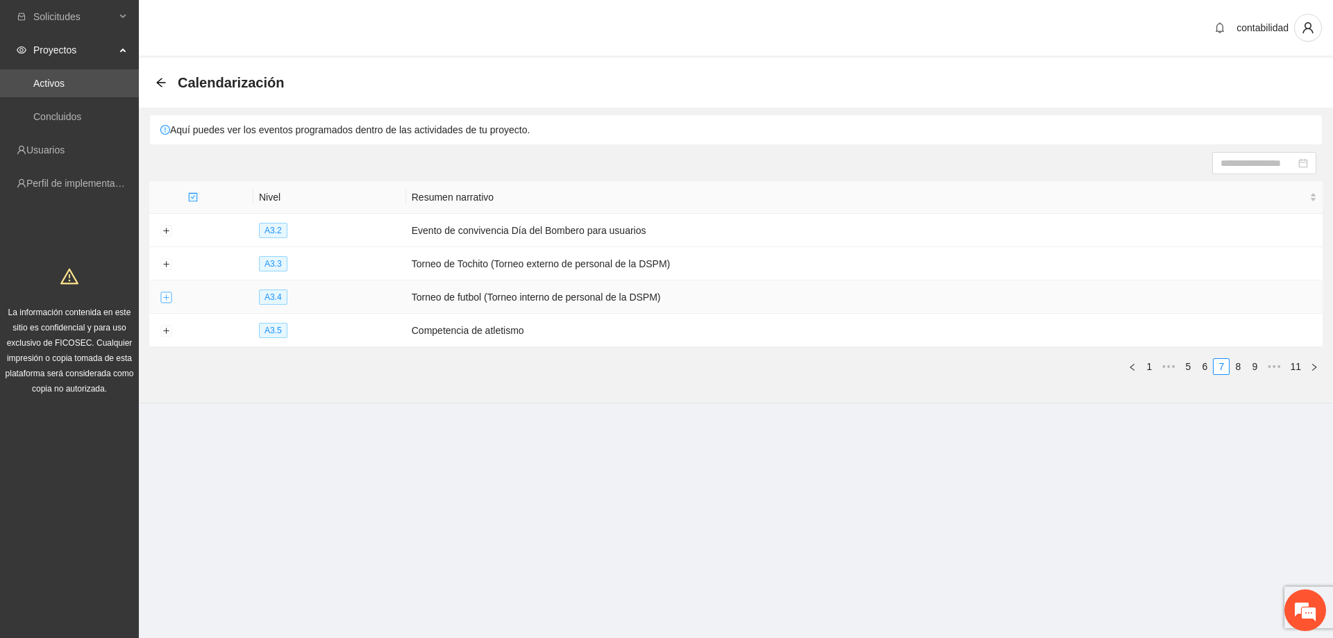
click at [163, 293] on button "Expand row" at bounding box center [165, 297] width 11 height 11
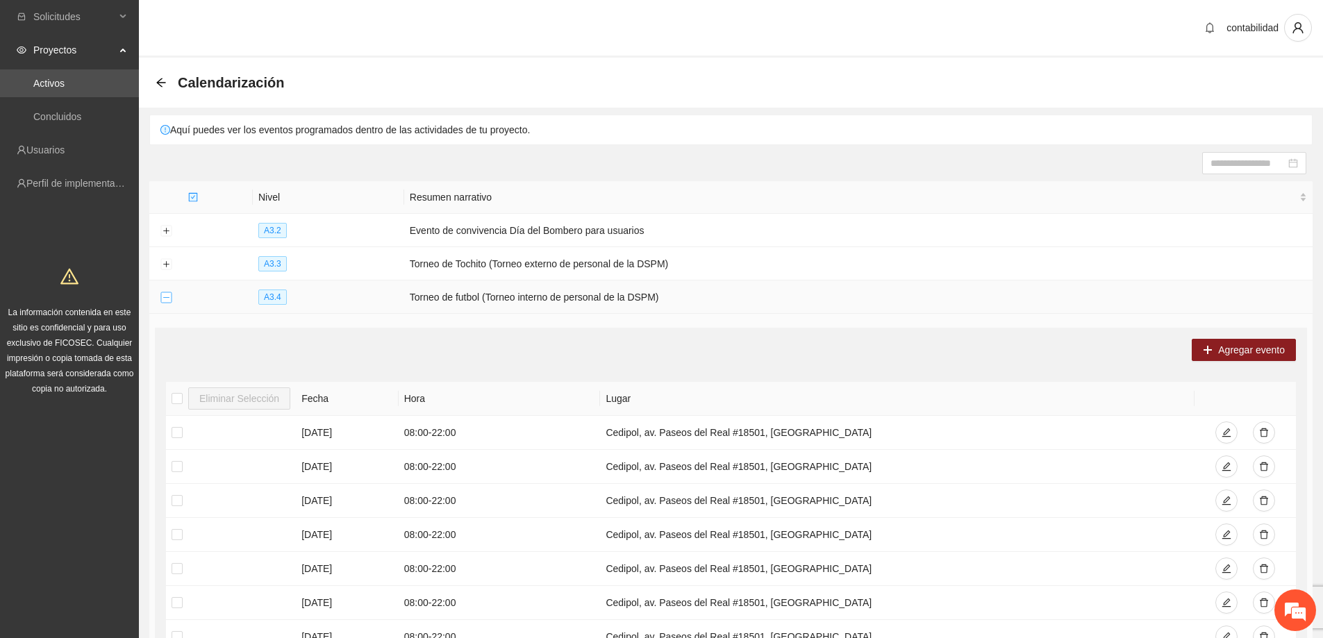
click at [163, 293] on button "Collapse row" at bounding box center [165, 297] width 11 height 11
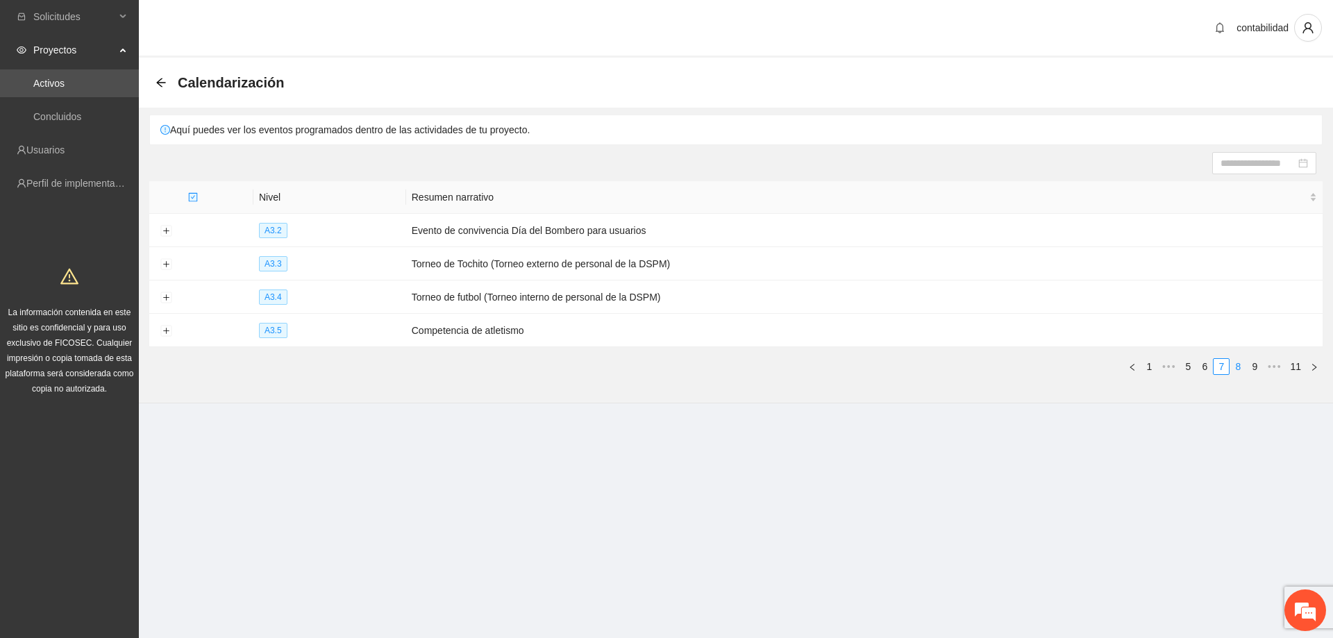
click at [1238, 359] on link "8" at bounding box center [1237, 366] width 15 height 15
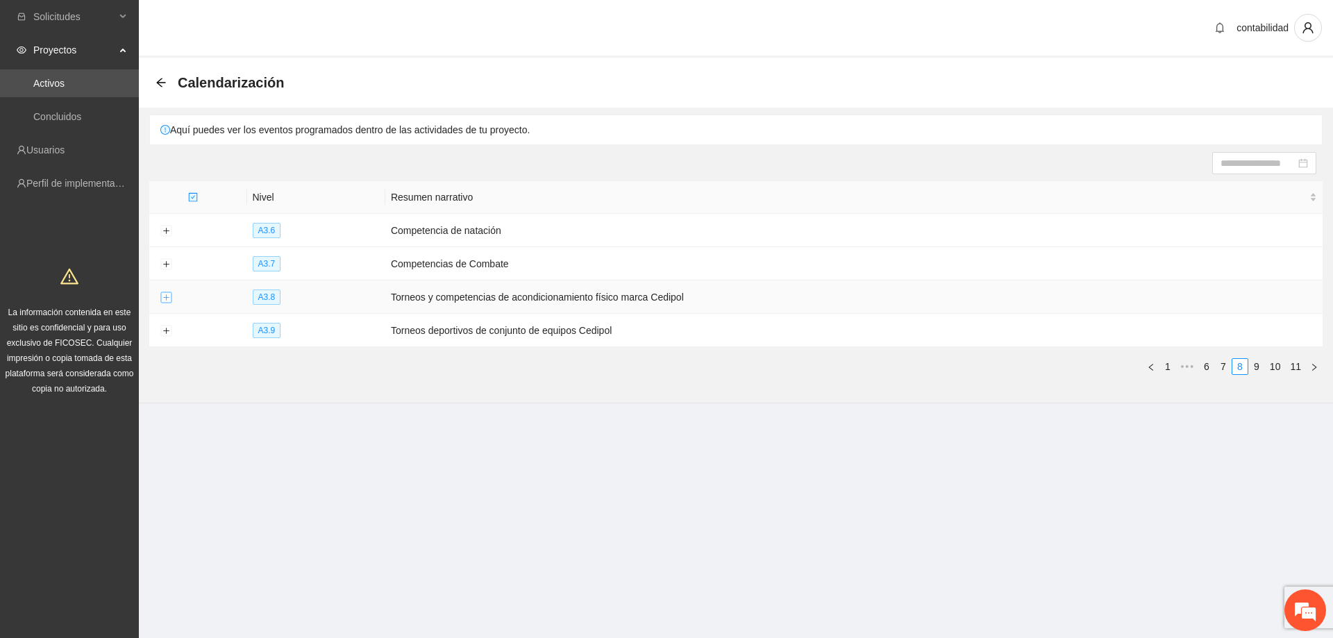
click at [165, 296] on button "Expand row" at bounding box center [165, 297] width 11 height 11
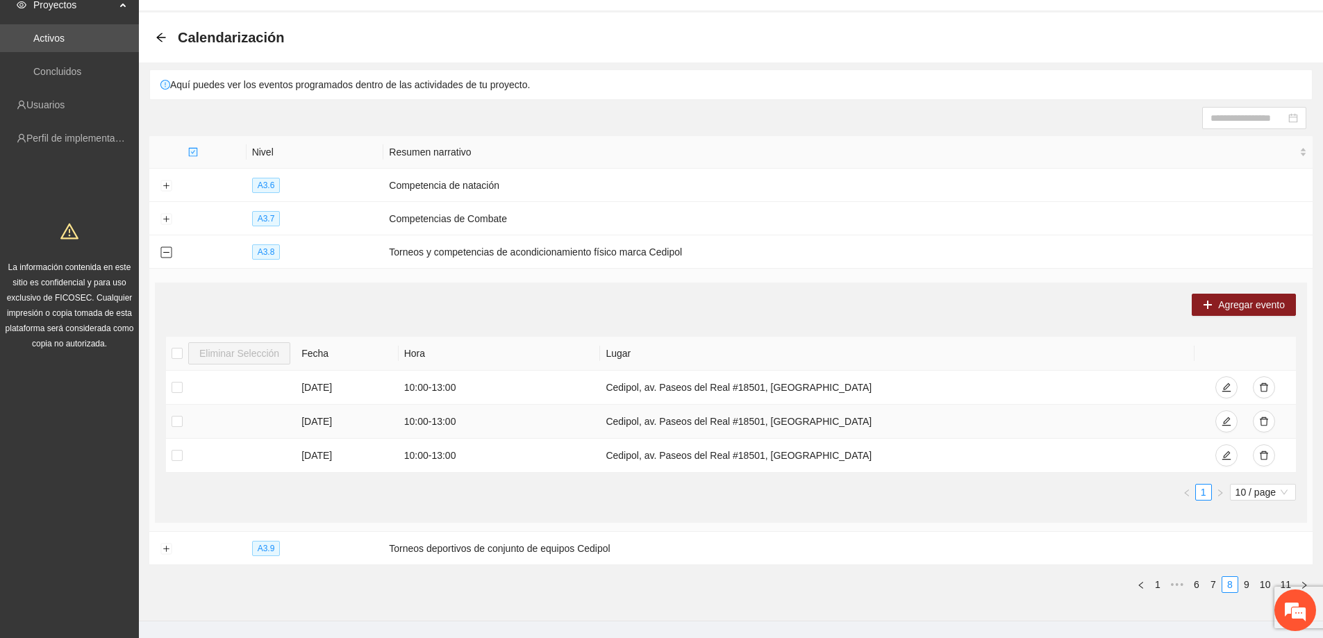
scroll to position [69, 0]
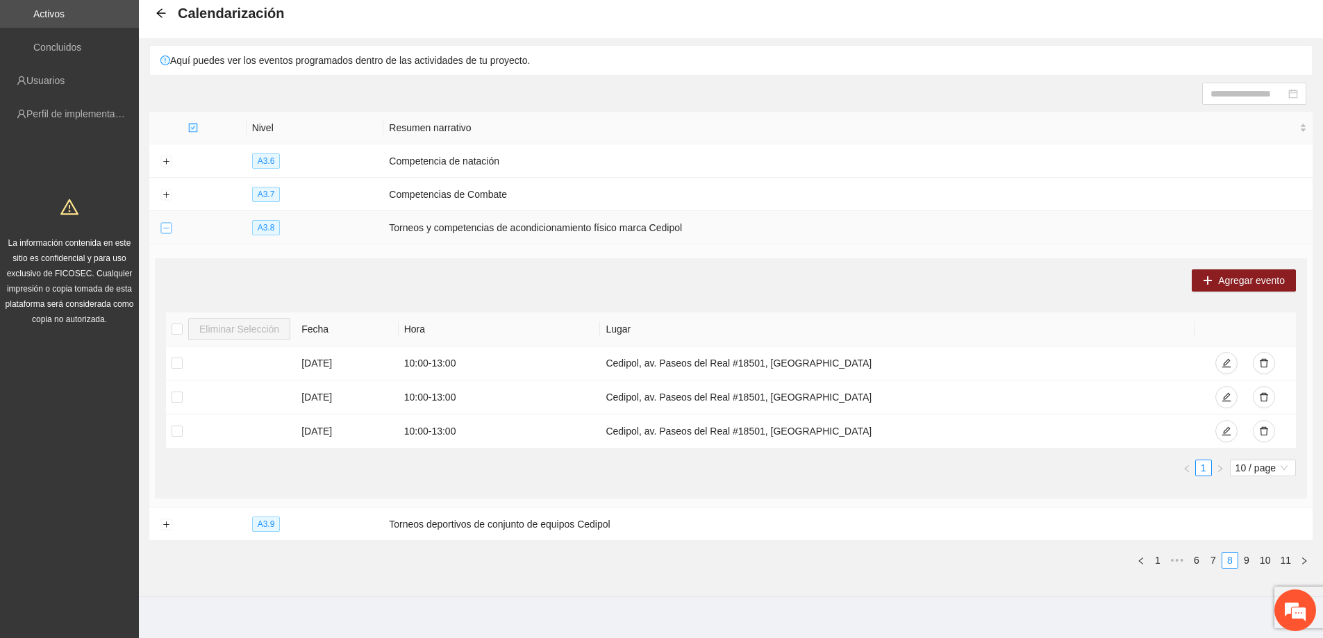
click at [162, 230] on button "Collapse row" at bounding box center [165, 228] width 11 height 11
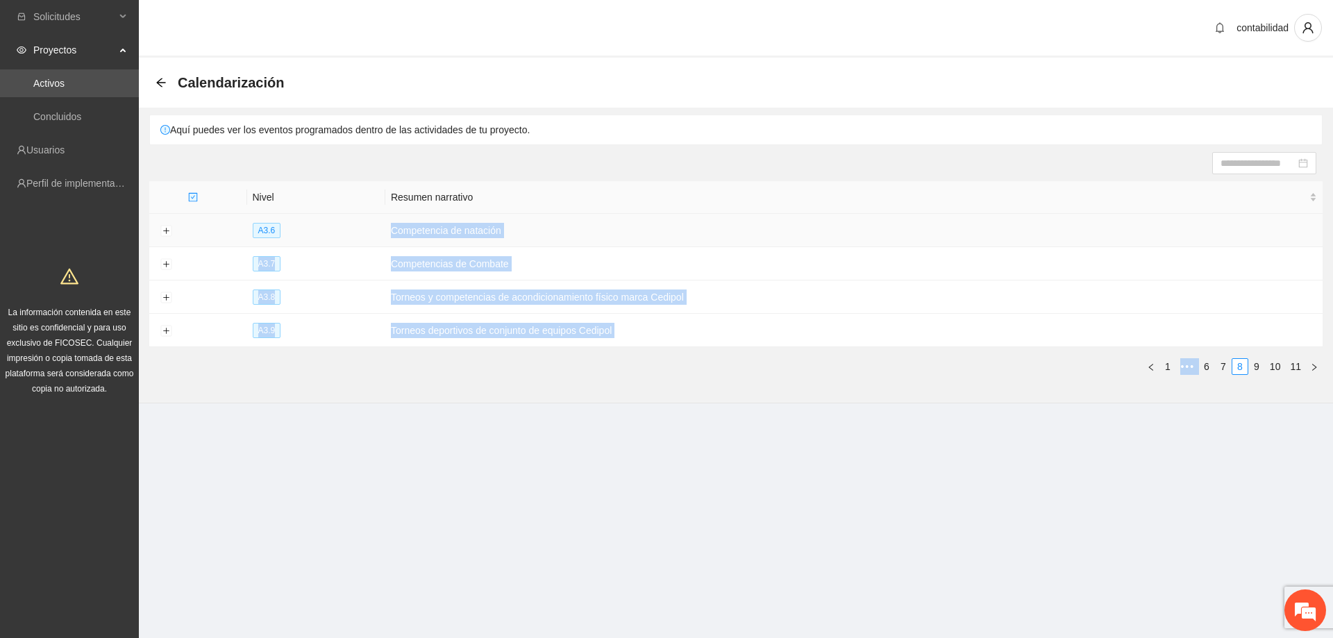
drag, startPoint x: 639, startPoint y: 433, endPoint x: 328, endPoint y: 222, distance: 375.4
click at [328, 222] on section "Solicitudes Proyectos Activos Concluidos Usuarios Perfil de implementadora La i…" at bounding box center [666, 319] width 1333 height 638
click at [633, 394] on section "Calendarización Aquí puedes ver los eventos programados dentro de las actividad…" at bounding box center [736, 231] width 1194 height 346
drag, startPoint x: 628, startPoint y: 329, endPoint x: 434, endPoint y: 331, distance: 194.4
click at [392, 214] on tbody "A3.6 Competencia de natación A3.7 Competencias de Combate A3.8 Torneos y compet…" at bounding box center [736, 280] width 1174 height 133
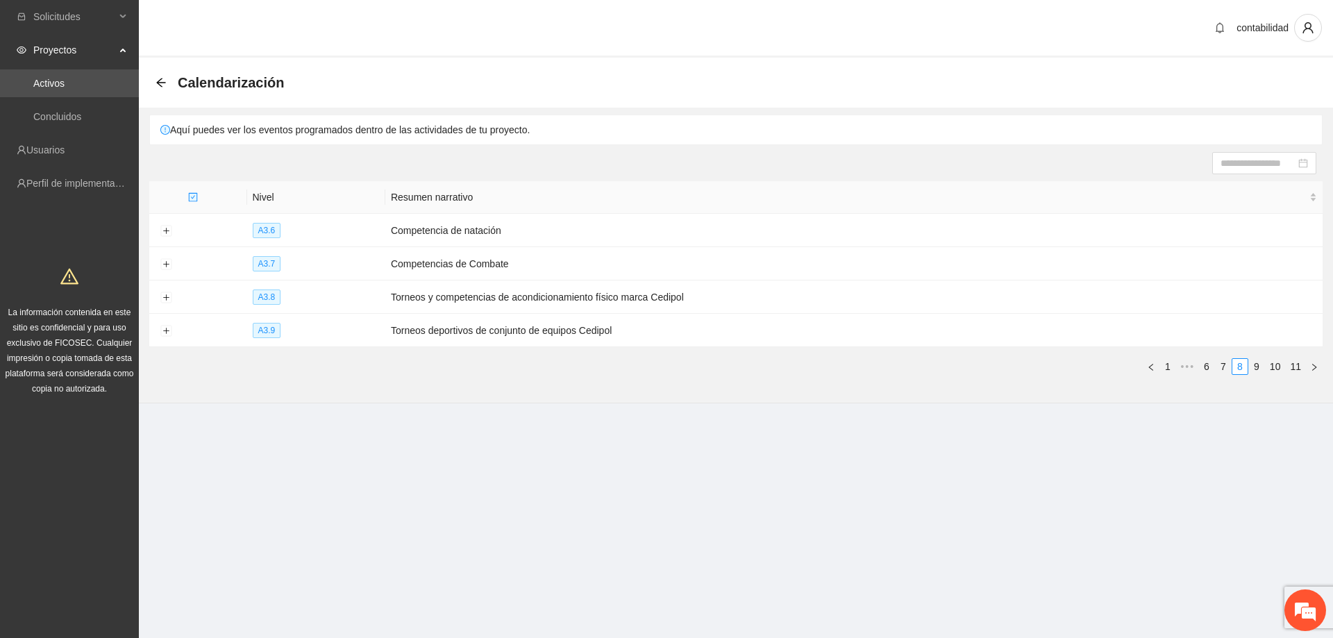
click at [533, 381] on div "Nivel Resumen narrativo A3.6 Competencia de natación A3.7 Competencias de Comba…" at bounding box center [736, 283] width 1174 height 205
click at [1174, 366] on link "1" at bounding box center [1167, 366] width 15 height 15
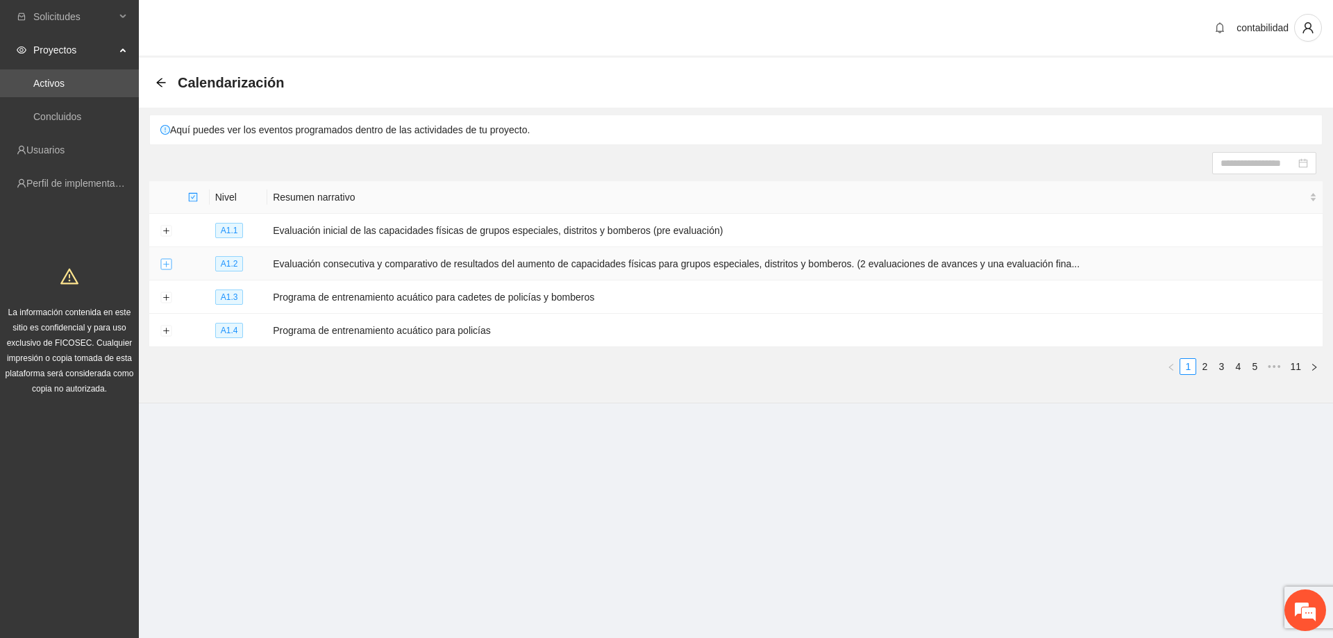
click at [167, 264] on button "Expand row" at bounding box center [165, 264] width 11 height 11
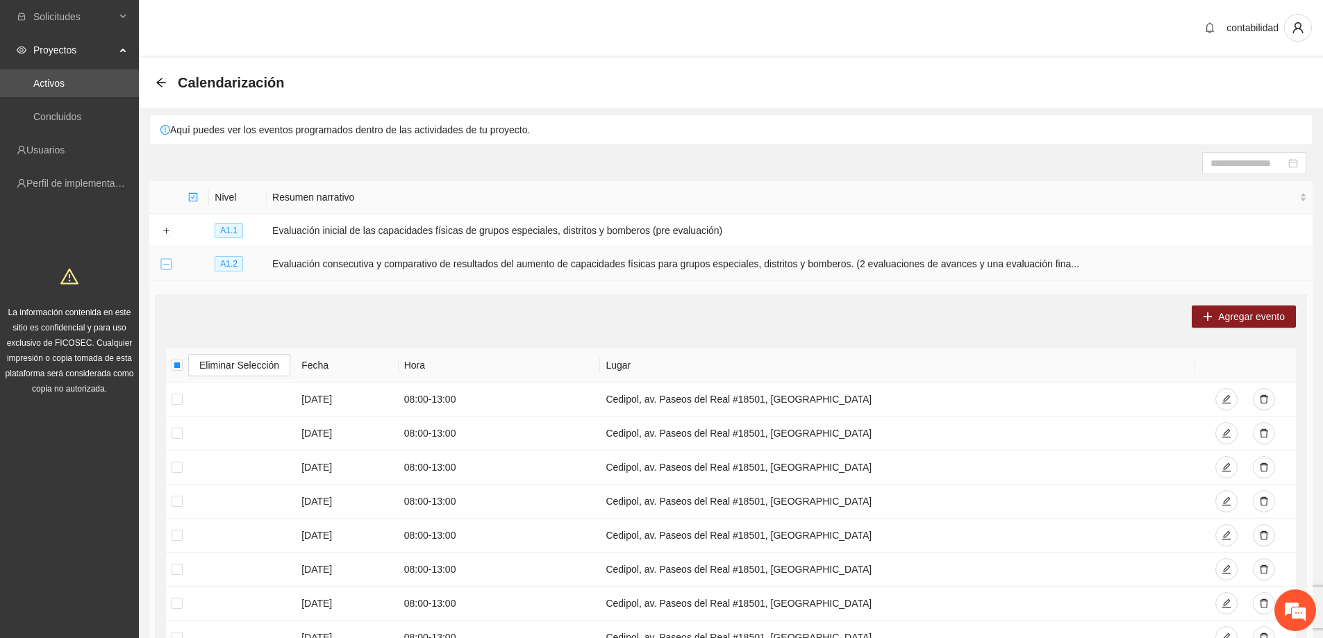
click at [170, 259] on button "Collapse row" at bounding box center [165, 264] width 11 height 11
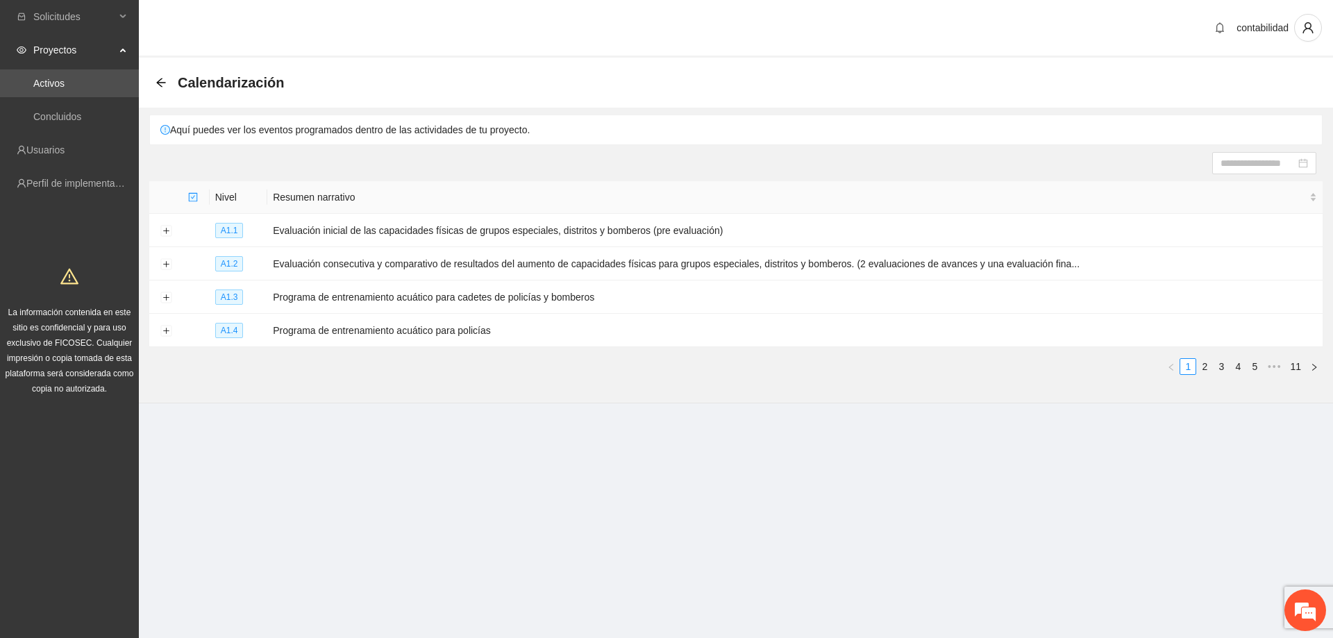
click at [168, 88] on div "Calendarización" at bounding box center [224, 83] width 137 height 22
click at [159, 81] on icon "arrow-left" at bounding box center [160, 82] width 9 height 9
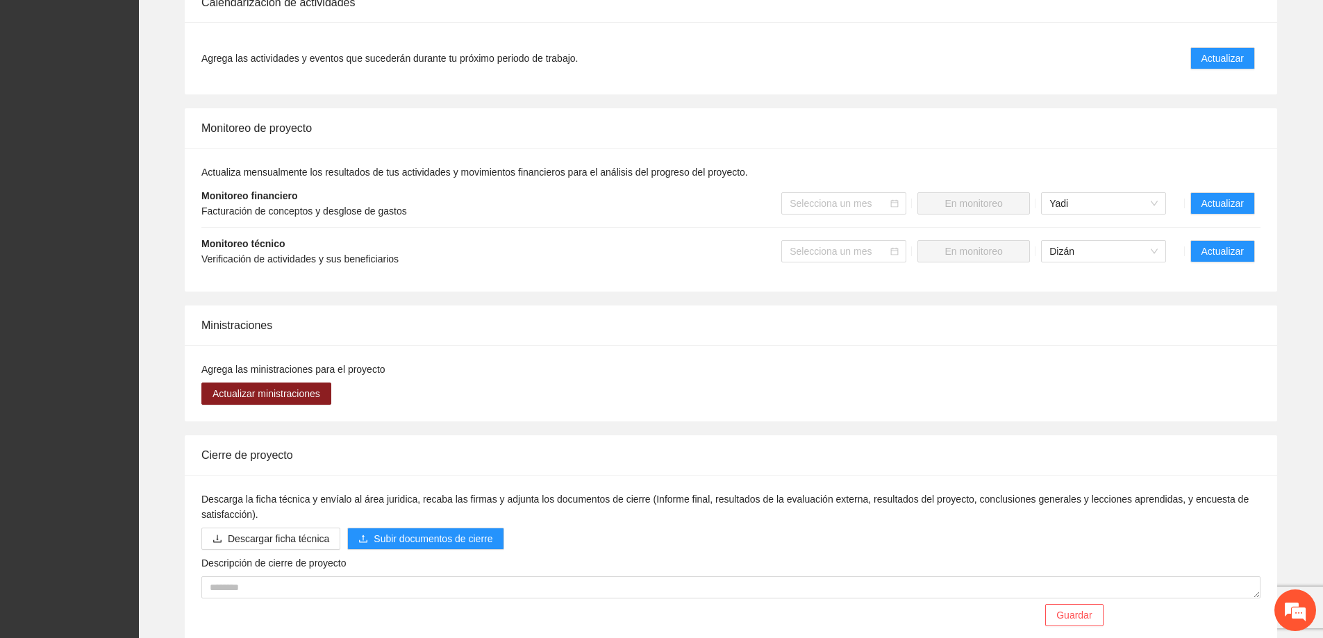
scroll to position [1042, 0]
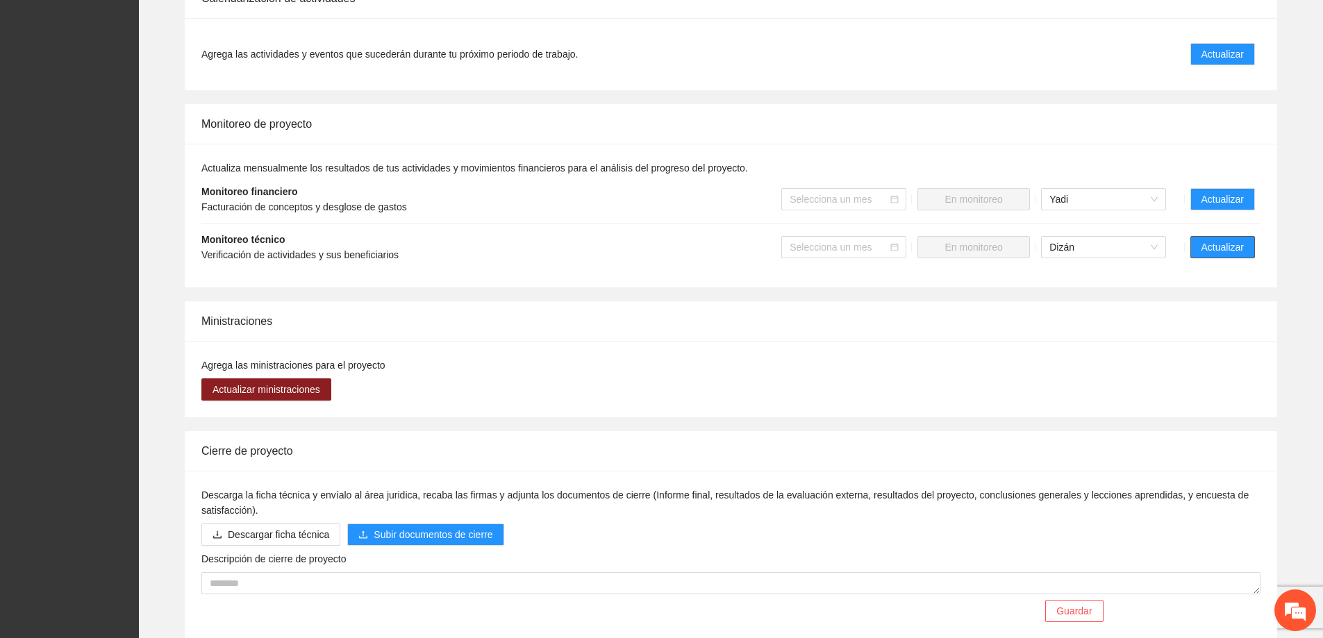
click at [1210, 240] on span "Actualizar" at bounding box center [1222, 247] width 42 height 15
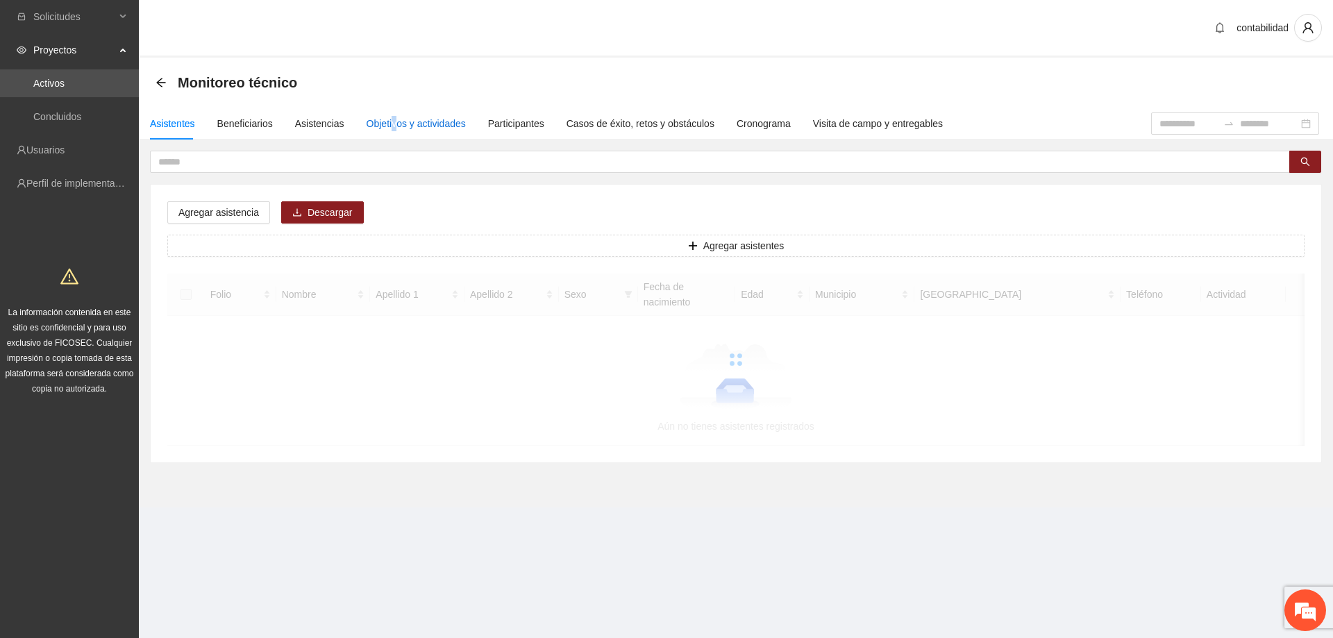
click at [388, 130] on div "Objetivos y actividades" at bounding box center [416, 123] width 99 height 15
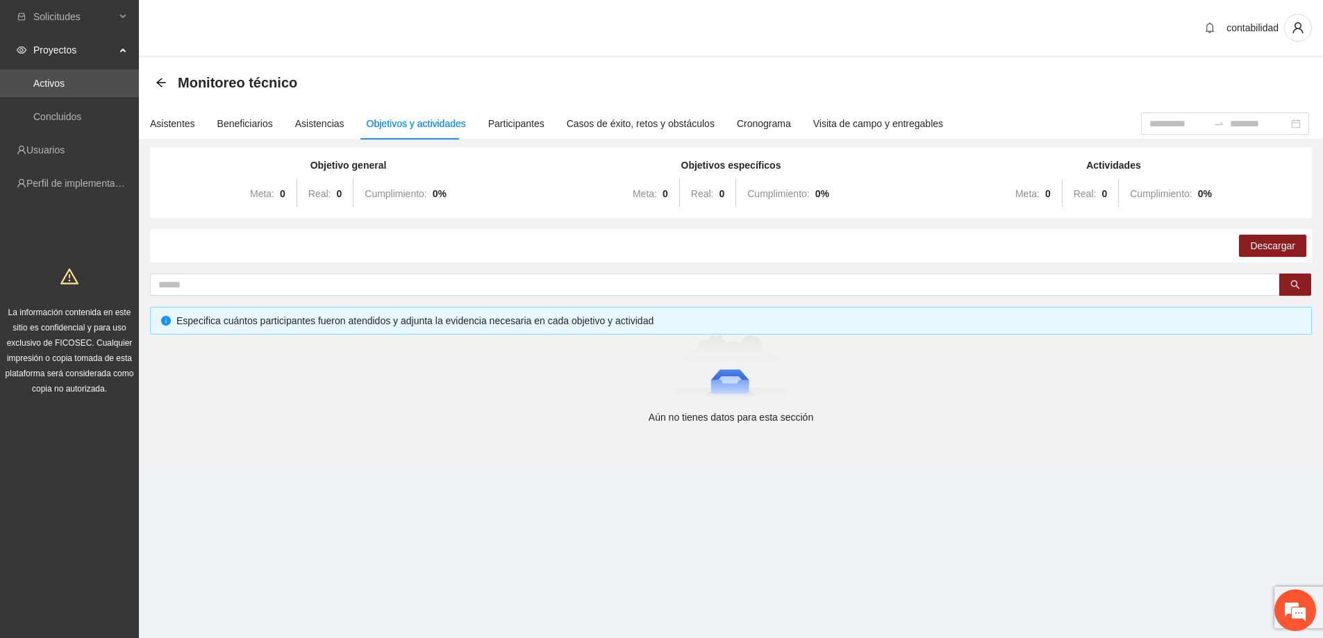
click at [424, 82] on div "Monitoreo técnico" at bounding box center [731, 83] width 1151 height 28
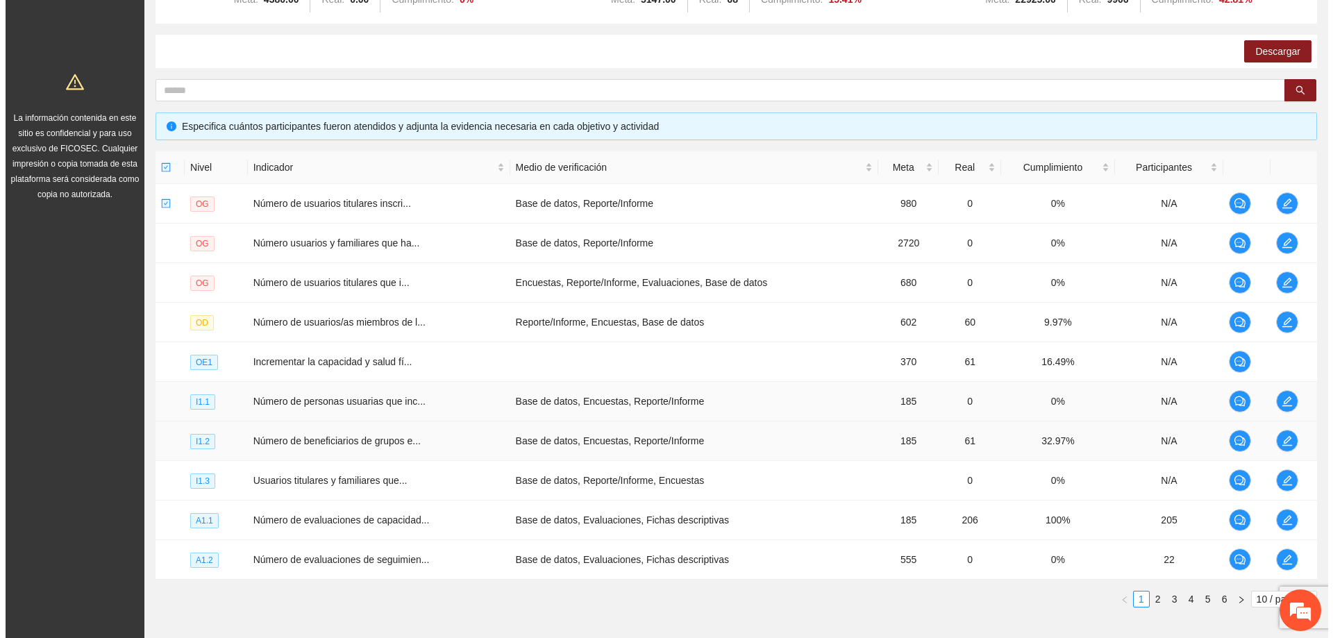
scroll to position [269, 0]
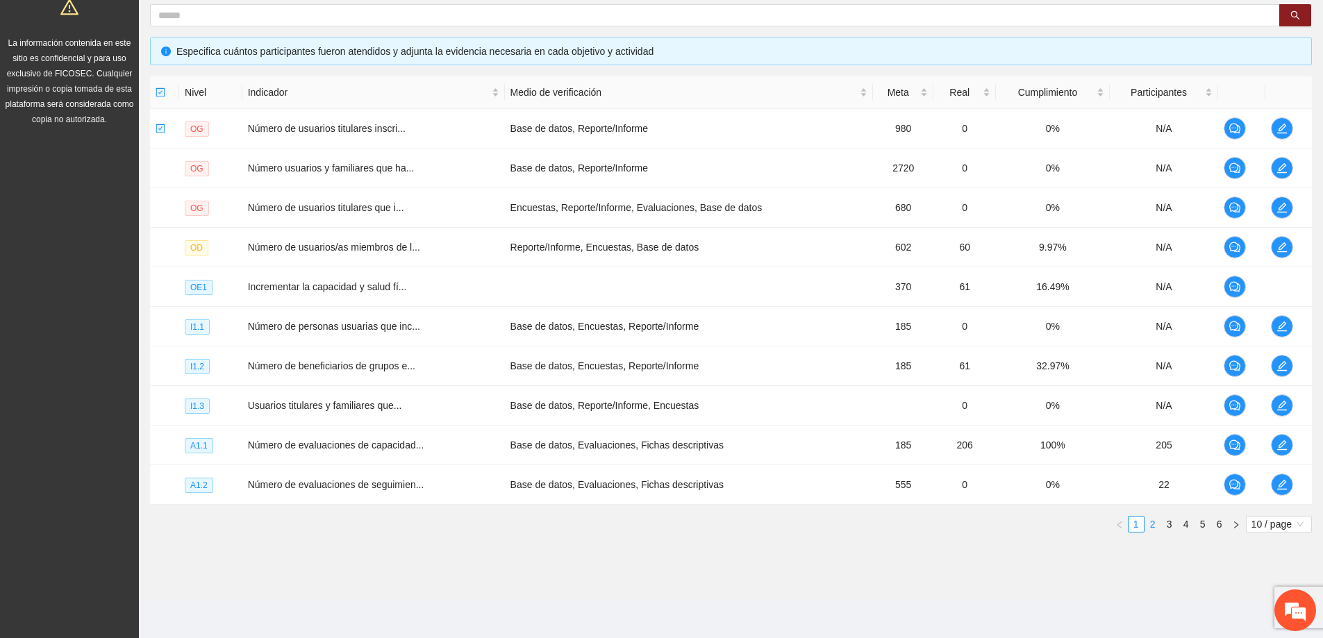
click at [1155, 528] on link "2" at bounding box center [1152, 524] width 15 height 15
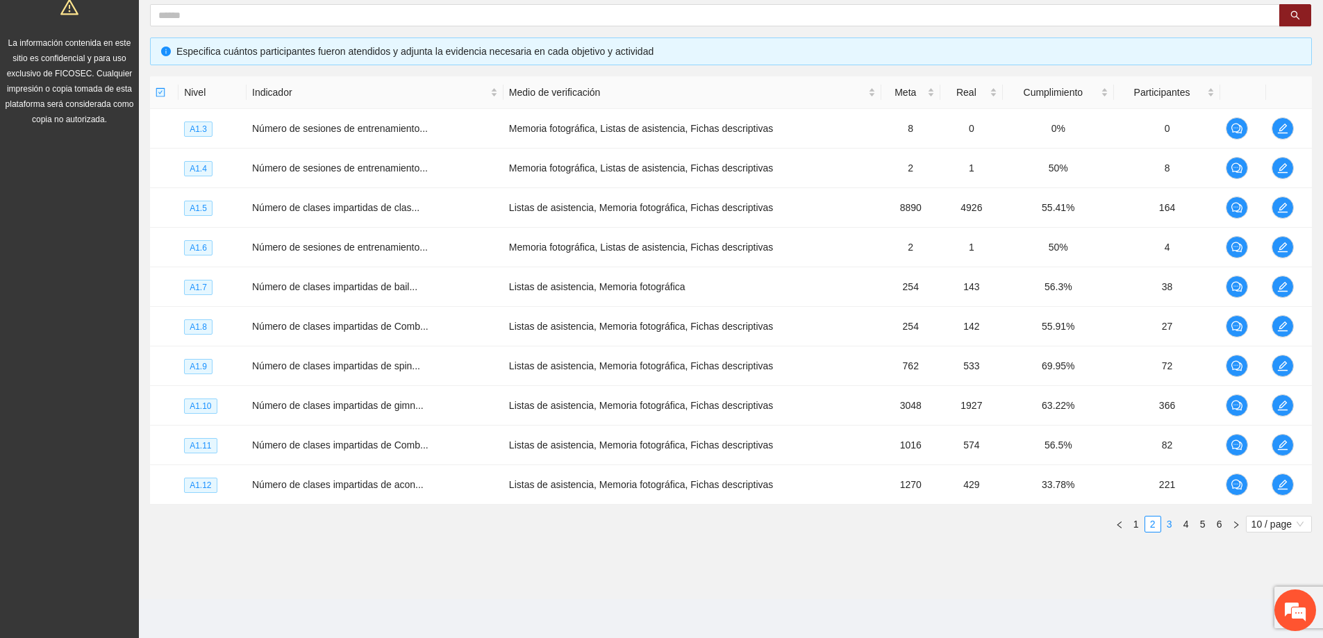
click at [1171, 521] on link "3" at bounding box center [1169, 524] width 15 height 15
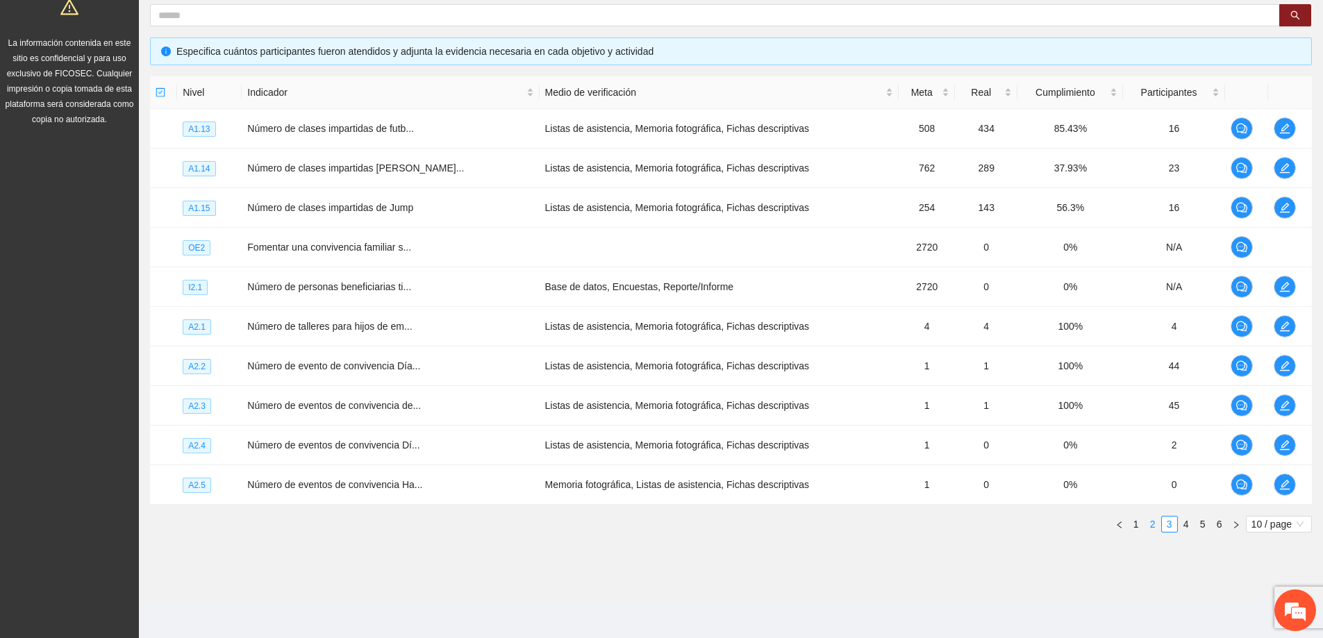
click at [1149, 531] on link "2" at bounding box center [1152, 524] width 15 height 15
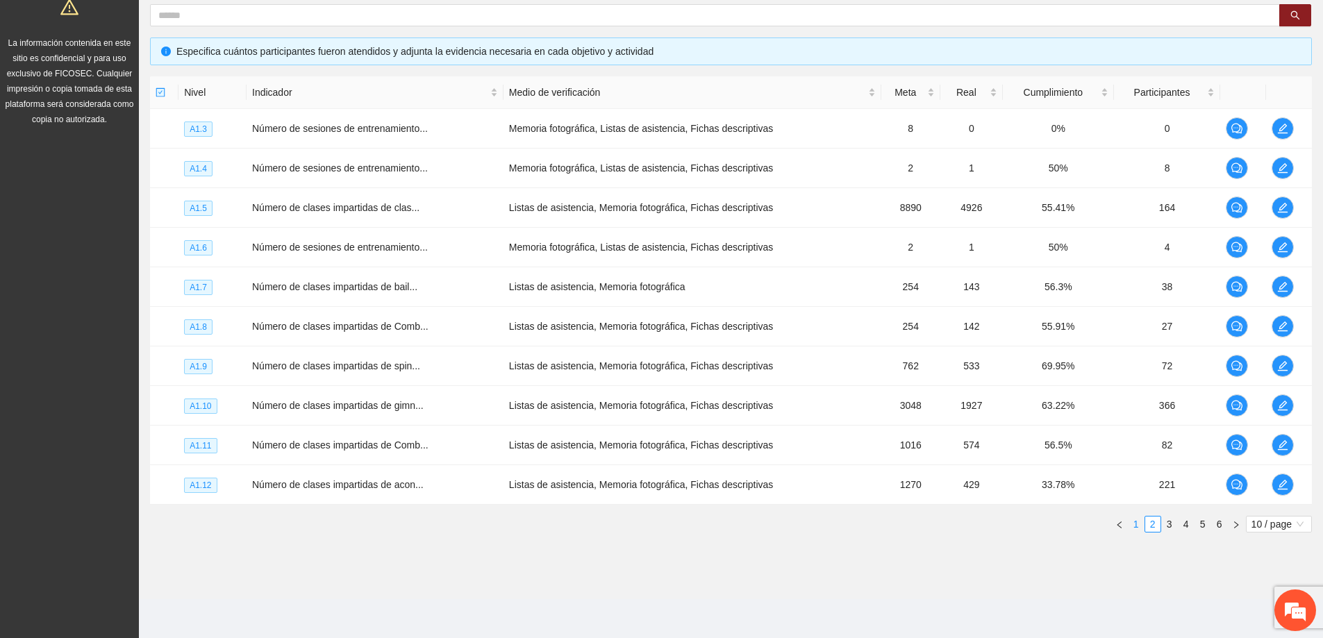
click at [1137, 525] on link "1" at bounding box center [1135, 524] width 15 height 15
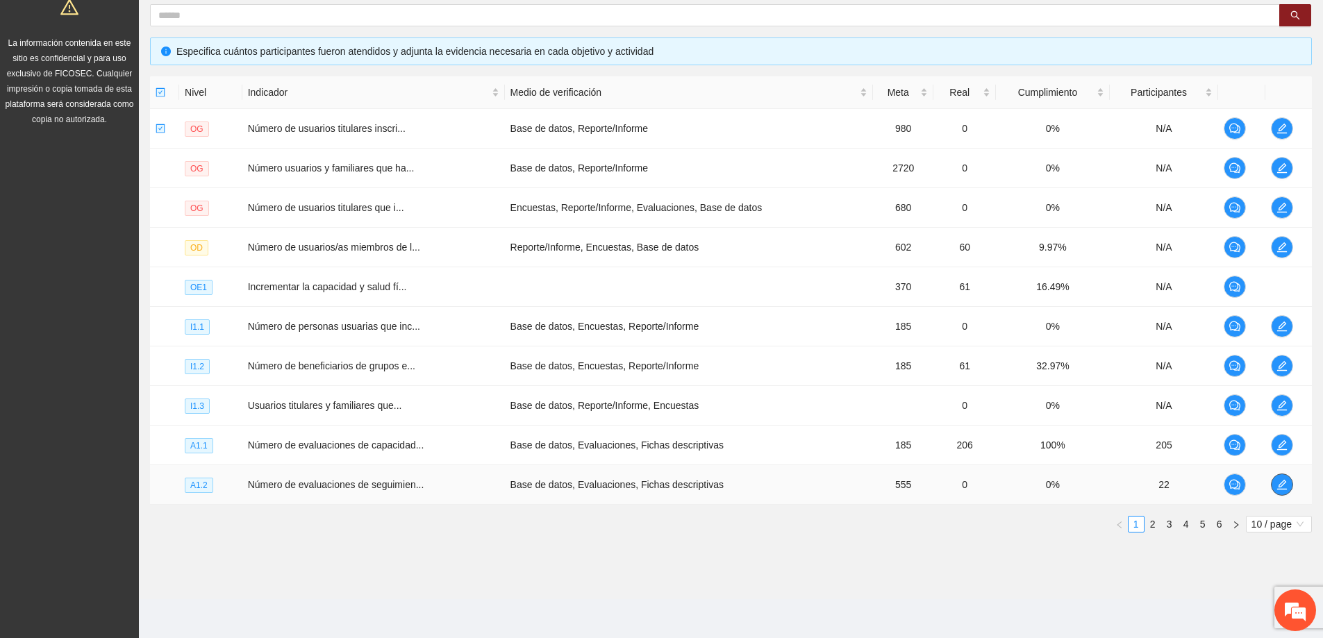
click at [1282, 484] on icon "edit" at bounding box center [1281, 484] width 11 height 11
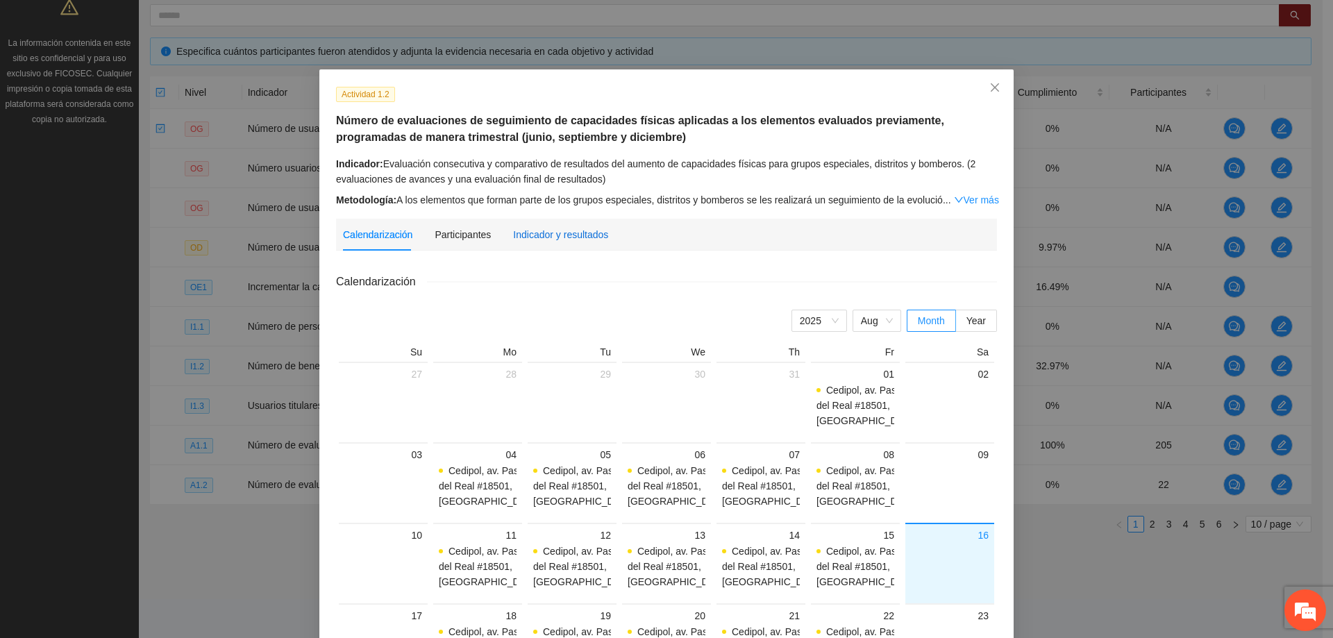
click at [526, 240] on div "Indicador y resultados" at bounding box center [560, 234] width 95 height 15
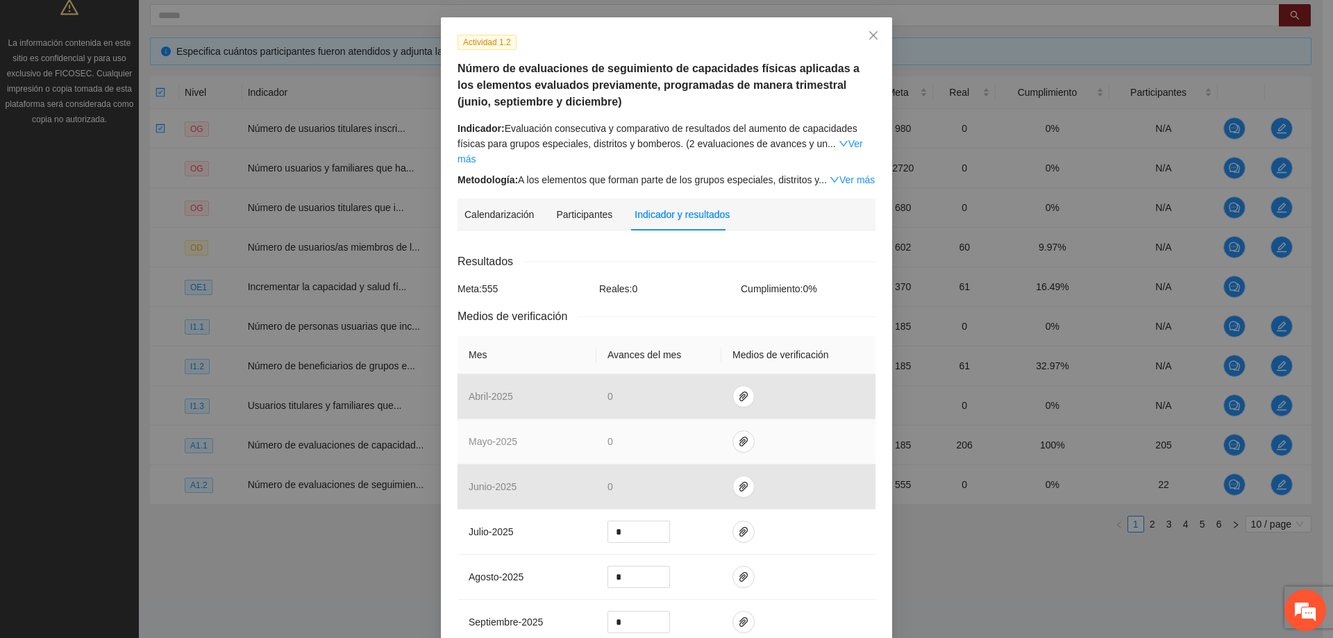
scroll to position [208, 0]
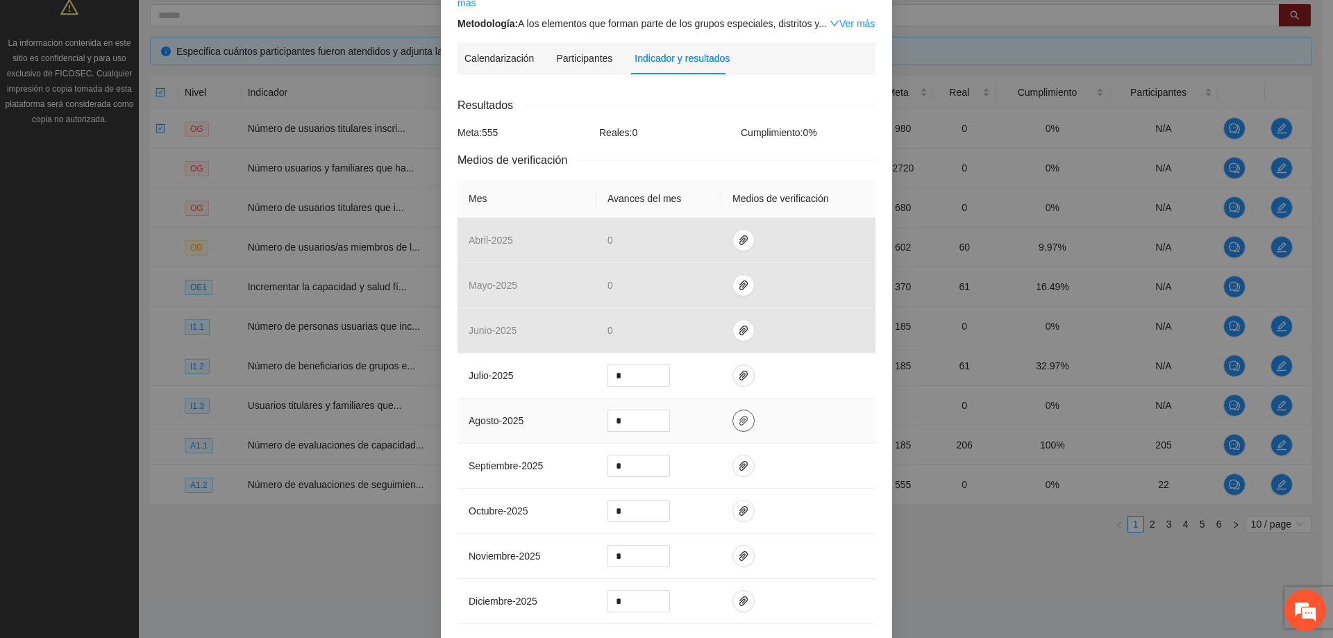
click at [744, 415] on span "paper-clip" at bounding box center [743, 420] width 21 height 11
click at [809, 415] on td at bounding box center [798, 421] width 154 height 45
click at [740, 371] on icon "paper-clip" at bounding box center [744, 376] width 8 height 10
click at [807, 360] on td at bounding box center [798, 375] width 154 height 45
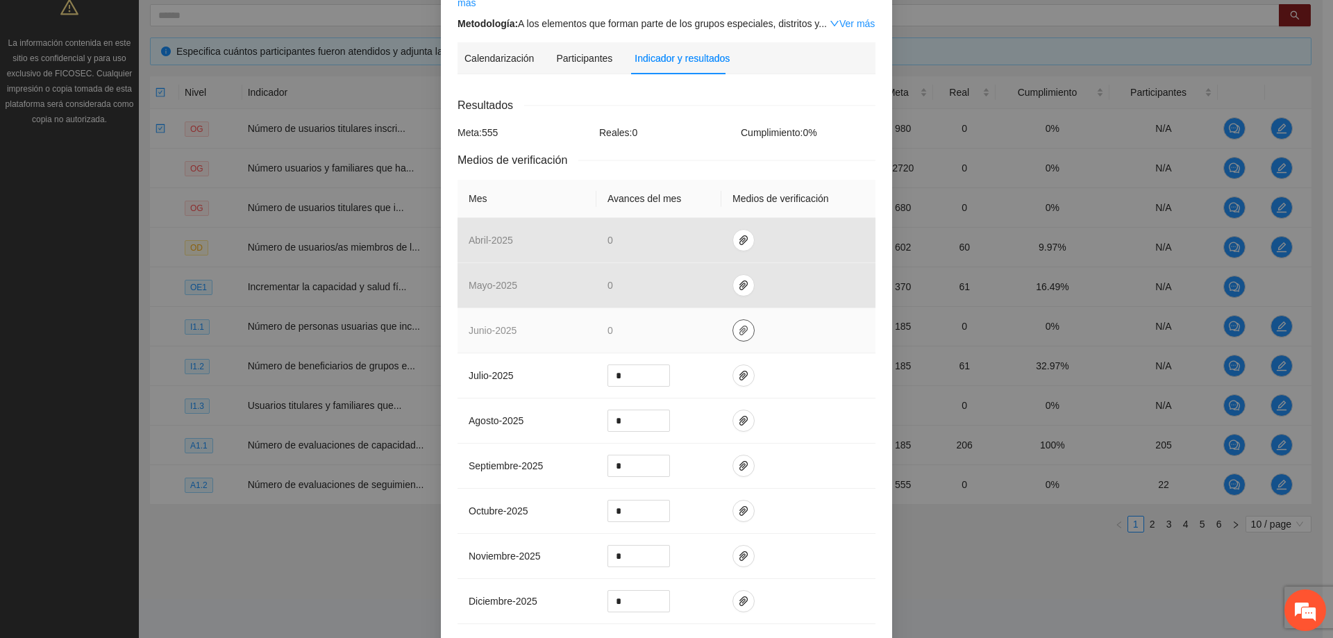
click at [740, 326] on icon "paper-clip" at bounding box center [744, 331] width 8 height 10
click at [770, 316] on td at bounding box center [798, 330] width 154 height 45
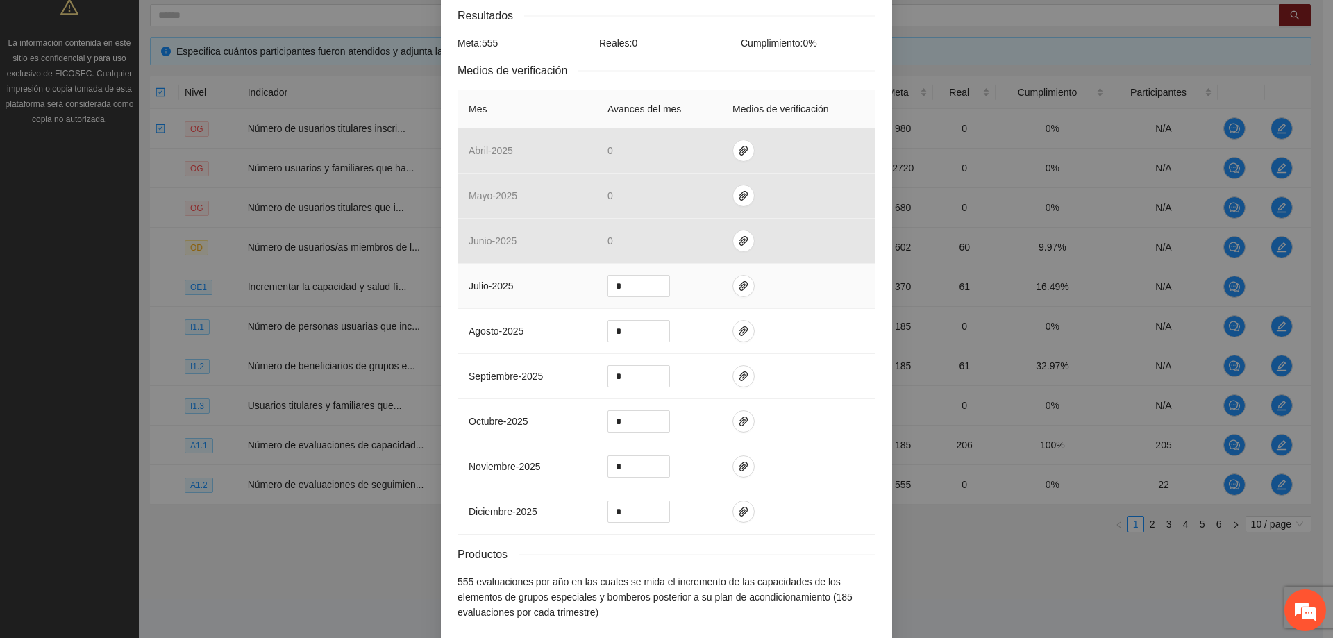
scroll to position [344, 0]
